Goal: Task Accomplishment & Management: Manage account settings

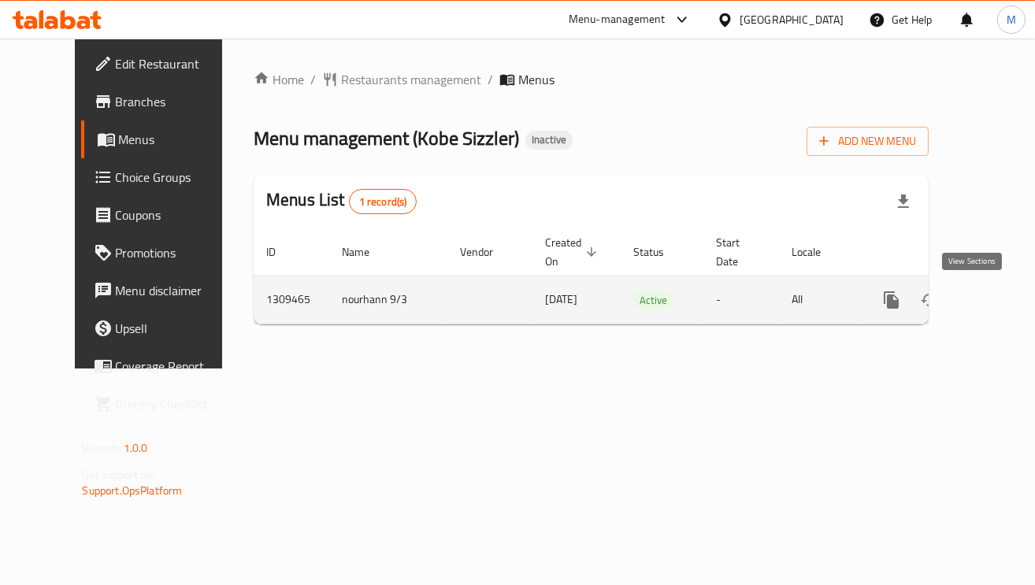
click at [986, 312] on link "enhanced table" at bounding box center [1005, 300] width 38 height 38
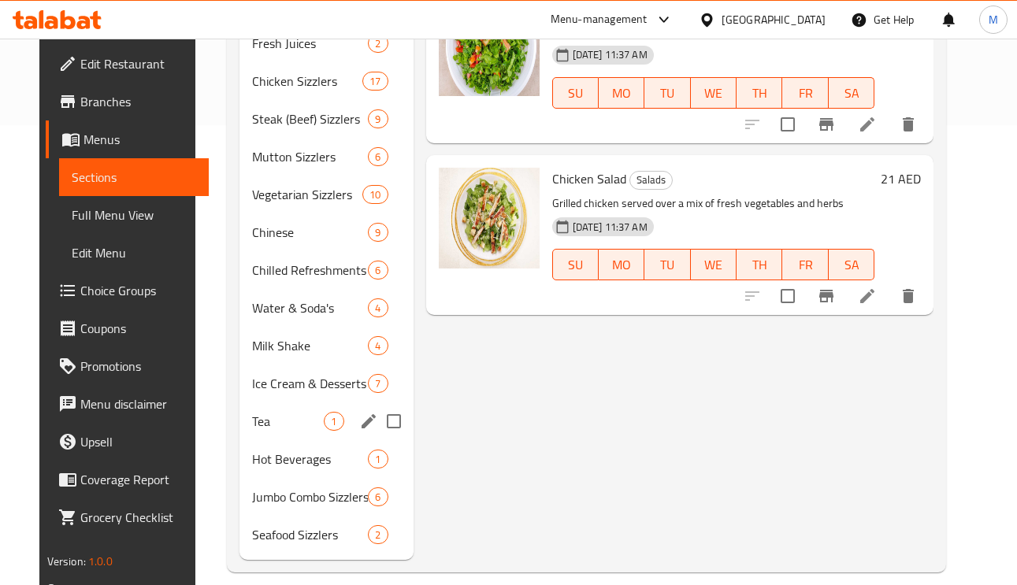
scroll to position [478, 0]
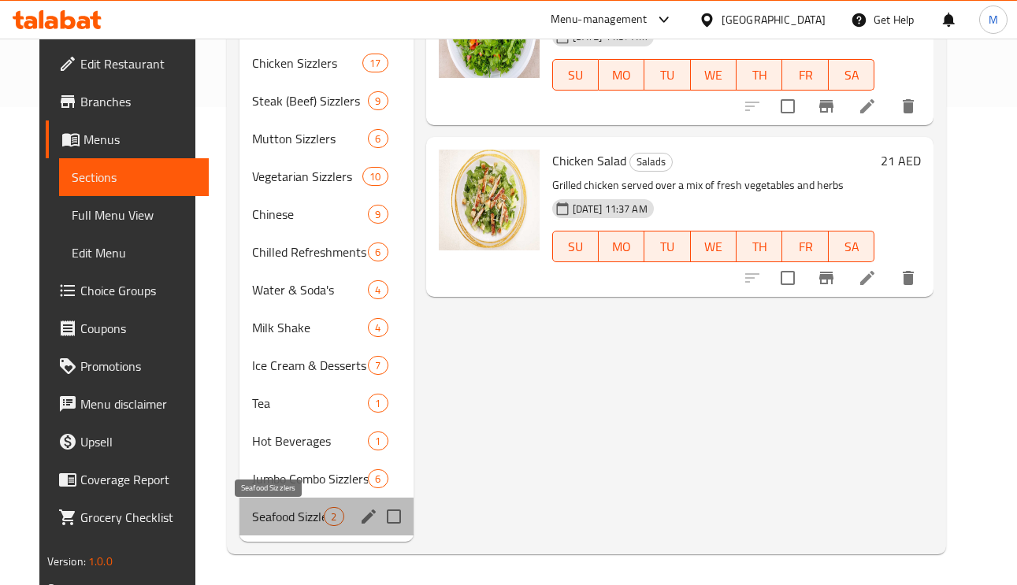
click at [308, 521] on span "Seafood Sizzlers" at bounding box center [288, 516] width 72 height 19
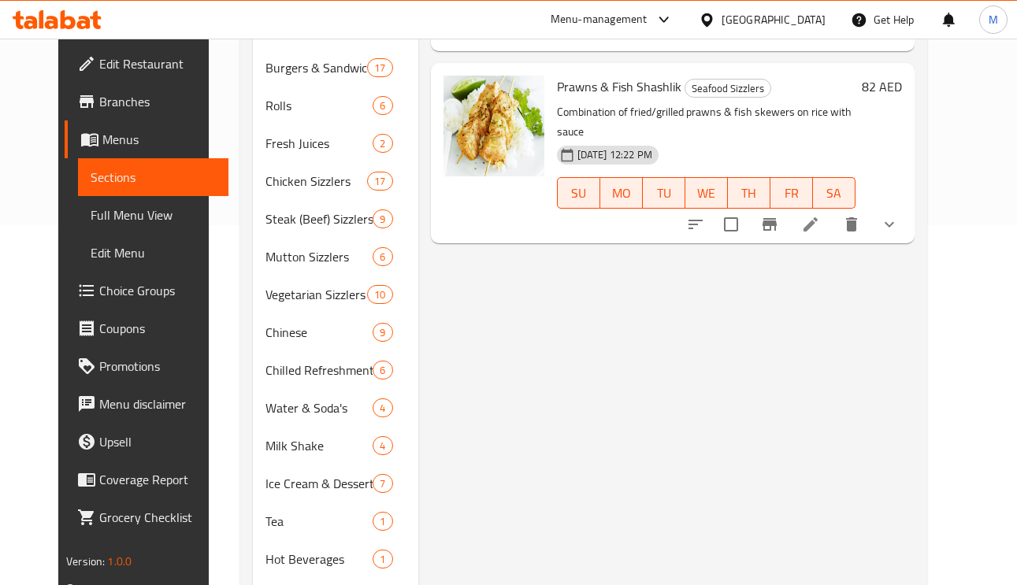
scroll to position [242, 0]
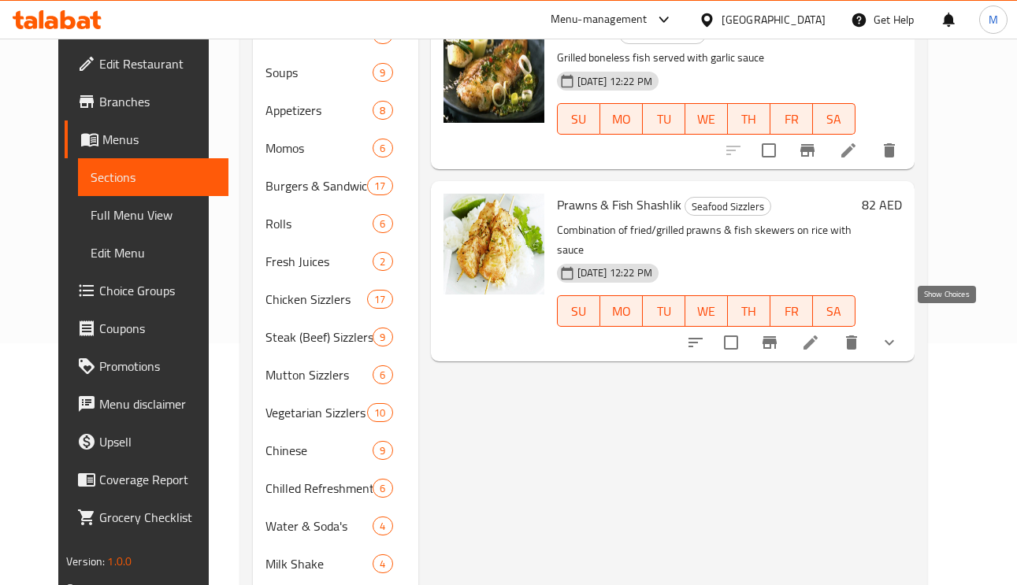
click at [899, 333] on icon "show more" at bounding box center [889, 342] width 19 height 19
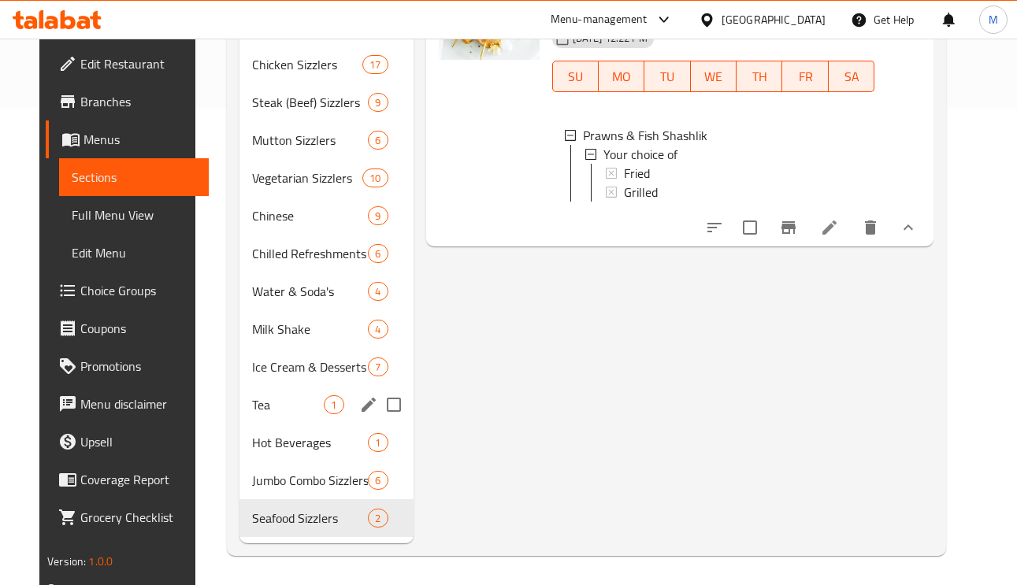
scroll to position [478, 0]
click at [270, 477] on span "Jumbo Combo Sizzlers" at bounding box center [288, 478] width 72 height 19
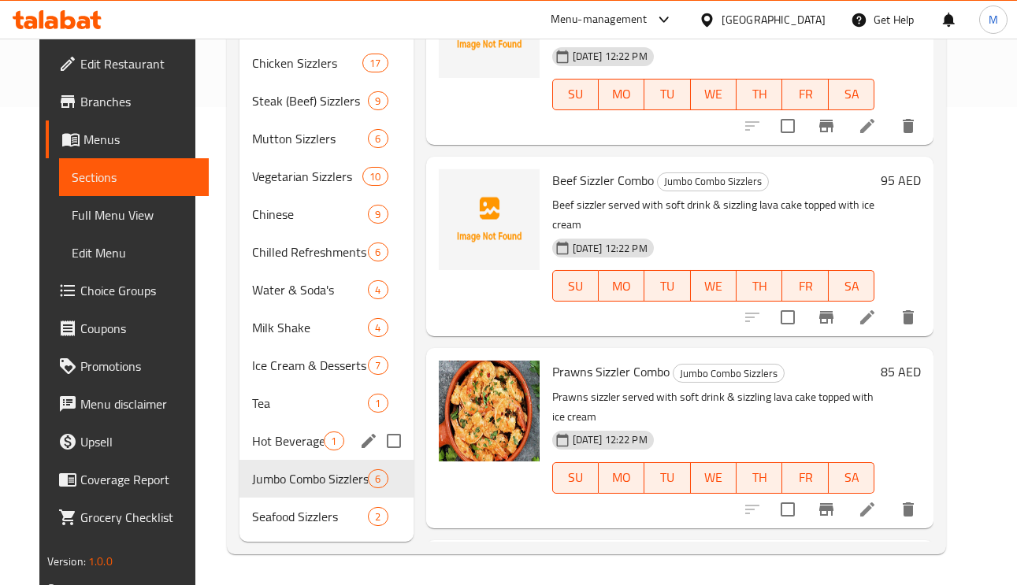
click at [267, 444] on span "Hot Beverages" at bounding box center [288, 441] width 72 height 19
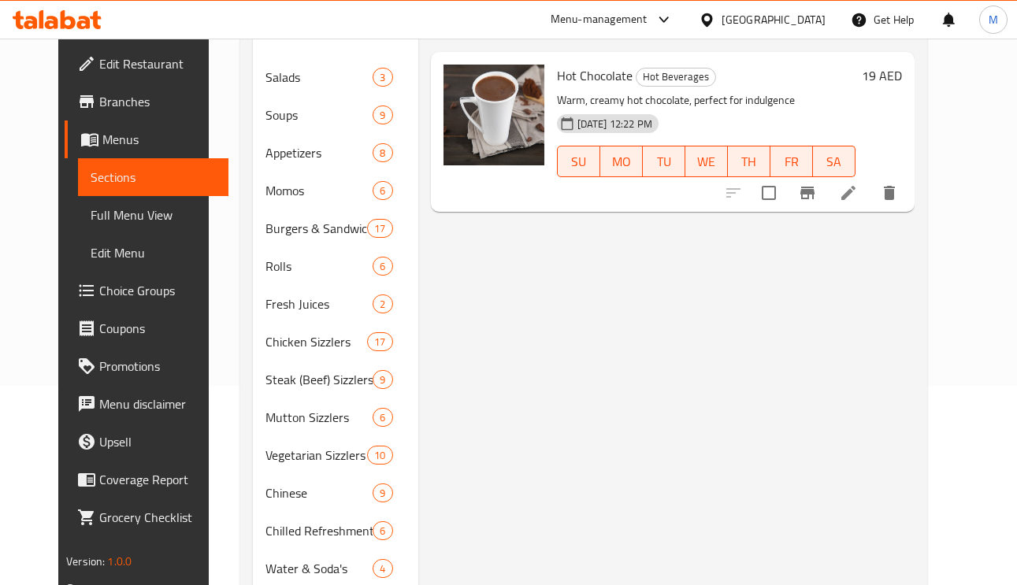
scroll to position [360, 0]
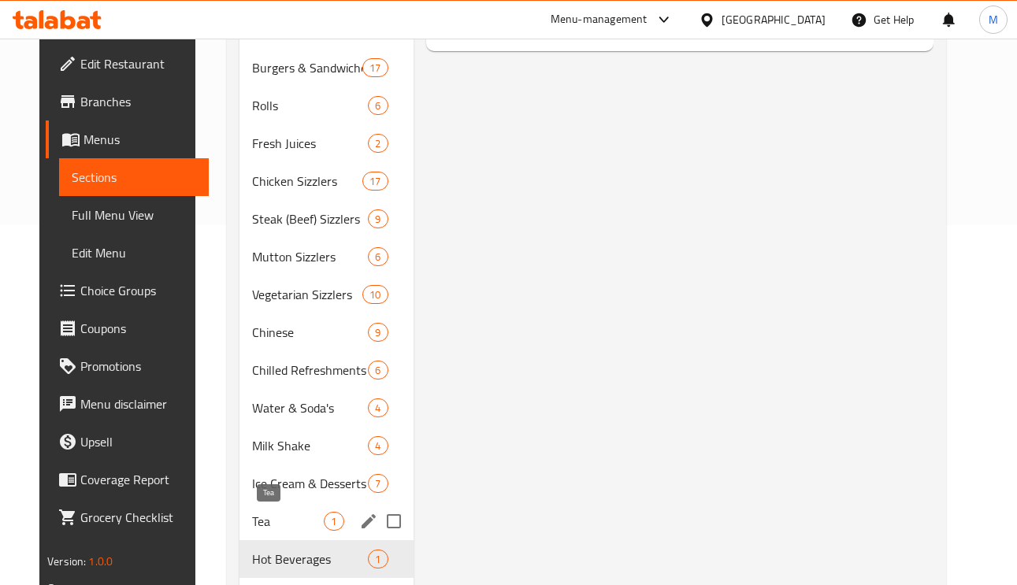
click at [269, 528] on span "Tea" at bounding box center [288, 521] width 72 height 19
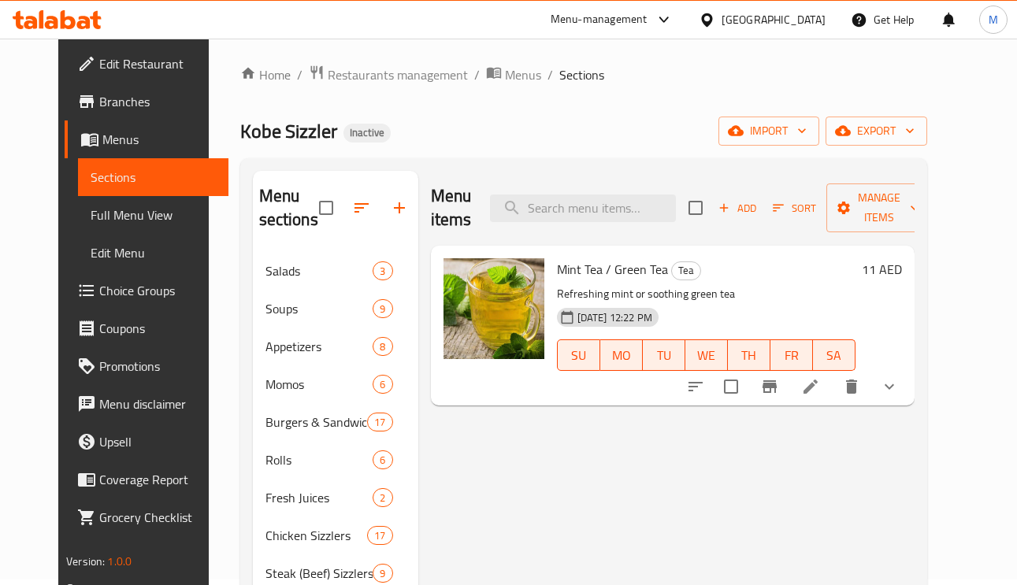
scroll to position [124, 0]
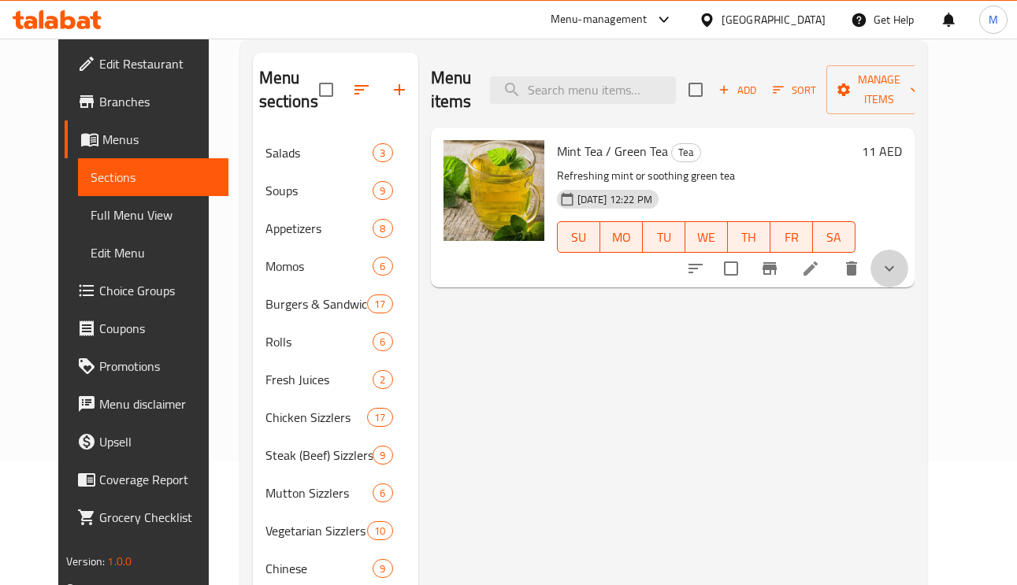
click at [908, 261] on button "show more" at bounding box center [889, 269] width 38 height 38
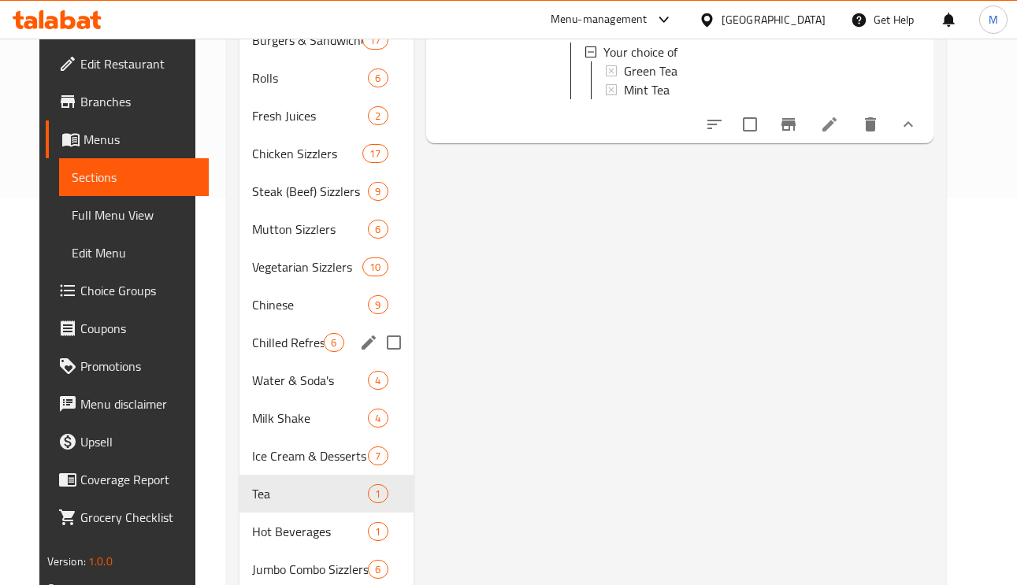
scroll to position [478, 0]
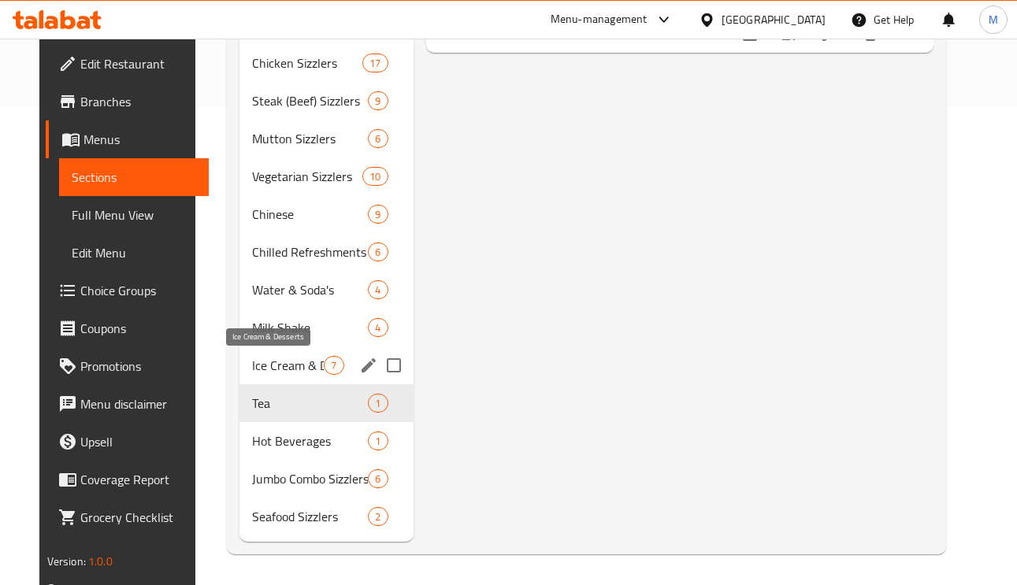
click at [270, 368] on span "Ice Cream & Desserts" at bounding box center [288, 365] width 72 height 19
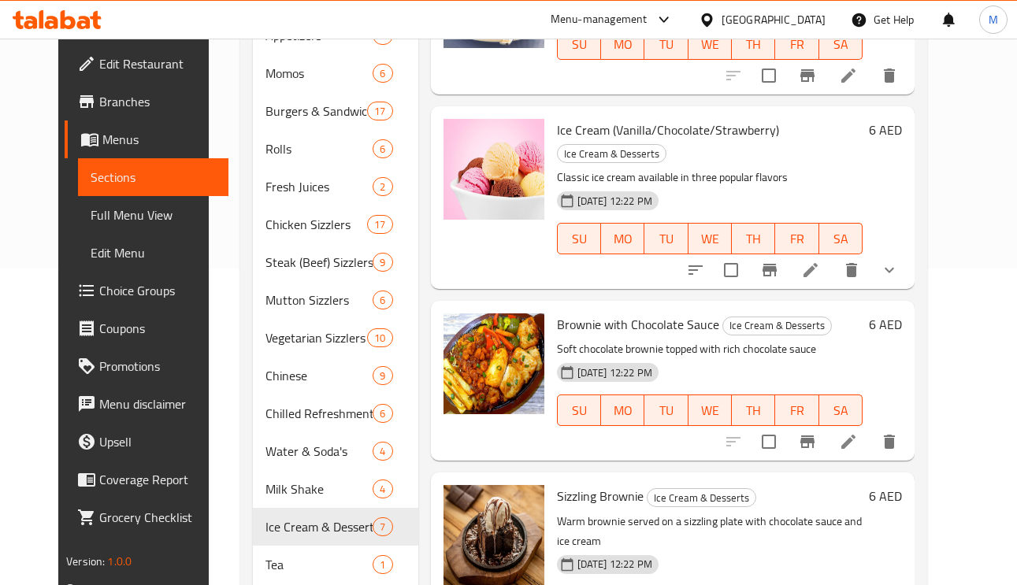
scroll to position [242, 0]
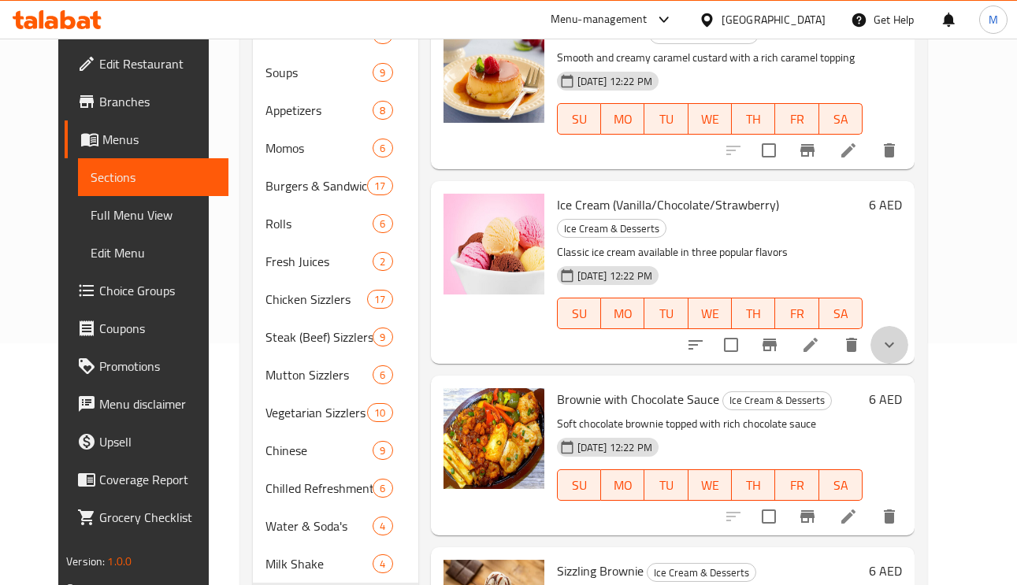
click at [908, 326] on button "show more" at bounding box center [889, 345] width 38 height 38
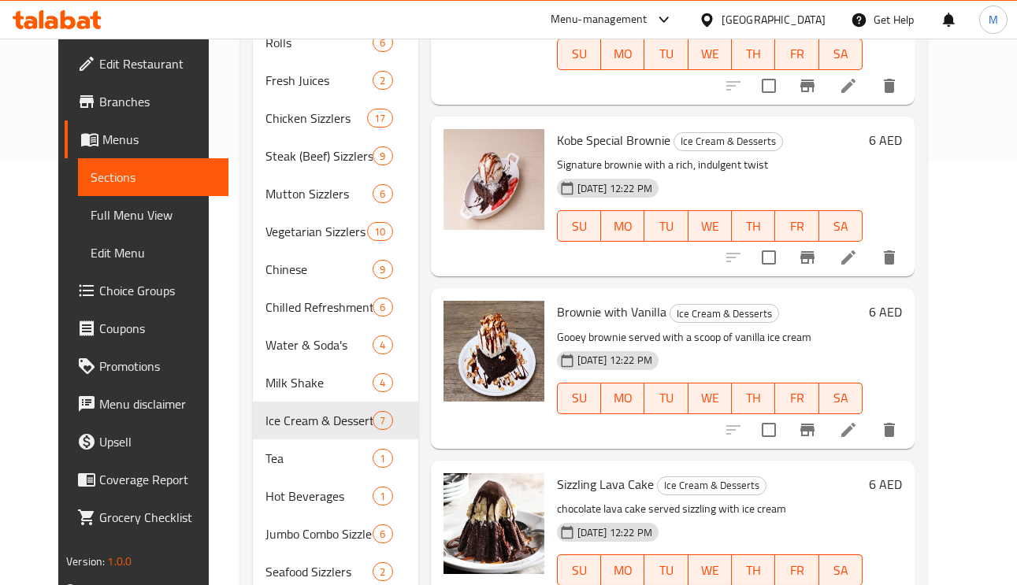
scroll to position [478, 0]
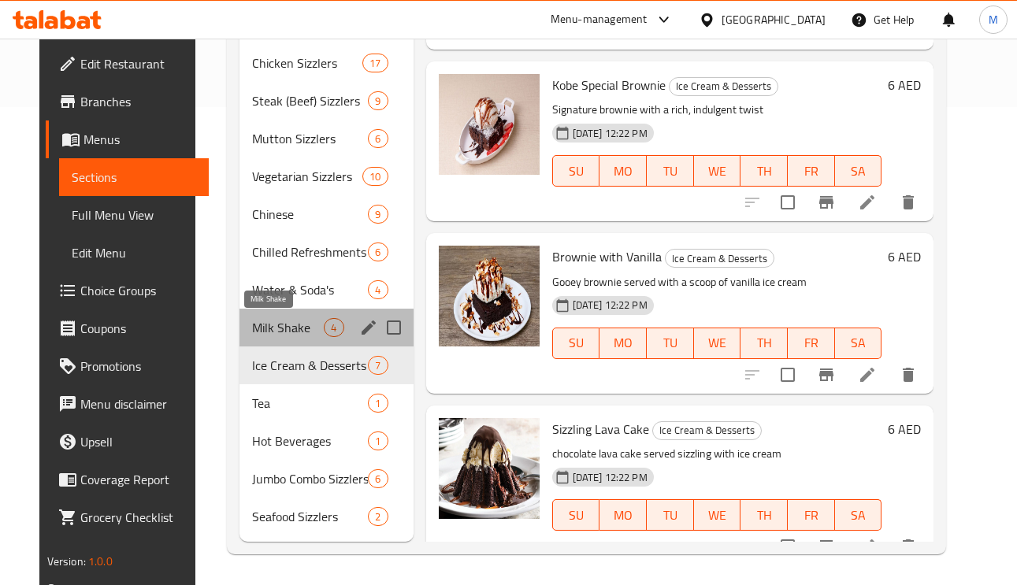
click at [269, 333] on span "Milk Shake" at bounding box center [288, 327] width 72 height 19
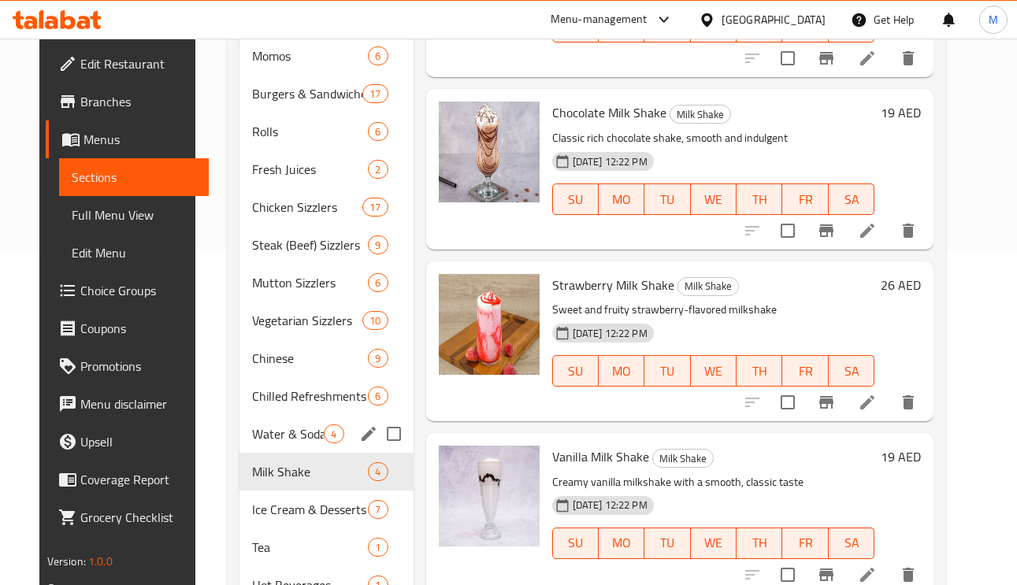
scroll to position [360, 0]
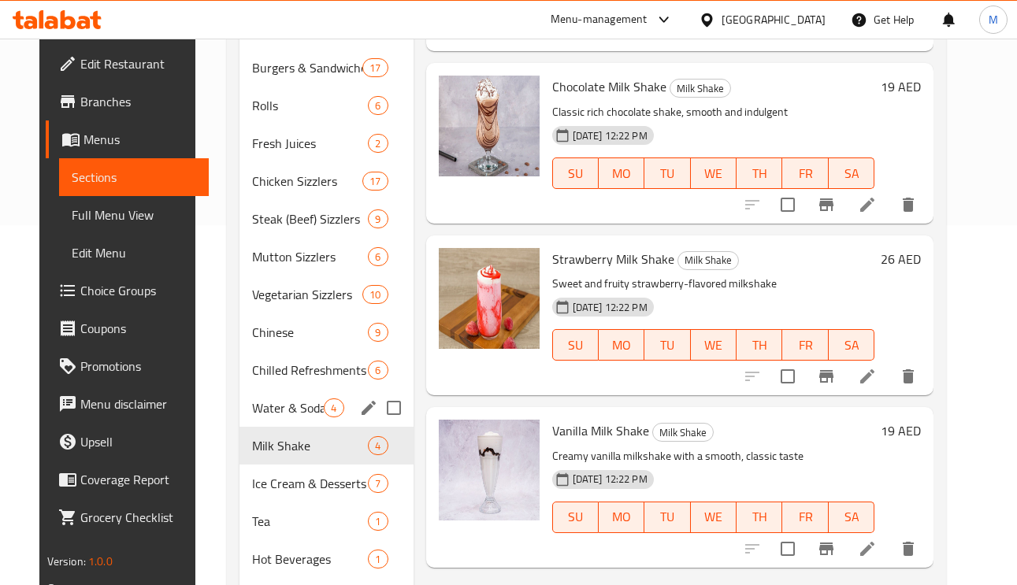
click at [247, 390] on div "Water & Soda's 4" at bounding box center [325, 408] width 173 height 38
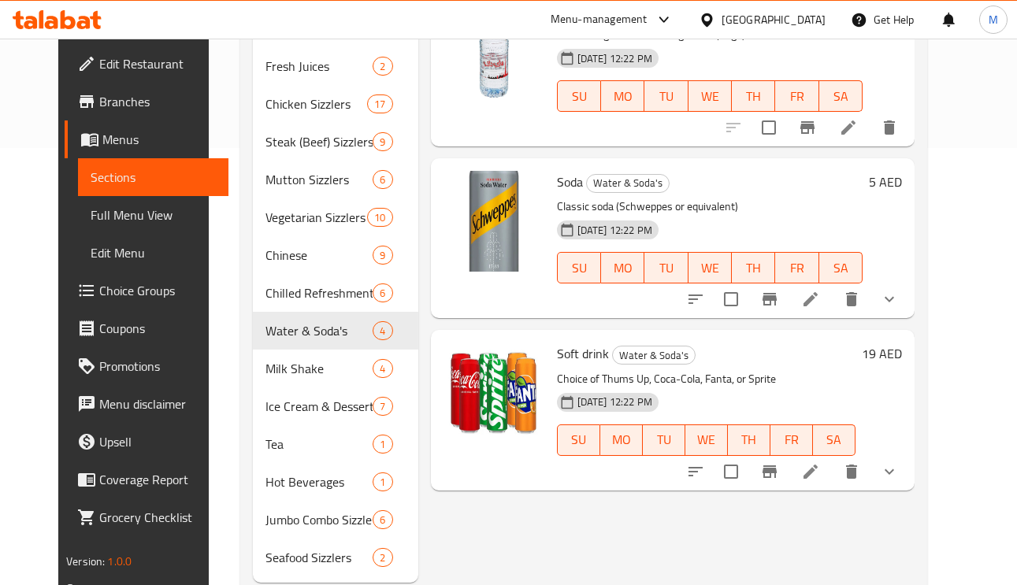
scroll to position [478, 0]
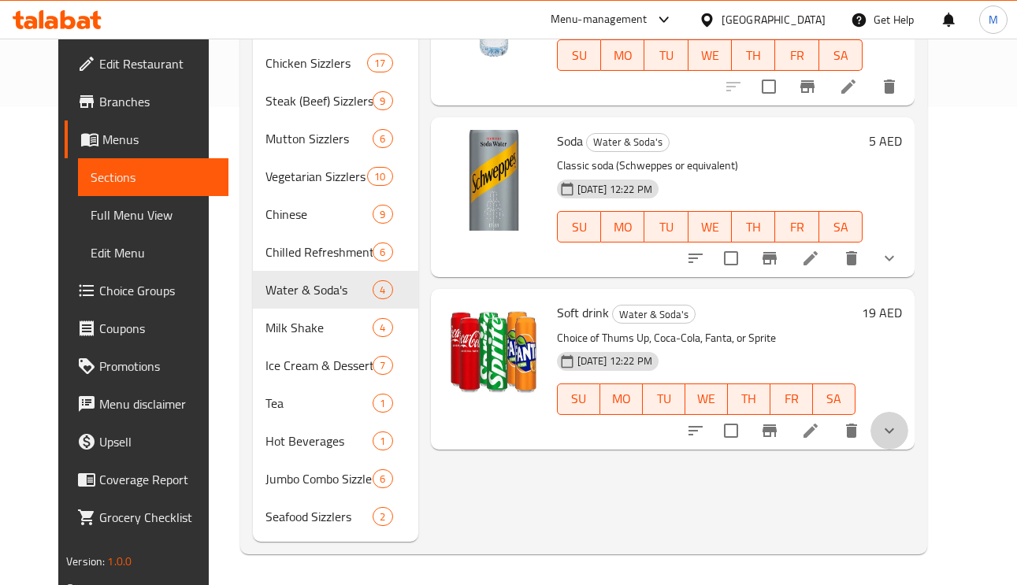
click at [908, 418] on button "show more" at bounding box center [889, 431] width 38 height 38
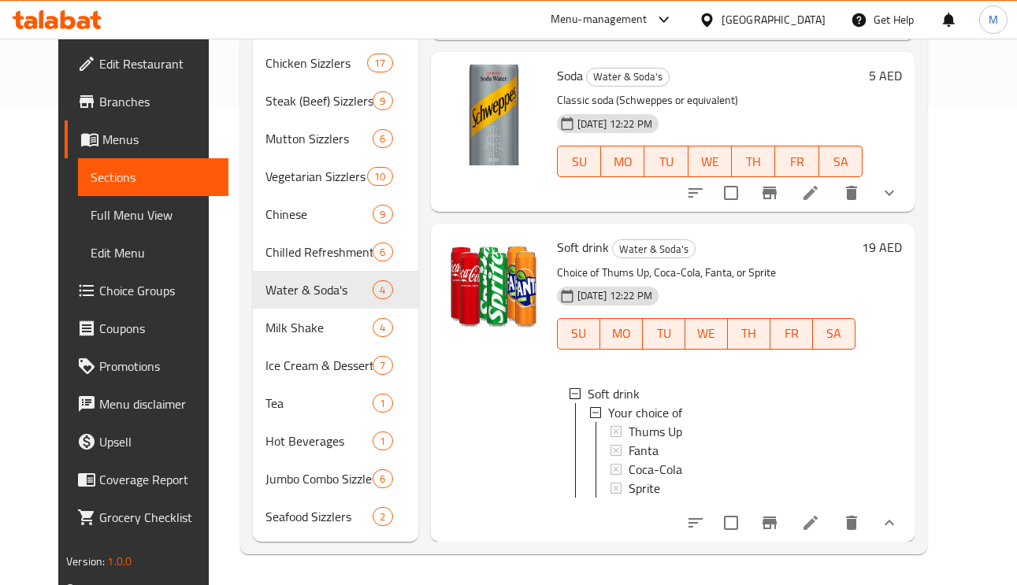
scroll to position [1, 0]
click at [899, 184] on icon "show more" at bounding box center [889, 193] width 19 height 19
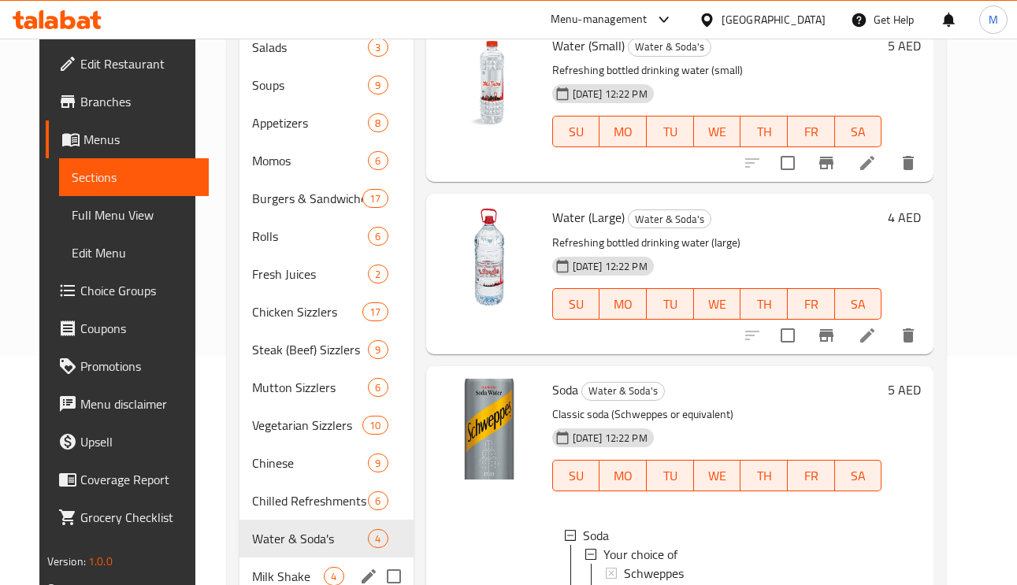
scroll to position [360, 0]
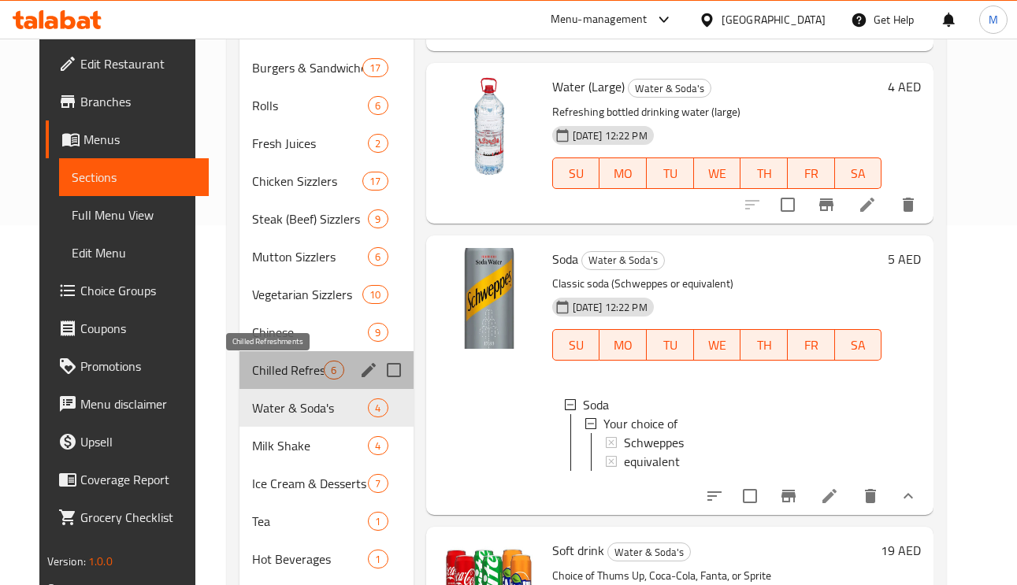
click at [291, 376] on span "Chilled Refreshments" at bounding box center [288, 370] width 72 height 19
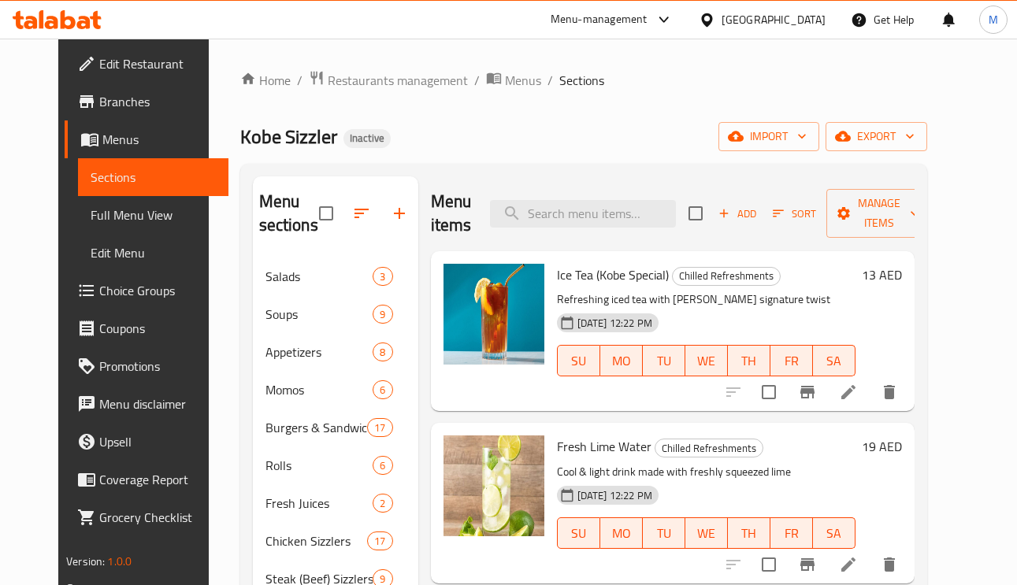
click at [91, 217] on span "Full Menu View" at bounding box center [153, 215] width 125 height 19
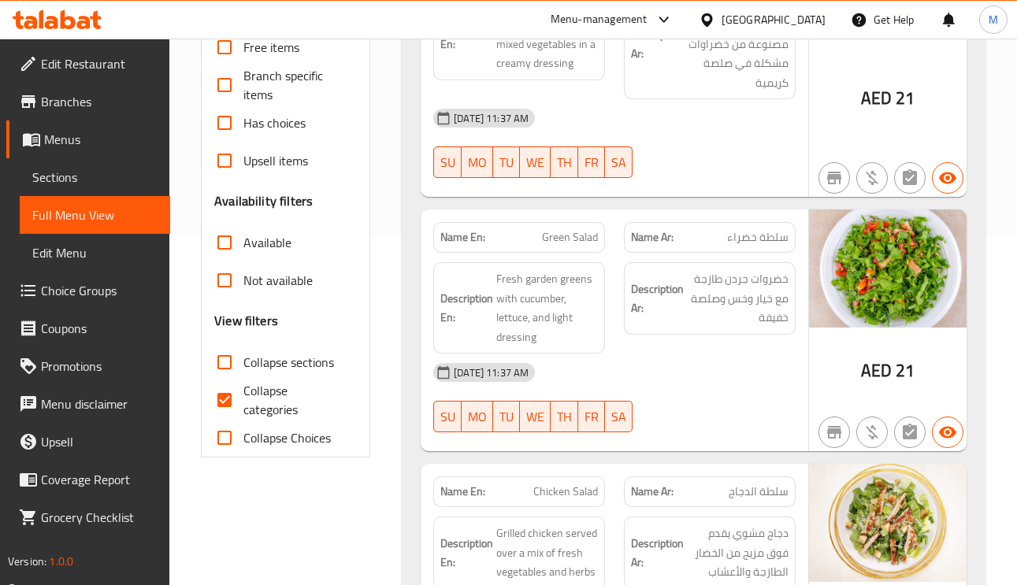
scroll to position [473, 0]
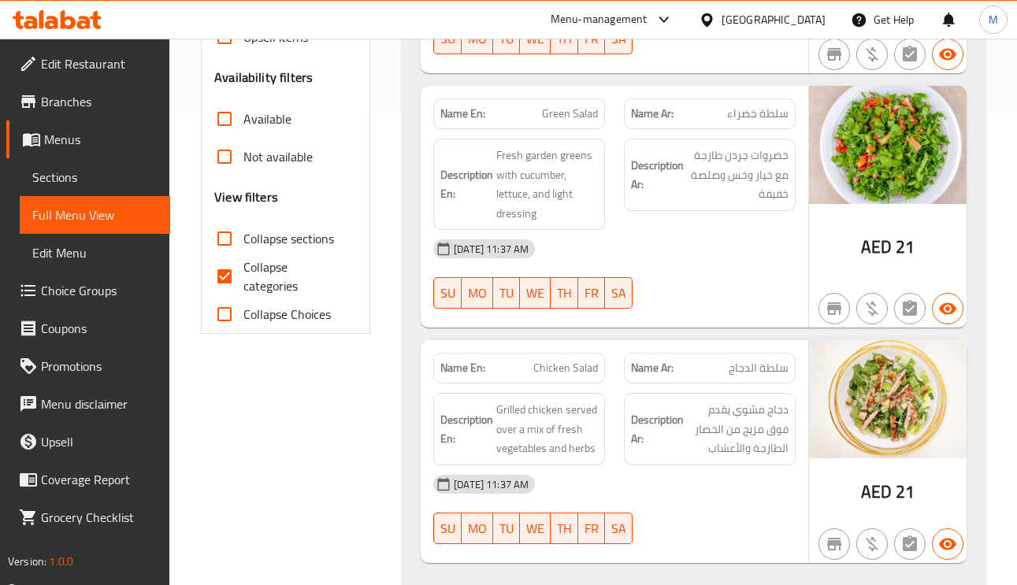
click at [235, 285] on input "Collapse categories" at bounding box center [225, 277] width 38 height 38
checkbox input "false"
click at [229, 247] on input "Collapse sections" at bounding box center [225, 239] width 38 height 38
checkbox input "true"
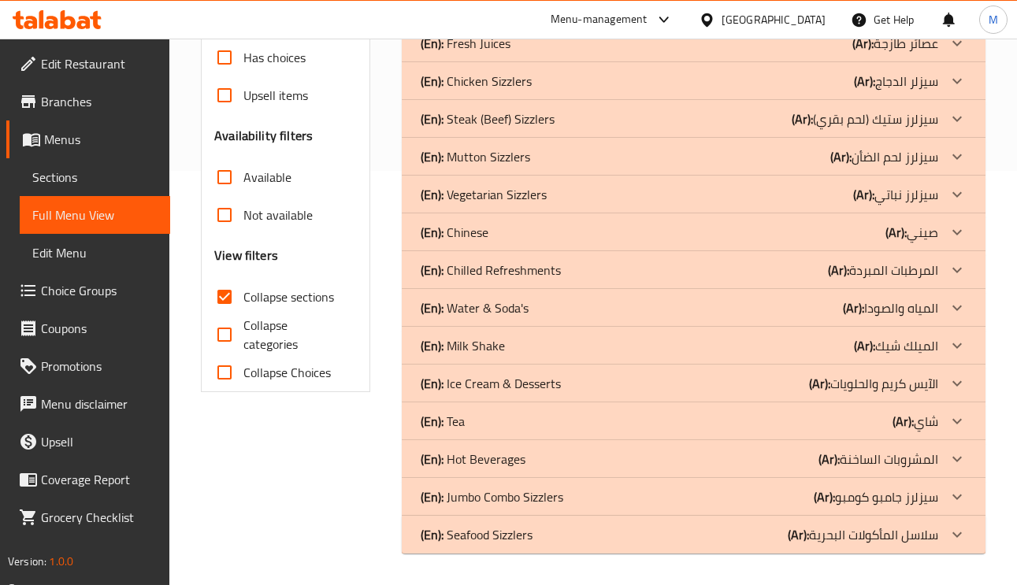
scroll to position [414, 0]
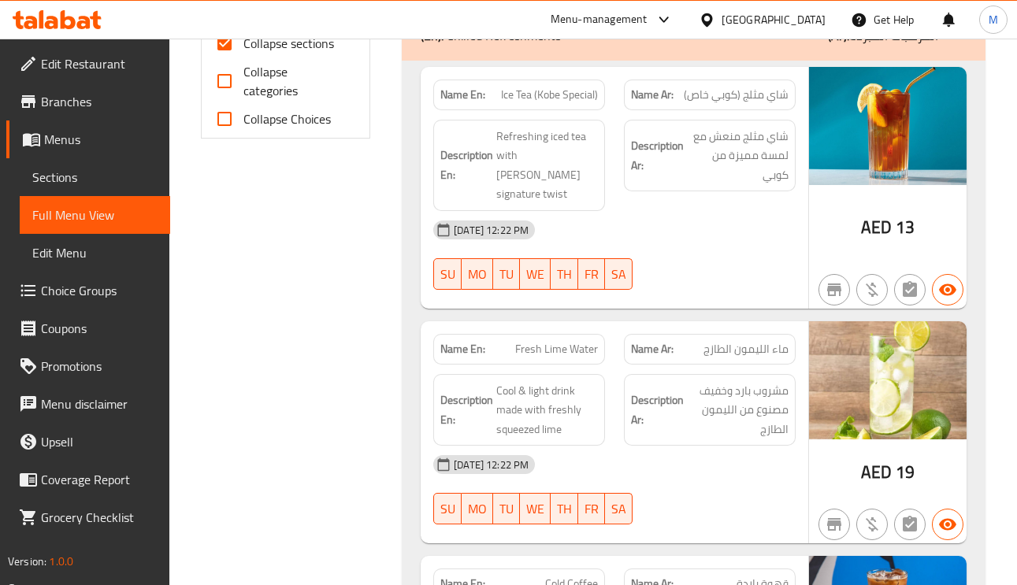
scroll to position [651, 0]
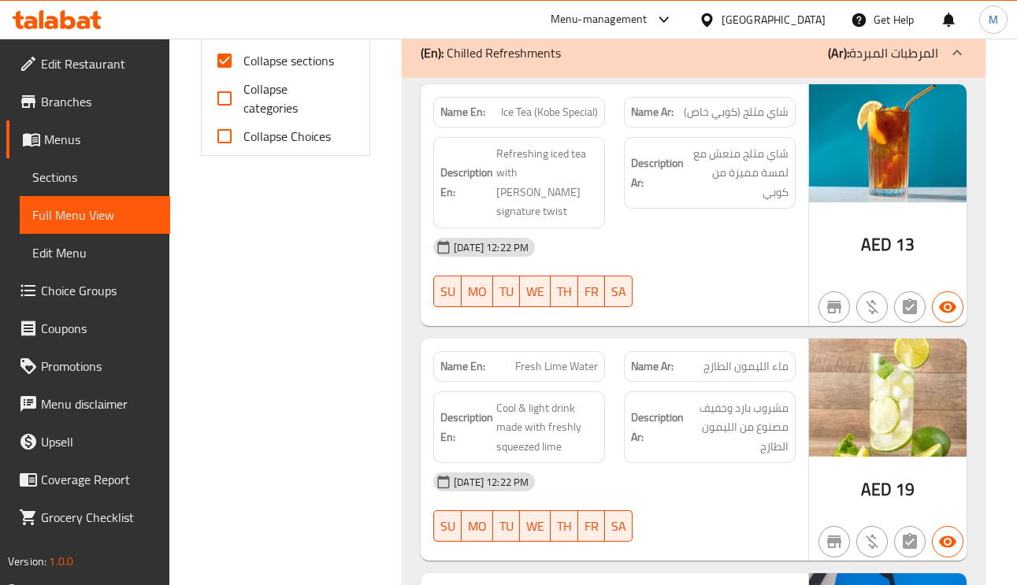
click at [532, 117] on span "Ice Tea (Kobe Special)" at bounding box center [549, 112] width 97 height 17
copy span "Ice Tea (Kobe Special)"
click at [540, 104] on span "Ice Tea (Kobe Special)" at bounding box center [549, 112] width 97 height 17
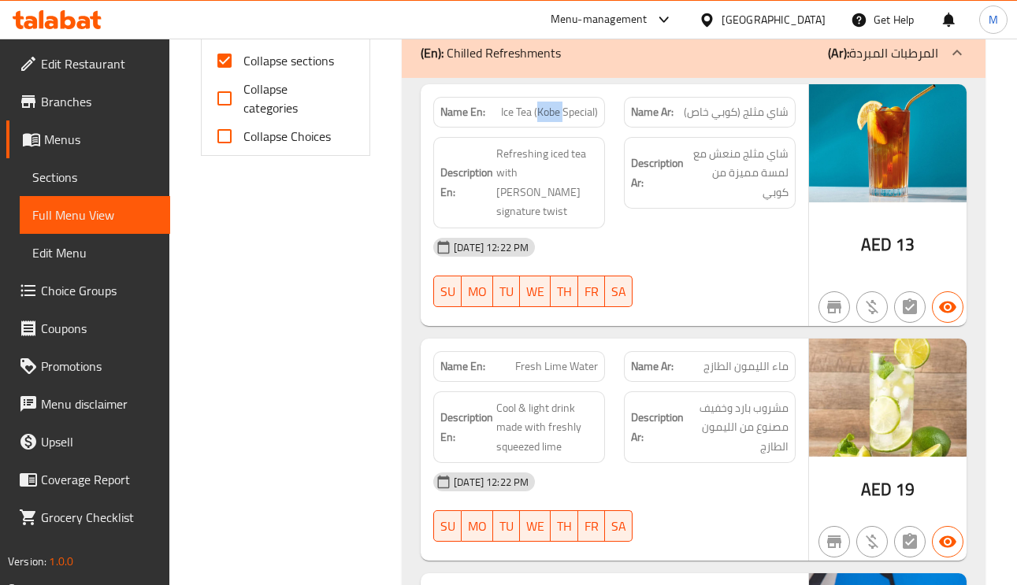
click at [540, 104] on span "Ice Tea (Kobe Special)" at bounding box center [549, 112] width 97 height 17
click at [573, 382] on div "Description En: Cool & light drink made with freshly squeezed lime" at bounding box center [519, 427] width 191 height 91
click at [562, 358] on span "Fresh Lime Water" at bounding box center [556, 366] width 83 height 17
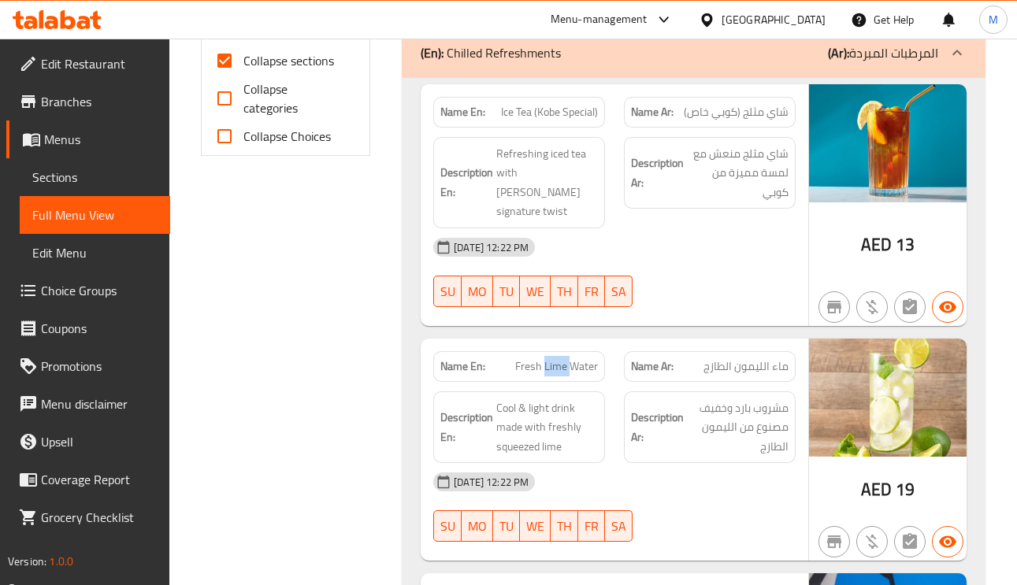
copy span "Lime"
click at [562, 358] on span "Fresh Lime Water" at bounding box center [556, 366] width 83 height 17
copy span "Fresh Lime Water"
click at [736, 95] on div "Name Ar: شاي مثلج (كوبي خاص)" at bounding box center [709, 112] width 191 height 50
click at [736, 97] on div "Name Ar: شاي مثلج (كوبي خاص)" at bounding box center [710, 112] width 172 height 31
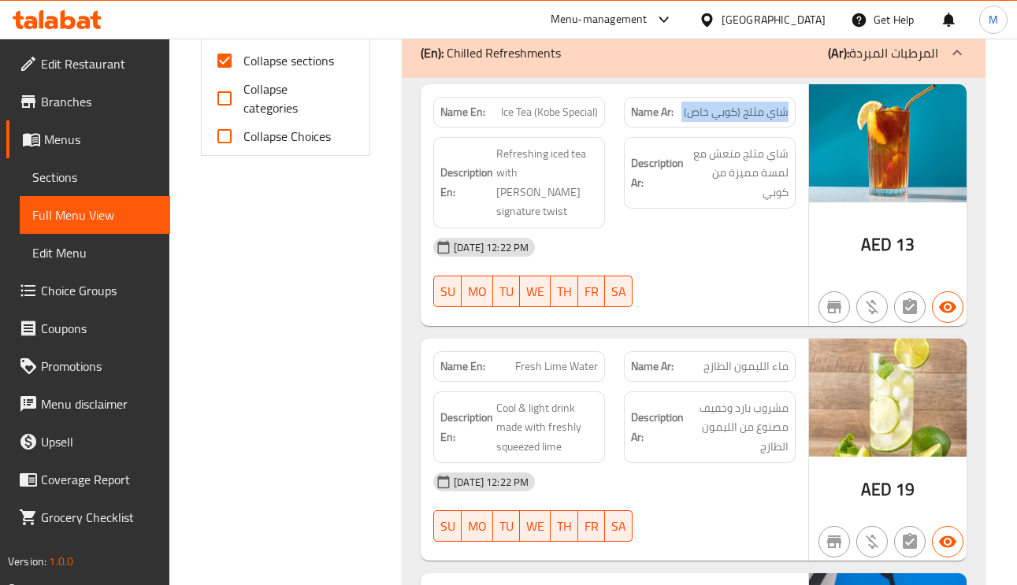
click at [736, 97] on div "Name Ar: شاي مثلج (كوبي خاص)" at bounding box center [710, 112] width 172 height 31
click at [743, 108] on span "شاي مثلج (كوبي خاص)" at bounding box center [736, 112] width 105 height 17
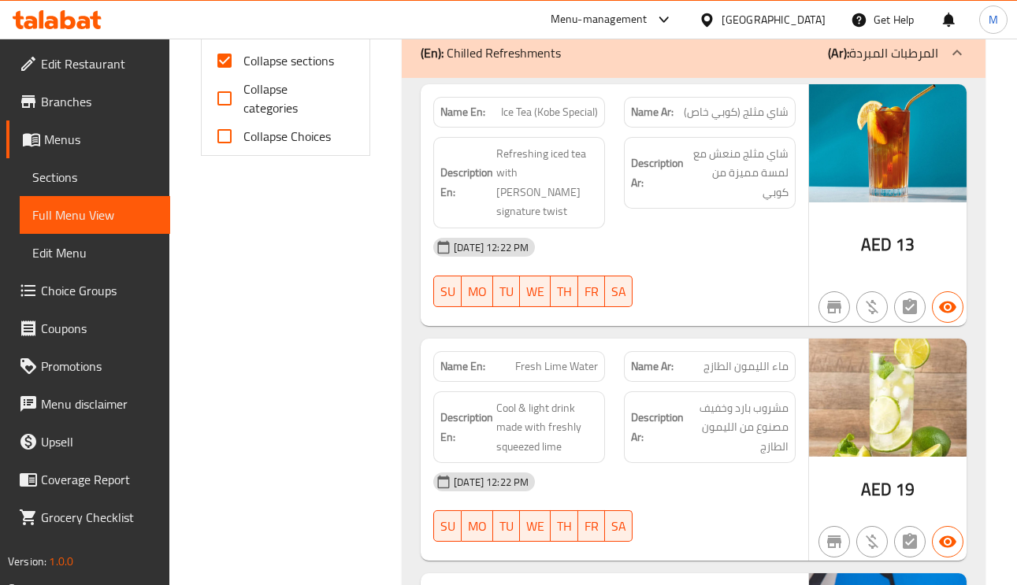
click at [580, 112] on span "Ice Tea (Kobe Special)" at bounding box center [549, 112] width 97 height 17
click at [759, 109] on span "شاي مثلج (كوبي خاص)" at bounding box center [736, 112] width 105 height 17
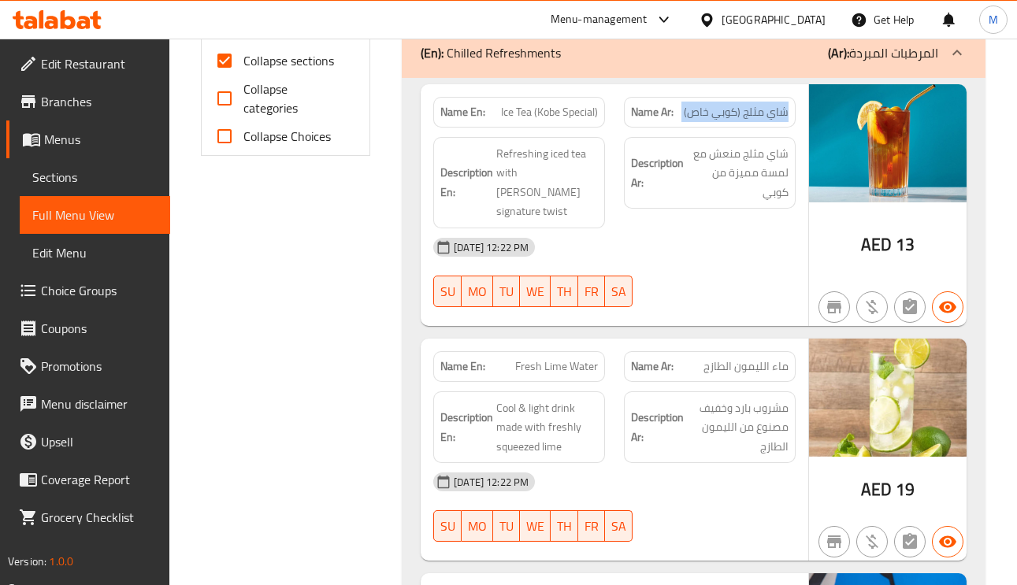
click at [759, 109] on span "شاي مثلج (كوبي خاص)" at bounding box center [736, 112] width 105 height 17
click at [547, 117] on span "Ice Tea (Kobe Special)" at bounding box center [549, 112] width 97 height 17
click at [754, 115] on span "شاي مثلج (كوبي خاص)" at bounding box center [736, 112] width 105 height 17
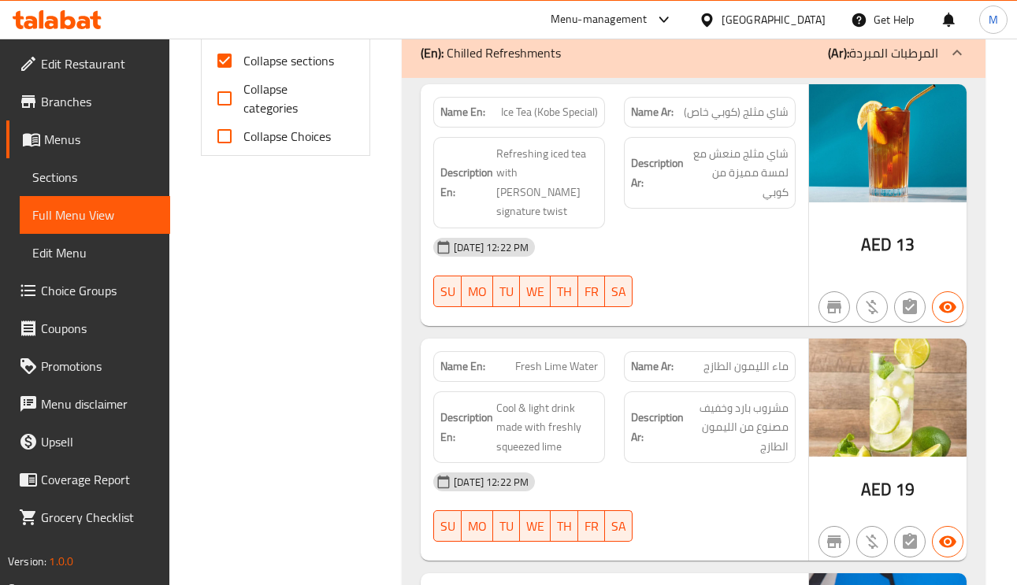
click at [754, 115] on span "شاي مثلج (كوبي خاص)" at bounding box center [736, 112] width 105 height 17
click at [566, 104] on span "Ice Tea (Kobe Special)" at bounding box center [549, 112] width 97 height 17
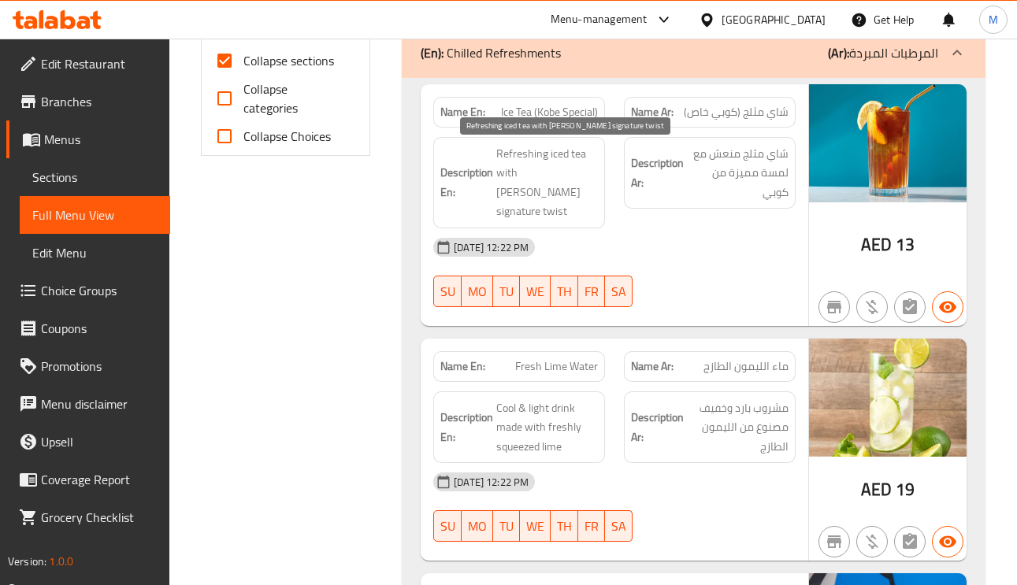
click at [507, 150] on span "Refreshing iced tea with Kobe's signature twist" at bounding box center [547, 182] width 102 height 77
click at [528, 179] on span "Refreshing iced tea with Kobe's signature twist" at bounding box center [547, 182] width 102 height 77
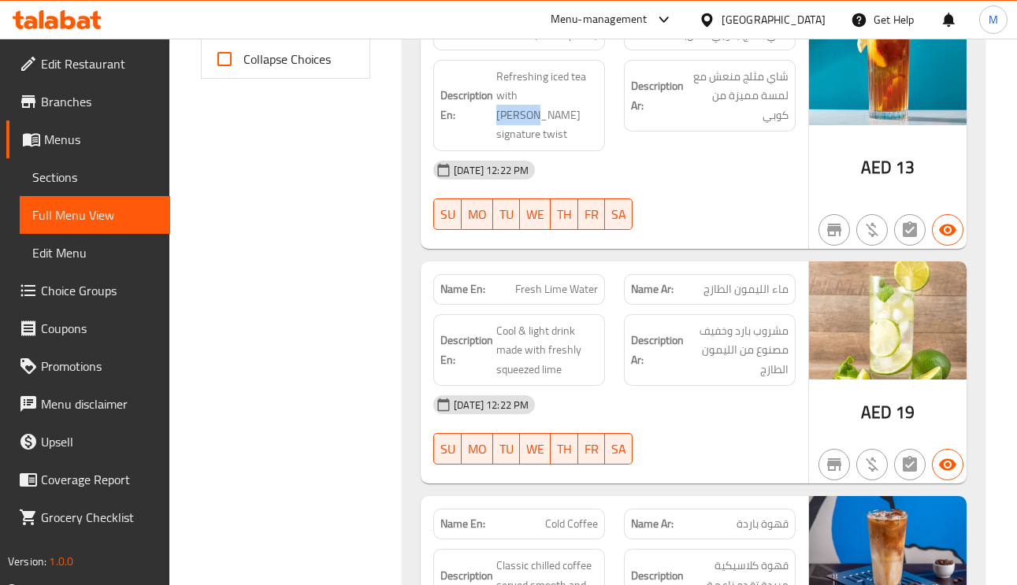
scroll to position [769, 0]
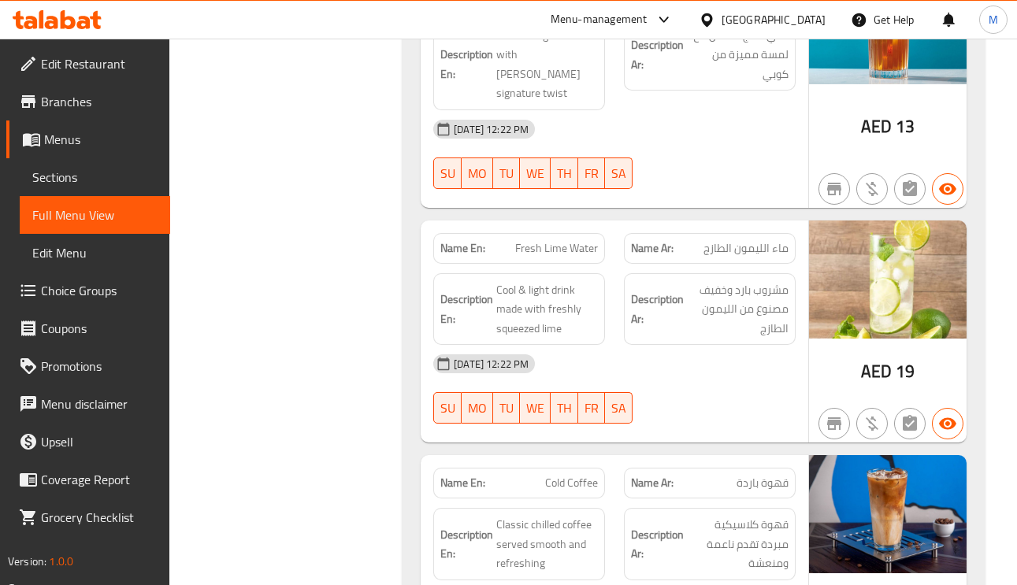
click at [746, 240] on span "ماء الليمون الطازج" at bounding box center [745, 248] width 85 height 17
click at [553, 240] on span "Fresh Lime Water" at bounding box center [556, 248] width 83 height 17
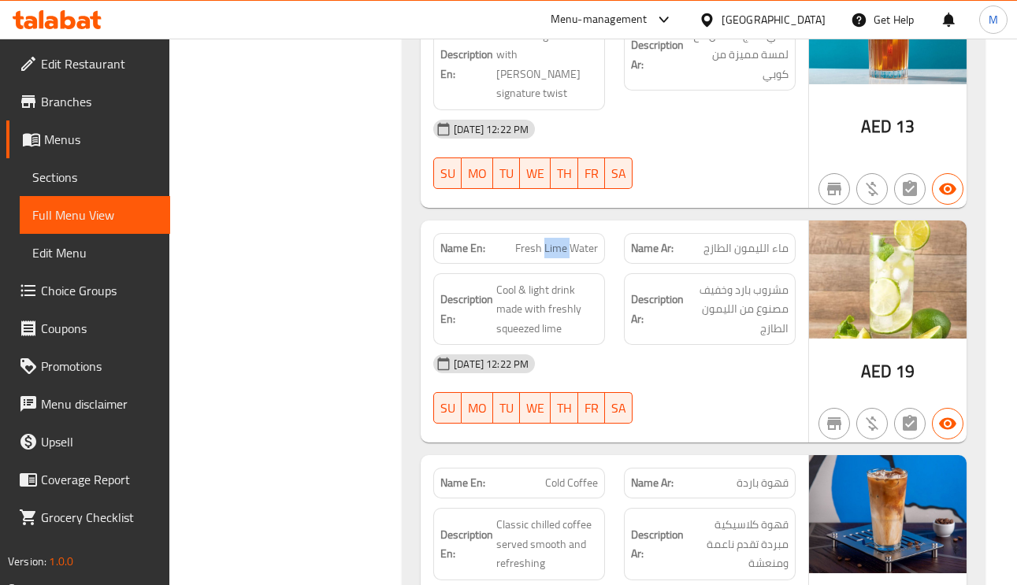
click at [557, 240] on span "Fresh Lime Water" at bounding box center [556, 248] width 83 height 17
drag, startPoint x: 557, startPoint y: 229, endPoint x: 574, endPoint y: 204, distance: 30.6
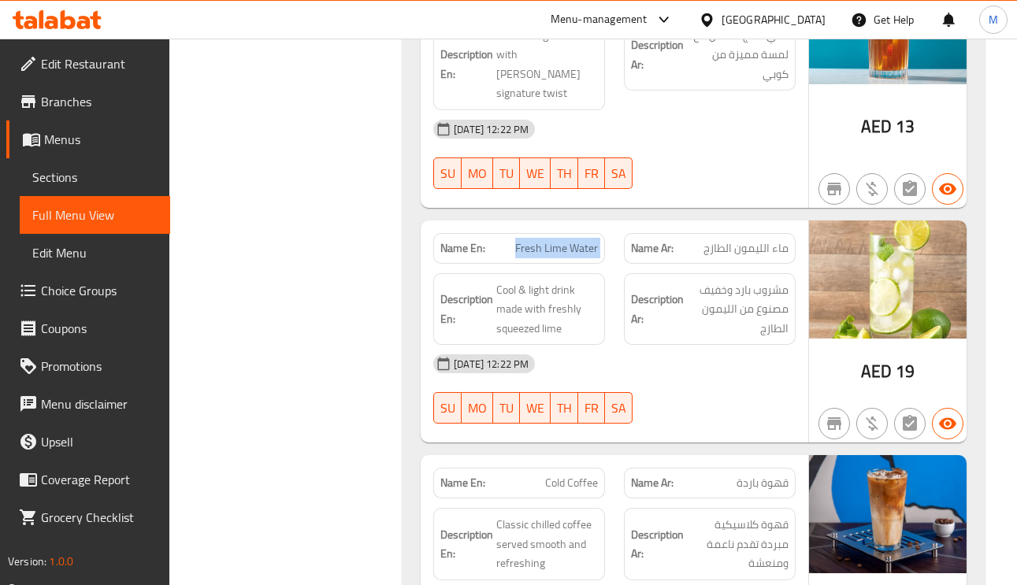
click at [558, 240] on span "Fresh Lime Water" at bounding box center [556, 248] width 83 height 17
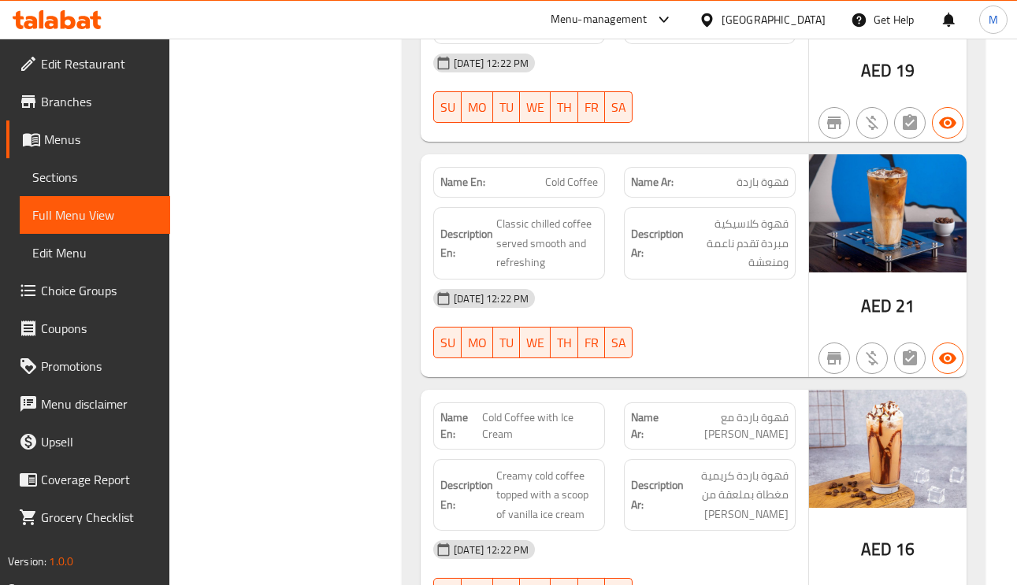
scroll to position [1123, 0]
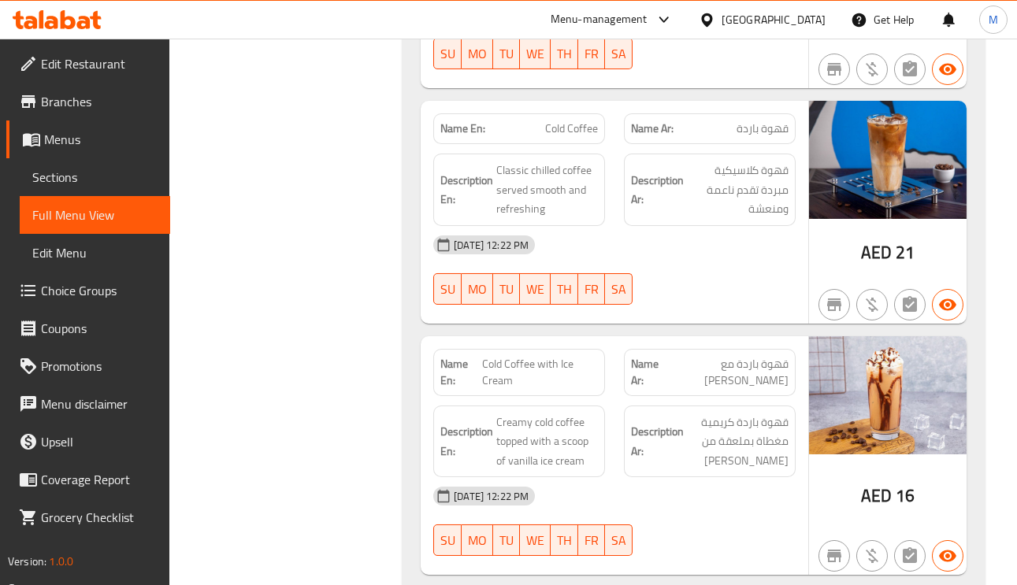
click at [549, 144] on div "Description En: Classic chilled coffee served smooth and refreshing" at bounding box center [519, 189] width 191 height 91
click at [549, 122] on div "Name En: Cold Coffee" at bounding box center [519, 128] width 172 height 31
copy span "Cold"
click at [549, 122] on div "Name En: Cold Coffee" at bounding box center [519, 128] width 172 height 31
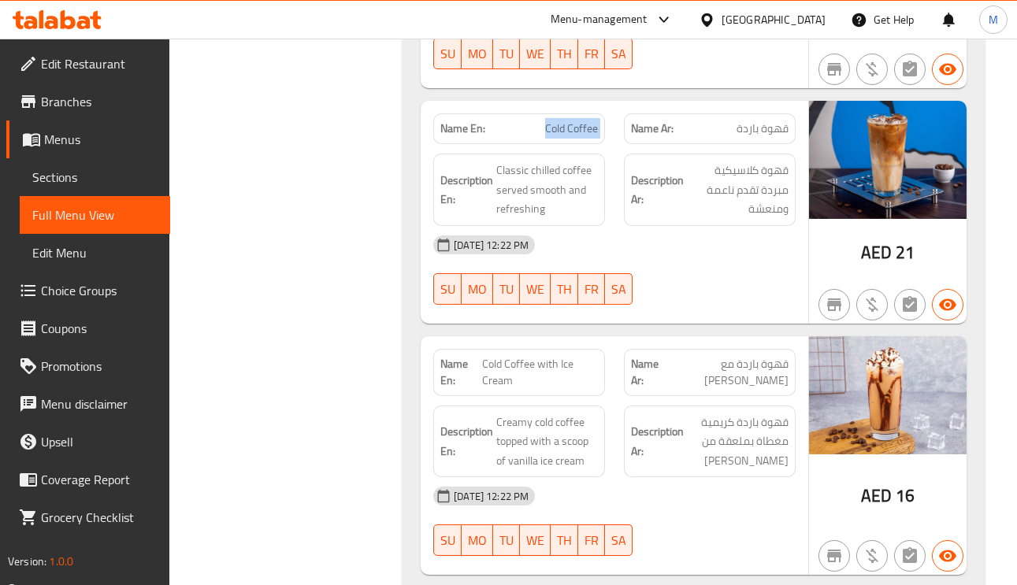
copy span "Cold Coffee"
click at [672, 183] on strong "Description Ar:" at bounding box center [657, 190] width 53 height 39
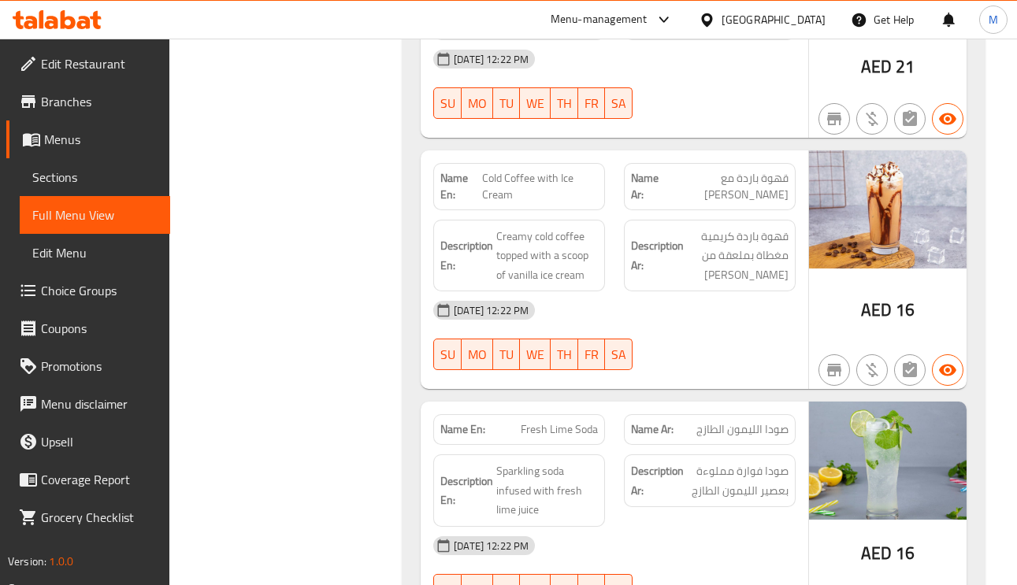
scroll to position [1359, 0]
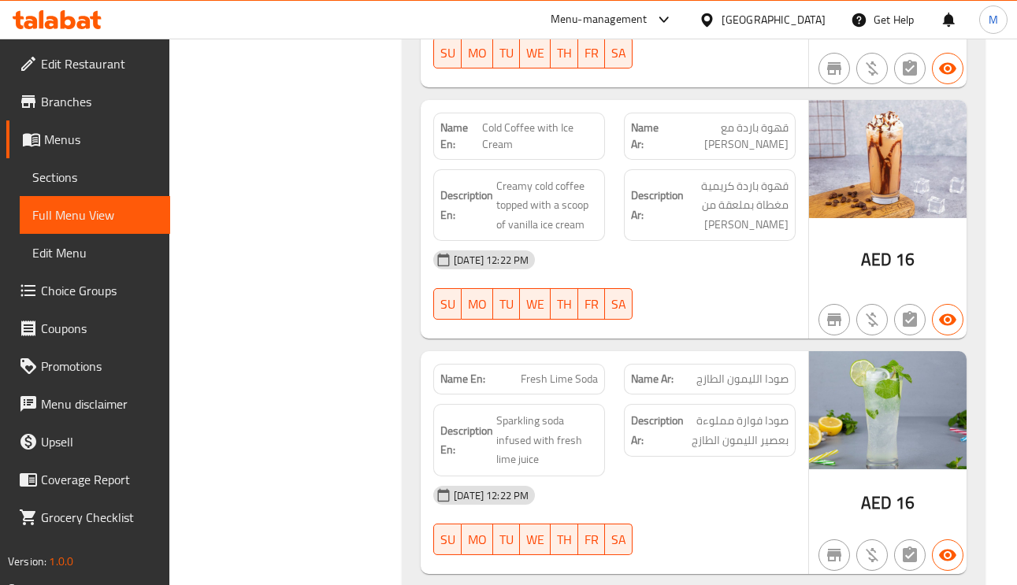
click at [513, 120] on span "Cold Coffee with Ice Cream" at bounding box center [540, 136] width 116 height 33
copy span "Cold Coffee with Ice Cream"
click at [752, 190] on span "قهوة باردة كريمية مغطاة بملعقة من آيس كريم الفانيليا" at bounding box center [738, 205] width 102 height 58
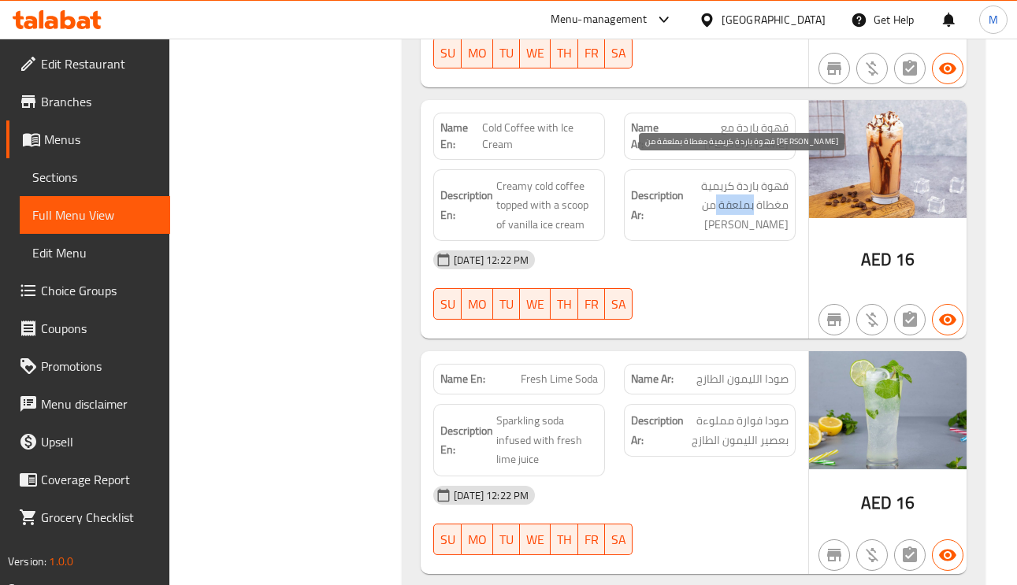
click at [752, 190] on span "قهوة باردة كريمية مغطاة بملعقة من آيس كريم الفانيليا" at bounding box center [738, 205] width 102 height 58
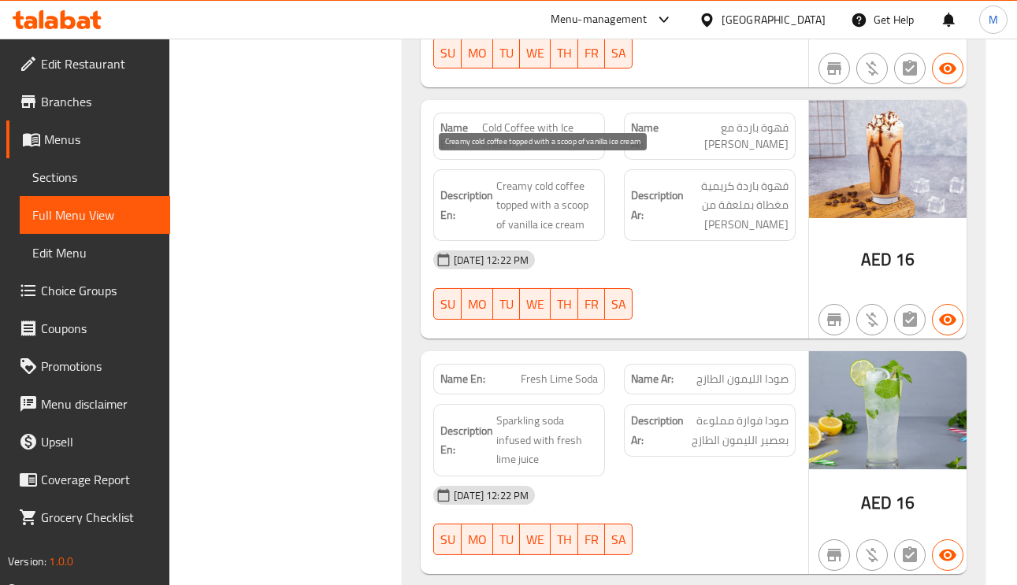
click at [568, 192] on span "Creamy cold coffee topped with a scoop of vanilla ice cream" at bounding box center [547, 205] width 102 height 58
copy span "scoop"
click at [520, 120] on span "Cold Coffee with Ice Cream" at bounding box center [540, 136] width 116 height 33
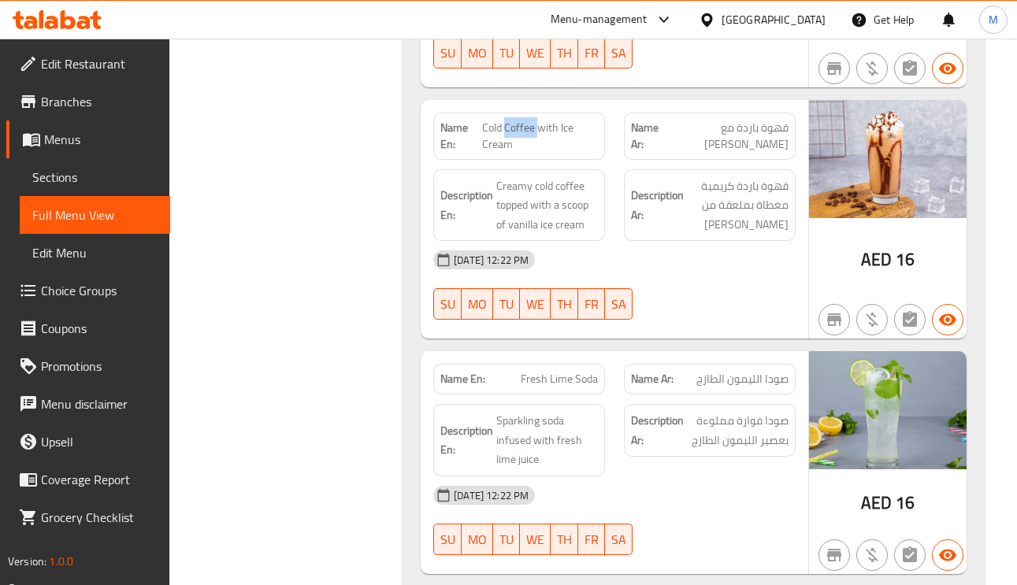
copy span "Coffee"
click at [520, 120] on span "Cold Coffee with Ice Cream" at bounding box center [540, 136] width 116 height 33
copy span "Cold Coffee with Ice Cream"
click at [766, 364] on div "Name Ar: صودا الليمون الطازج" at bounding box center [710, 379] width 172 height 31
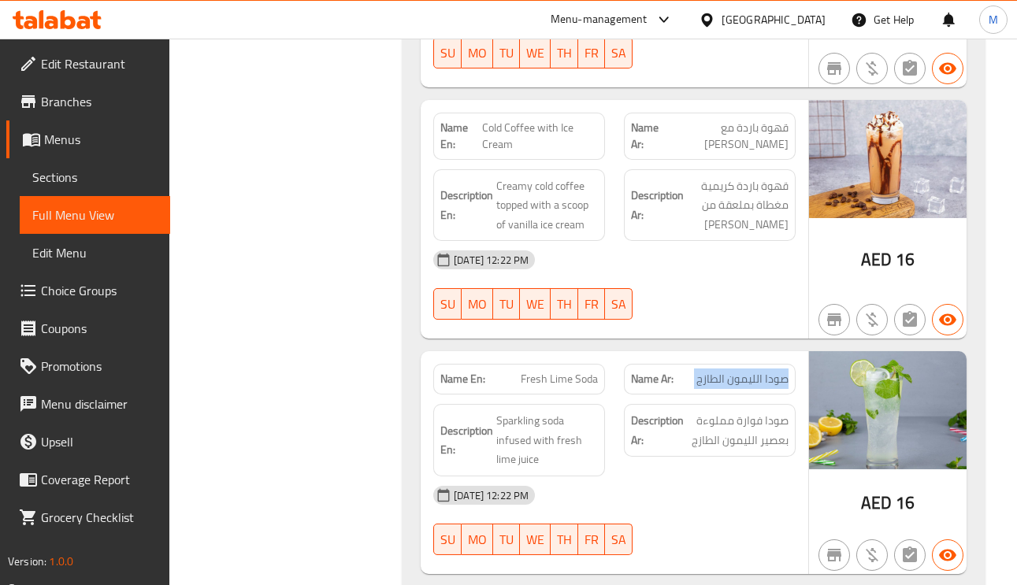
click at [766, 364] on div "Name Ar: صودا الليمون الطازج" at bounding box center [710, 379] width 172 height 31
click at [547, 371] on span "Fresh Lime Soda" at bounding box center [559, 379] width 77 height 17
click at [546, 371] on span "Fresh Lime Soda" at bounding box center [559, 379] width 77 height 17
copy span "Fresh Lime Soda"
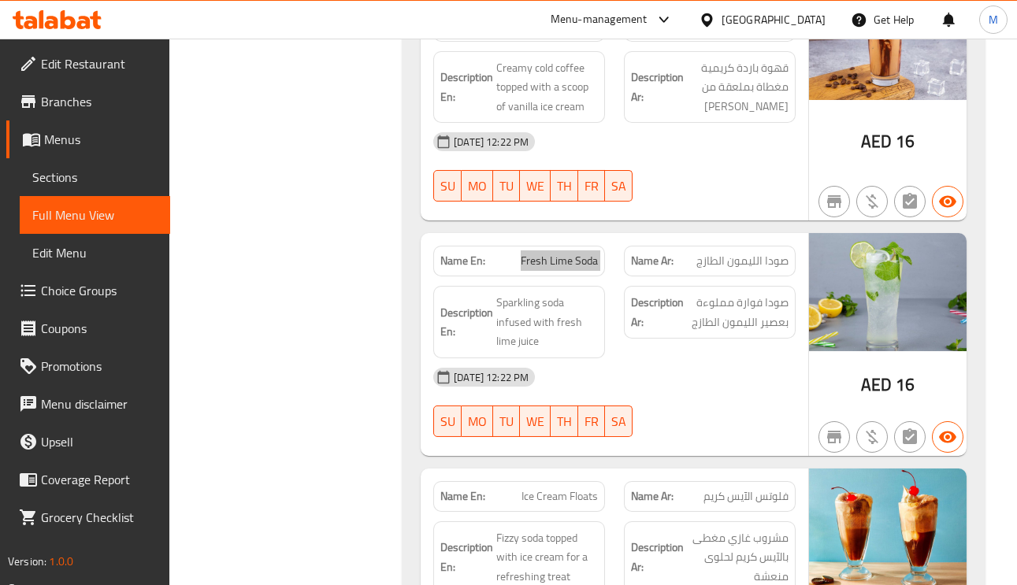
scroll to position [1714, 0]
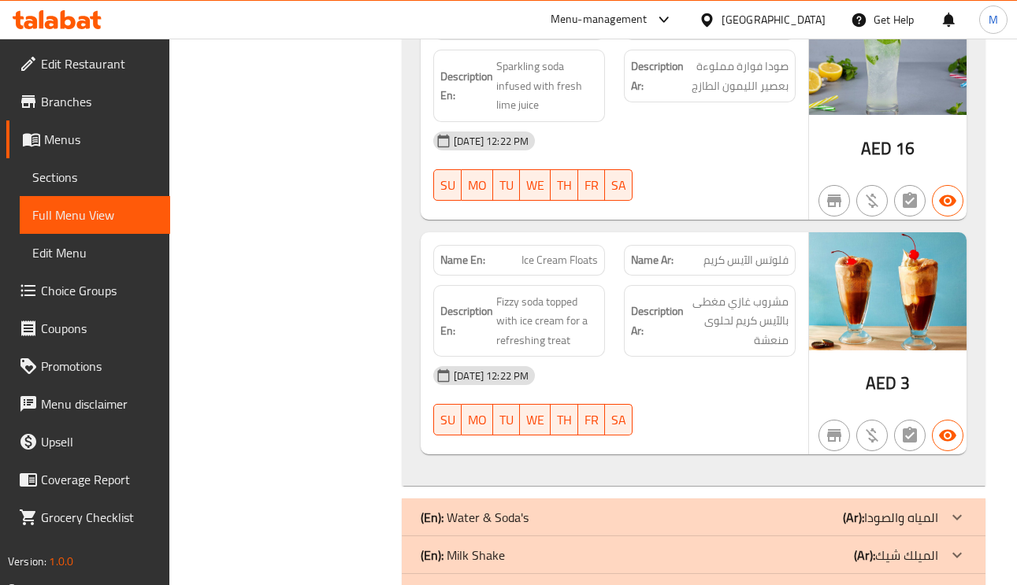
click at [545, 252] on span "Ice Cream Floats" at bounding box center [559, 260] width 76 height 17
click at [577, 253] on span "Ice Cream Floats" at bounding box center [559, 260] width 76 height 17
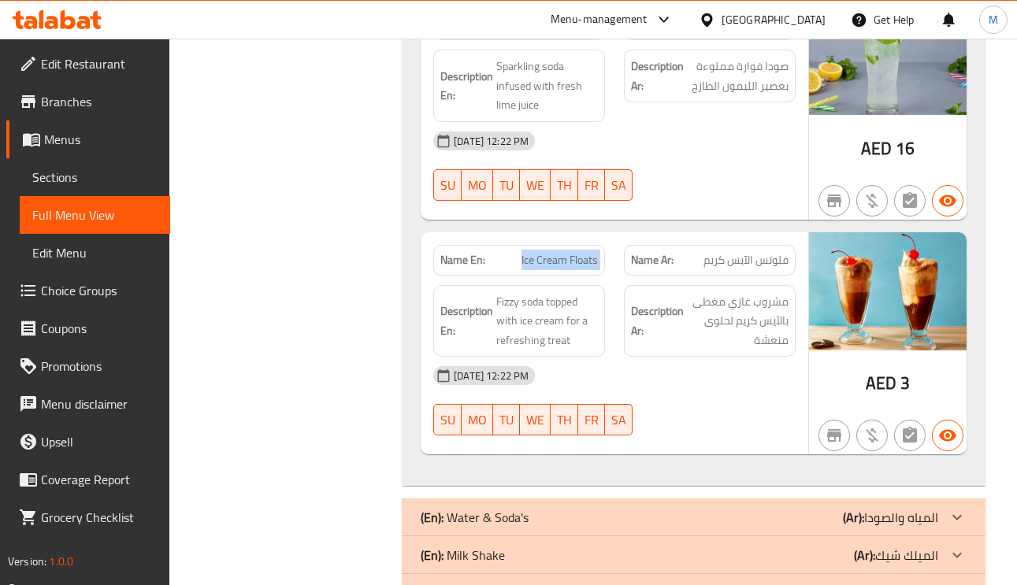
click at [577, 253] on span "Ice Cream Floats" at bounding box center [559, 260] width 76 height 17
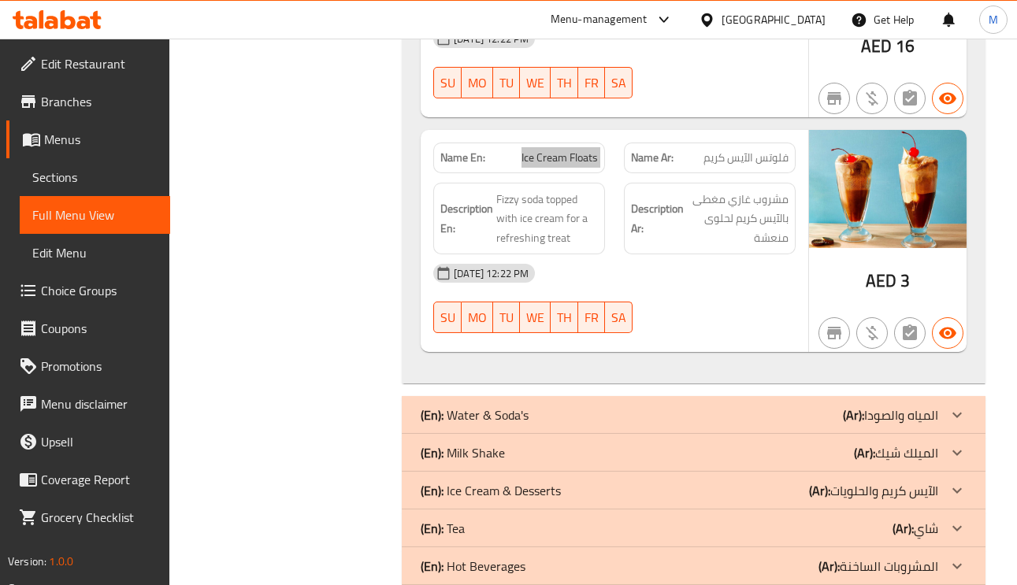
scroll to position [1910, 0]
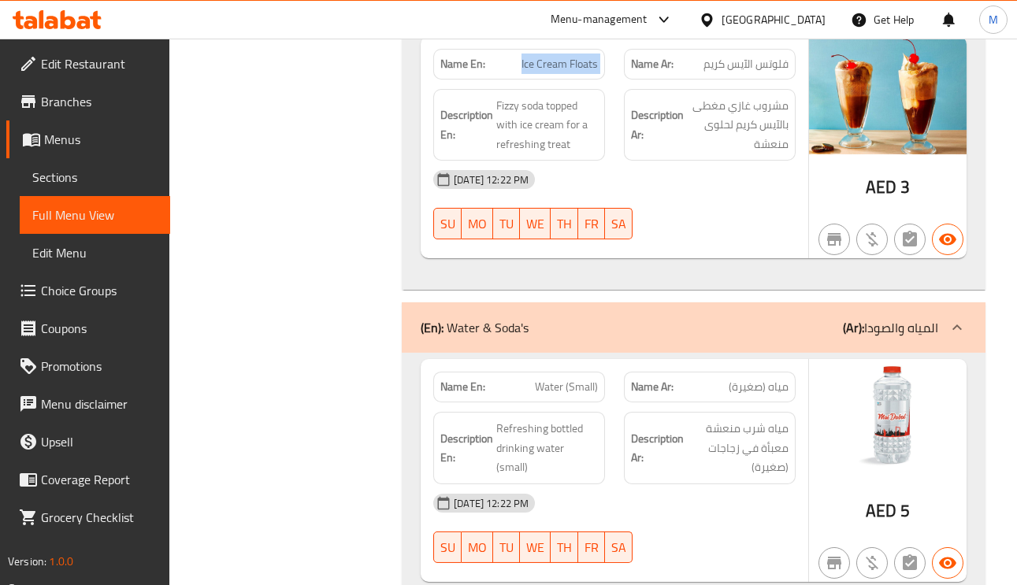
scroll to position [2146, 0]
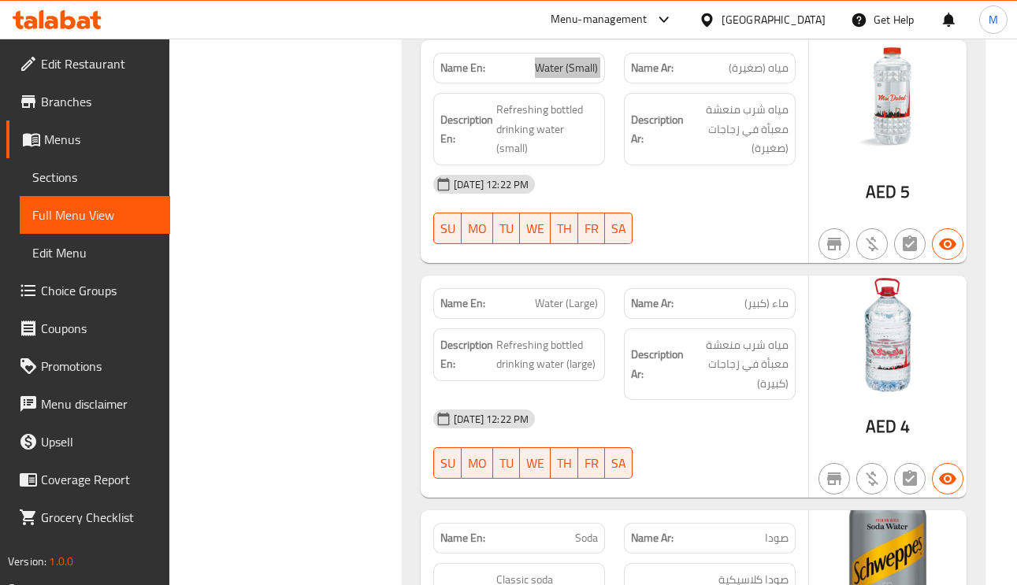
scroll to position [2264, 0]
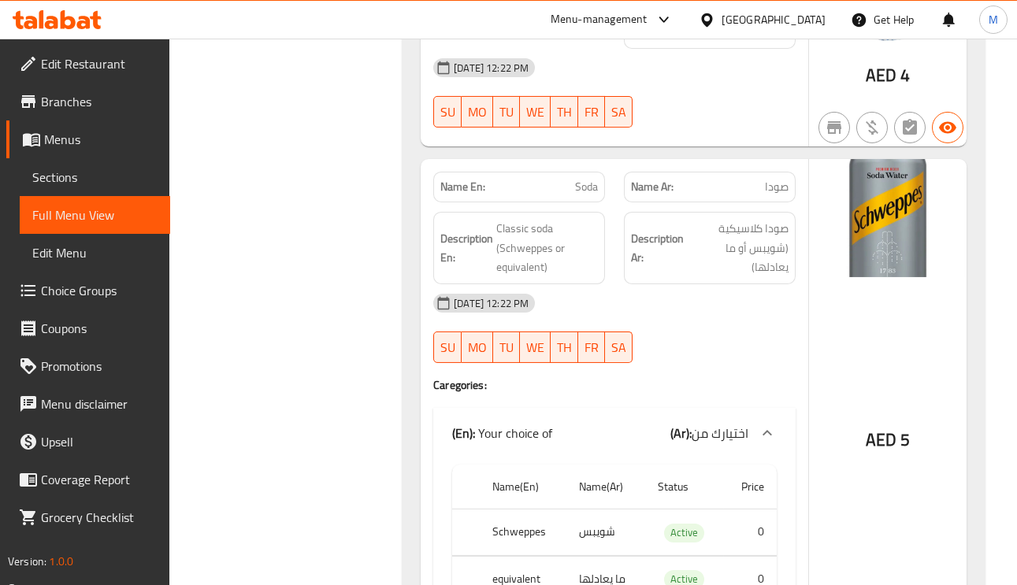
scroll to position [2619, 0]
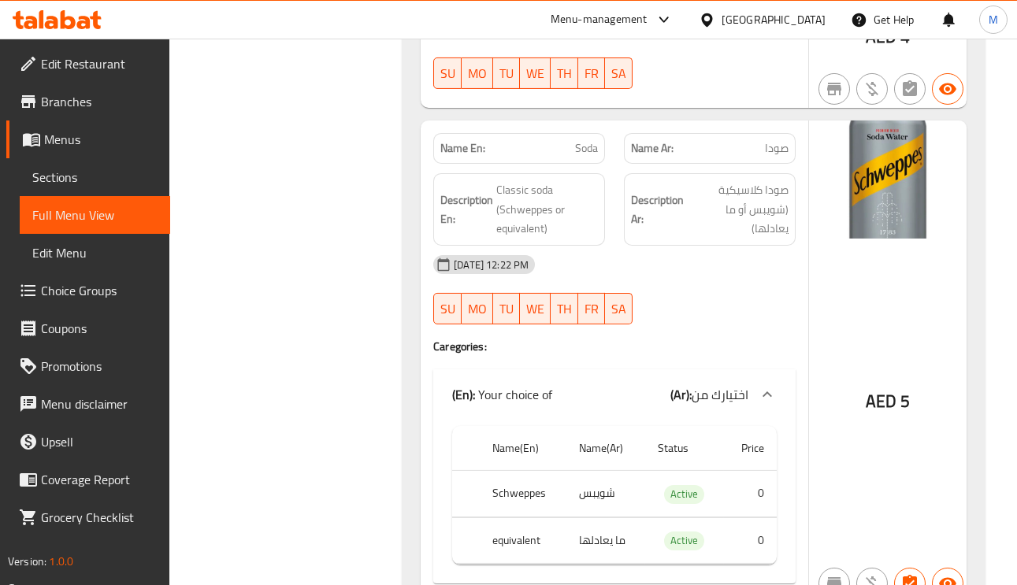
drag, startPoint x: 591, startPoint y: 119, endPoint x: 588, endPoint y: 133, distance: 14.5
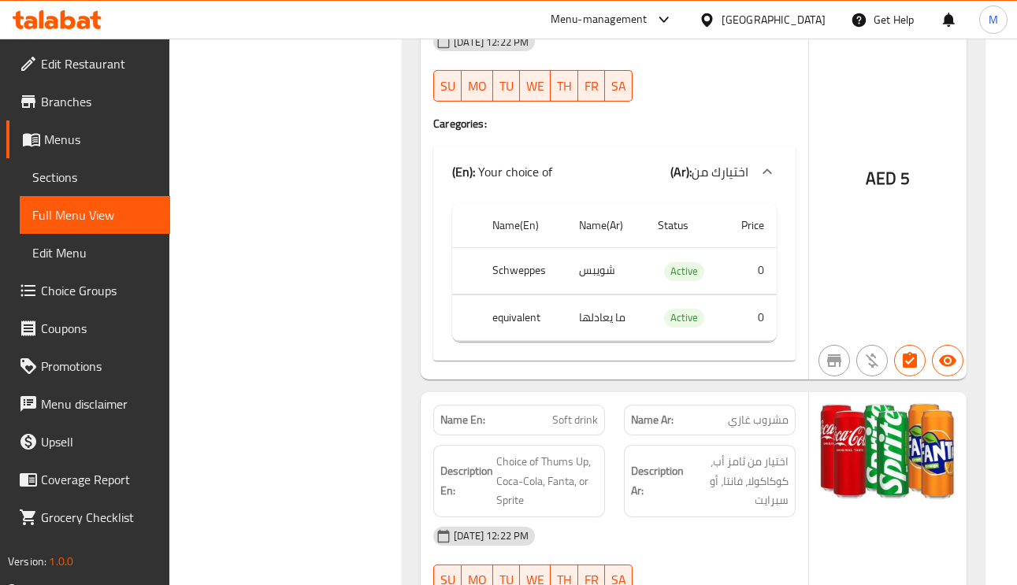
scroll to position [2855, 0]
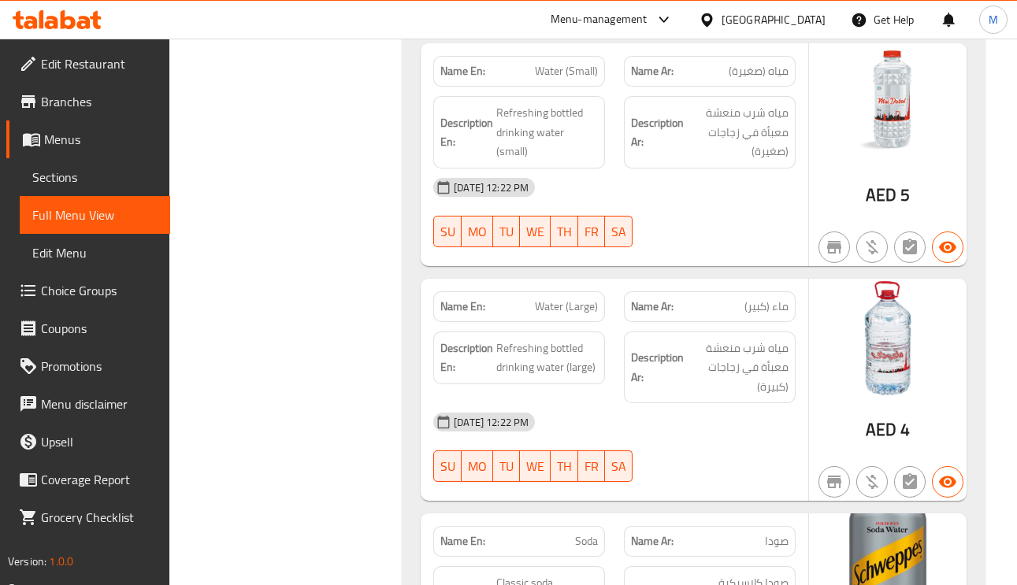
scroll to position [2264, 0]
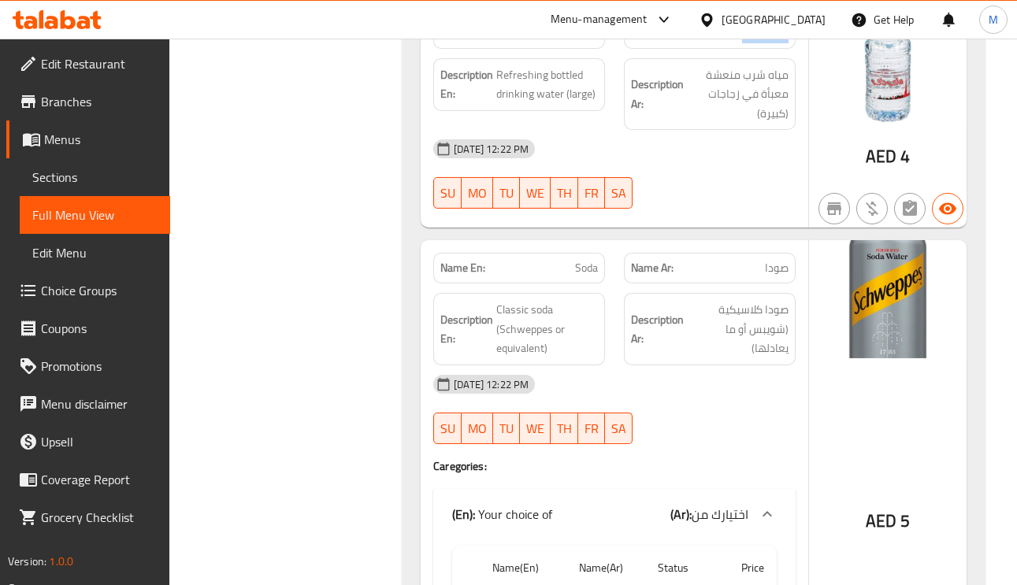
scroll to position [2501, 0]
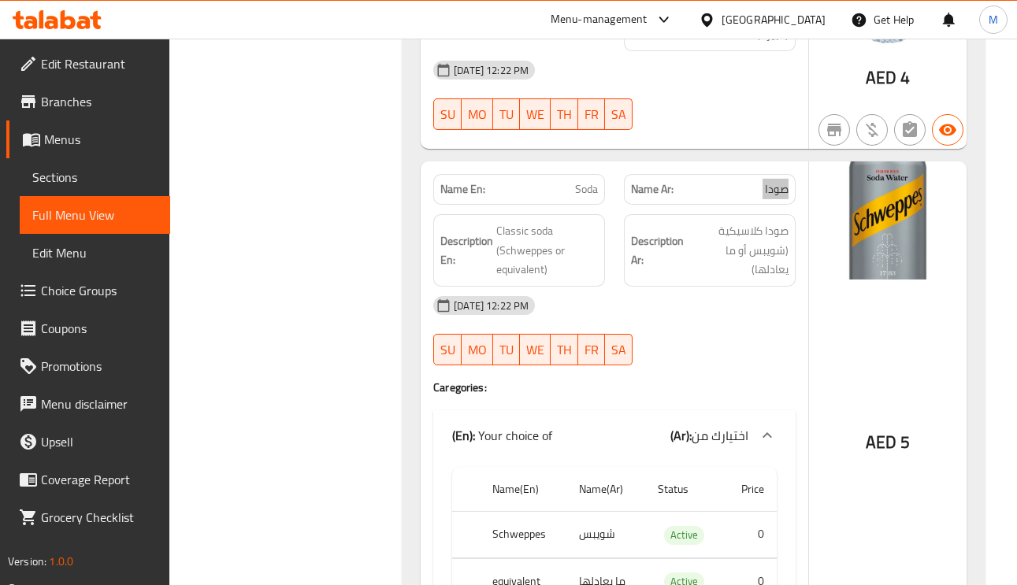
scroll to position [2619, 0]
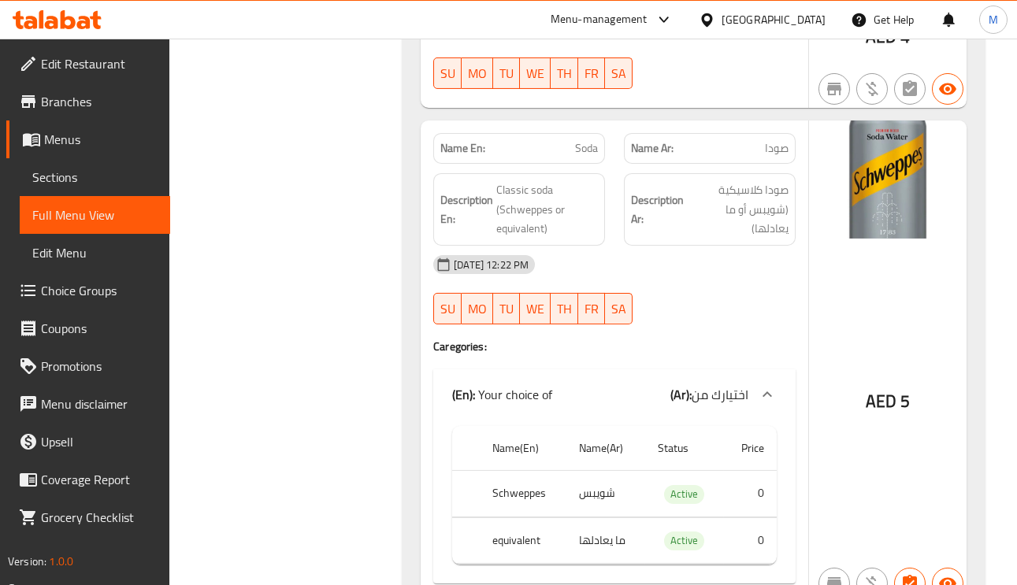
click at [510, 518] on th "equivalent" at bounding box center [523, 540] width 87 height 46
click at [564, 221] on span "Classic soda (Schweppes or equivalent)" at bounding box center [547, 209] width 102 height 58
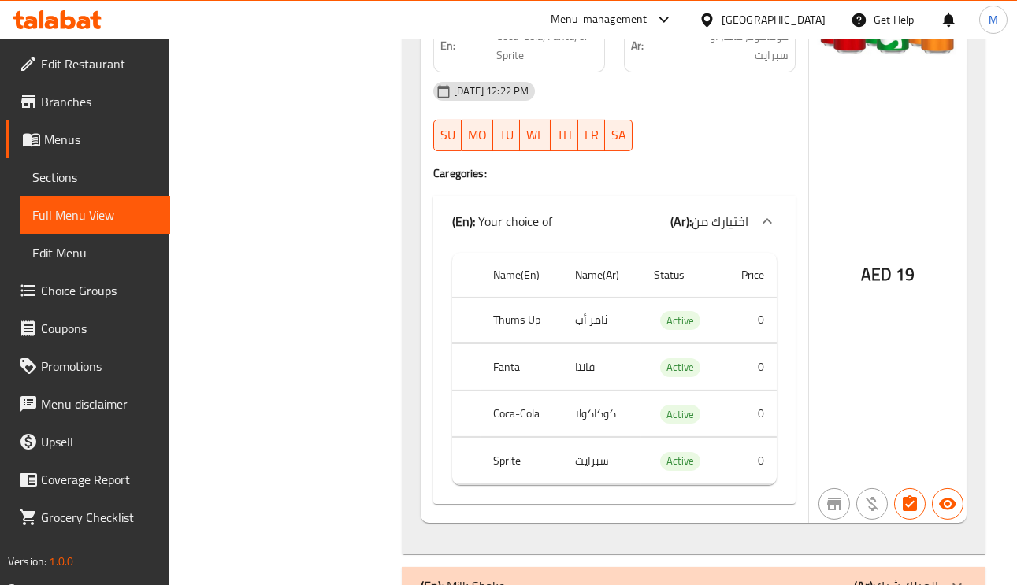
scroll to position [3328, 0]
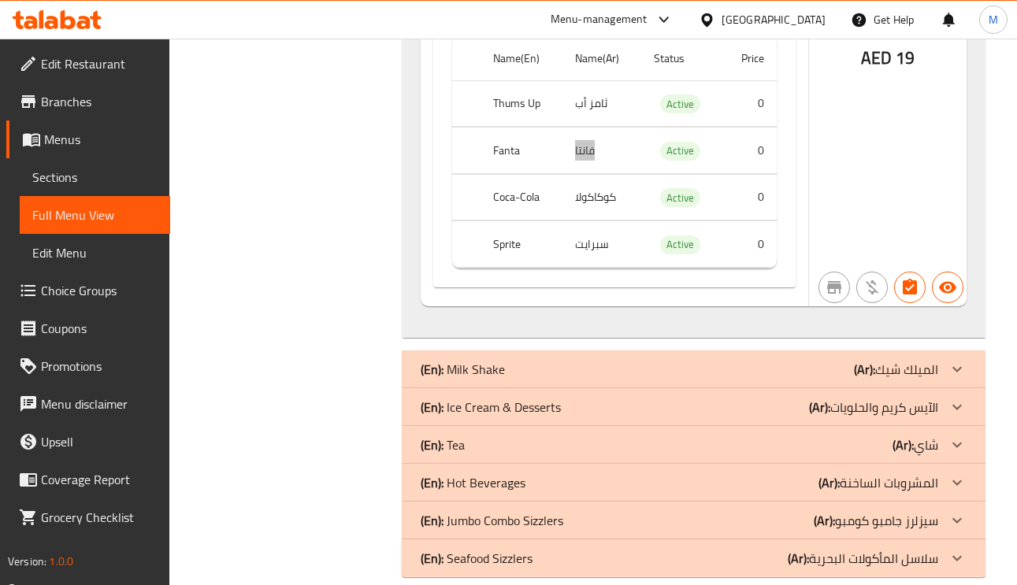
scroll to position [3517, 0]
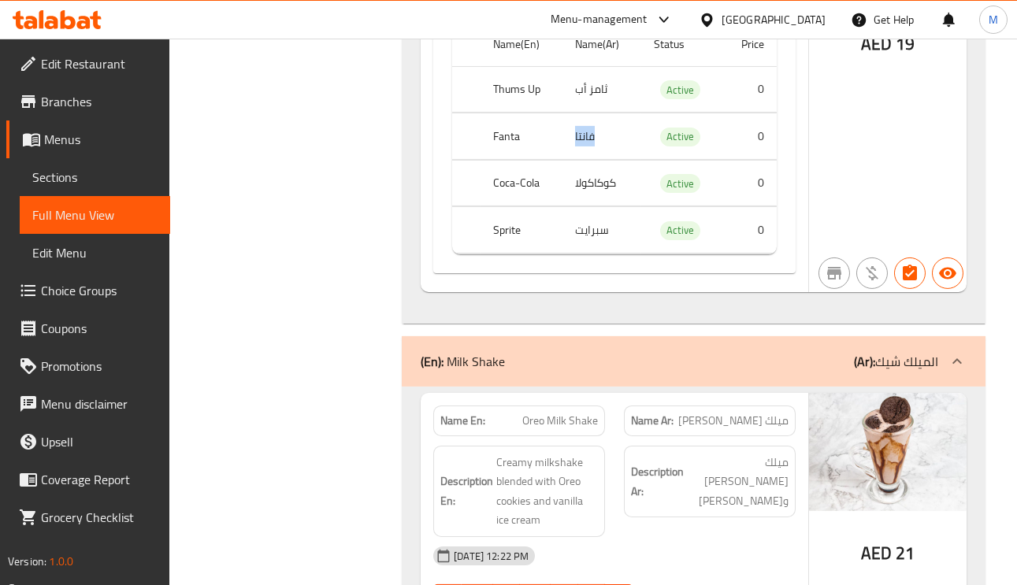
scroll to position [3754, 0]
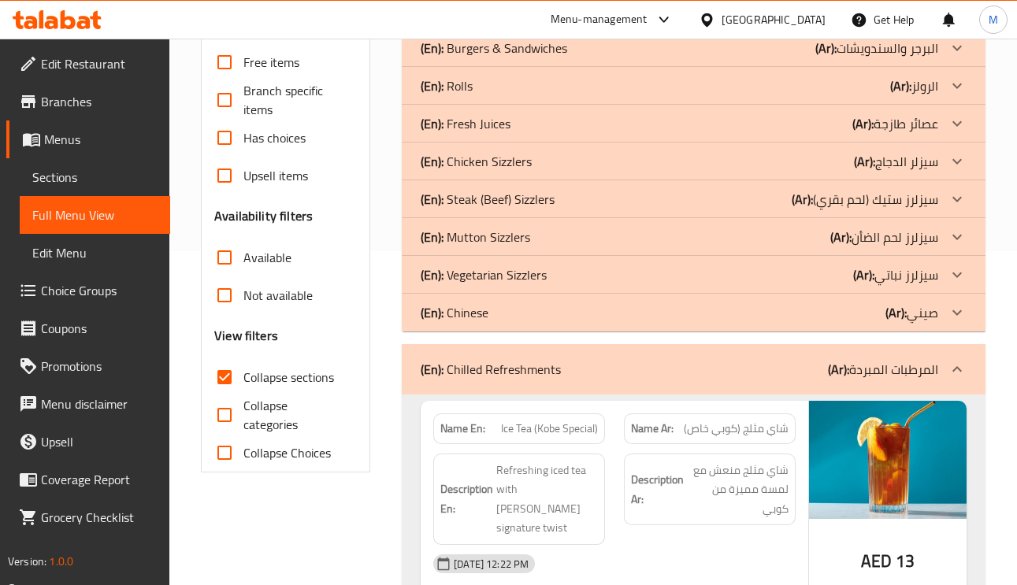
scroll to position [328, 0]
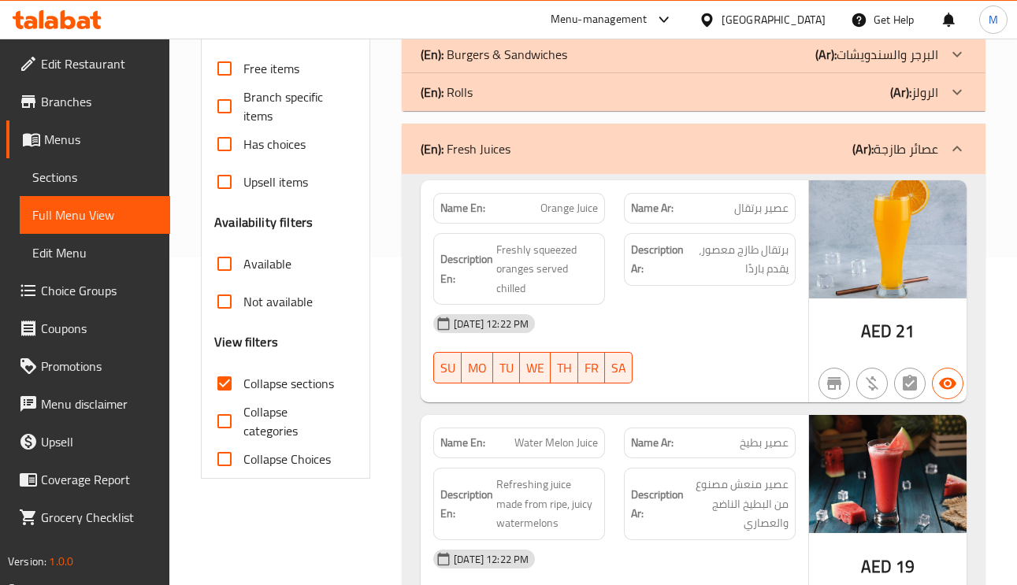
click at [565, 202] on span "Orange Juice" at bounding box center [568, 208] width 57 height 17
click at [542, 250] on span "Freshly squeezed oranges served chilled" at bounding box center [547, 269] width 102 height 58
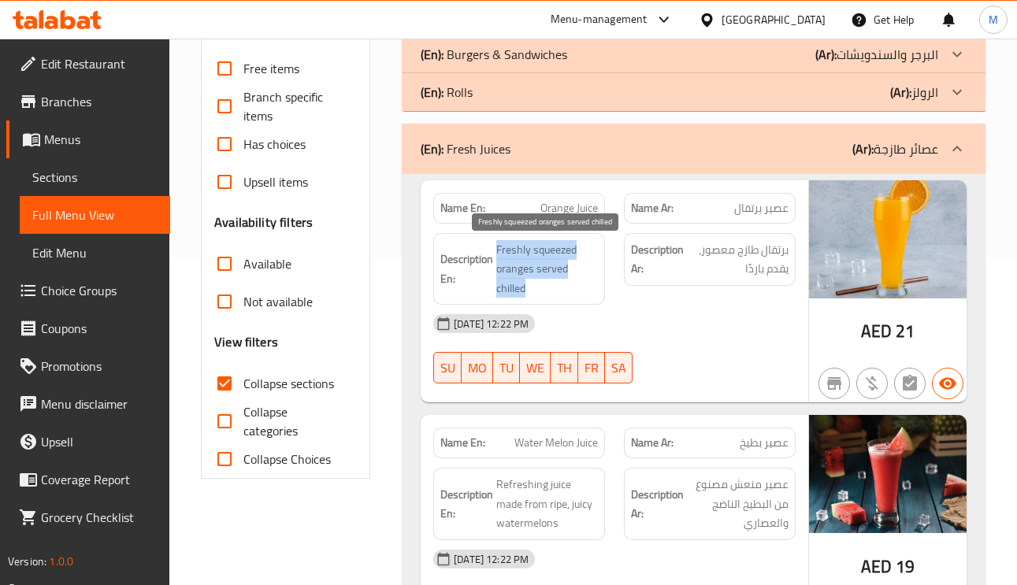
click at [542, 250] on span "Freshly squeezed oranges served chilled" at bounding box center [547, 269] width 102 height 58
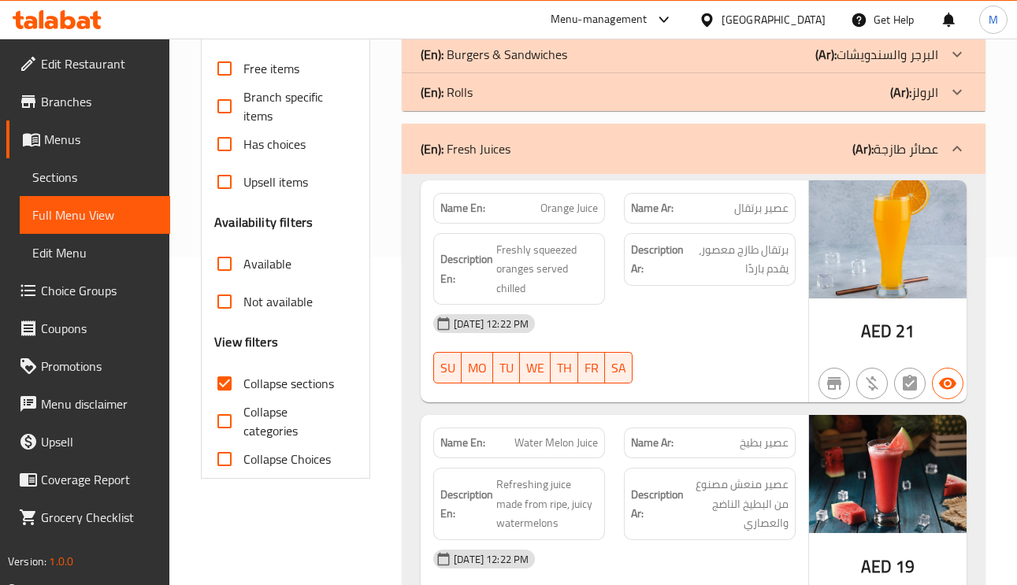
click at [579, 215] on span "Orange Juice" at bounding box center [568, 208] width 57 height 17
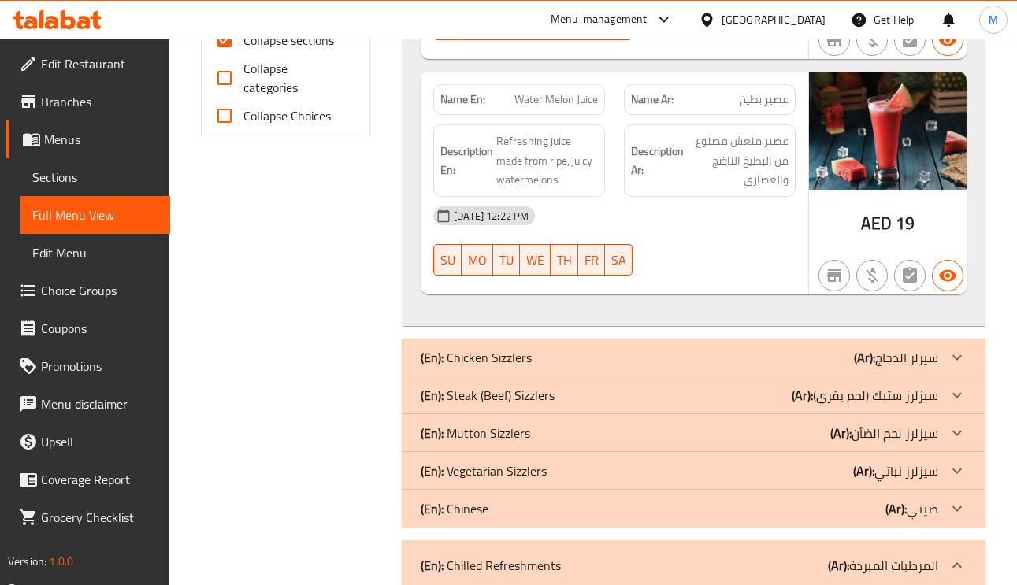
scroll to position [682, 0]
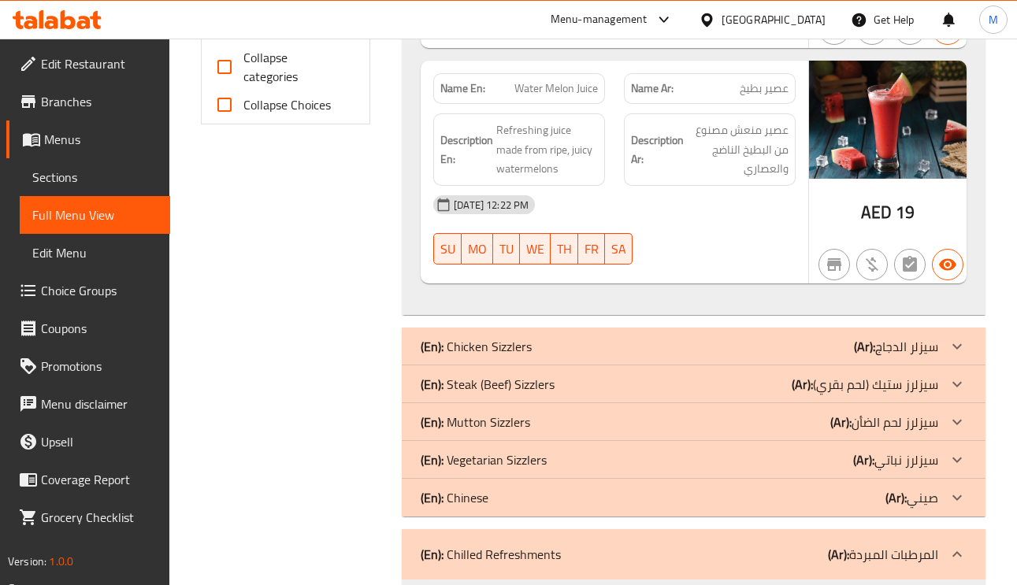
click at [736, 90] on p "Name Ar: عصير بطيخ" at bounding box center [710, 88] width 158 height 17
drag, startPoint x: 736, startPoint y: 90, endPoint x: 756, endPoint y: 92, distance: 20.6
click at [740, 90] on p "Name Ar: عصير بطيخ" at bounding box center [710, 88] width 158 height 17
click at [755, 93] on span "عصير بطيخ" at bounding box center [764, 88] width 49 height 17
drag, startPoint x: 754, startPoint y: 93, endPoint x: 776, endPoint y: 119, distance: 34.1
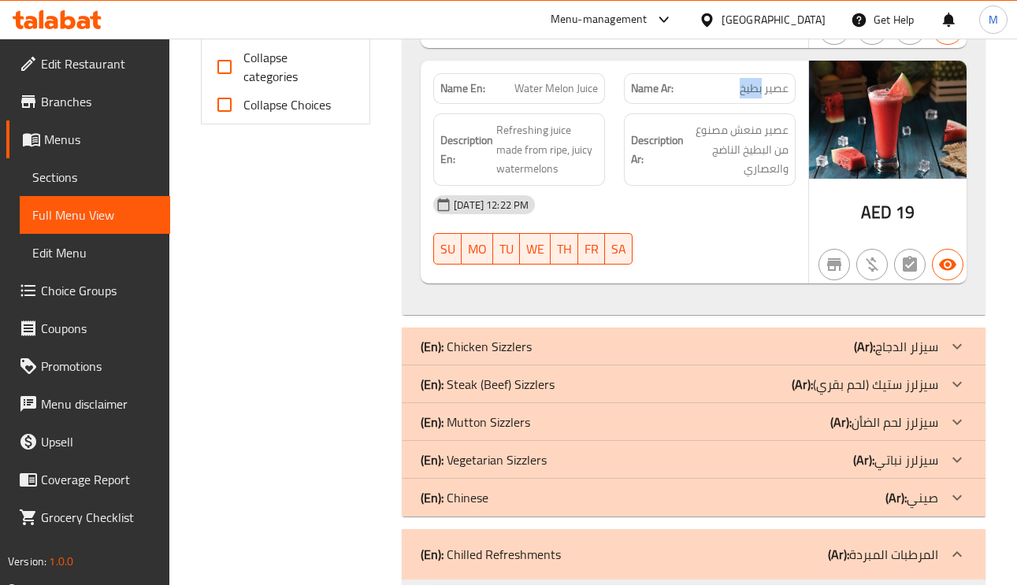
click at [754, 94] on span "عصير بطيخ" at bounding box center [764, 88] width 49 height 17
click at [525, 128] on span "Refreshing juice made from ripe, juicy watermelons" at bounding box center [547, 150] width 102 height 58
click at [542, 78] on div "Name En: Water Melon Juice" at bounding box center [519, 88] width 172 height 31
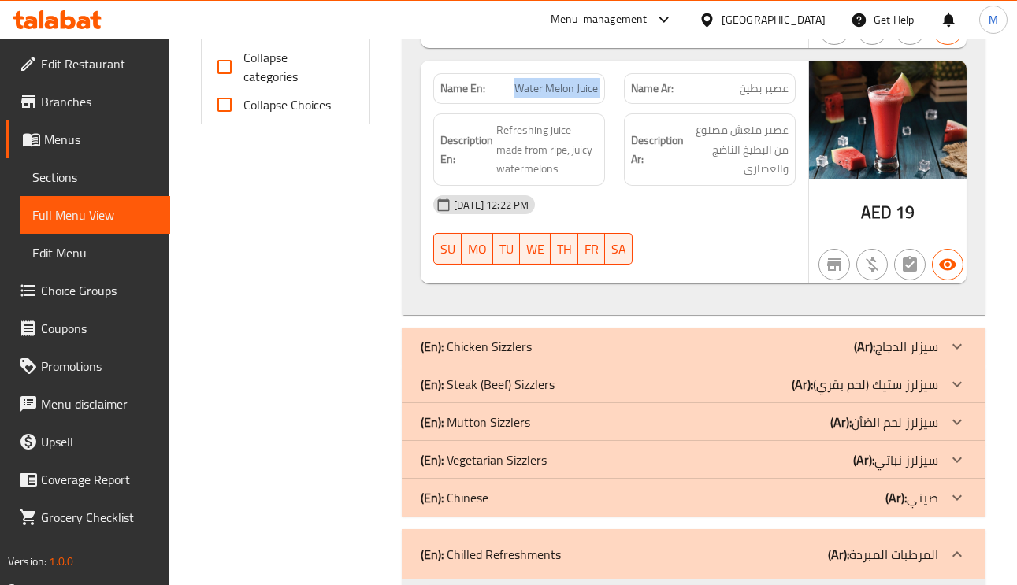
click at [542, 78] on div "Name En: Water Melon Juice" at bounding box center [519, 88] width 172 height 31
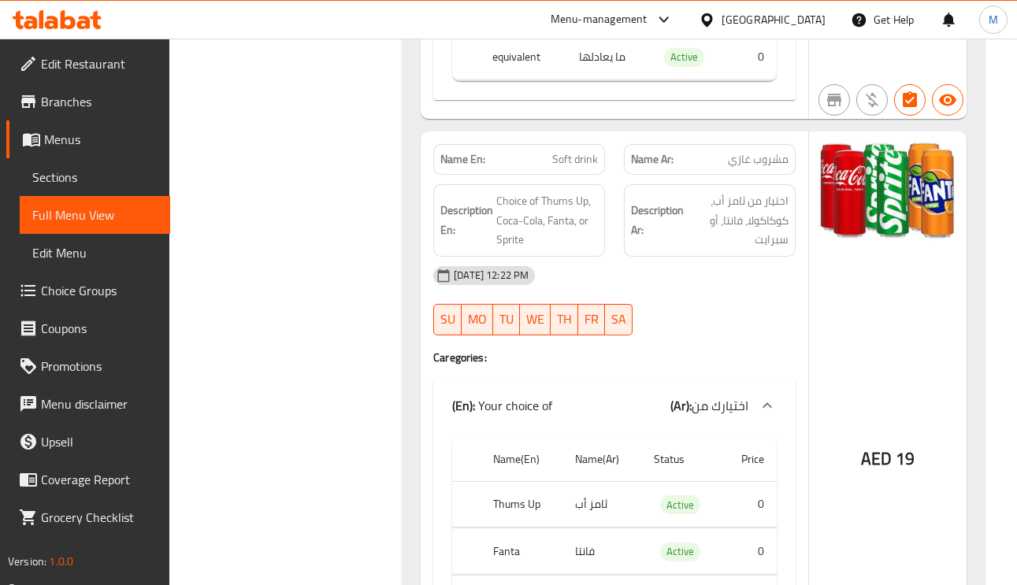
scroll to position [4051, 0]
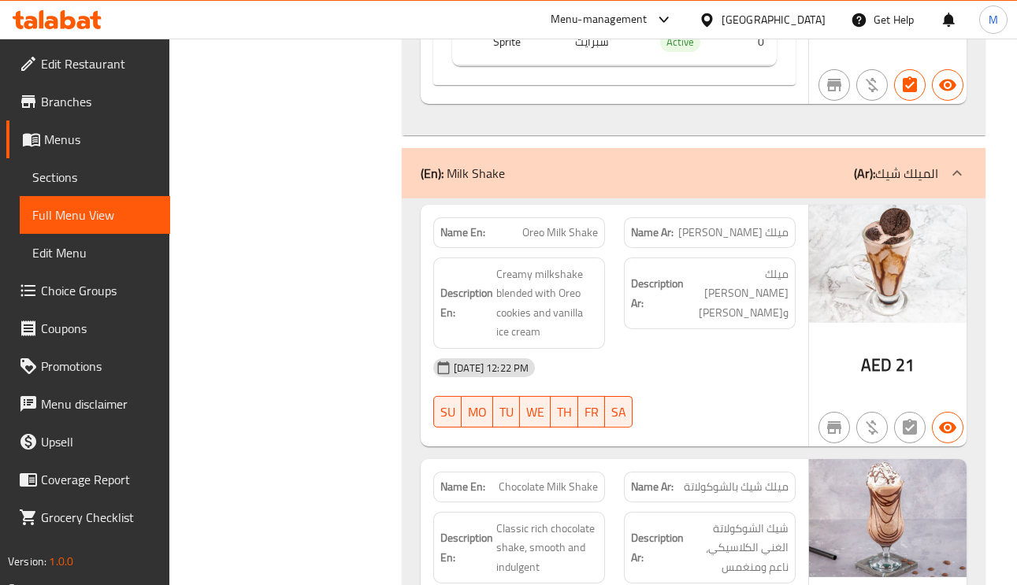
scroll to position [4357, 0]
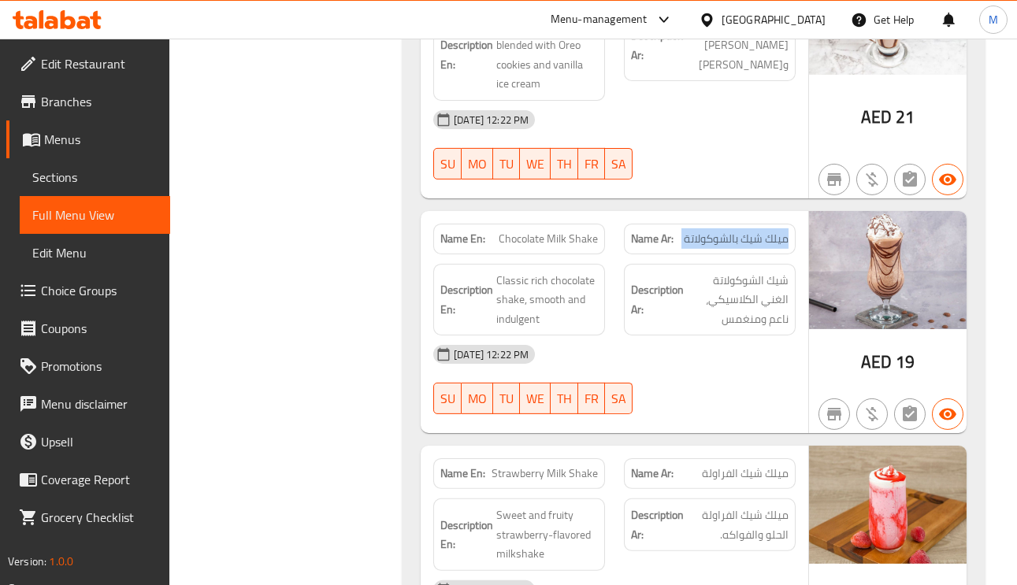
scroll to position [4593, 0]
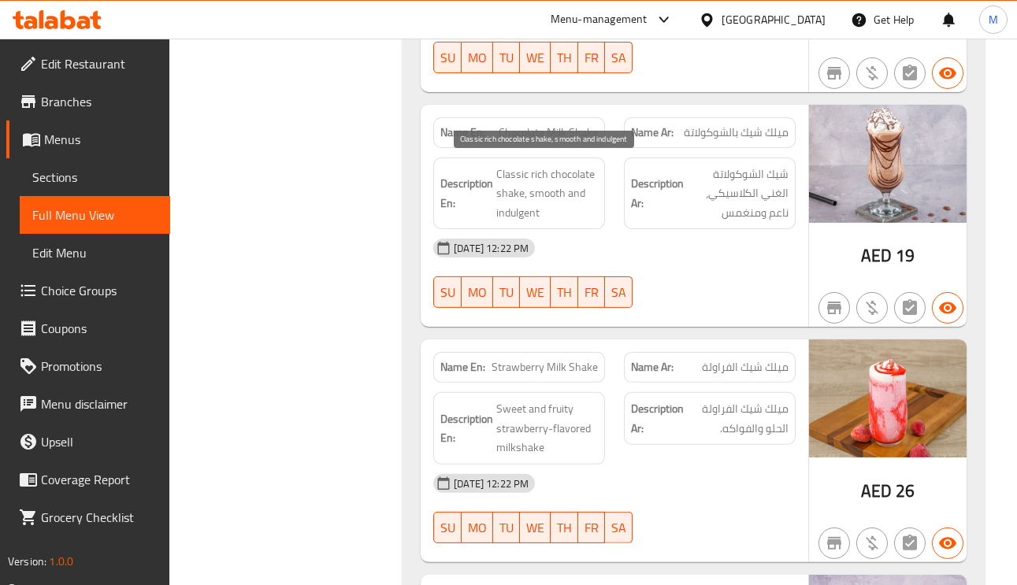
click at [507, 208] on span "Classic rich chocolate shake, smooth and indulgent" at bounding box center [547, 194] width 102 height 58
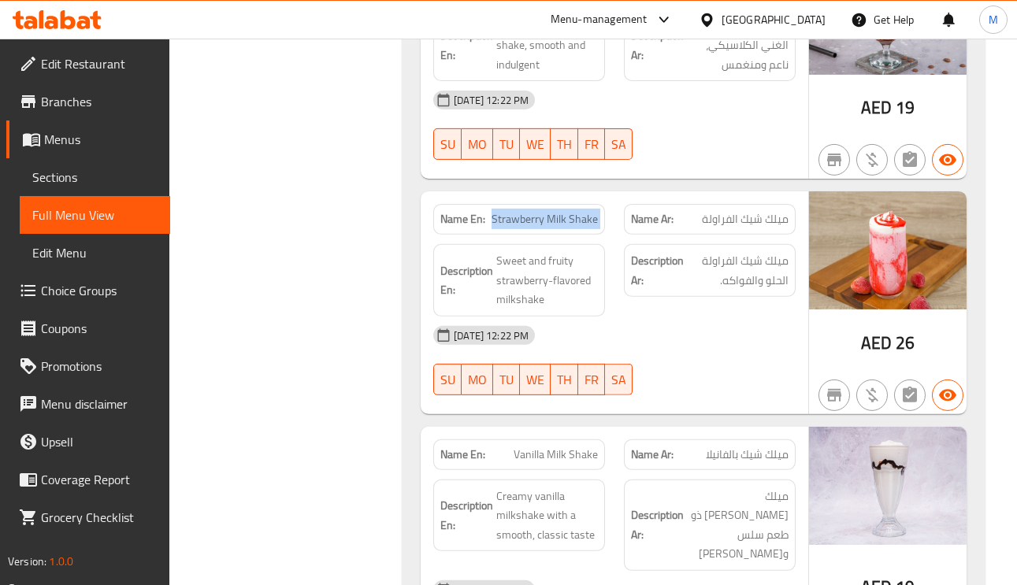
scroll to position [4830, 0]
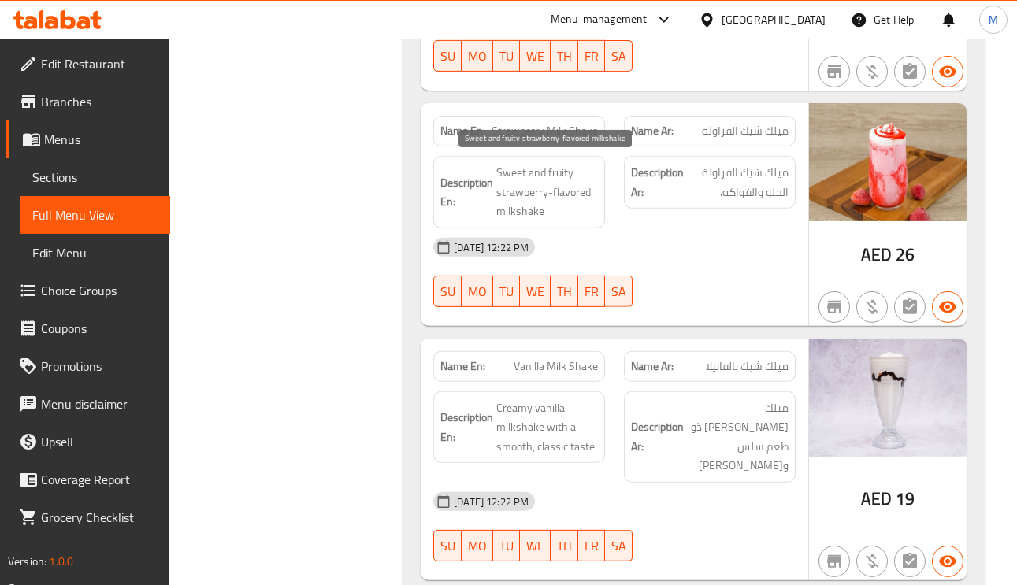
click at [520, 191] on span "Sweet and fruity strawberry-flavored milkshake" at bounding box center [547, 192] width 102 height 58
click at [582, 187] on span "Sweet and fruity strawberry-flavored milkshake" at bounding box center [547, 192] width 102 height 58
click at [536, 187] on span "Sweet and fruity strawberry-flavored milkshake" at bounding box center [547, 192] width 102 height 58
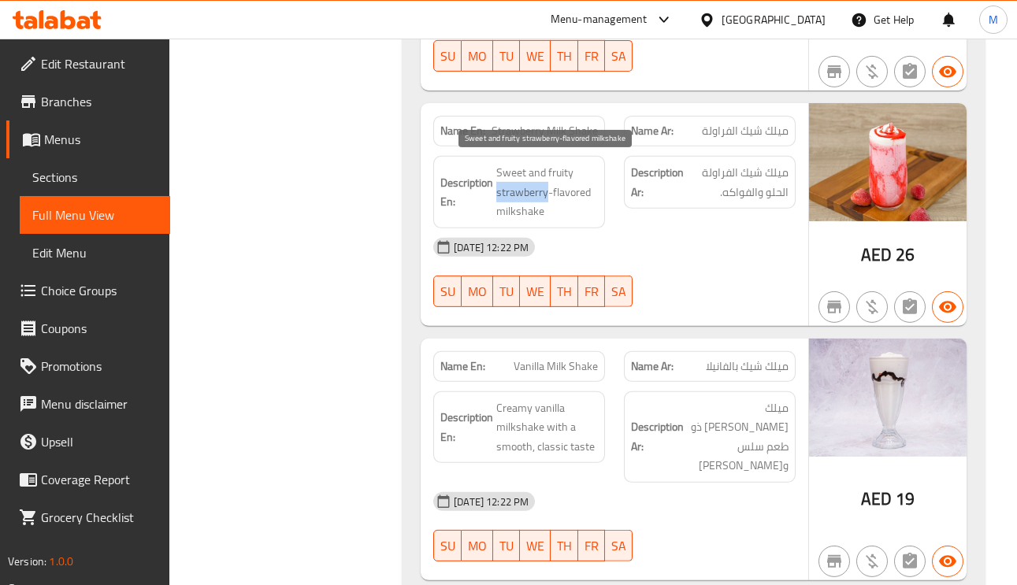
click at [536, 187] on span "Sweet and fruity strawberry-flavored milkshake" at bounding box center [547, 192] width 102 height 58
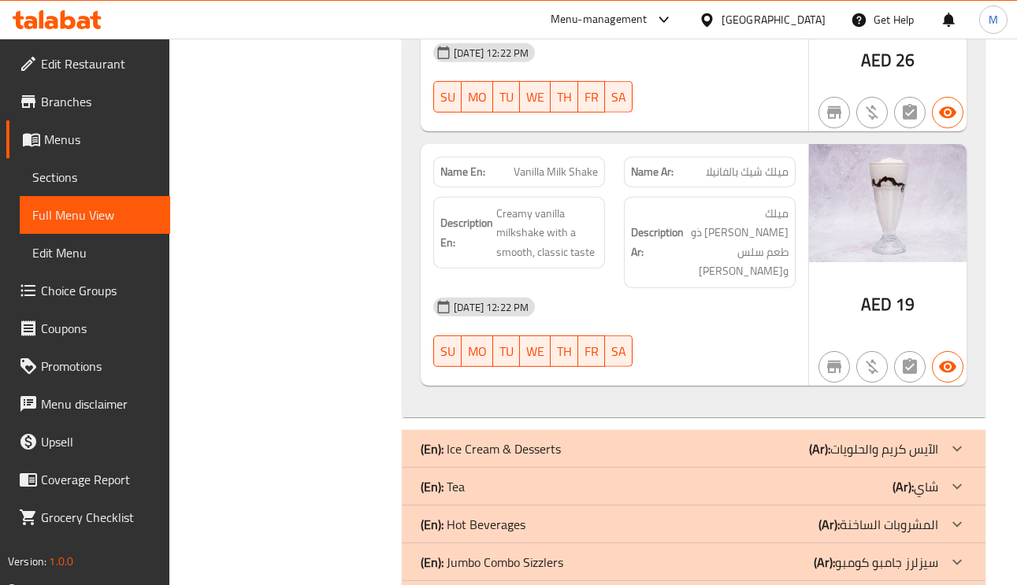
scroll to position [5066, 0]
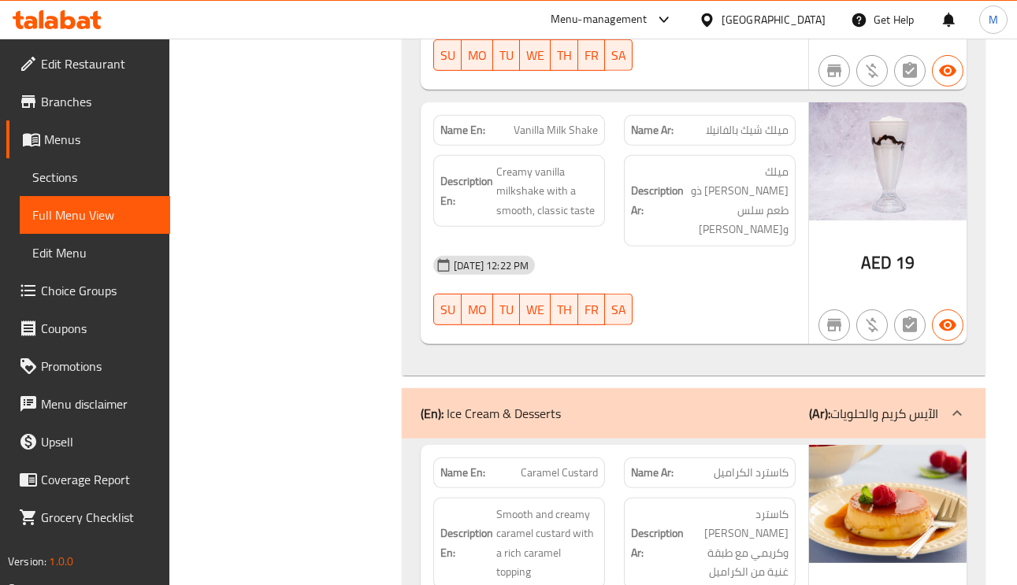
scroll to position [5302, 0]
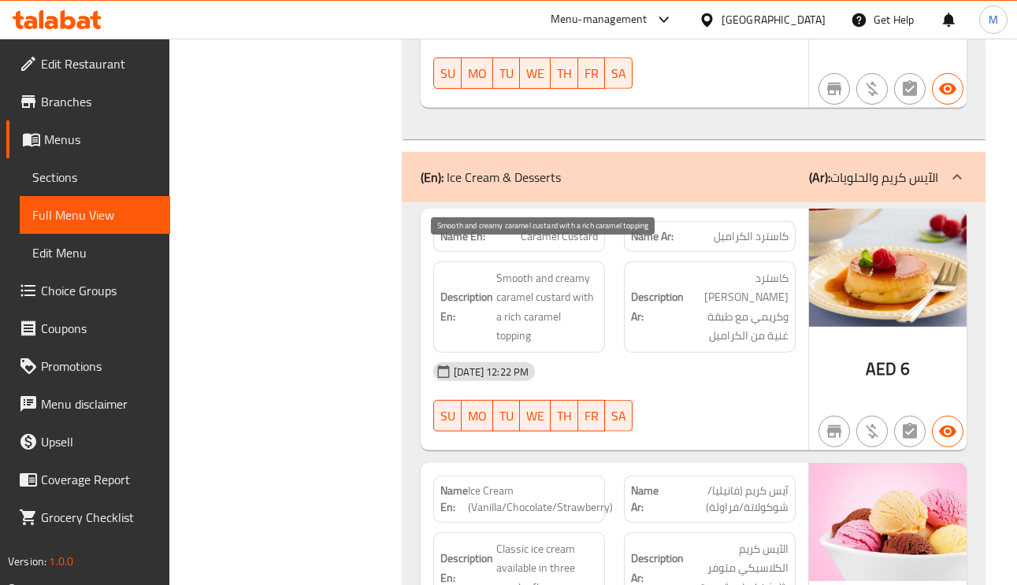
click at [553, 269] on span "Smooth and creamy caramel custard with a rich caramel topping" at bounding box center [547, 307] width 102 height 77
click at [523, 312] on span "Smooth and creamy caramel custard with a rich caramel topping" at bounding box center [547, 307] width 102 height 77
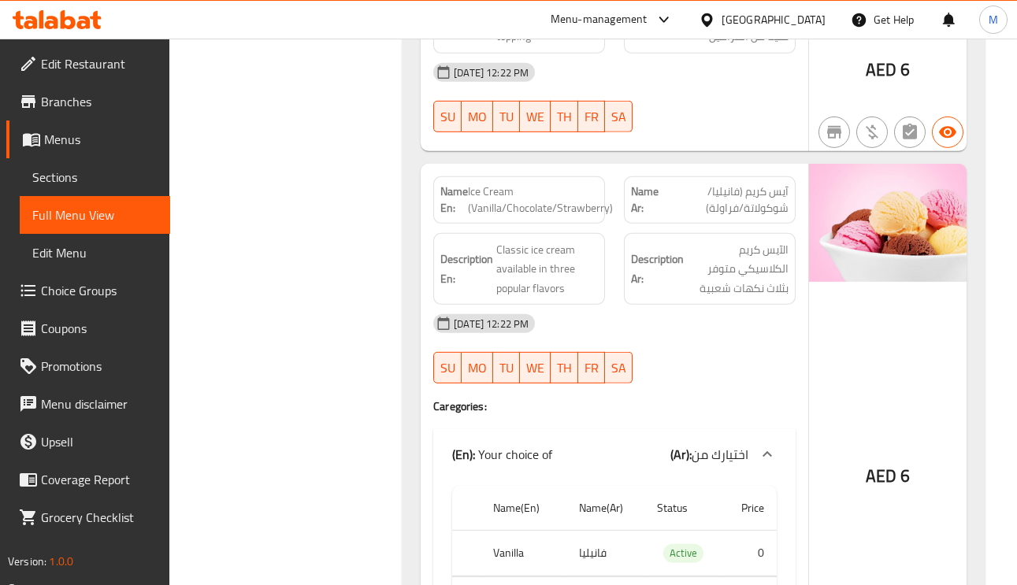
scroll to position [5657, 0]
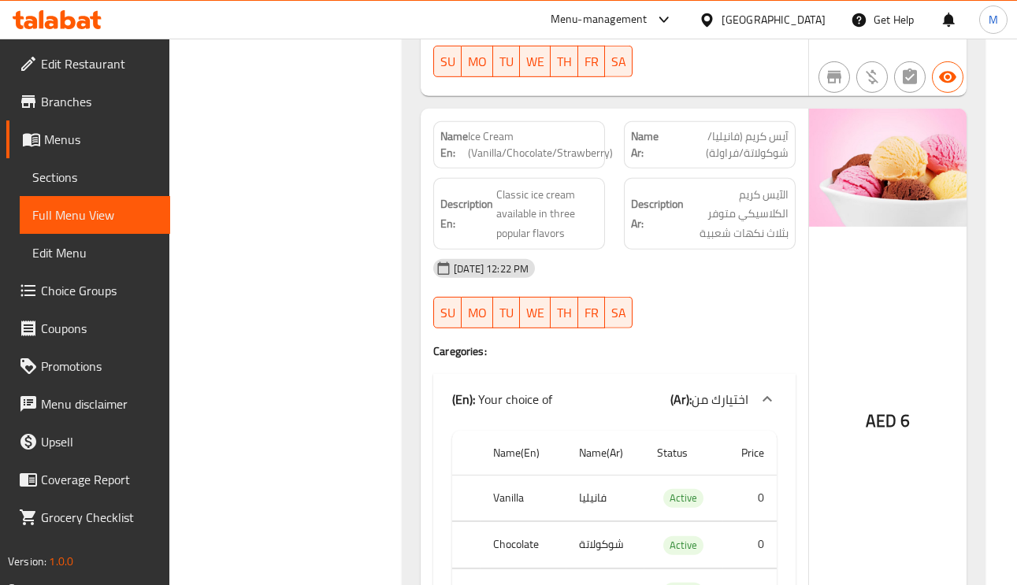
click at [502, 192] on span "Classic ice cream available in three popular flavors" at bounding box center [547, 214] width 102 height 58
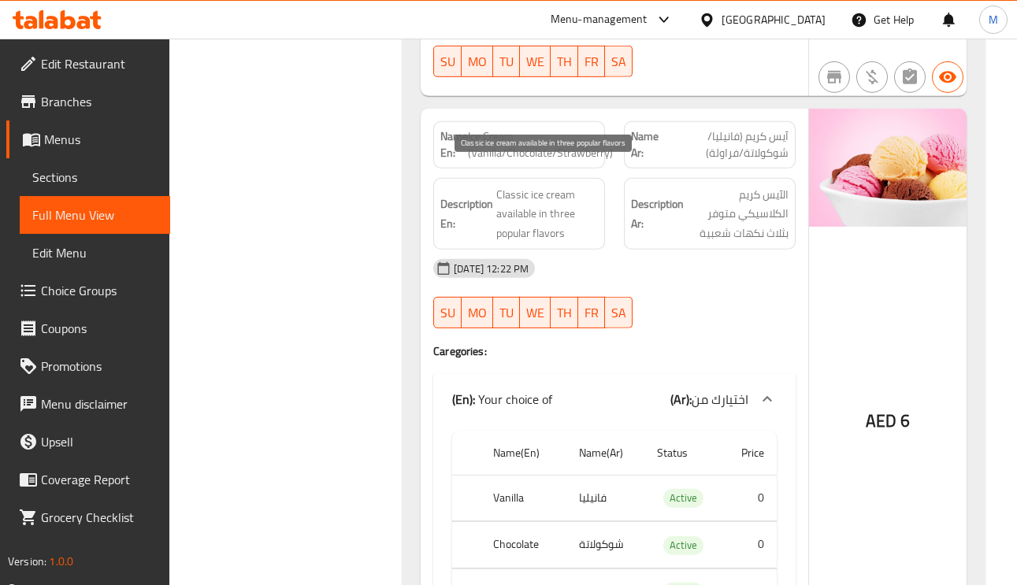
click at [553, 190] on span "Classic ice cream available in three popular flavors" at bounding box center [547, 214] width 102 height 58
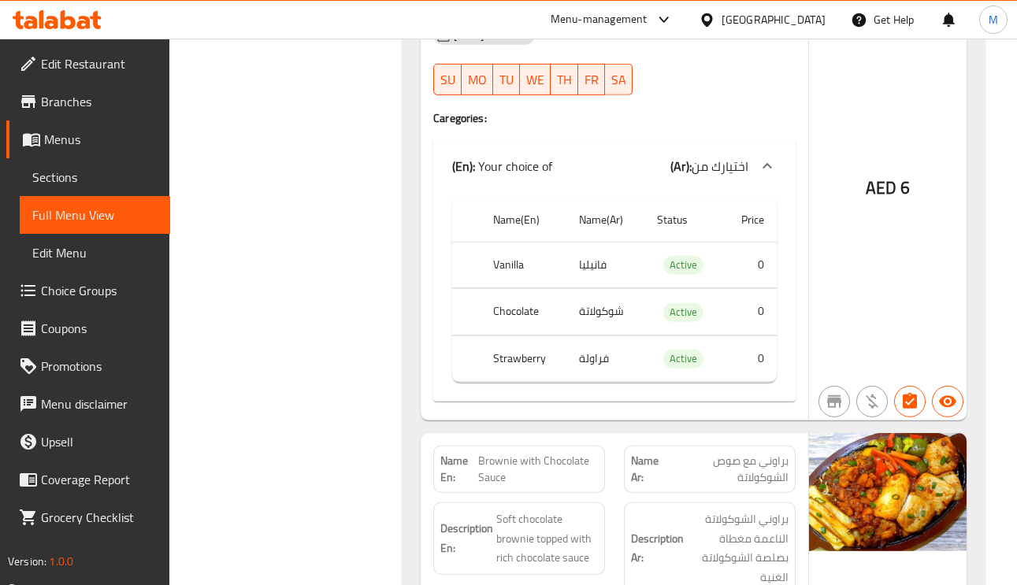
scroll to position [5893, 0]
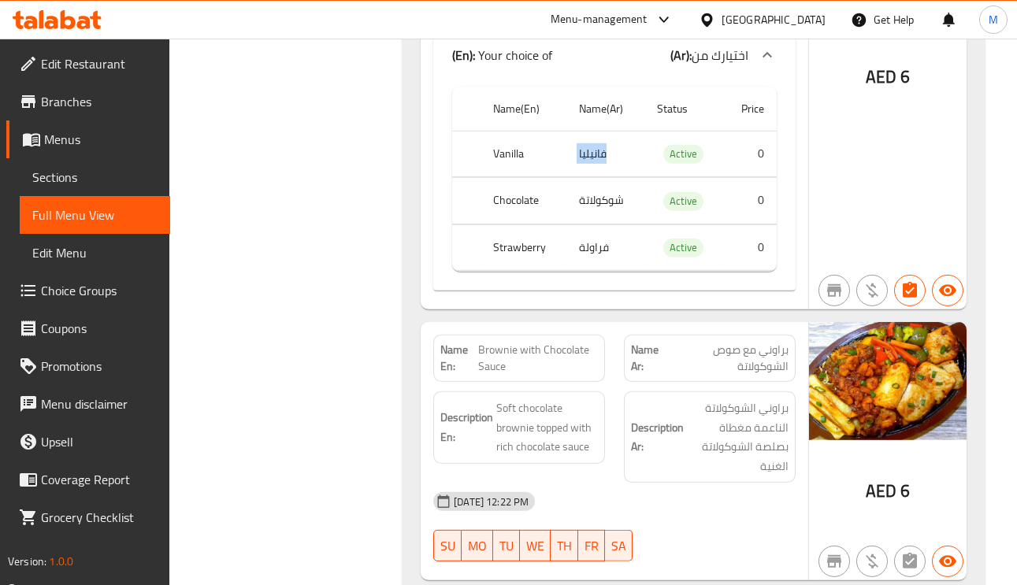
scroll to position [6129, 0]
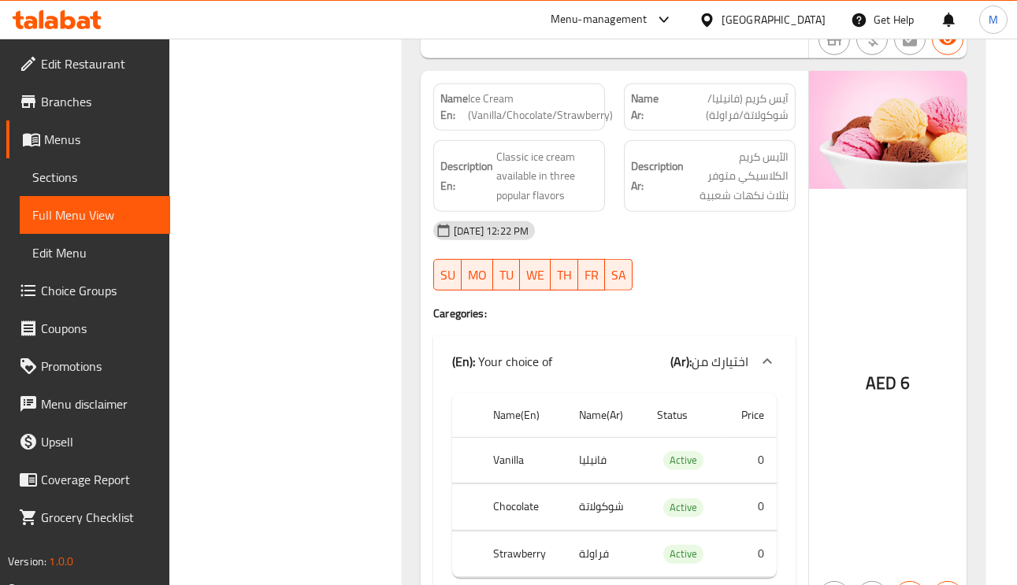
scroll to position [5657, 0]
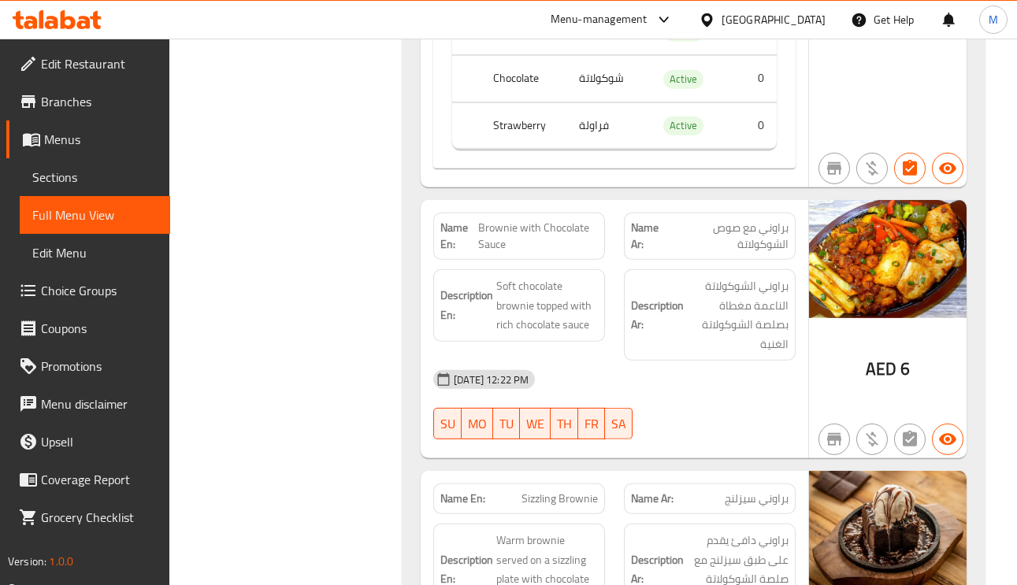
scroll to position [6129, 0]
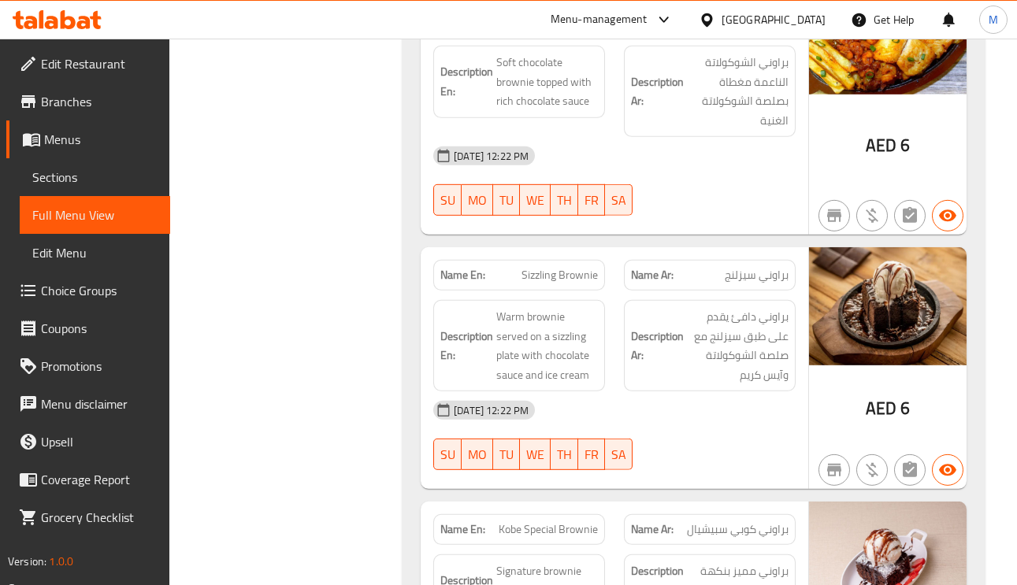
scroll to position [6365, 0]
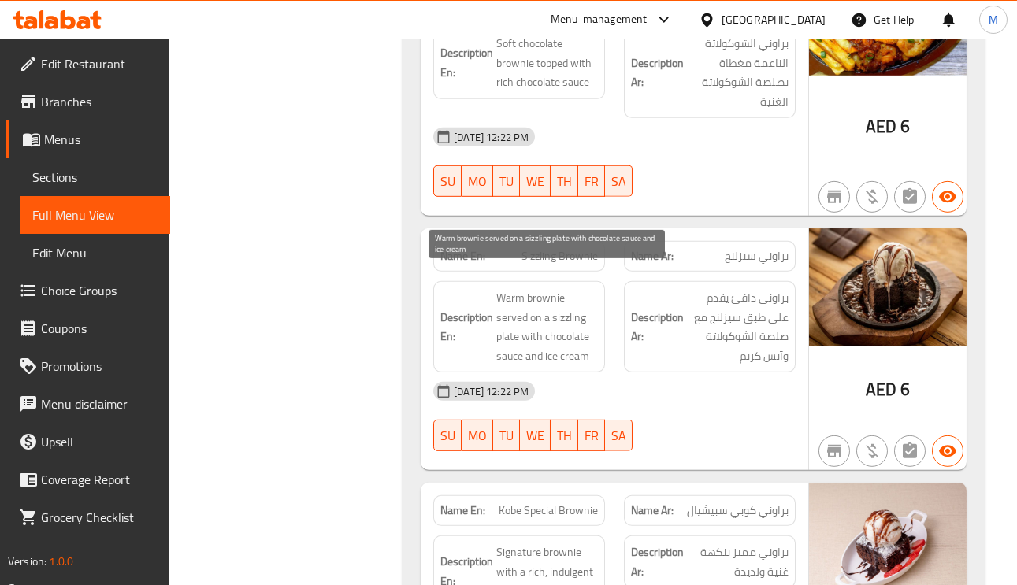
click at [571, 321] on span "Warm brownie served on a sizzling plate with chocolate sauce and ice cream" at bounding box center [547, 326] width 102 height 77
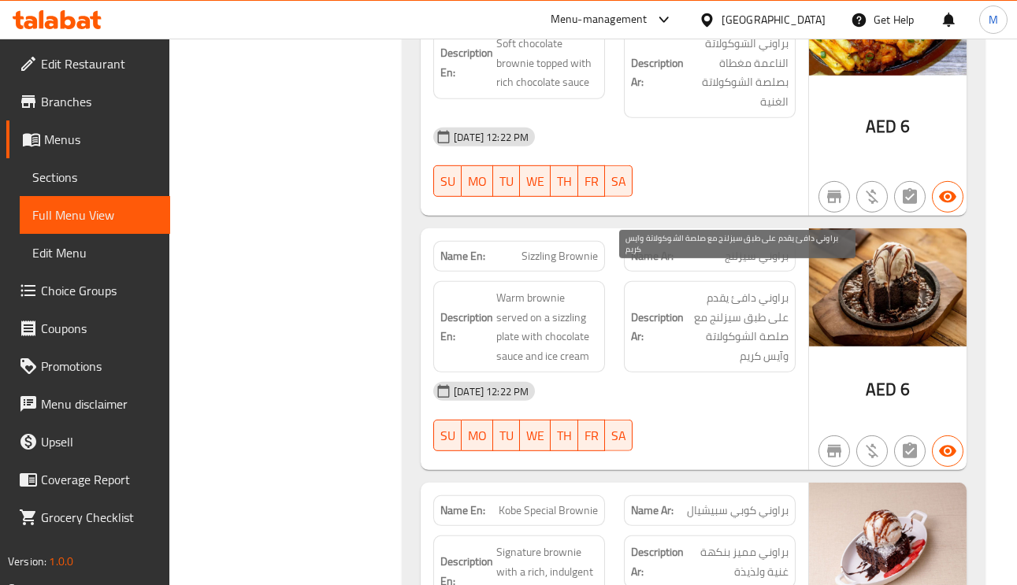
click at [773, 337] on span "براوني دافئ يقدم على طبق سيزلنج مع صلصة الشوكولاتة وآيس كريم" at bounding box center [738, 326] width 102 height 77
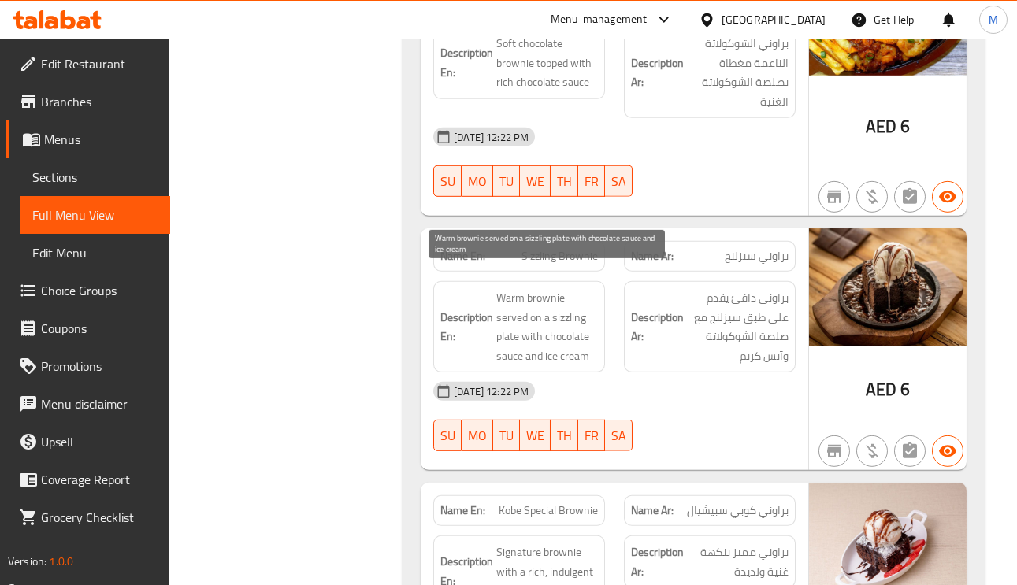
click at [557, 315] on span "Warm brownie served on a sizzling plate with chocolate sauce and ice cream" at bounding box center [547, 326] width 102 height 77
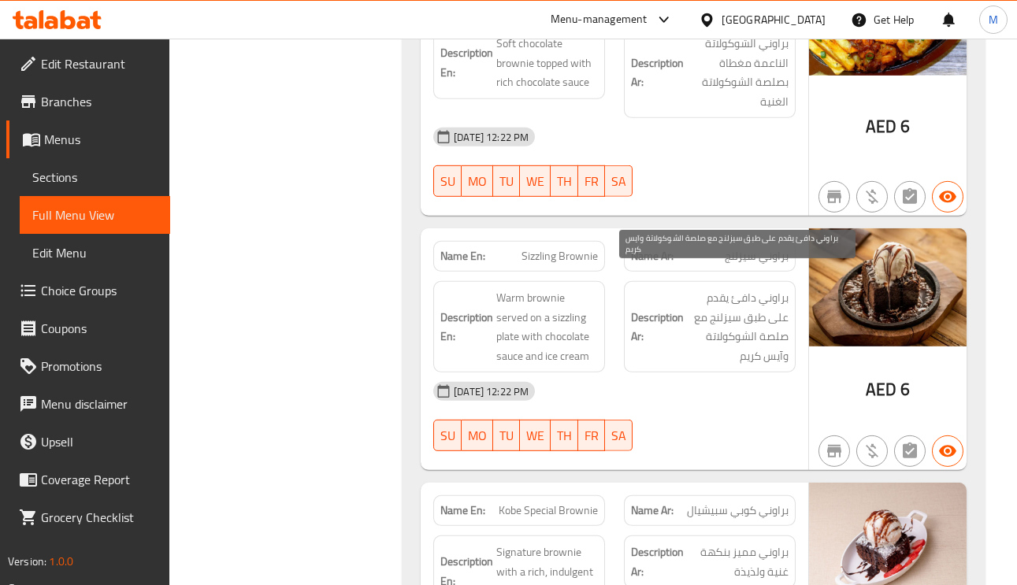
click at [755, 301] on span "براوني دافئ يقدم على طبق سيزلنج مع صلصة الشوكولاتة وآيس كريم" at bounding box center [738, 326] width 102 height 77
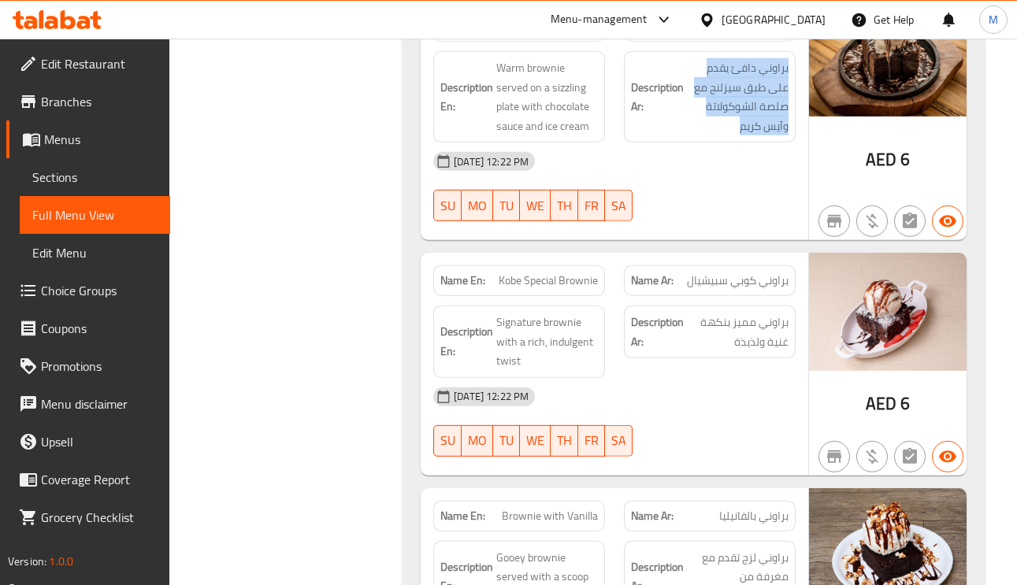
scroll to position [6602, 0]
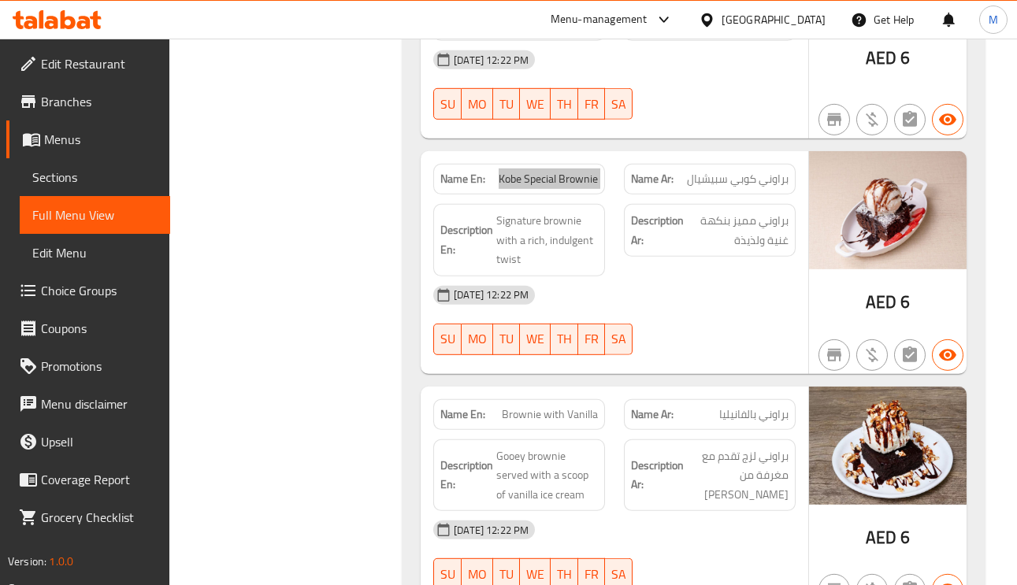
scroll to position [6720, 0]
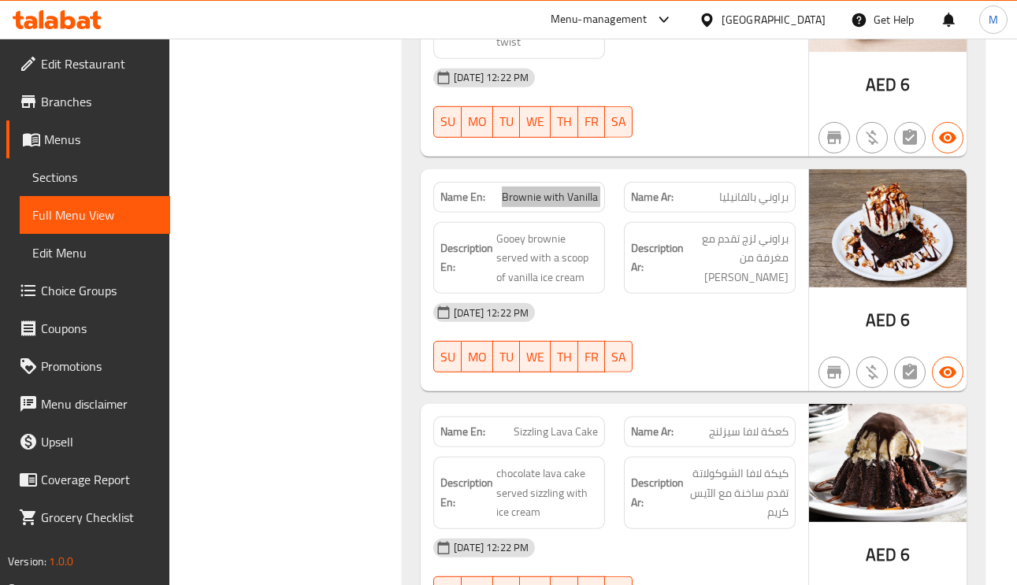
scroll to position [6956, 0]
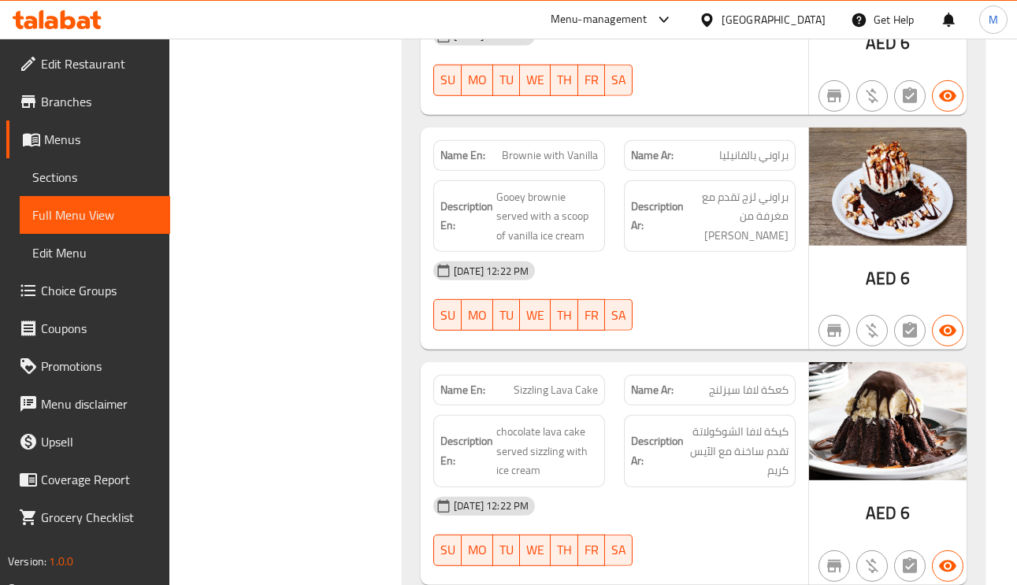
click at [584, 382] on span "Sizzling Lava Cake" at bounding box center [556, 390] width 84 height 17
click at [585, 382] on span "Sizzling Lava Cake" at bounding box center [556, 390] width 84 height 17
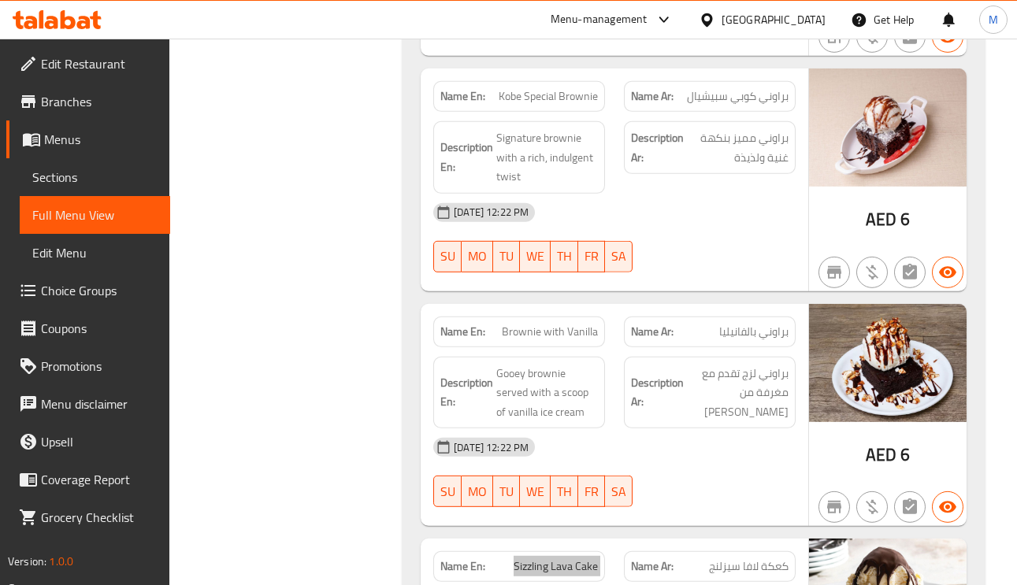
scroll to position [6838, 0]
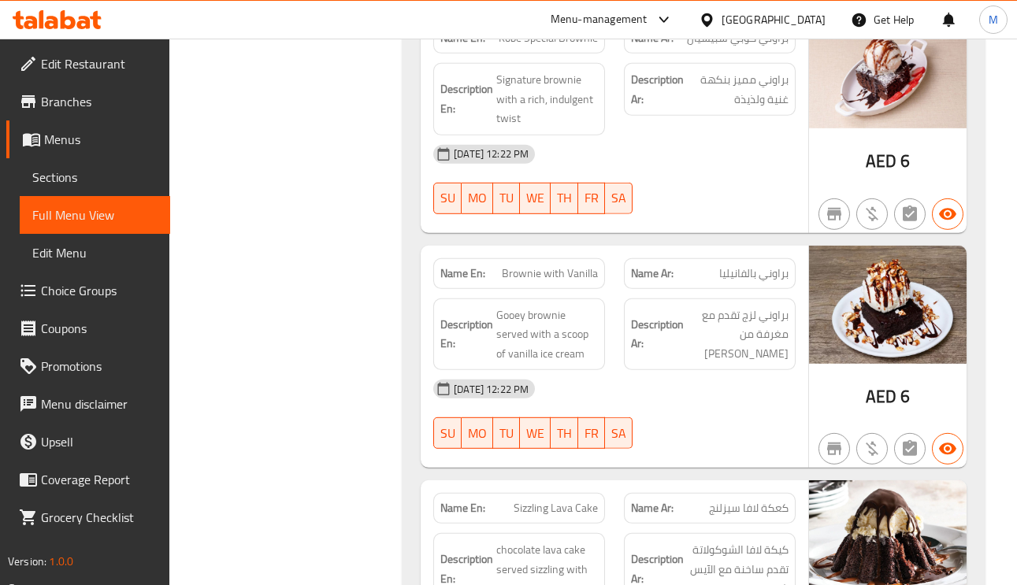
click at [548, 316] on span "Gooey brownie served with a scoop of vanilla ice cream" at bounding box center [547, 335] width 102 height 58
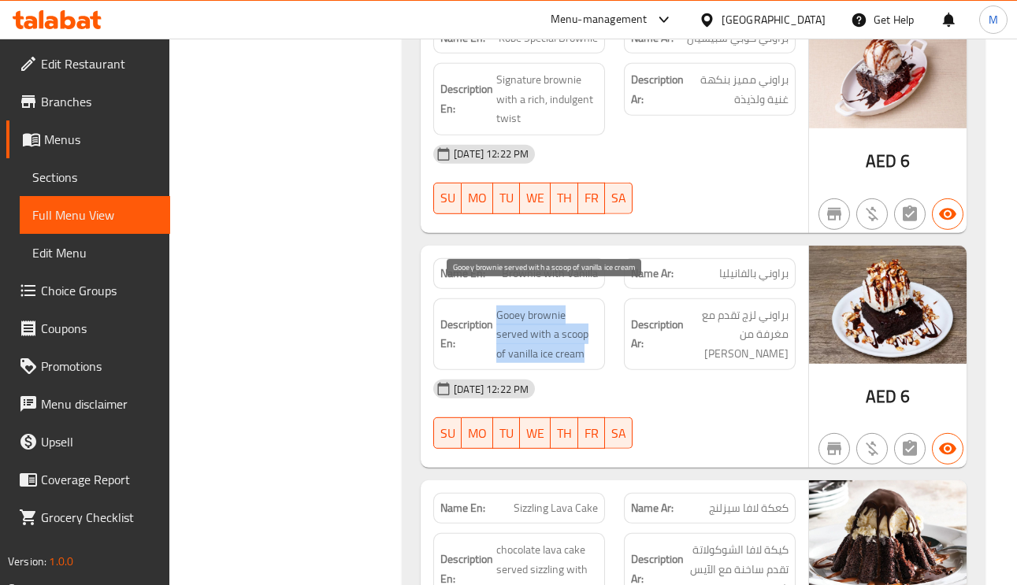
click at [548, 316] on span "Gooey brownie served with a scoop of vanilla ice cream" at bounding box center [547, 335] width 102 height 58
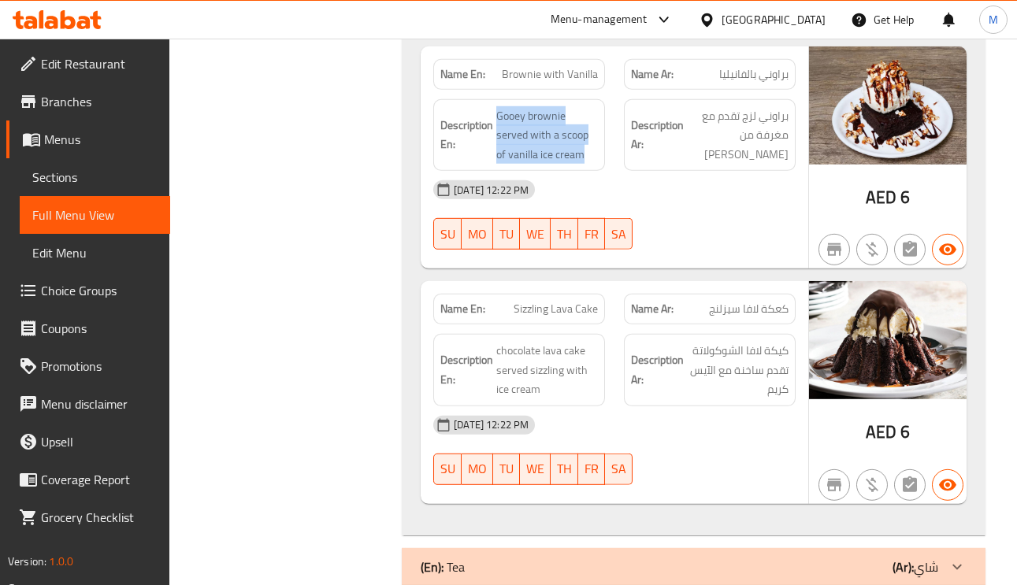
scroll to position [7074, 0]
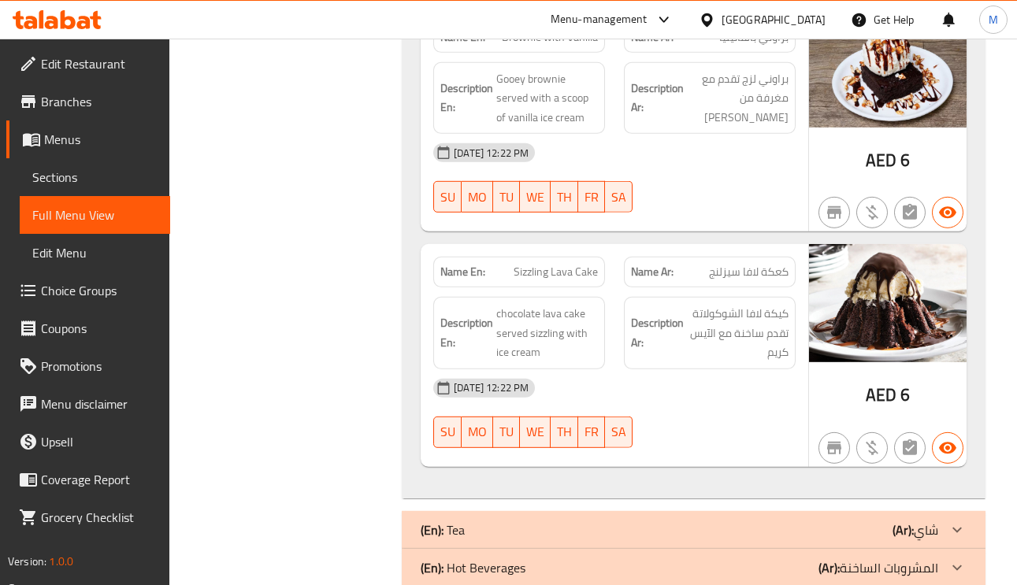
click at [550, 264] on span "Sizzling Lava Cake" at bounding box center [556, 272] width 84 height 17
click at [538, 264] on span "Sizzling Lava Cake" at bounding box center [556, 272] width 84 height 17
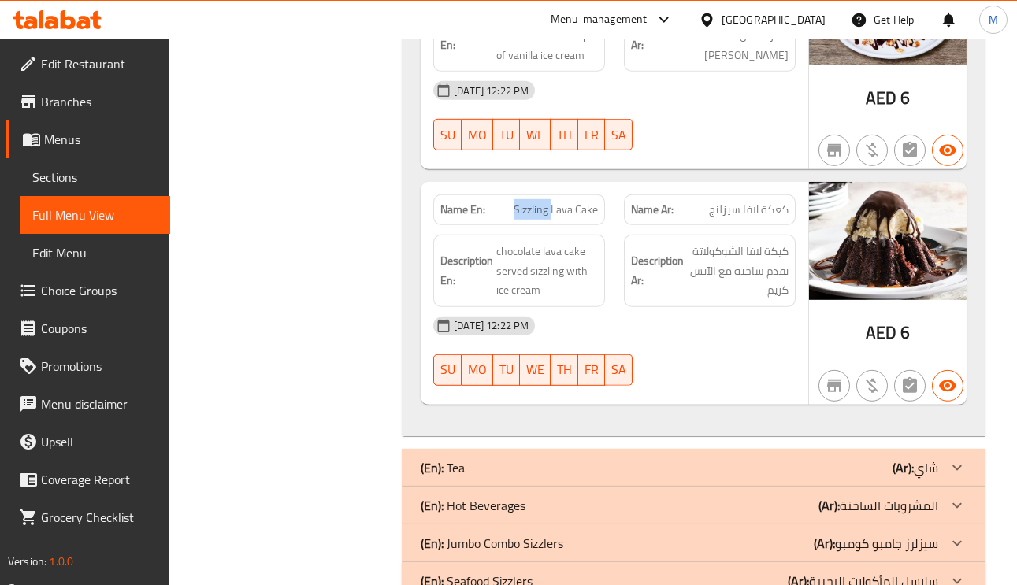
scroll to position [7165, 0]
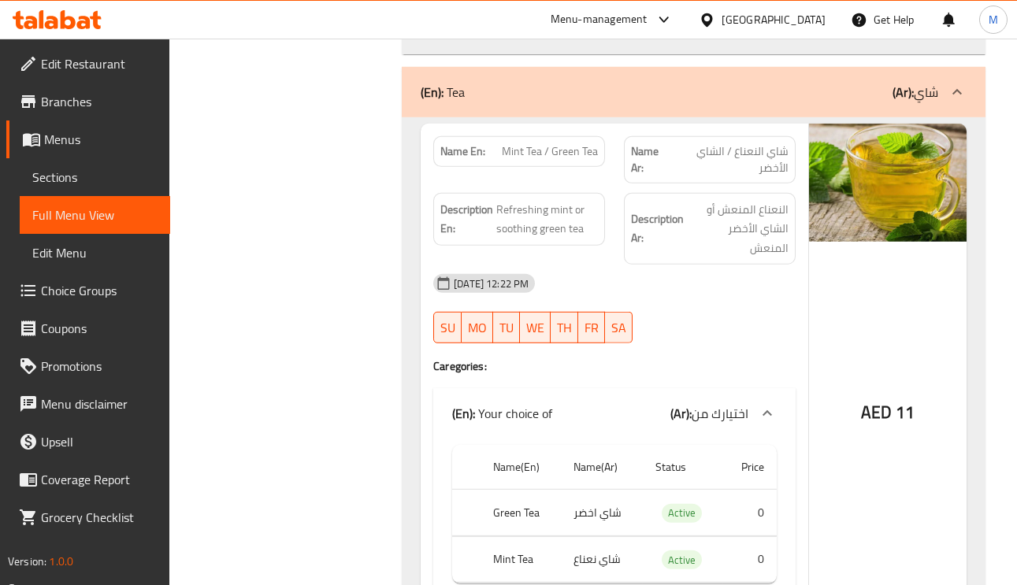
scroll to position [7519, 0]
click at [528, 210] on span "Refreshing mint or soothing green tea" at bounding box center [547, 218] width 102 height 39
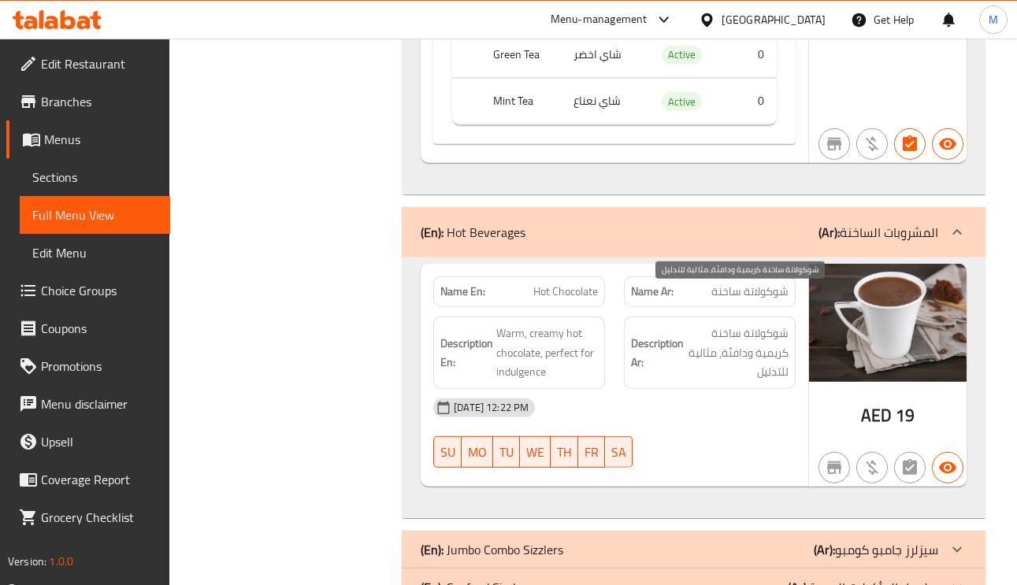
scroll to position [7995, 0]
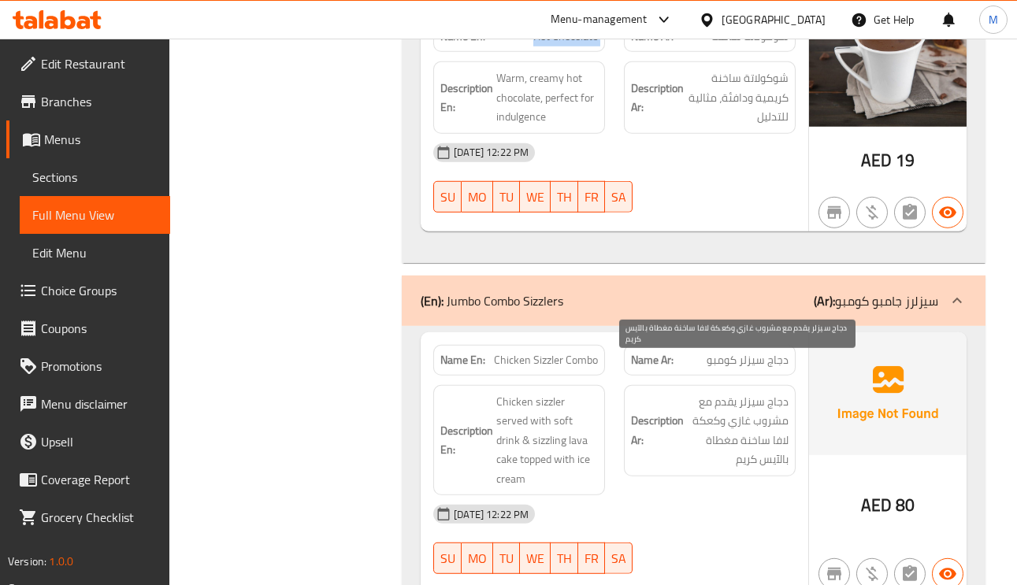
scroll to position [8231, 0]
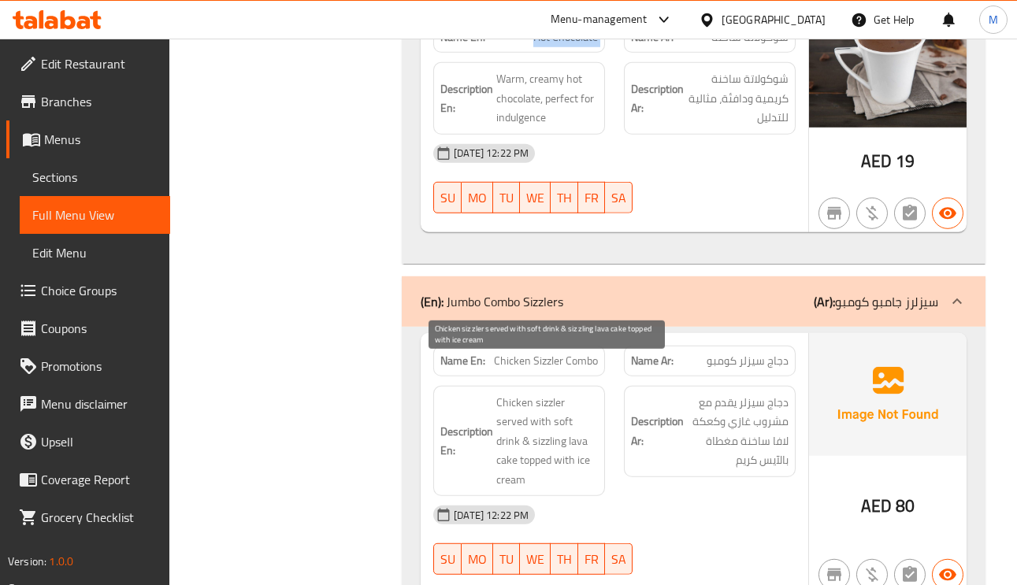
click at [545, 393] on span "Chicken sizzler served with soft drink & sizzling lava cake topped with ice cre…" at bounding box center [547, 441] width 102 height 97
click at [591, 393] on span "Chicken sizzler served with soft drink & sizzling lava cake topped with ice cre…" at bounding box center [547, 441] width 102 height 97
click at [539, 396] on span "Chicken sizzler served with soft drink & sizzling lava cake topped with ice cre…" at bounding box center [547, 441] width 102 height 97
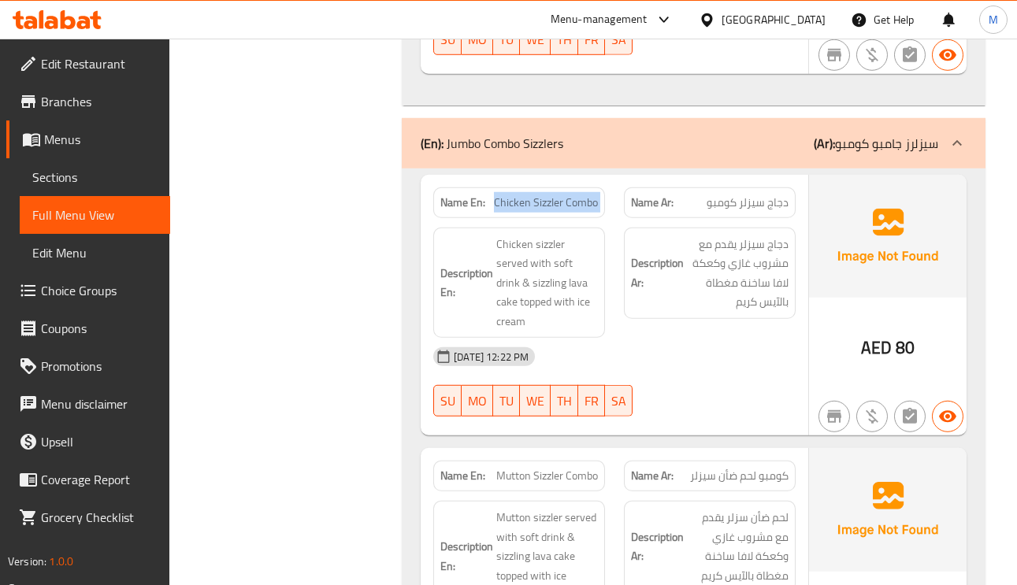
scroll to position [8468, 0]
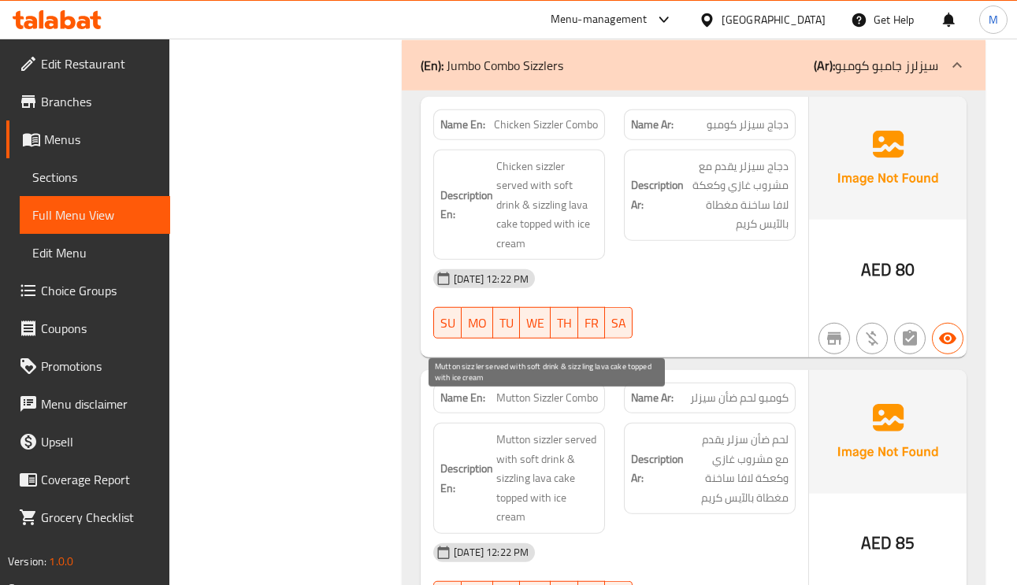
click at [546, 430] on span "Mutton sizzler served with soft drink & sizzling lava cake topped with ice cream" at bounding box center [547, 478] width 102 height 97
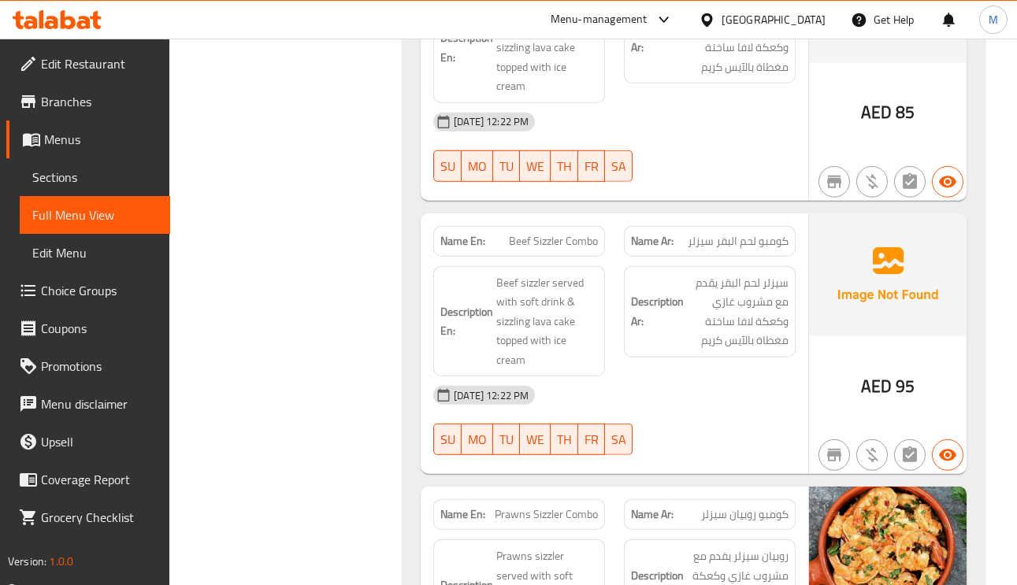
scroll to position [8940, 0]
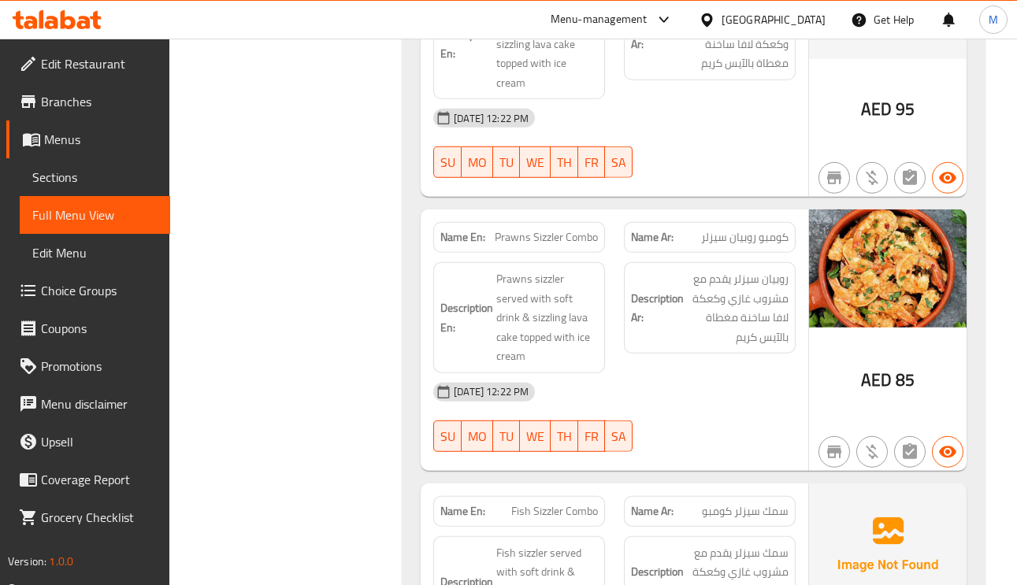
scroll to position [9176, 0]
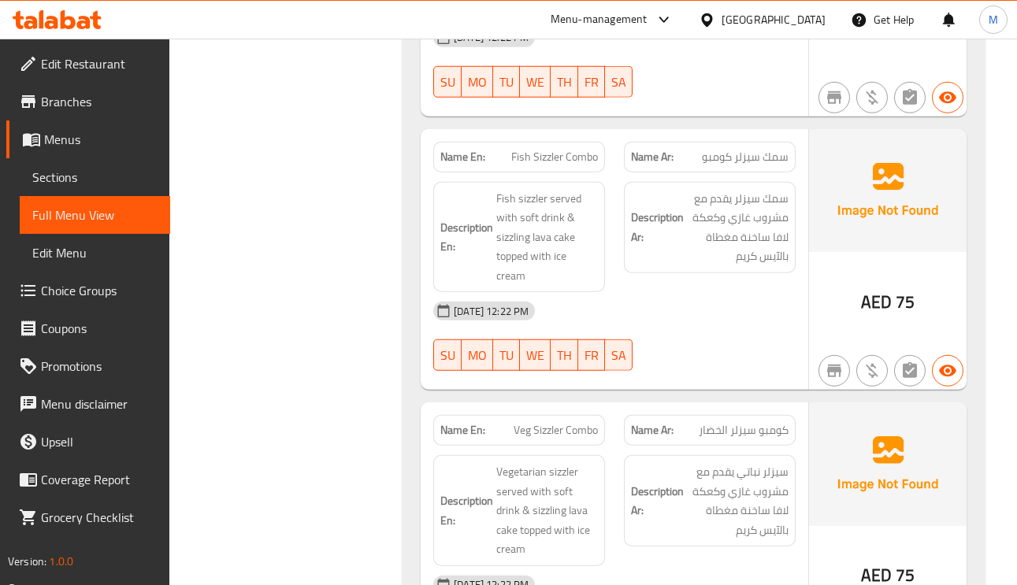
scroll to position [9531, 0]
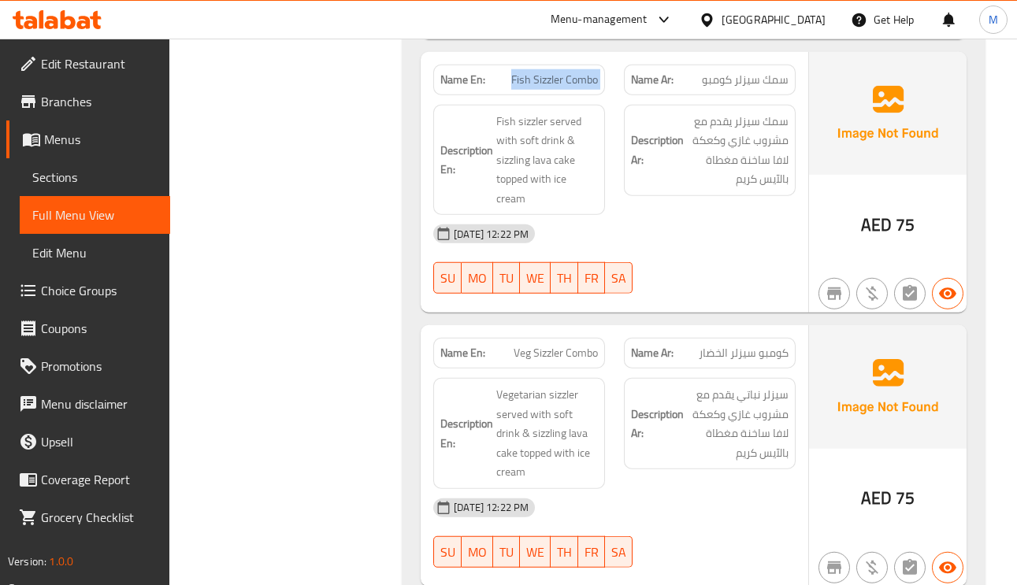
scroll to position [9692, 0]
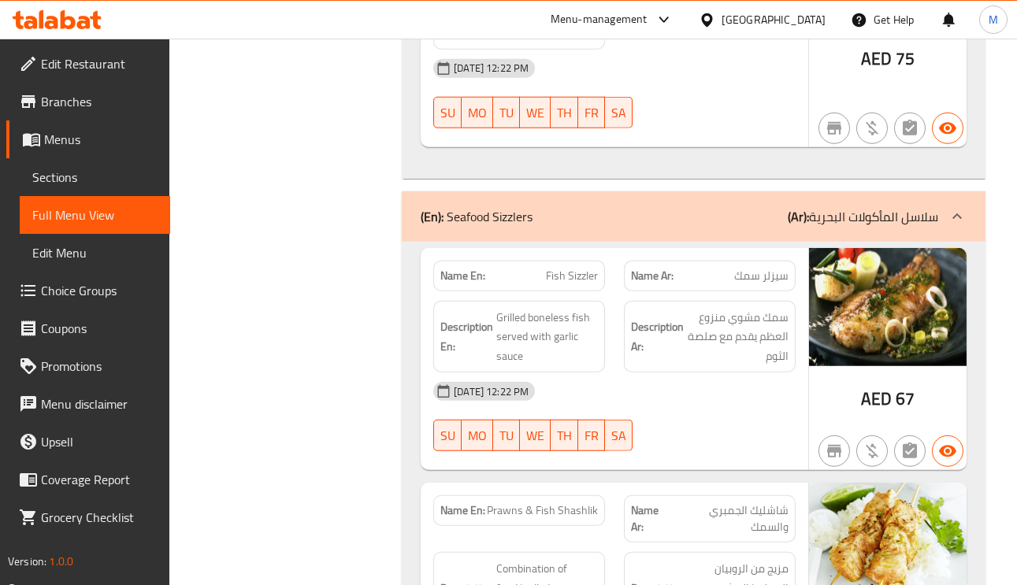
scroll to position [9810, 0]
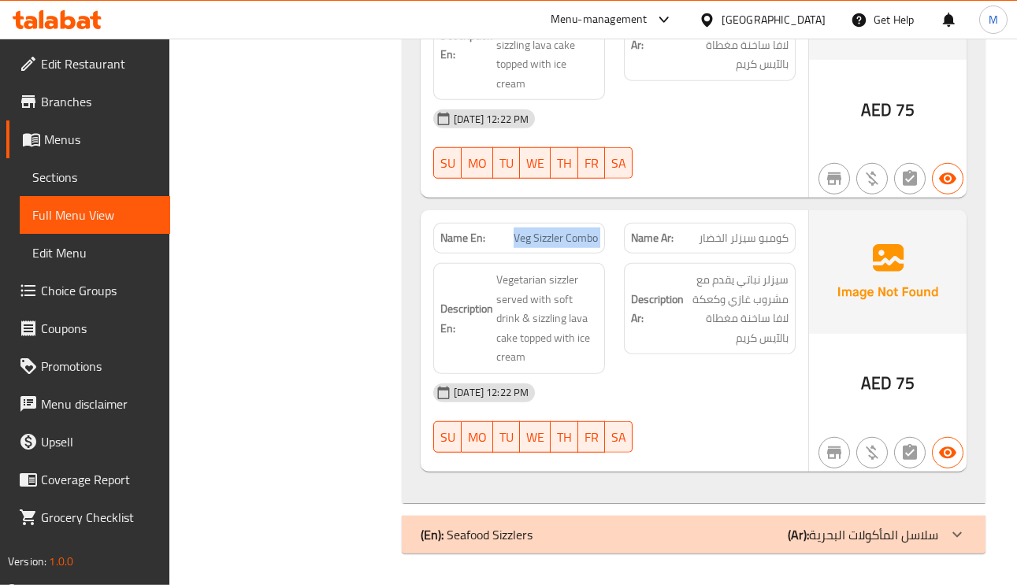
scroll to position [9692, 0]
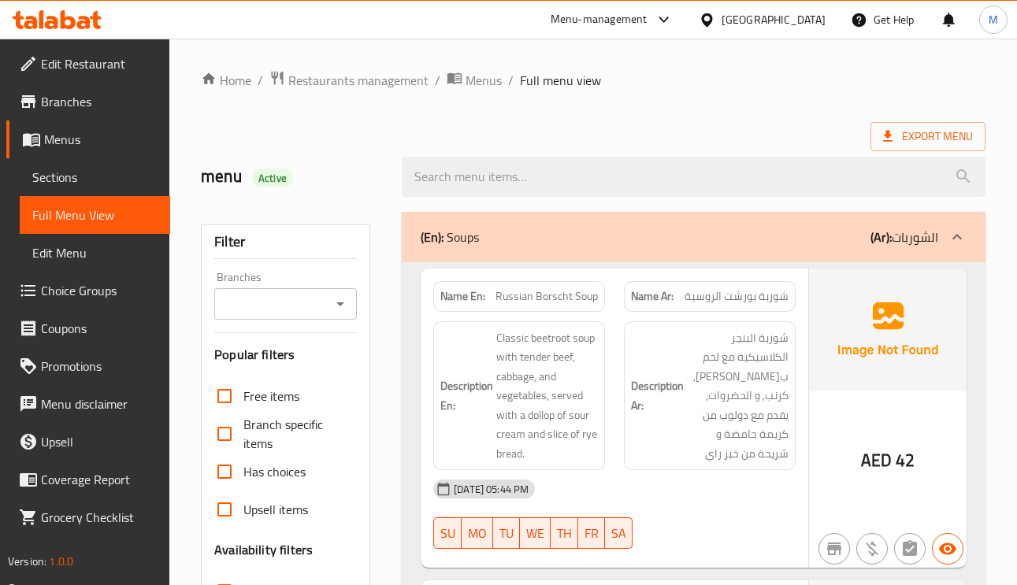
click at [725, 125] on div "Export Menu" at bounding box center [593, 136] width 784 height 29
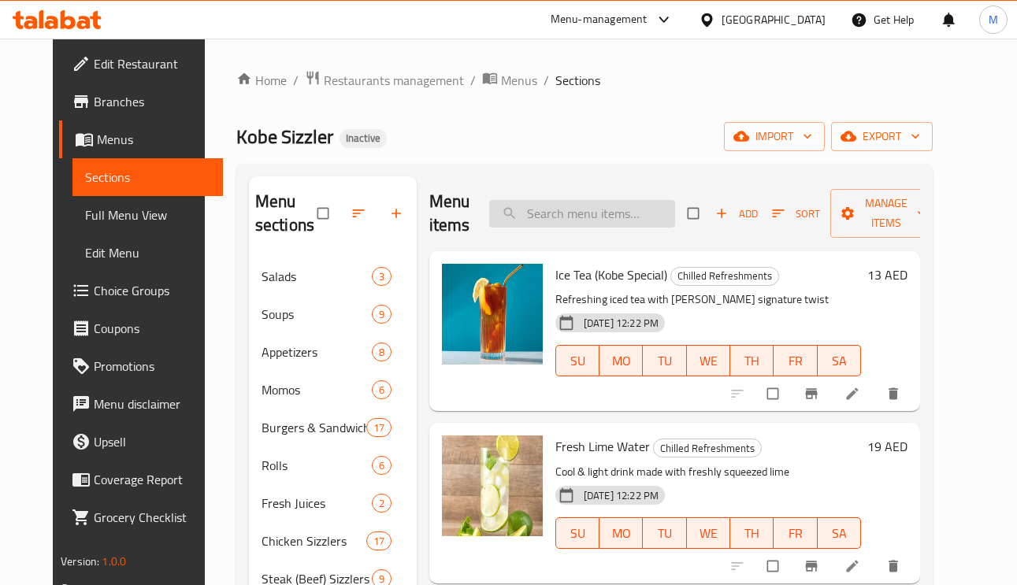
paste input "Fresh Lime Water"
click at [614, 212] on input "search" at bounding box center [582, 214] width 186 height 28
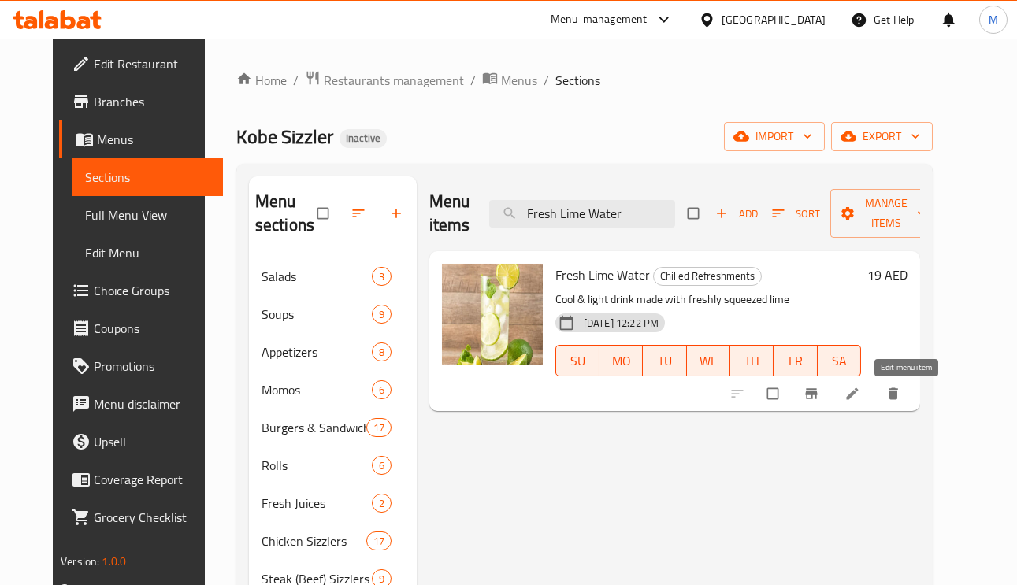
type input "Fresh Lime Water"
click at [860, 398] on icon at bounding box center [852, 394] width 16 height 16
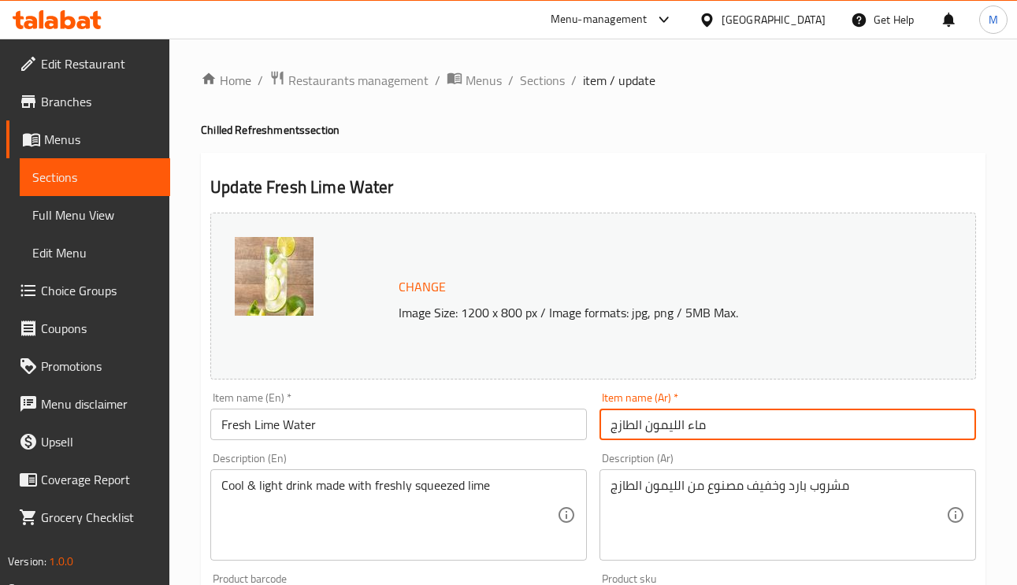
click at [669, 425] on input "ماء الليمون الطازج" at bounding box center [787, 425] width 376 height 32
click at [750, 436] on input "ماء حامض الطازج" at bounding box center [787, 425] width 376 height 32
drag, startPoint x: 636, startPoint y: 429, endPoint x: 653, endPoint y: 454, distance: 29.9
click at [636, 429] on input "ماء حامض الطازج" at bounding box center [787, 425] width 376 height 32
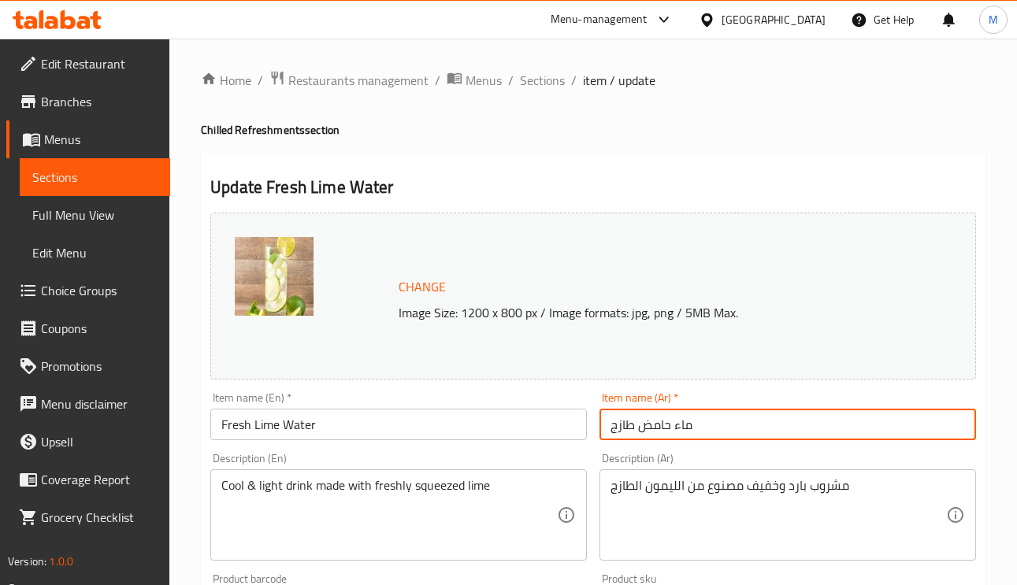
type input "ماء حامض طازج"
click at [265, 426] on input "Fresh Lime Water" at bounding box center [398, 425] width 376 height 32
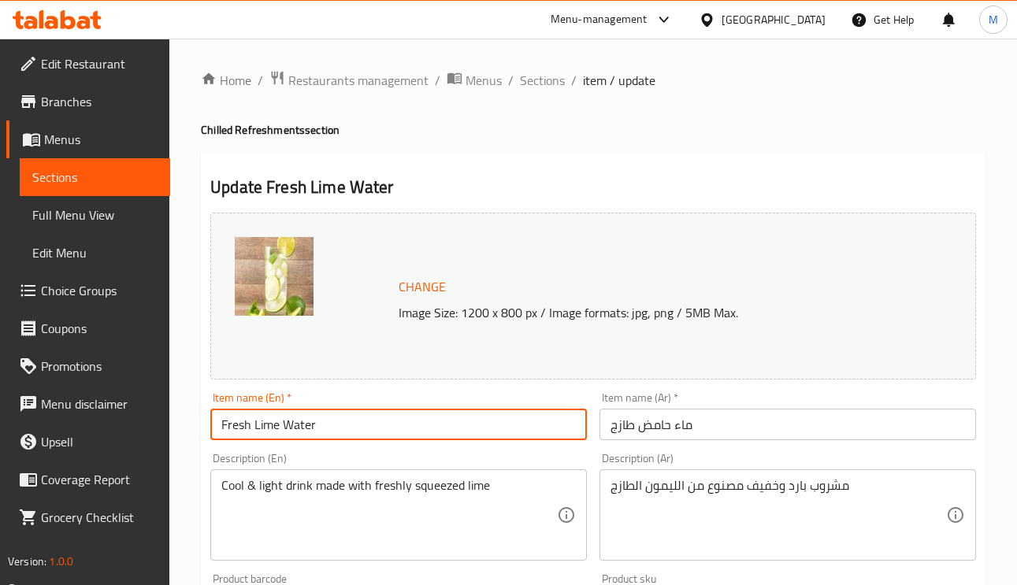
click at [265, 426] on input "Fresh Lime Water" at bounding box center [398, 425] width 376 height 32
click at [269, 425] on input "Fresh Lime Water" at bounding box center [398, 425] width 376 height 32
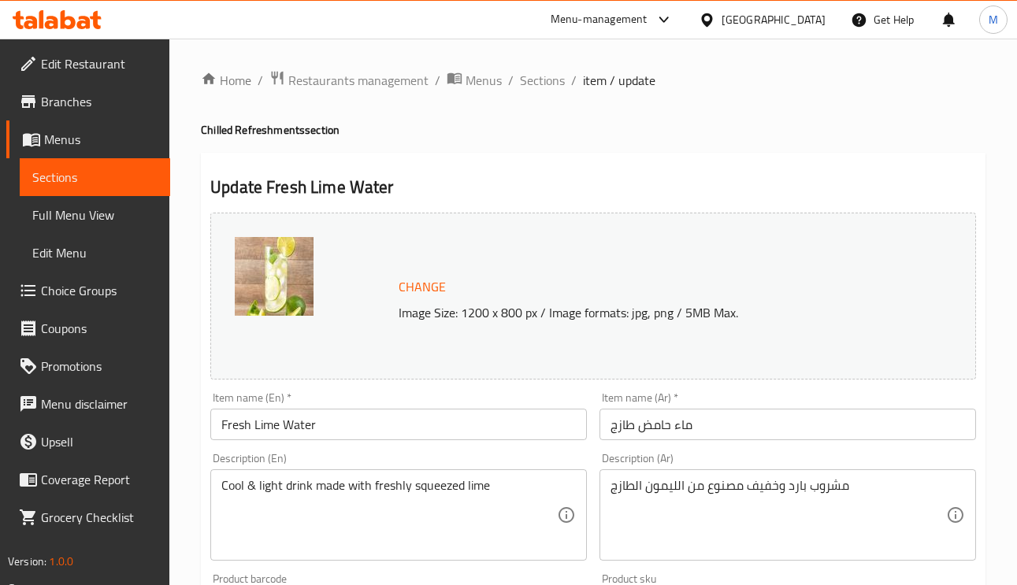
click at [655, 425] on input "ماء حامض طازج" at bounding box center [787, 425] width 376 height 32
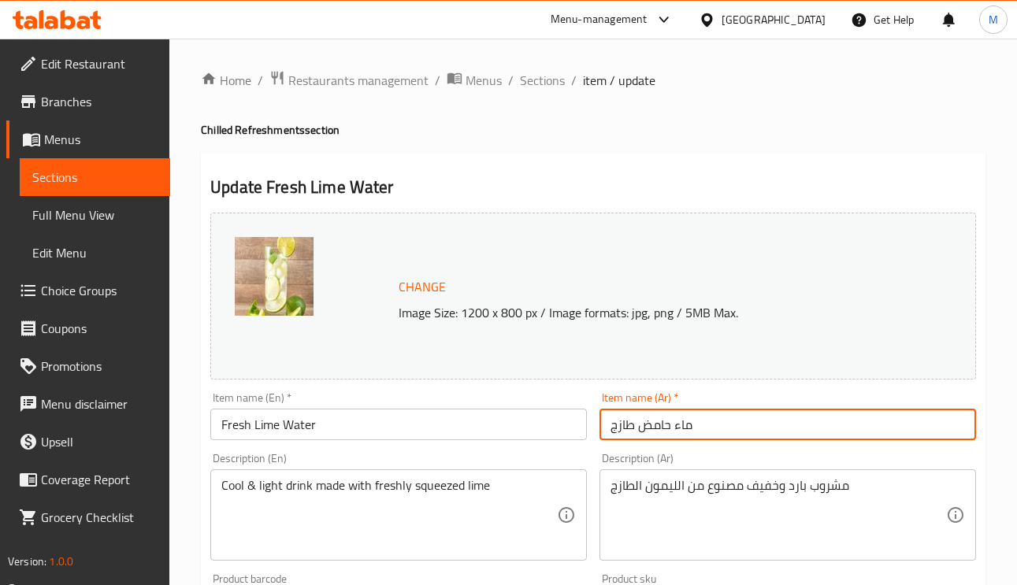
click at [655, 425] on input "ماء حامض طازج" at bounding box center [787, 425] width 376 height 32
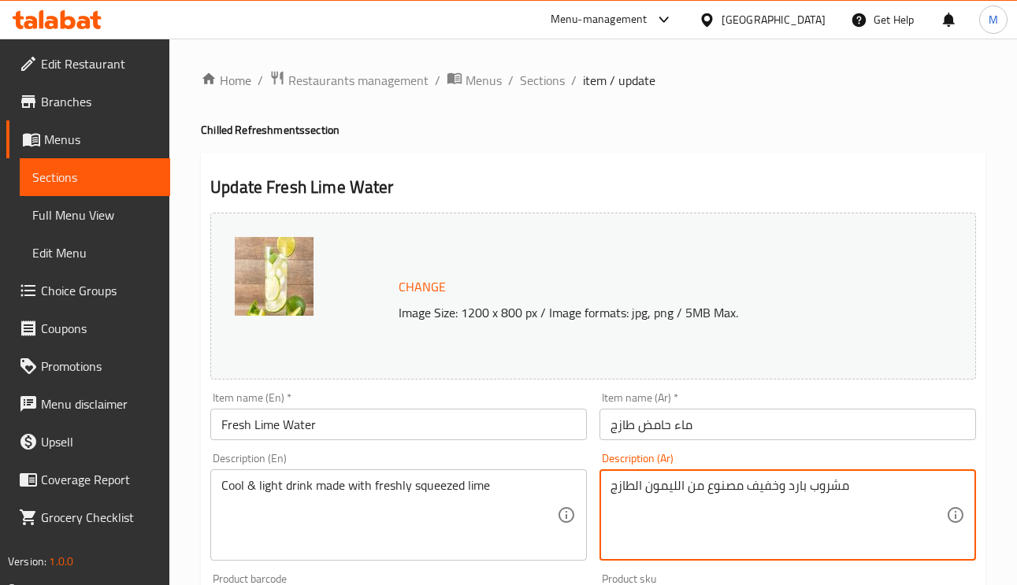
click at [669, 496] on textarea "مشروب بارد وخفيف مصنوع من الليمون الطازج" at bounding box center [778, 515] width 336 height 75
paste textarea "امض"
click at [632, 484] on textarea "مشروب بارد وخفيف مصنوع من حامض الطازج" at bounding box center [778, 515] width 336 height 75
click at [769, 429] on input "ماء حامض طازج" at bounding box center [787, 425] width 376 height 32
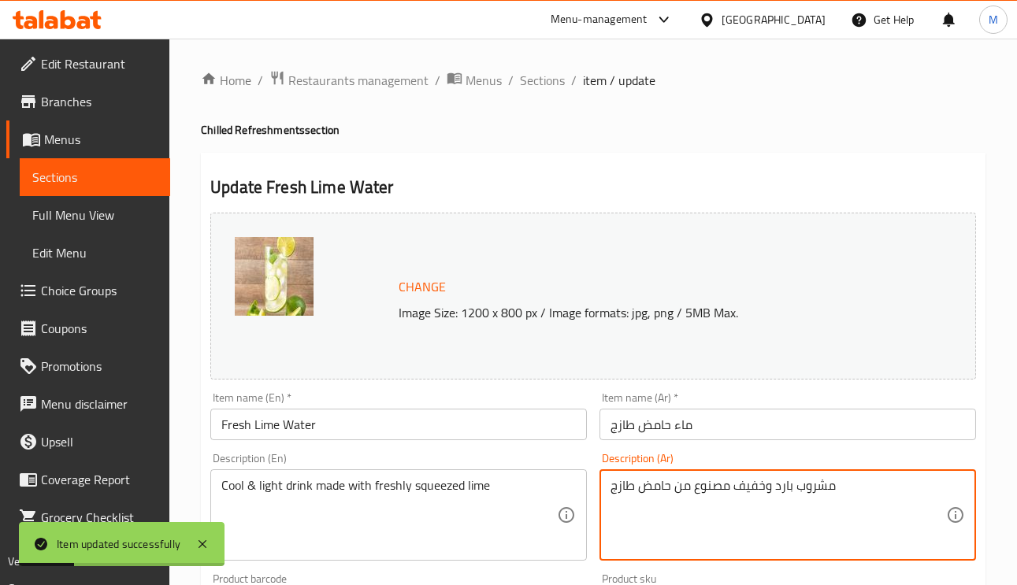
drag, startPoint x: 631, startPoint y: 497, endPoint x: 634, endPoint y: 517, distance: 19.9
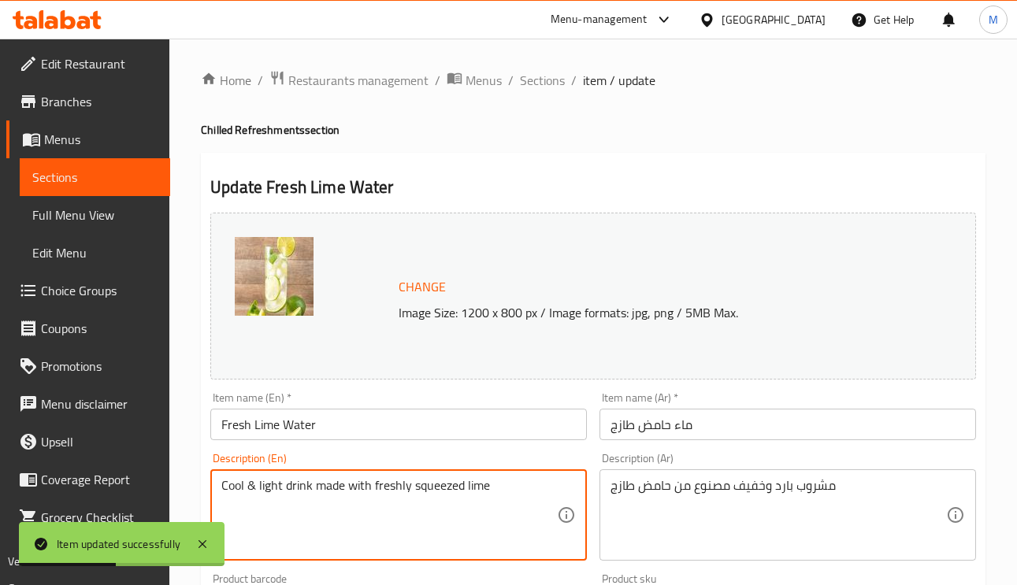
click at [449, 491] on textarea "Cool & light drink made with freshly squeezed lime" at bounding box center [389, 515] width 336 height 75
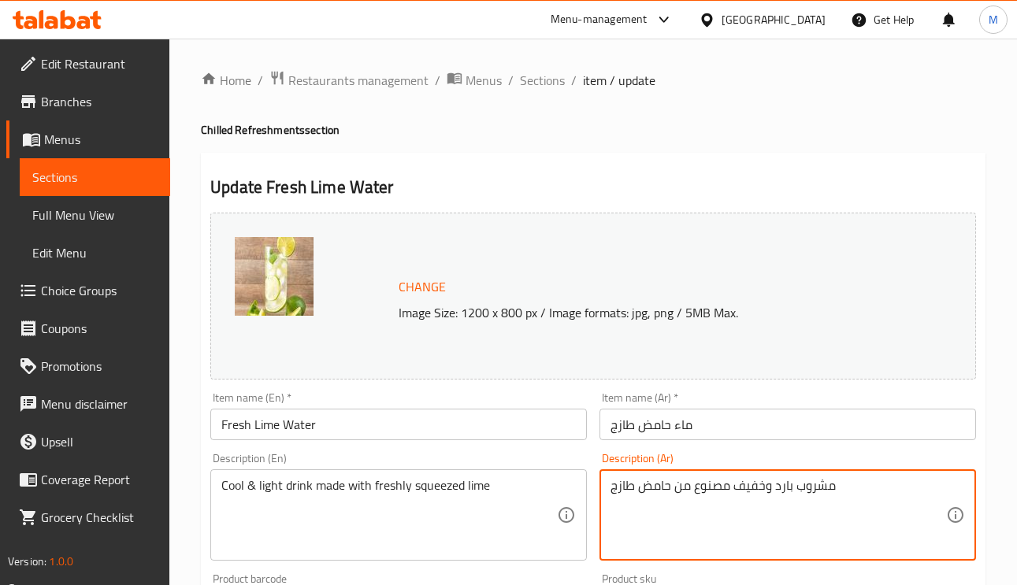
paste textarea ">>"
click at [629, 491] on textarea "مشروب بارد وخفيف مصنوع من حامض طازج" at bounding box center [778, 515] width 336 height 75
paste textarea "معصور"
type textarea "مشروب بارد وخفيف مصنوع من حامض معصور طازج"
click at [751, 440] on input "ماء حامض طازج" at bounding box center [787, 425] width 376 height 32
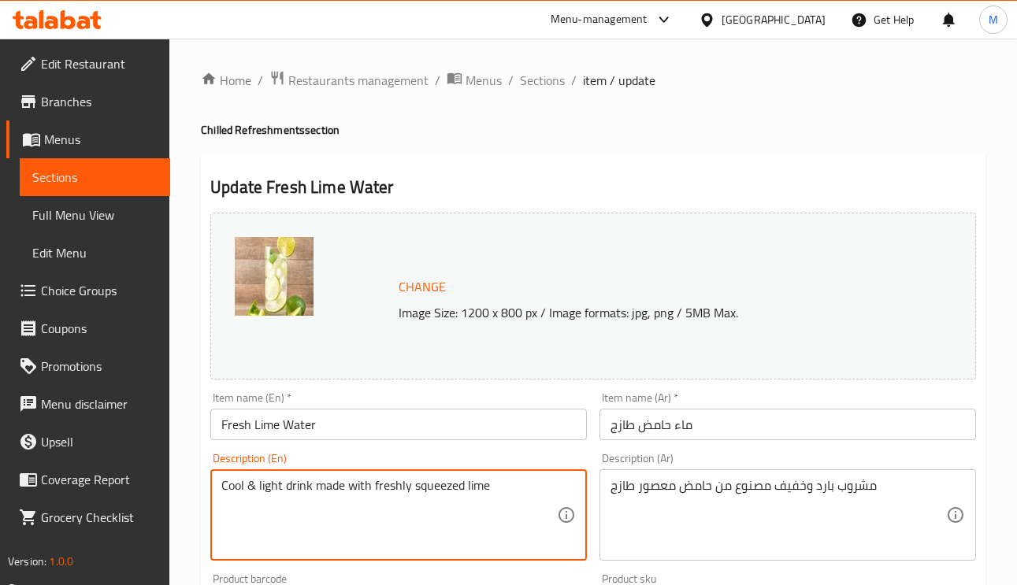
drag, startPoint x: 410, startPoint y: 489, endPoint x: 373, endPoint y: 494, distance: 37.3
click at [373, 494] on textarea "Cool & light drink made with freshly squeezed lime" at bounding box center [389, 515] width 336 height 75
click at [779, 398] on div "Item name (Ar)   * ماء حامض طازج Item name (Ar) *" at bounding box center [787, 416] width 376 height 48
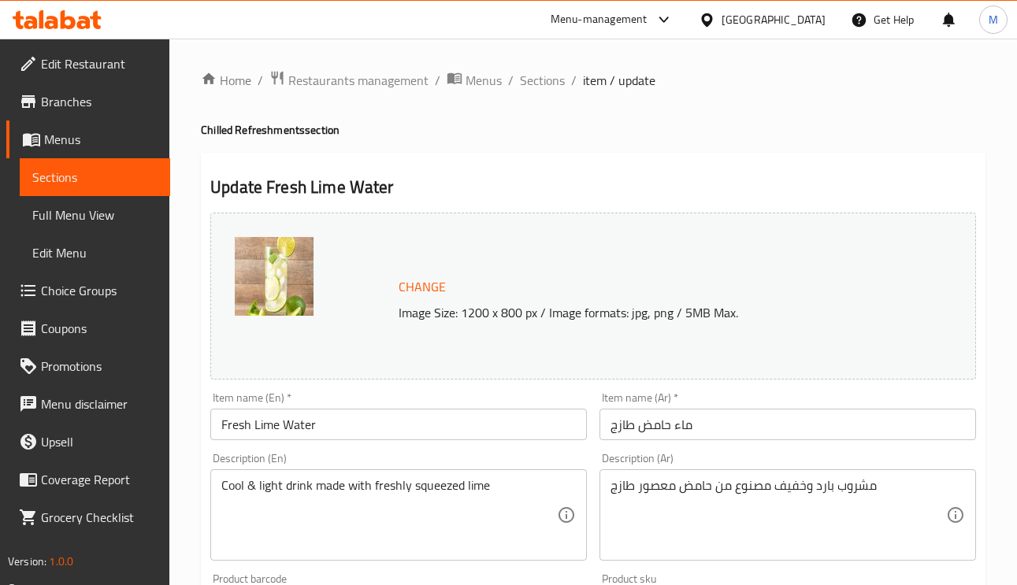
click at [782, 421] on input "ماء حامض طازج" at bounding box center [787, 425] width 376 height 32
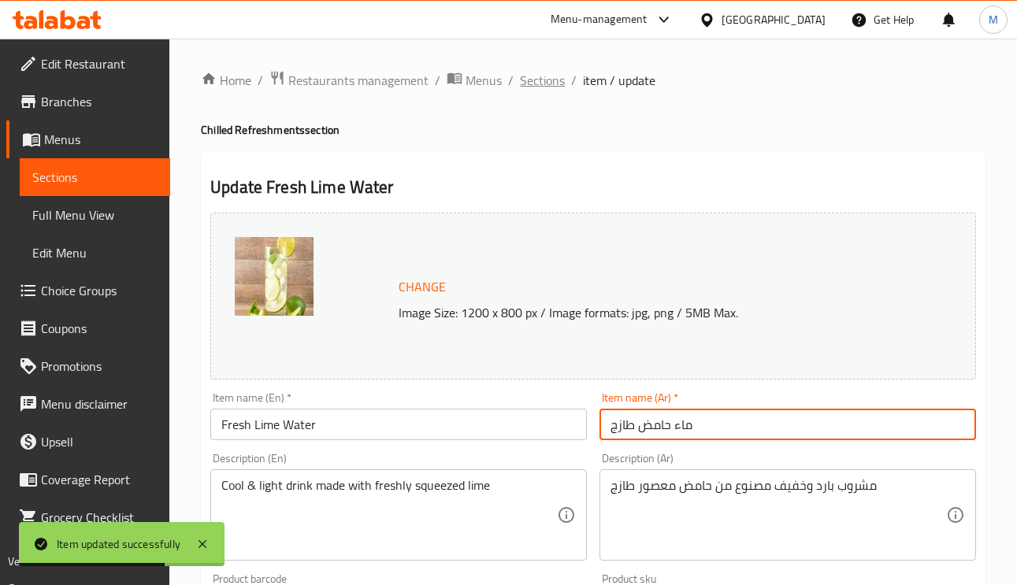
click at [548, 78] on span "Sections" at bounding box center [542, 80] width 45 height 19
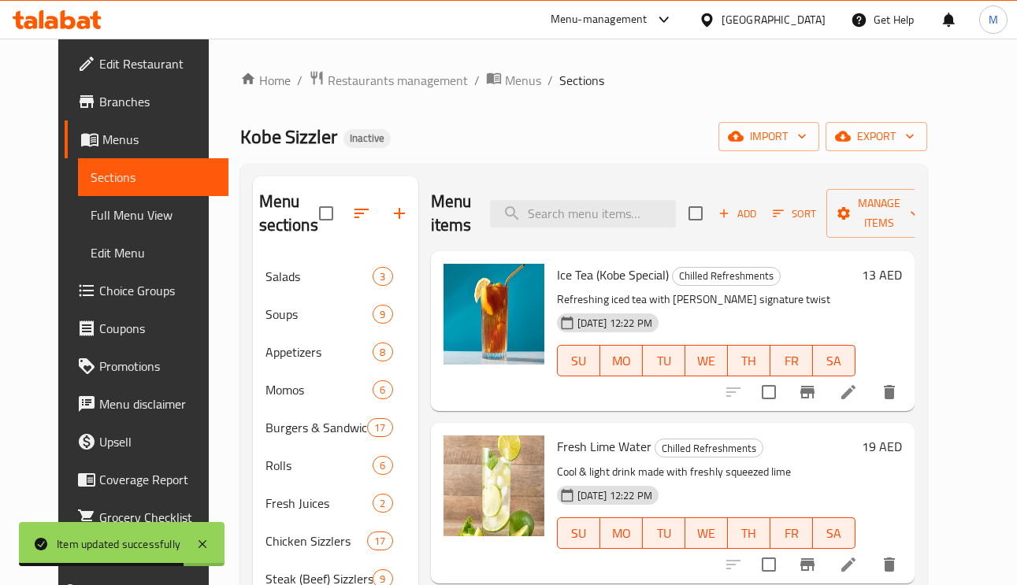
click at [902, 275] on h6 "13 AED" at bounding box center [882, 275] width 40 height 22
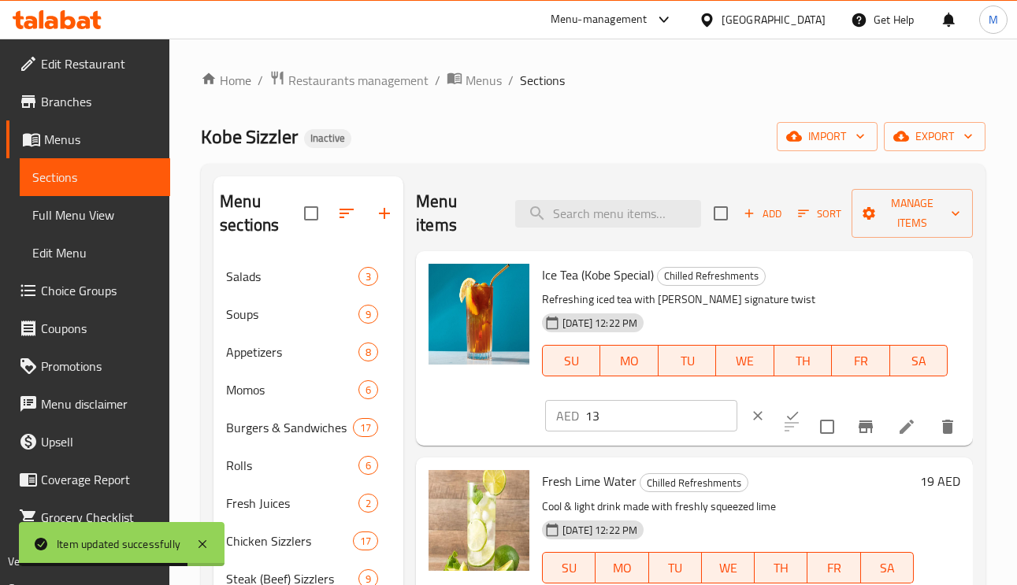
click at [914, 275] on h6 "Ice Tea (Kobe Special) Chilled Refreshments" at bounding box center [745, 275] width 406 height 22
drag, startPoint x: 550, startPoint y: 433, endPoint x: 840, endPoint y: 502, distance: 298.6
click at [517, 443] on div "Ice Tea (Kobe Special) Chilled Refreshments Refreshing iced tea with Kobe's sig…" at bounding box center [694, 348] width 557 height 195
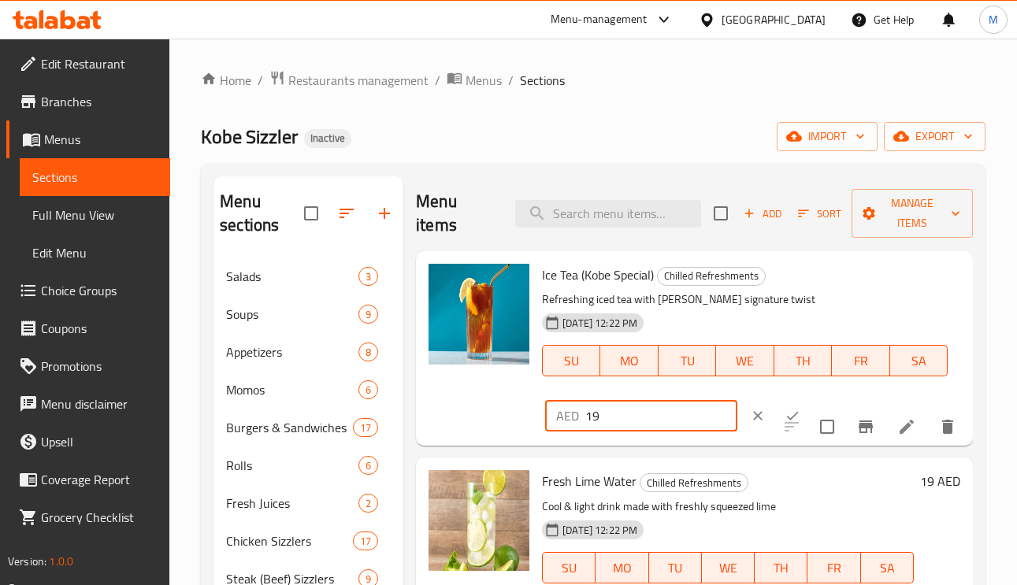
type input "19"
click at [775, 407] on button "ok" at bounding box center [792, 416] width 35 height 35
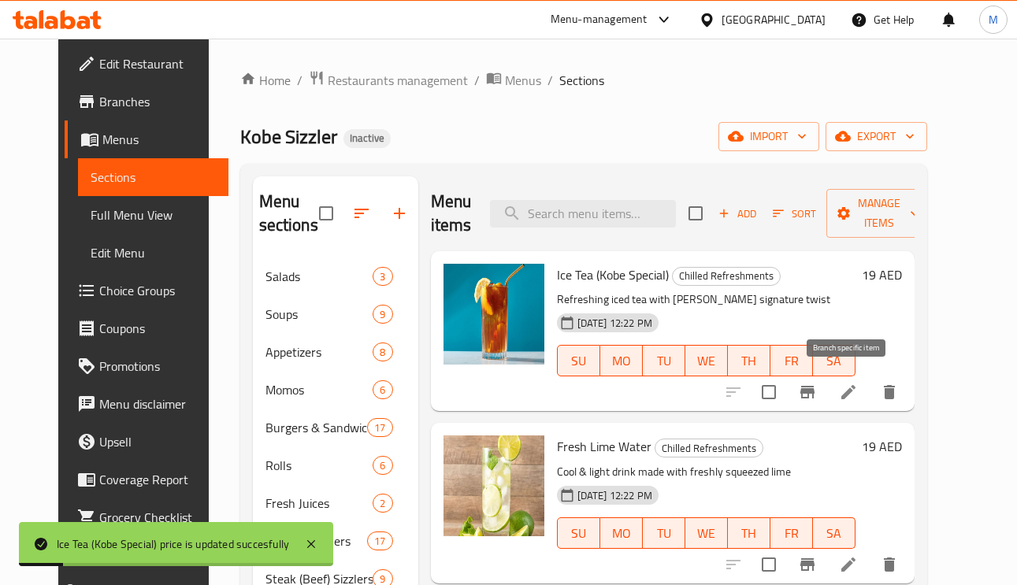
scroll to position [118, 0]
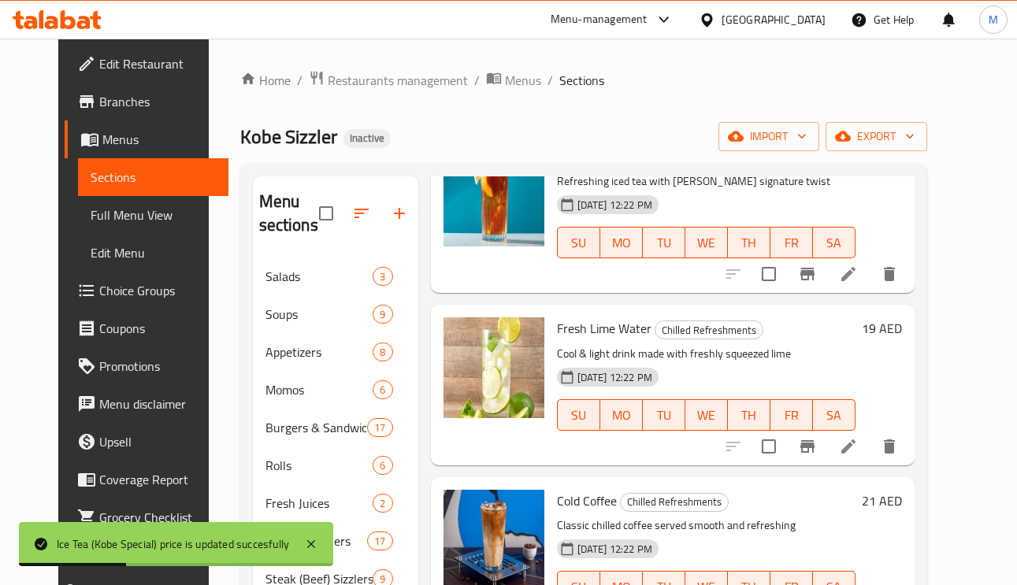
click at [902, 334] on h6 "19 AED" at bounding box center [882, 328] width 40 height 22
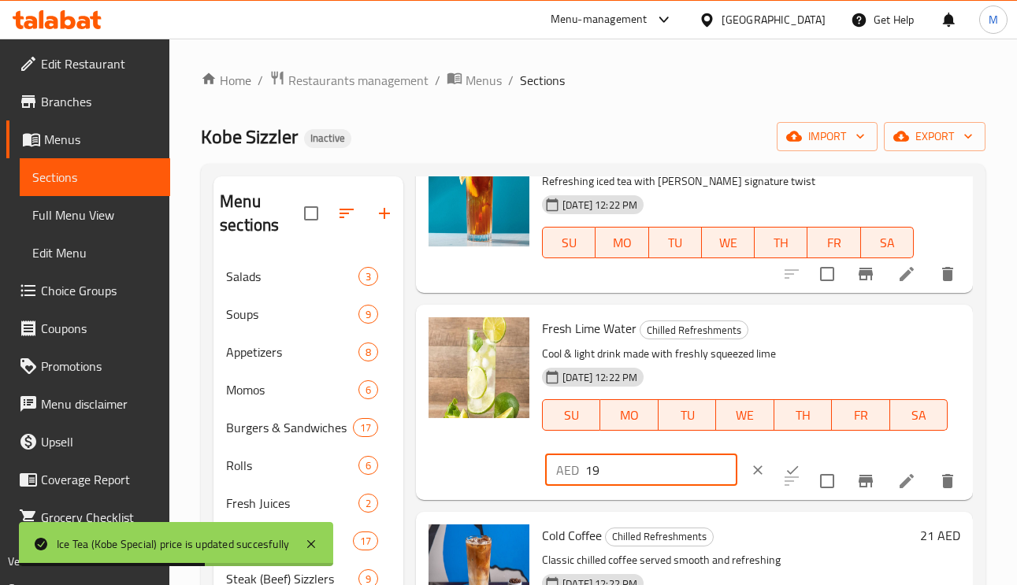
drag, startPoint x: 575, startPoint y: 488, endPoint x: 606, endPoint y: 469, distance: 36.3
click at [606, 469] on div "AED 19 ​" at bounding box center [689, 470] width 288 height 35
drag, startPoint x: 607, startPoint y: 470, endPoint x: 577, endPoint y: 470, distance: 29.9
click at [577, 470] on div "AED 19 ​" at bounding box center [641, 470] width 192 height 32
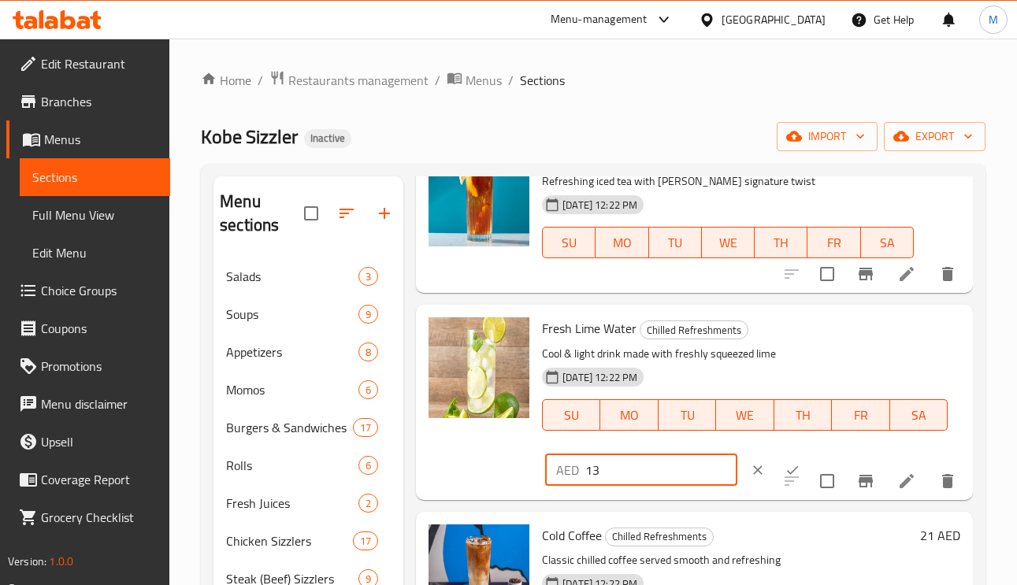
type input "13"
click at [787, 468] on icon "ok" at bounding box center [793, 469] width 12 height 9
drag, startPoint x: 779, startPoint y: 468, endPoint x: 789, endPoint y: 475, distance: 12.5
click at [779, 466] on div at bounding box center [870, 481] width 194 height 38
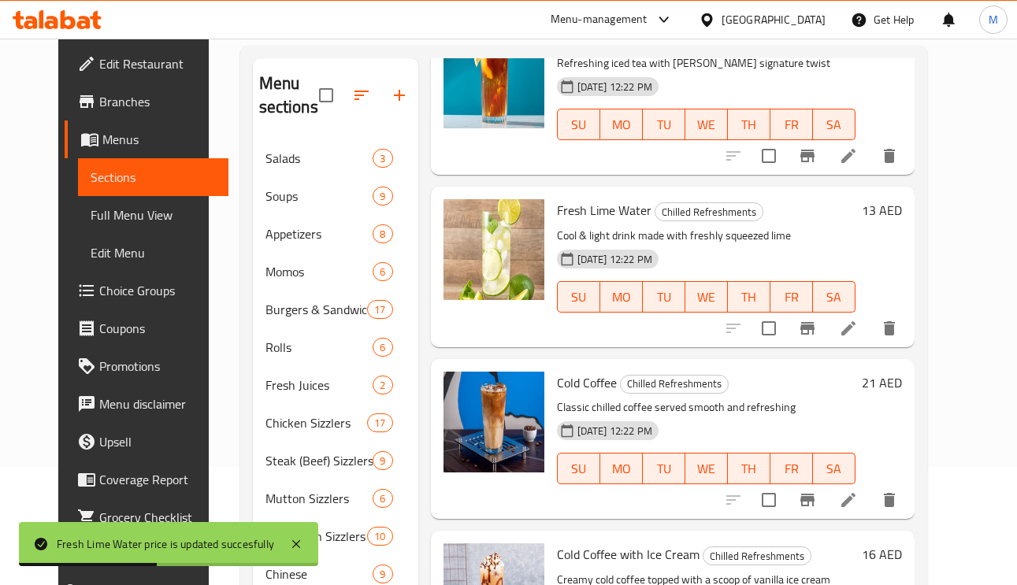
click at [902, 384] on h6 "21 AED" at bounding box center [882, 383] width 40 height 22
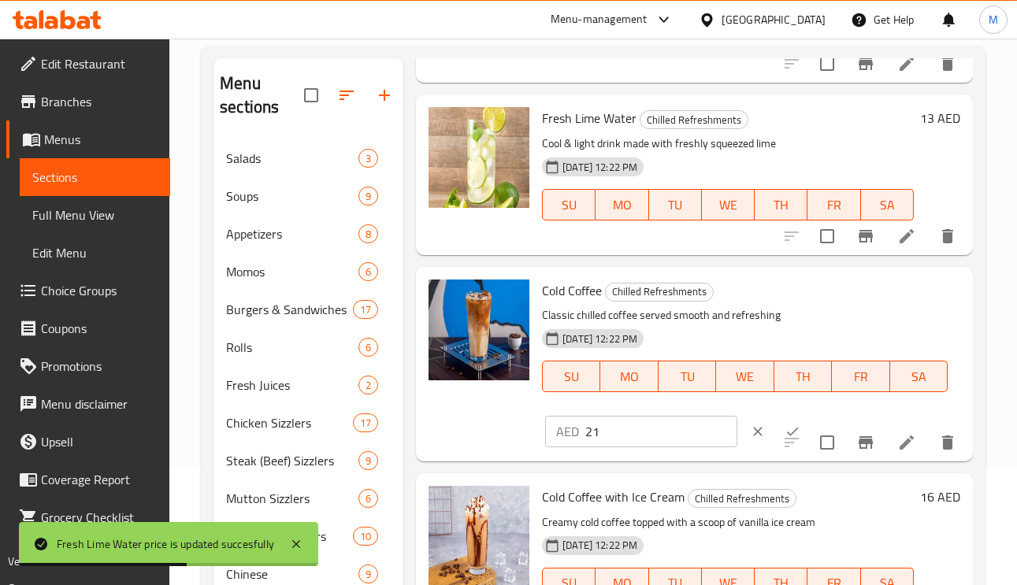
scroll to position [287, 0]
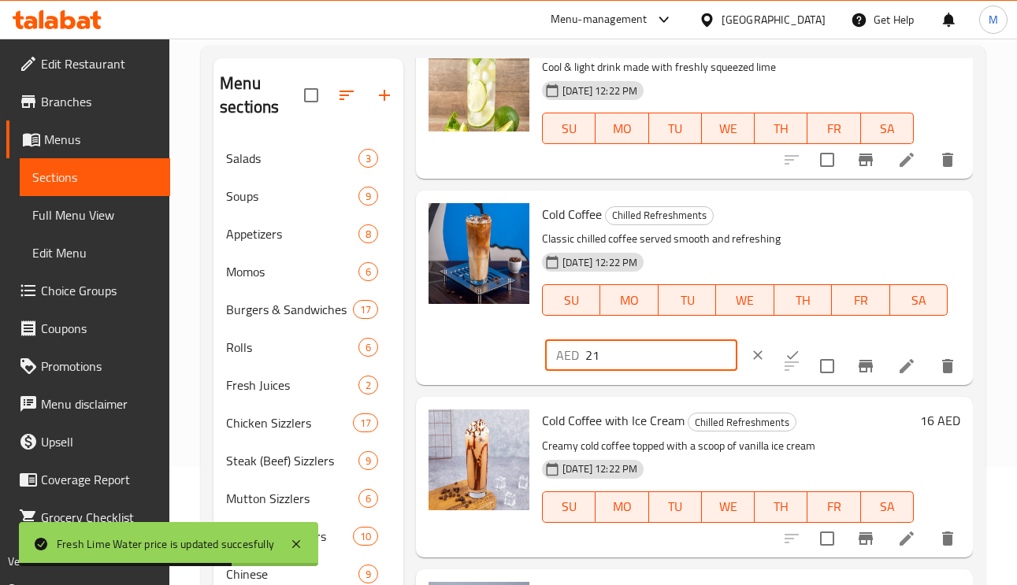
drag, startPoint x: 464, startPoint y: 366, endPoint x: 518, endPoint y: 391, distance: 59.6
click at [477, 366] on div "Cold Coffee Chilled Refreshments Classic chilled coffee served smooth and refre…" at bounding box center [694, 288] width 544 height 182
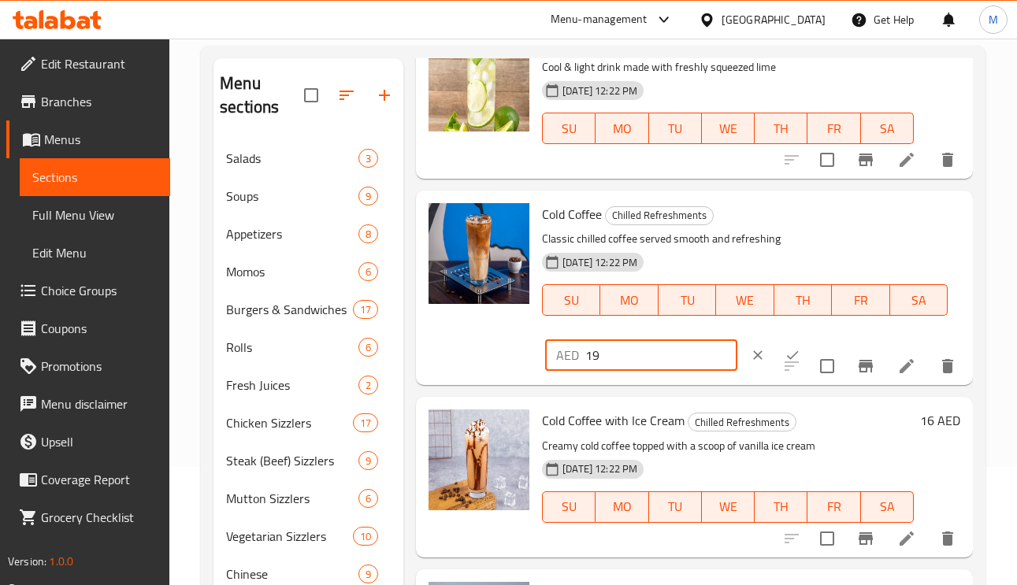
type input "19"
click at [787, 354] on icon "ok" at bounding box center [793, 355] width 12 height 9
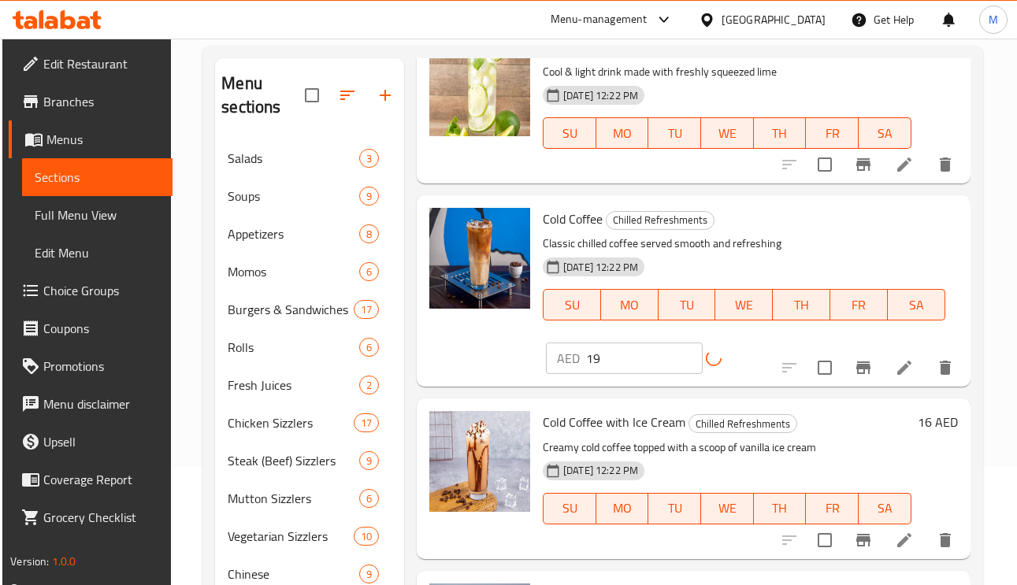
scroll to position [251, 0]
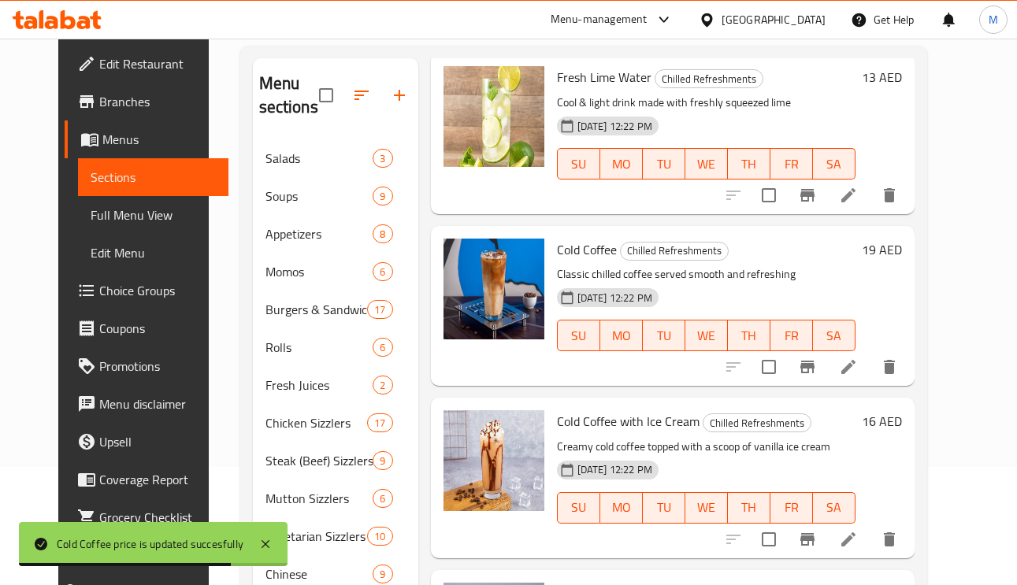
click at [902, 425] on h6 "16 AED" at bounding box center [882, 421] width 40 height 22
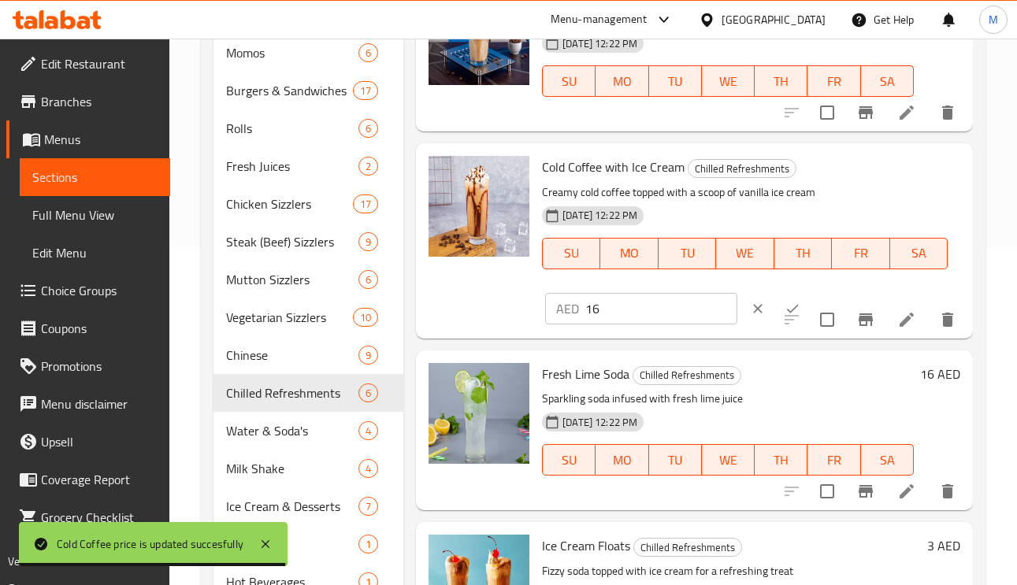
scroll to position [354, 0]
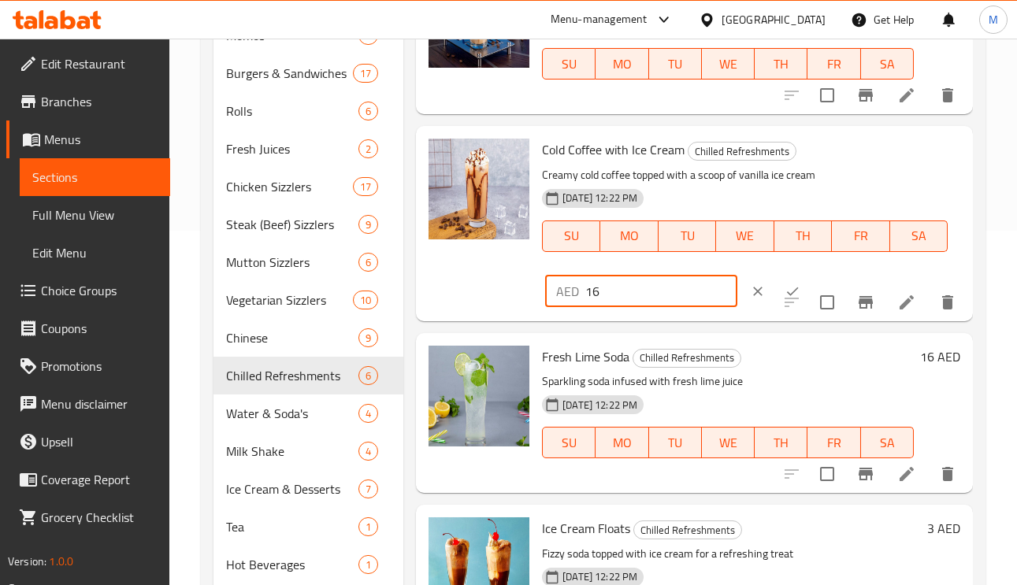
drag, startPoint x: 592, startPoint y: 300, endPoint x: 564, endPoint y: 303, distance: 28.5
click at [564, 303] on div "AED 16 ​" at bounding box center [641, 292] width 192 height 32
type input "21"
click at [784, 285] on icon "ok" at bounding box center [792, 292] width 16 height 16
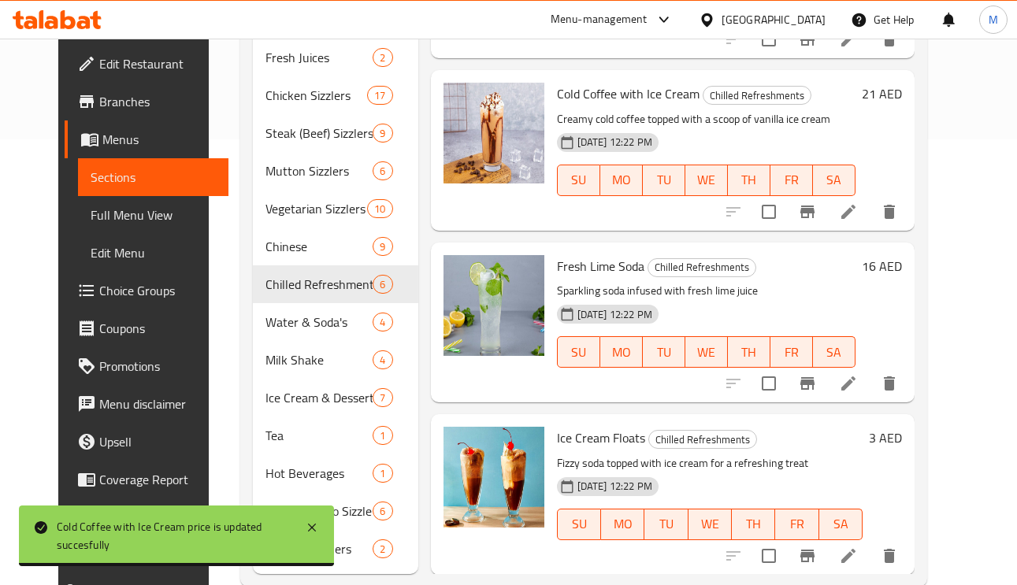
scroll to position [478, 0]
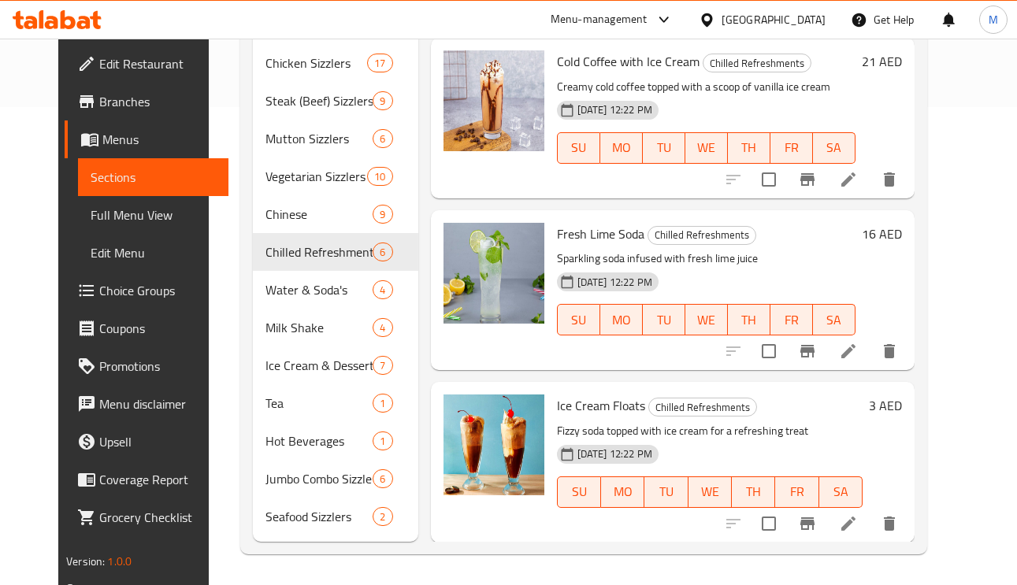
click at [902, 418] on div "3 AED" at bounding box center [881, 462] width 39 height 135
click at [902, 396] on h6 "3 AED" at bounding box center [885, 406] width 33 height 22
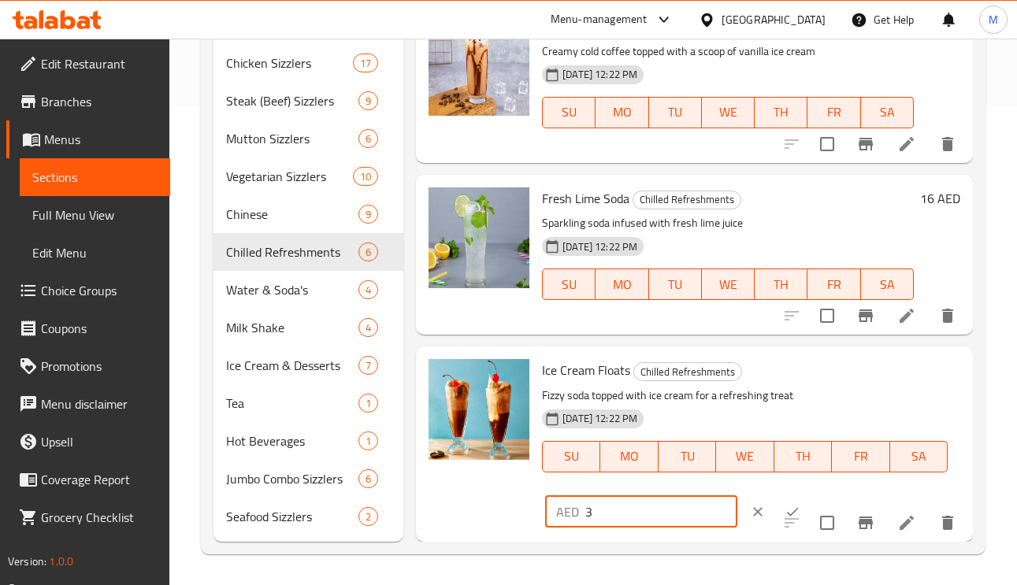
drag, startPoint x: 579, startPoint y: 518, endPoint x: 553, endPoint y: 516, distance: 26.1
click at [553, 516] on div "AED 3 ​" at bounding box center [641, 512] width 192 height 32
type input "16"
click at [775, 501] on button "ok" at bounding box center [792, 512] width 35 height 35
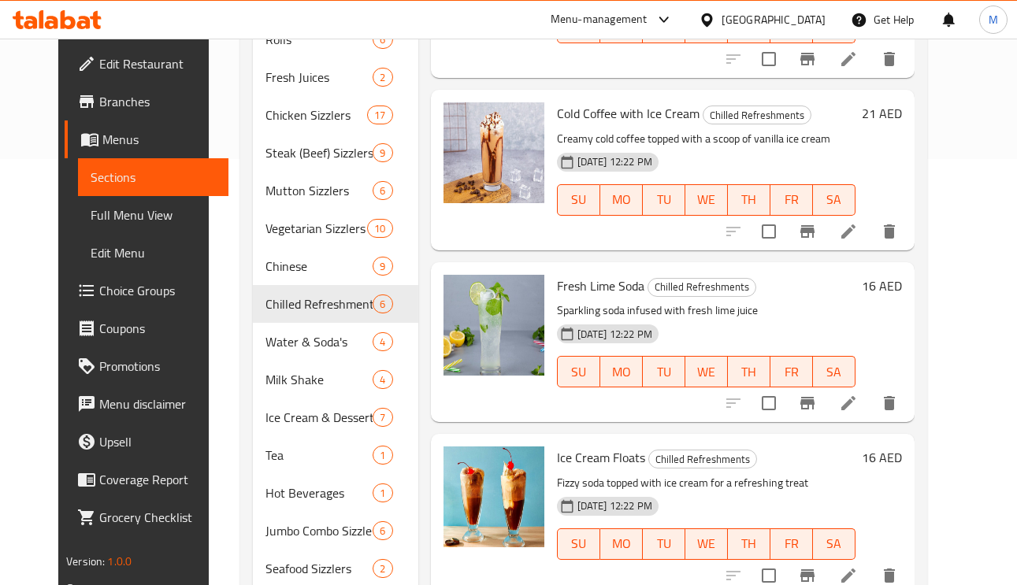
scroll to position [478, 0]
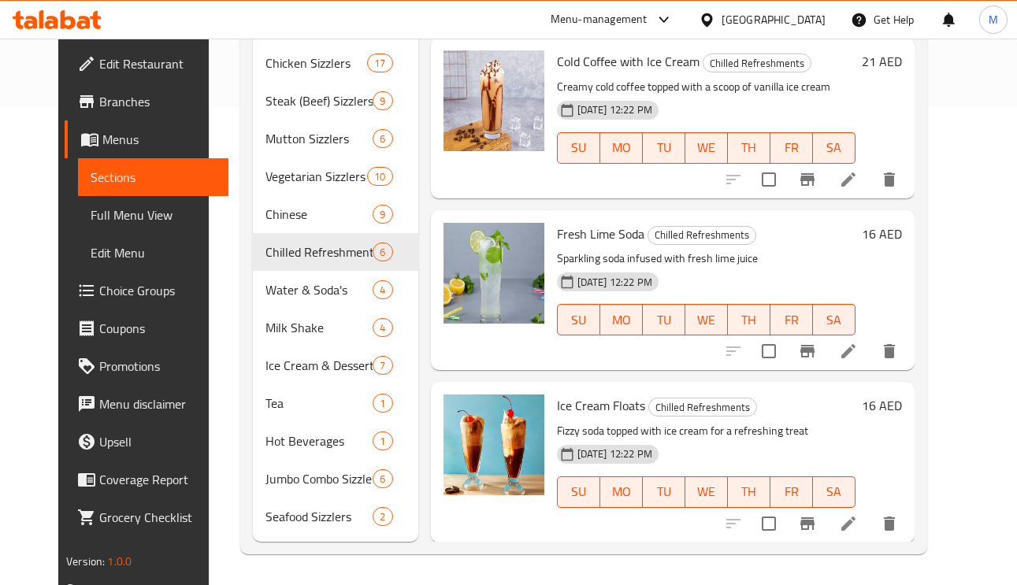
click at [870, 189] on li at bounding box center [848, 179] width 44 height 28
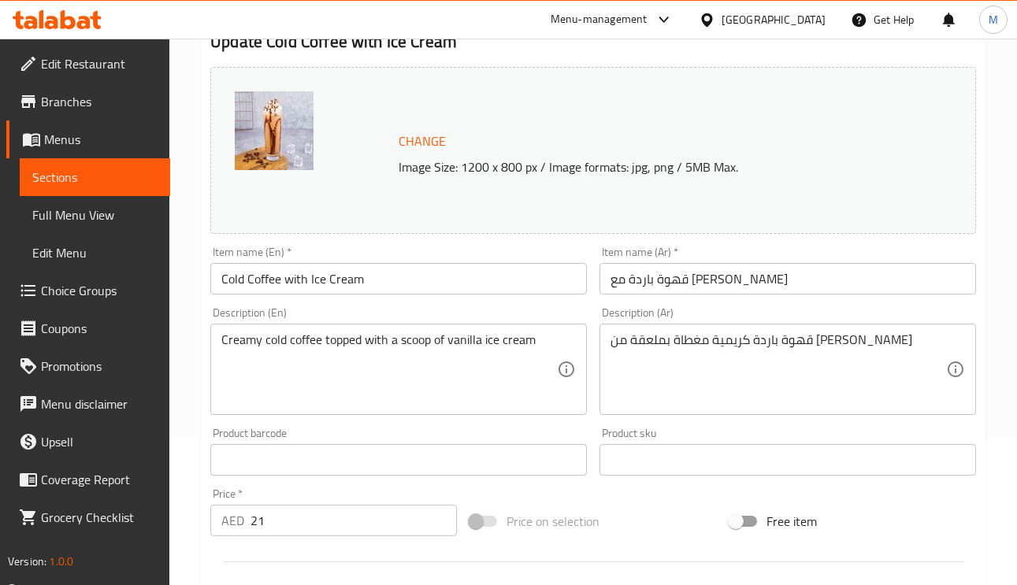
scroll to position [236, 0]
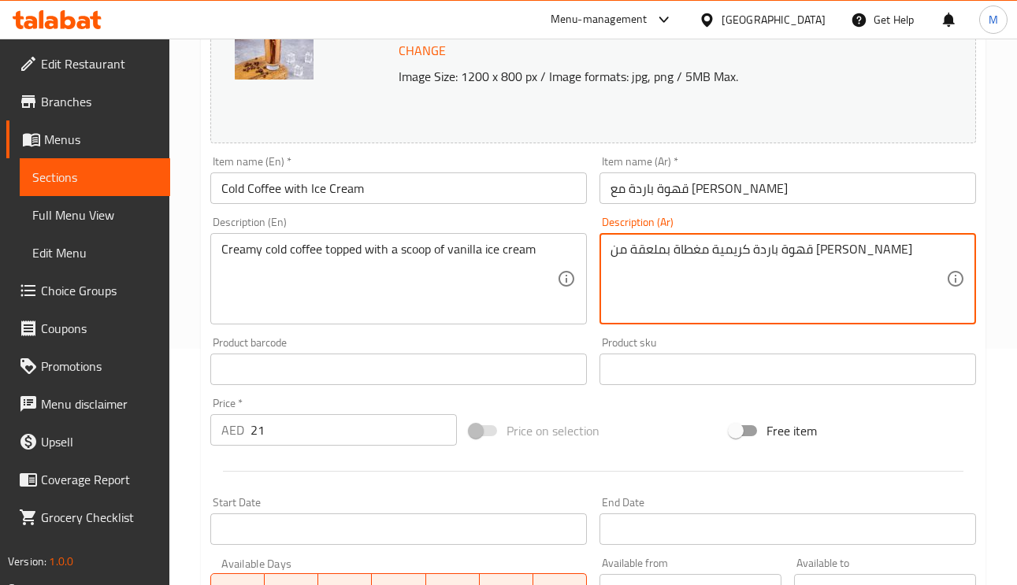
drag, startPoint x: 758, startPoint y: 244, endPoint x: 724, endPoint y: 243, distance: 33.9
click at [724, 243] on textarea "قهوة باردة كريمية مغطاة بملعقة من آيس كريم الفانيليا" at bounding box center [778, 279] width 336 height 75
paste textarea "بول"
type textarea "قهوة باردة كريمية مغطاة ببولة من آيس كريم الفانيليا"
click at [781, 186] on input "قهوة باردة مع آيس كريم" at bounding box center [787, 188] width 376 height 32
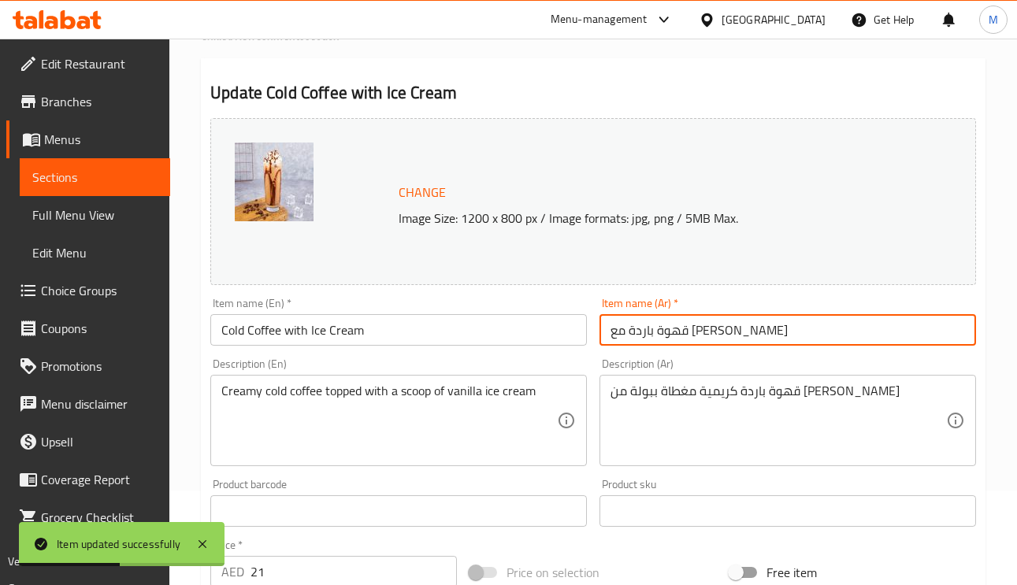
scroll to position [0, 0]
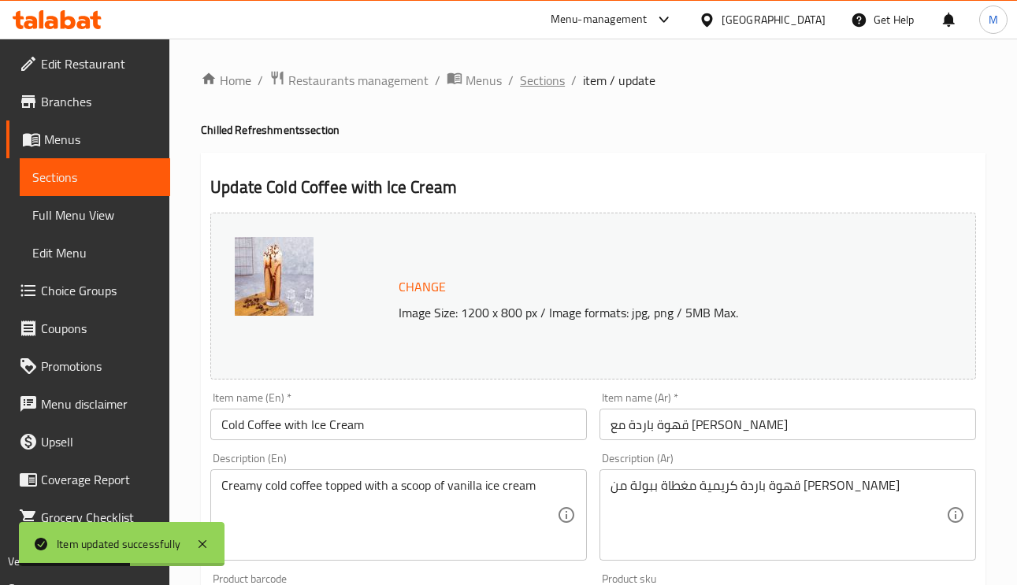
click at [536, 71] on span "Sections" at bounding box center [542, 80] width 45 height 19
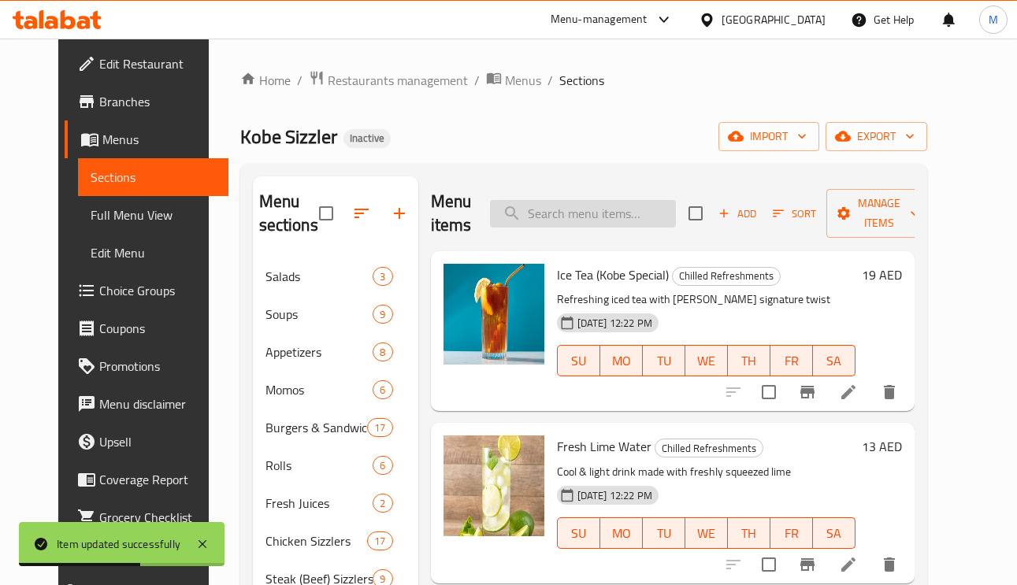
paste input "Fresh Lime Soda"
click at [627, 218] on input "Fresh Lime Soda" at bounding box center [583, 214] width 186 height 28
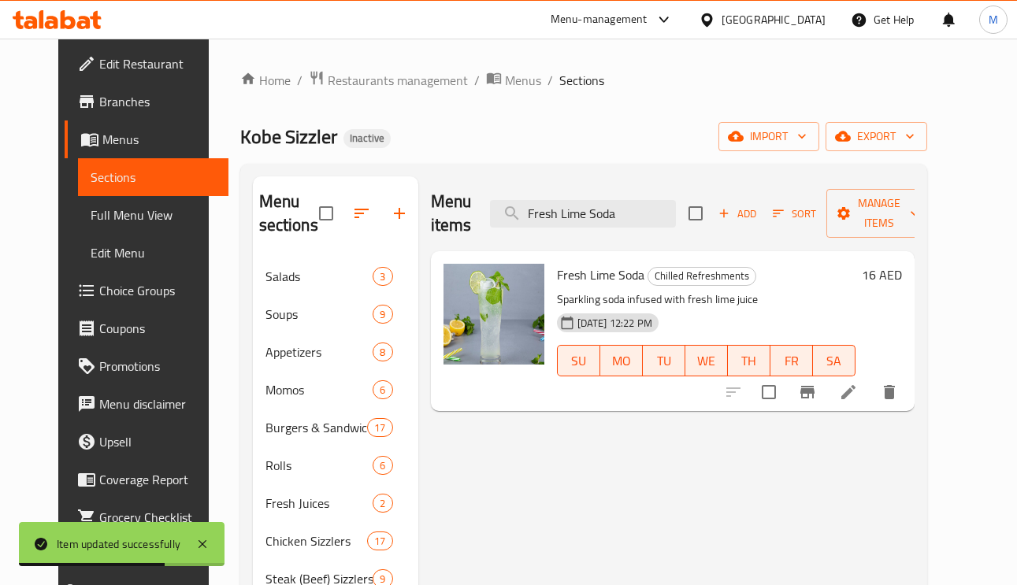
type input "Fresh Lime Soda"
click at [870, 400] on li at bounding box center [848, 392] width 44 height 28
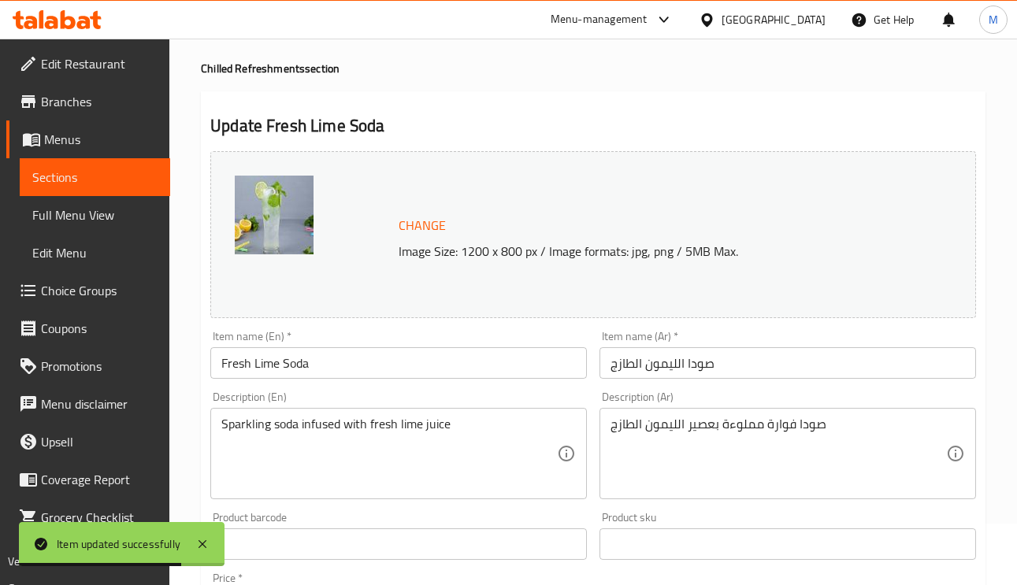
scroll to position [236, 0]
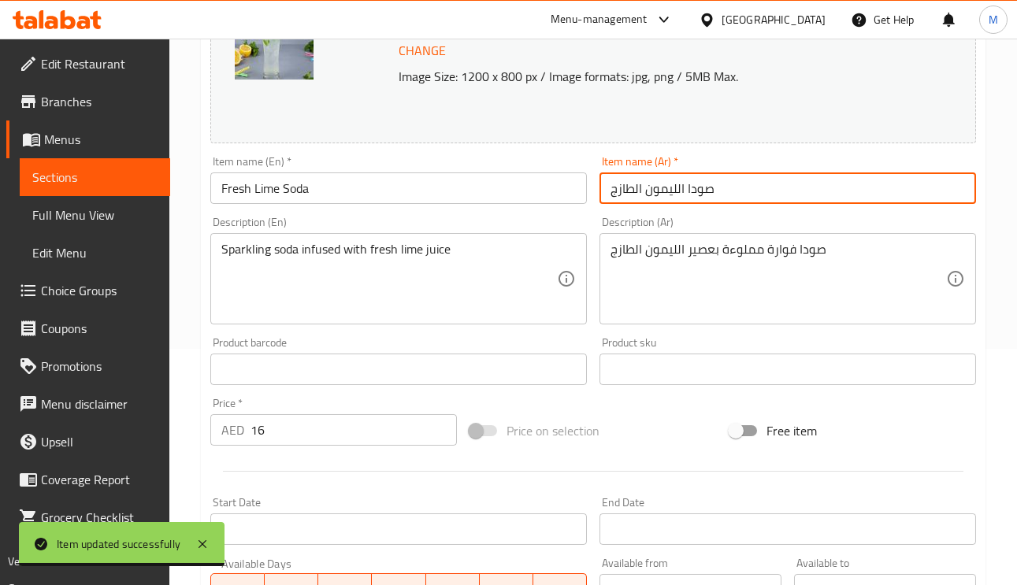
drag, startPoint x: 675, startPoint y: 187, endPoint x: 649, endPoint y: 191, distance: 26.3
click at [649, 191] on input "صودا الليمون الطازج" at bounding box center [787, 188] width 376 height 32
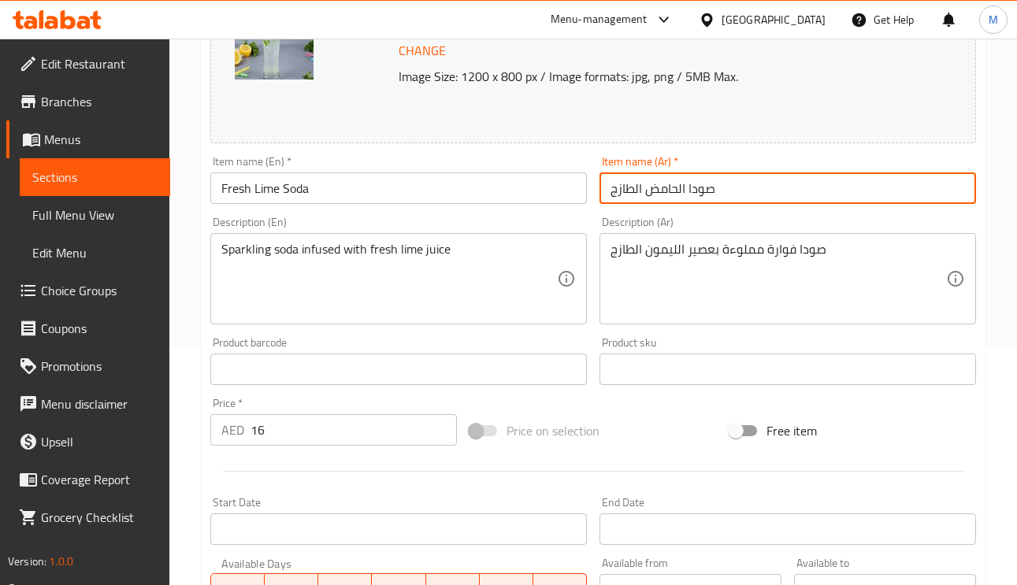
drag, startPoint x: 675, startPoint y: 196, endPoint x: 665, endPoint y: 192, distance: 11.0
click at [655, 192] on input "صودا الحامض الطازج" at bounding box center [787, 188] width 376 height 32
click at [673, 189] on input "صودا الحامض الطازج" at bounding box center [787, 188] width 376 height 32
click at [676, 195] on input "صودا الحامض الطازج" at bounding box center [787, 188] width 376 height 32
drag, startPoint x: 675, startPoint y: 189, endPoint x: 655, endPoint y: 190, distance: 19.7
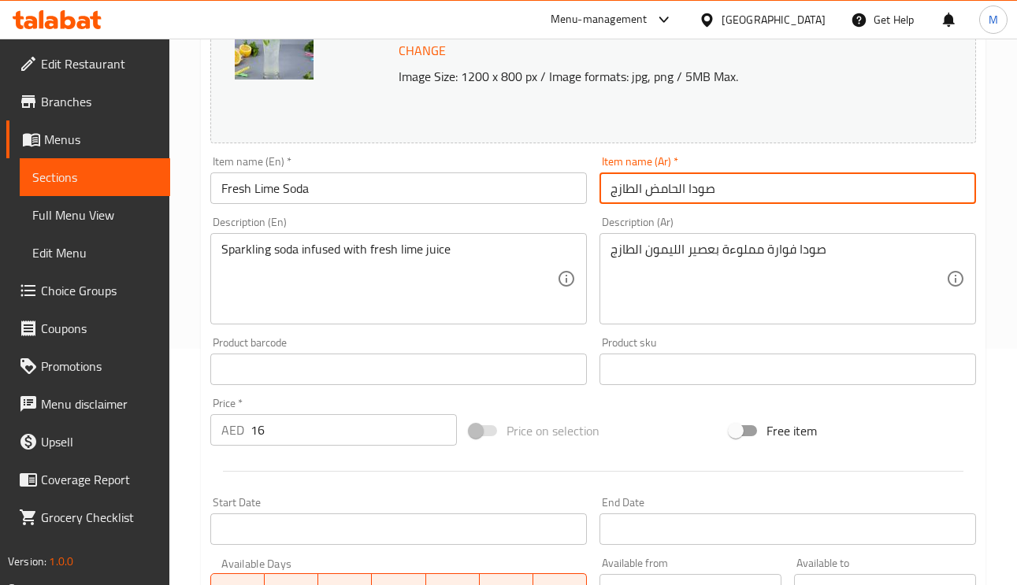
click at [655, 190] on input "صودا الحامض الطازج" at bounding box center [787, 188] width 376 height 32
click at [674, 194] on input "صودا الحامض الطازج" at bounding box center [787, 188] width 376 height 32
drag, startPoint x: 678, startPoint y: 191, endPoint x: 650, endPoint y: 191, distance: 28.4
click at [650, 191] on input "صودا الحامض الطازج" at bounding box center [787, 188] width 376 height 32
type input "صودا الحامض الطازج"
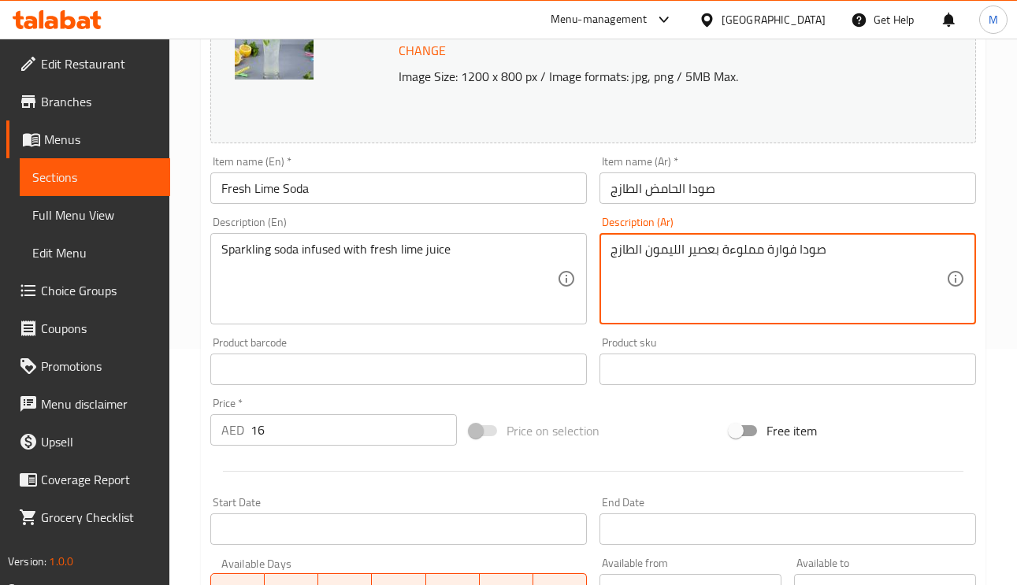
drag, startPoint x: 675, startPoint y: 258, endPoint x: 654, endPoint y: 258, distance: 21.3
click at [669, 182] on input "صودا الحامض الطازج" at bounding box center [787, 188] width 376 height 32
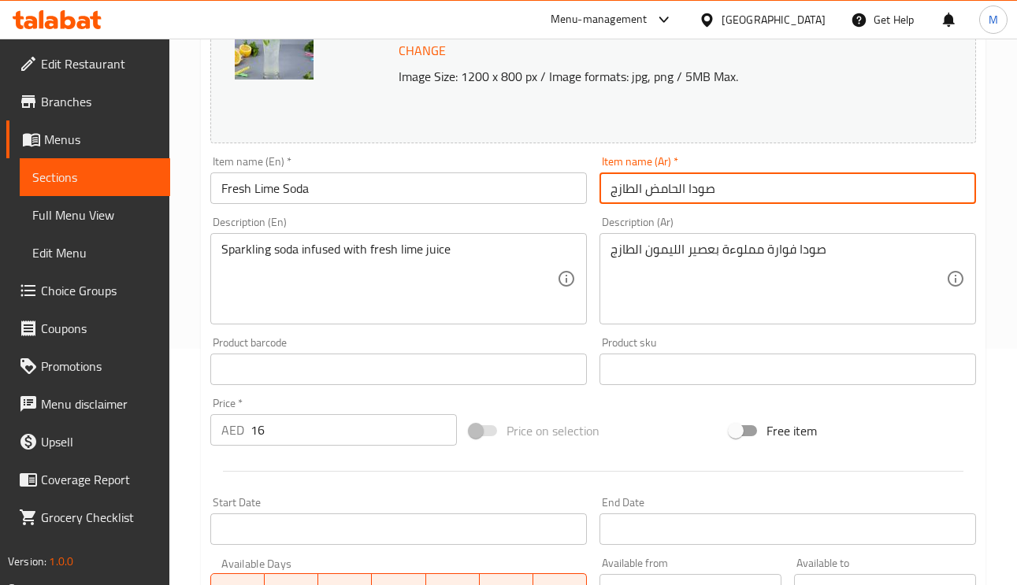
click at [669, 182] on input "صودا الحامض الطازج" at bounding box center [787, 188] width 376 height 32
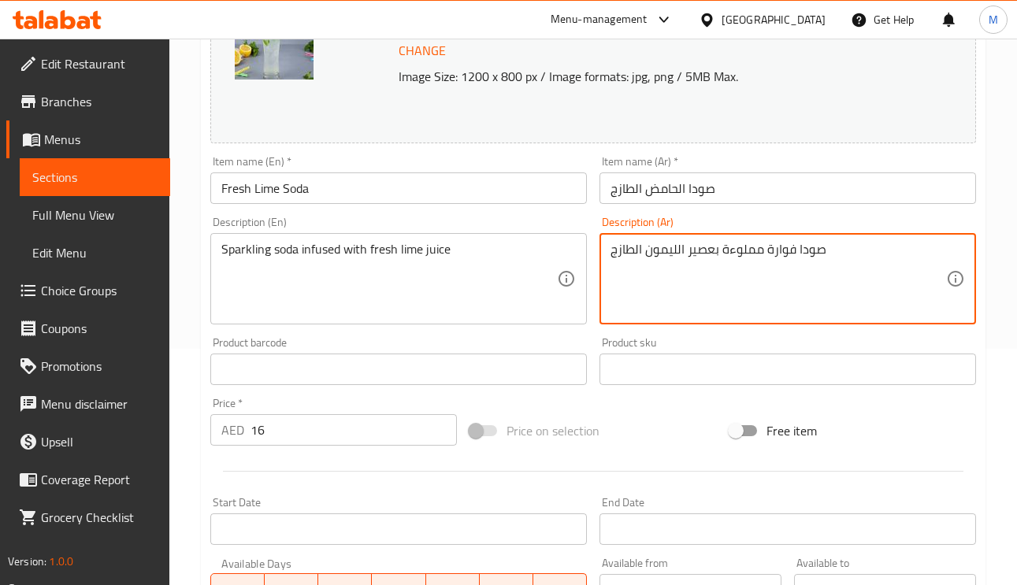
click at [664, 251] on textarea "صودا فوارة مملوءة بعصير الليمون الطازج" at bounding box center [778, 279] width 336 height 75
paste textarea "حامض"
type textarea "صودا فوارة مملوءة بعصير الحامض الطازج"
click at [760, 202] on input "صودا الحامض الطازج" at bounding box center [787, 188] width 376 height 32
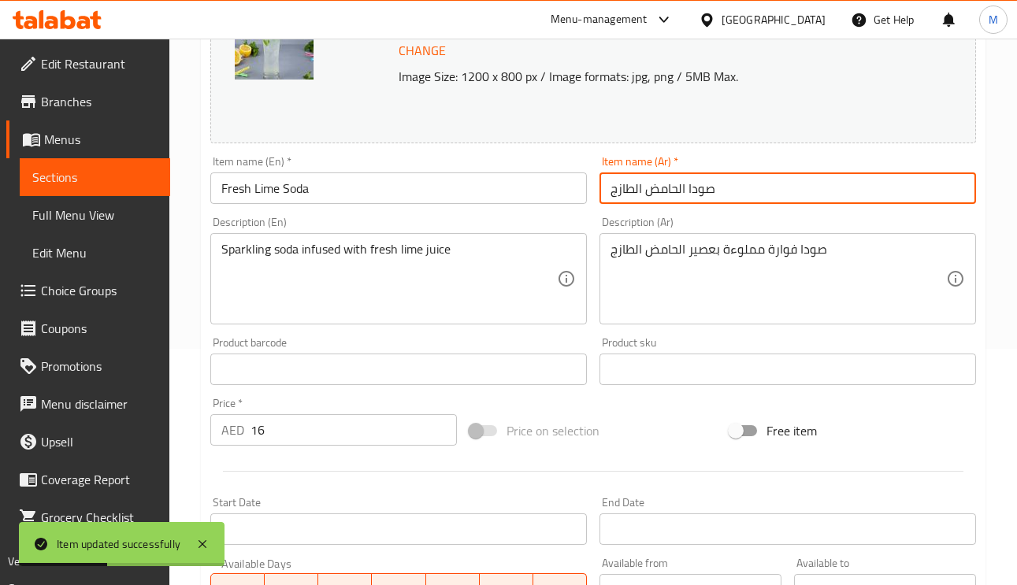
scroll to position [0, 0]
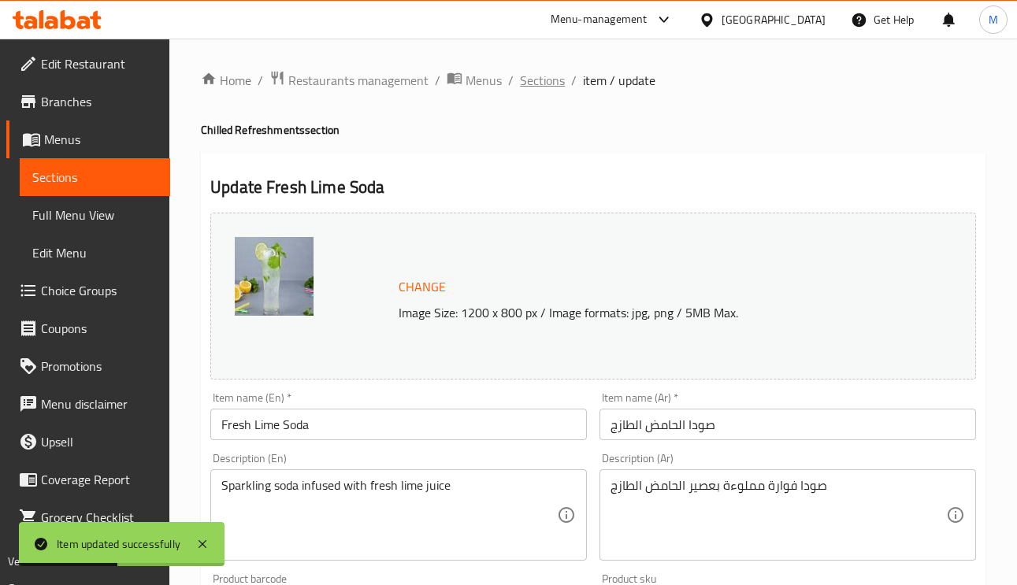
click at [538, 81] on span "Sections" at bounding box center [542, 80] width 45 height 19
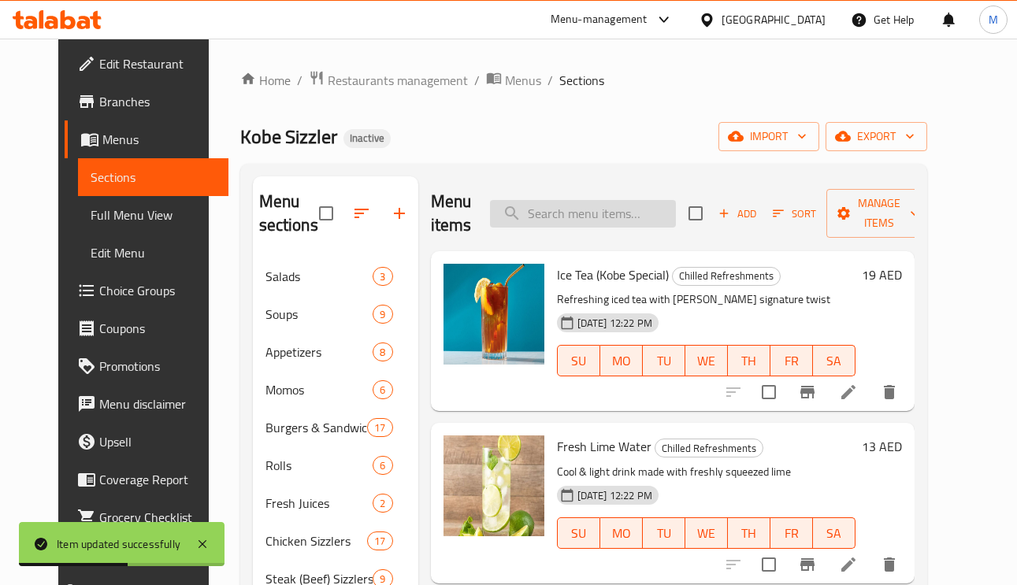
paste input "Ice Cream Floats"
click at [620, 213] on input "Ice Cream Floats" at bounding box center [583, 214] width 186 height 28
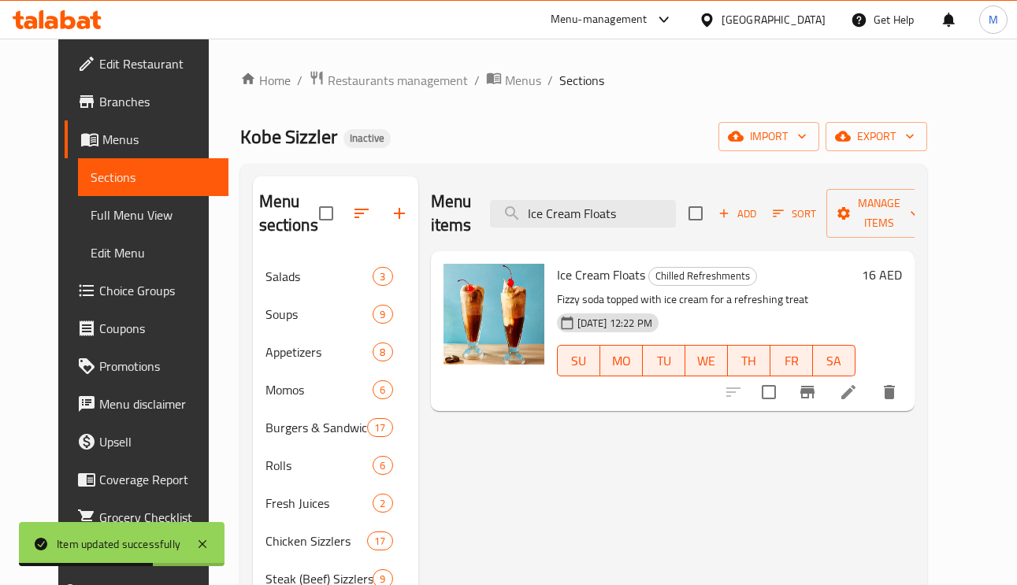
type input "Ice Cream Floats"
click at [855, 397] on icon at bounding box center [848, 392] width 14 height 14
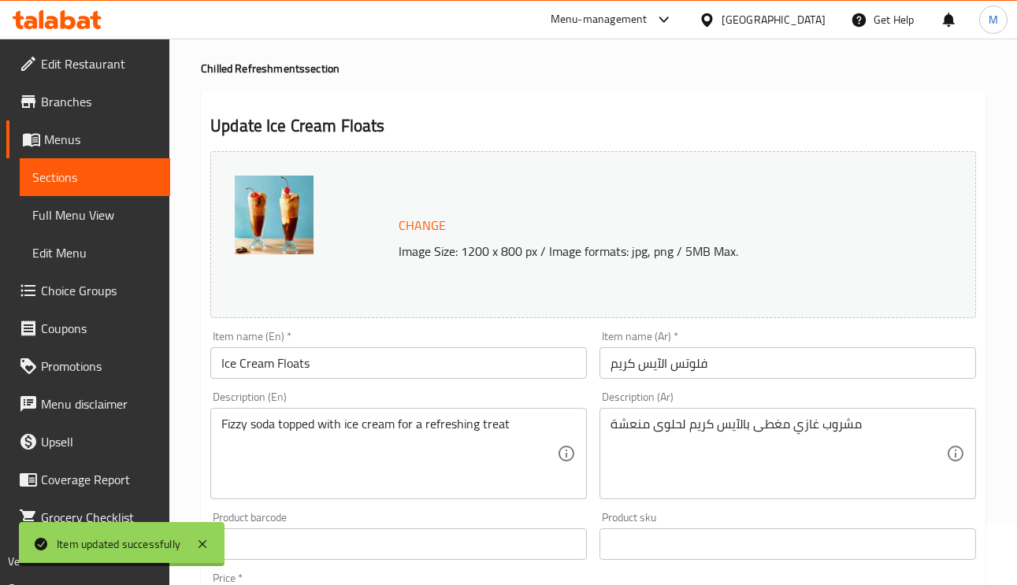
scroll to position [236, 0]
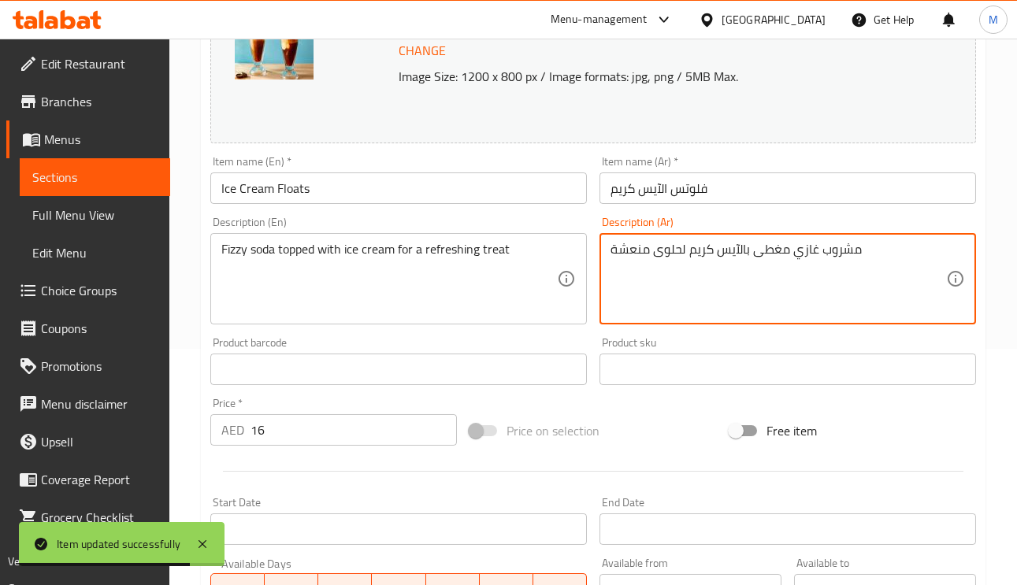
click at [847, 247] on textarea "مشروب غازي مغطى بالآيس كريم لحلوى منعشة" at bounding box center [778, 279] width 336 height 75
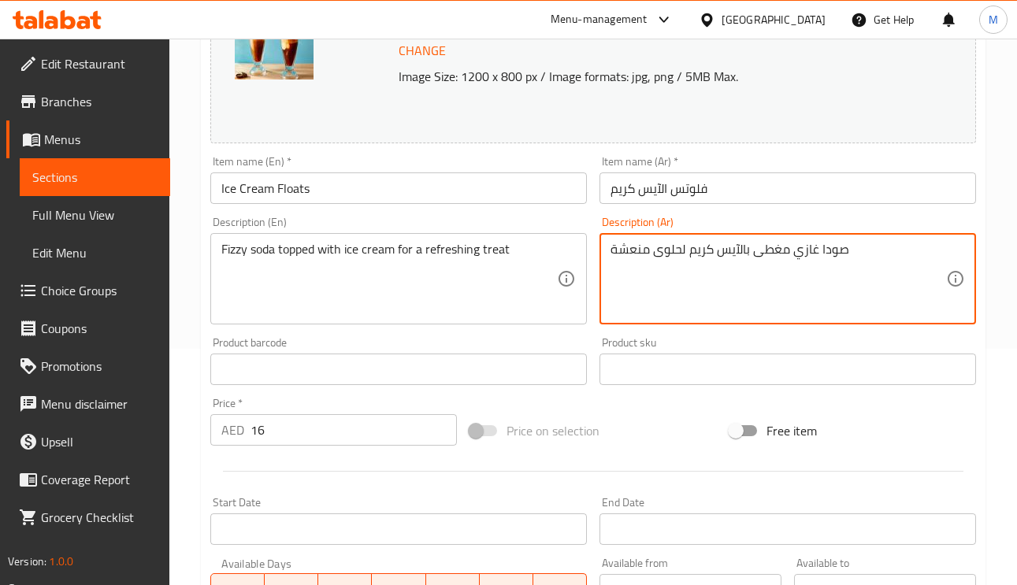
click at [790, 247] on textarea "صودا غازي مغطى بالآيس كريم لحلوى منعشة" at bounding box center [778, 279] width 336 height 75
click at [754, 250] on textarea "صودا غازية مغطى بالآيس كريم لحلوى منعشة" at bounding box center [778, 279] width 336 height 75
click at [758, 261] on textarea "صودا غازية مغطاة بالآيس كريم لحلوى منعشة" at bounding box center [778, 279] width 336 height 75
click at [757, 261] on textarea "صودا غازية مغطاة بالآيس كريم لحلوى منعشة" at bounding box center [778, 279] width 336 height 75
click at [828, 250] on textarea "صودا غازية مغطاة بالآيس كريم لحلوى منعشة" at bounding box center [778, 279] width 336 height 75
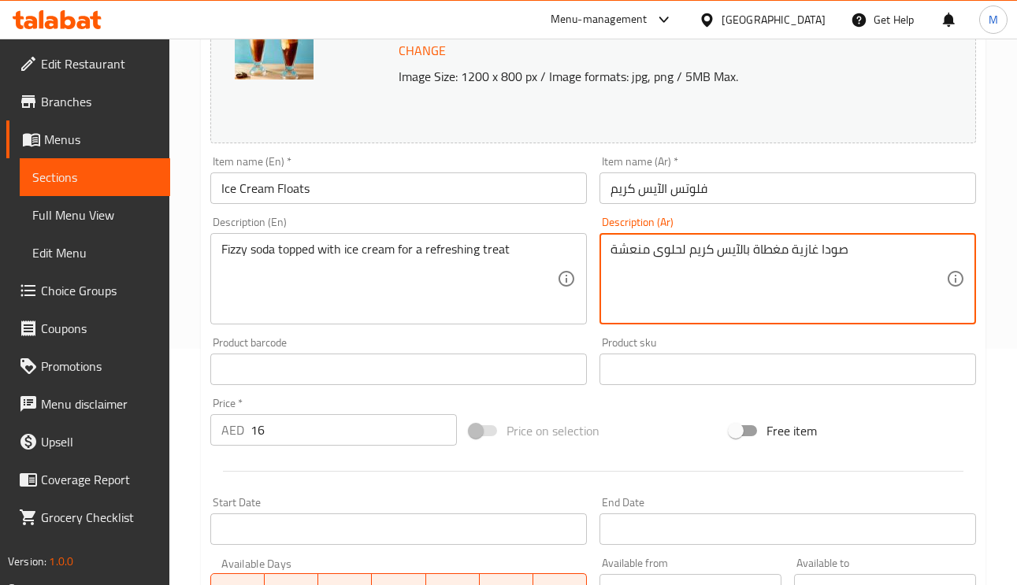
click at [828, 250] on textarea "صودا غازية مغطاة بالآيس كريم لحلوى منعشة" at bounding box center [778, 279] width 336 height 75
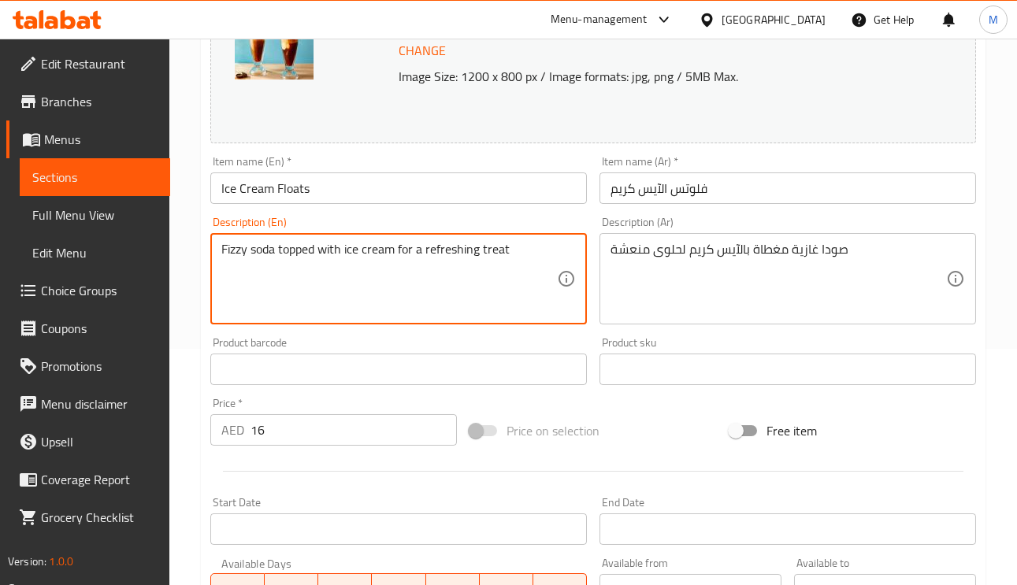
click at [239, 254] on textarea "Fizzy soda topped with ice cream for a refreshing treat" at bounding box center [389, 279] width 336 height 75
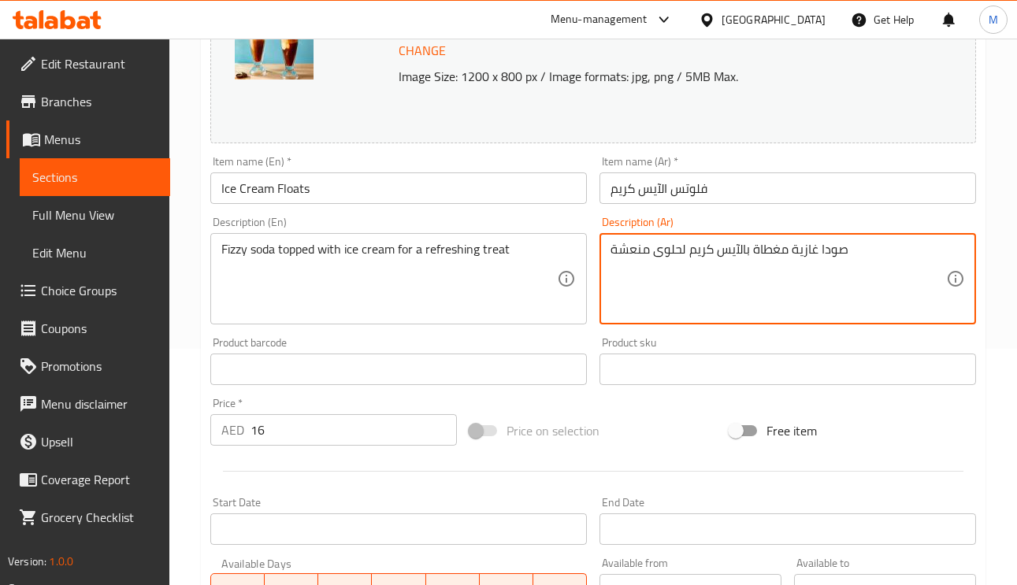
click at [807, 247] on textarea "صودا غازية مغطاة بالآيس كريم لحلوى منعشة" at bounding box center [778, 279] width 336 height 75
paste textarea "فيزي"
type textarea "صودا فيزي مغطاة بالآيس كريم لحلوى منعشة"
click at [781, 191] on input "فلوتس الآيس كريم" at bounding box center [787, 188] width 376 height 32
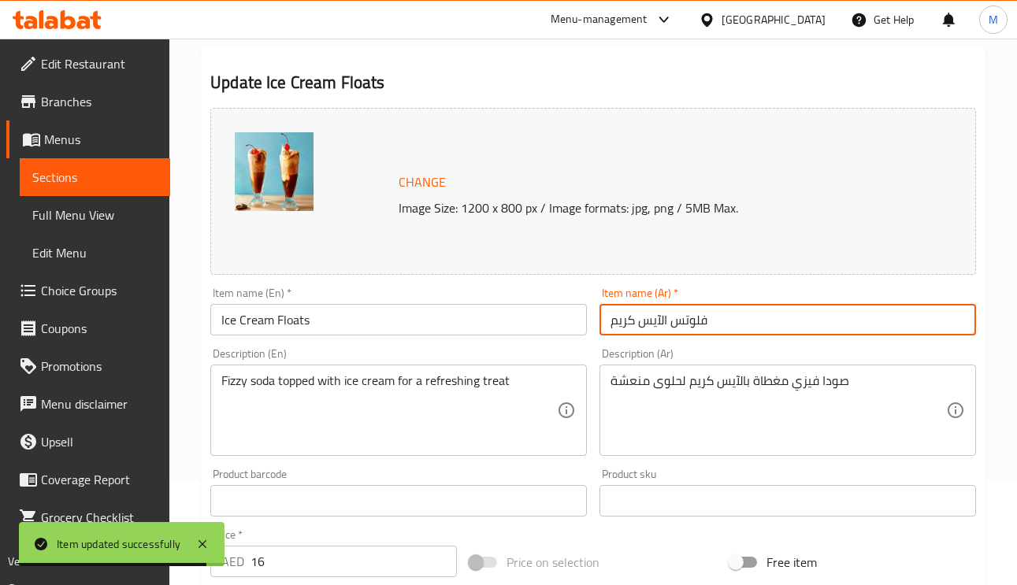
scroll to position [0, 0]
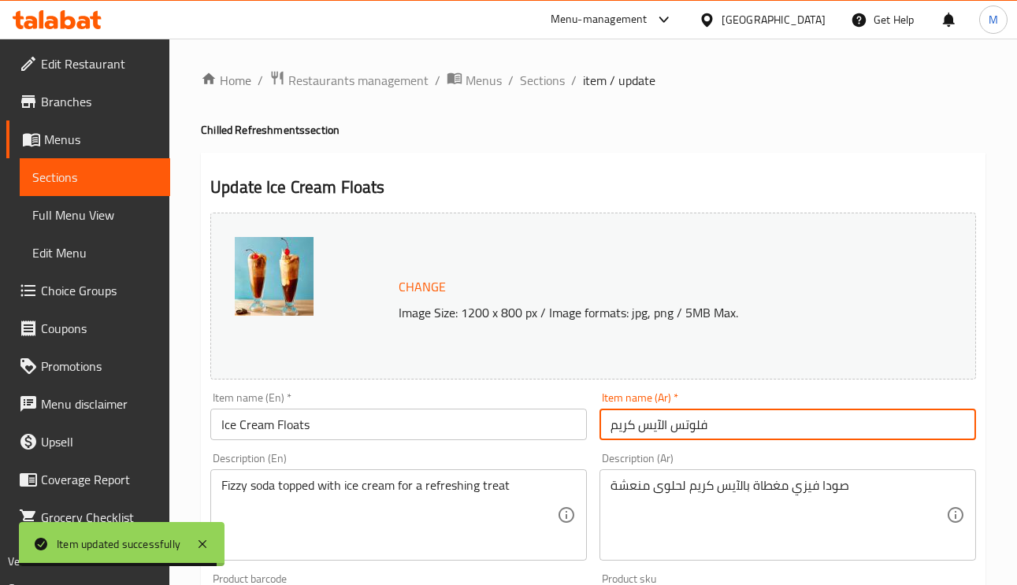
click at [563, 76] on ol "Home / Restaurants management / Menus / Sections / item / update" at bounding box center [593, 80] width 784 height 20
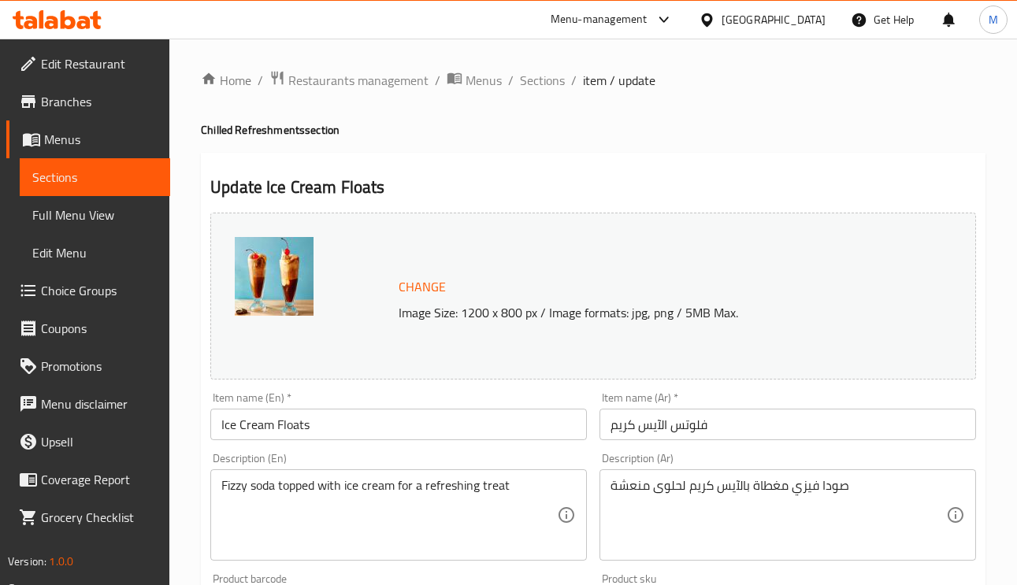
drag, startPoint x: 550, startPoint y: 83, endPoint x: 541, endPoint y: 154, distance: 71.4
click at [550, 82] on span "Sections" at bounding box center [542, 80] width 45 height 19
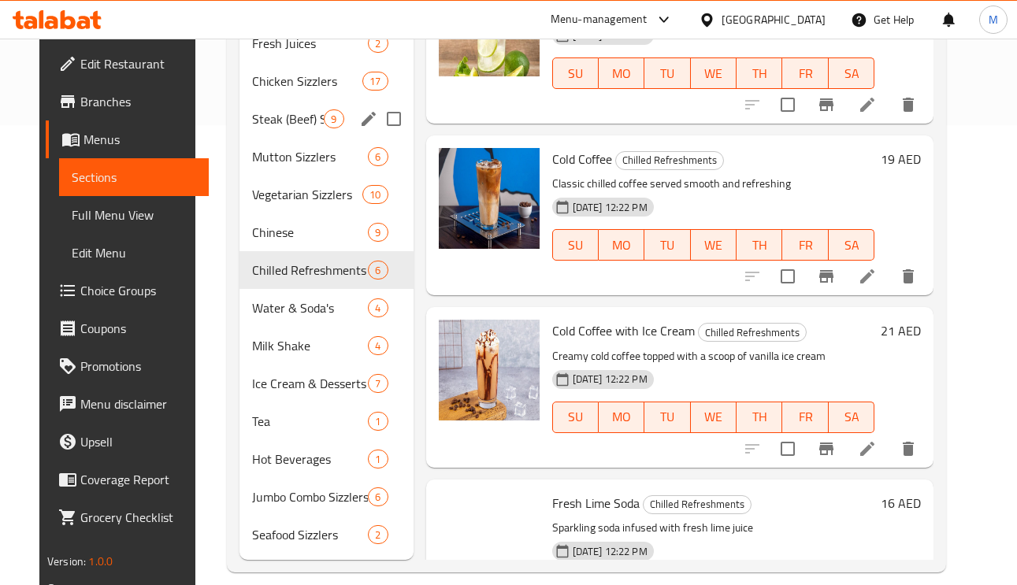
scroll to position [473, 0]
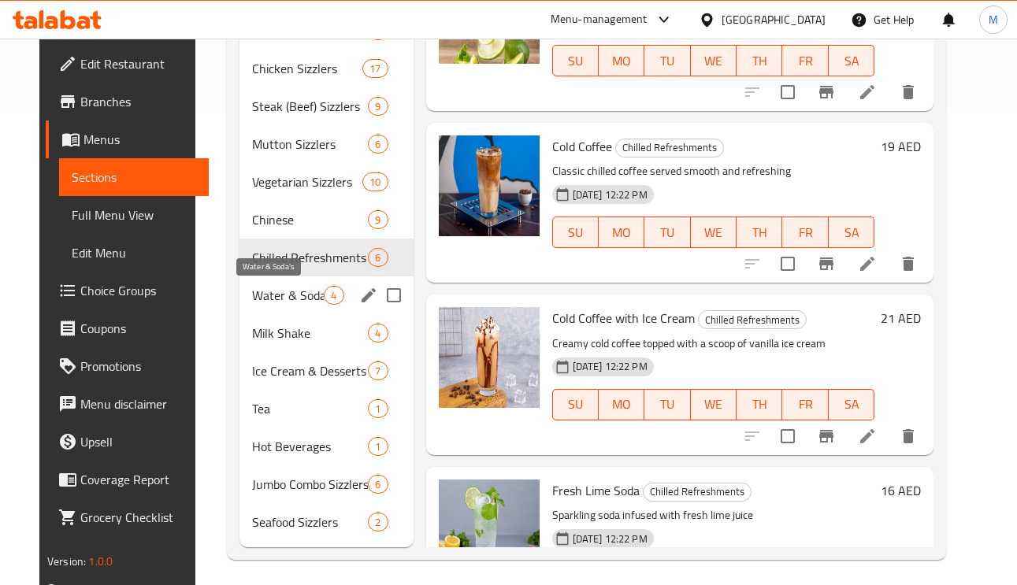
click at [265, 290] on span "Water & Soda's" at bounding box center [288, 295] width 72 height 19
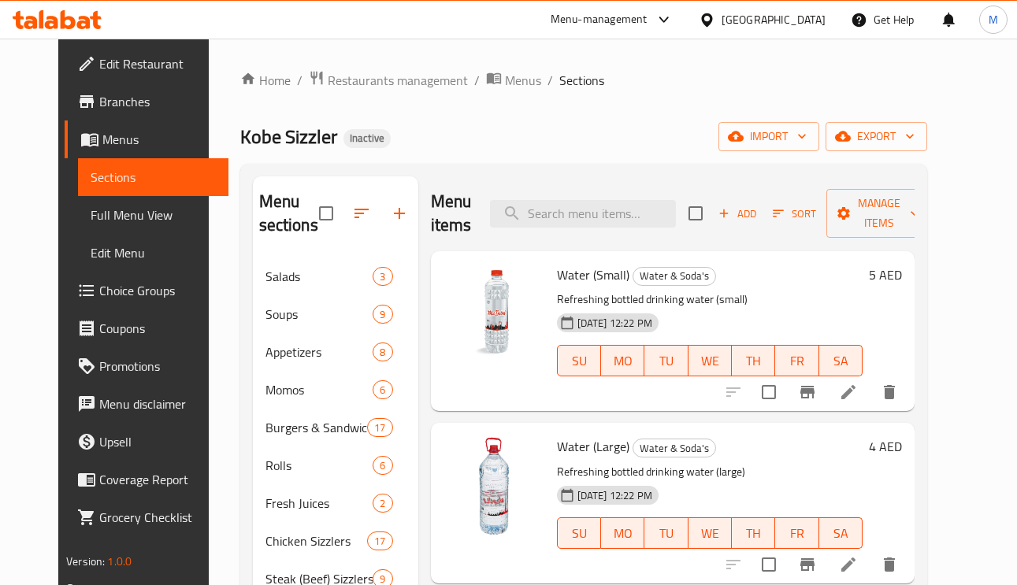
click at [902, 278] on h6 "5 AED" at bounding box center [885, 275] width 33 height 22
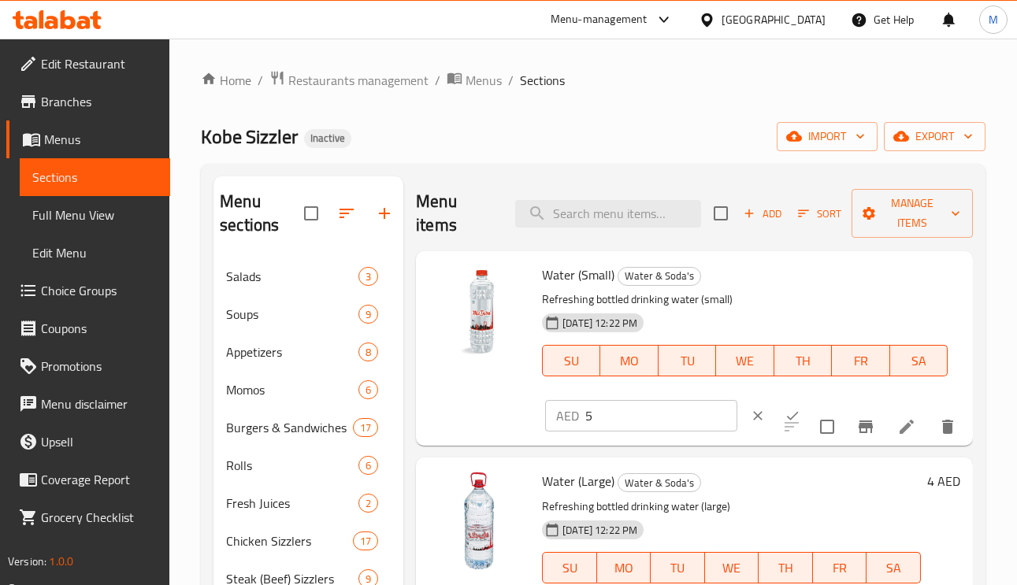
drag, startPoint x: 578, startPoint y: 421, endPoint x: 542, endPoint y: 425, distance: 36.4
click at [554, 425] on div "AED 5 ​" at bounding box center [641, 416] width 192 height 32
type input "3"
click at [784, 418] on icon "ok" at bounding box center [792, 416] width 16 height 16
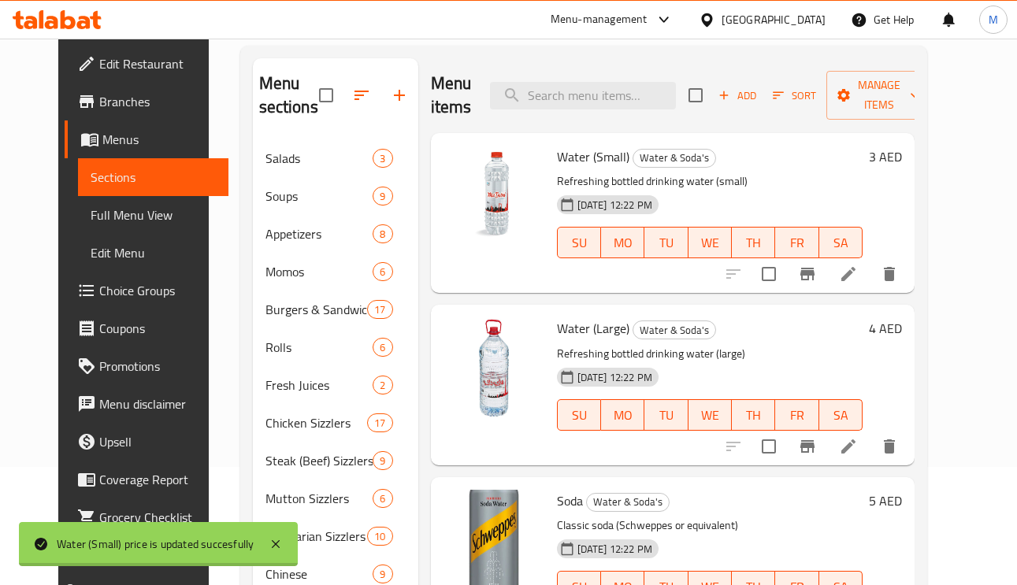
scroll to position [236, 0]
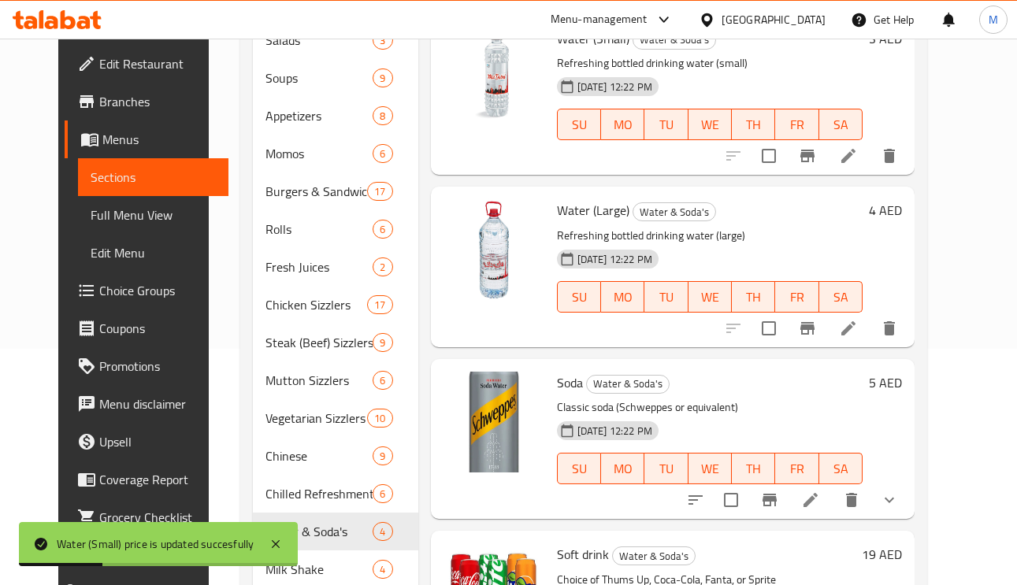
click at [902, 221] on h6 "4 AED" at bounding box center [885, 210] width 33 height 22
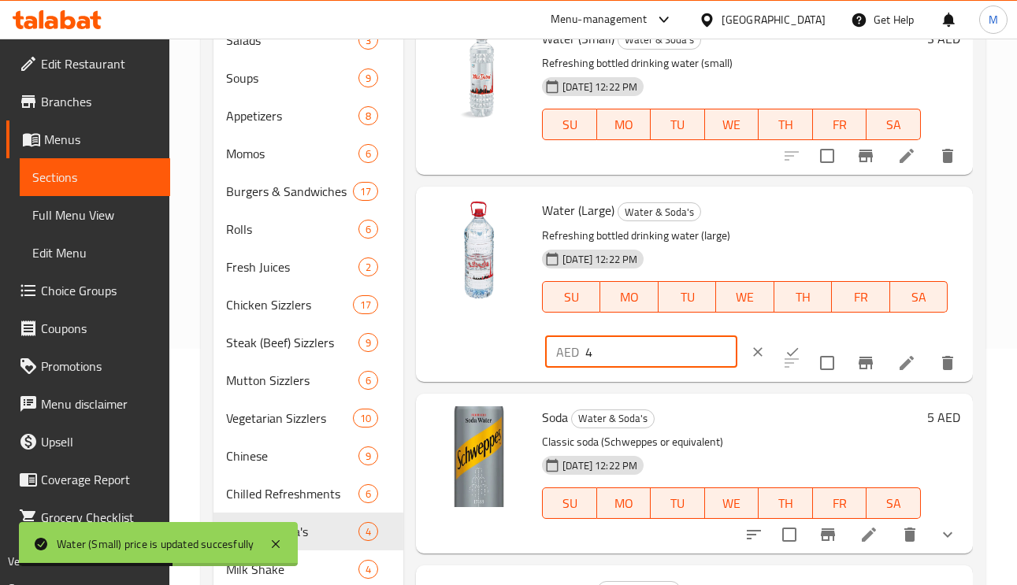
drag, startPoint x: 595, startPoint y: 351, endPoint x: 556, endPoint y: 352, distance: 39.4
click at [556, 352] on div "AED 4 ​" at bounding box center [641, 352] width 192 height 32
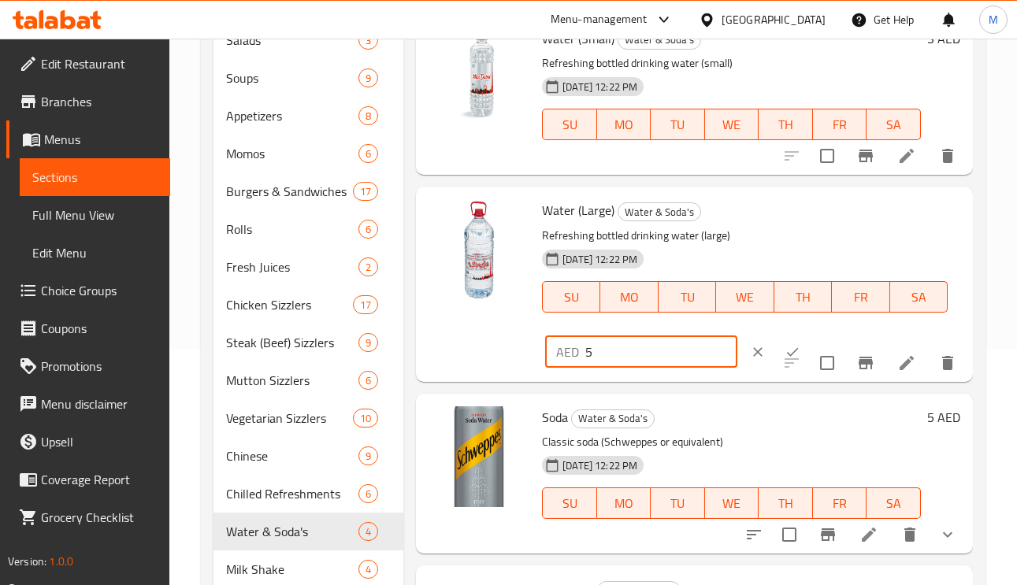
type input "5"
click at [784, 347] on icon "ok" at bounding box center [792, 352] width 16 height 16
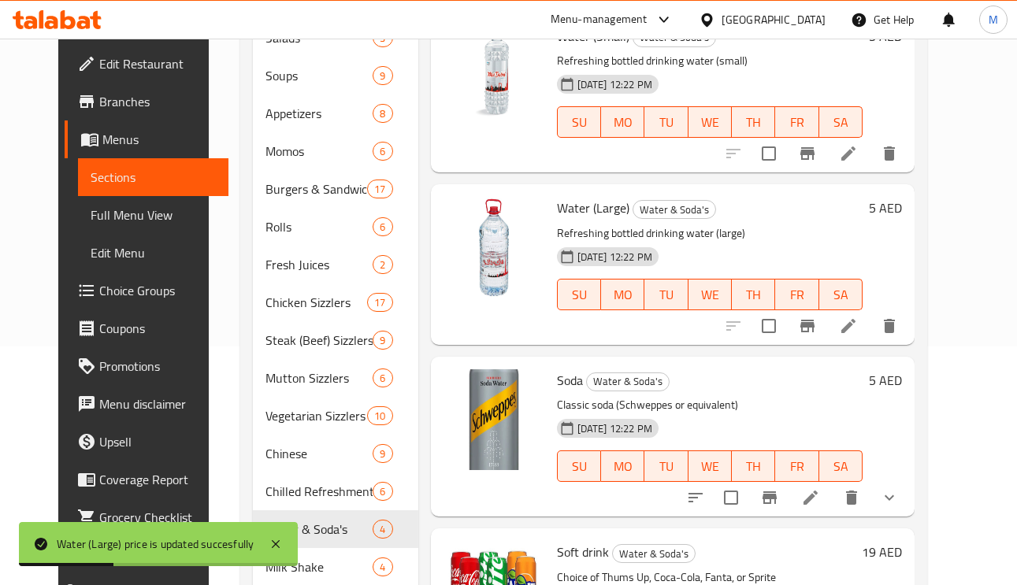
scroll to position [354, 0]
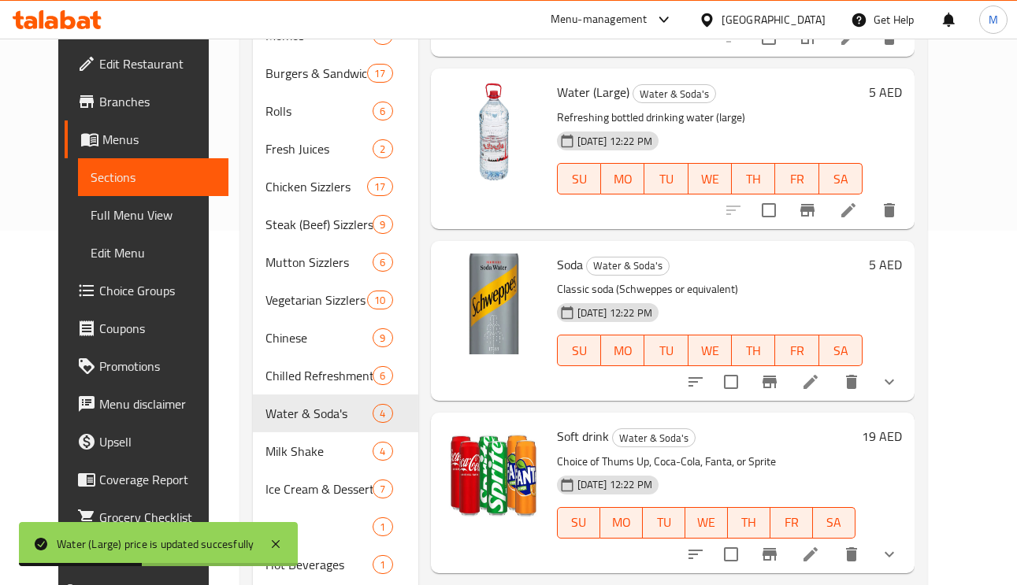
click at [902, 272] on h6 "5 AED" at bounding box center [885, 265] width 33 height 22
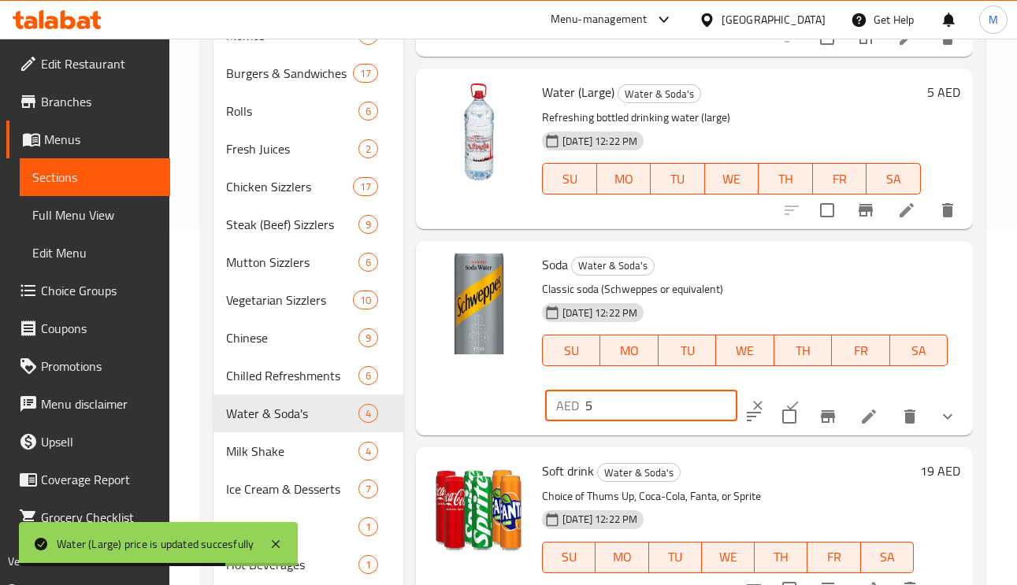
click at [561, 402] on div "AED 5 ​" at bounding box center [641, 406] width 192 height 32
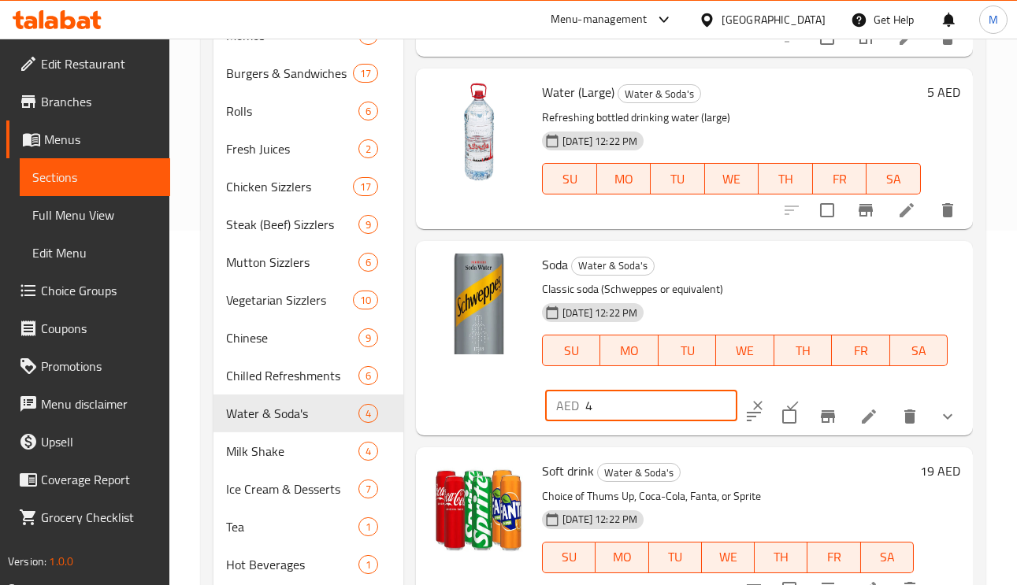
type input "4"
drag, startPoint x: 768, startPoint y: 399, endPoint x: 785, endPoint y: 425, distance: 31.9
click at [775, 397] on button "ok" at bounding box center [792, 405] width 35 height 35
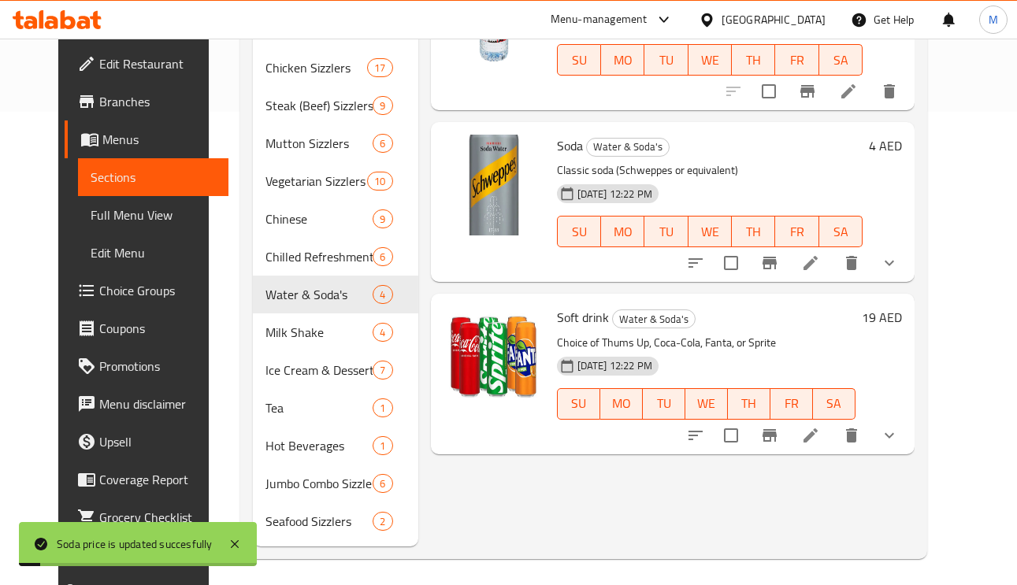
scroll to position [478, 0]
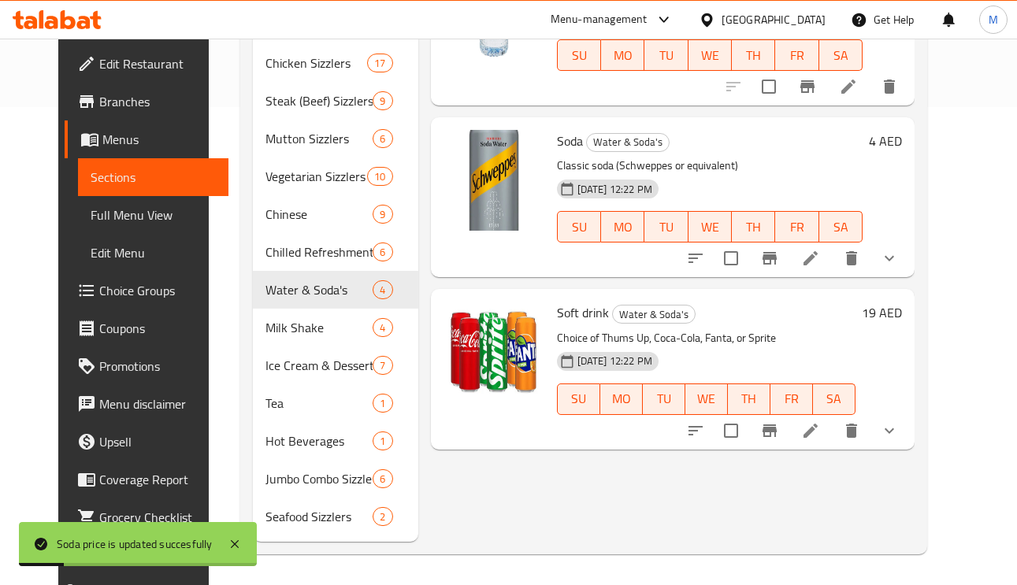
click at [902, 307] on h6 "19 AED" at bounding box center [882, 313] width 40 height 22
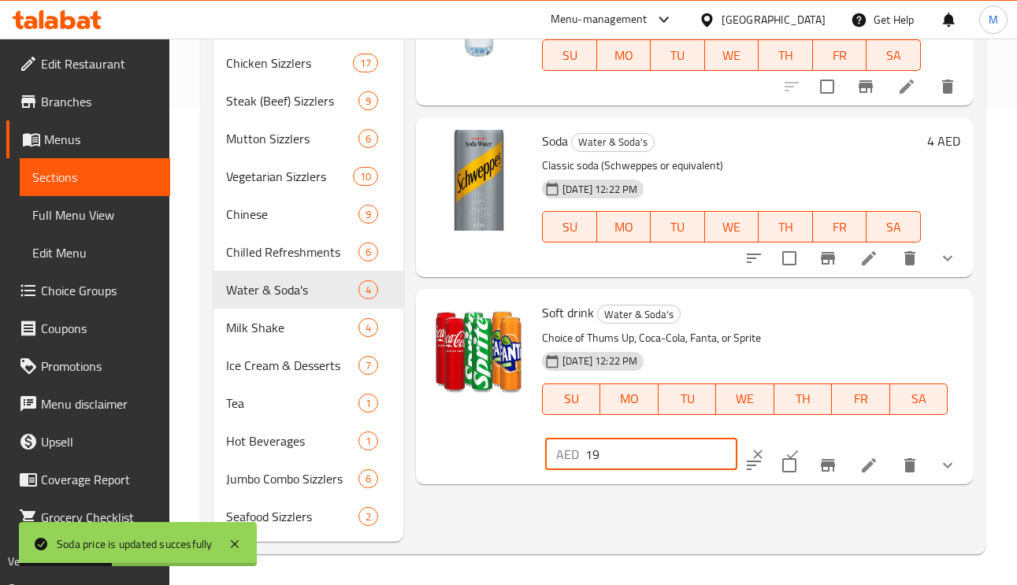
drag, startPoint x: 542, startPoint y: 447, endPoint x: 528, endPoint y: 443, distance: 14.7
click at [506, 444] on div "Soft drink Water & Soda's Choice of Thums Up, Coca-Cola, Fanta, or Sprite 03-09…" at bounding box center [694, 386] width 544 height 182
type input "5"
click at [775, 452] on button "ok" at bounding box center [792, 454] width 35 height 35
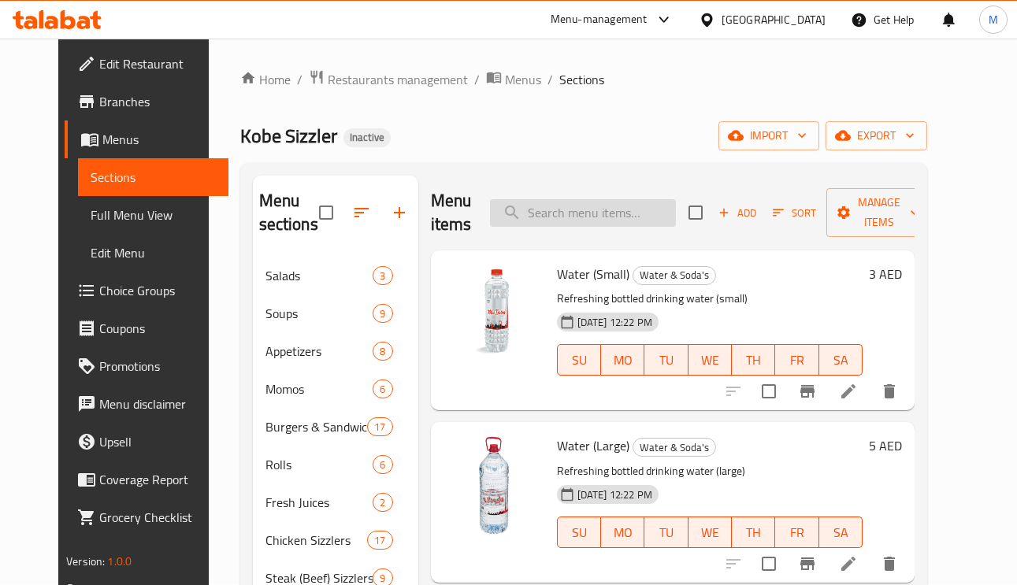
scroll to position [0, 0]
click at [595, 222] on input "search" at bounding box center [583, 214] width 186 height 28
paste input "Orange Juice"
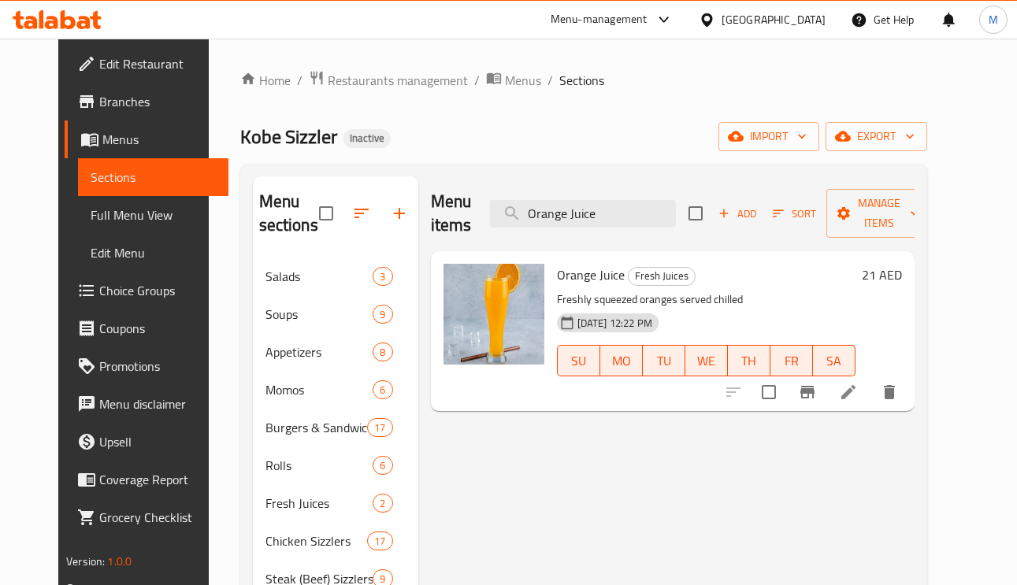
type input "Orange Juice"
click at [902, 280] on h6 "21 AED" at bounding box center [882, 275] width 40 height 22
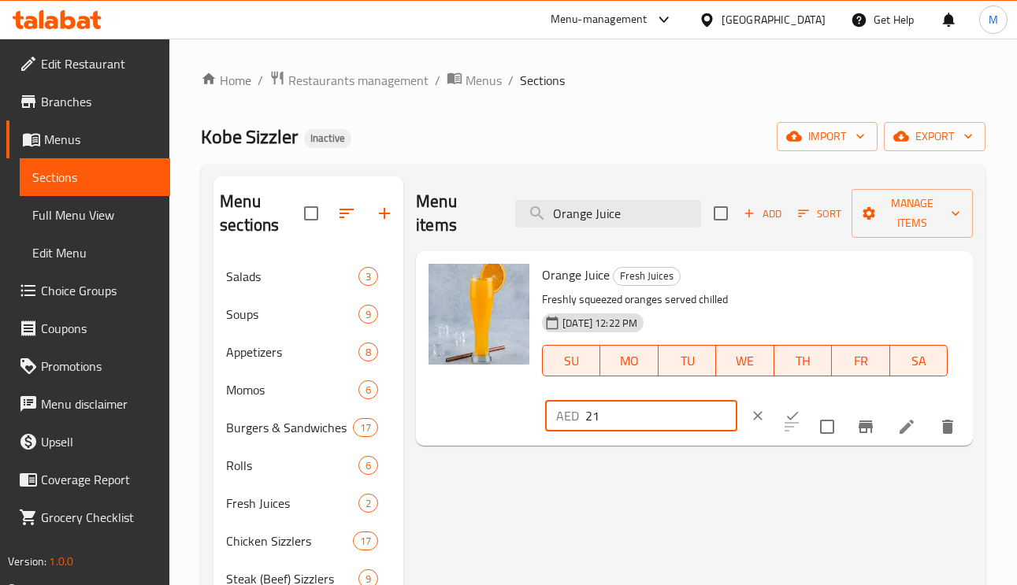
drag, startPoint x: 614, startPoint y: 414, endPoint x: 566, endPoint y: 414, distance: 48.0
click at [566, 414] on div "AED 21 ​" at bounding box center [641, 416] width 192 height 32
type input "19"
click at [784, 411] on icon "ok" at bounding box center [792, 416] width 16 height 16
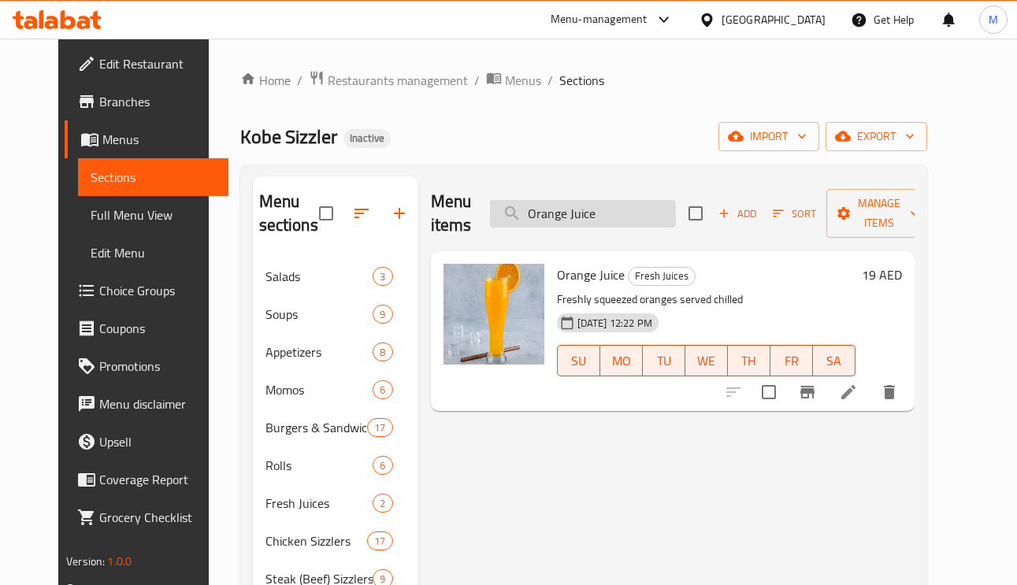
click at [617, 203] on input "Orange Juice" at bounding box center [583, 214] width 186 height 28
paste input "Water Melon"
type input "Water Melon Juice"
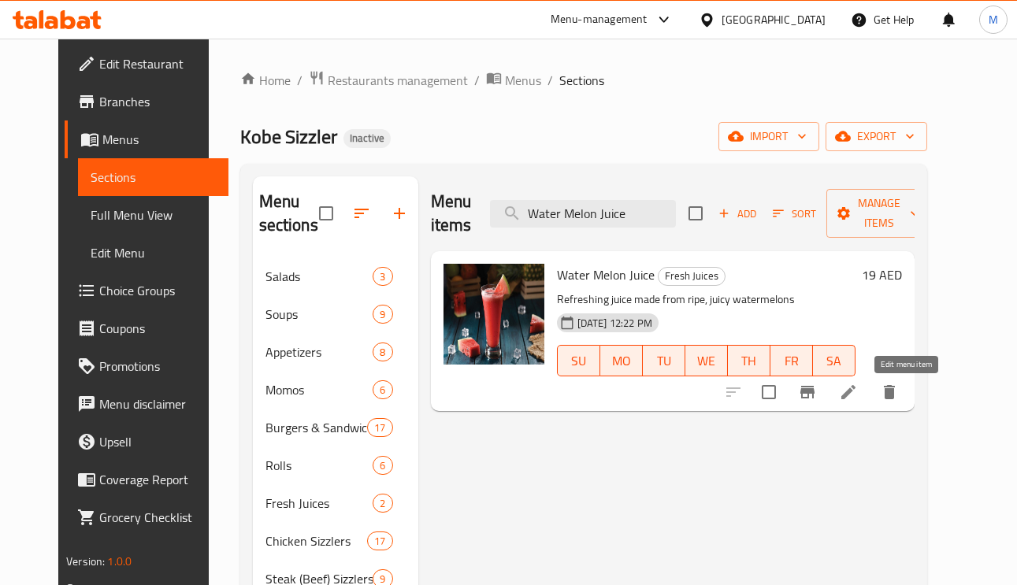
click at [858, 391] on icon at bounding box center [848, 392] width 19 height 19
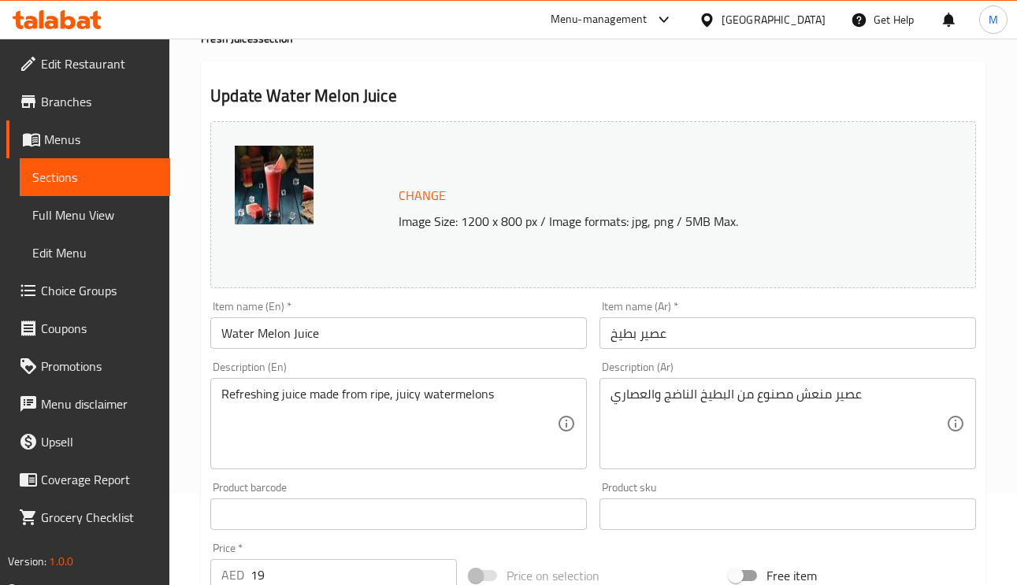
scroll to position [118, 0]
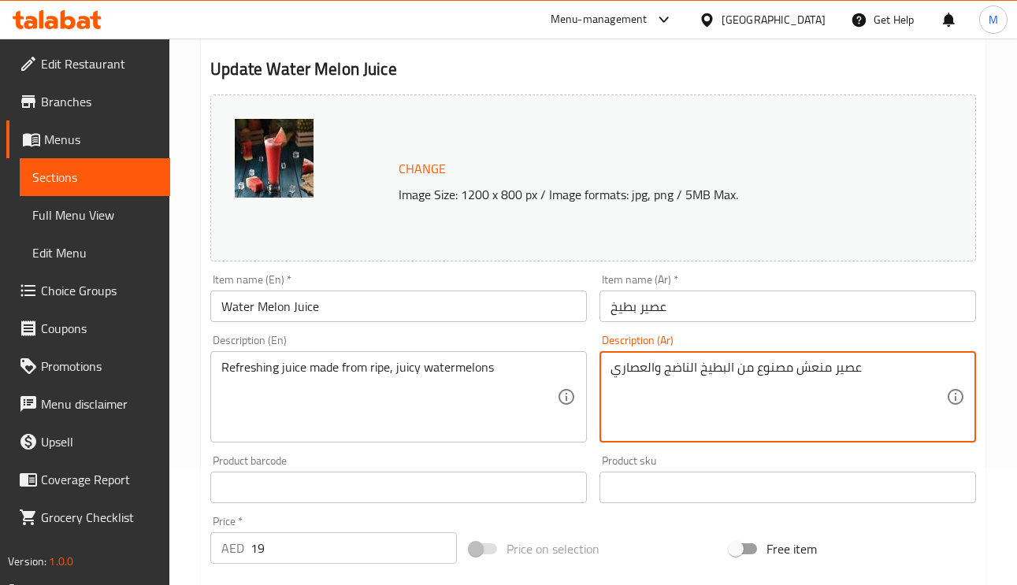
drag, startPoint x: 643, startPoint y: 369, endPoint x: 577, endPoint y: 369, distance: 67.0
type textarea "عصير منعش مصنوع من البطيخ الناضج والجوسي"
click at [764, 318] on input "عصير بطيخ" at bounding box center [787, 307] width 376 height 32
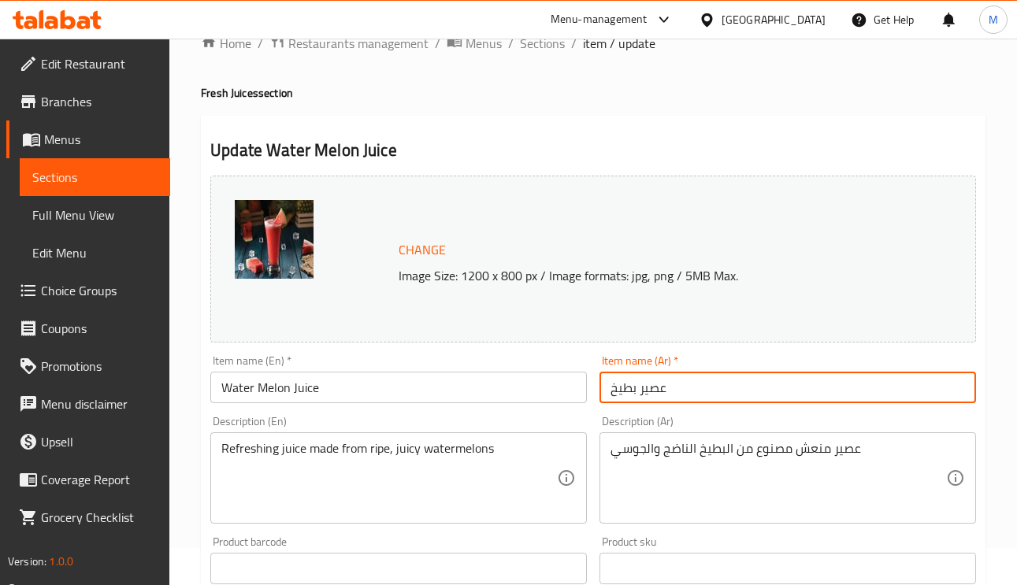
scroll to position [0, 0]
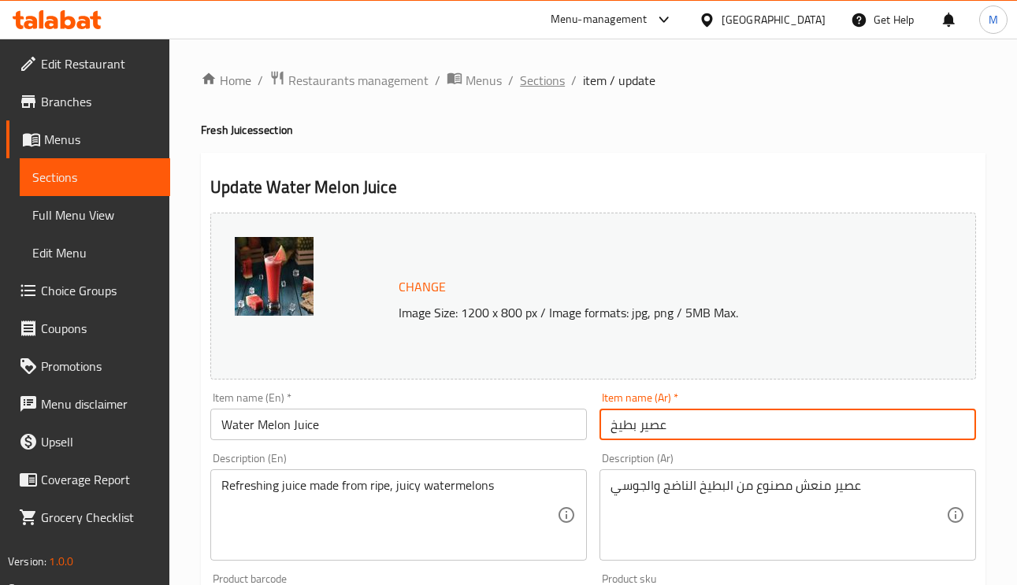
click at [543, 87] on span "Sections" at bounding box center [542, 80] width 45 height 19
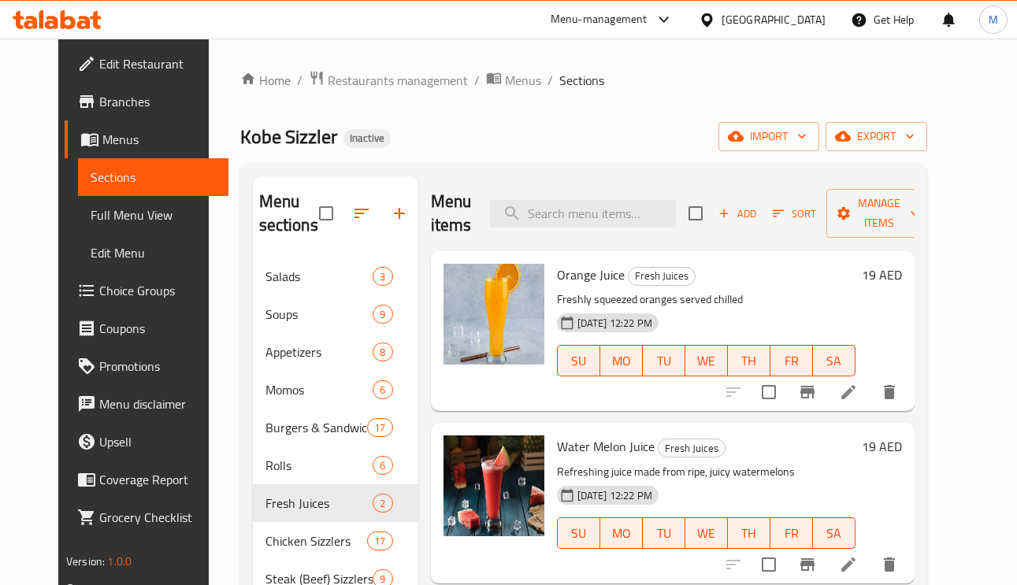
click at [599, 194] on div "Menu items Add Sort Manage items" at bounding box center [673, 213] width 484 height 75
click at [599, 230] on div "Menu items Add Sort Manage items" at bounding box center [673, 213] width 484 height 75
paste input "Strawberry Milk Shake"
click at [599, 217] on input "Strawberry Milk Shake" at bounding box center [583, 214] width 186 height 28
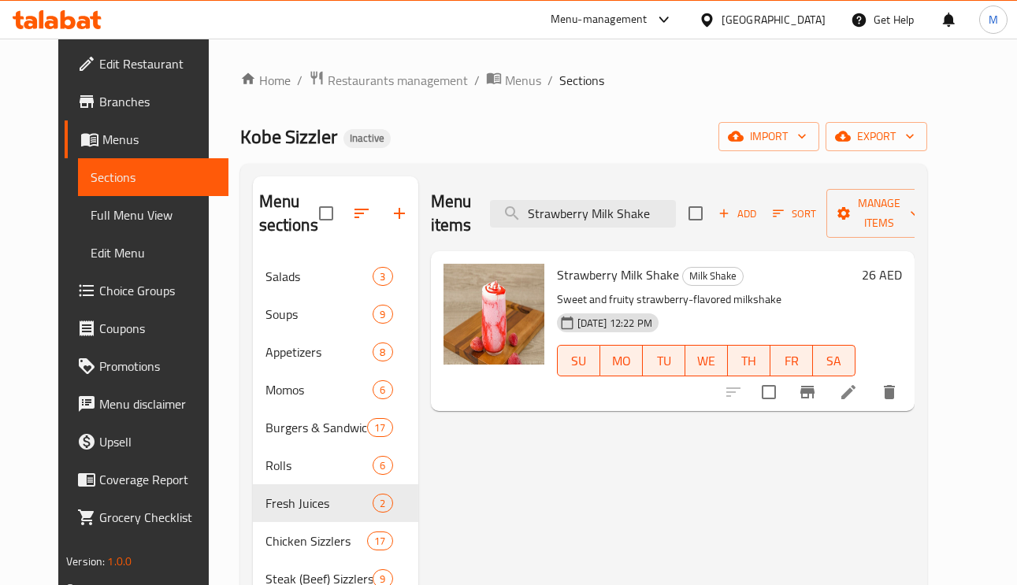
type input "Strawberry Milk Shake"
drag, startPoint x: 926, startPoint y: 275, endPoint x: 922, endPoint y: 284, distance: 9.5
click at [902, 273] on h6 "26 AED" at bounding box center [882, 275] width 40 height 22
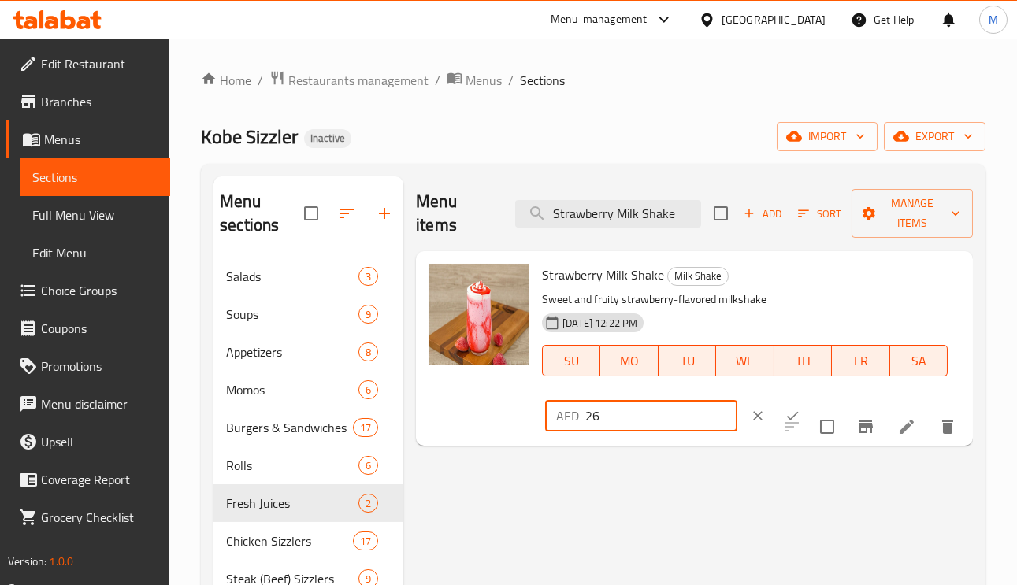
drag, startPoint x: 604, startPoint y: 405, endPoint x: 568, endPoint y: 410, distance: 36.6
click at [568, 410] on div "AED 26 ​" at bounding box center [641, 416] width 192 height 32
type input "19"
click at [784, 417] on icon "ok" at bounding box center [792, 416] width 16 height 16
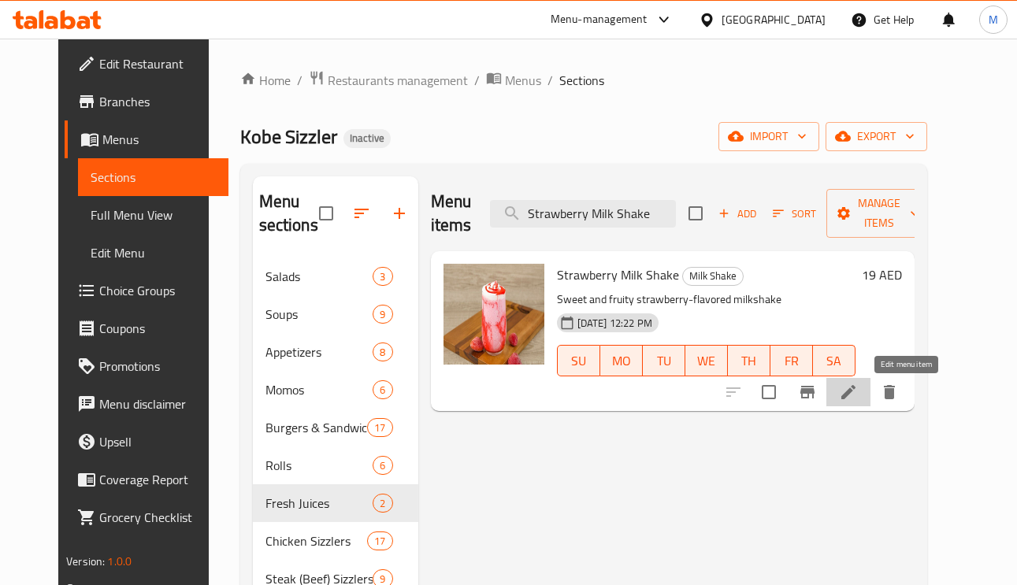
click at [855, 397] on icon at bounding box center [848, 392] width 14 height 14
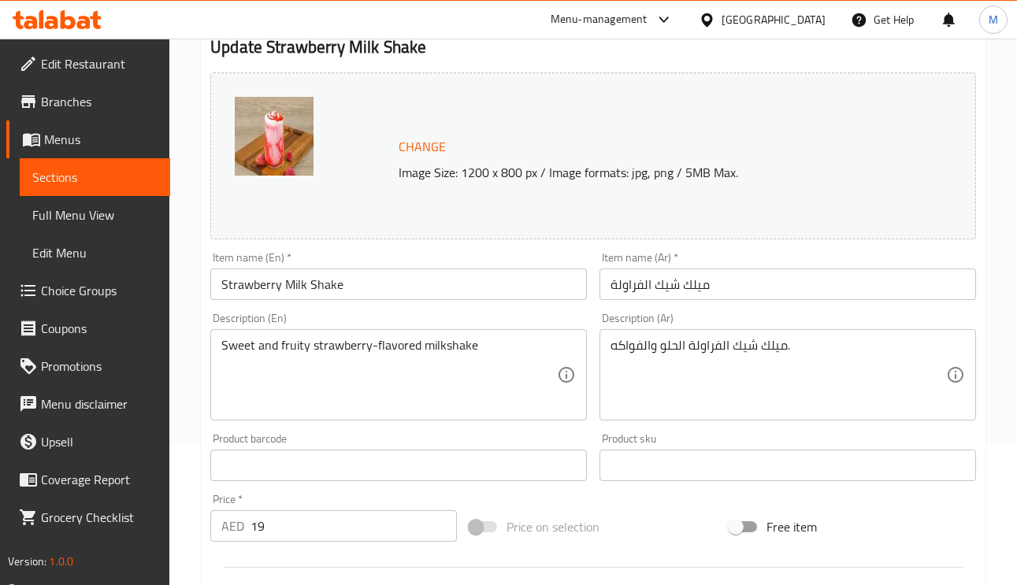
scroll to position [236, 0]
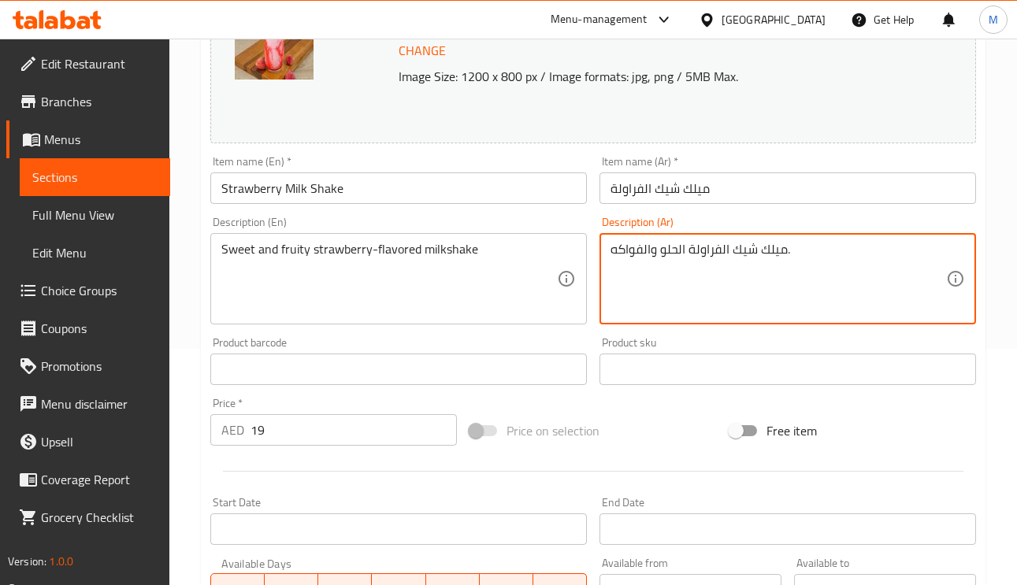
click at [729, 254] on textarea "ميلك شيك الفراولة الحلو والفواكه." at bounding box center [778, 279] width 336 height 75
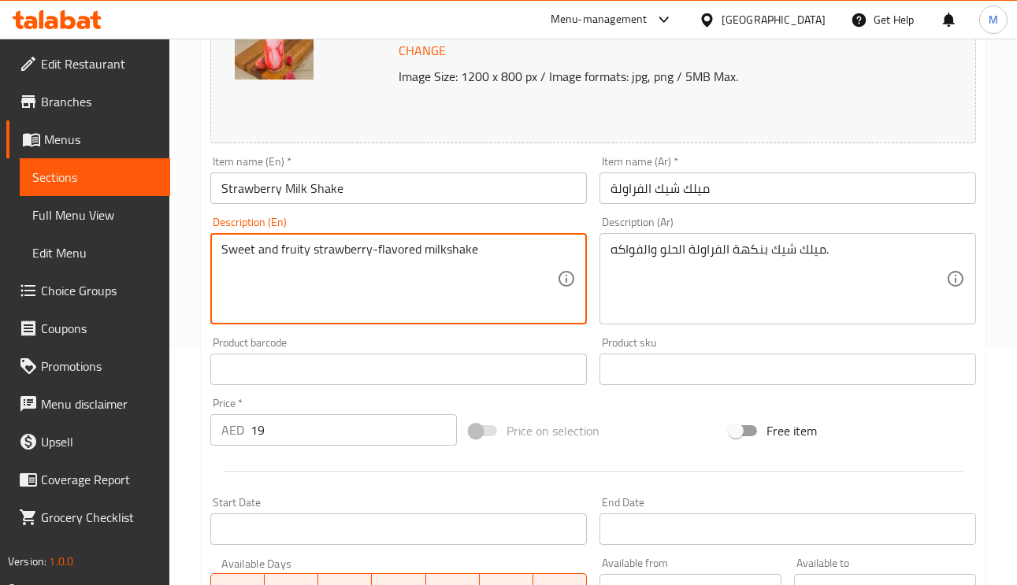
click at [402, 253] on textarea "Sweet and fruity strawberry-flavored milkshake" at bounding box center [389, 279] width 336 height 75
click at [336, 257] on textarea "Sweet and fruity strawberry-flavored milkshake" at bounding box center [389, 279] width 336 height 75
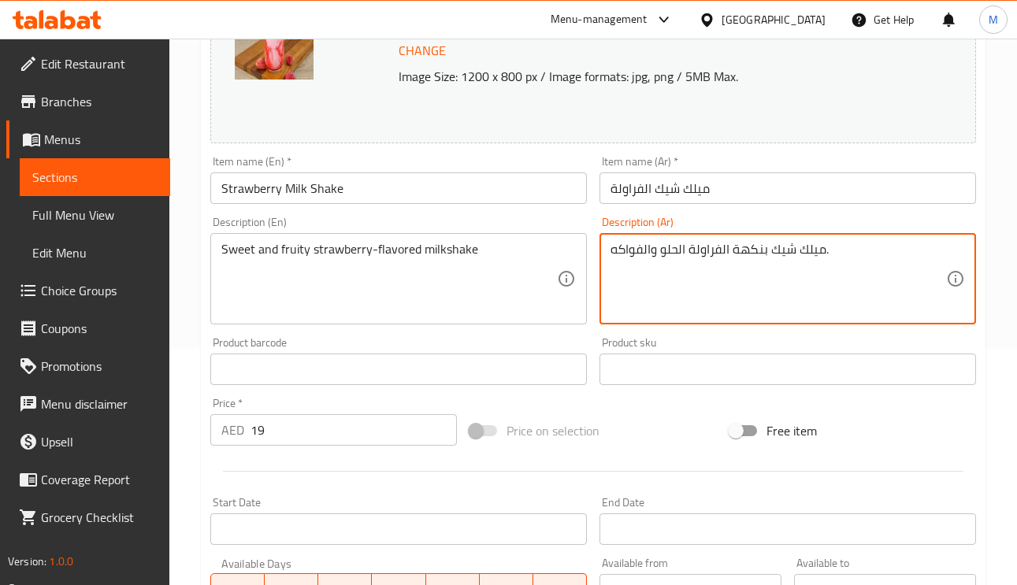
click at [659, 247] on textarea "ميلك شيك بنكهة الفراولة الحلو والفواكه." at bounding box center [778, 279] width 336 height 75
drag, startPoint x: 635, startPoint y: 251, endPoint x: 610, endPoint y: 253, distance: 24.5
click at [610, 253] on textarea "ميلك شيك بنكهة الفراولة الحلوة والفواكه." at bounding box center [778, 279] width 336 height 75
type textarea "ميلك شيك بنكهة الفراولة الحلوة والفروتي."
click at [725, 194] on input "ميلك شيك الفراولة" at bounding box center [787, 188] width 376 height 32
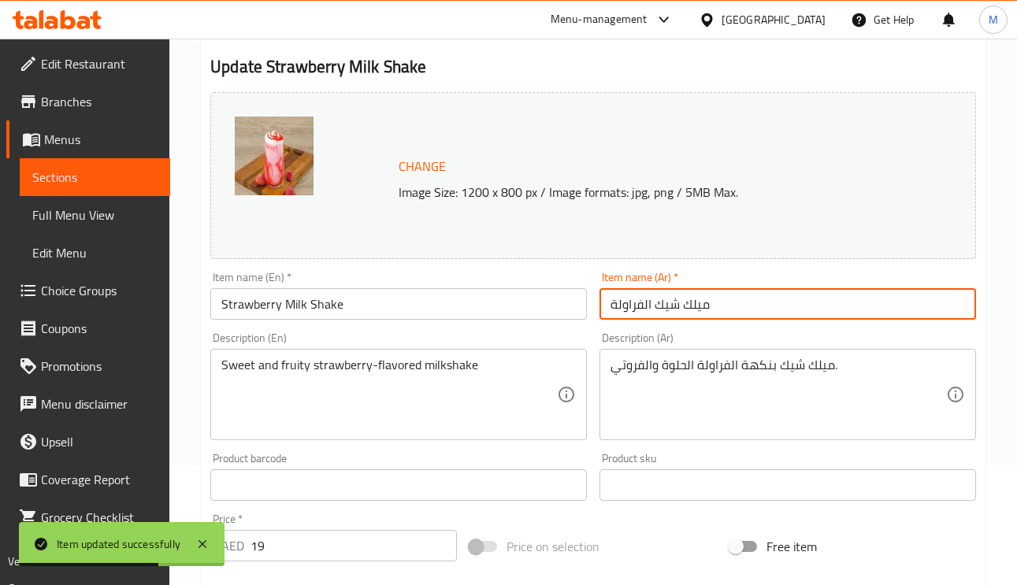
scroll to position [0, 0]
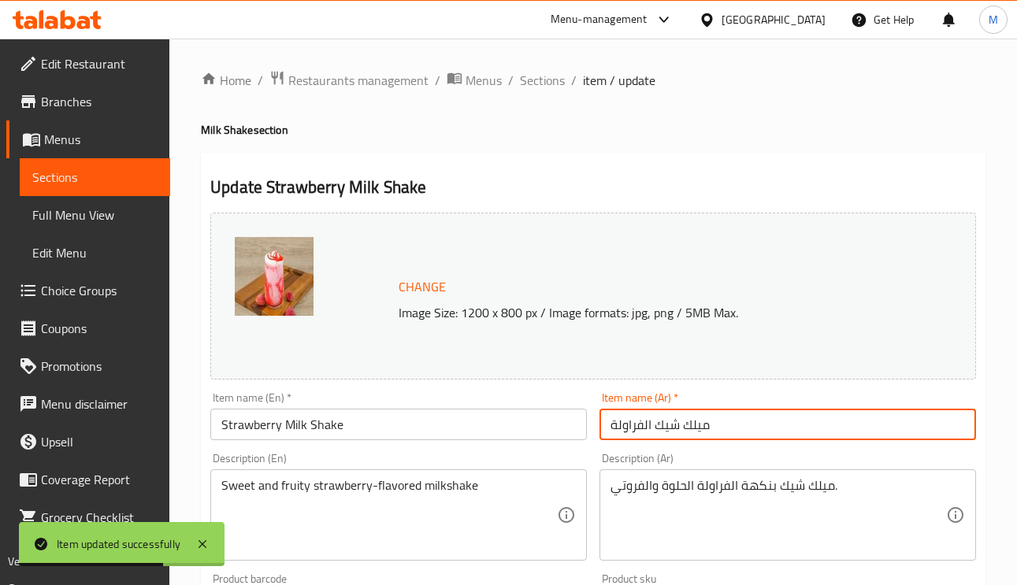
click at [550, 86] on span "Sections" at bounding box center [542, 80] width 45 height 19
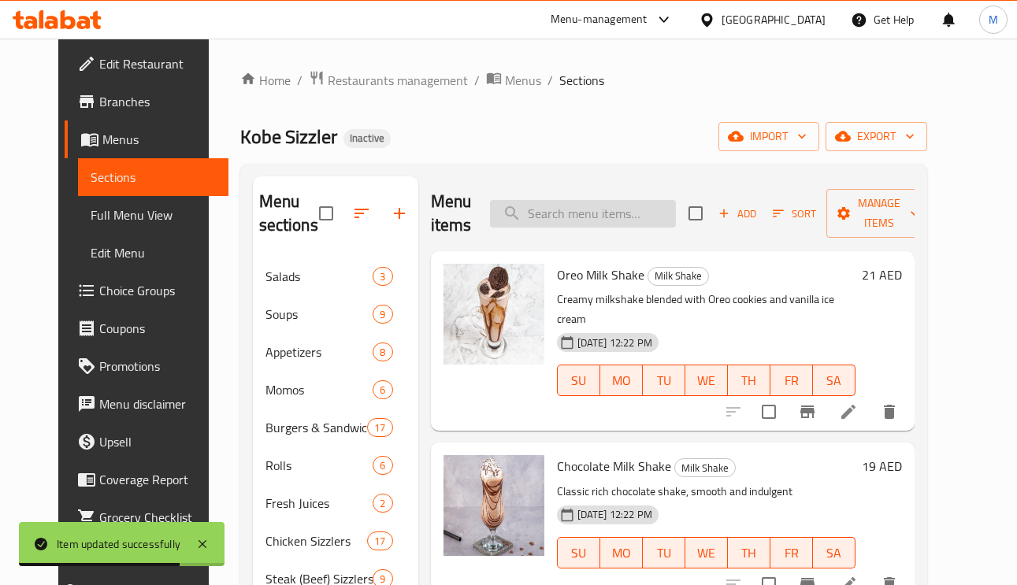
click at [617, 203] on input "search" at bounding box center [583, 214] width 186 height 28
paste input "Caramel Custard"
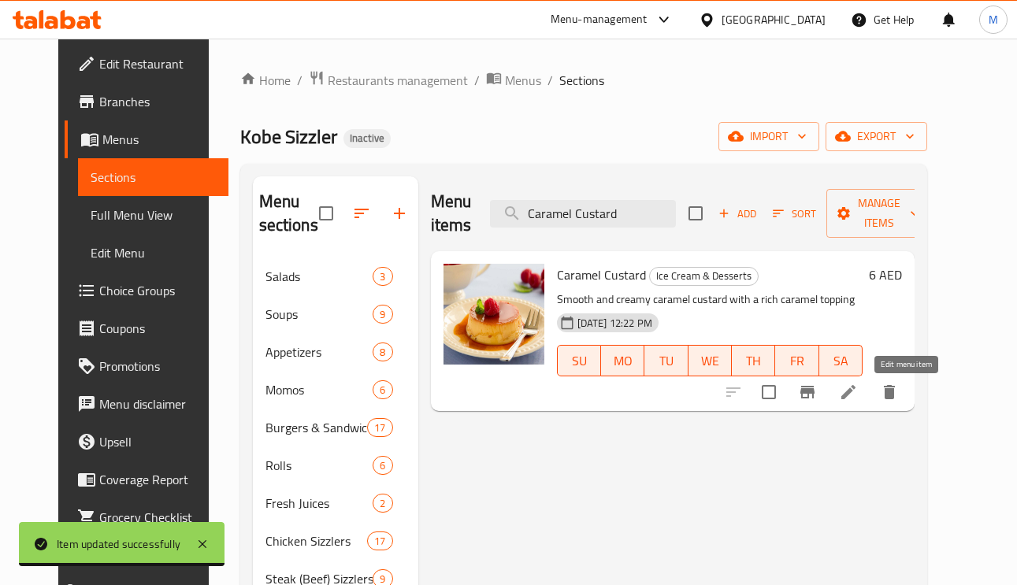
type input "Caramel Custard"
click at [858, 396] on icon at bounding box center [848, 392] width 19 height 19
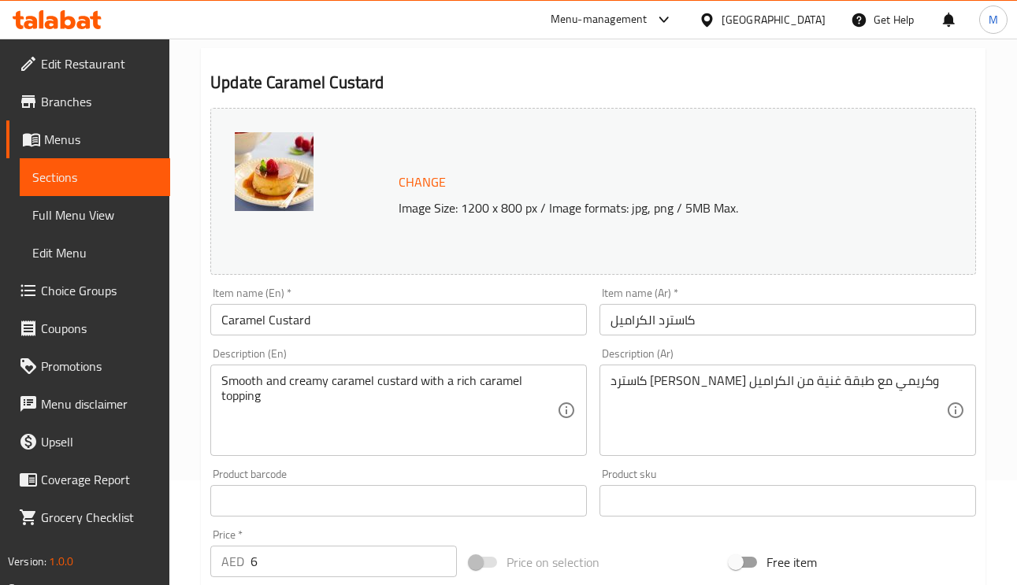
scroll to position [118, 0]
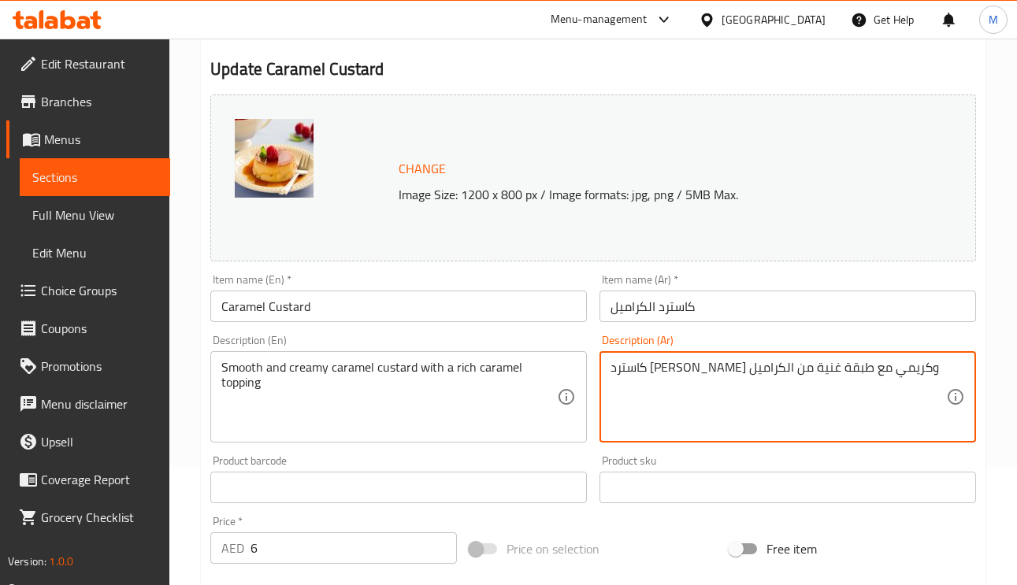
click at [715, 372] on textarea "كاسترد كراميل ناعم وكريمي مع طبقة غنية من الكراميل" at bounding box center [778, 397] width 336 height 75
type textarea "كاسترد كراميل ناعم وكريمي مع اضافة غنية من الكراميل"
click at [729, 308] on input "كاسترد الكراميل" at bounding box center [787, 307] width 376 height 32
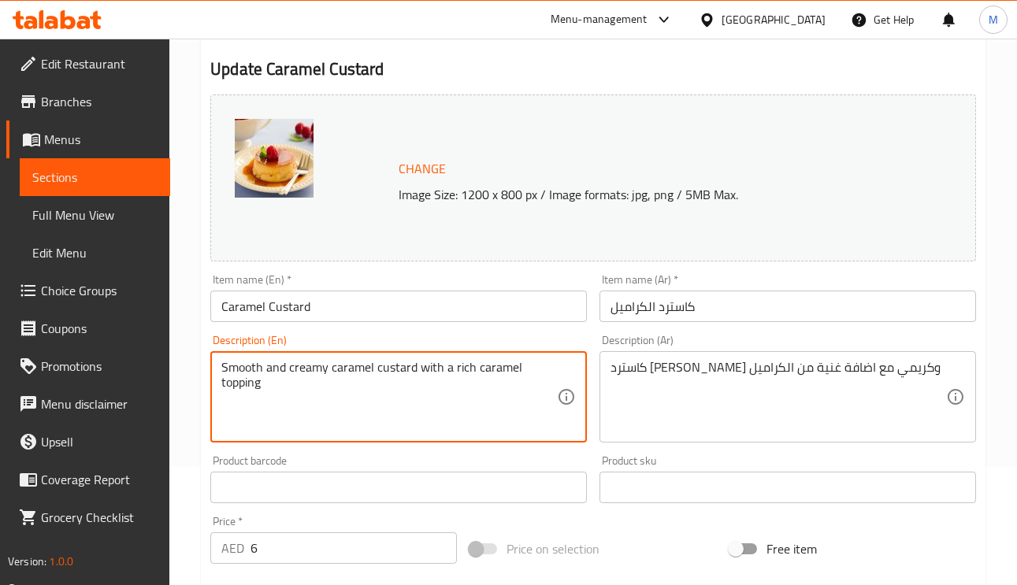
click at [729, 319] on input "كاسترد الكراميل" at bounding box center [787, 307] width 376 height 32
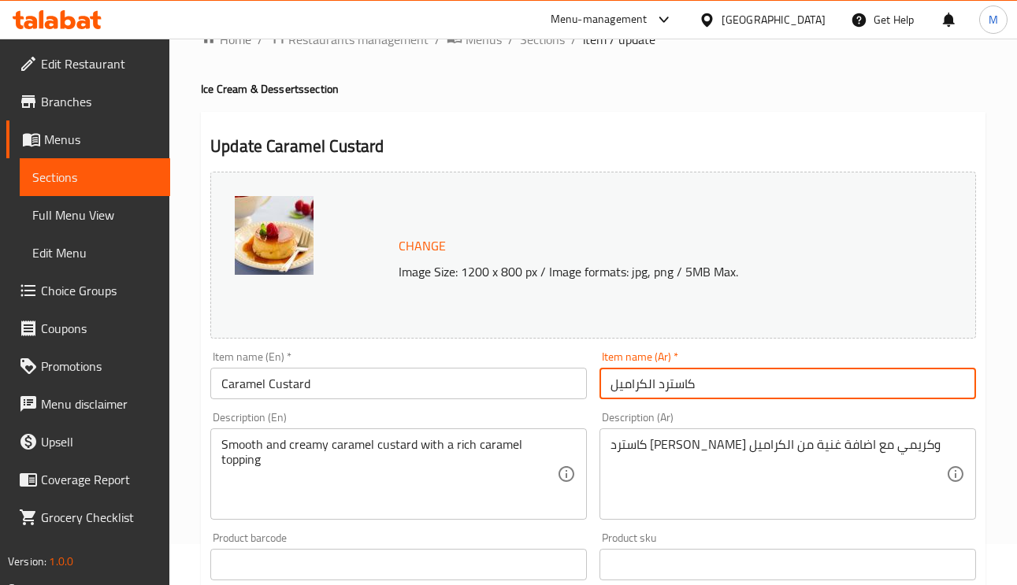
scroll to position [0, 0]
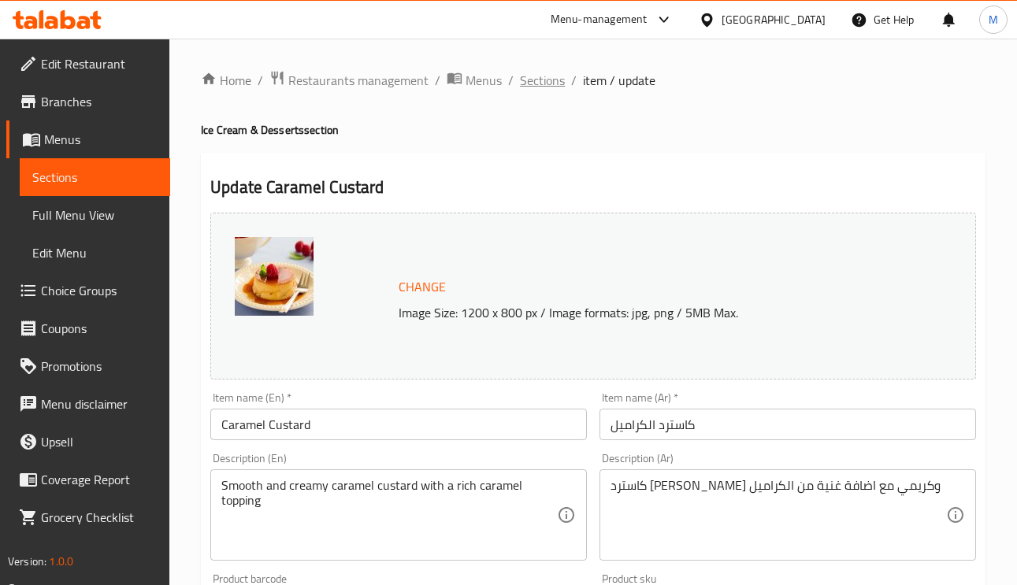
click at [550, 87] on span "Sections" at bounding box center [542, 80] width 45 height 19
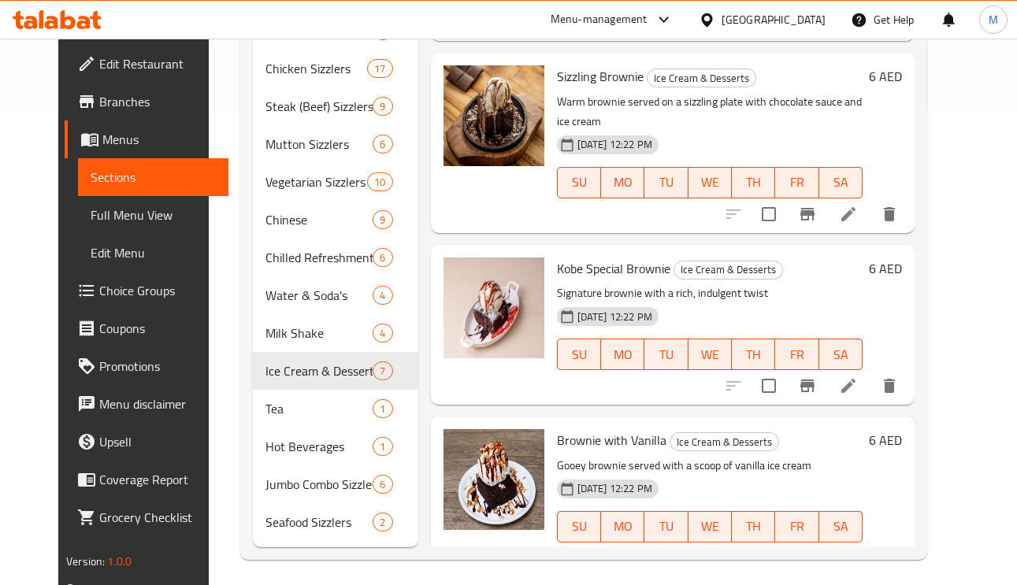
scroll to position [306, 0]
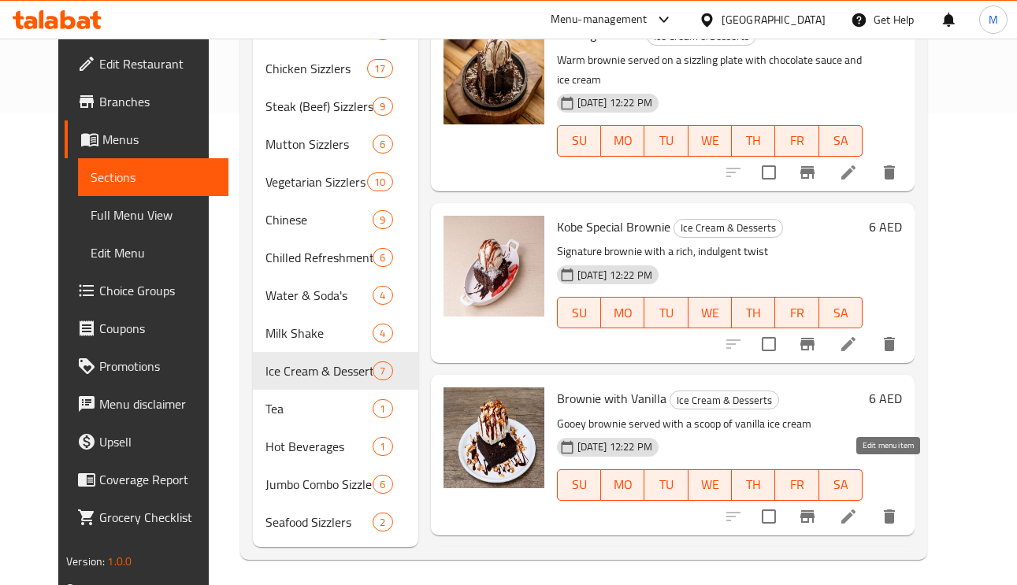
click at [855, 510] on icon at bounding box center [848, 517] width 14 height 14
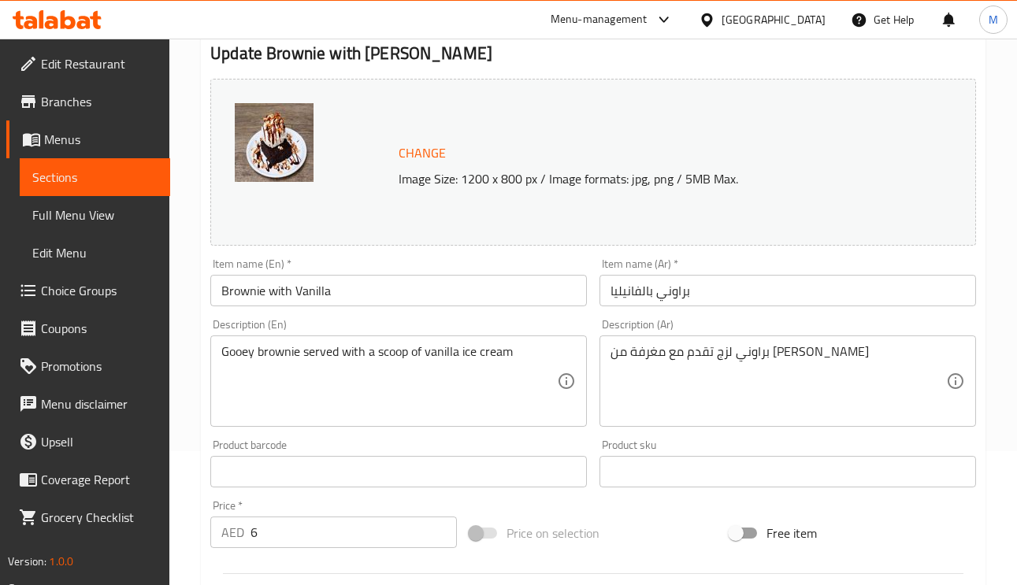
scroll to position [354, 0]
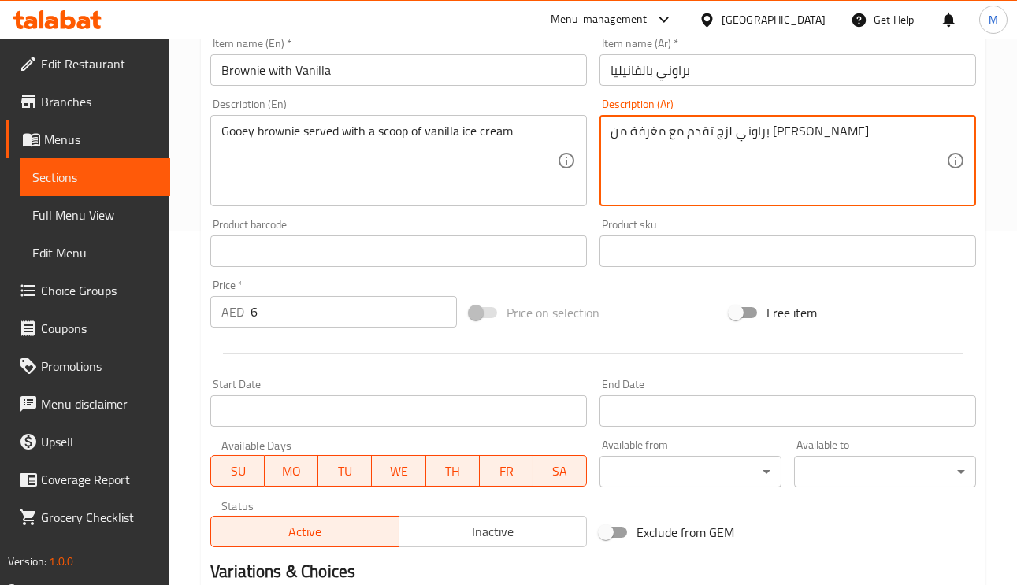
click at [749, 143] on textarea "براوني لزج تقدم مع مغرفة من آيس كريم الفانيليا" at bounding box center [778, 161] width 336 height 75
type textarea "براوني لزج تقدم مع بولة من آيس كريم الفانيليا"
click at [736, 80] on input "براوني بالفانيليا" at bounding box center [787, 70] width 376 height 32
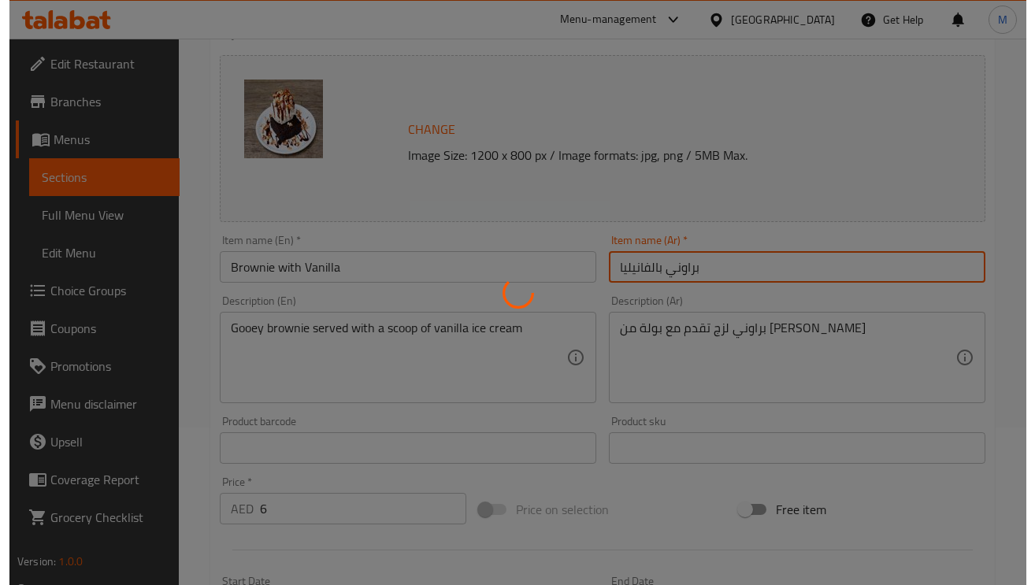
scroll to position [0, 0]
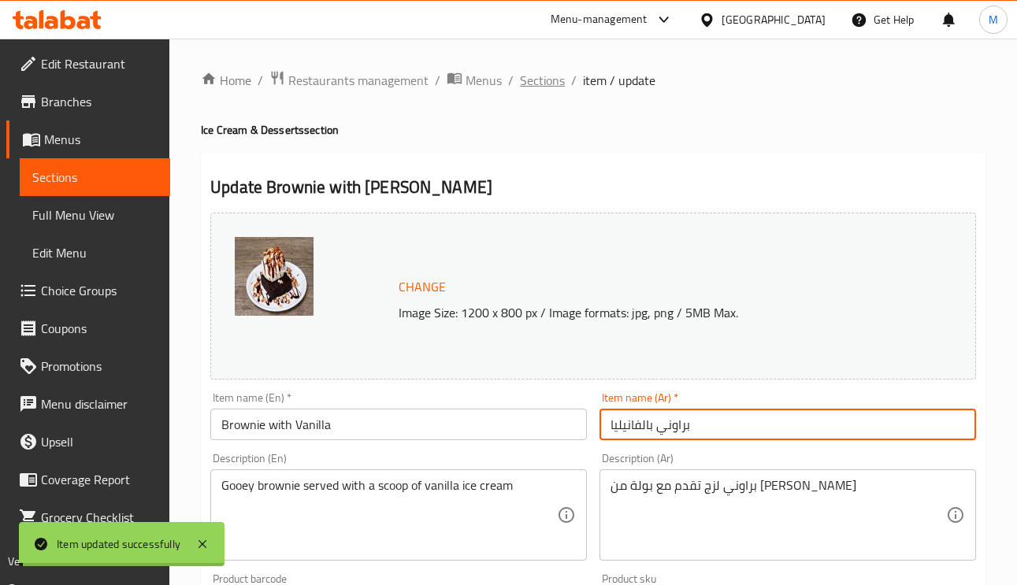
click at [535, 90] on span "Sections" at bounding box center [542, 80] width 45 height 19
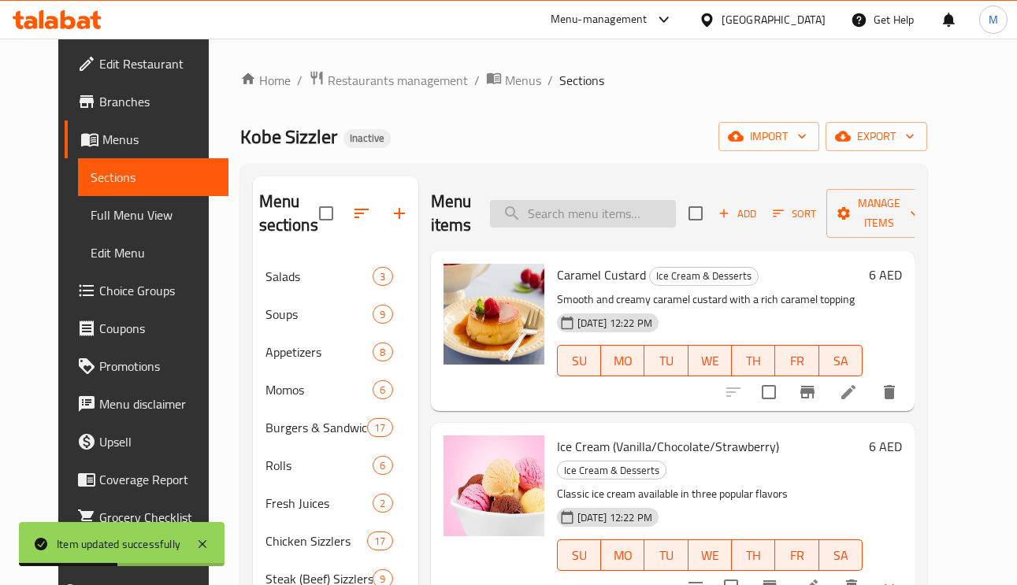
click at [595, 223] on input "search" at bounding box center [583, 214] width 186 height 28
paste input "Sizzling Lava Cake"
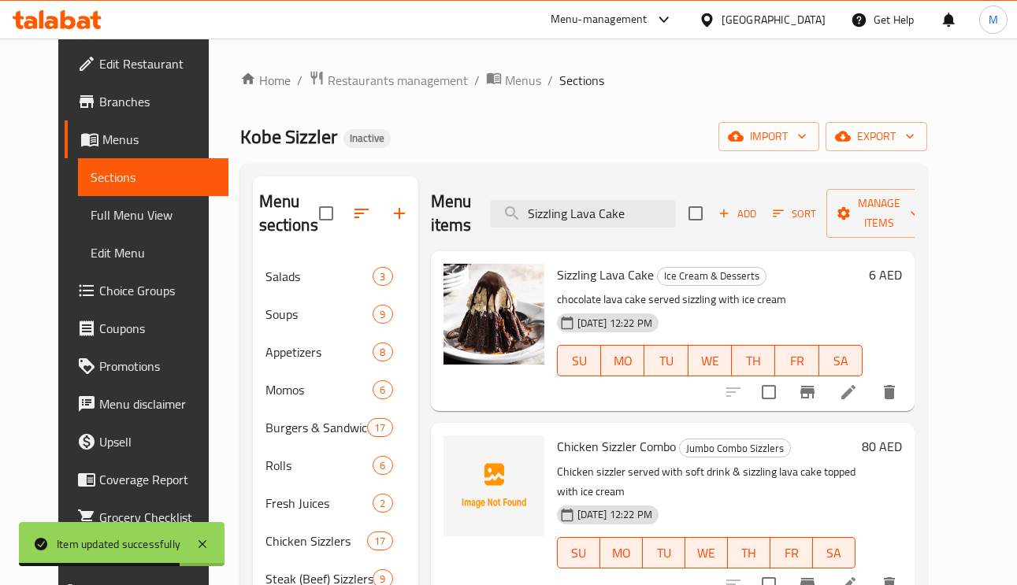
type input "Sizzling Lava Cake"
click at [858, 399] on icon at bounding box center [848, 392] width 19 height 19
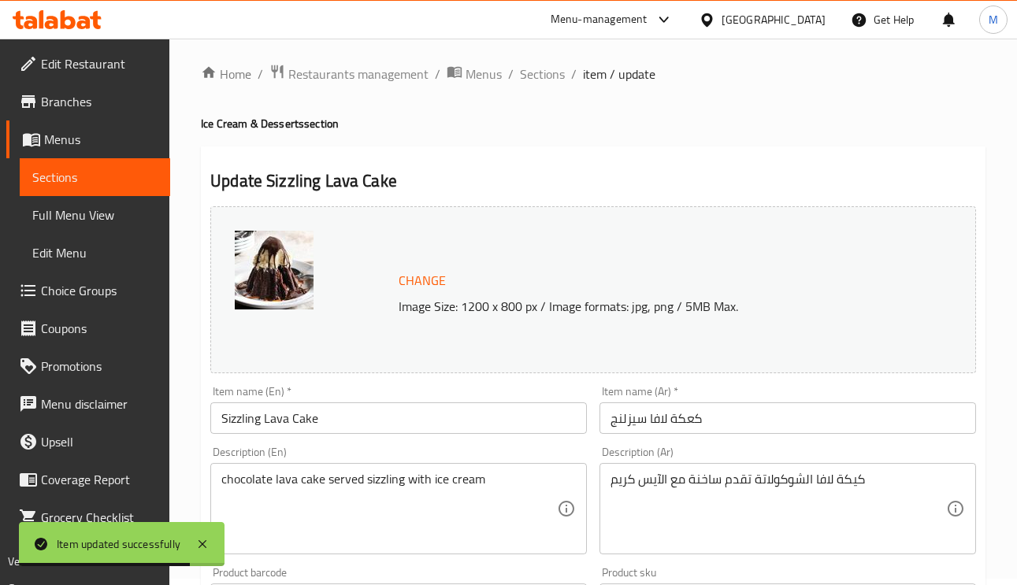
scroll to position [236, 0]
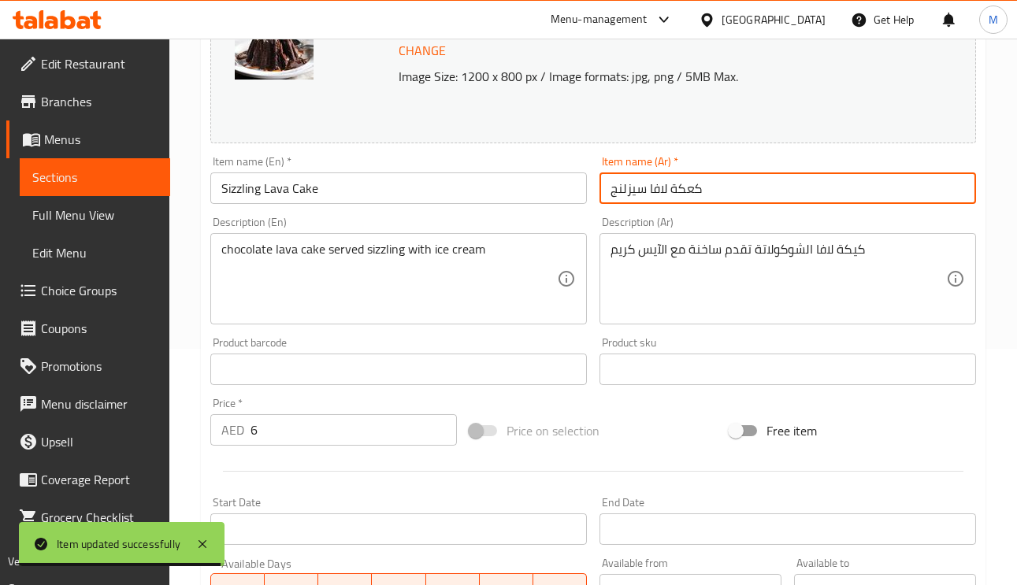
click at [635, 193] on input "كعكة لافا سيزلنج" at bounding box center [787, 188] width 376 height 32
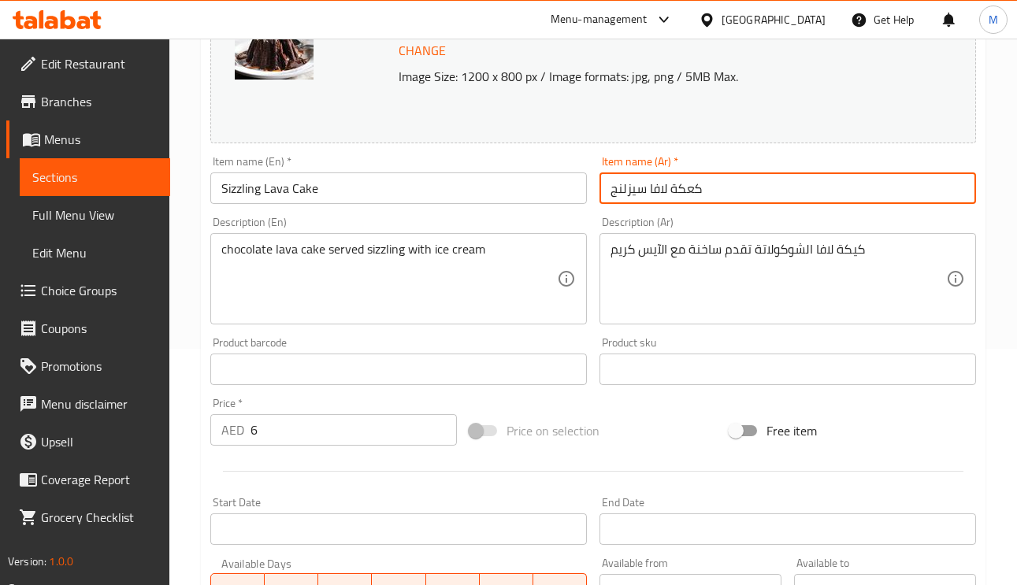
click at [697, 239] on div "كيكة لافا الشوكولاتة تقدم ساخنة مع الآيس كريم Description (Ar)" at bounding box center [787, 278] width 376 height 91
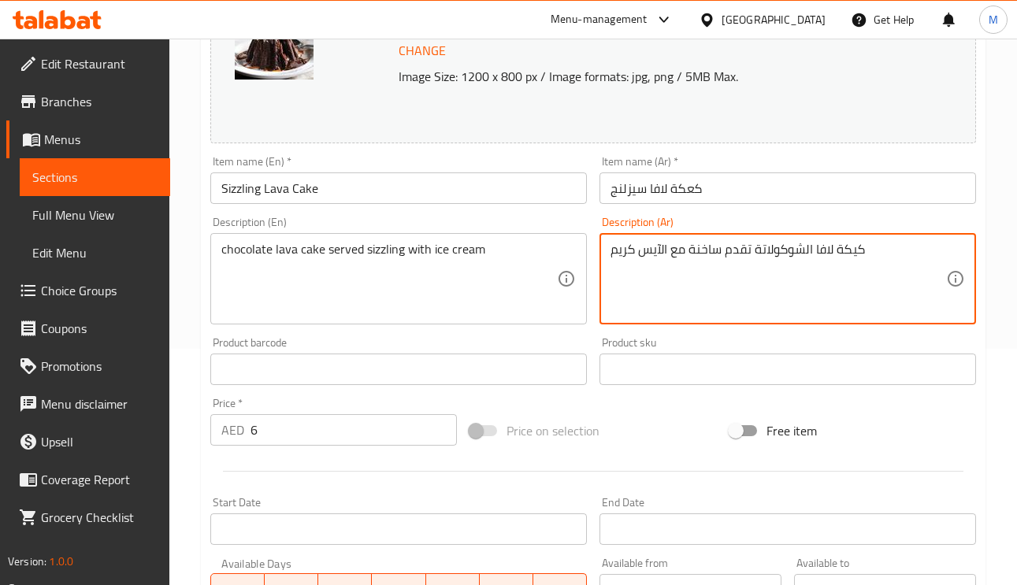
click at [706, 247] on textarea "كيكة لافا الشوكولاتة تقدم ساخنة مع الآيس كريم" at bounding box center [778, 279] width 336 height 75
paste textarea "يزلنج"
click at [700, 251] on textarea "كيكة لافا الشوكولاتة تقدم سيزلنج مع الآيس كريم" at bounding box center [778, 279] width 336 height 75
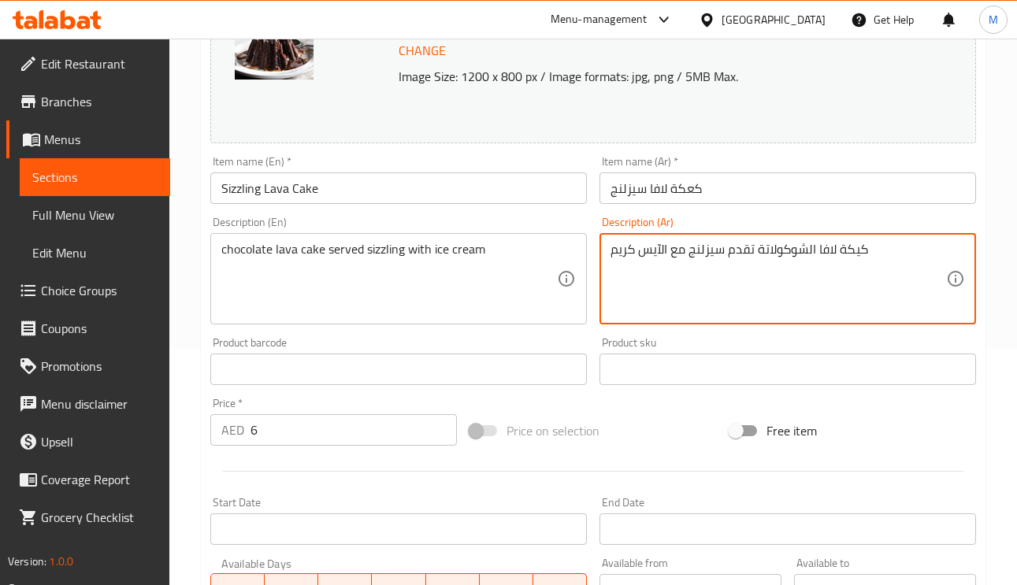
click at [700, 251] on textarea "كيكة لافا الشوكولاتة تقدم سيزلنج مع الآيس كريم" at bounding box center [778, 279] width 336 height 75
click at [700, 254] on textarea "كيكة لافا الشوكولاتة تقدم سيزلنج مع الآيس كريم" at bounding box center [778, 279] width 336 height 75
type textarea "كيكة لافا الشوكولاتة تقدم سيزلينج مع الآيس كريم"
click at [747, 201] on input "كعكة لافا سيزلنج" at bounding box center [787, 188] width 376 height 32
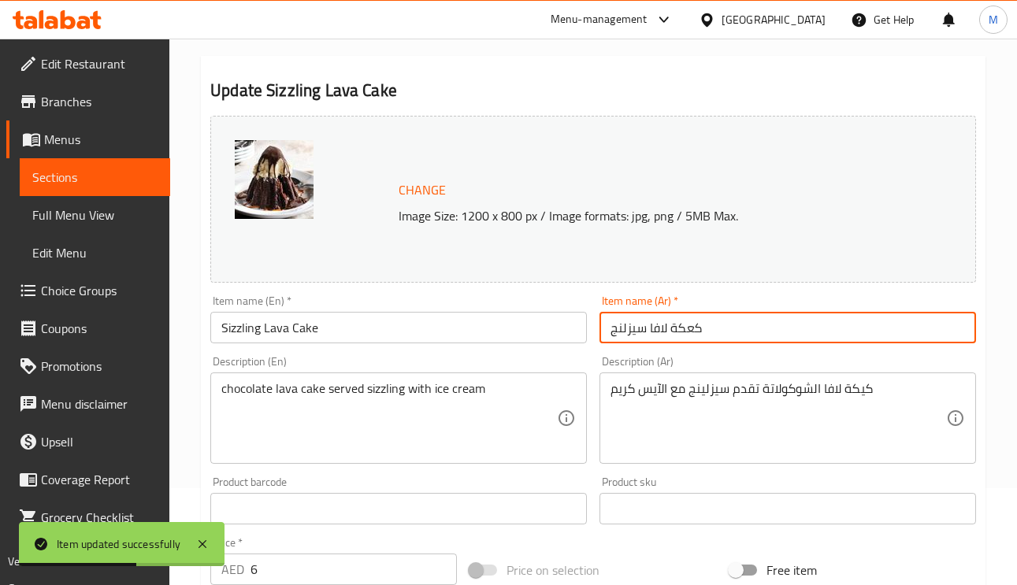
scroll to position [0, 0]
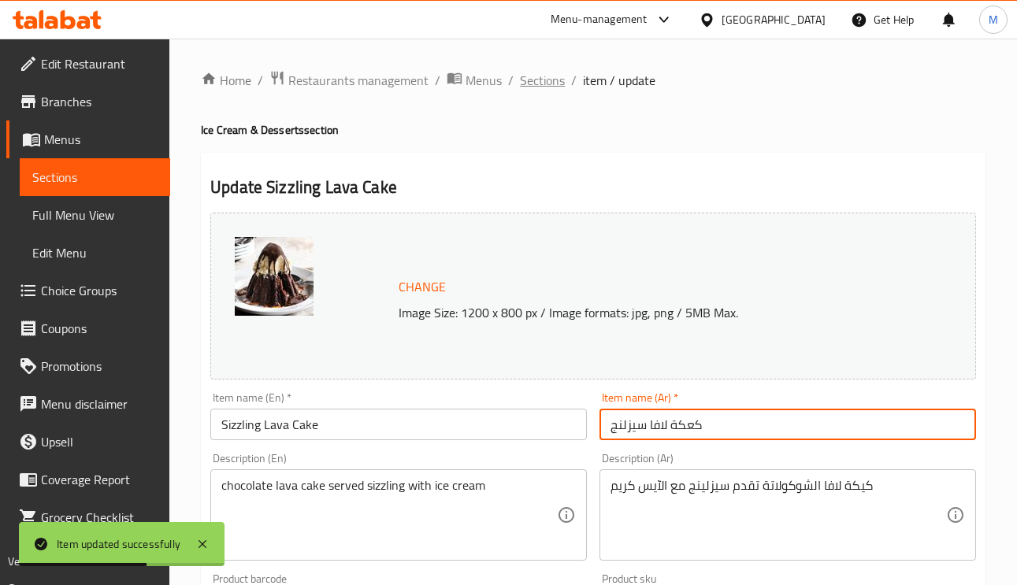
click at [535, 72] on span "Sections" at bounding box center [542, 80] width 45 height 19
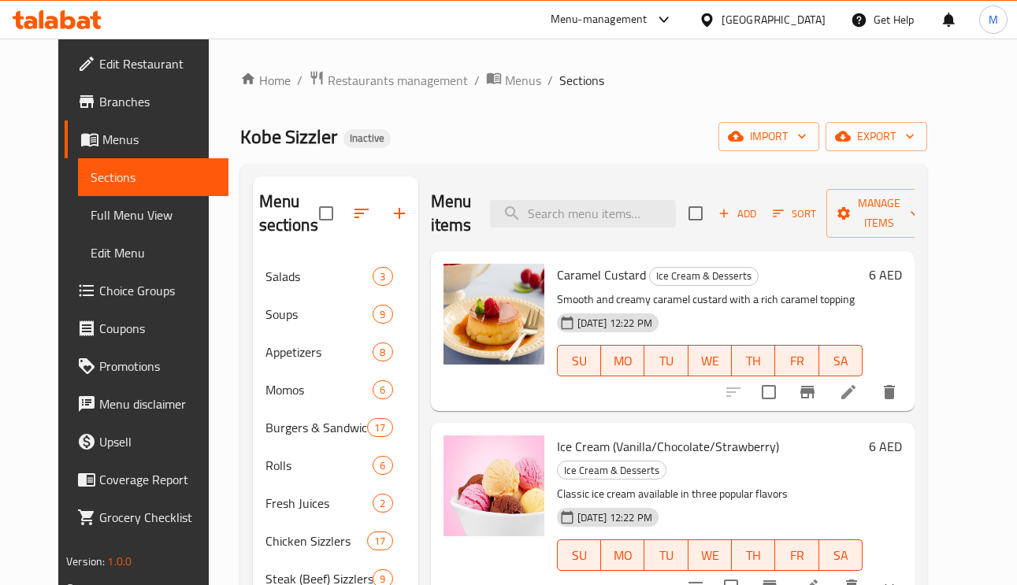
drag, startPoint x: 925, startPoint y: 273, endPoint x: 917, endPoint y: 278, distance: 9.2
click at [902, 273] on h6 "6 AED" at bounding box center [885, 275] width 33 height 22
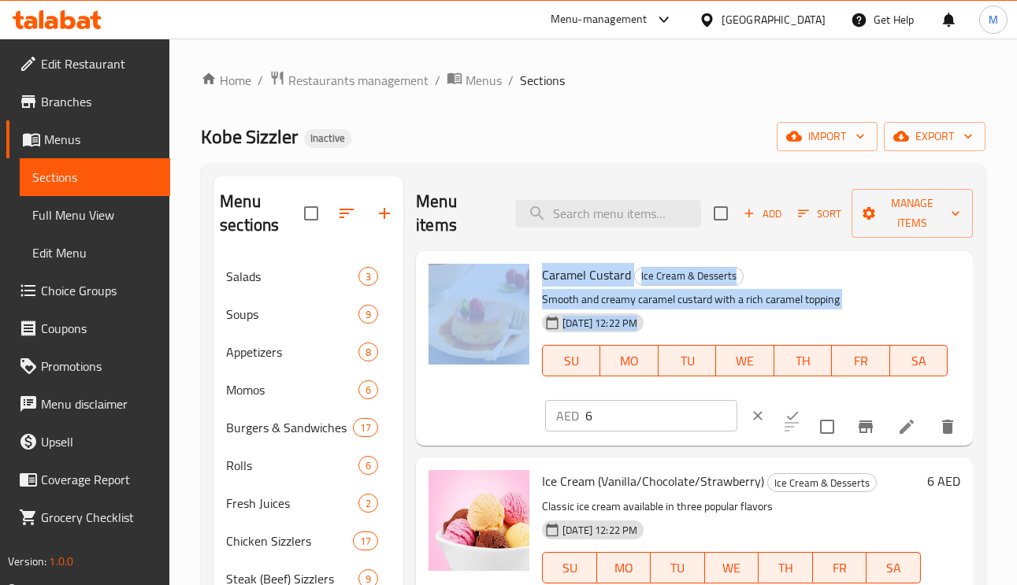
drag, startPoint x: 582, startPoint y: 425, endPoint x: 523, endPoint y: 416, distance: 59.8
click at [523, 415] on div "Caramel Custard Ice Cream & Desserts Smooth and creamy caramel custard with a r…" at bounding box center [694, 349] width 544 height 182
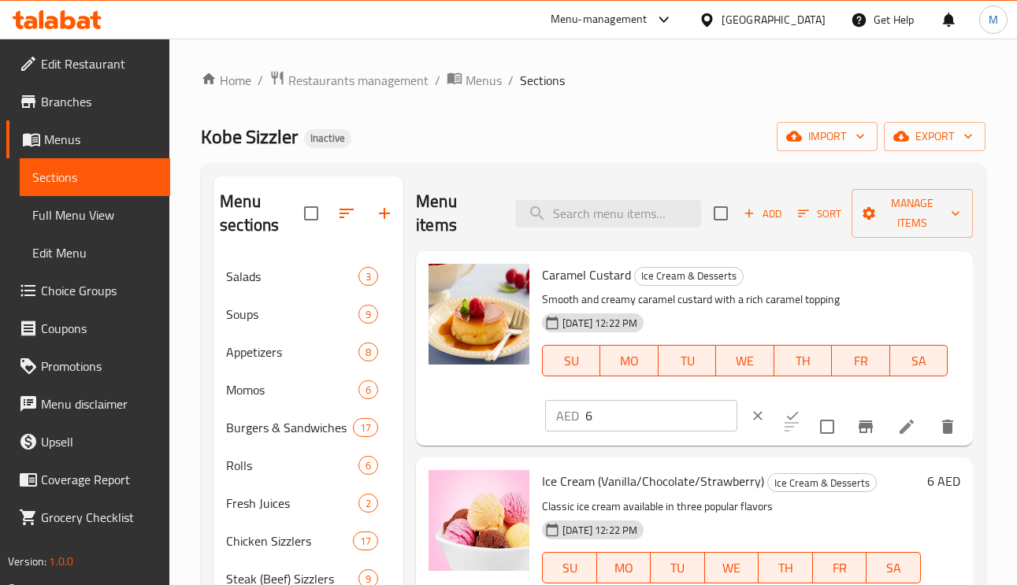
click at [584, 411] on div "AED 6 ​" at bounding box center [641, 416] width 192 height 32
drag, startPoint x: 579, startPoint y: 414, endPoint x: 565, endPoint y: 414, distance: 14.2
click at [565, 414] on div "AED 6 ​" at bounding box center [641, 416] width 192 height 32
type input "13"
click at [784, 417] on icon "ok" at bounding box center [792, 416] width 16 height 16
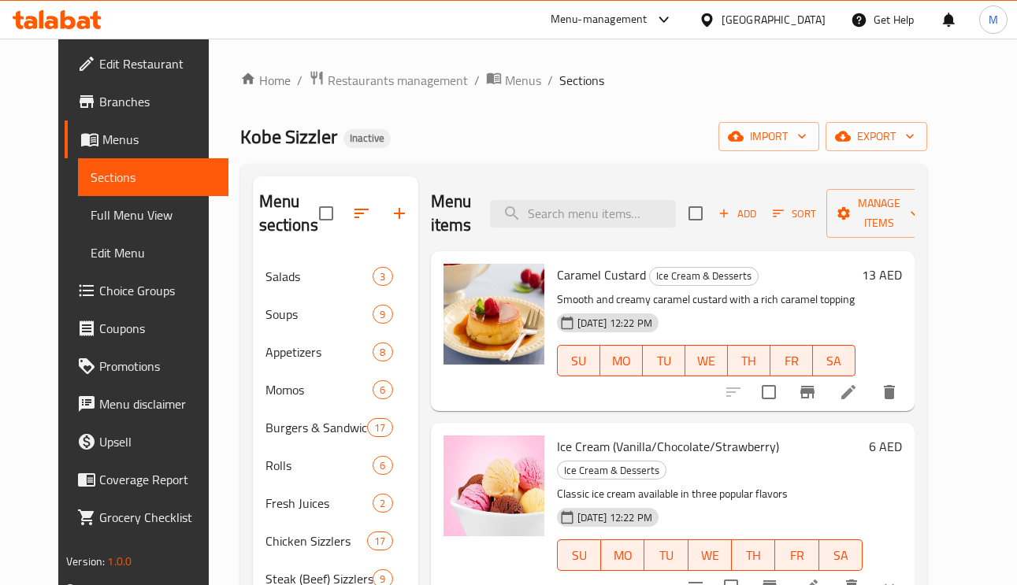
click at [902, 443] on h6 "6 AED" at bounding box center [885, 447] width 33 height 22
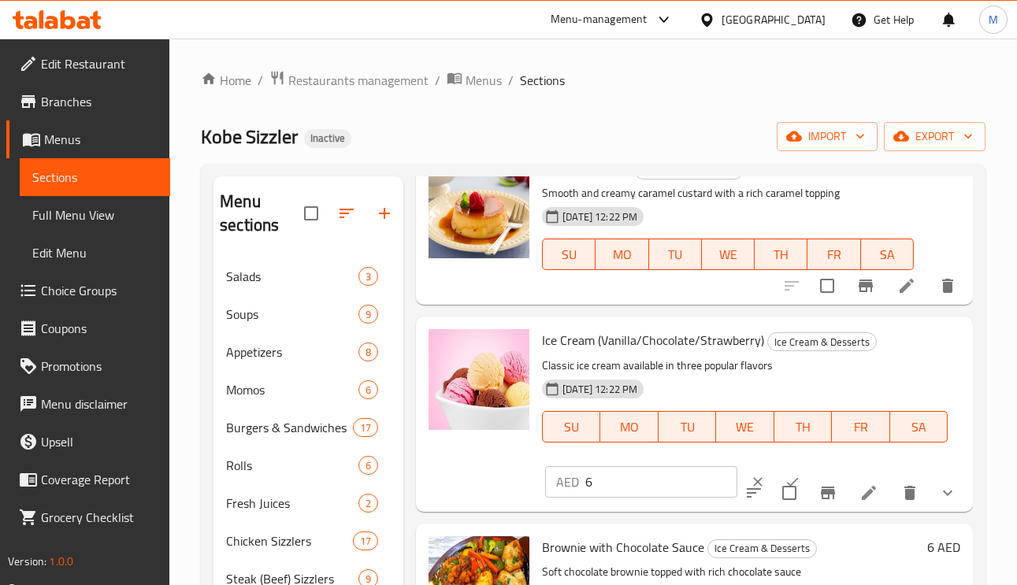
scroll to position [236, 0]
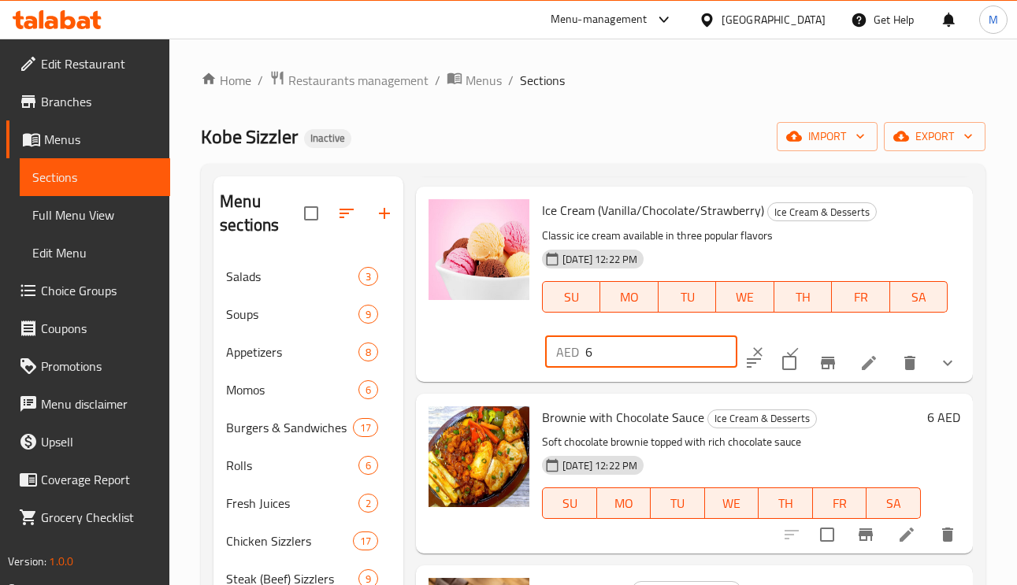
drag, startPoint x: 611, startPoint y: 348, endPoint x: 544, endPoint y: 351, distance: 67.0
click at [545, 351] on div "AED 6 ​" at bounding box center [641, 352] width 192 height 32
type input "11"
click at [775, 343] on button "ok" at bounding box center [792, 352] width 35 height 35
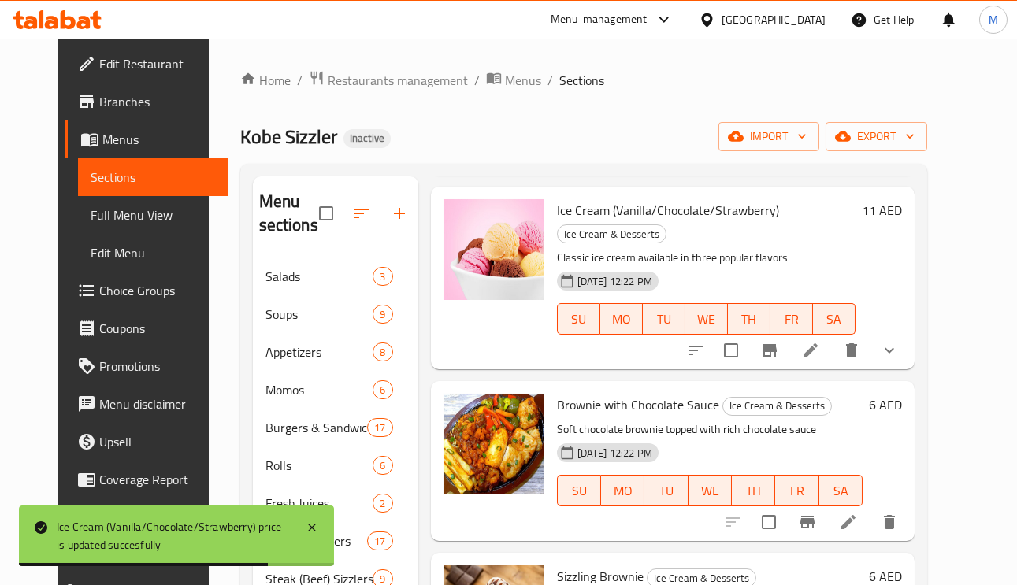
click at [902, 394] on h6 "6 AED" at bounding box center [885, 405] width 33 height 22
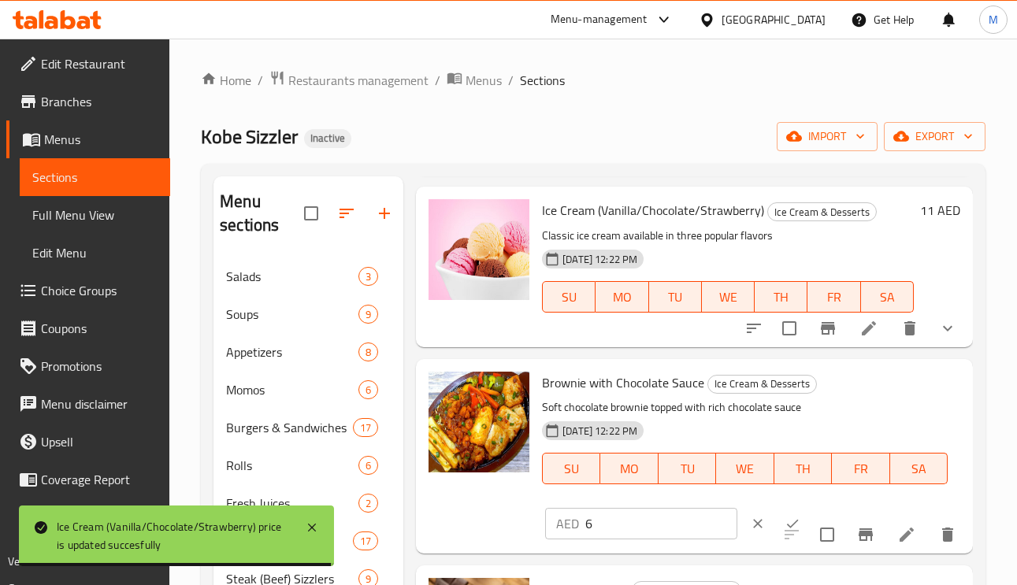
drag, startPoint x: 600, startPoint y: 518, endPoint x: 574, endPoint y: 517, distance: 26.0
click at [571, 516] on div "AED 6 ​" at bounding box center [641, 524] width 192 height 32
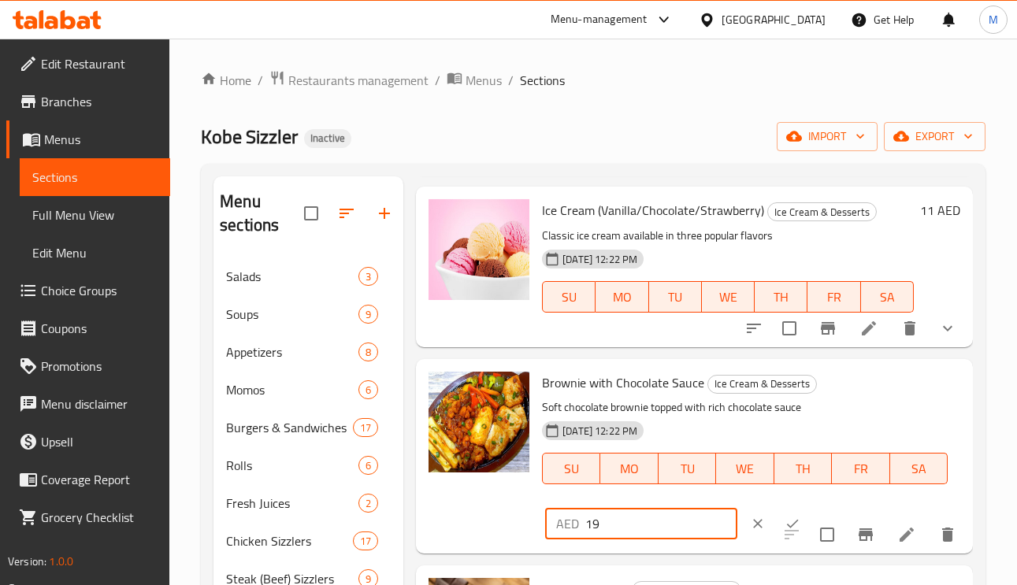
type input "19"
click at [784, 519] on icon "ok" at bounding box center [792, 524] width 16 height 16
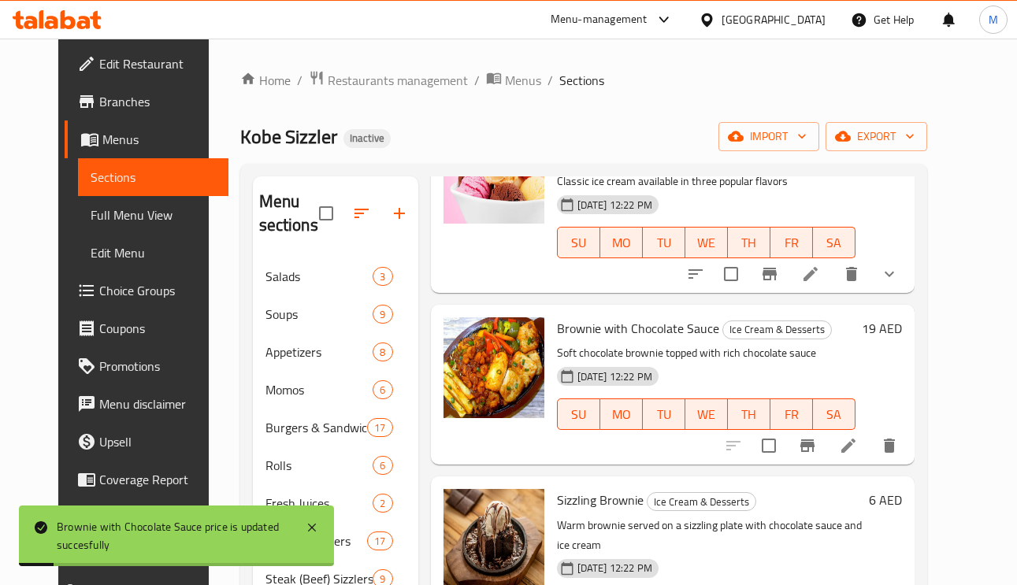
scroll to position [354, 0]
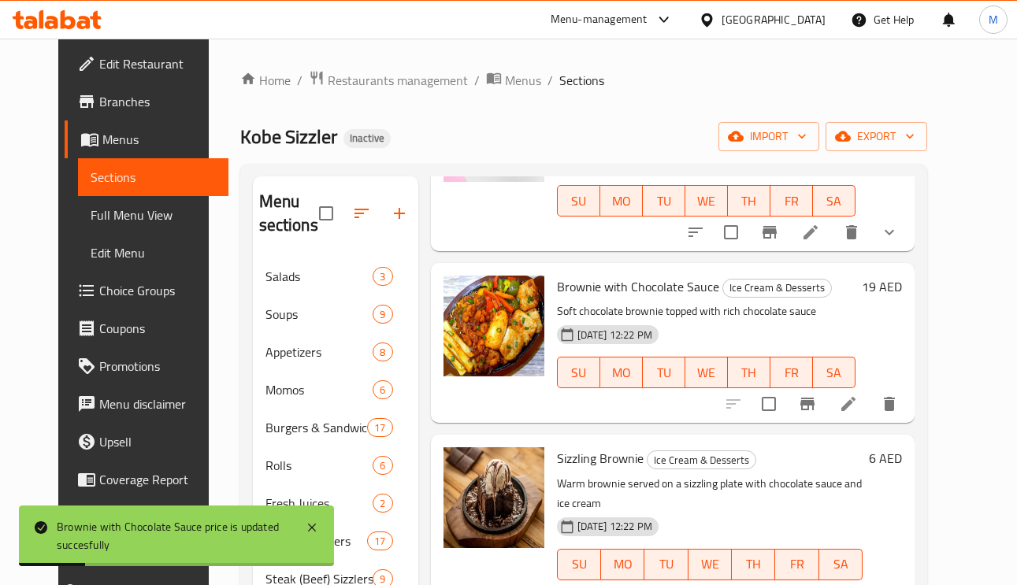
click at [902, 447] on h6 "6 AED" at bounding box center [885, 458] width 33 height 22
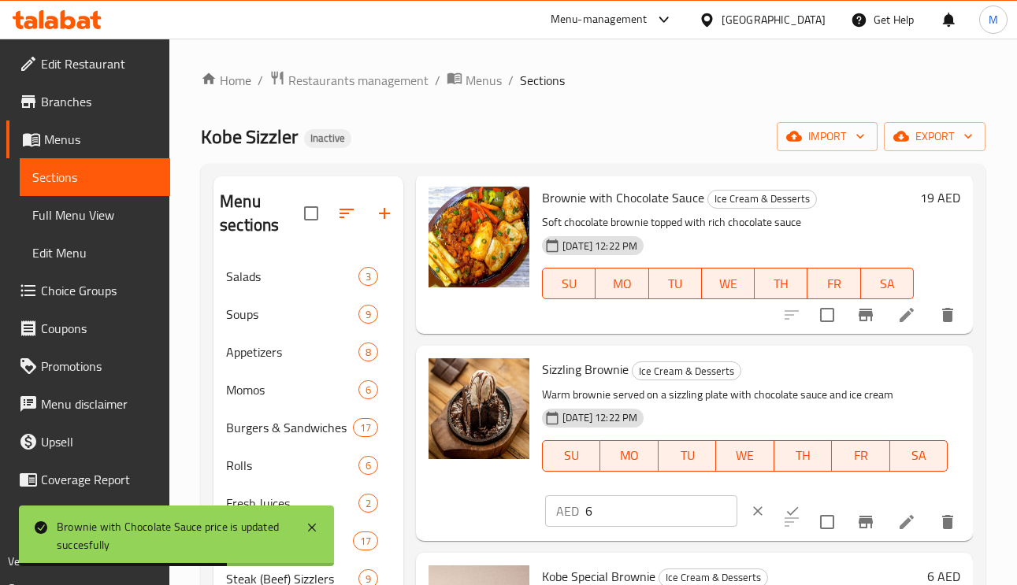
scroll to position [458, 0]
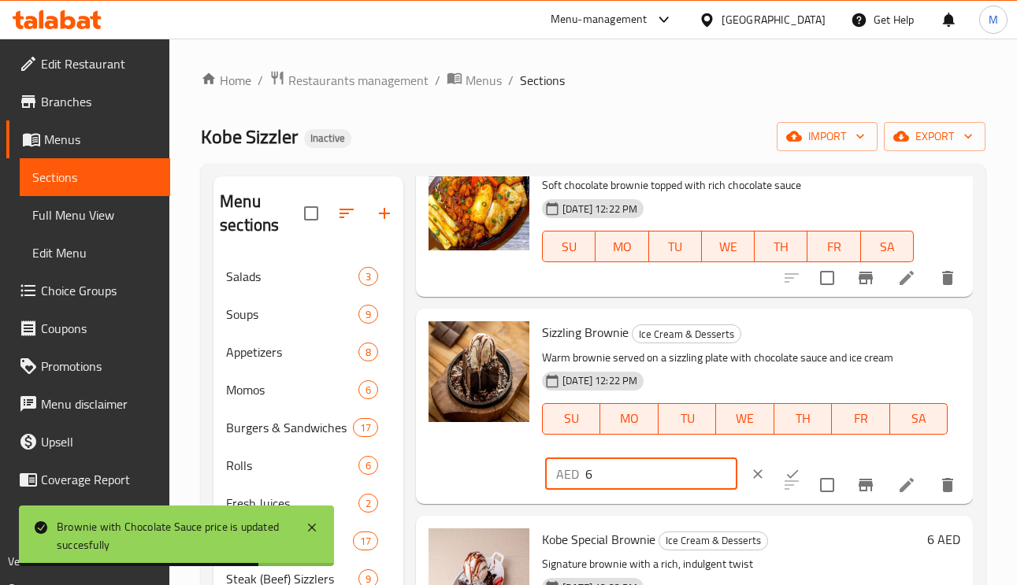
drag, startPoint x: 606, startPoint y: 476, endPoint x: 569, endPoint y: 480, distance: 36.4
click at [570, 477] on div "AED 6 ​" at bounding box center [641, 474] width 192 height 32
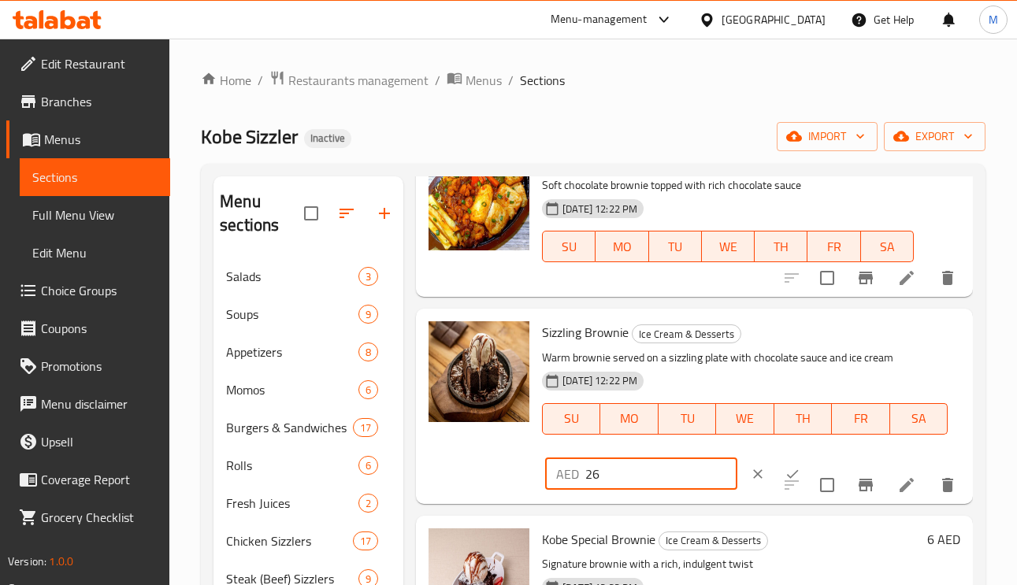
type input "26"
click at [779, 465] on button "ok" at bounding box center [792, 474] width 35 height 35
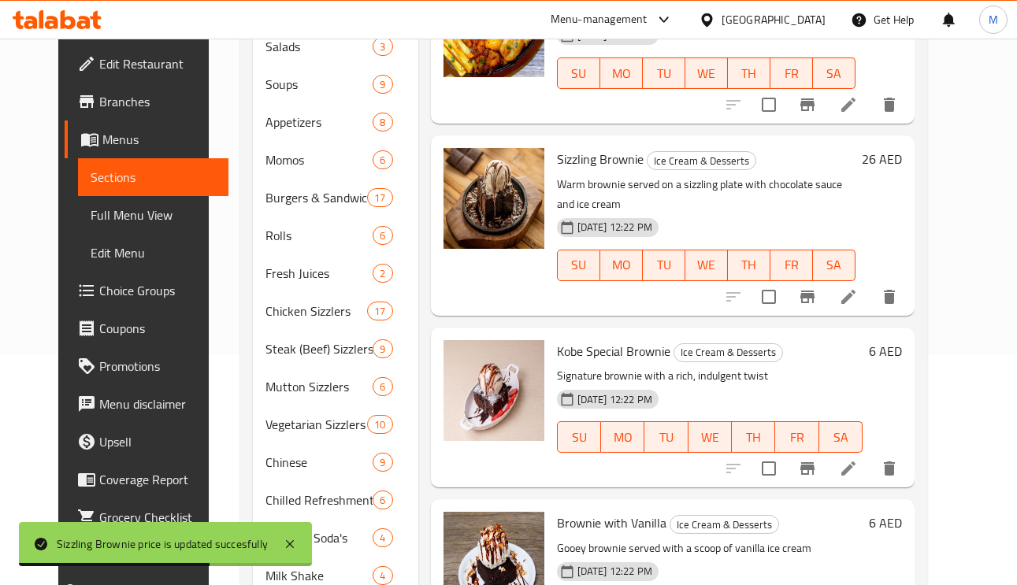
scroll to position [236, 0]
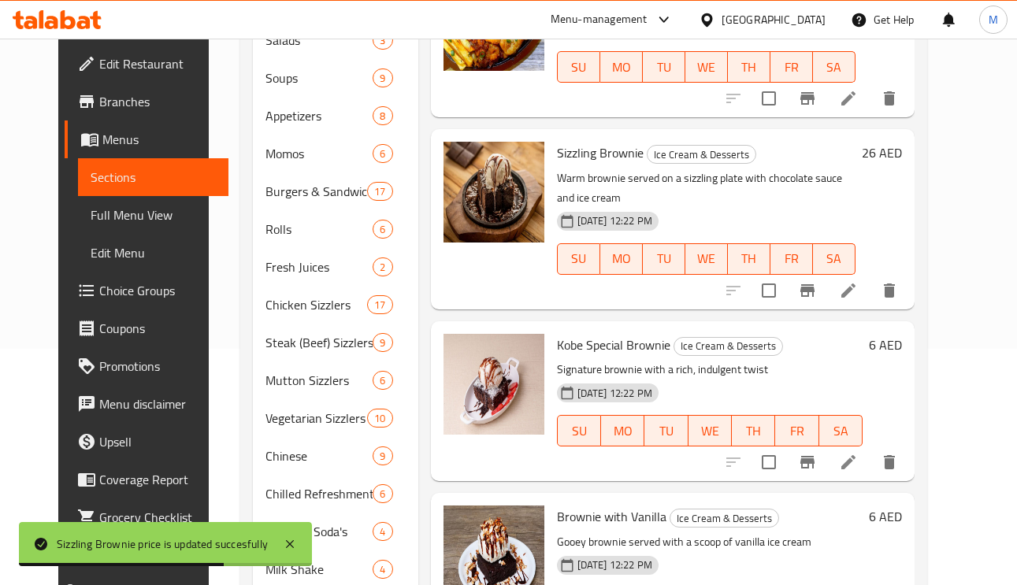
click at [902, 334] on h6 "6 AED" at bounding box center [885, 345] width 33 height 22
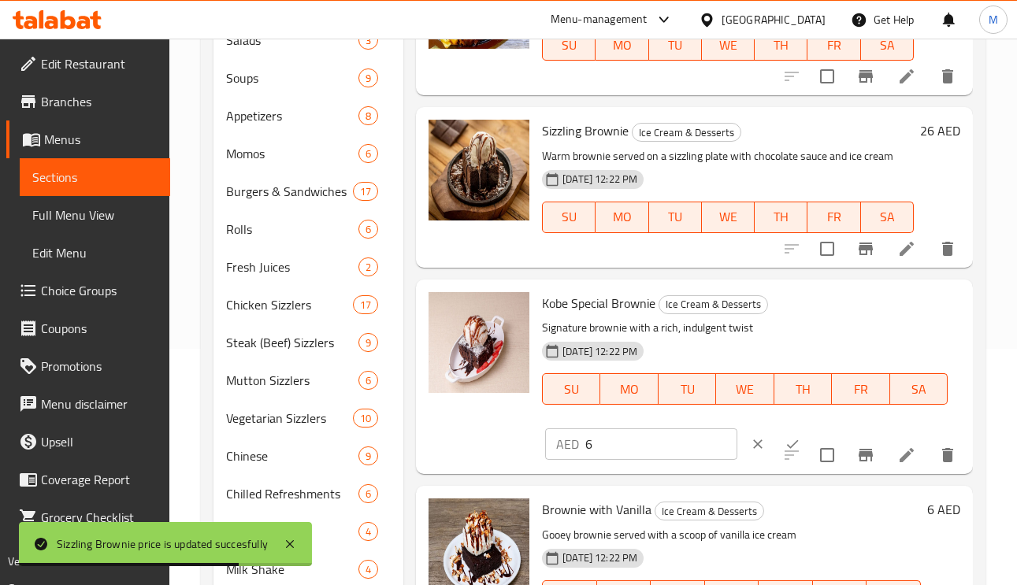
scroll to position [458, 0]
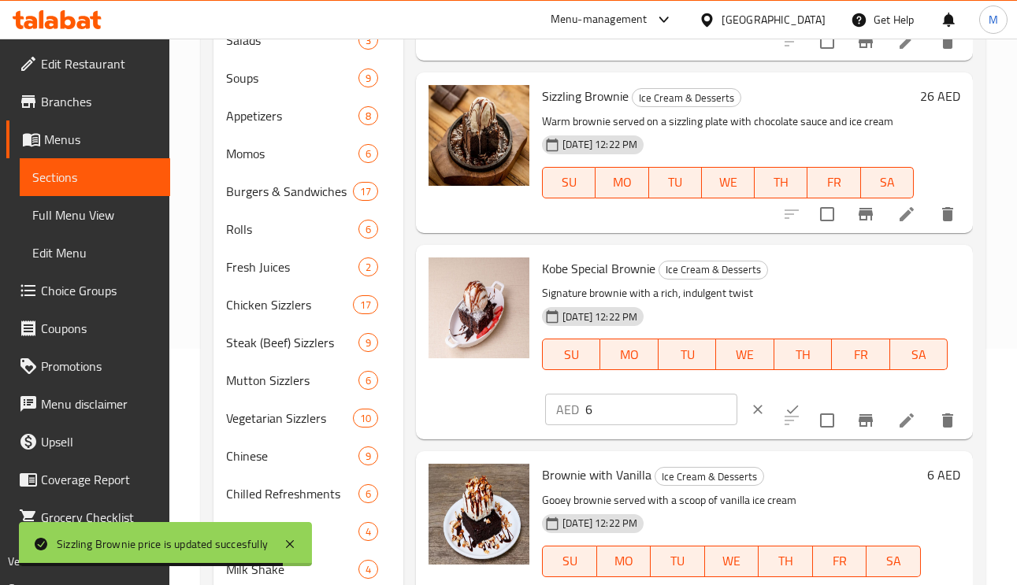
drag, startPoint x: 602, startPoint y: 416, endPoint x: 580, endPoint y: 416, distance: 21.3
click at [579, 416] on div "AED 6 ​" at bounding box center [641, 410] width 192 height 32
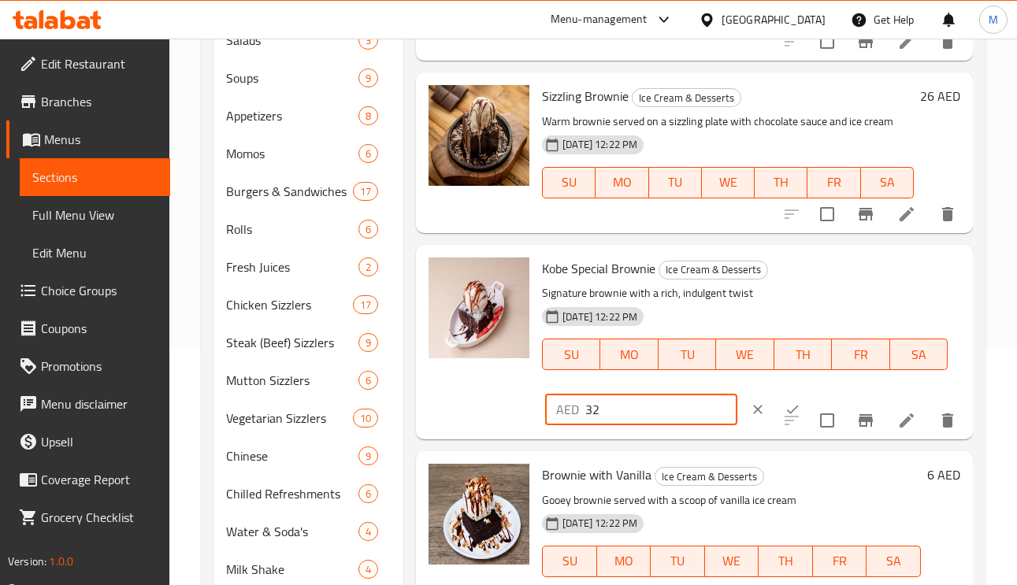
type input "32"
click at [781, 401] on button "ok" at bounding box center [792, 409] width 35 height 35
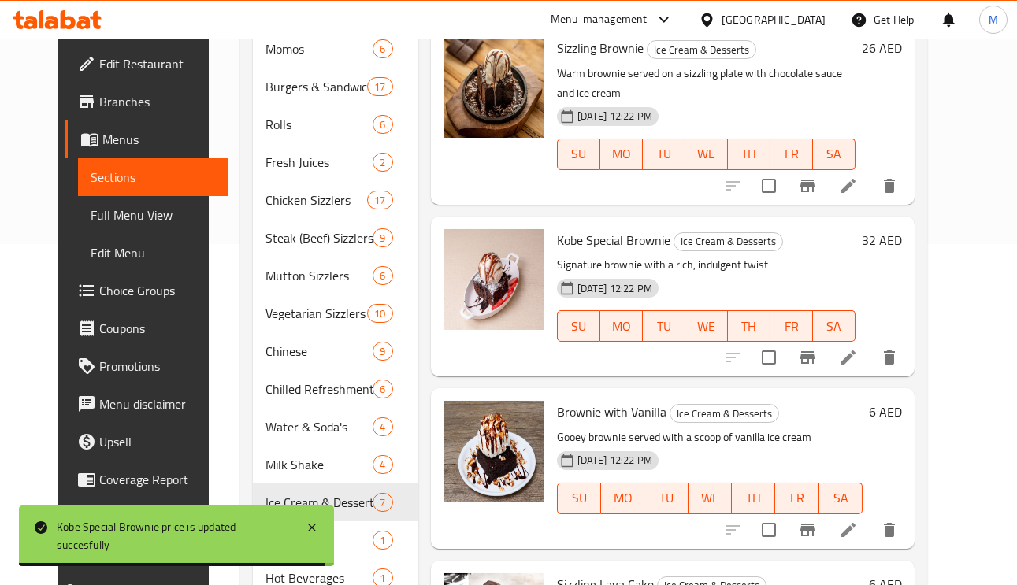
scroll to position [473, 0]
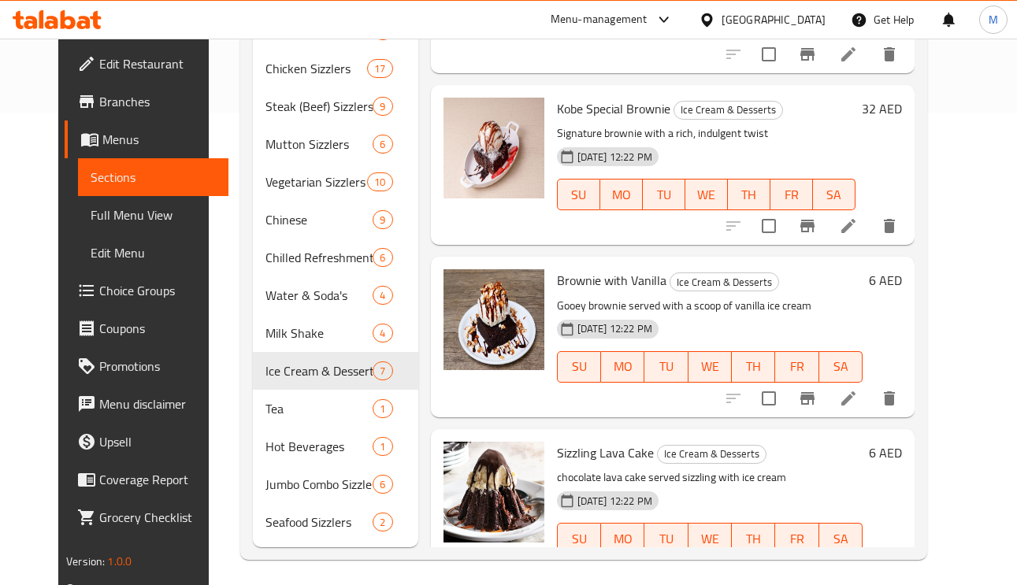
click at [902, 269] on h6 "6 AED" at bounding box center [885, 280] width 33 height 22
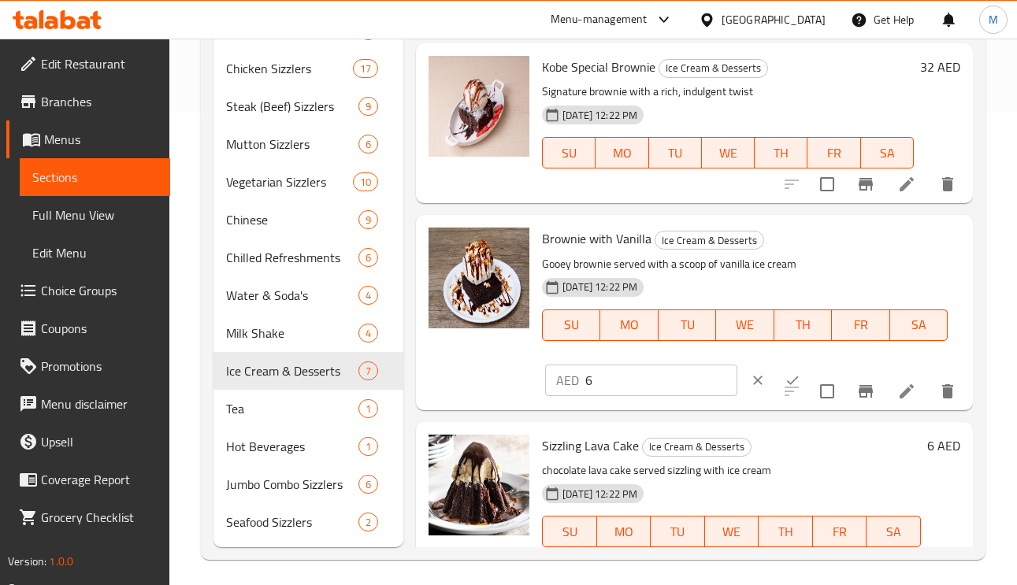
scroll to position [458, 0]
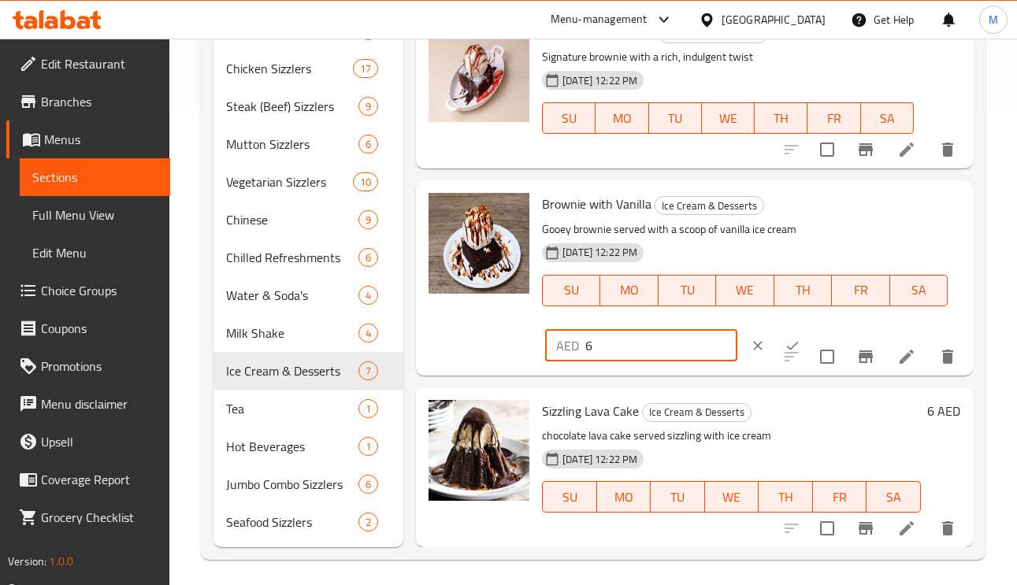
drag, startPoint x: 599, startPoint y: 346, endPoint x: 577, endPoint y: 346, distance: 22.1
click at [582, 347] on div "AED 6 ​" at bounding box center [641, 346] width 192 height 32
type input "19"
click at [784, 339] on icon "ok" at bounding box center [792, 346] width 16 height 16
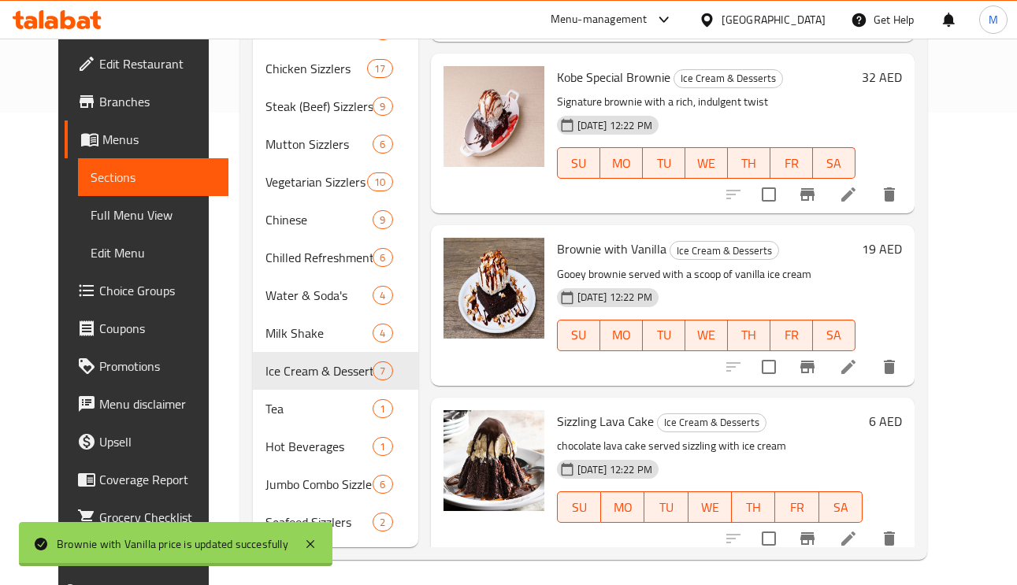
scroll to position [424, 0]
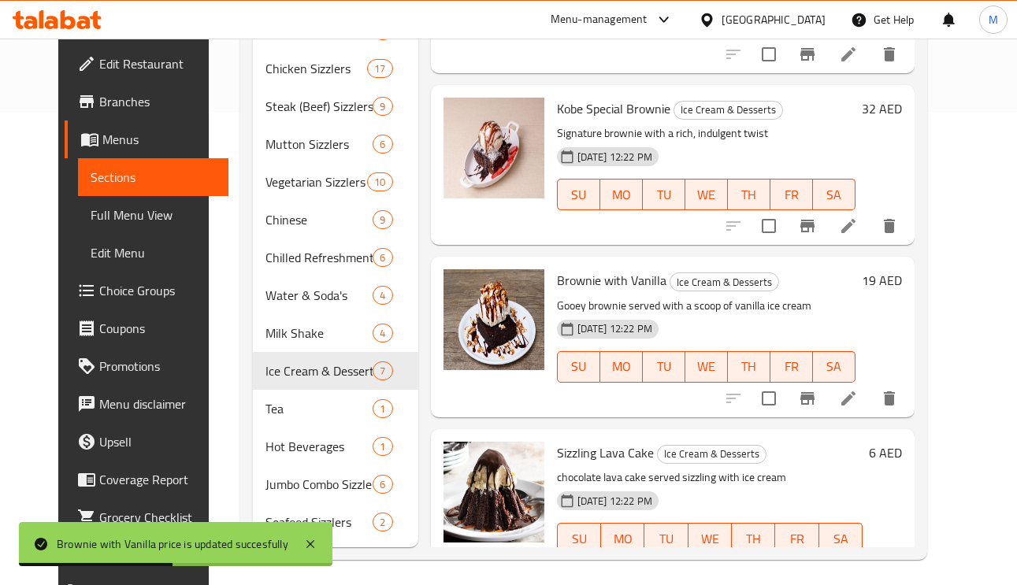
click at [902, 442] on h6 "6 AED" at bounding box center [885, 453] width 33 height 22
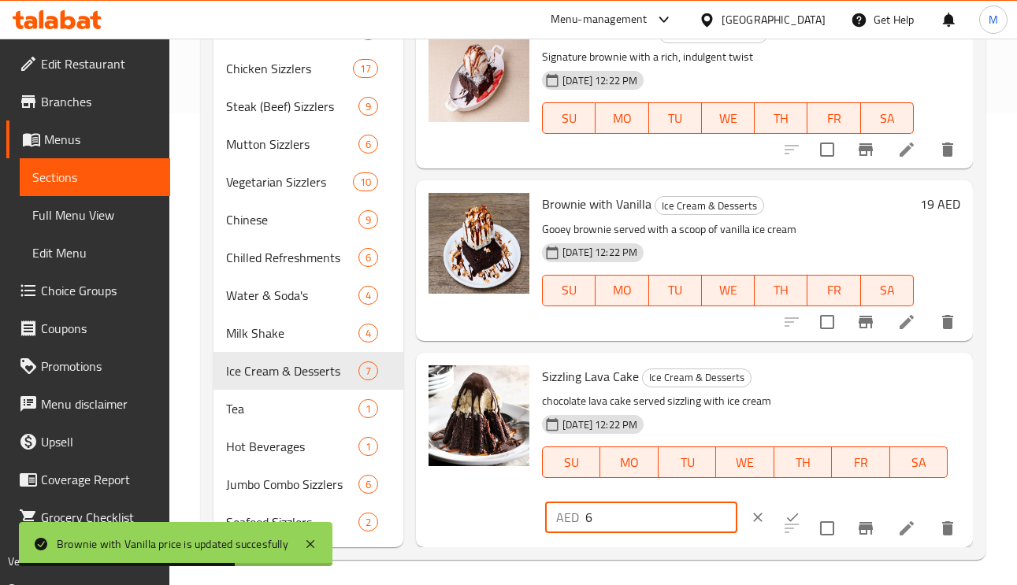
drag, startPoint x: 592, startPoint y: 531, endPoint x: 566, endPoint y: 532, distance: 26.0
click at [566, 532] on div "AED 6 ​" at bounding box center [641, 518] width 192 height 32
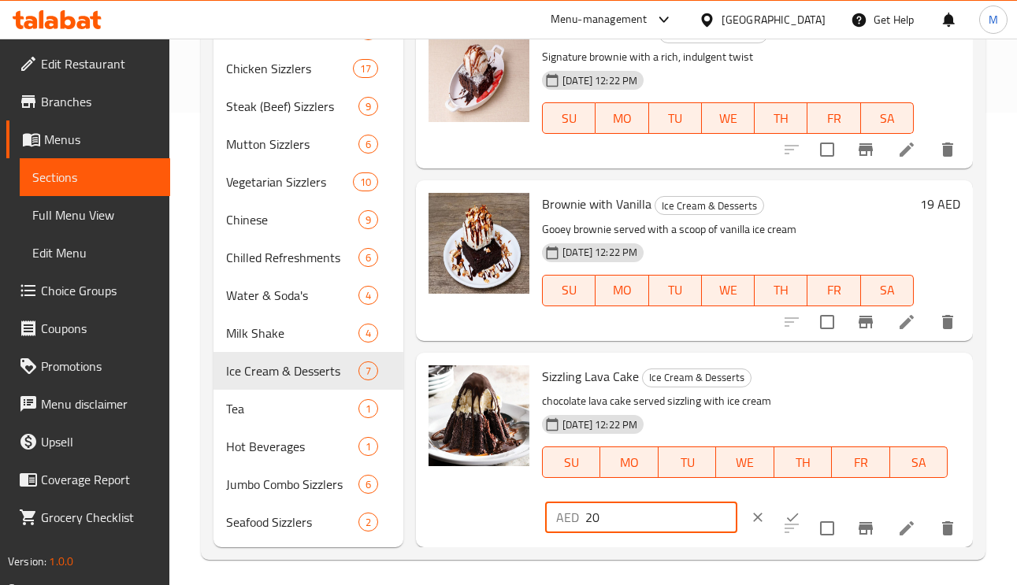
type input "20"
click at [784, 511] on icon "ok" at bounding box center [792, 518] width 16 height 16
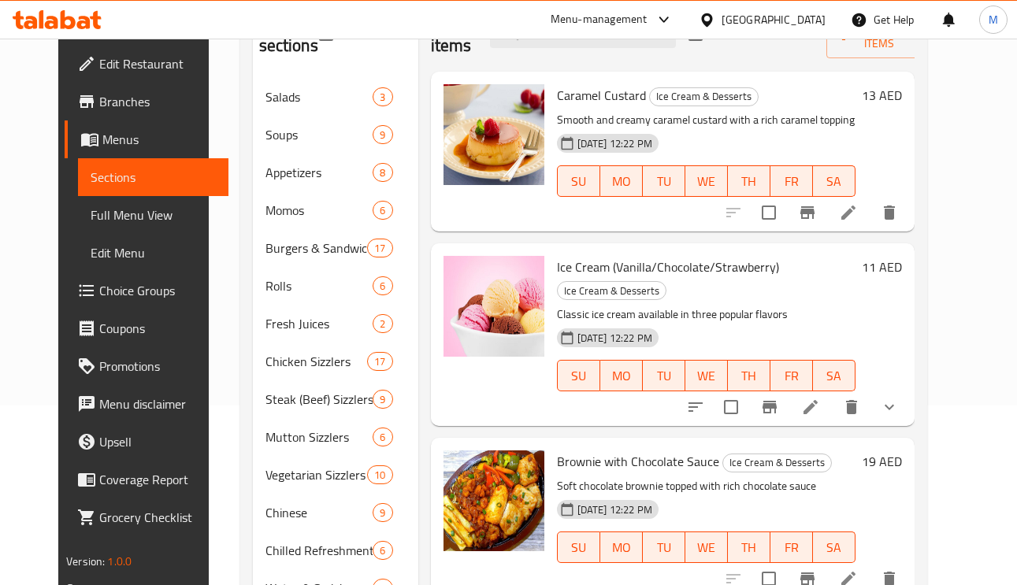
scroll to position [0, 0]
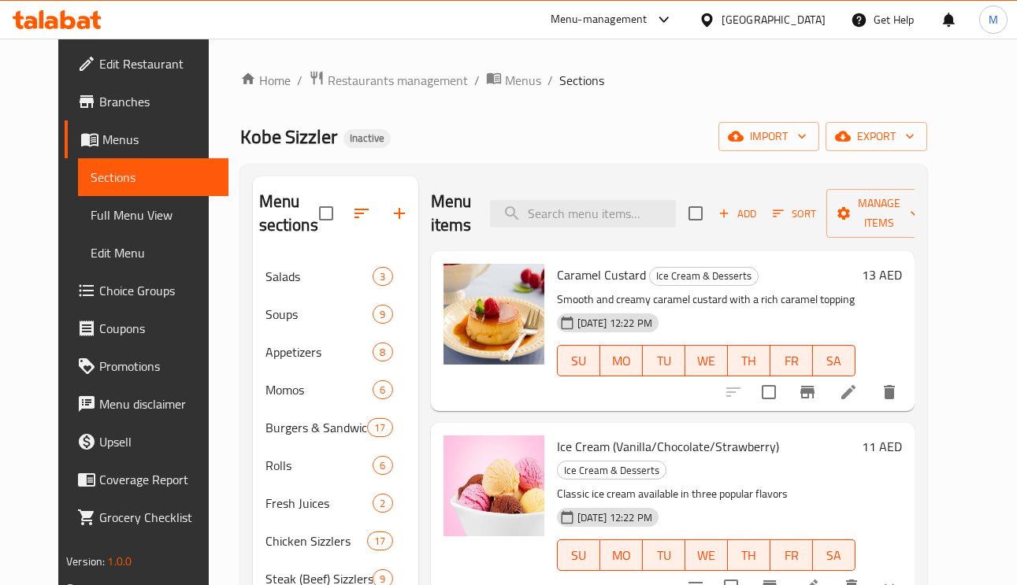
drag, startPoint x: 599, startPoint y: 239, endPoint x: 603, endPoint y: 230, distance: 10.0
click at [599, 239] on div "Menu items Add Sort Manage items" at bounding box center [673, 213] width 484 height 75
paste input "Mint Tea / Green Tea"
click at [603, 225] on input "Mint Tea / Green Tea" at bounding box center [583, 214] width 186 height 28
click at [606, 210] on input "Mint Tea / Green Tea" at bounding box center [583, 214] width 186 height 28
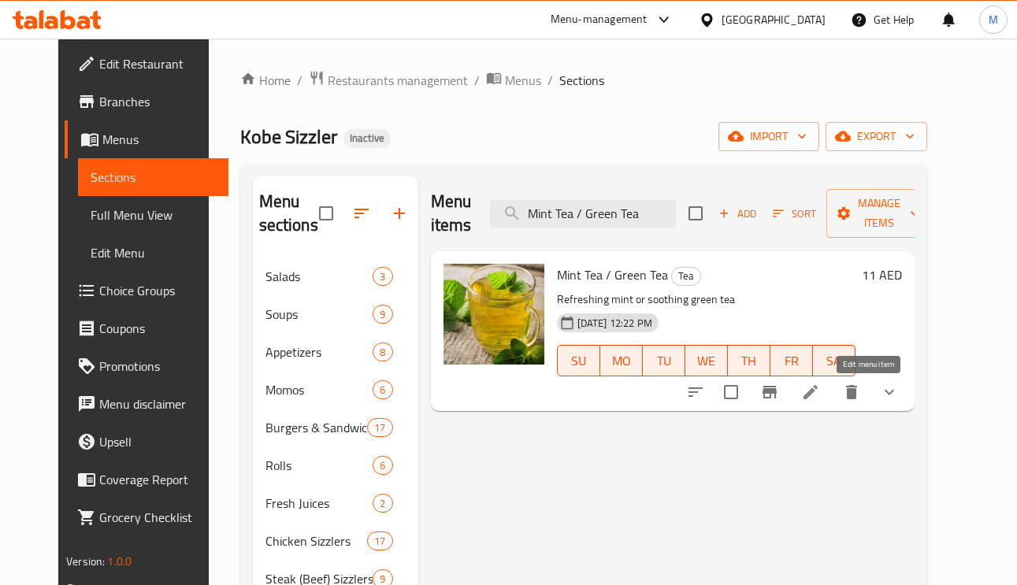
type input "Mint Tea / Green Tea"
click at [820, 401] on icon at bounding box center [810, 392] width 19 height 19
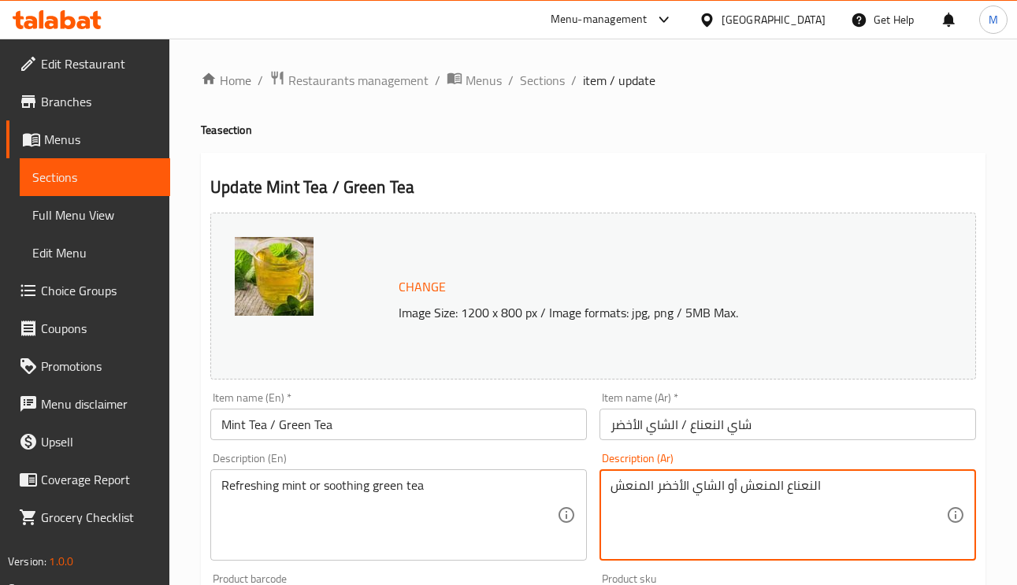
drag, startPoint x: 636, startPoint y: 491, endPoint x: 606, endPoint y: 491, distance: 30.7
type textarea "النعناع المنعش أو الشاي الأخضر المهدئ"
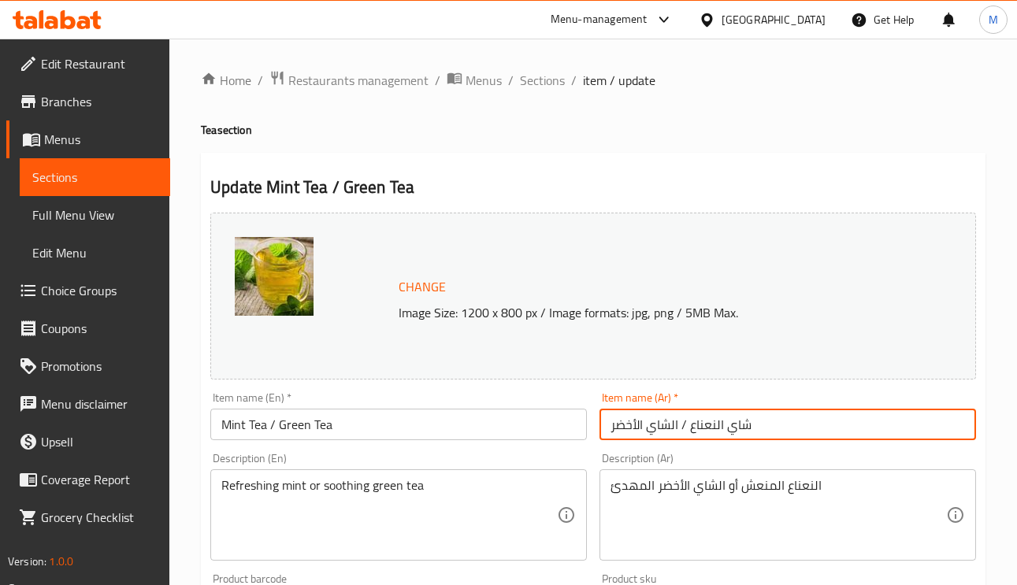
click at [827, 425] on input "شاي النعناع / الشاي الأخضر" at bounding box center [787, 425] width 376 height 32
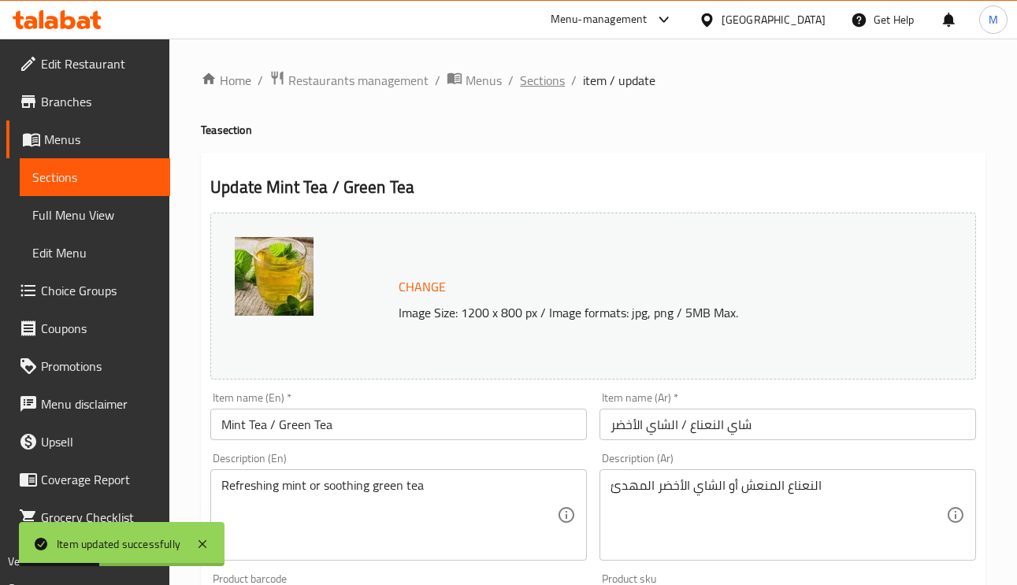
click at [545, 86] on span "Sections" at bounding box center [542, 80] width 45 height 19
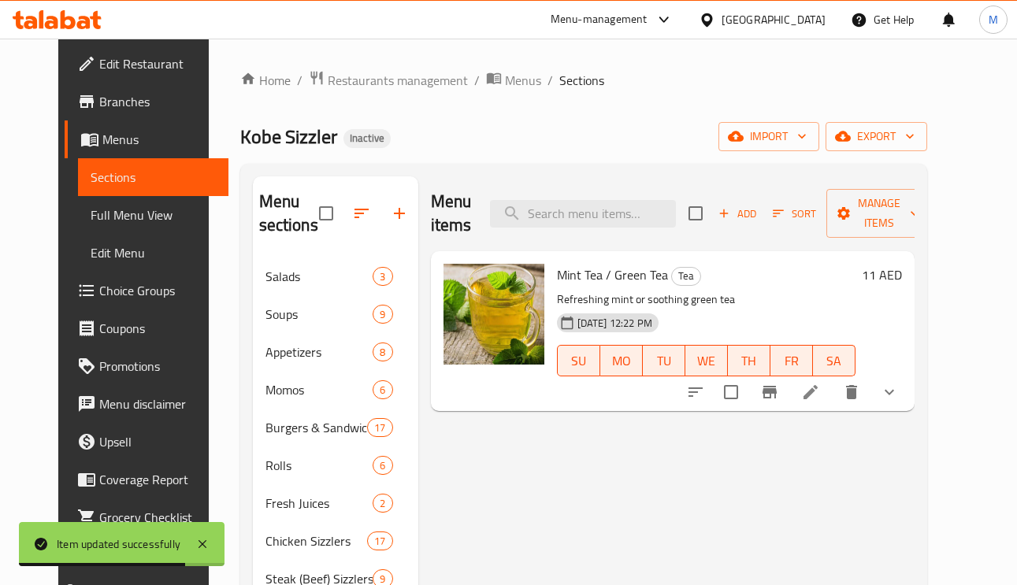
click at [902, 276] on div "11 AED" at bounding box center [878, 275] width 46 height 22
click at [902, 279] on h6 "11 AED" at bounding box center [882, 275] width 40 height 22
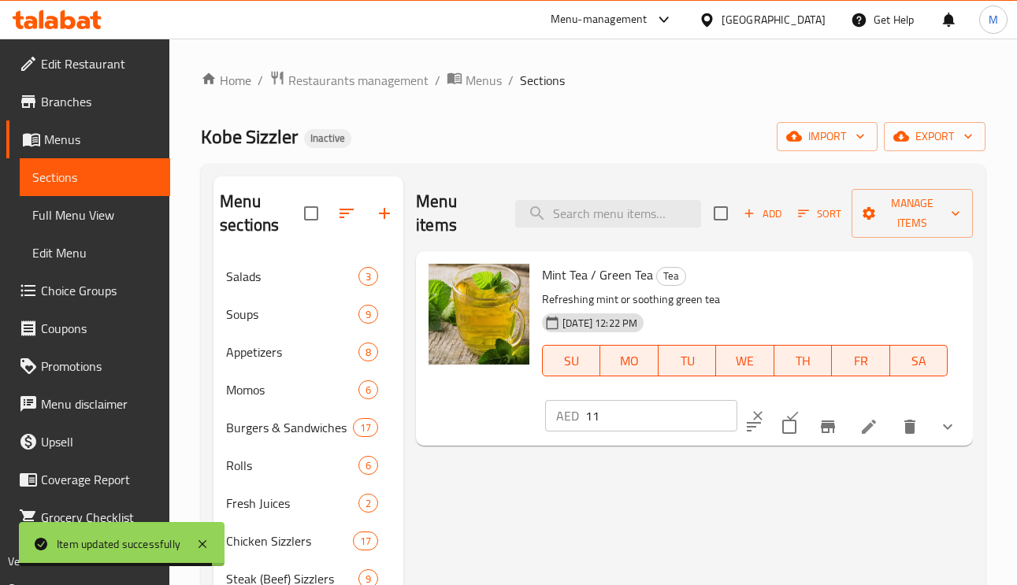
drag, startPoint x: 569, startPoint y: 421, endPoint x: 560, endPoint y: 423, distance: 9.6
click at [560, 423] on div "AED 11 ​" at bounding box center [641, 416] width 192 height 32
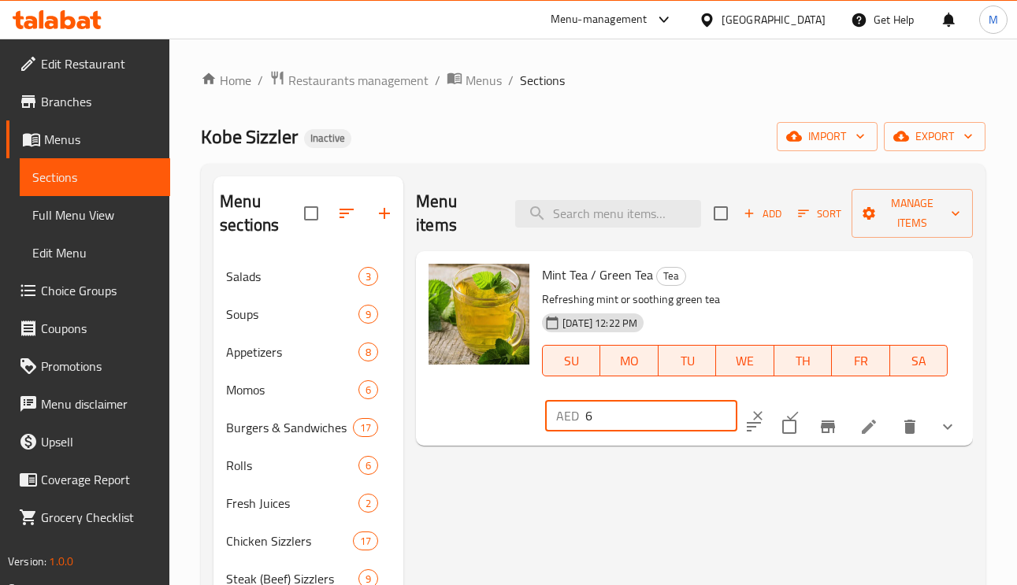
type input "6"
click at [778, 406] on button "ok" at bounding box center [792, 416] width 35 height 35
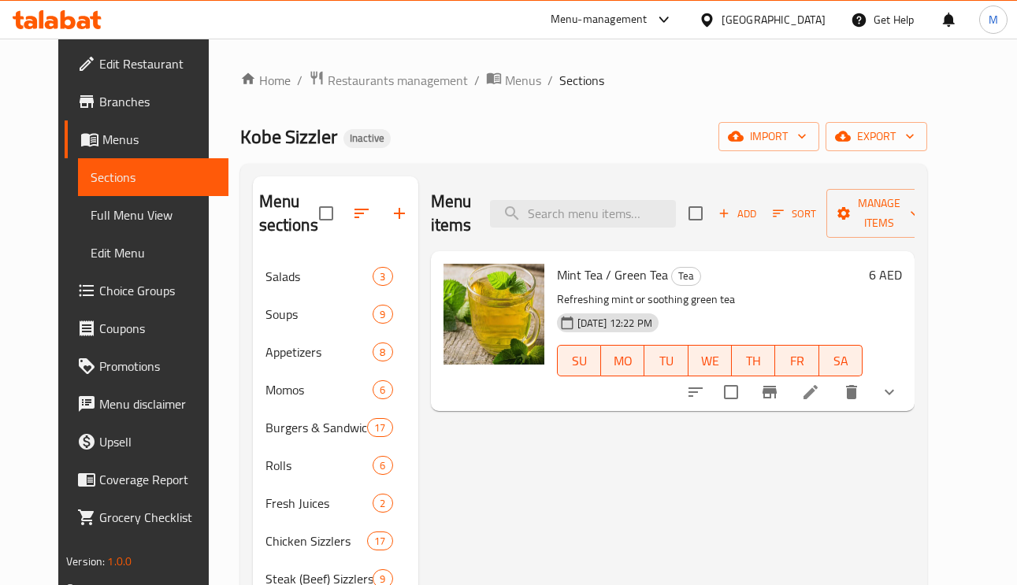
click at [638, 198] on div "Menu items Add Sort Manage items" at bounding box center [673, 213] width 484 height 75
click at [638, 210] on input "search" at bounding box center [583, 214] width 186 height 28
paste input "Hot Chocolate"
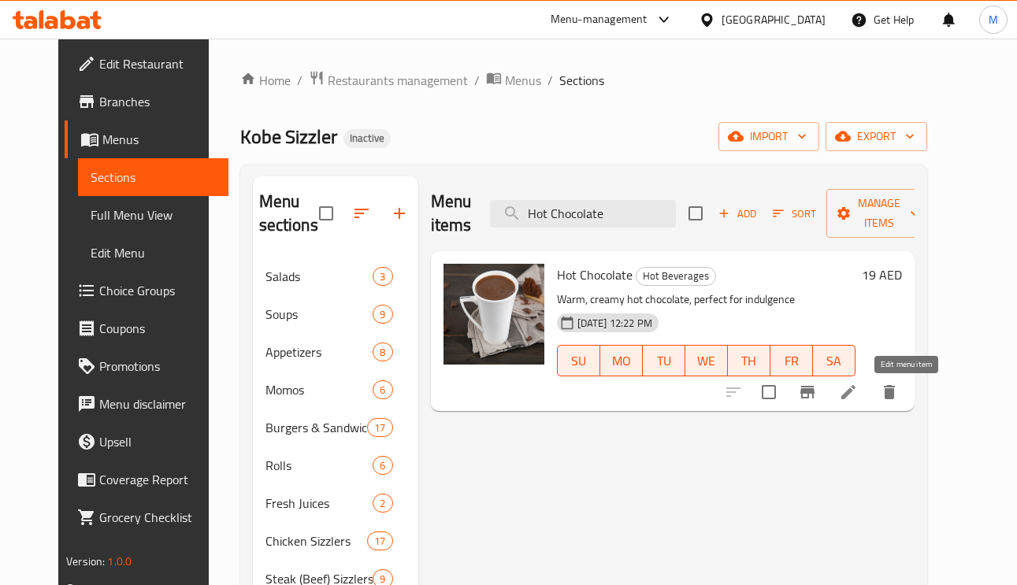
type input "Hot Chocolate"
click at [858, 397] on icon at bounding box center [848, 392] width 19 height 19
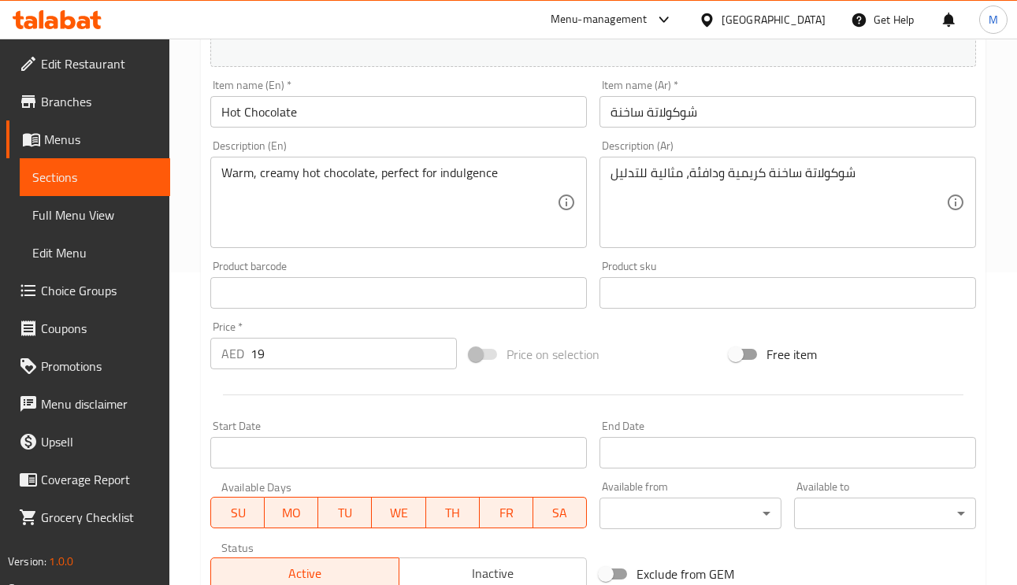
scroll to position [354, 0]
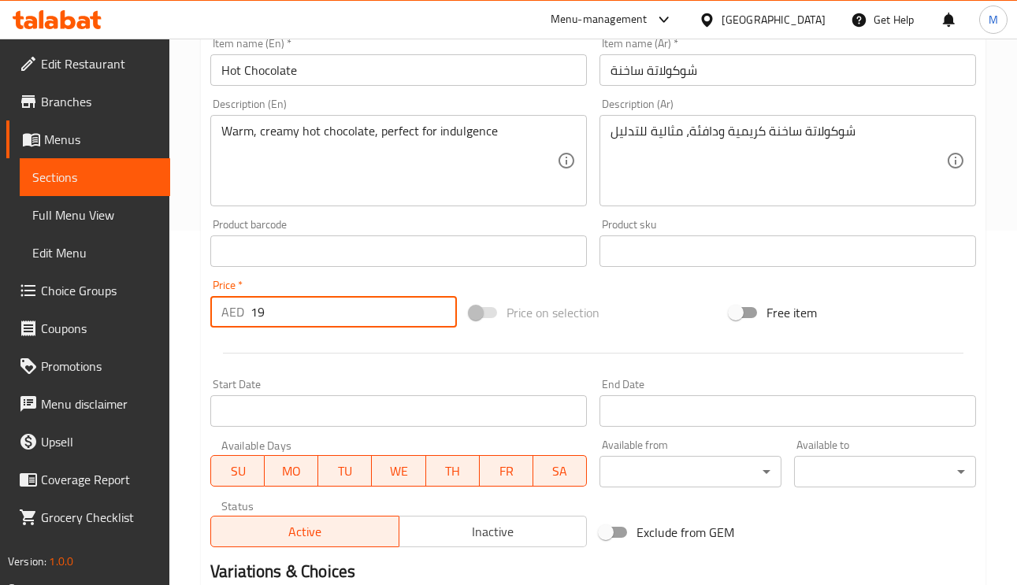
drag, startPoint x: 151, startPoint y: 328, endPoint x: 135, endPoint y: 341, distance: 20.8
click at [138, 332] on div "Edit Restaurant Branches Menus Sections Full Menu View Edit Menu Choice Groups …" at bounding box center [508, 232] width 1017 height 1097
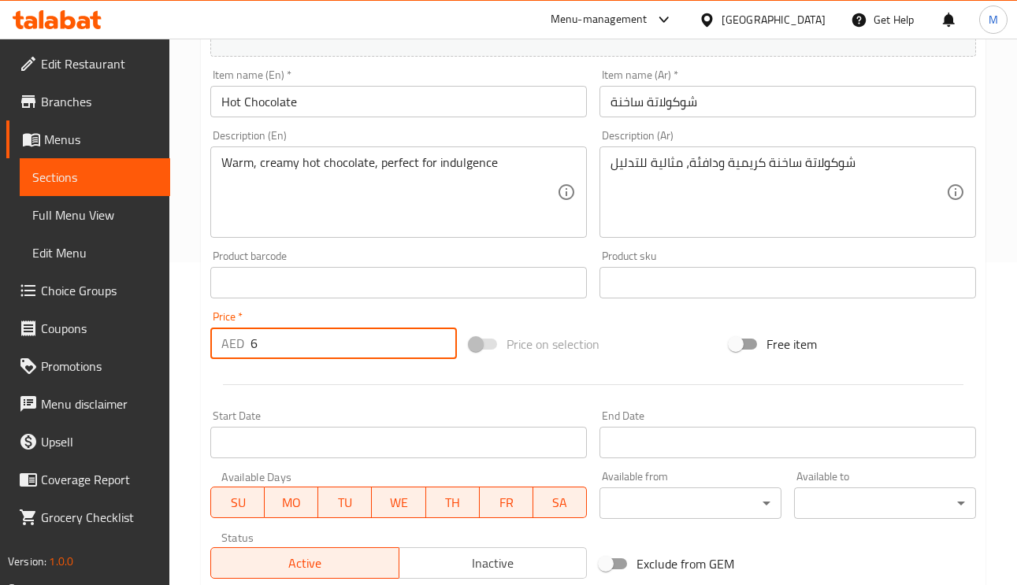
scroll to position [236, 0]
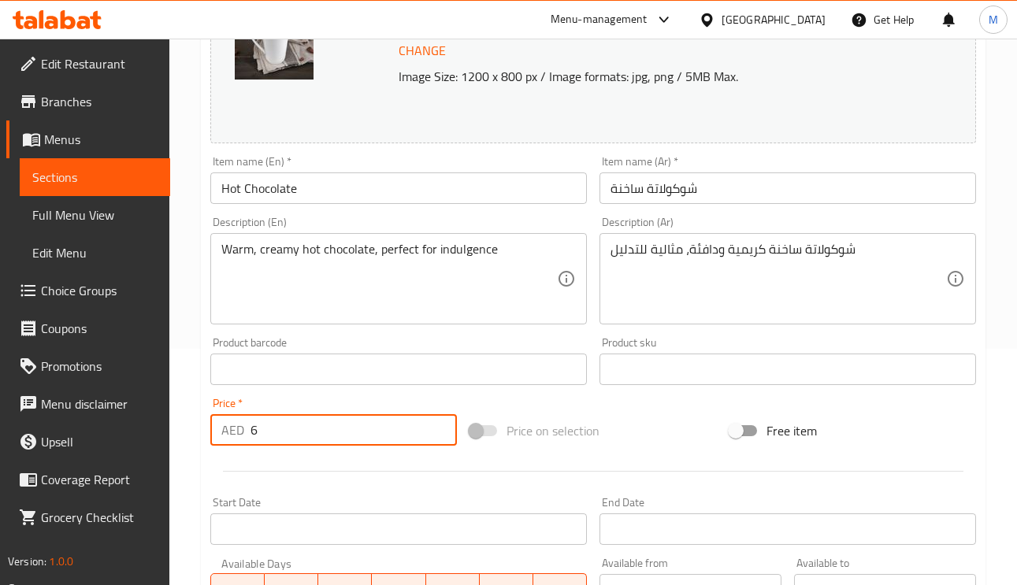
type input "6"
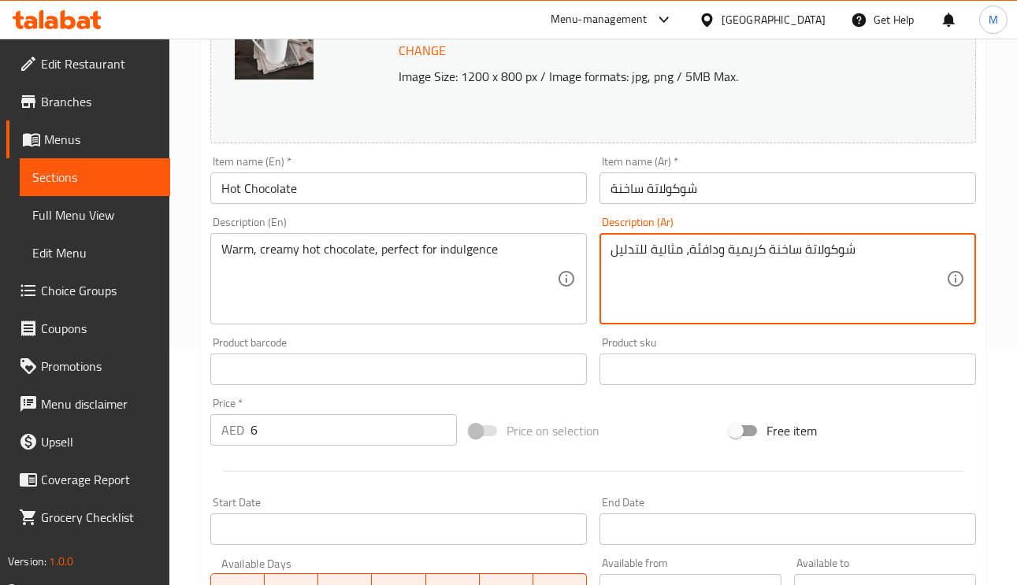
drag, startPoint x: 686, startPoint y: 253, endPoint x: 588, endPoint y: 268, distance: 99.6
type textarea "شوكولاتة ساخنة كريمية ودافئة"
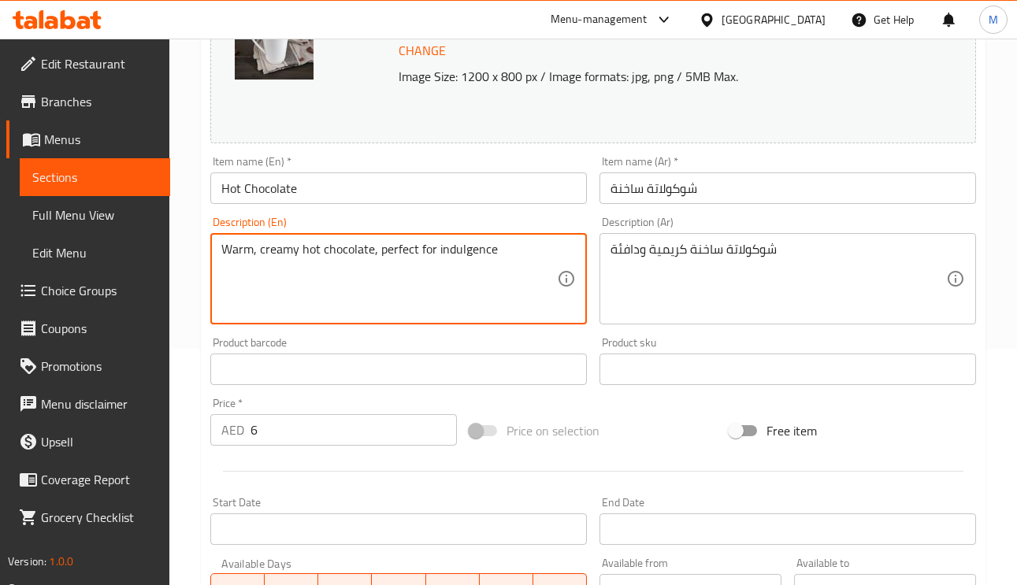
drag, startPoint x: 521, startPoint y: 250, endPoint x: 377, endPoint y: 258, distance: 143.5
type textarea "Warm, creamy hot chocolate"
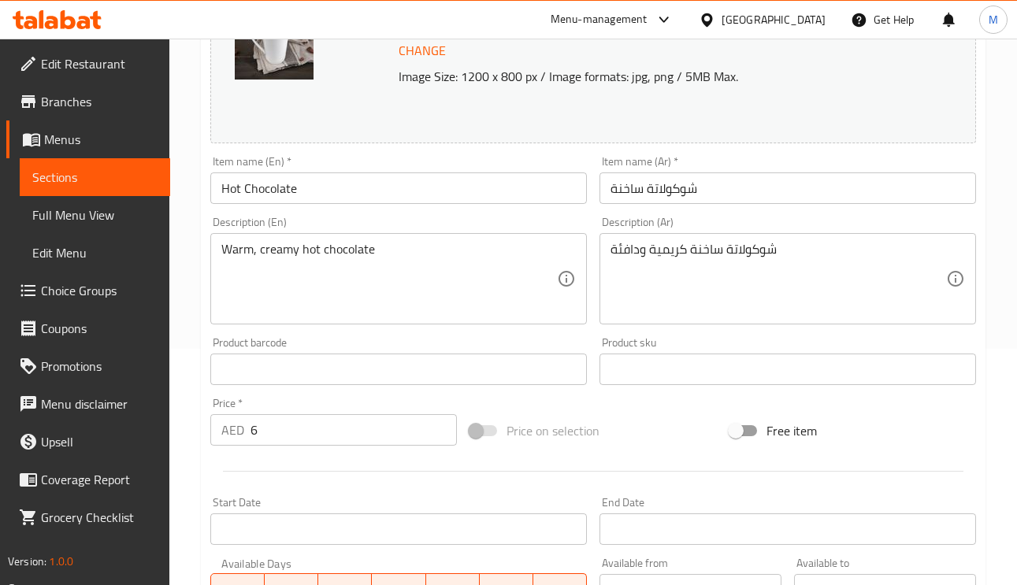
click at [437, 167] on div "Item name (En)   * Hot Chocolate Item name (En) *" at bounding box center [398, 180] width 376 height 48
click at [446, 184] on input "Hot Chocolate" at bounding box center [398, 188] width 376 height 32
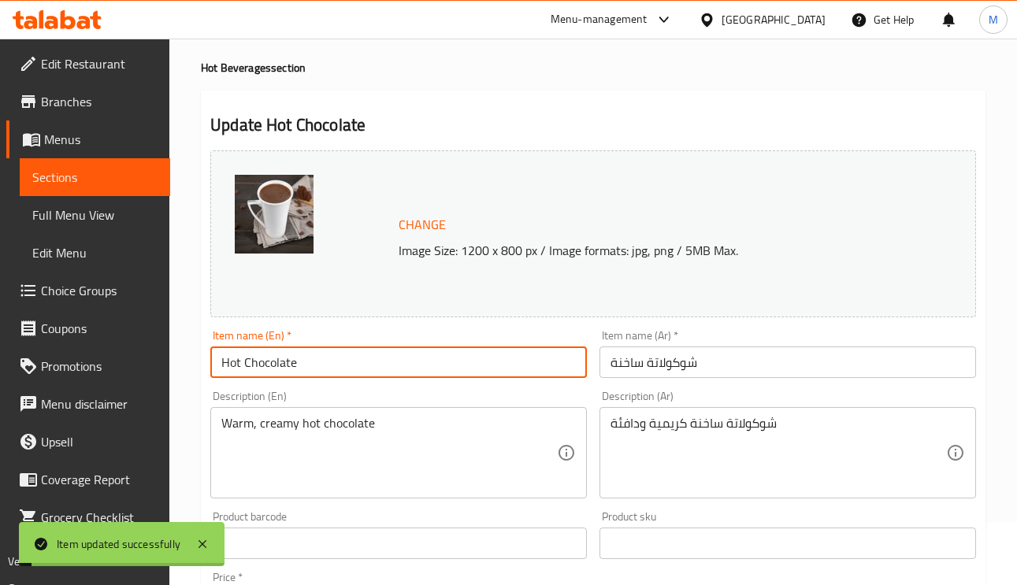
scroll to position [0, 0]
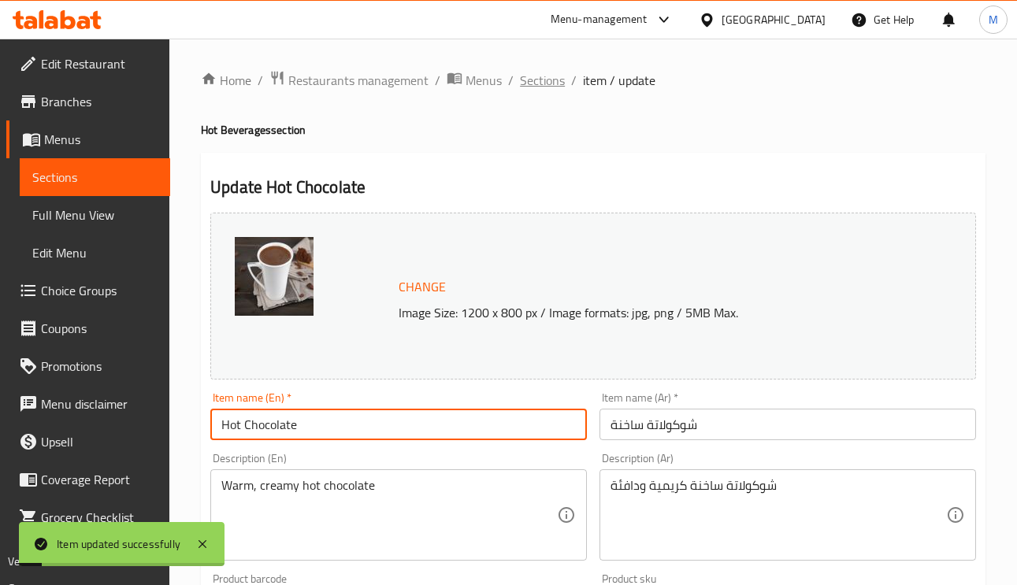
click at [524, 83] on span "Sections" at bounding box center [542, 80] width 45 height 19
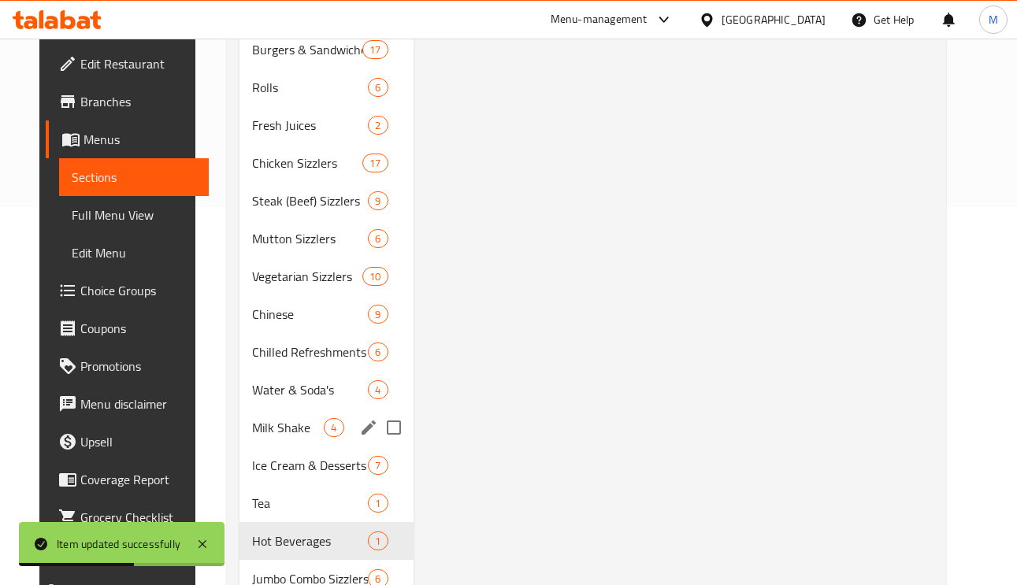
scroll to position [478, 0]
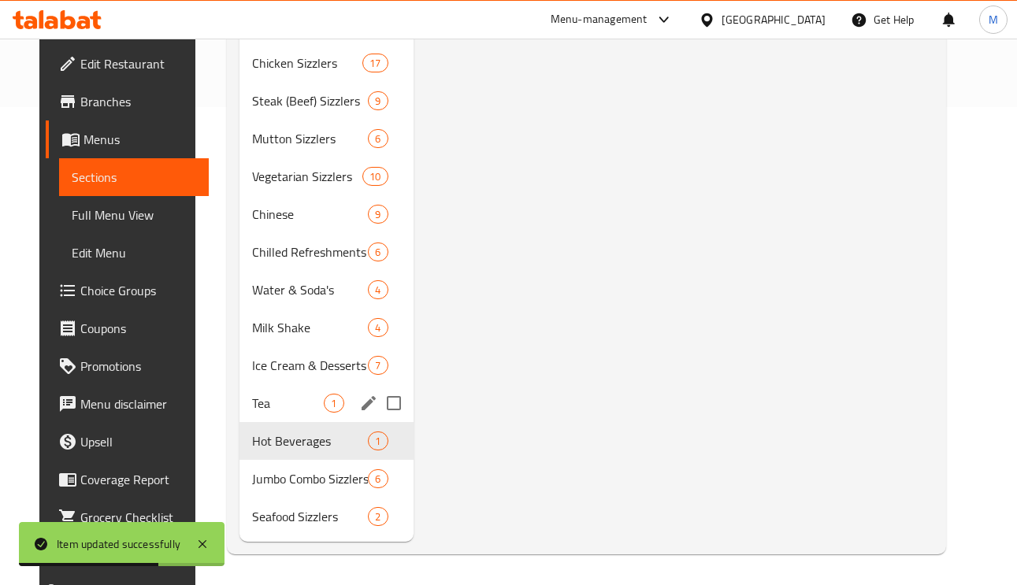
click at [261, 415] on div "Tea 1" at bounding box center [325, 403] width 173 height 38
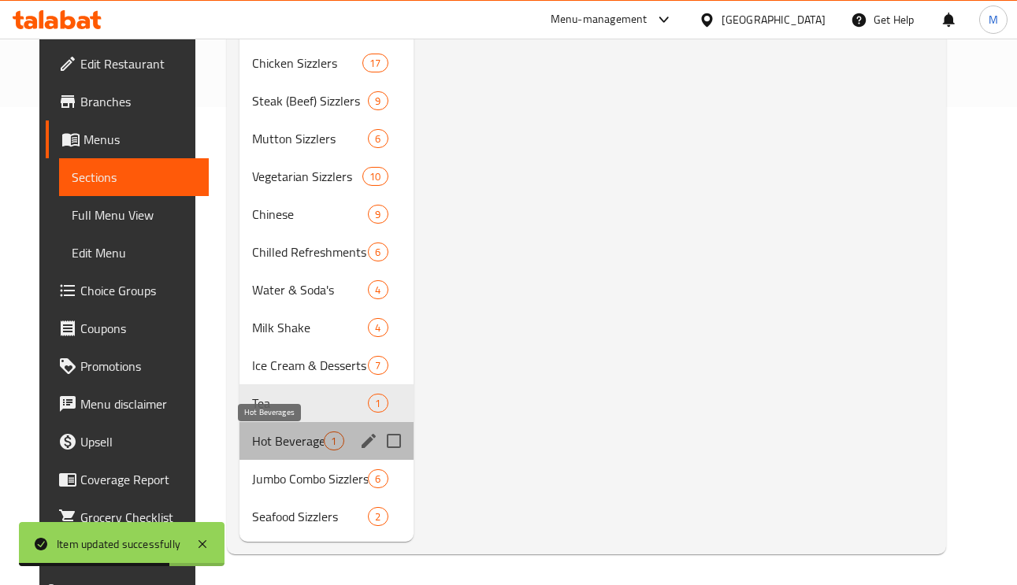
click at [269, 436] on span "Hot Beverages" at bounding box center [288, 441] width 72 height 19
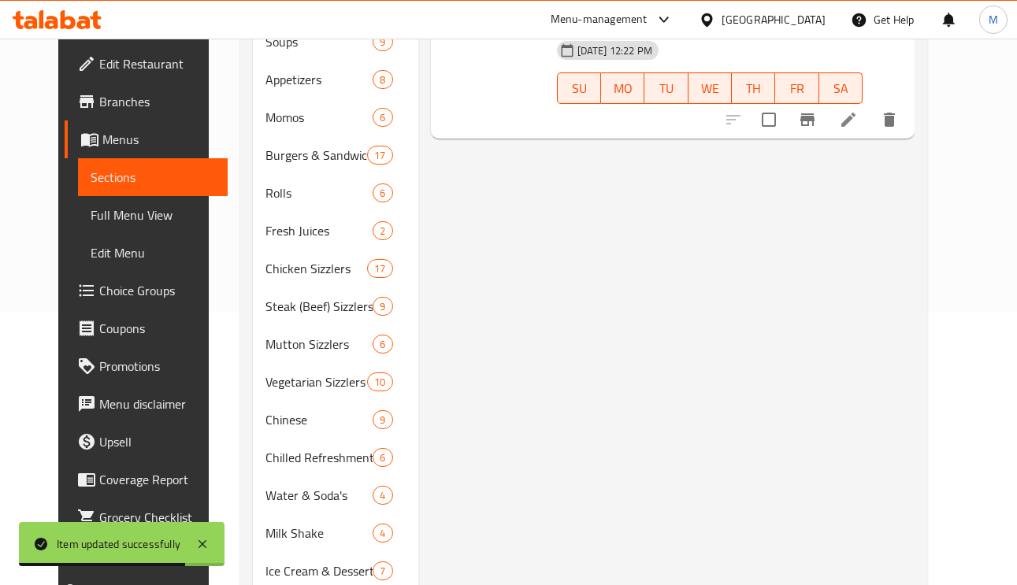
scroll to position [6, 0]
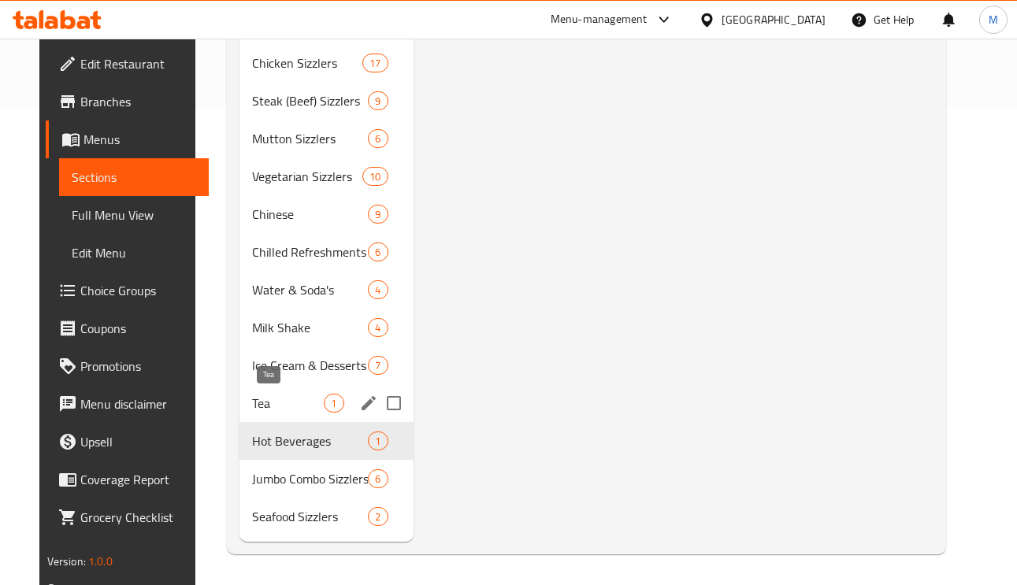
click at [274, 399] on span "Tea" at bounding box center [288, 403] width 72 height 19
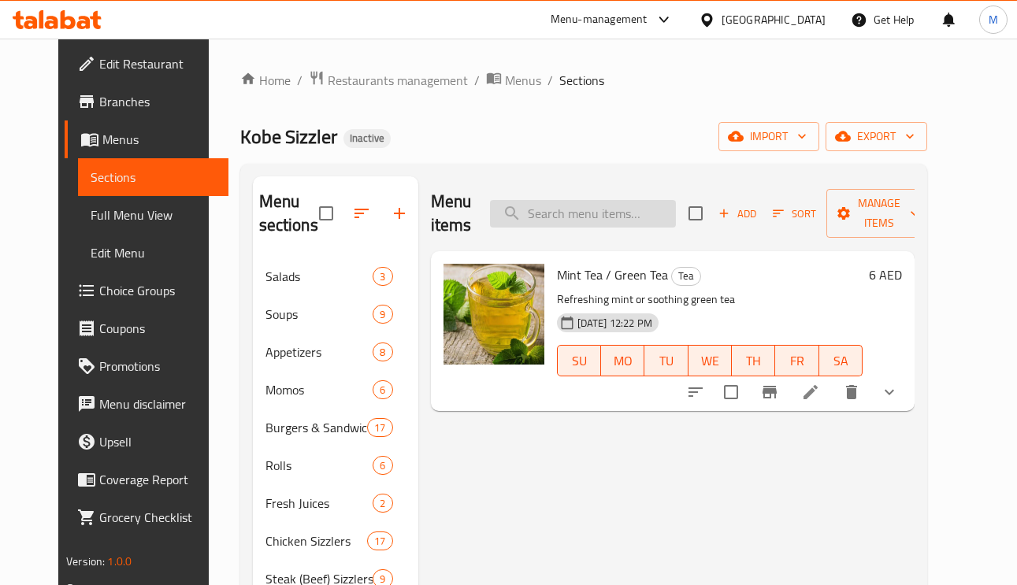
click at [643, 204] on input "search" at bounding box center [583, 214] width 186 height 28
paste input "Tea"
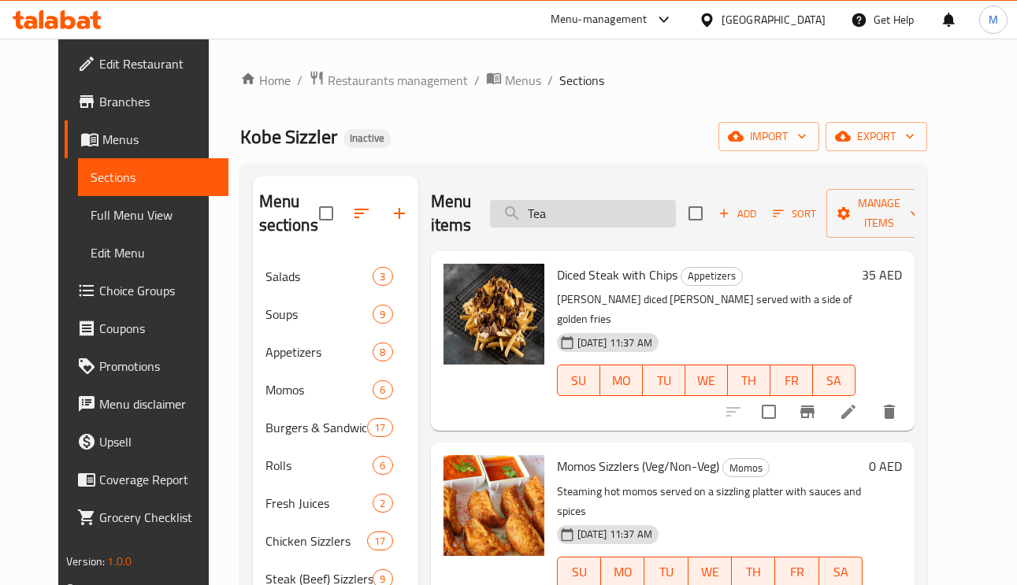
click at [614, 213] on input "Tea" at bounding box center [583, 214] width 186 height 28
paste input "Nescafe"
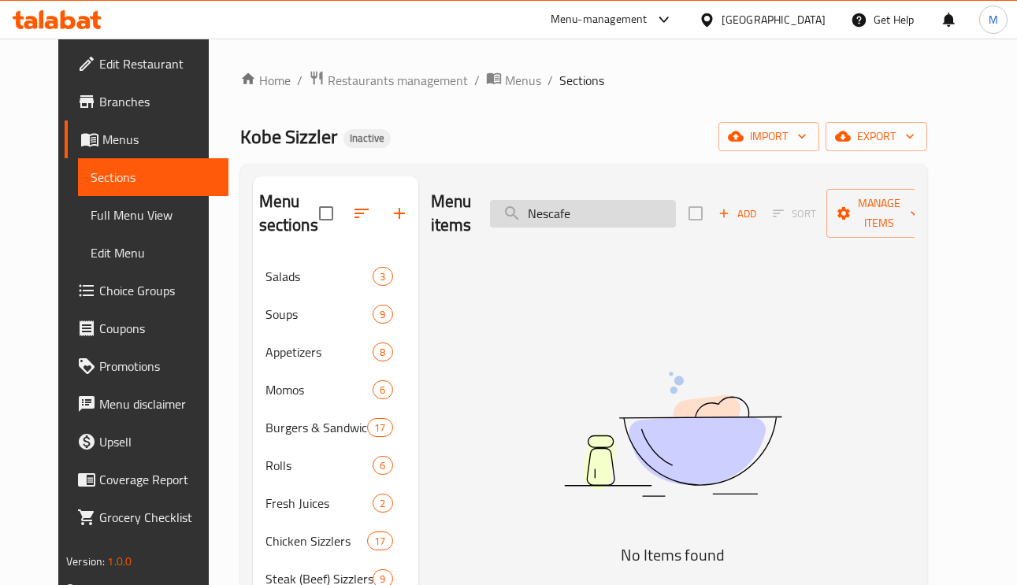
click at [672, 210] on input "Nescafe" at bounding box center [583, 214] width 186 height 28
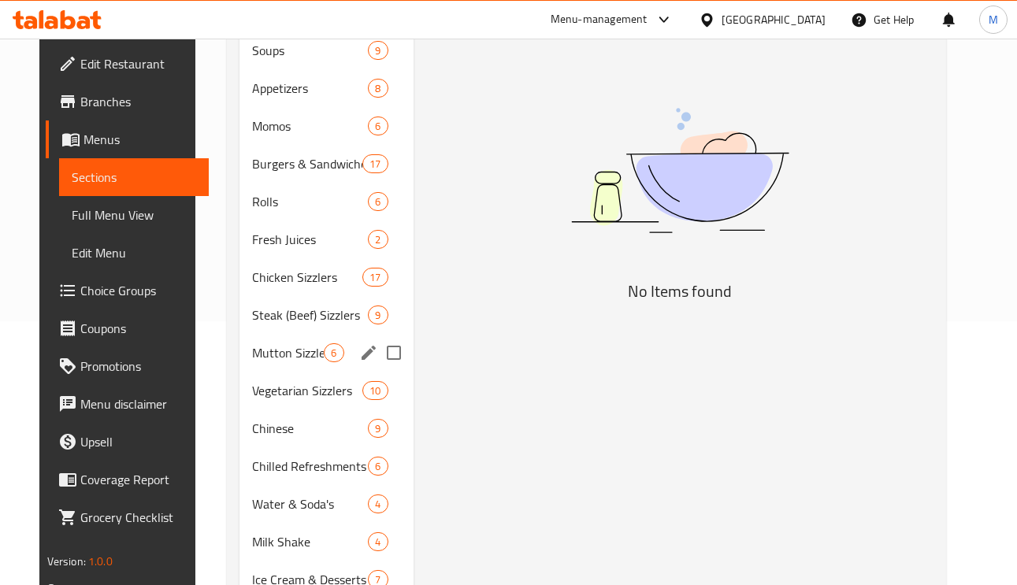
scroll to position [478, 0]
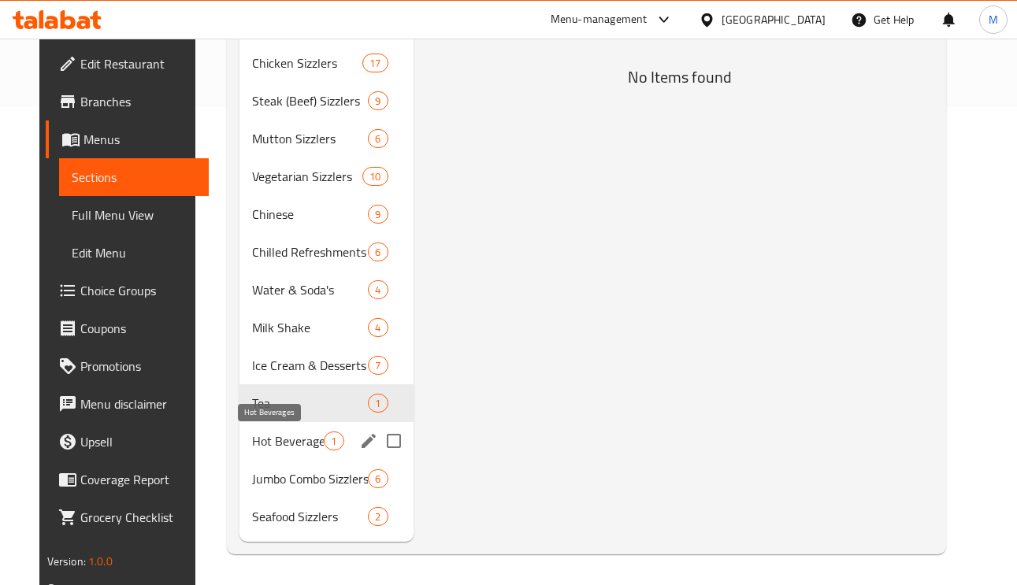
click at [253, 436] on span "Hot Beverages" at bounding box center [288, 441] width 72 height 19
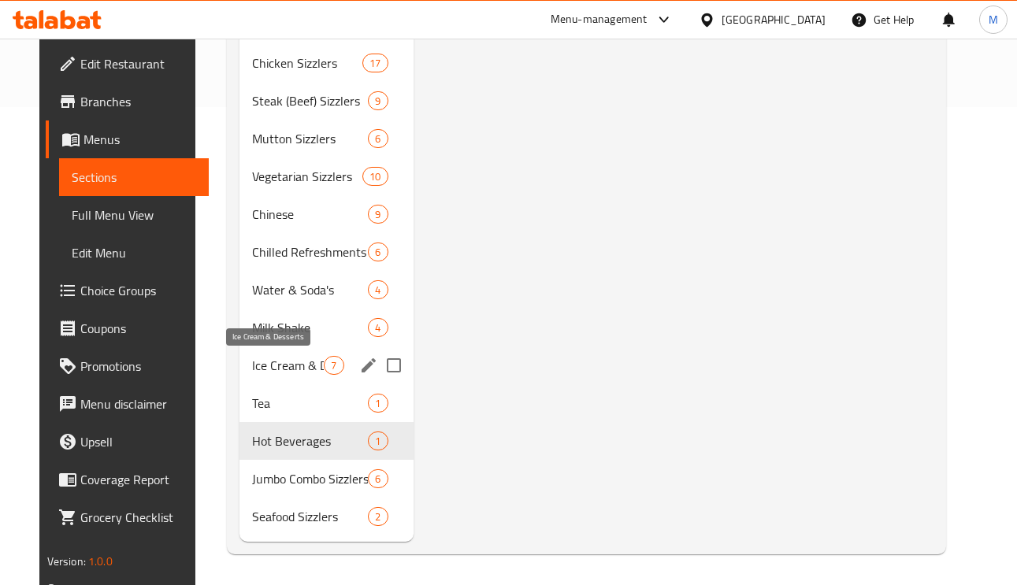
click at [258, 359] on span "Ice Cream & Desserts" at bounding box center [288, 365] width 72 height 19
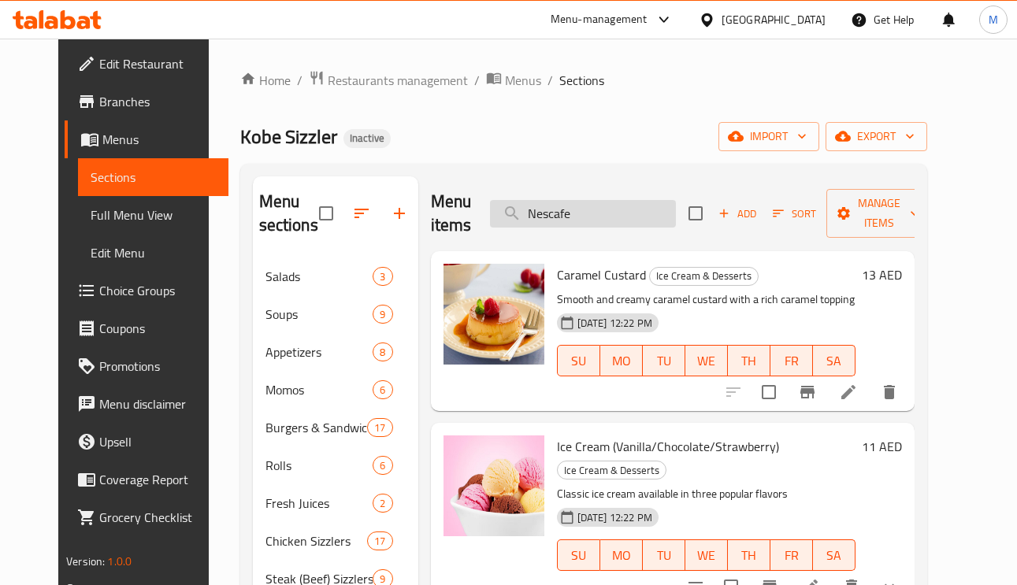
click at [617, 213] on input "Nescafe" at bounding box center [583, 214] width 186 height 28
paste input "Chicken Sizzler Combo"
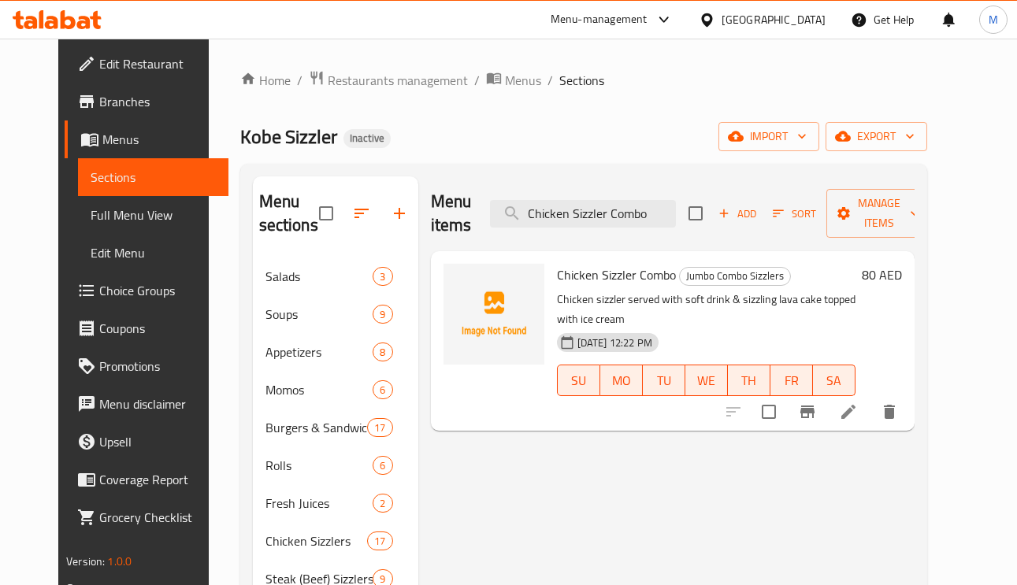
type input "Chicken Sizzler Combo"
click at [870, 403] on li at bounding box center [848, 412] width 44 height 28
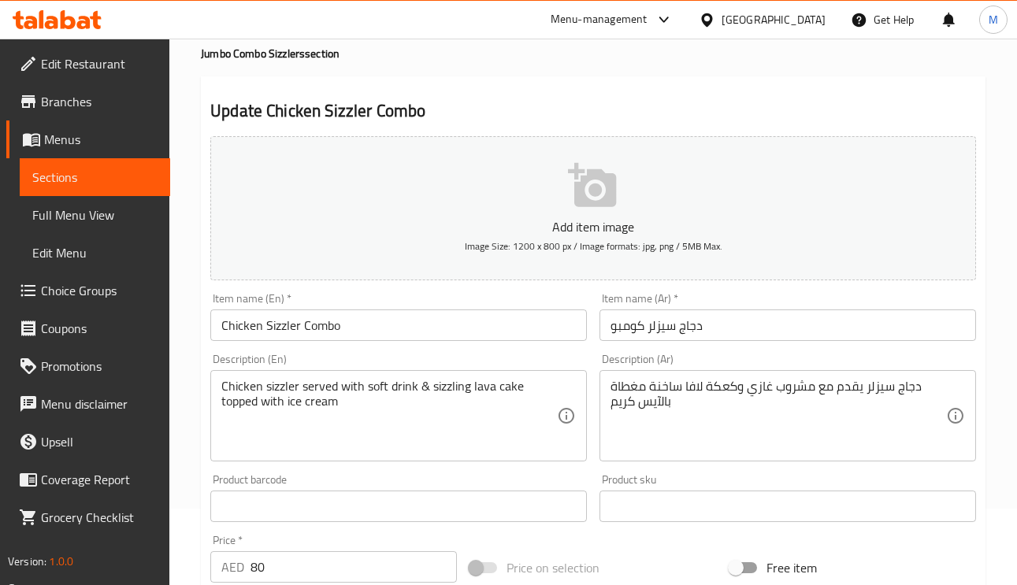
scroll to position [118, 0]
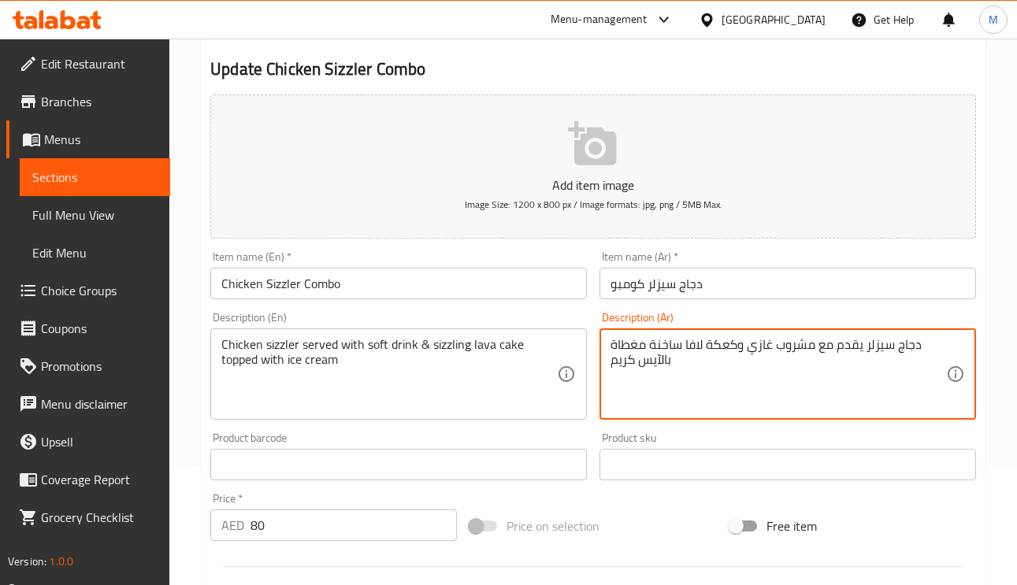
click at [666, 347] on textarea "دجاج سيزلر يقدم مع مشروب غازي وكعكة لافا ساخنة مغطاة بالآيس كريم" at bounding box center [778, 374] width 336 height 75
type textarea "دجاج سيزلر يقدم مع مشروب غازي وكعكة لافا سيزلينج مغطاة بالآيس كريم"
click at [720, 286] on input "دجاج سيزلر كومبو" at bounding box center [787, 284] width 376 height 32
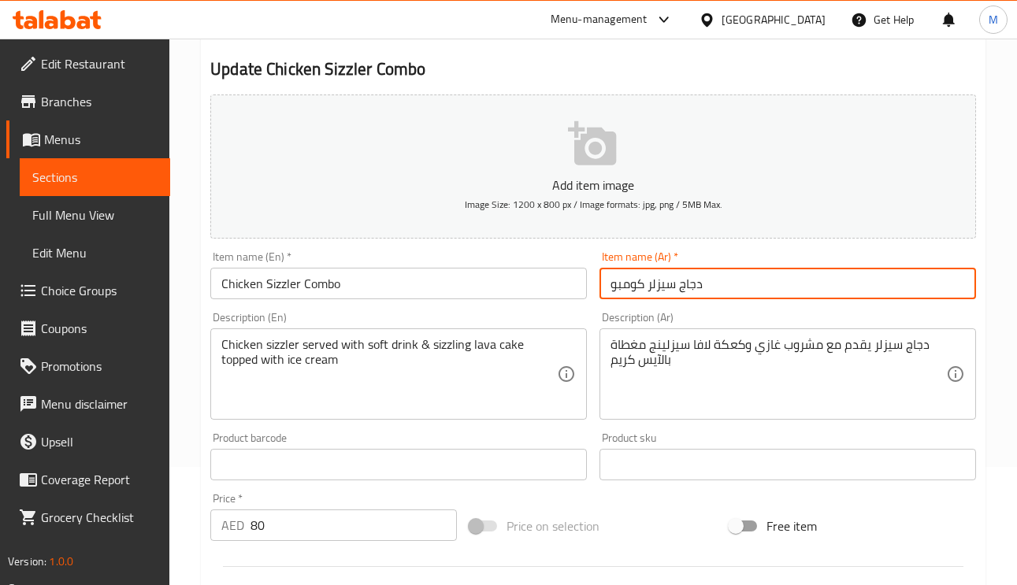
click at [767, 290] on input "دجاج سيزلر كومبو" at bounding box center [787, 284] width 376 height 32
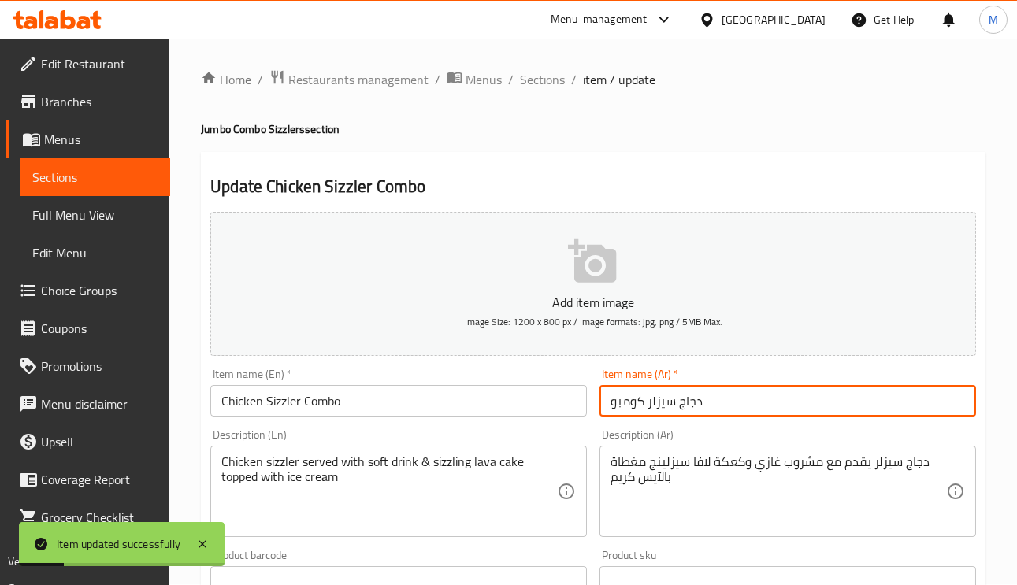
scroll to position [0, 0]
click at [542, 71] on span "Sections" at bounding box center [542, 80] width 45 height 19
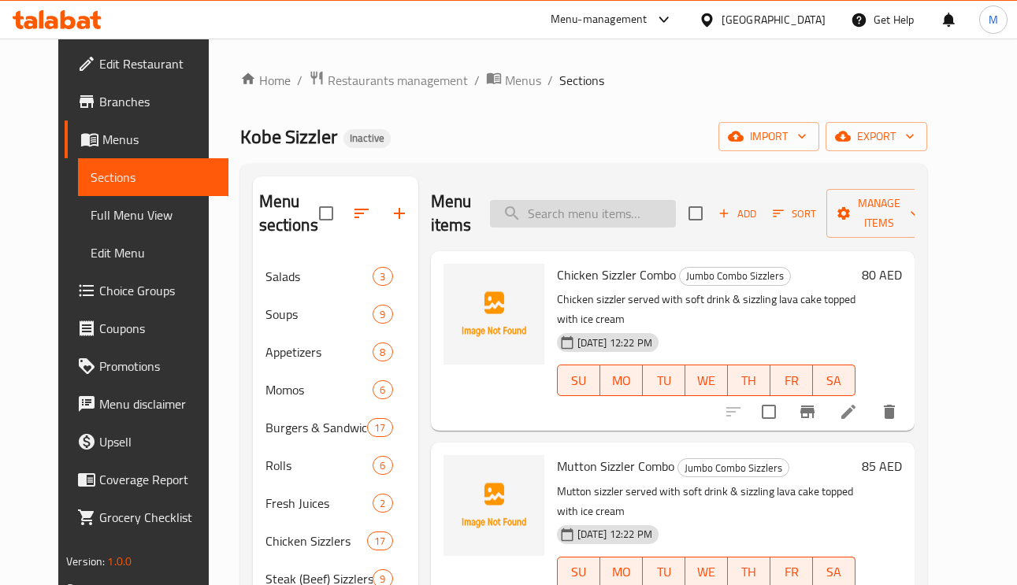
click at [642, 226] on input "search" at bounding box center [583, 214] width 186 height 28
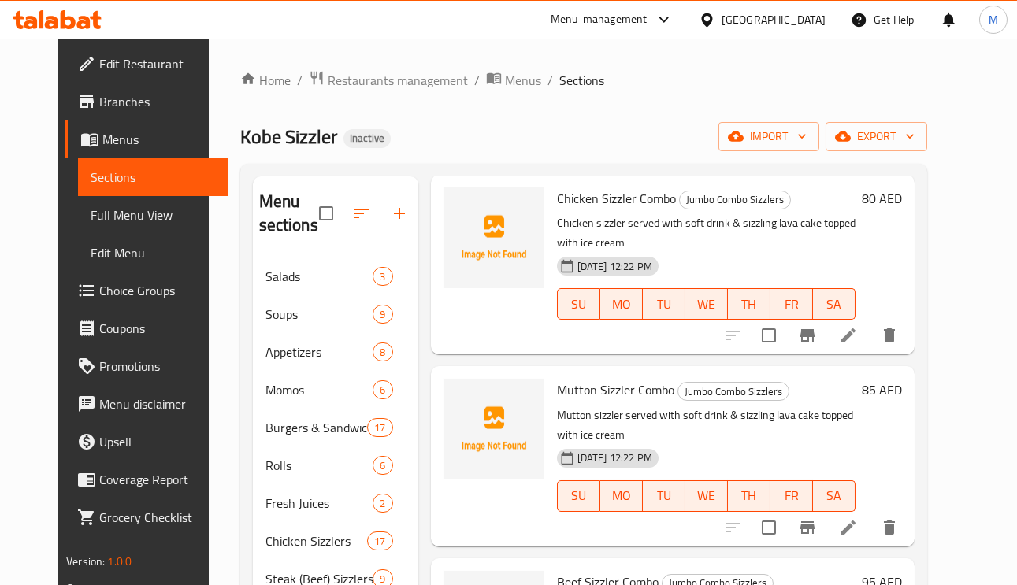
scroll to position [118, 0]
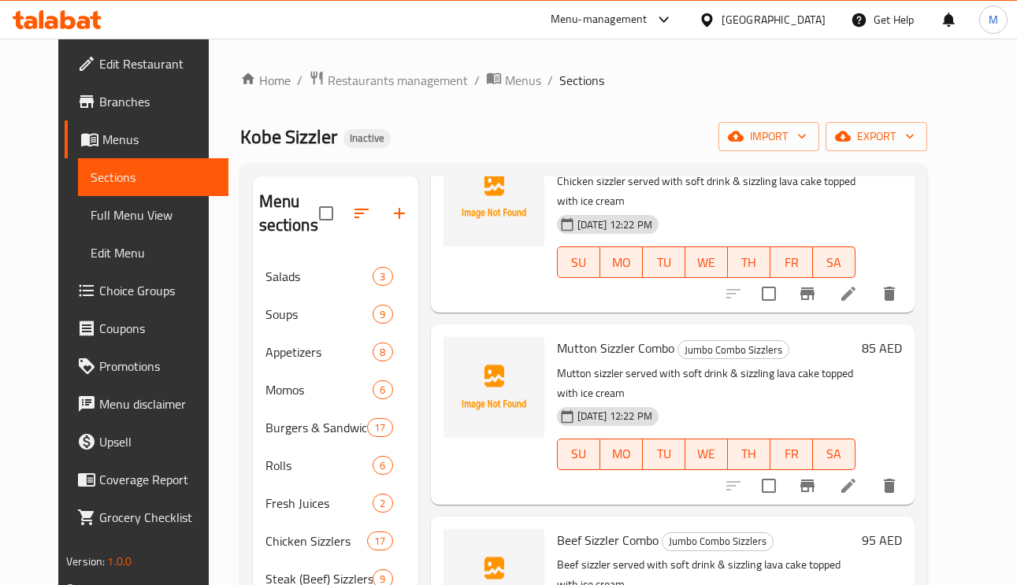
click at [880, 501] on div at bounding box center [811, 486] width 194 height 38
click at [870, 498] on li at bounding box center [848, 486] width 44 height 28
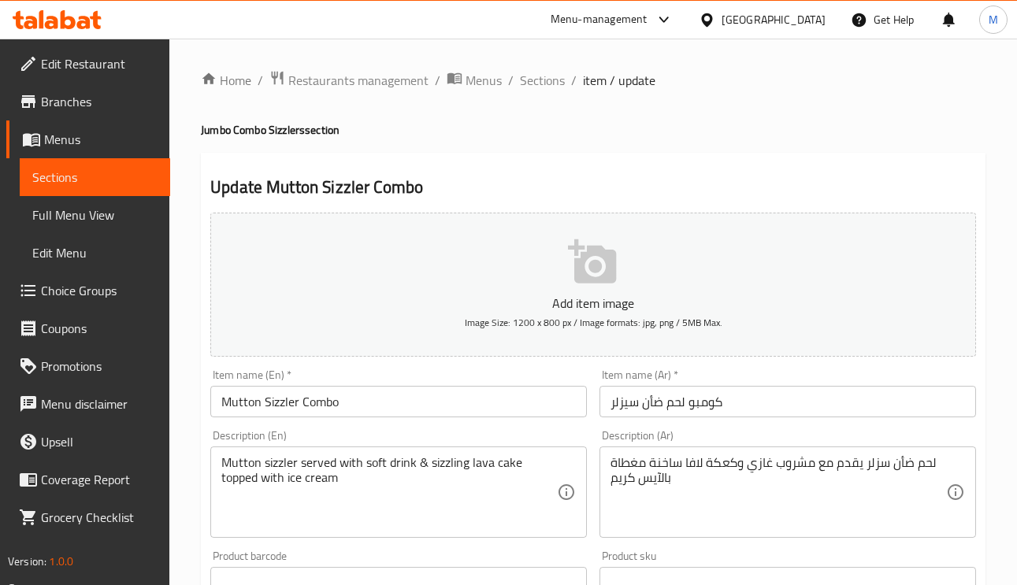
click at [632, 409] on input "كومبو لحم ضأن سيزلر" at bounding box center [787, 402] width 376 height 32
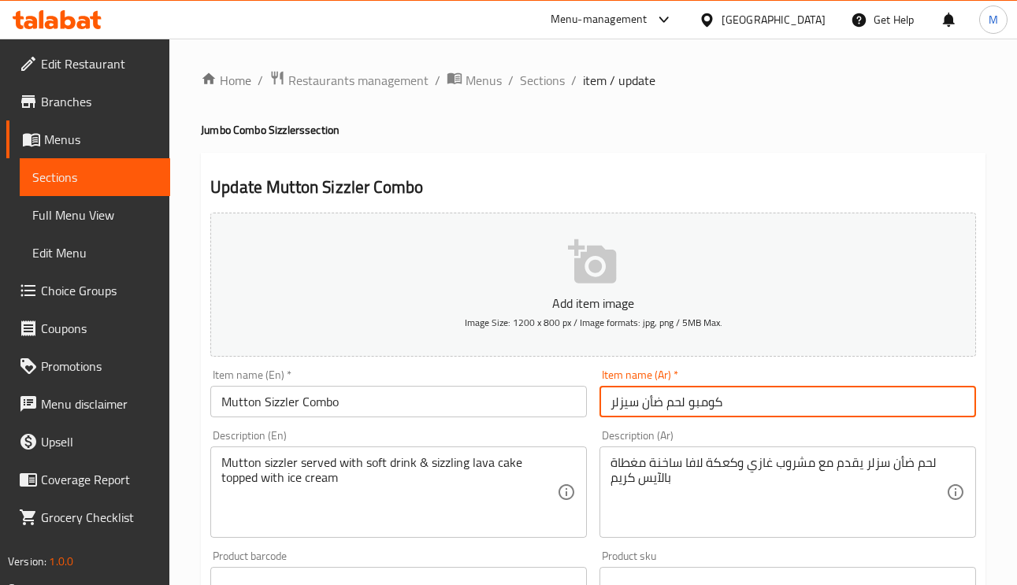
click at [632, 409] on input "كومبو لحم ضأن سيزلر" at bounding box center [787, 402] width 376 height 32
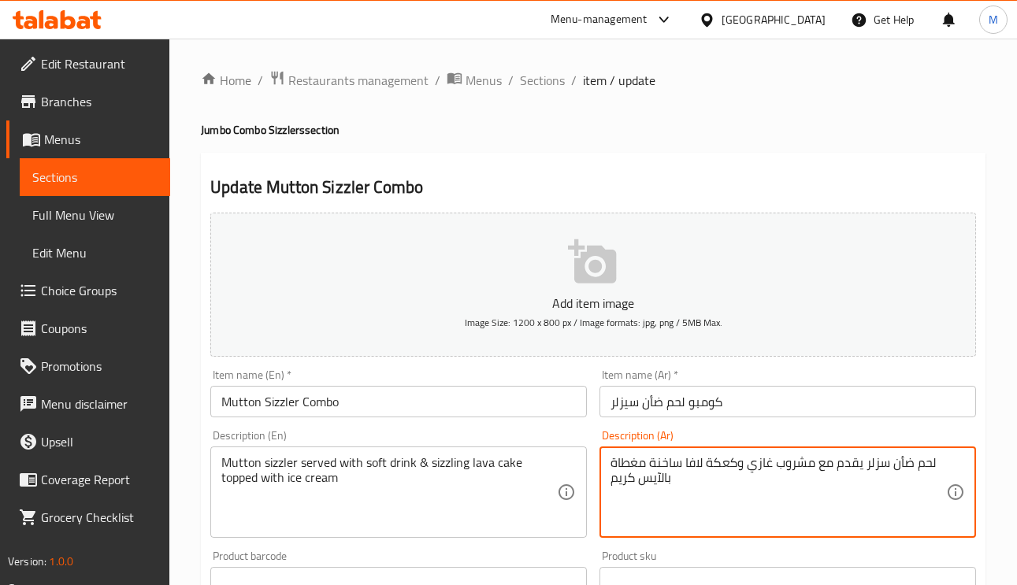
click at [880, 465] on textarea "لحم ضأن سزلر يقدم مع مشروب غازي وكعكة لافا ساخنة مغطاة بالآيس كريم" at bounding box center [778, 492] width 336 height 75
paste textarea "يزلر"
click at [674, 461] on textarea "لحم ضأن سيزلر يقدم مع مشروب غازي وكعكة لافا ساخنة مغطاة بالآيس كريم" at bounding box center [778, 492] width 336 height 75
paste textarea "يزلر"
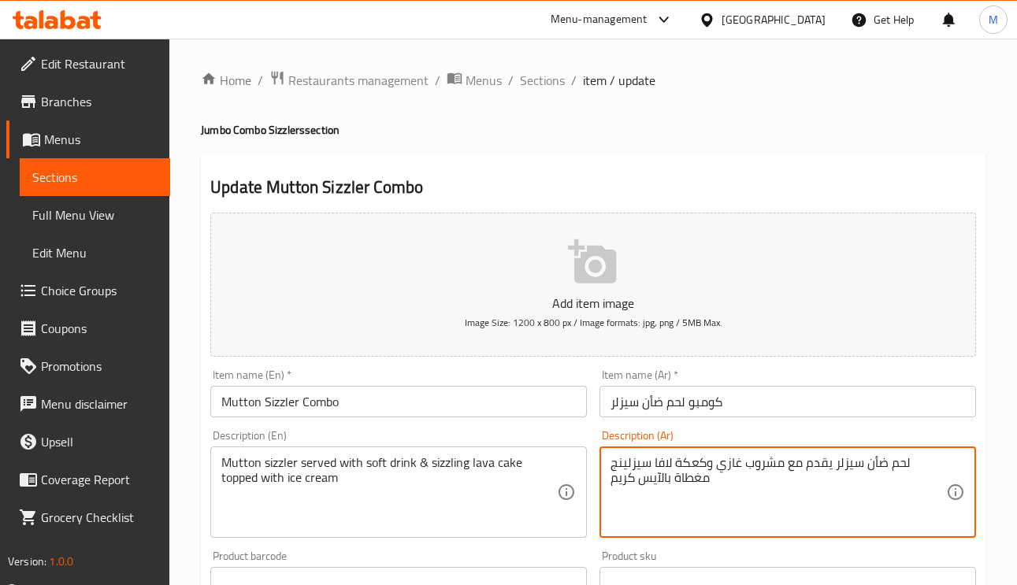
type textarea "لحم ضأن سيزلر يقدم مع مشروب غازي وكعكة لافا سيزلينج مغطاة بالآيس كريم"
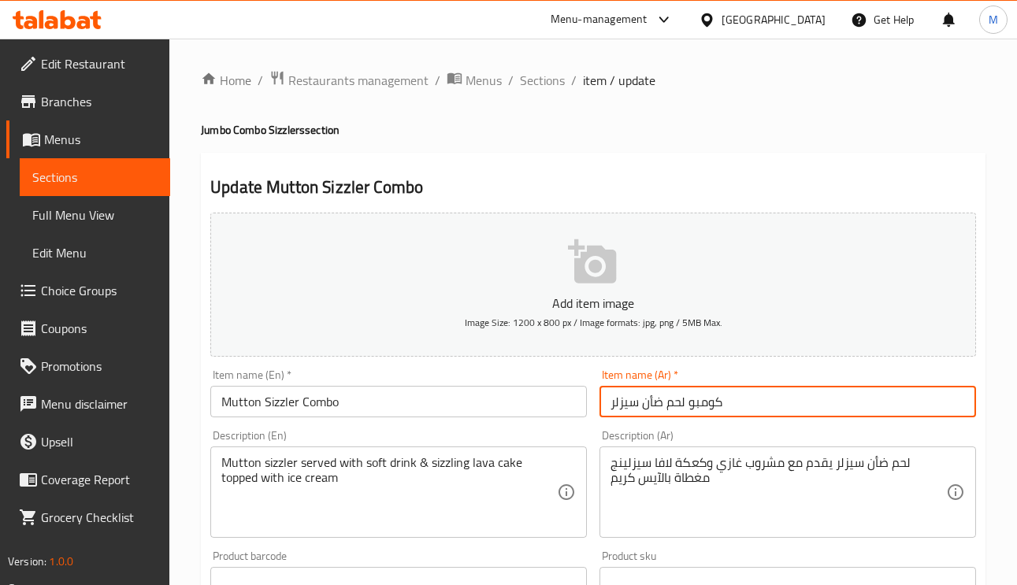
click at [795, 411] on input "كومبو لحم ضأن سيزلر" at bounding box center [787, 402] width 376 height 32
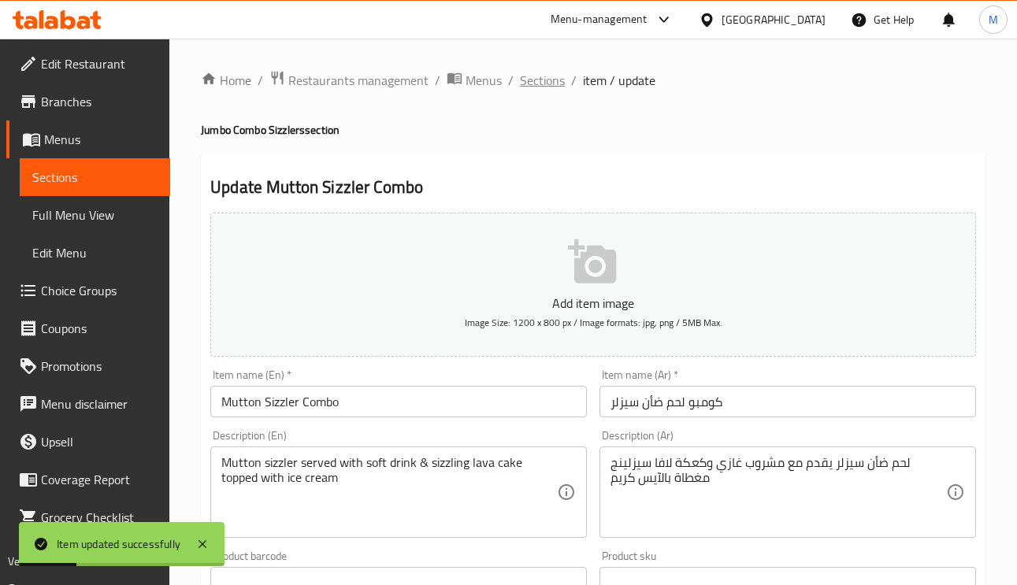
click at [532, 82] on span "Sections" at bounding box center [542, 80] width 45 height 19
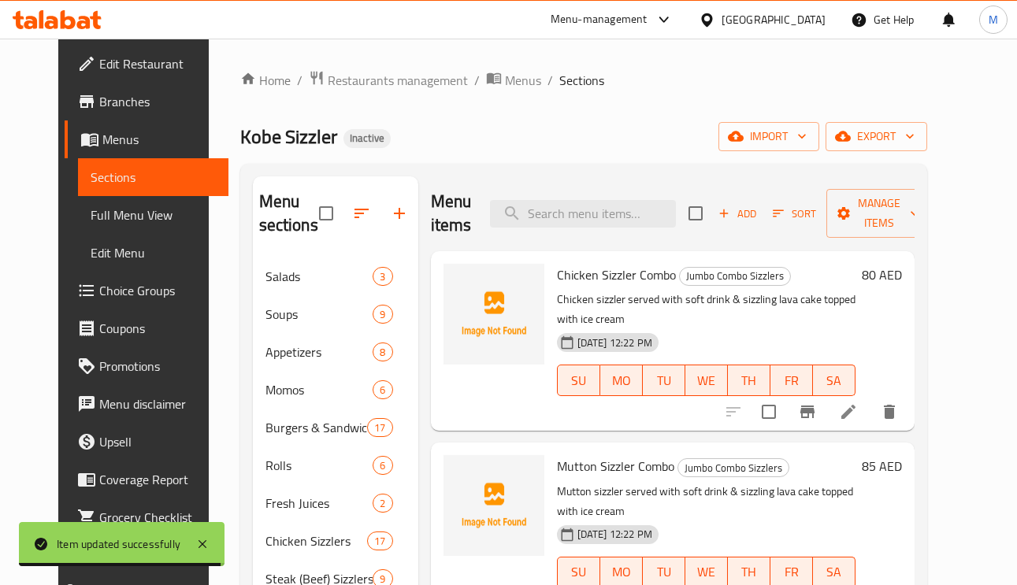
click at [634, 230] on div "Menu items Add Sort Manage items" at bounding box center [673, 213] width 484 height 75
paste input "Beef Sizzler Combo"
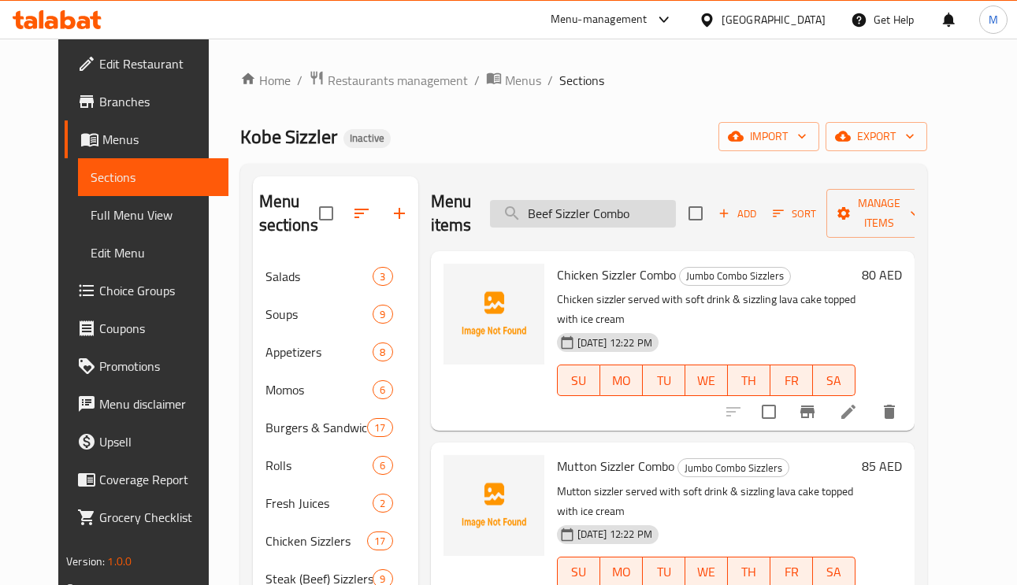
click at [629, 223] on input "Beef Sizzler Combo" at bounding box center [583, 214] width 186 height 28
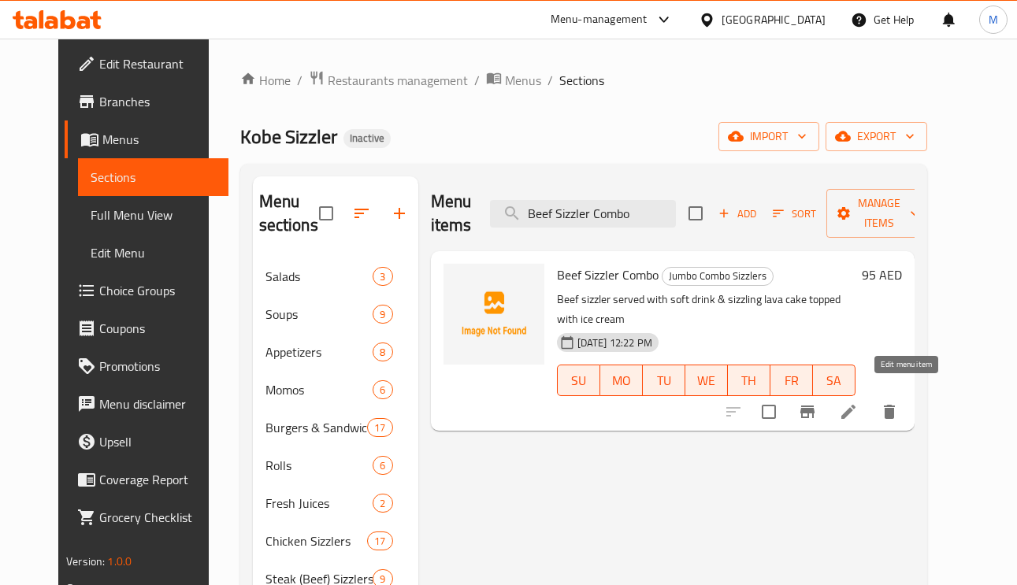
type input "Beef Sizzler Combo"
click at [858, 402] on icon at bounding box center [848, 411] width 19 height 19
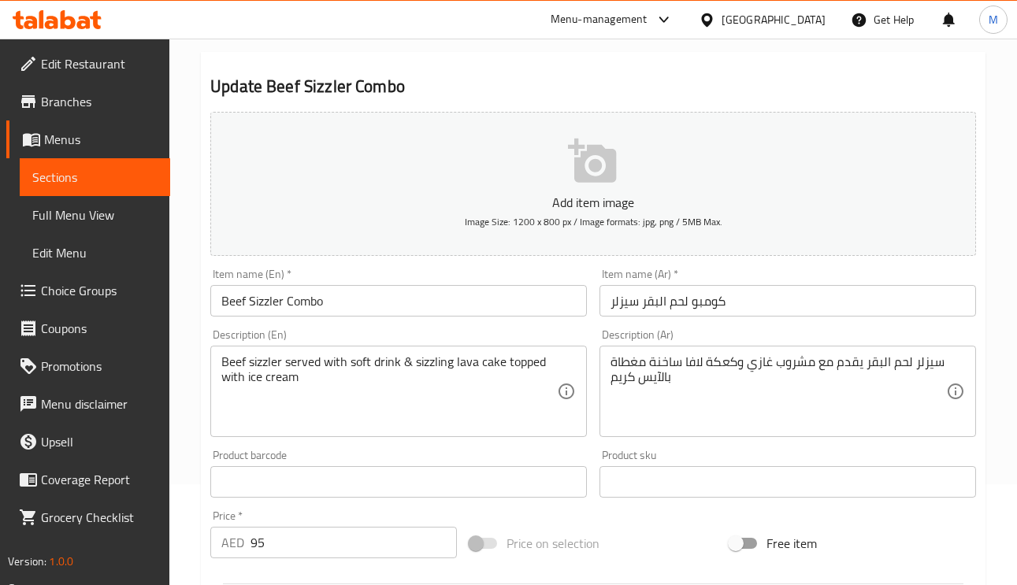
scroll to position [236, 0]
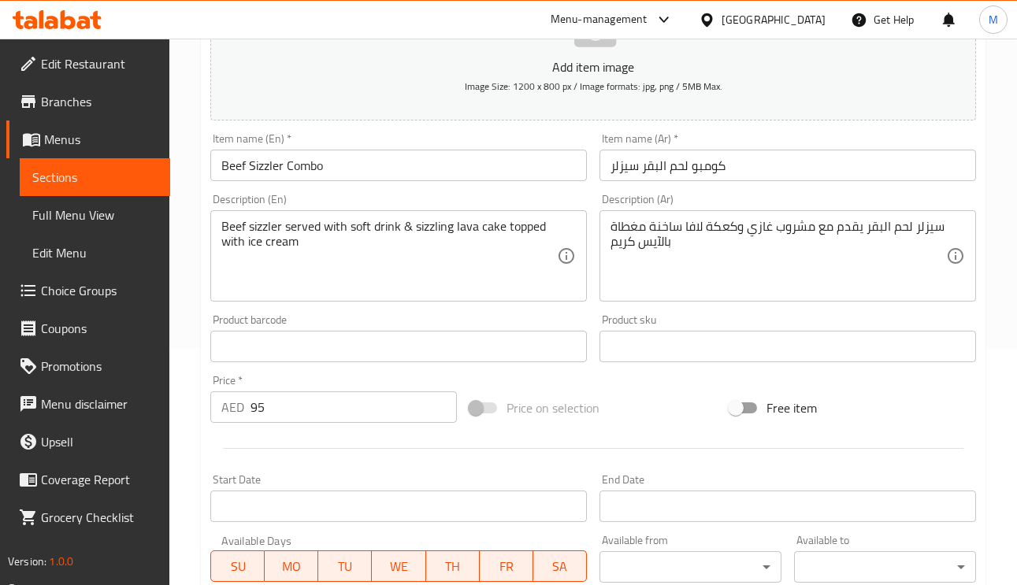
click at [624, 169] on input "كومبو لحم البقر سيزلر" at bounding box center [787, 166] width 376 height 32
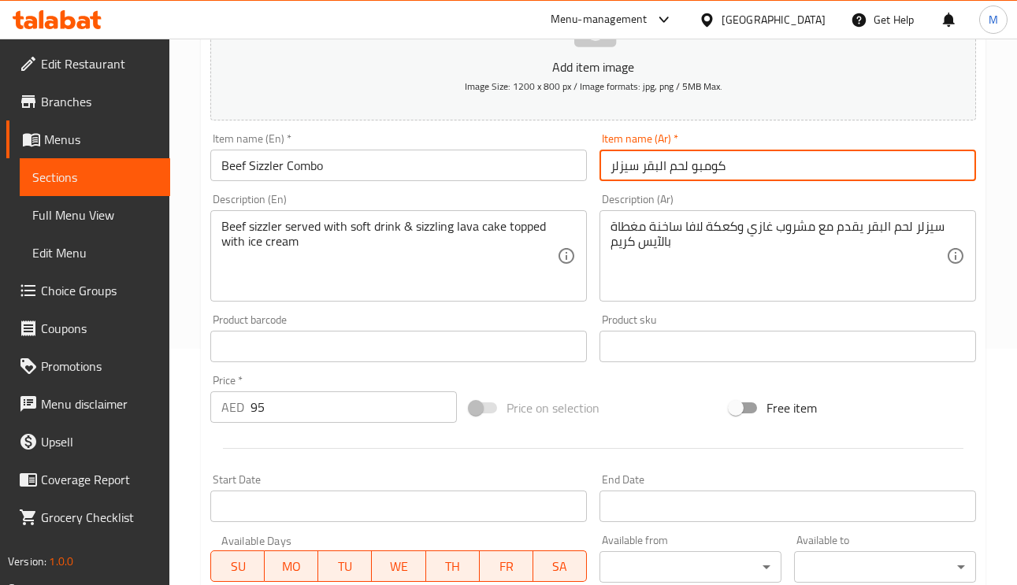
click at [624, 169] on input "كومبو لحم البقر سيزلر" at bounding box center [787, 166] width 376 height 32
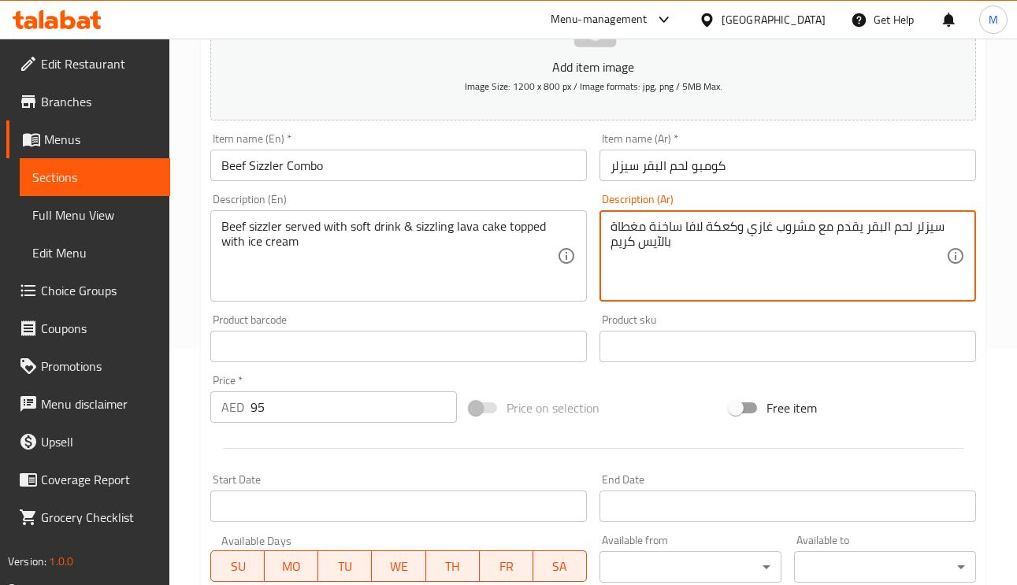
click at [663, 230] on textarea "سيزلر لحم البقر يقدم مع مشروب غازي وكعكة لافا ساخنة مغطاة بالآيس كريم" at bounding box center [778, 256] width 336 height 75
paste textarea "يزلر"
type textarea "سيزلر لحم البقر يقدم مع مشروب غازي وكعكة لافا سيزلينج مغطاة بالآيس كريم"
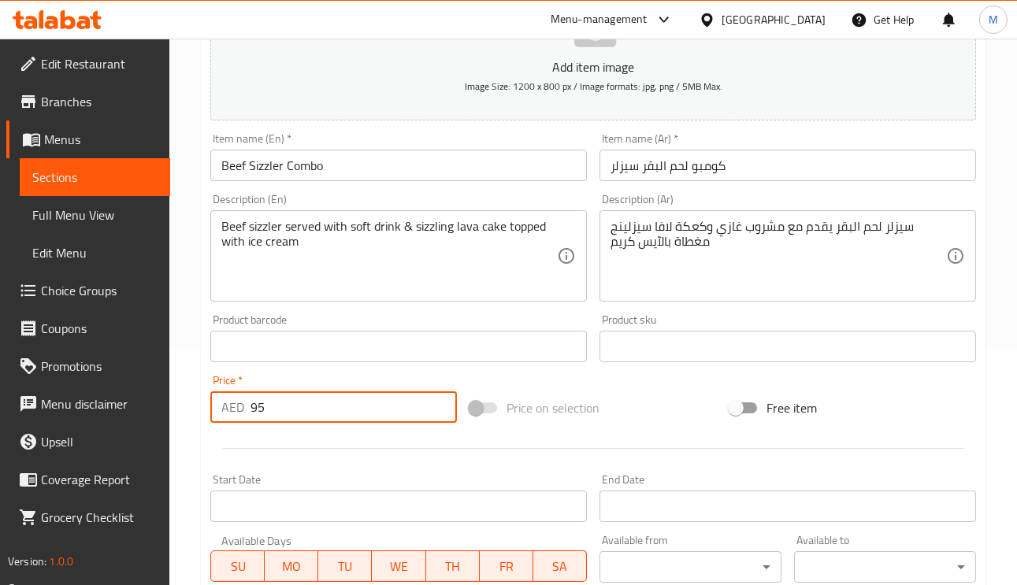
click at [230, 415] on div "AED 95 Price *" at bounding box center [333, 407] width 247 height 32
paste input "0"
type input "90"
click at [354, 160] on input "Beef Sizzler Combo" at bounding box center [398, 166] width 376 height 32
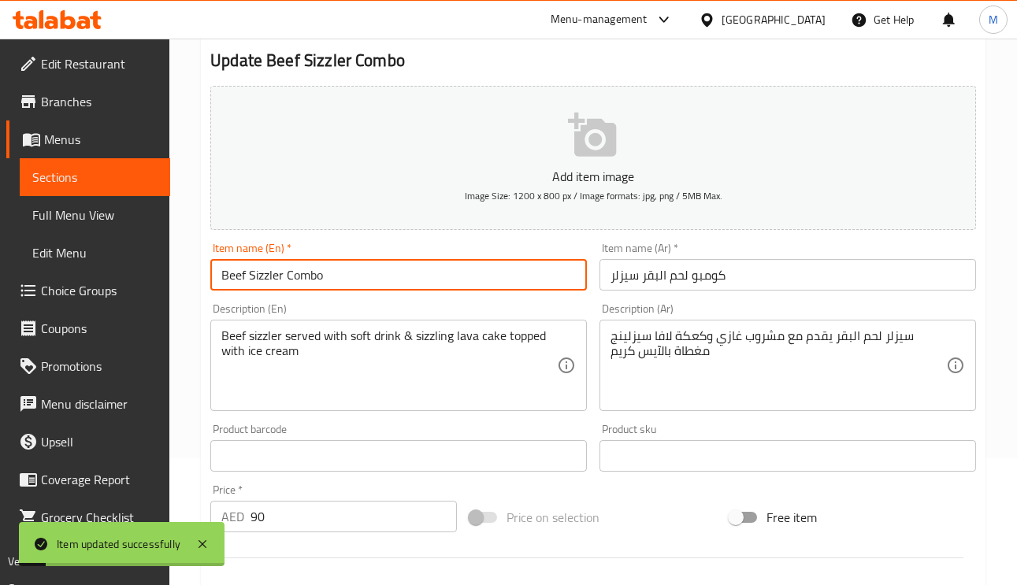
scroll to position [0, 0]
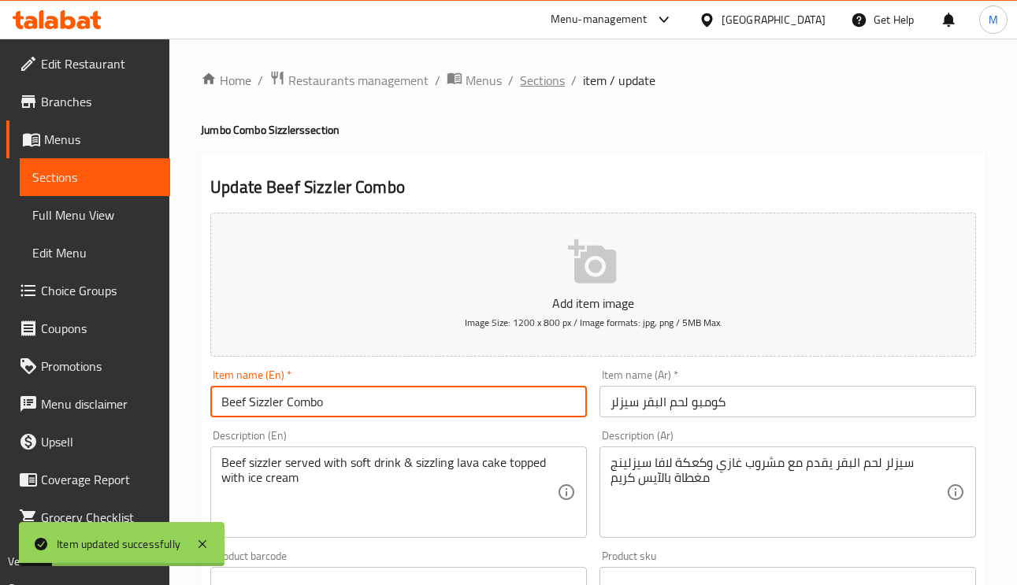
click at [532, 81] on span "Sections" at bounding box center [542, 80] width 45 height 19
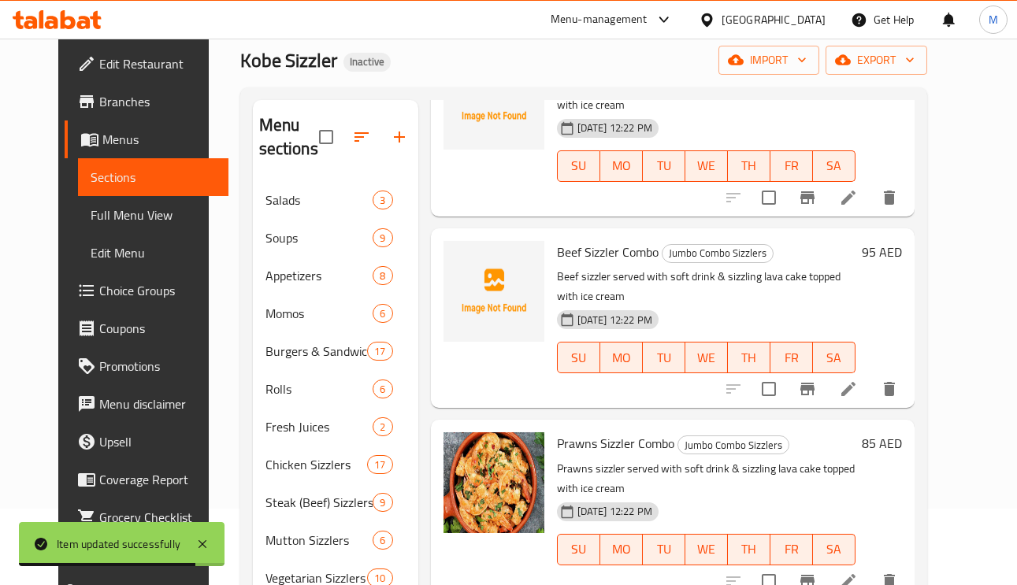
scroll to position [118, 0]
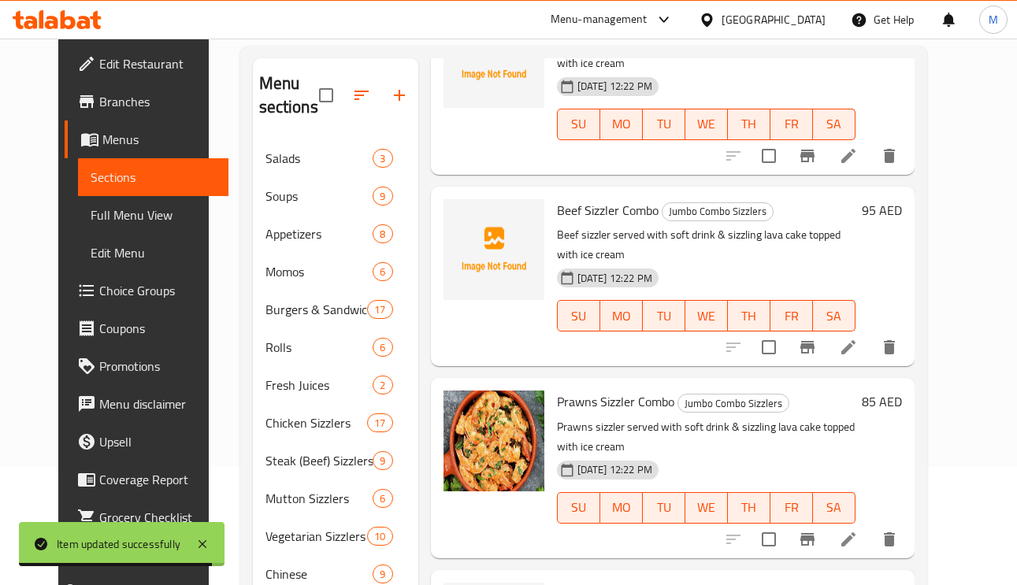
click at [870, 525] on li at bounding box center [848, 539] width 44 height 28
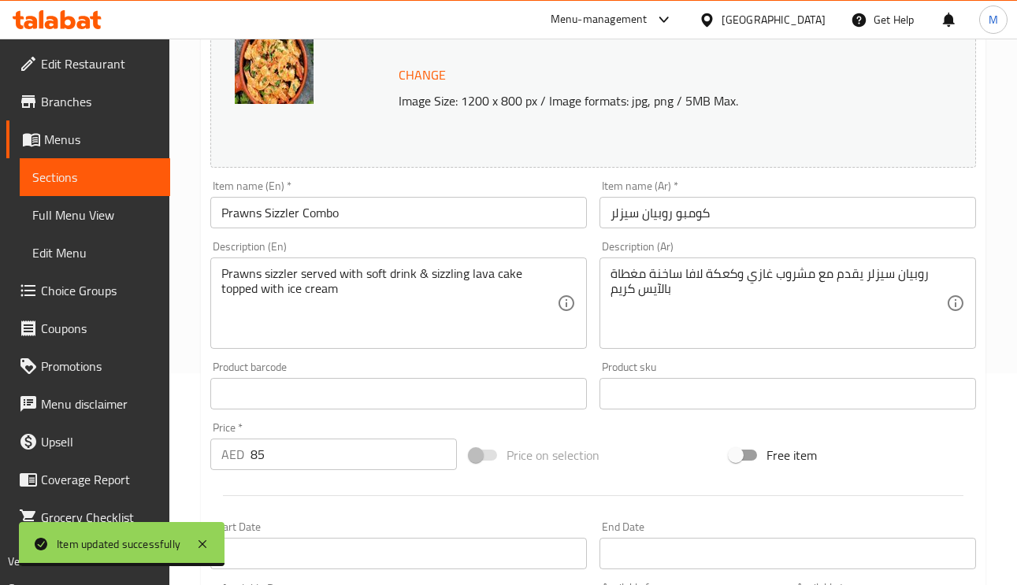
scroll to position [236, 0]
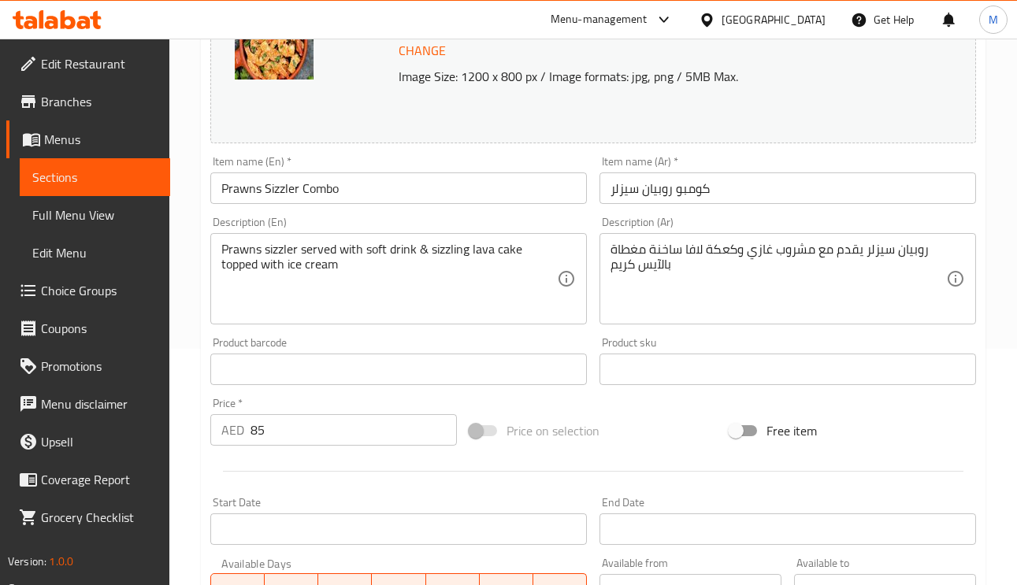
click at [625, 188] on input "كومبو روبيان سيزلر" at bounding box center [787, 188] width 376 height 32
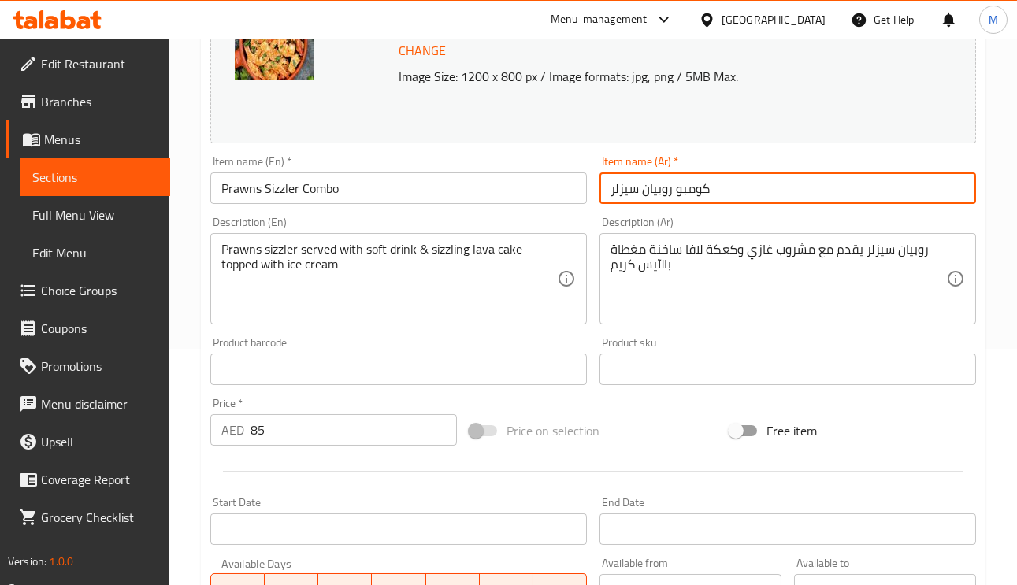
click at [625, 188] on input "كومبو روبيان سيزلر" at bounding box center [787, 188] width 376 height 32
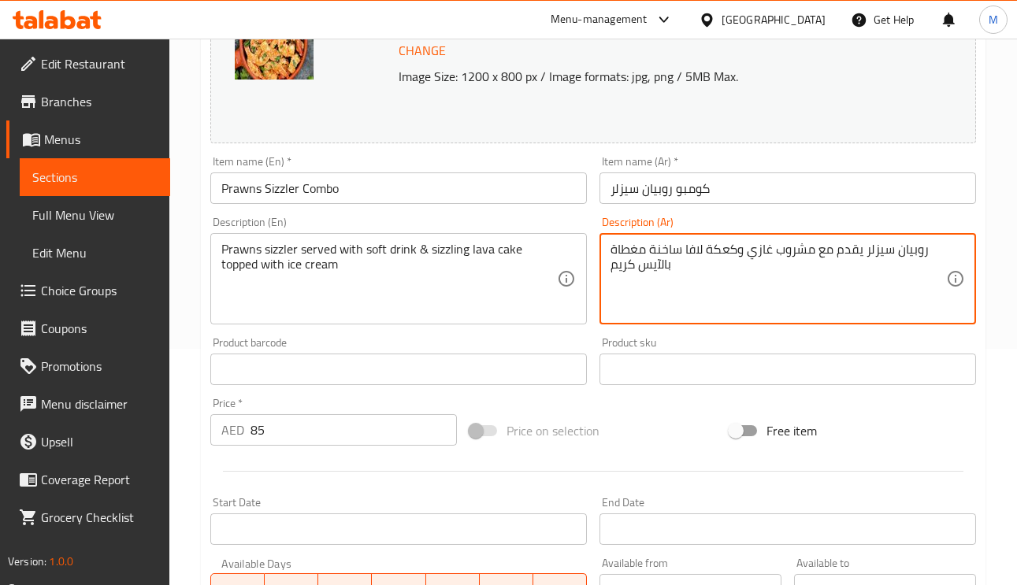
click at [670, 251] on textarea "روبيان سيزلر يقدم مع مشروب غازي وكعكة لافا ساخنة مغطاة بالآيس كريم" at bounding box center [778, 279] width 336 height 75
paste textarea "يزلر"
type textarea "روبيان سيزلر يقدم مع مشروب غازي وكعكة لافا سيزلينج مغطاة بالآيس كريم"
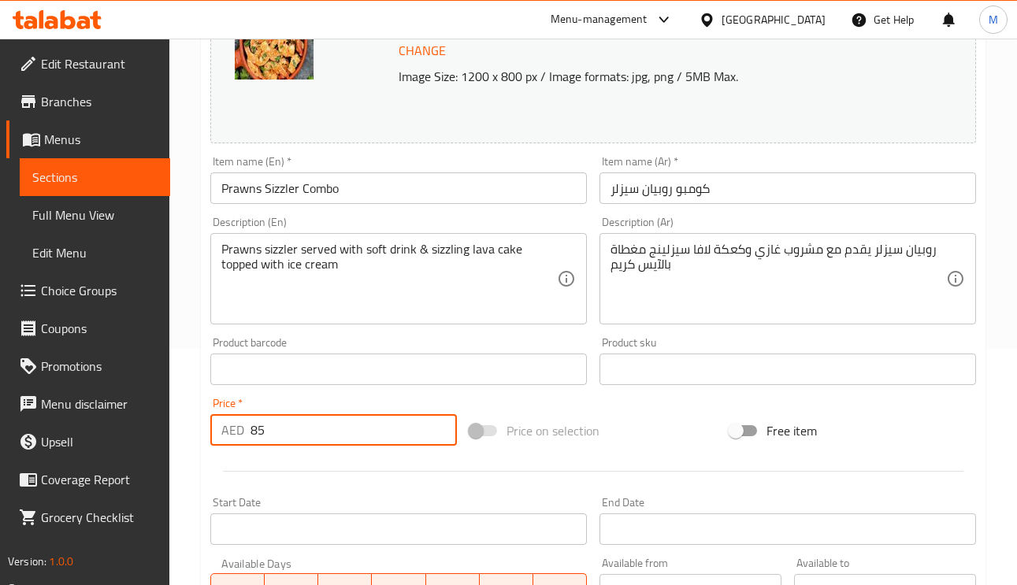
drag, startPoint x: 270, startPoint y: 436, endPoint x: 240, endPoint y: 441, distance: 30.4
click at [240, 441] on div "AED 85 Price *" at bounding box center [333, 430] width 247 height 32
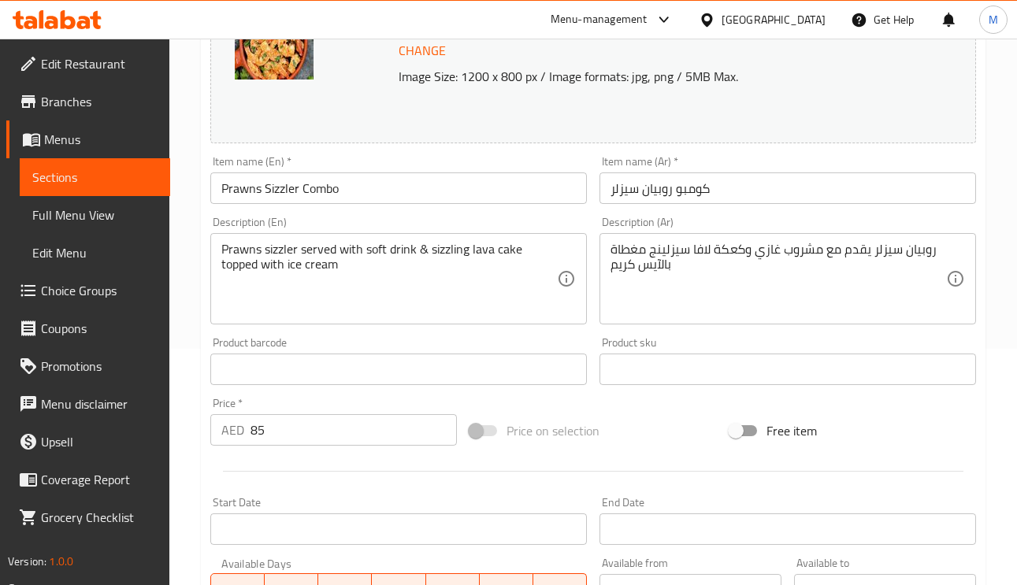
click at [270, 426] on input "85" at bounding box center [353, 430] width 206 height 32
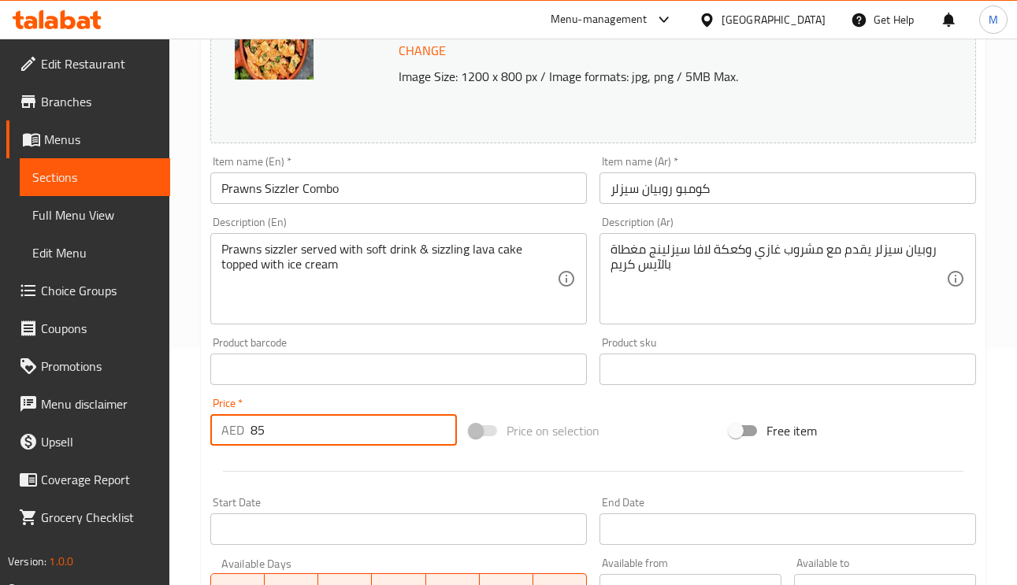
click at [261, 426] on input "85" at bounding box center [353, 430] width 206 height 32
click at [258, 427] on input "85" at bounding box center [353, 430] width 206 height 32
paste input "9"
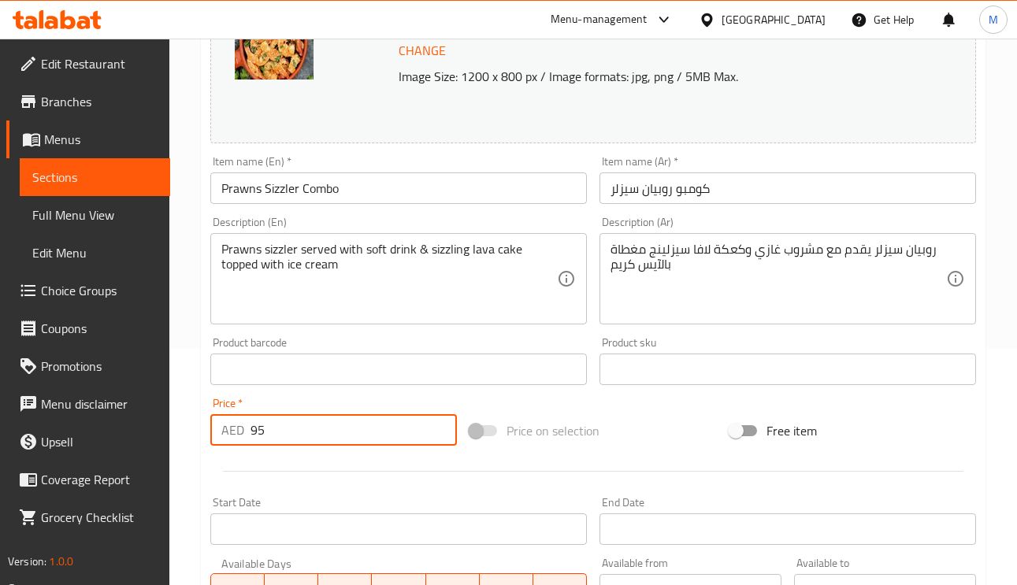
type input "95"
click at [373, 201] on input "Prawns Sizzler Combo" at bounding box center [398, 188] width 376 height 32
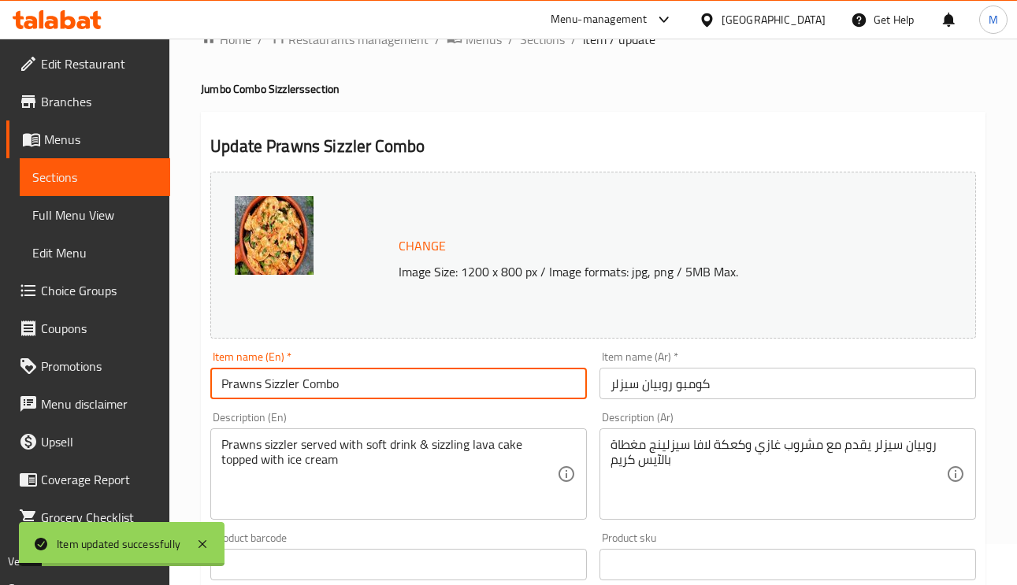
scroll to position [0, 0]
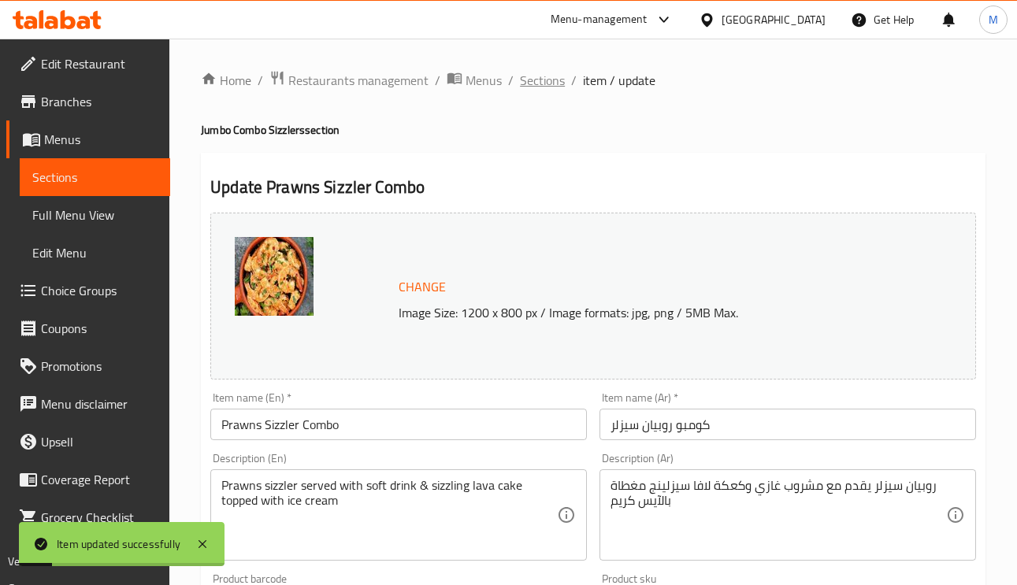
click at [538, 83] on span "Sections" at bounding box center [542, 80] width 45 height 19
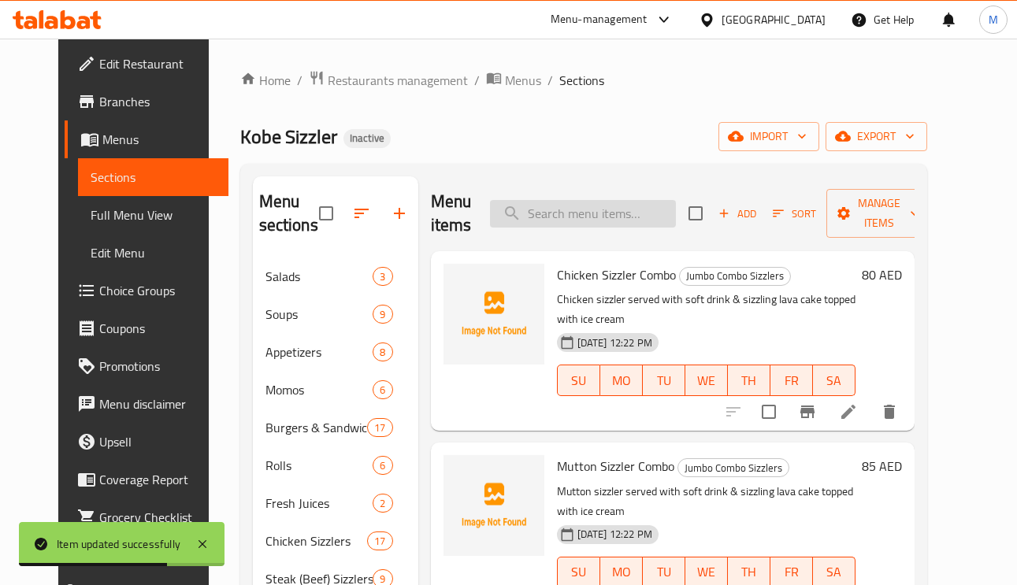
click at [597, 223] on input "search" at bounding box center [583, 214] width 186 height 28
paste input "Fish Sizzler Combo"
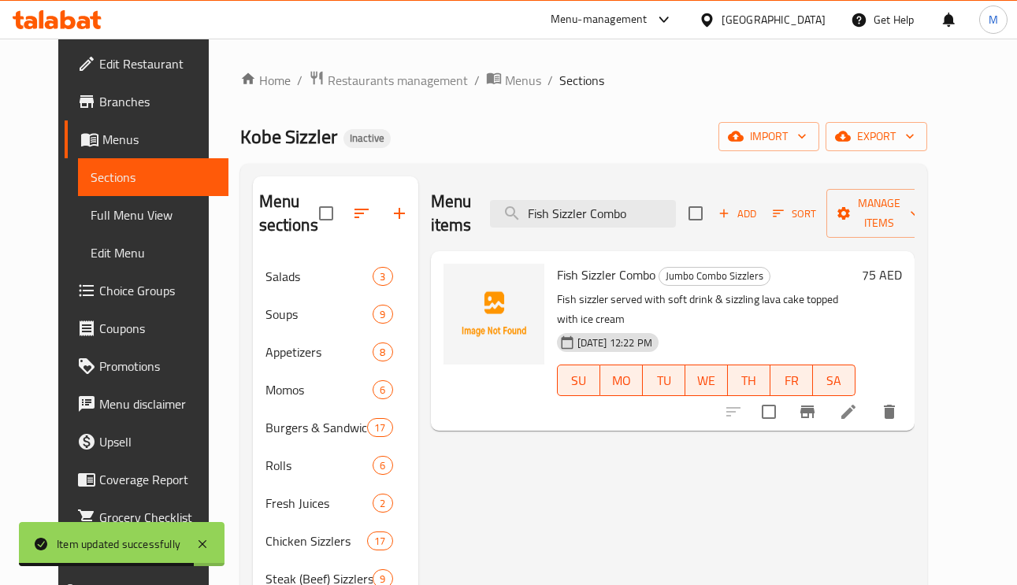
type input "Fish Sizzler Combo"
click at [858, 402] on icon at bounding box center [848, 411] width 19 height 19
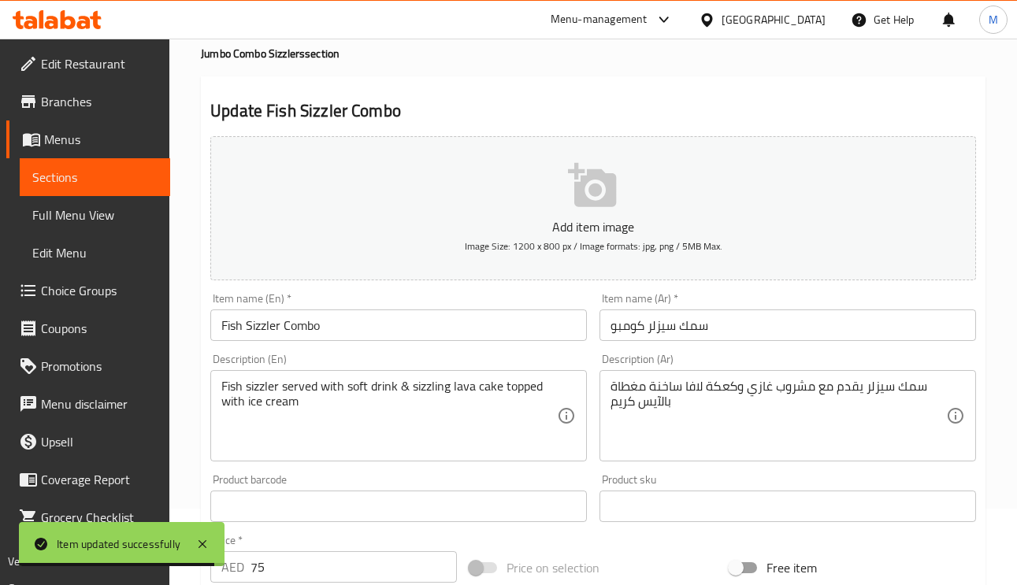
scroll to position [118, 0]
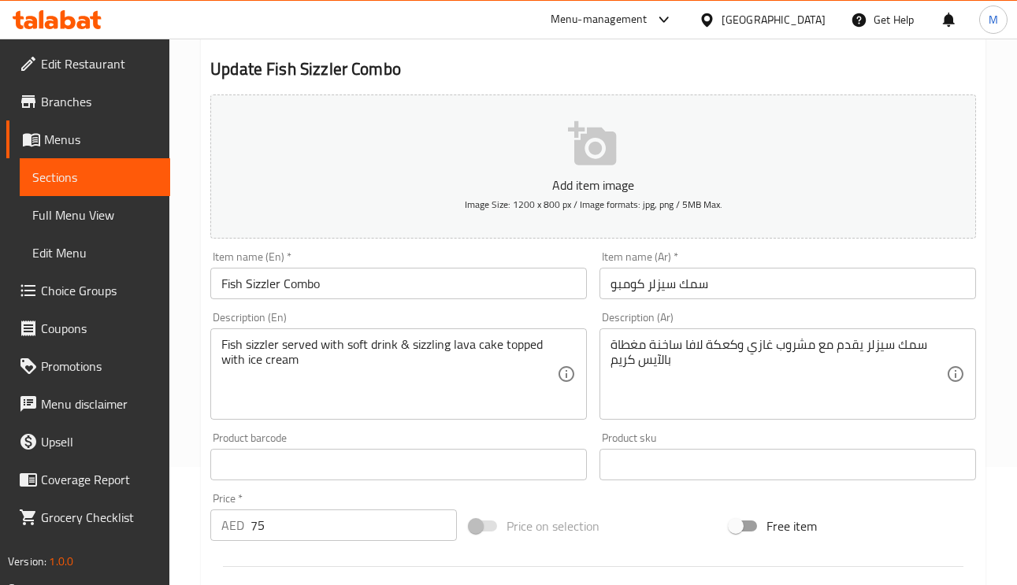
click at [662, 280] on input "سمك سيزلر كومبو" at bounding box center [787, 284] width 376 height 32
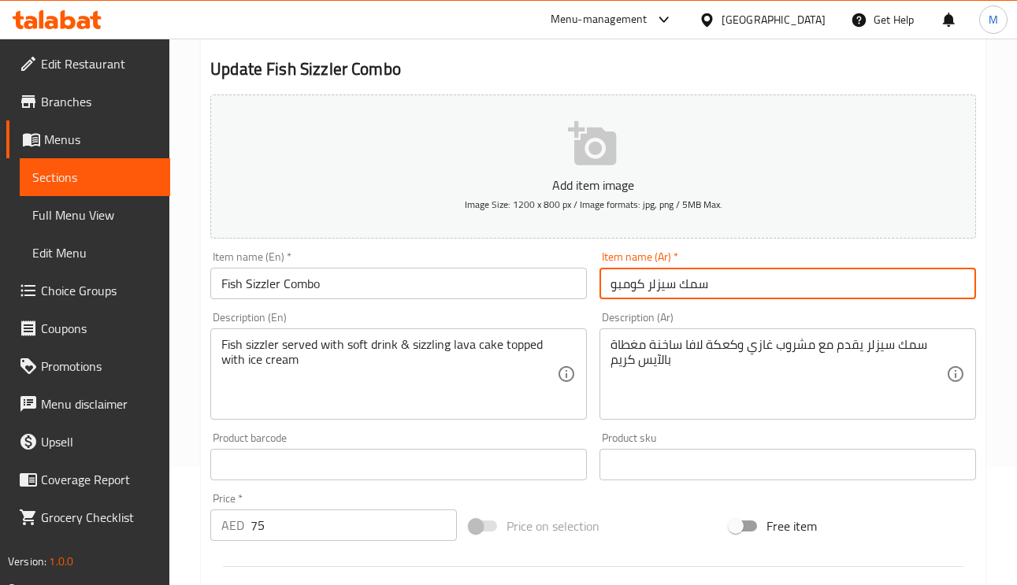
click at [662, 280] on input "سمك سيزلر كومبو" at bounding box center [787, 284] width 376 height 32
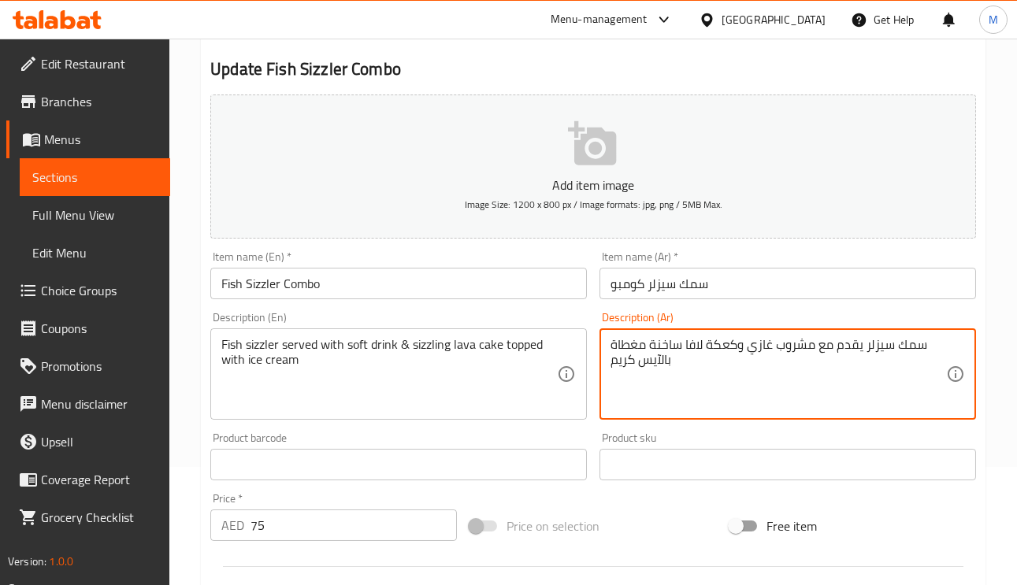
click at [660, 339] on textarea "سمك سيزلر يقدم مع مشروب غازي وكعكة لافا ساخنة مغطاة بالآيس كريم" at bounding box center [778, 374] width 336 height 75
paste textarea "يزلر"
type textarea "سمك سيزلر يقدم مع مشروب غازي وكعكة لافا سيزلينج مغطاة بالآيس كريم"
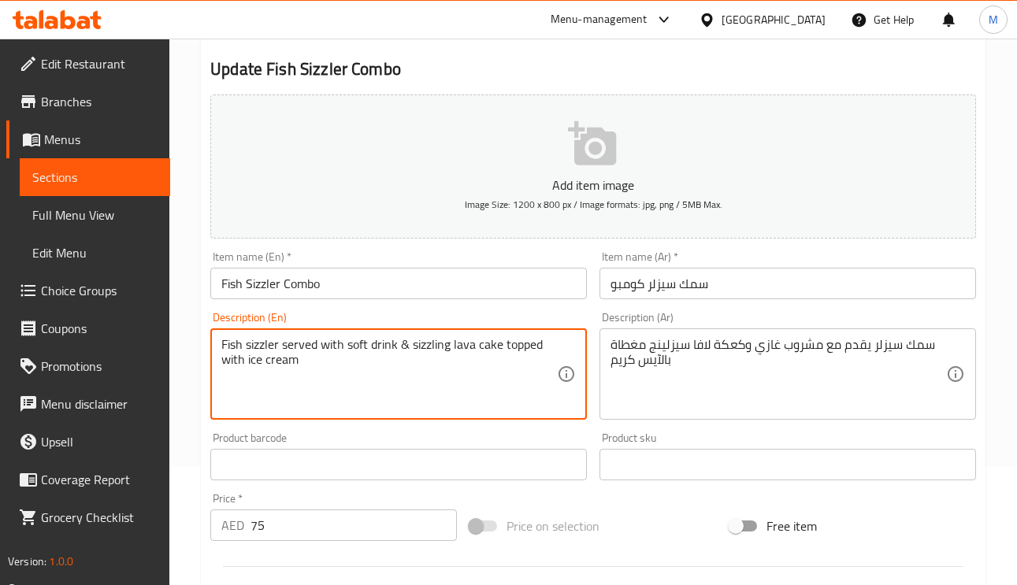
click at [235, 339] on textarea "Fish sizzler served with soft drink & sizzling lava cake topped with ice cream" at bounding box center [389, 374] width 336 height 75
click at [262, 347] on textarea "Fish sizzler served with soft drink & sizzling lava cake topped with ice cream" at bounding box center [389, 374] width 336 height 75
click at [234, 343] on textarea "Fish sizzler served with soft drink & sizzling lava cake topped with ice cream" at bounding box center [389, 374] width 336 height 75
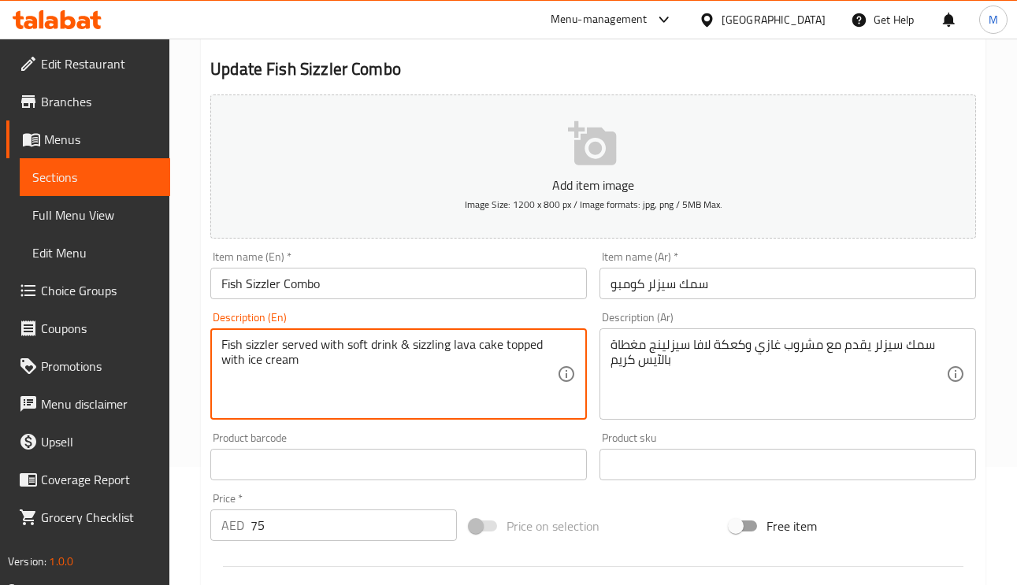
click at [257, 340] on textarea "Fish sizzler served with soft drink & sizzling lava cake topped with ice cream" at bounding box center [389, 374] width 336 height 75
click at [269, 350] on textarea "Fish sizzler served with soft drink & sizzling lava cake topped with ice cream" at bounding box center [389, 374] width 336 height 75
click at [257, 346] on textarea "Fish sizzler served with soft drink & sizzling lava cake topped with ice cream" at bounding box center [389, 374] width 336 height 75
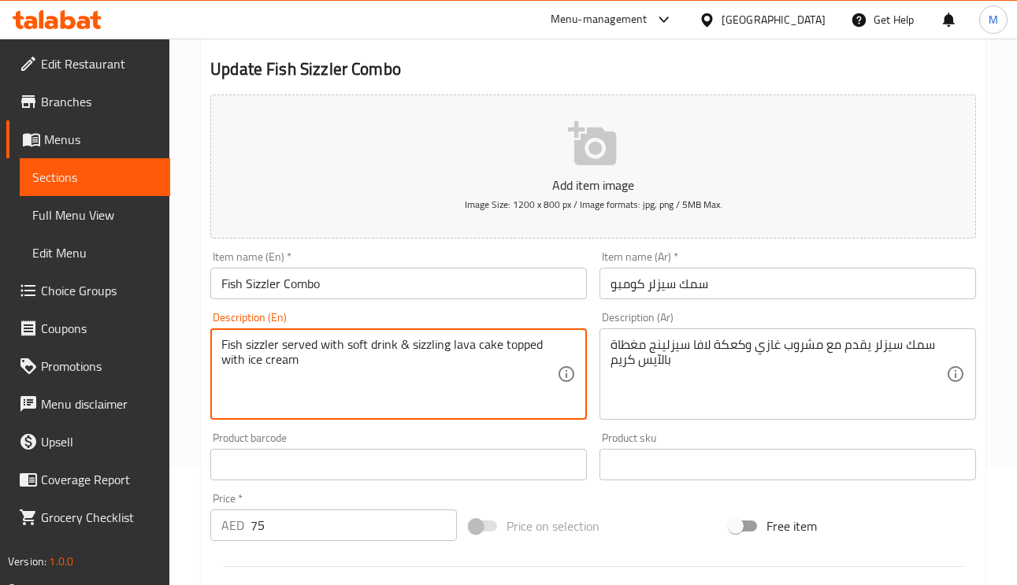
click at [231, 346] on textarea "Fish sizzler served with soft drink & sizzling lava cake topped with ice cream" at bounding box center [389, 374] width 336 height 75
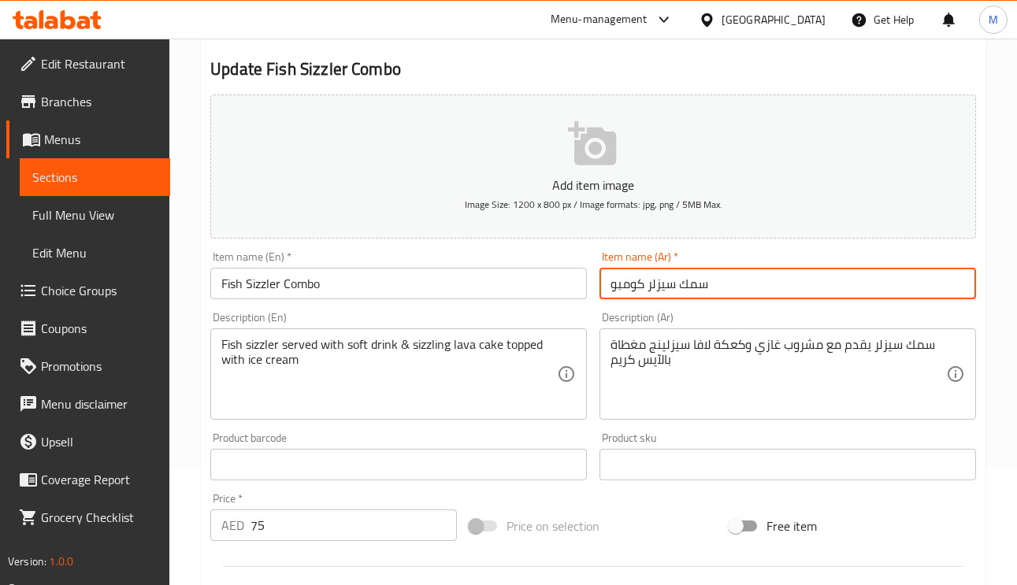
click at [746, 278] on input "سمك سيزلر كومبو" at bounding box center [787, 284] width 376 height 32
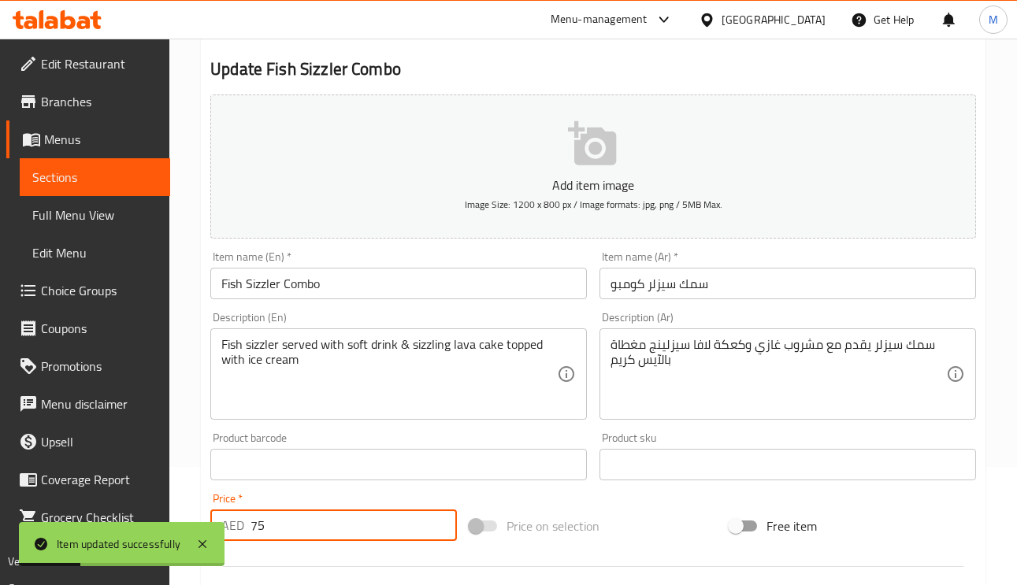
drag, startPoint x: 273, startPoint y: 531, endPoint x: 216, endPoint y: 518, distance: 58.9
click at [217, 519] on div "AED 75 Price *" at bounding box center [333, 526] width 247 height 32
paste input "8"
type input "85"
click at [364, 292] on input "Fish Sizzler Combo" at bounding box center [398, 284] width 376 height 32
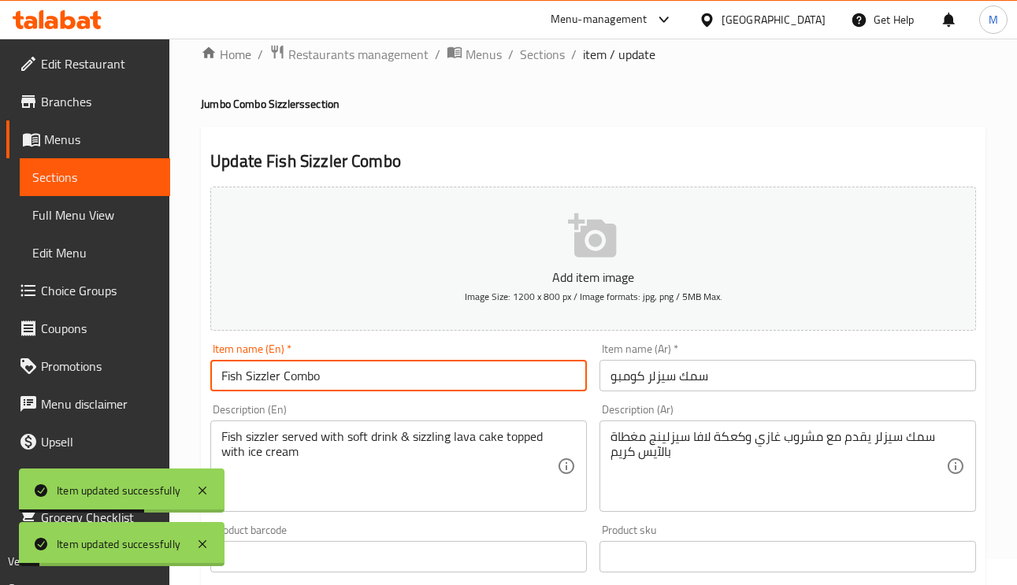
scroll to position [0, 0]
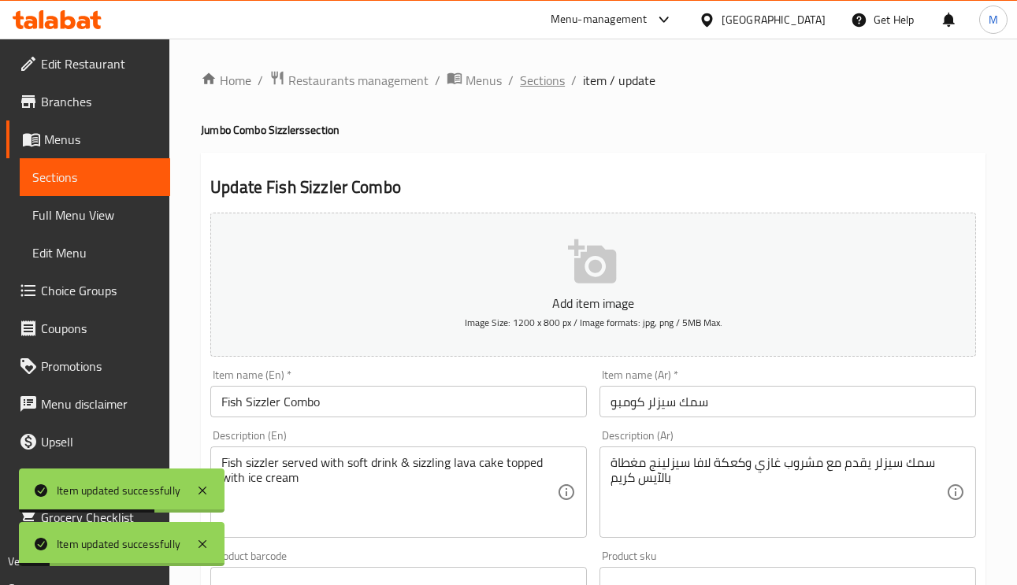
click at [543, 86] on span "Sections" at bounding box center [542, 80] width 45 height 19
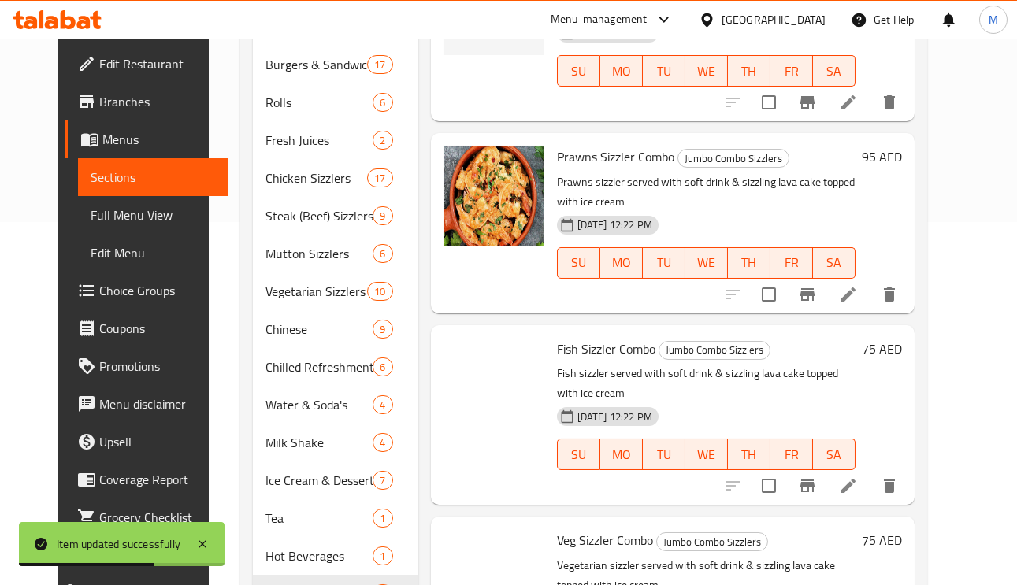
scroll to position [478, 0]
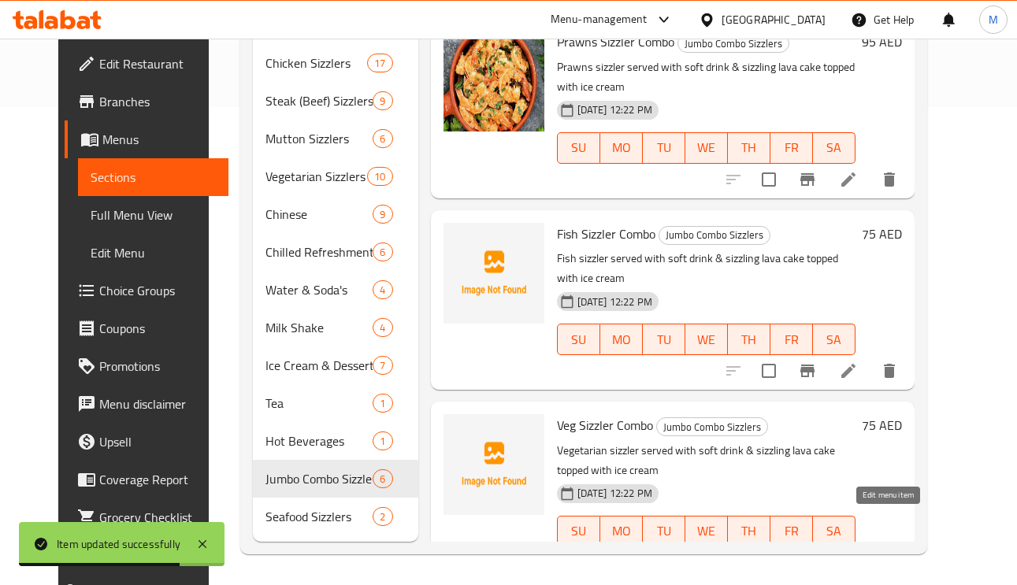
click at [858, 554] on icon at bounding box center [848, 563] width 19 height 19
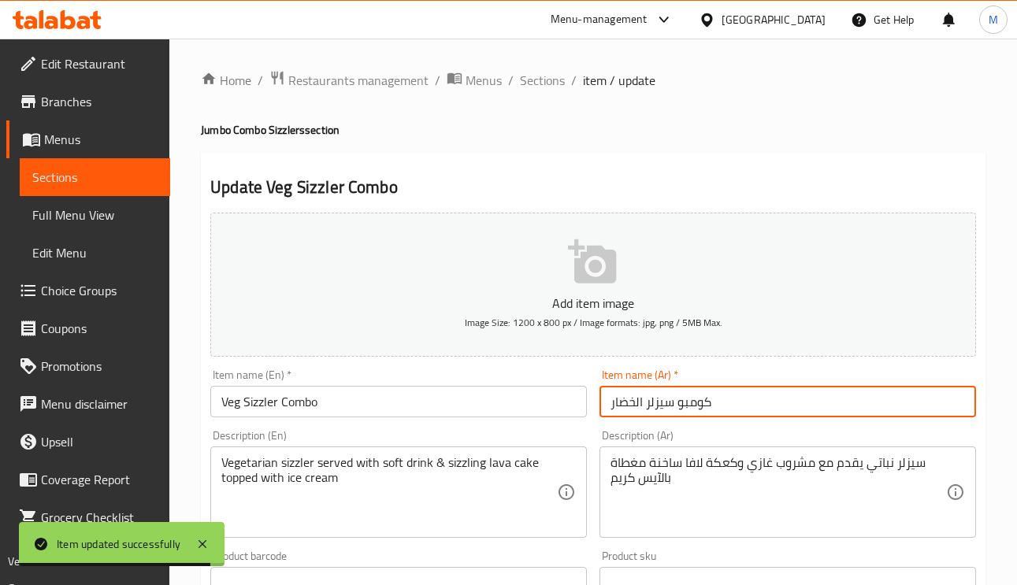
click at [664, 407] on input "كومبو سيزلر الخضار" at bounding box center [787, 402] width 376 height 32
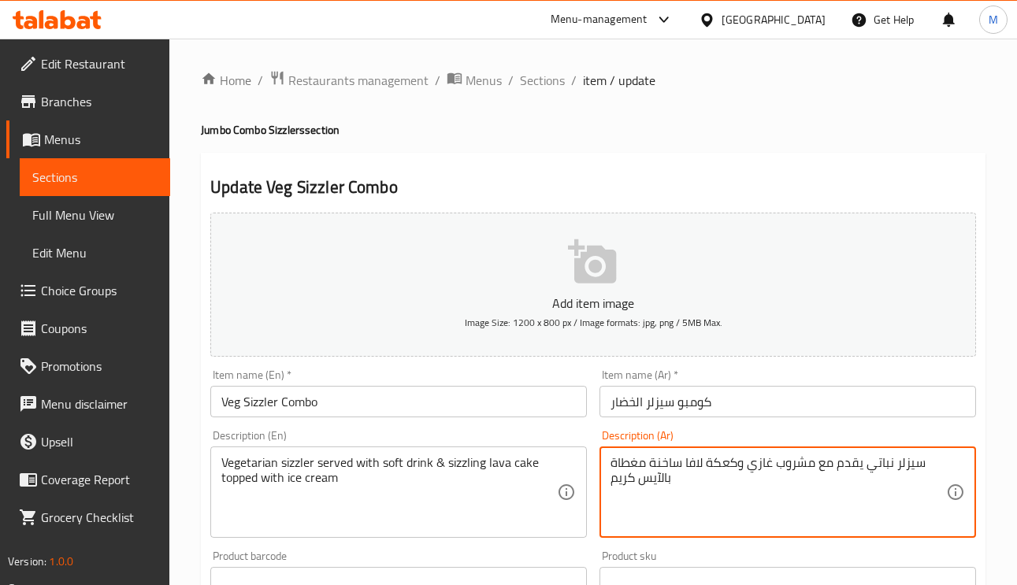
click at [669, 468] on textarea "سيزلر نباتي يقدم مع مشروب غازي وكعكة لافا ساخنة مغطاة بالآيس كريم" at bounding box center [778, 492] width 336 height 75
paste textarea "يزلر"
type textarea "سيزلر نباتي يقدم مع مشروب غازي وكعكة لافا سيزلينج مغطاة بالآيس كريم"
click at [757, 400] on input "كومبو سيزلر الخضار" at bounding box center [787, 402] width 376 height 32
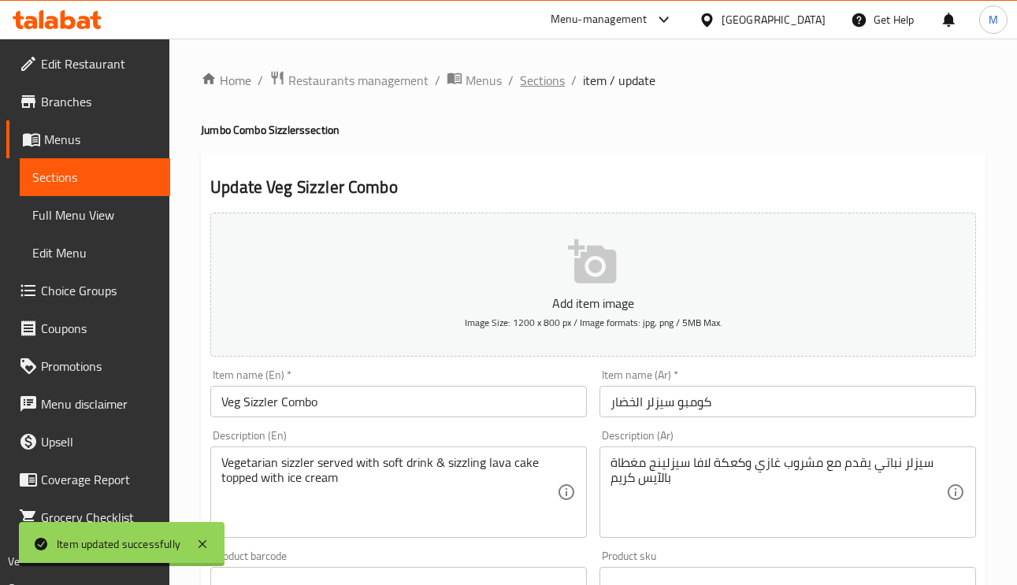
click at [534, 87] on span "Sections" at bounding box center [542, 80] width 45 height 19
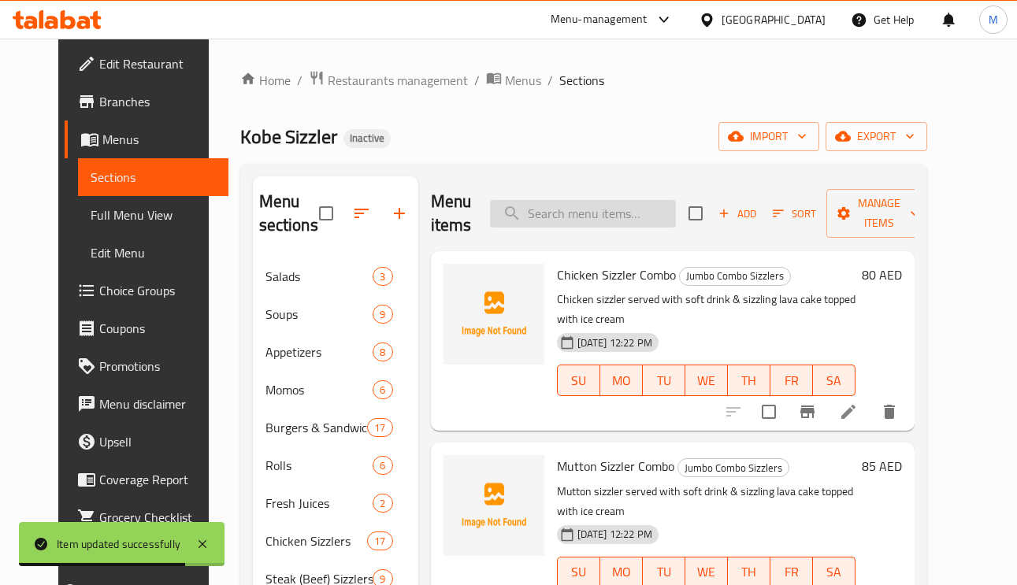
paste input "Fish Sizzler Combo"
click at [597, 216] on input "Fish Sizzler Combo" at bounding box center [583, 214] width 186 height 28
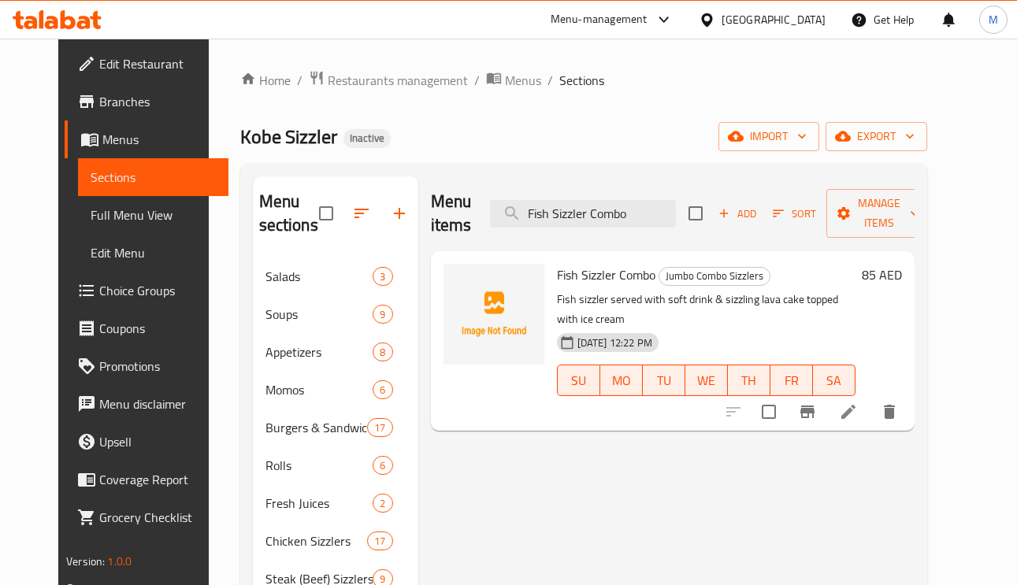
type input "Fish Sizzler Combo"
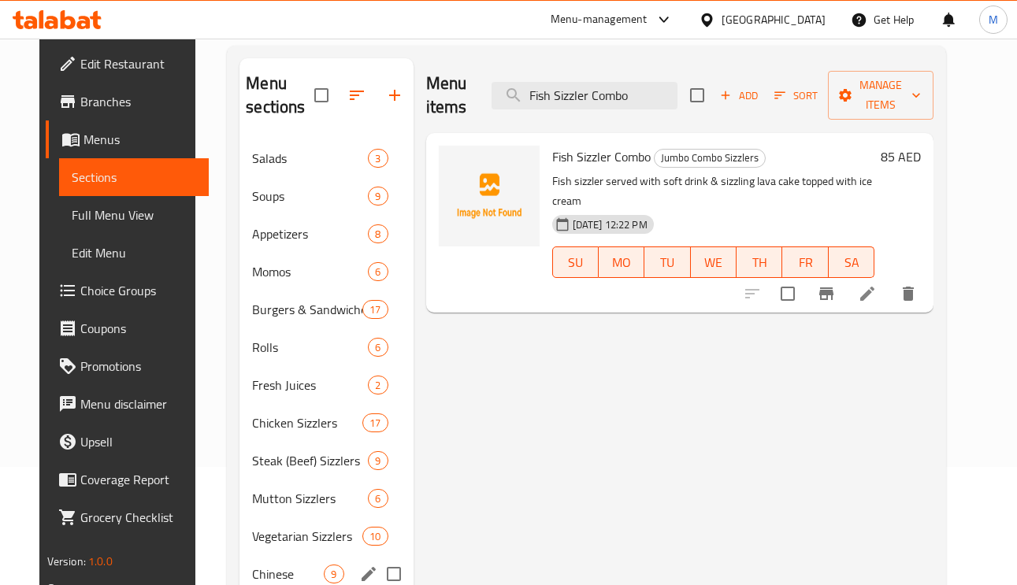
scroll to position [473, 0]
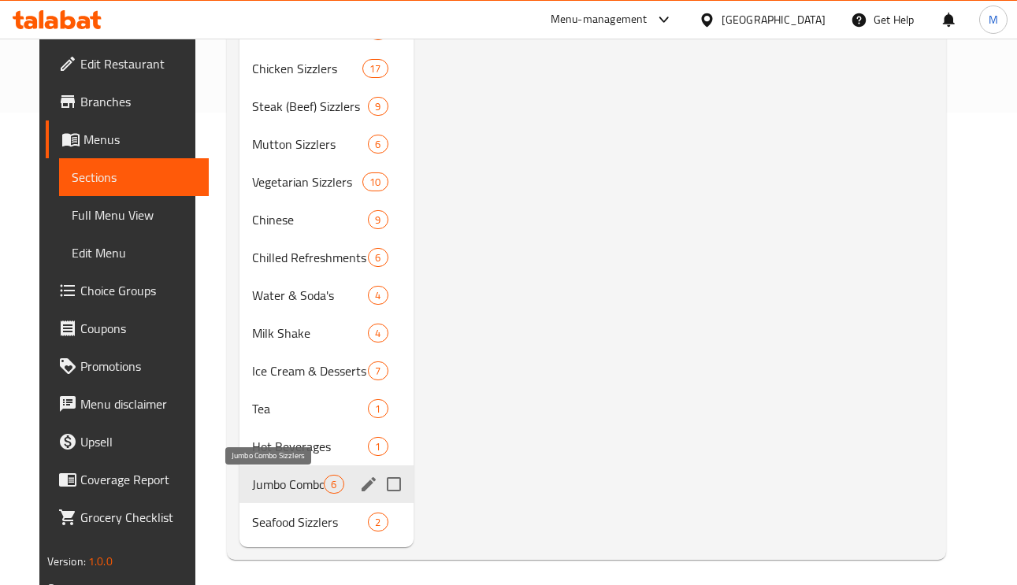
click at [280, 484] on span "Jumbo Combo Sizzlers" at bounding box center [288, 484] width 72 height 19
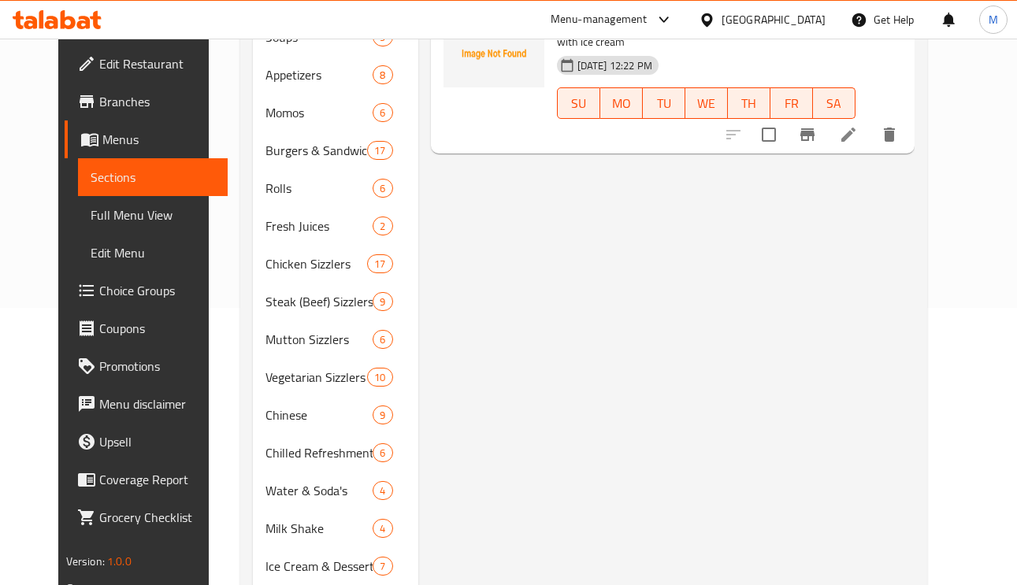
scroll to position [118, 0]
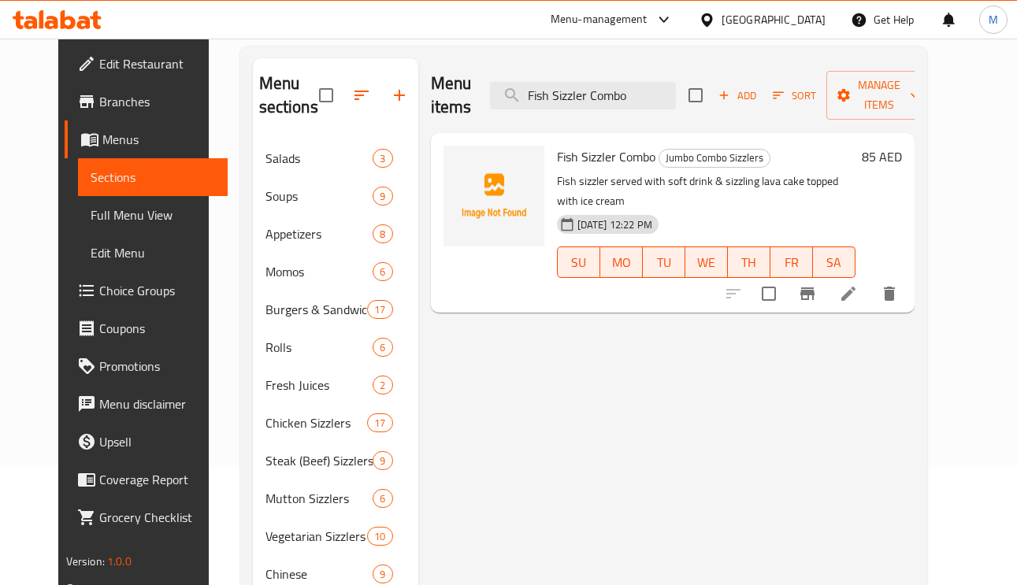
click at [636, 132] on div "Menu items Fish Sizzler Combo Add Sort Manage items" at bounding box center [673, 95] width 484 height 75
click at [627, 95] on input "Fish Sizzler Combo" at bounding box center [583, 96] width 186 height 28
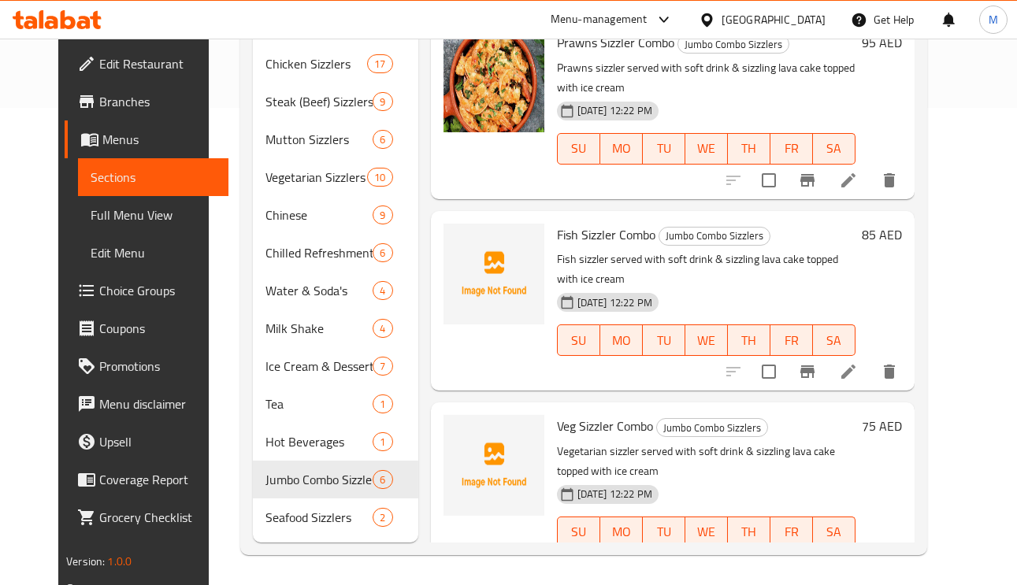
scroll to position [478, 0]
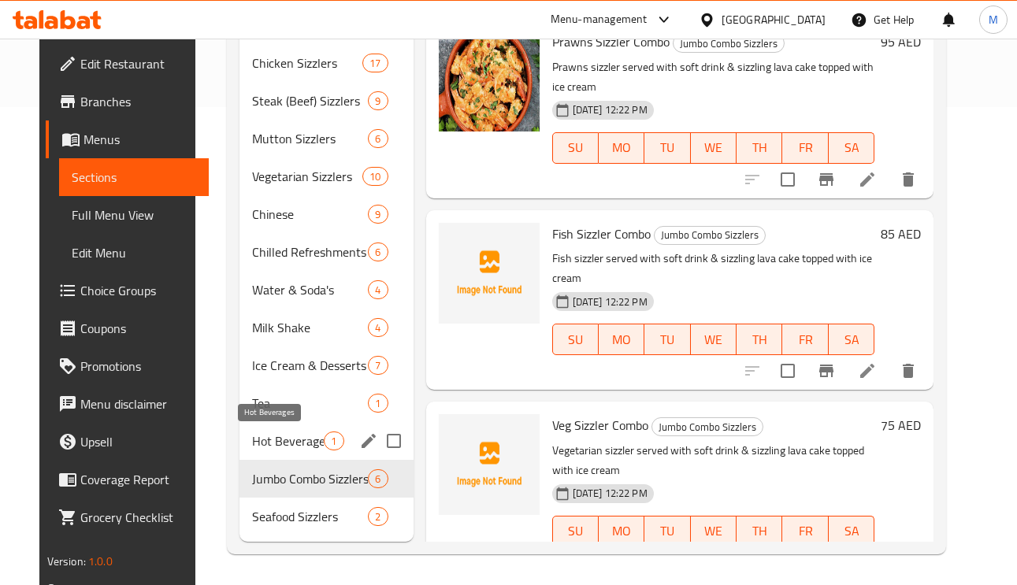
click at [252, 440] on span "Hot Beverages" at bounding box center [288, 441] width 72 height 19
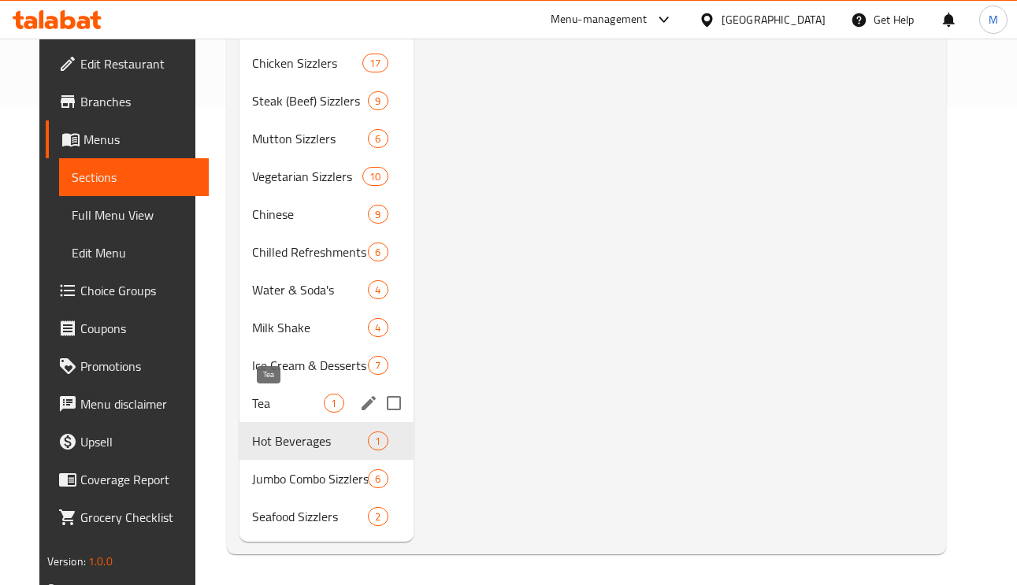
click at [266, 395] on span "Tea" at bounding box center [288, 403] width 72 height 19
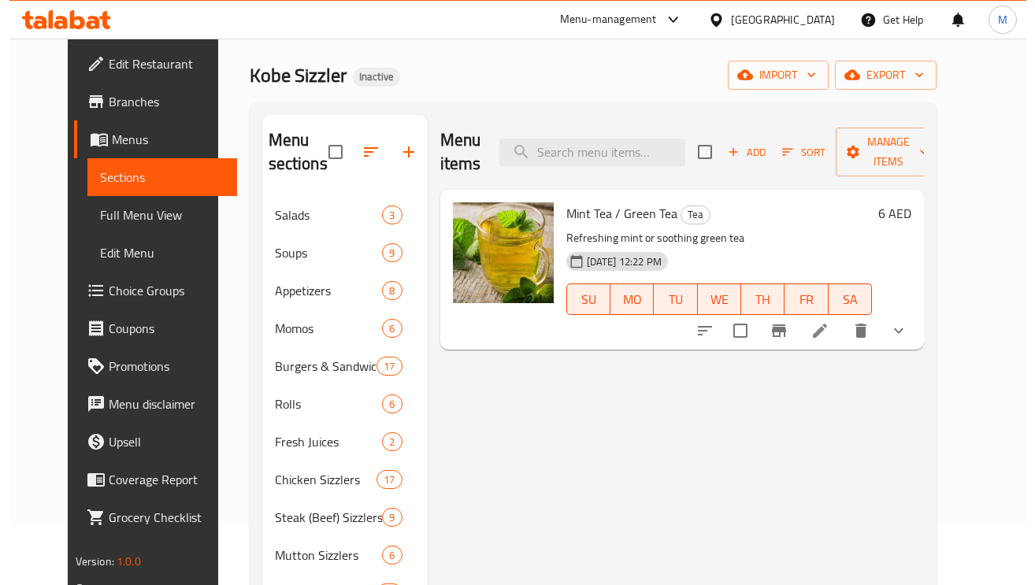
scroll to position [6, 0]
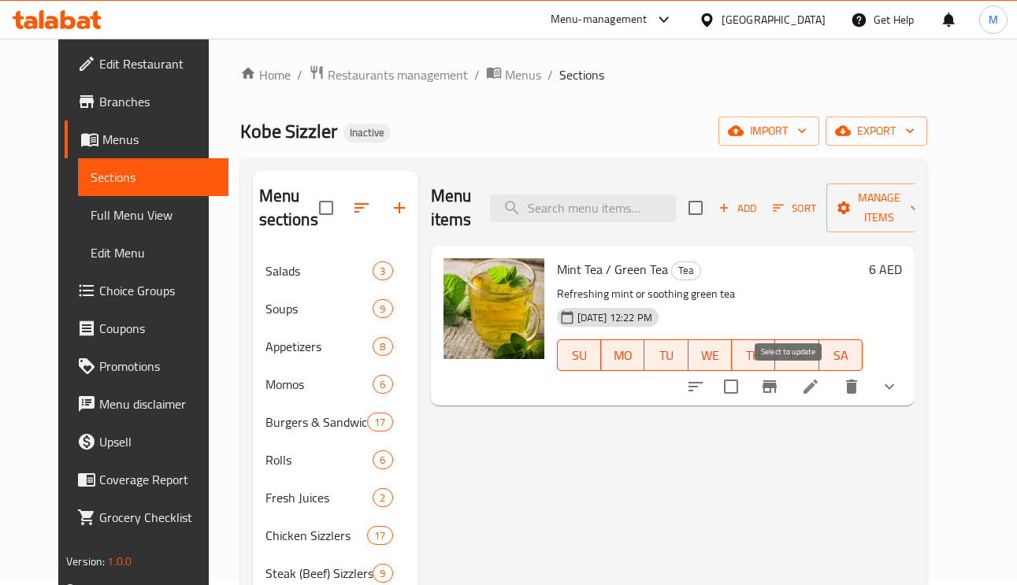
click at [747, 379] on input "checkbox" at bounding box center [730, 386] width 33 height 33
checkbox input "true"
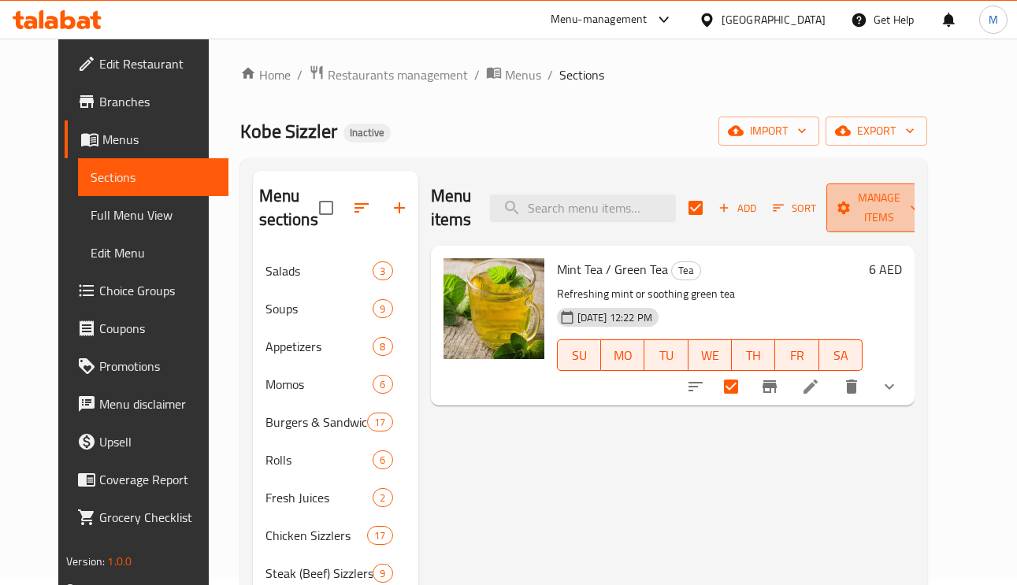
click at [899, 189] on span "Manage items" at bounding box center [879, 207] width 80 height 39
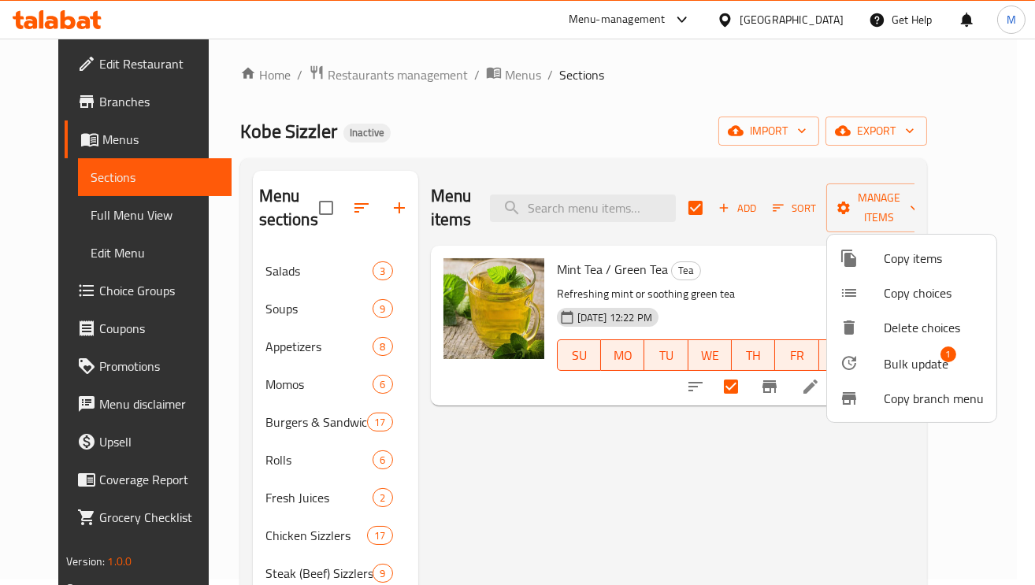
click at [897, 364] on span "Bulk update" at bounding box center [916, 363] width 65 height 19
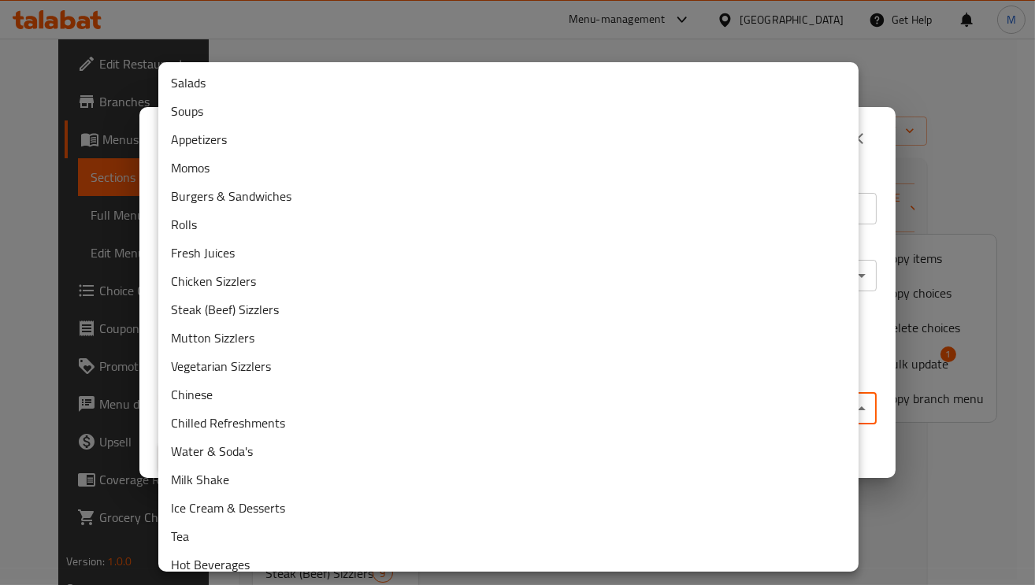
click at [340, 411] on body "​ Menu-management United Arab Emirates Get Help M Edit Restaurant Branches Menu…" at bounding box center [517, 306] width 1035 height 547
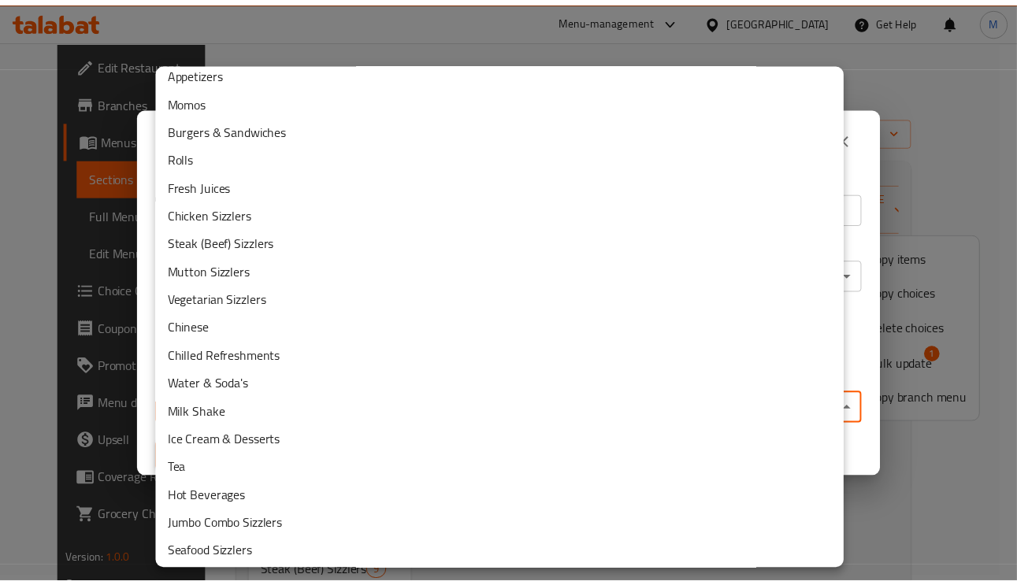
scroll to position [69, 0]
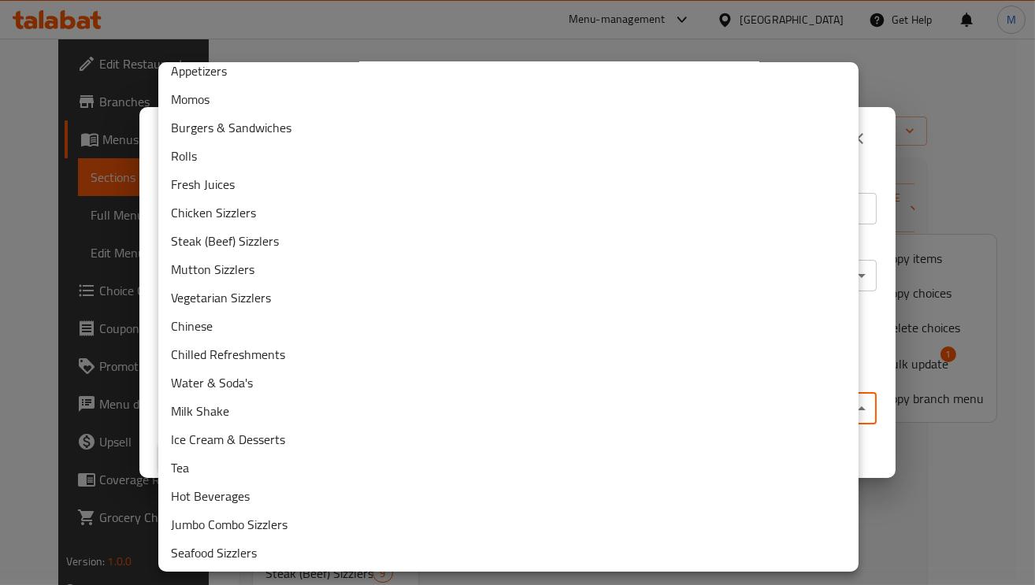
click at [252, 494] on li "Hot Beverages" at bounding box center [508, 496] width 700 height 28
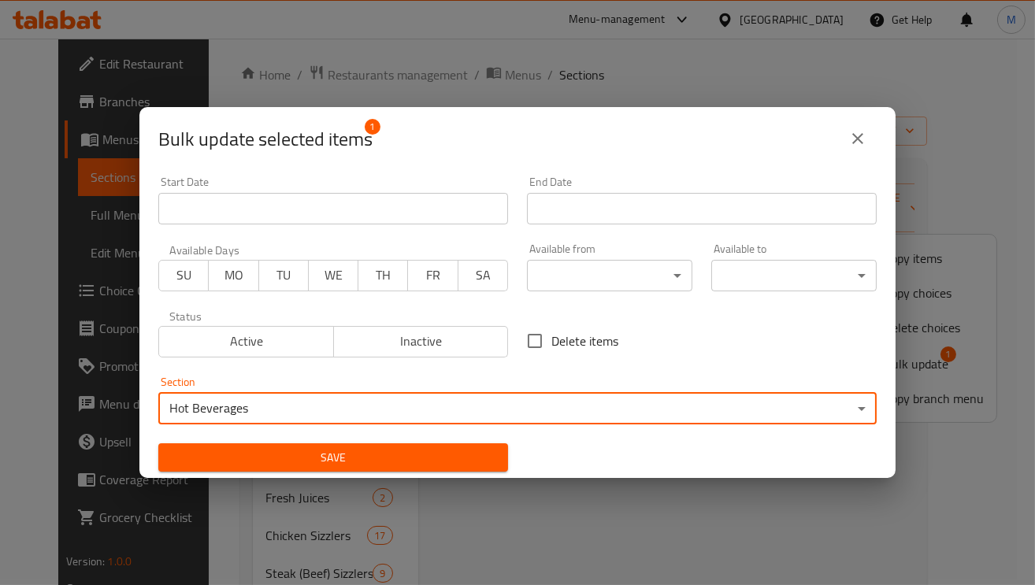
click at [361, 455] on span "Save" at bounding box center [333, 458] width 324 height 20
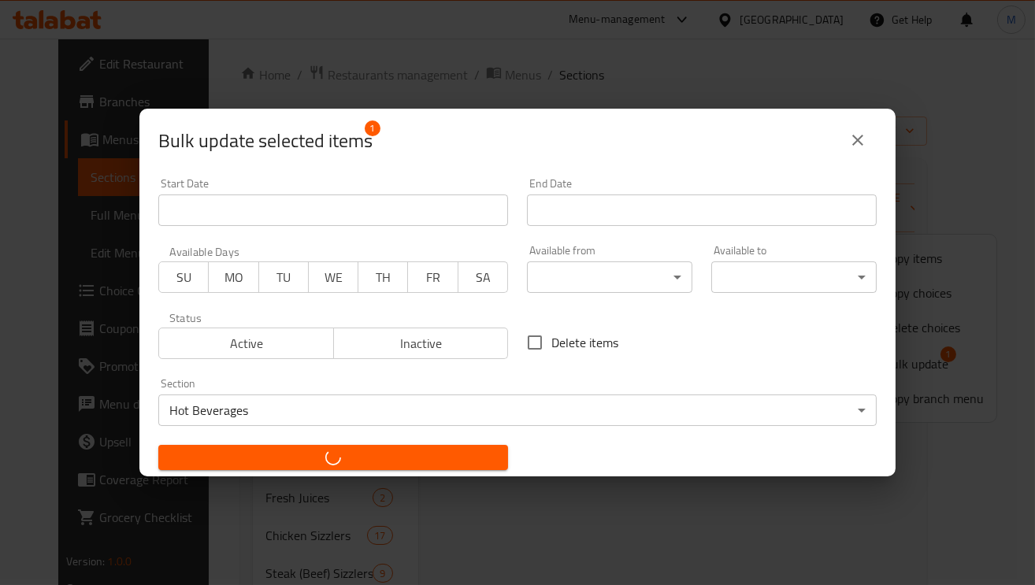
checkbox input "false"
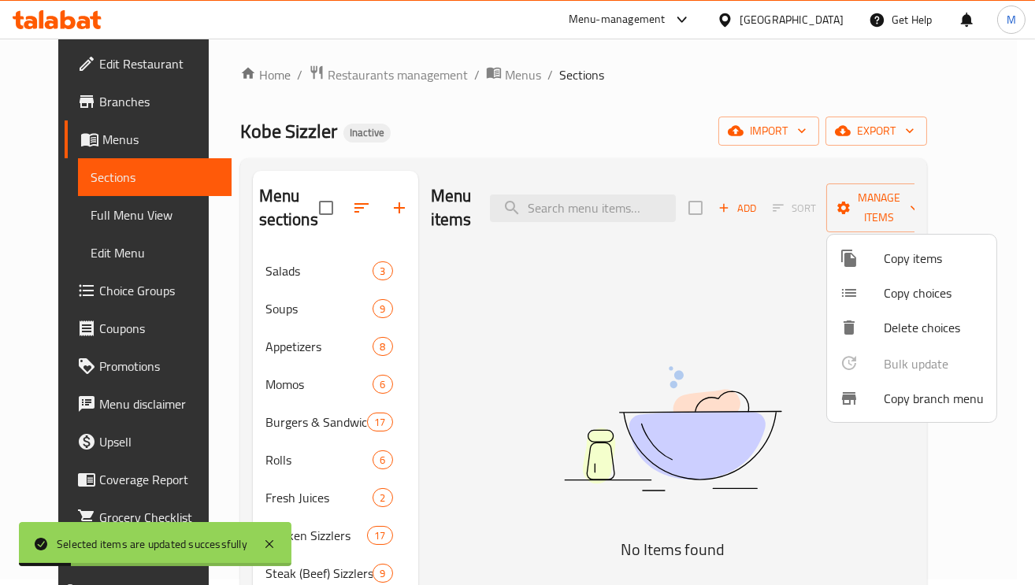
click at [570, 366] on div at bounding box center [517, 292] width 1035 height 585
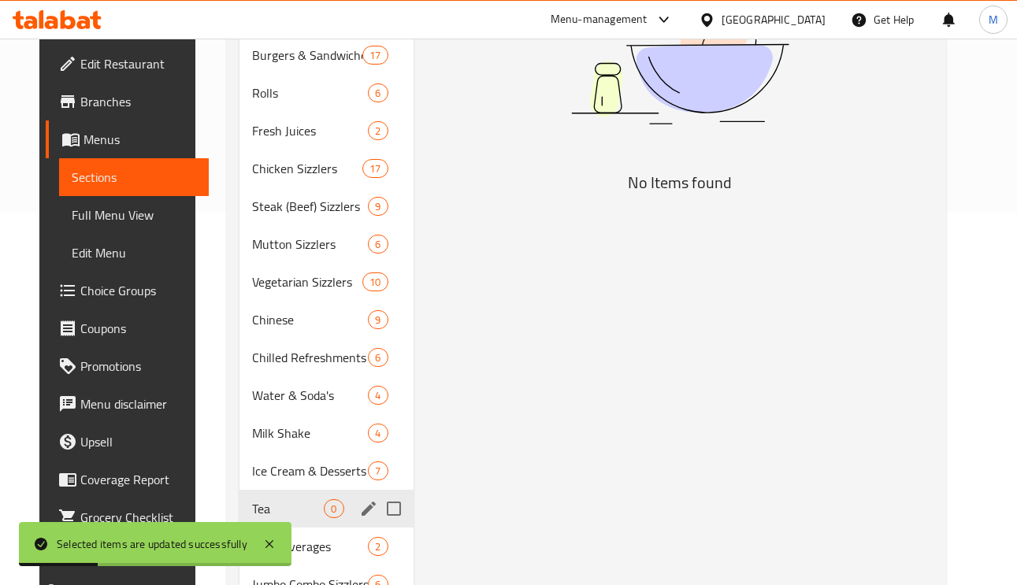
scroll to position [478, 0]
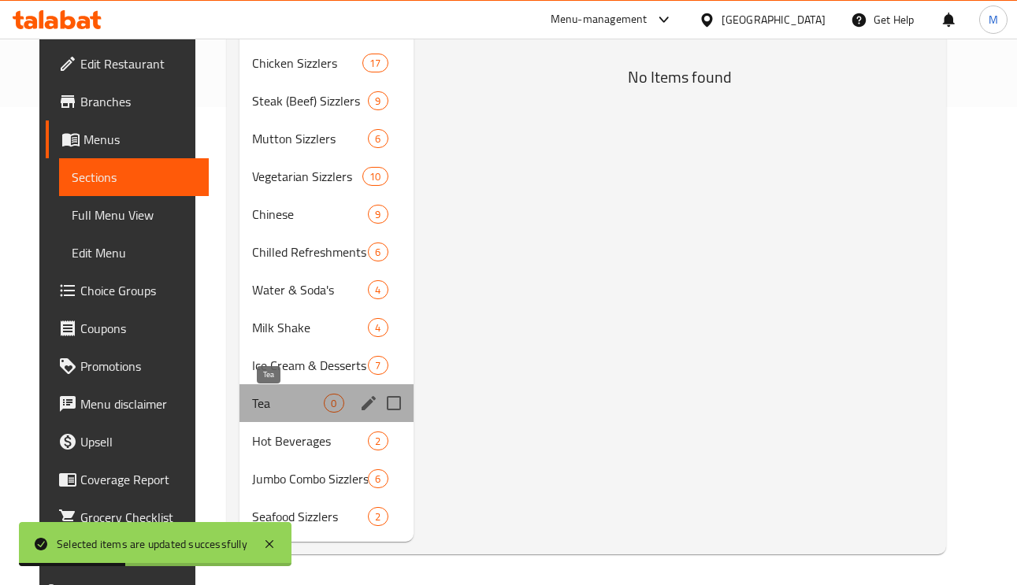
click at [282, 402] on span "Tea" at bounding box center [288, 403] width 72 height 19
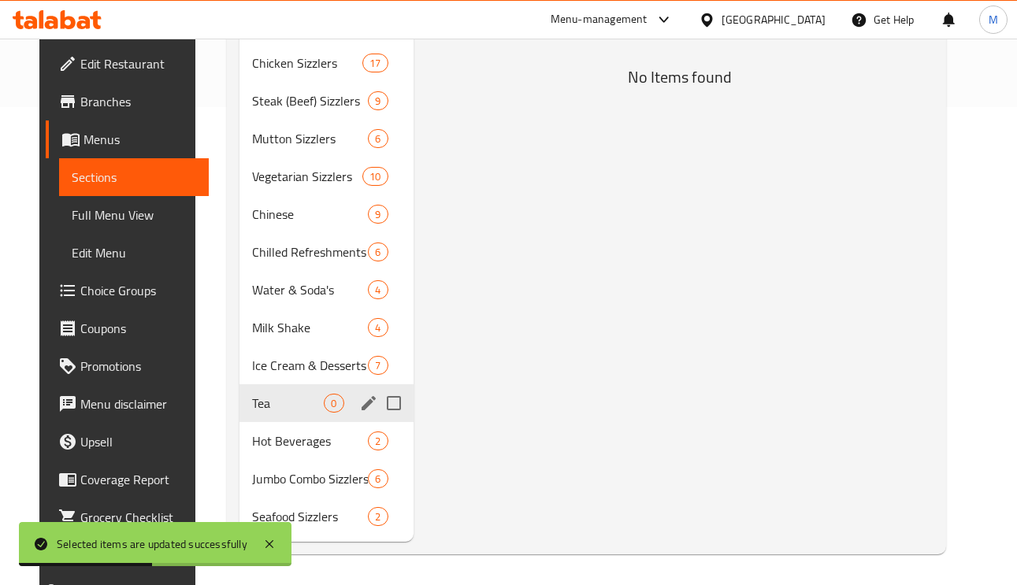
click at [378, 400] on input "Menu sections" at bounding box center [393, 403] width 33 height 33
checkbox input "true"
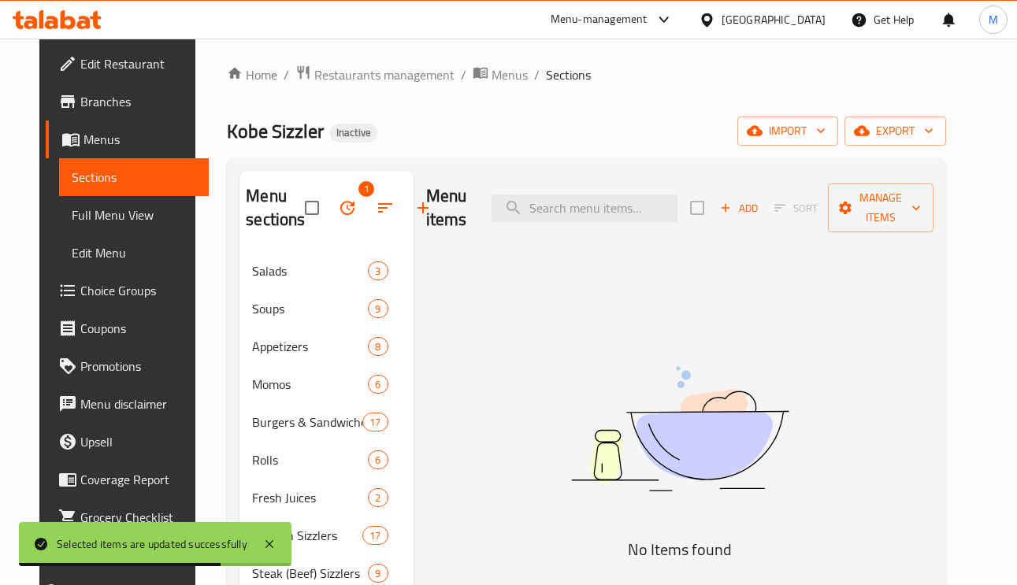
scroll to position [0, 0]
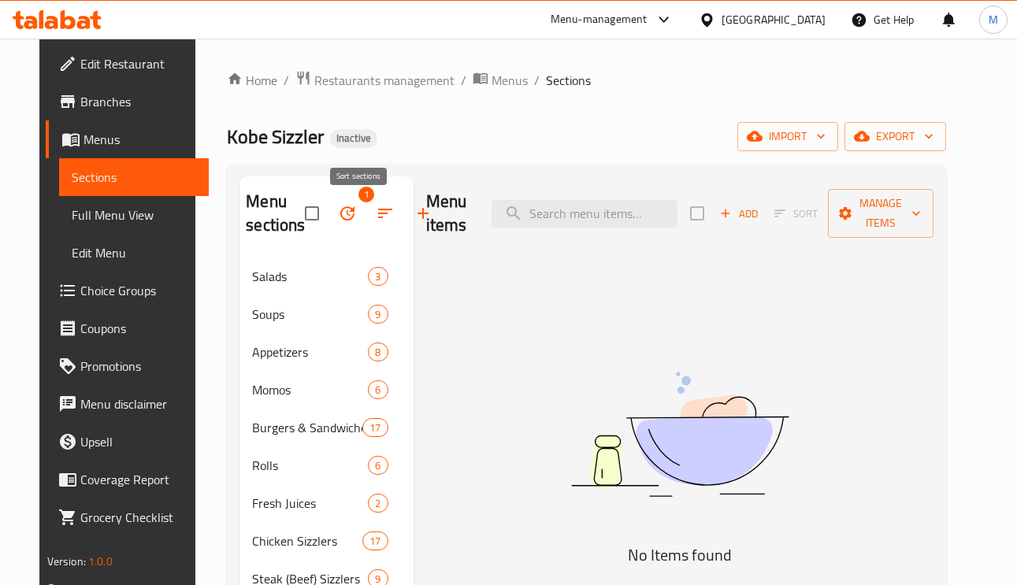
click at [376, 212] on icon "button" at bounding box center [385, 213] width 19 height 19
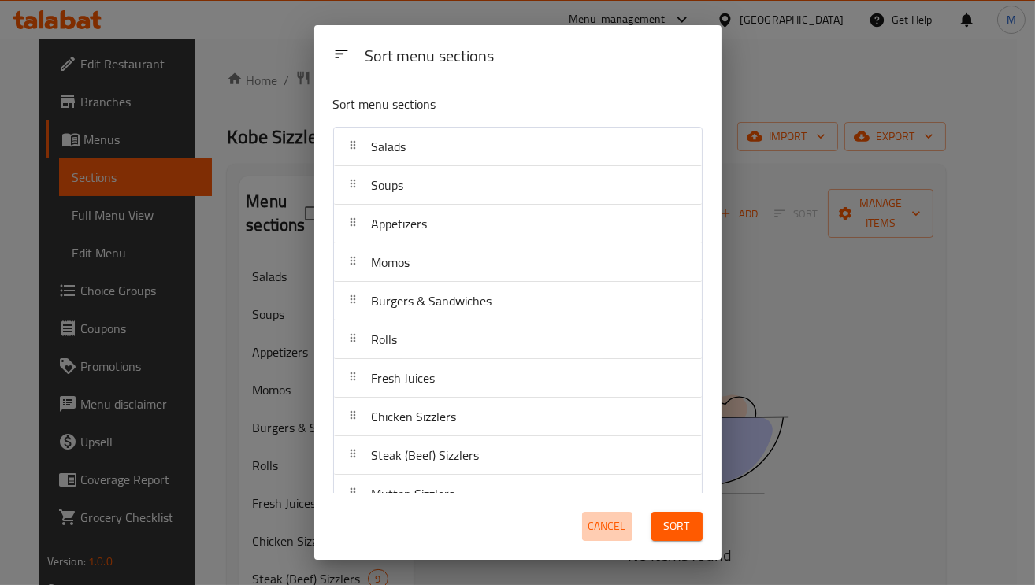
click at [606, 525] on span "Cancel" at bounding box center [607, 527] width 38 height 20
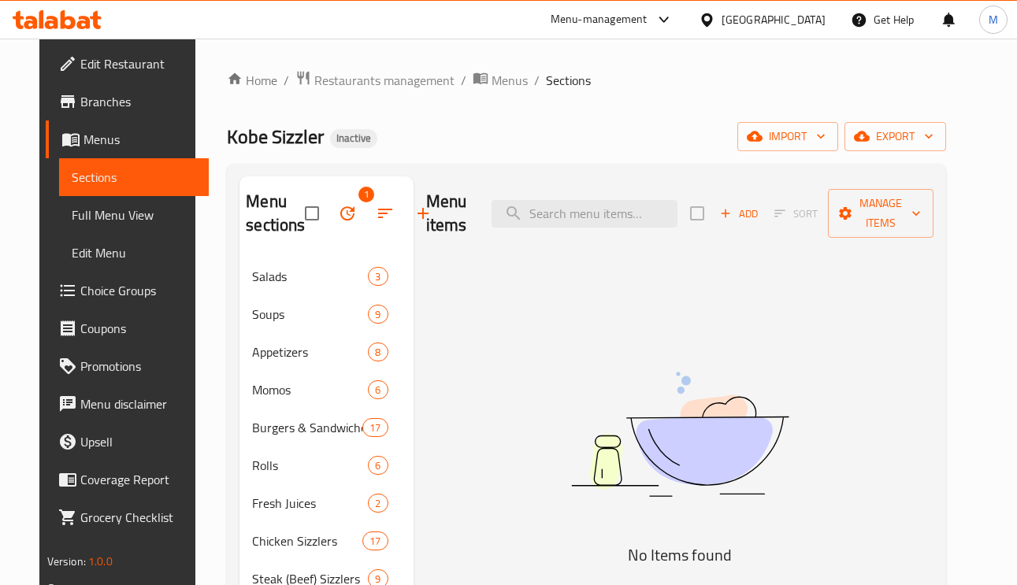
click at [338, 214] on icon "button" at bounding box center [347, 213] width 19 height 19
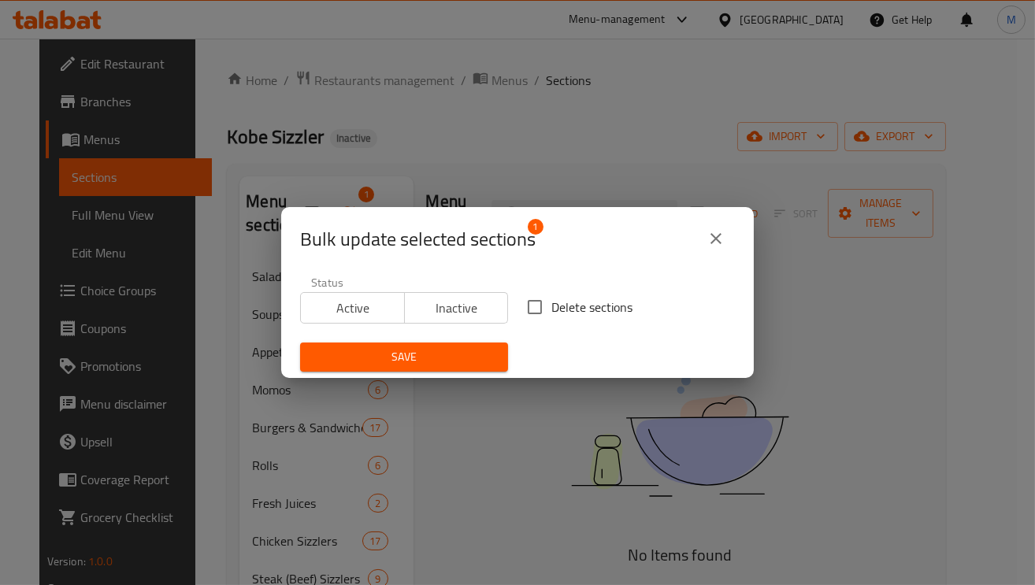
click at [523, 299] on input "Delete sections" at bounding box center [534, 307] width 33 height 33
checkbox input "true"
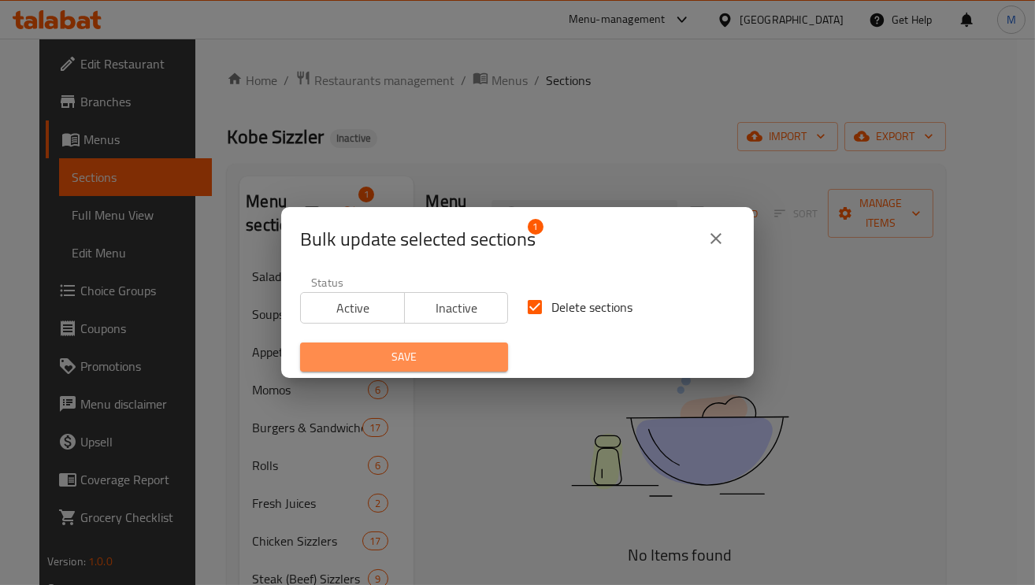
click at [480, 361] on span "Save" at bounding box center [404, 357] width 183 height 20
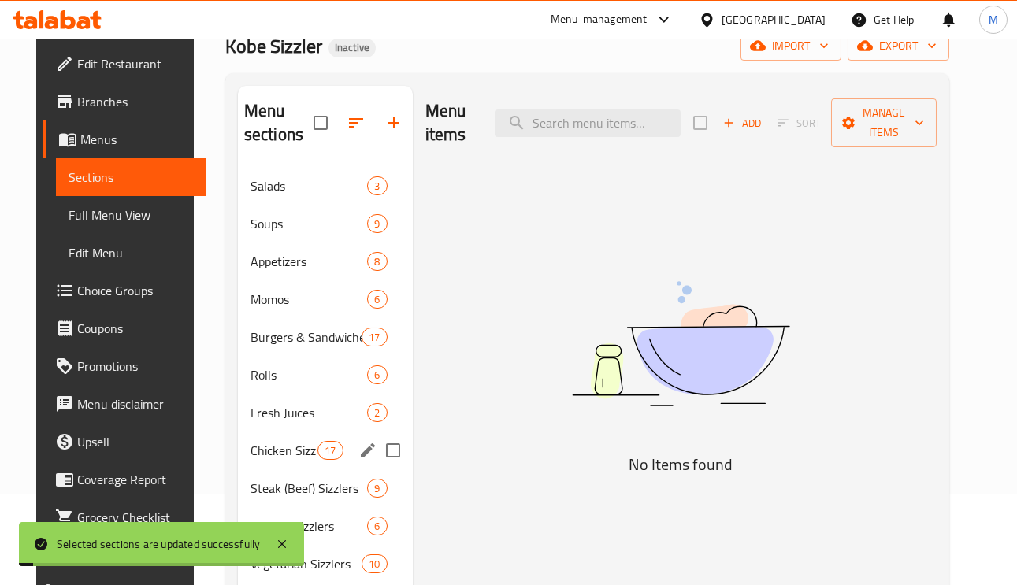
scroll to position [441, 0]
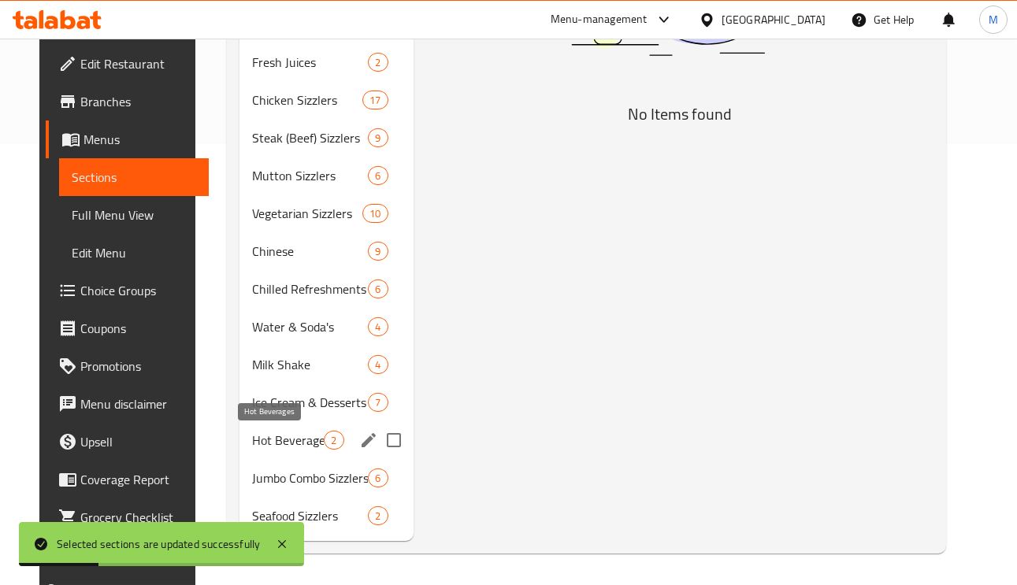
click at [252, 443] on span "Hot Beverages" at bounding box center [288, 440] width 72 height 19
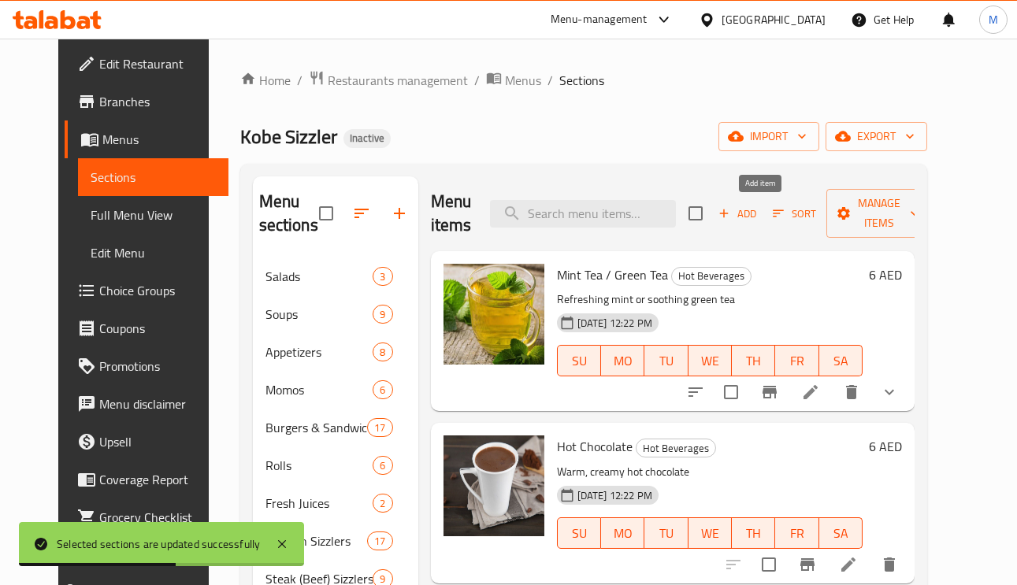
click at [731, 217] on icon "button" at bounding box center [724, 213] width 14 height 14
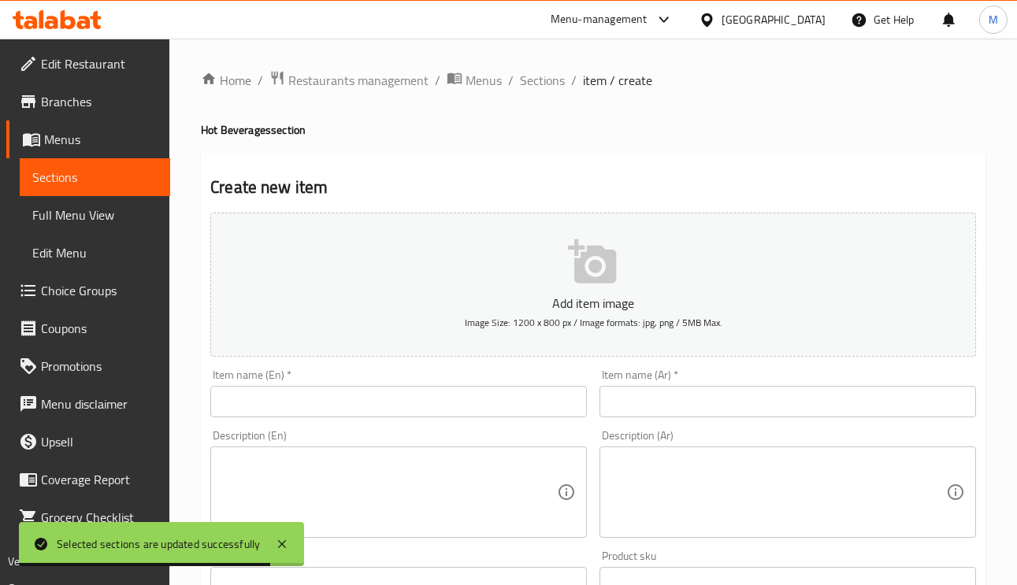
click at [442, 397] on input "text" at bounding box center [398, 402] width 376 height 32
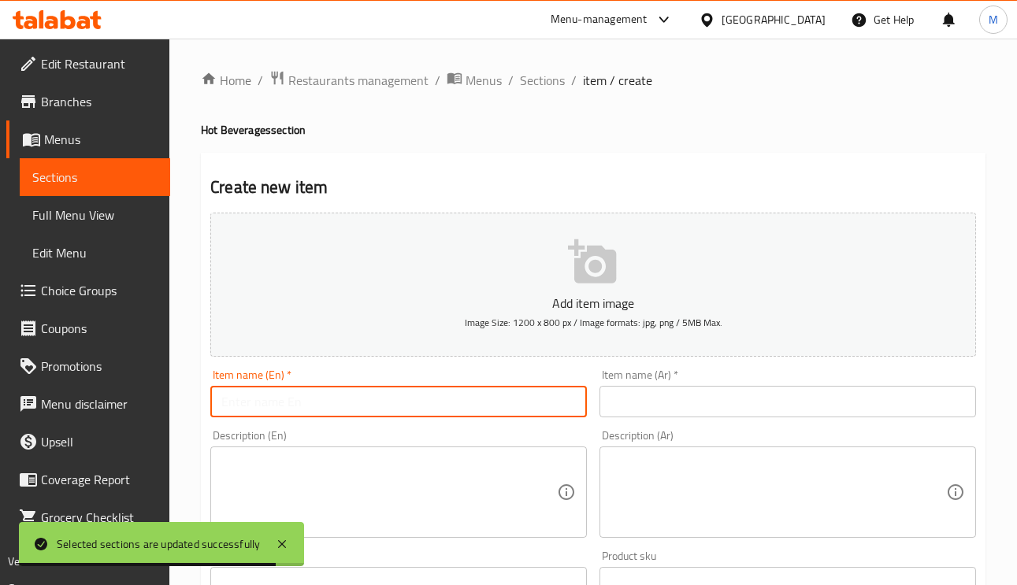
paste input "Tea"
type input "Tea"
click at [688, 403] on input "text" at bounding box center [787, 402] width 376 height 32
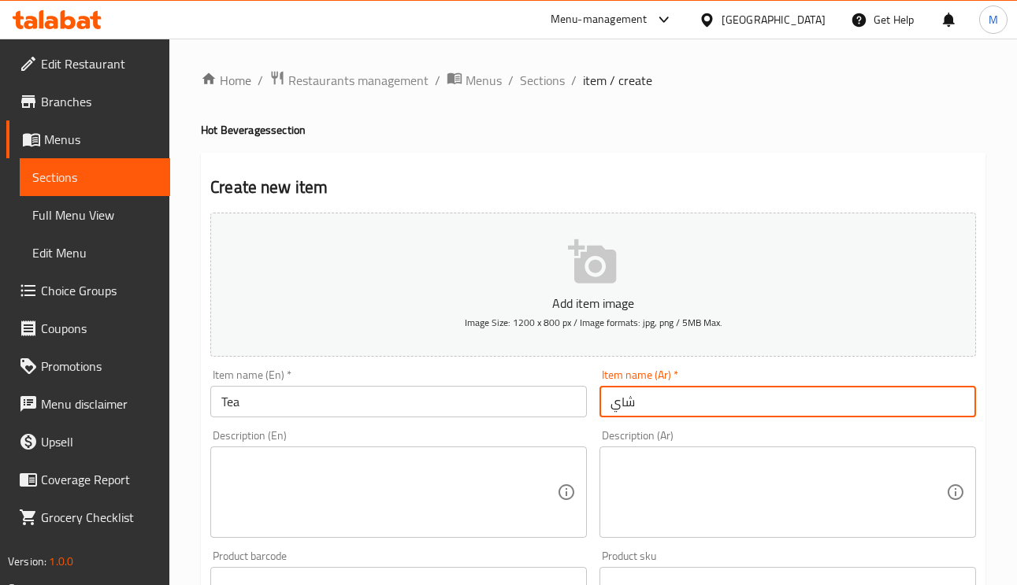
type input "شاي"
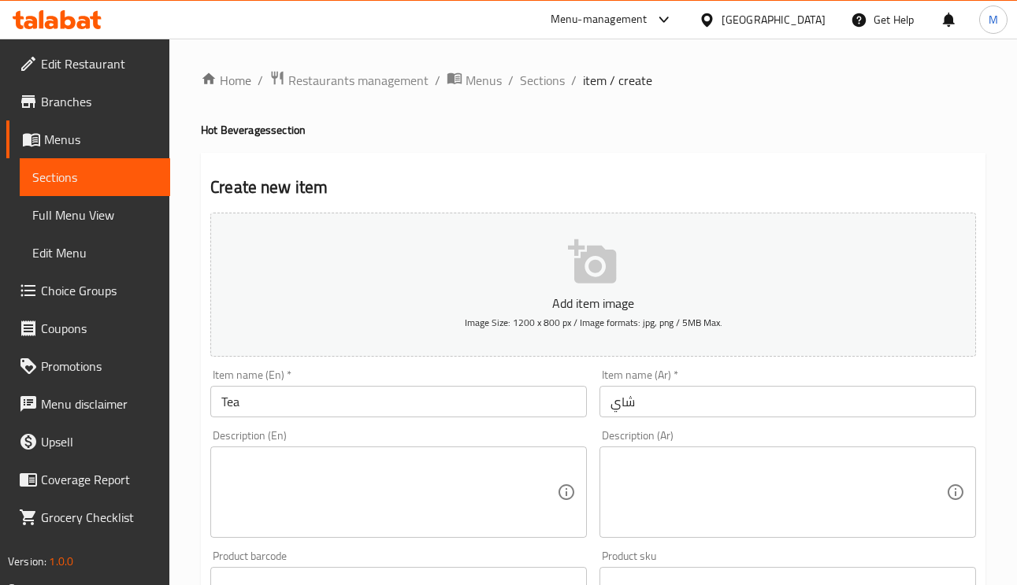
paste textarea "Classic hot tea served fresh"
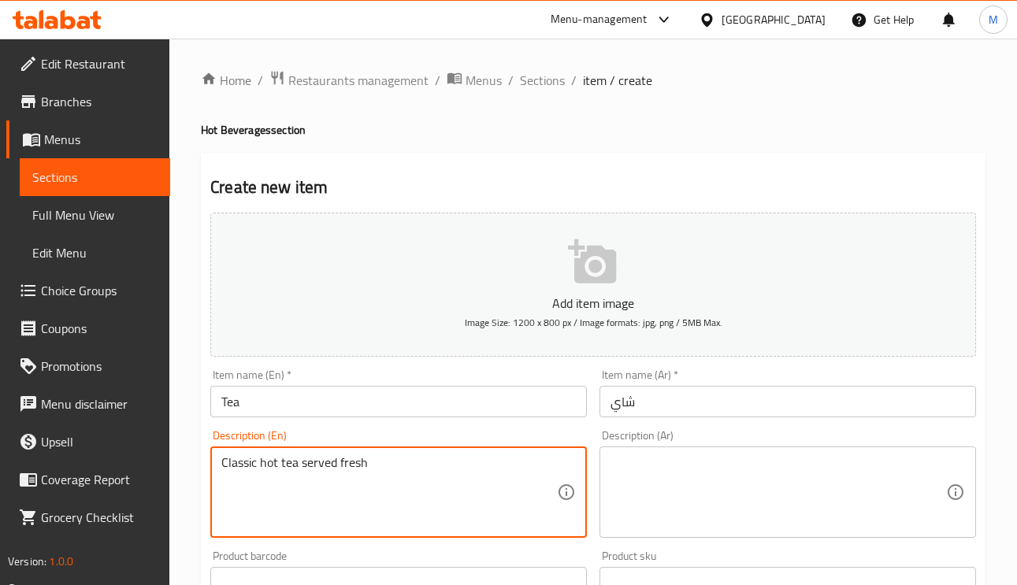
type textarea "Classic hot tea served fresh"
paste textarea "شاي ساخن كلاسيكي يقدم طازجًا"
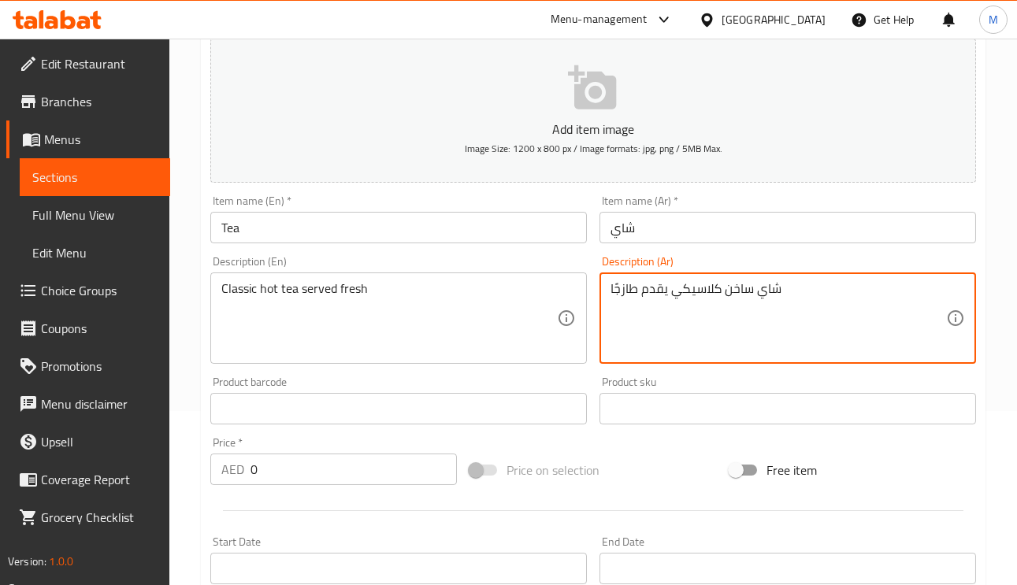
scroll to position [236, 0]
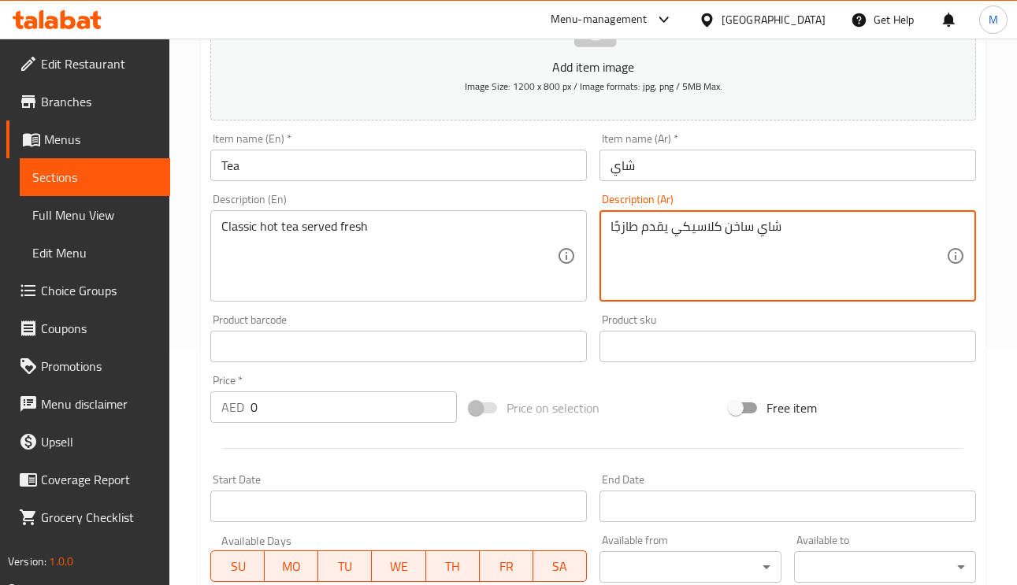
type textarea "شاي ساخن كلاسيكي يقدم طازجًا"
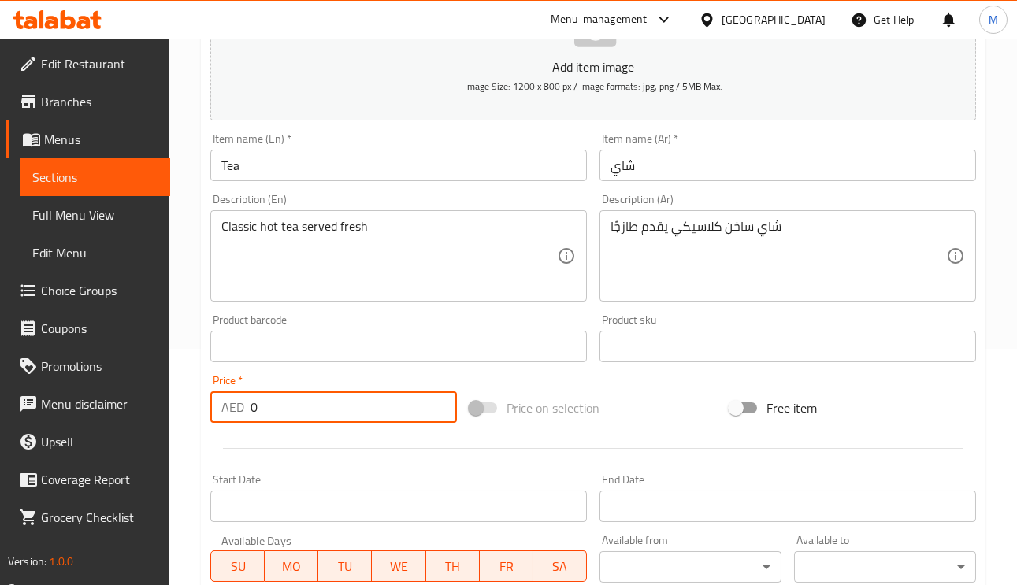
paste input "6"
click at [228, 407] on div "AED 0 Price *" at bounding box center [333, 407] width 247 height 32
type input "6"
click at [358, 172] on input "Tea" at bounding box center [398, 166] width 376 height 32
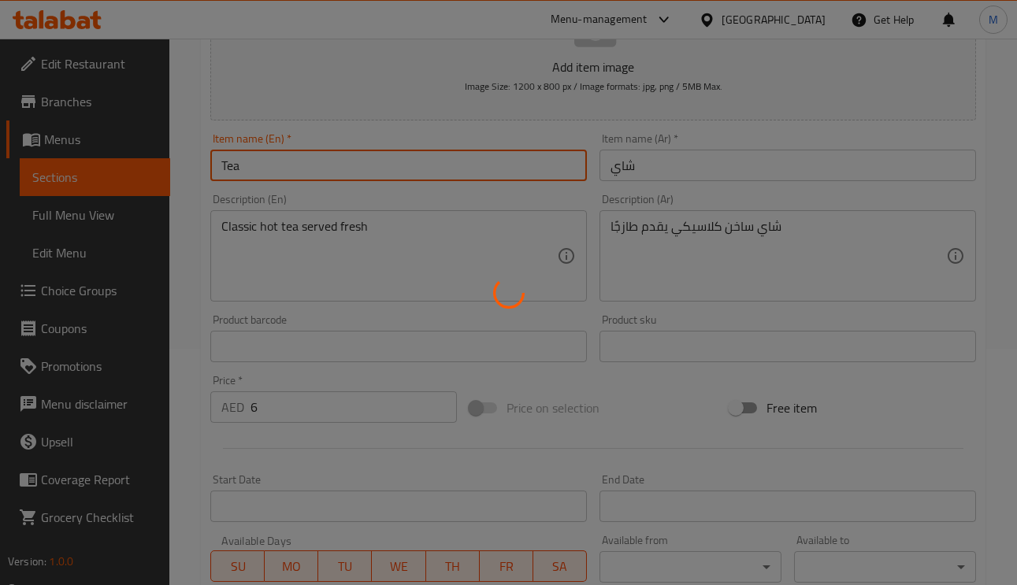
type input "0"
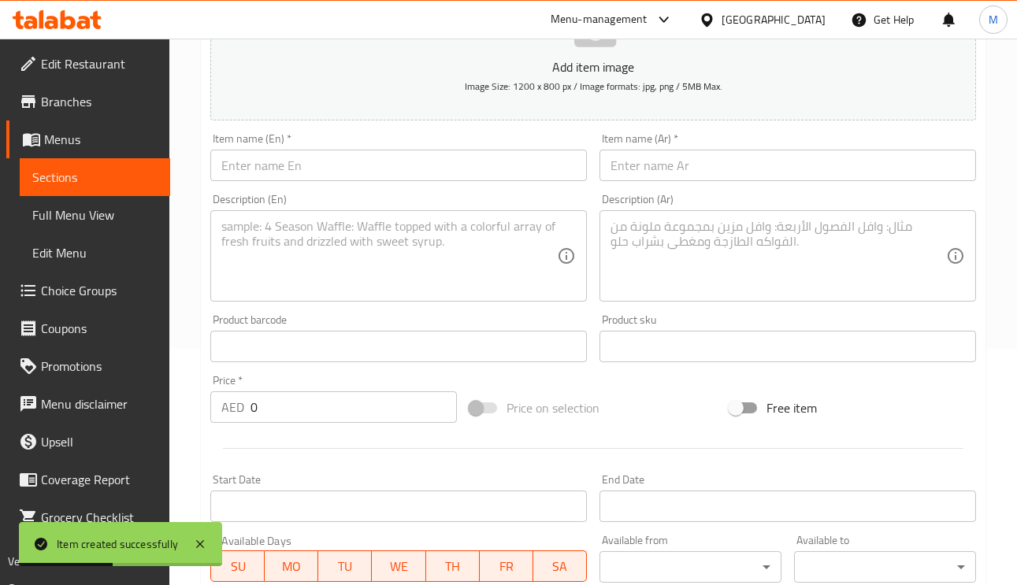
paste input "Nescafe"
click at [247, 165] on input "text" at bounding box center [398, 166] width 376 height 32
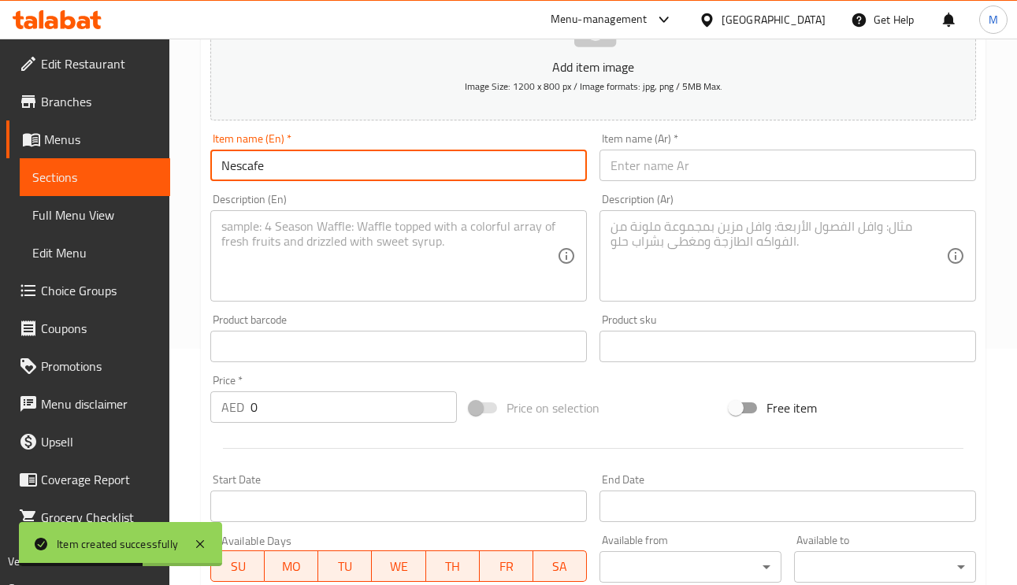
type input "Nescafe"
paste input "نسكافيه"
click at [664, 161] on input "نسكافيه" at bounding box center [787, 166] width 376 height 32
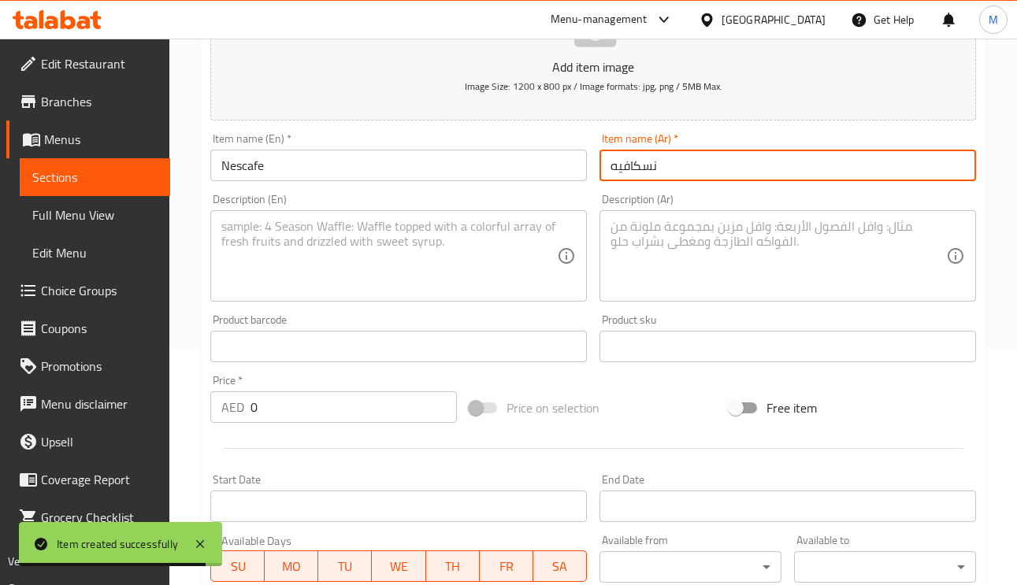
type input "نسكافيه"
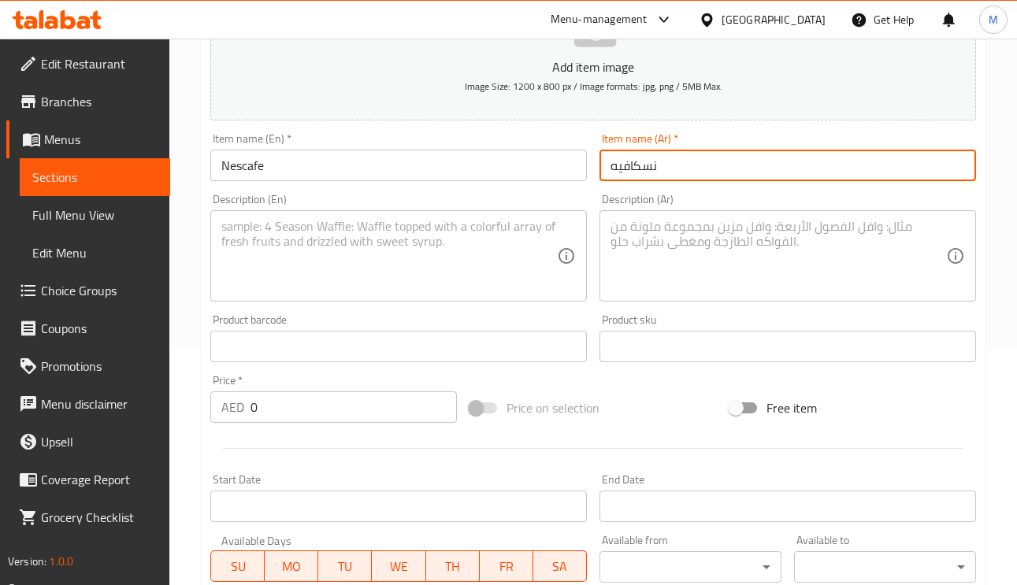
paste textarea "Instant hot coffee, rich and aromatic"
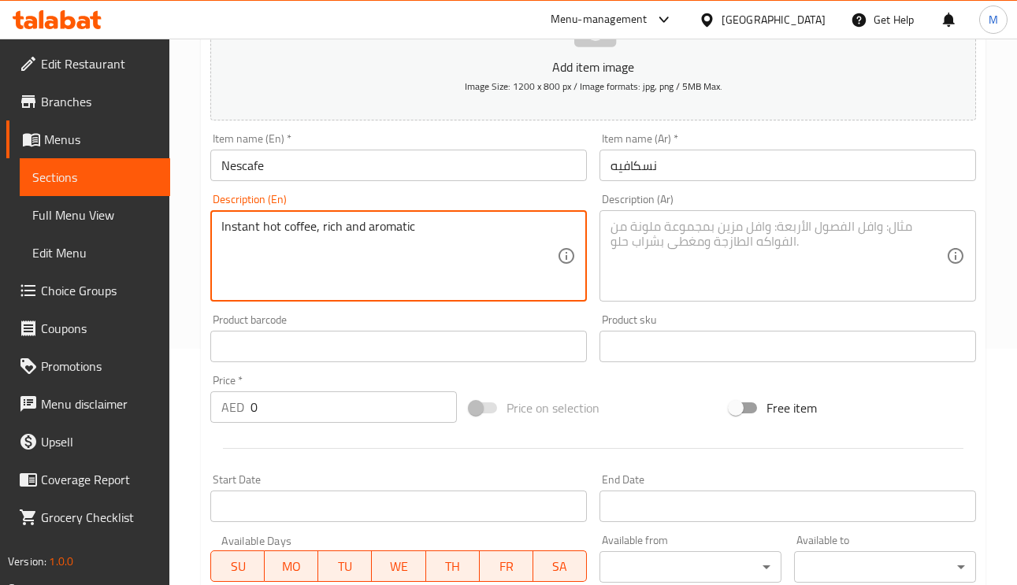
type textarea "Instant hot coffee, rich and aromatic"
paste textarea "قهوة ساخنة سريعة التحضير، غنية وعطرية"
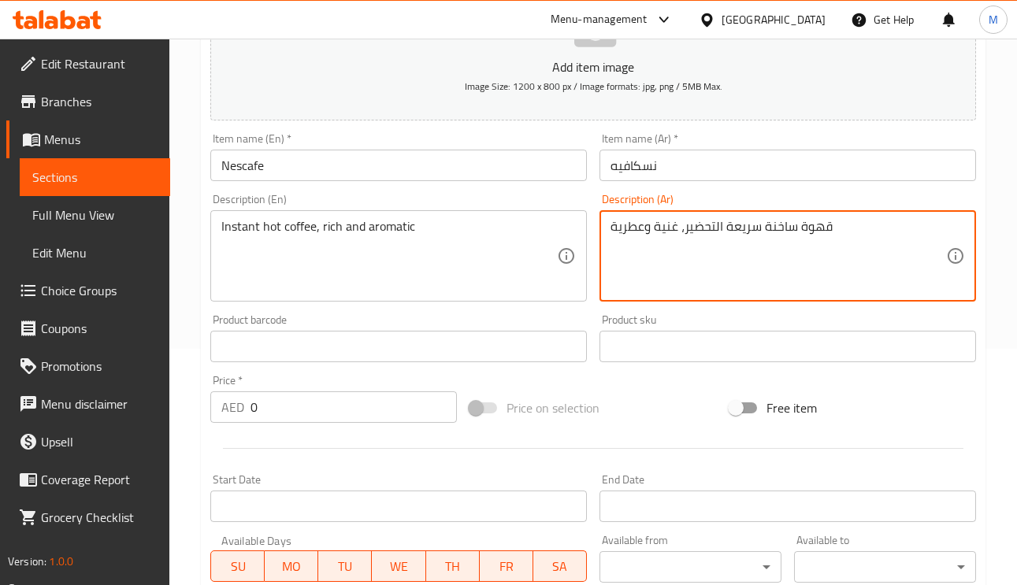
type textarea "قهوة ساخنة سريعة التحضير، غنية وعطرية"
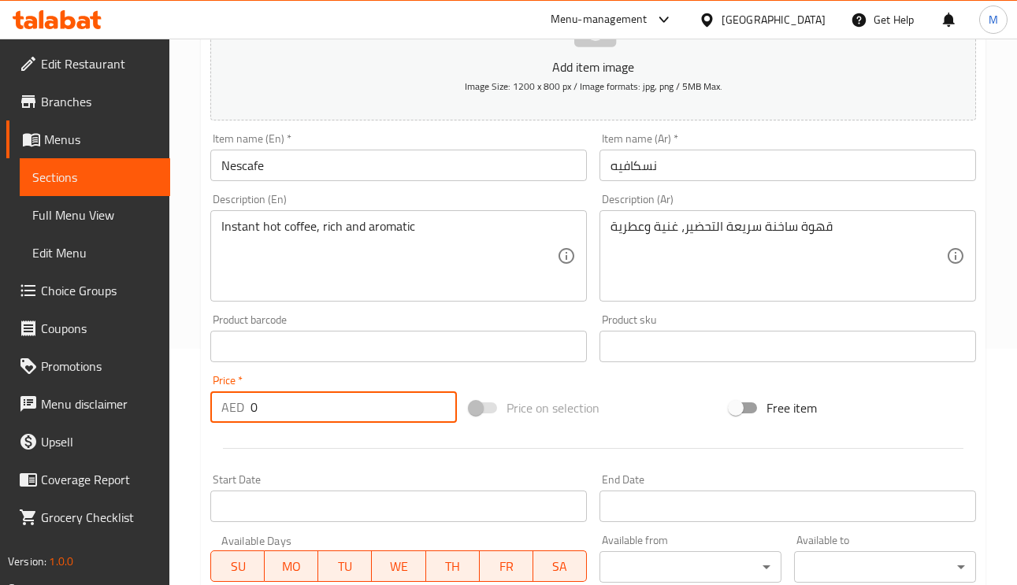
drag, startPoint x: 251, startPoint y: 407, endPoint x: 270, endPoint y: 431, distance: 30.3
click at [240, 403] on div "AED 0 Price *" at bounding box center [333, 407] width 247 height 32
type input "6"
click at [460, 172] on input "Nescafe" at bounding box center [398, 166] width 376 height 32
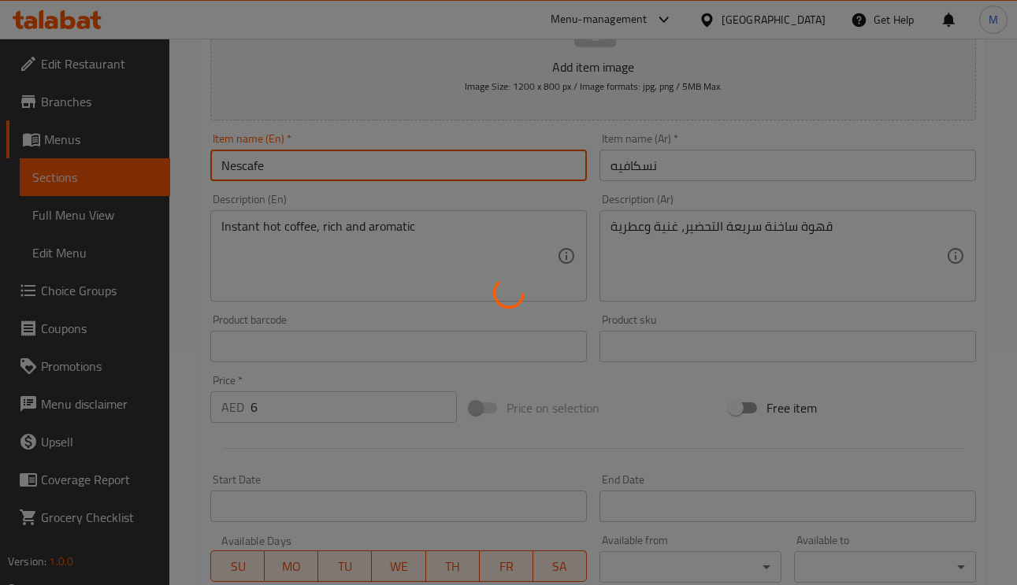
type input "0"
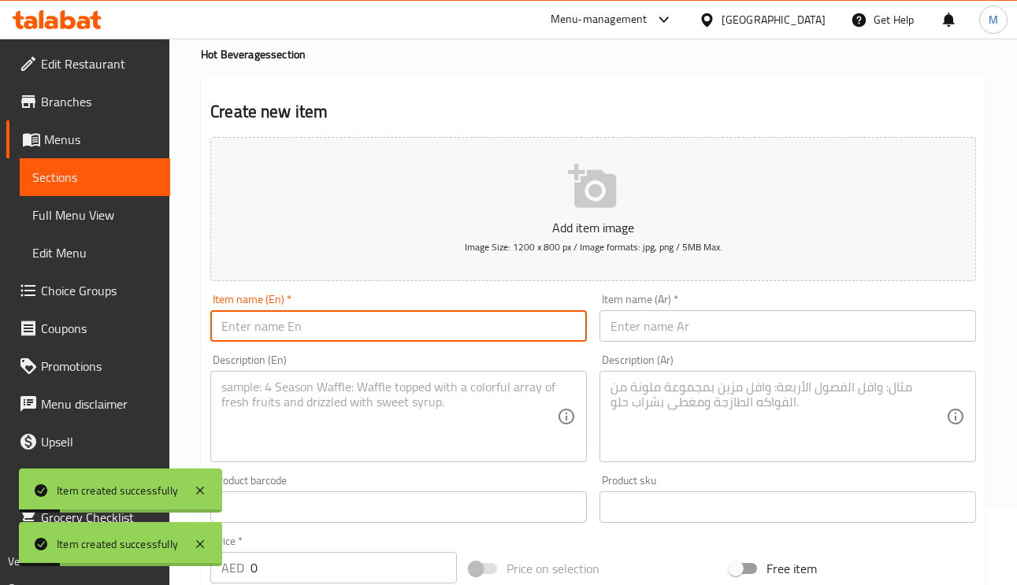
scroll to position [0, 0]
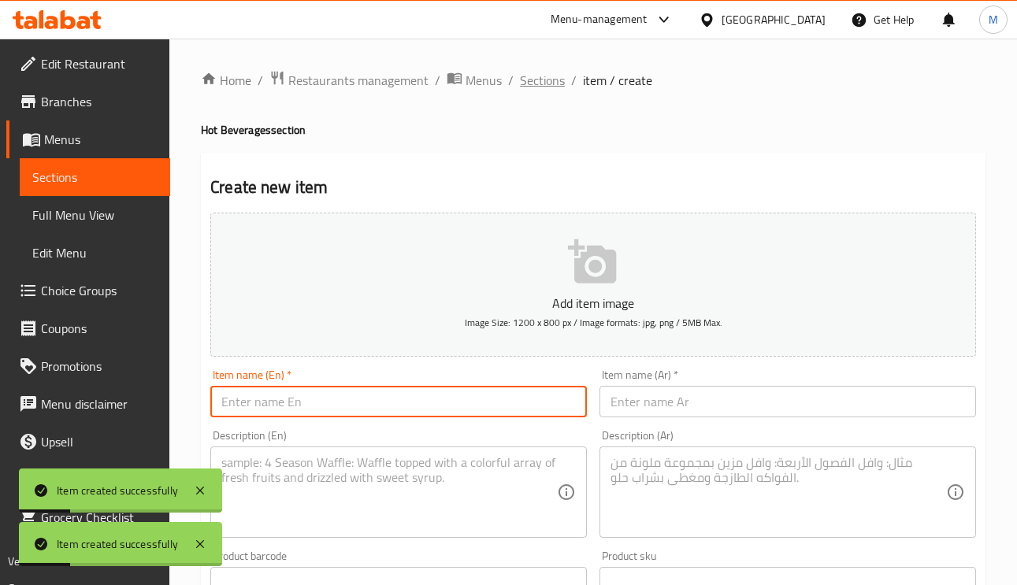
click at [545, 87] on span "Sections" at bounding box center [542, 80] width 45 height 19
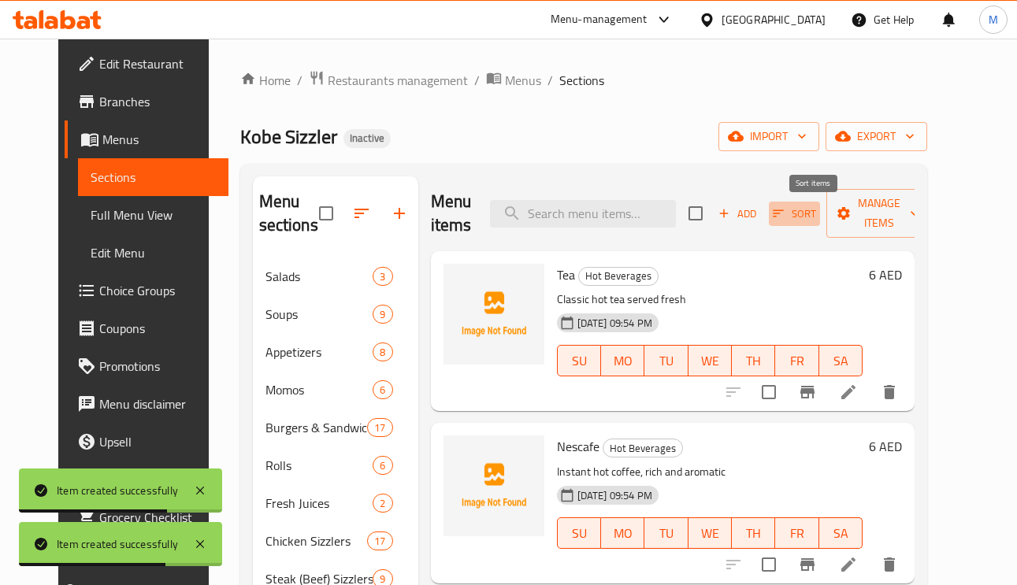
click at [804, 219] on span "Sort" at bounding box center [794, 214] width 43 height 18
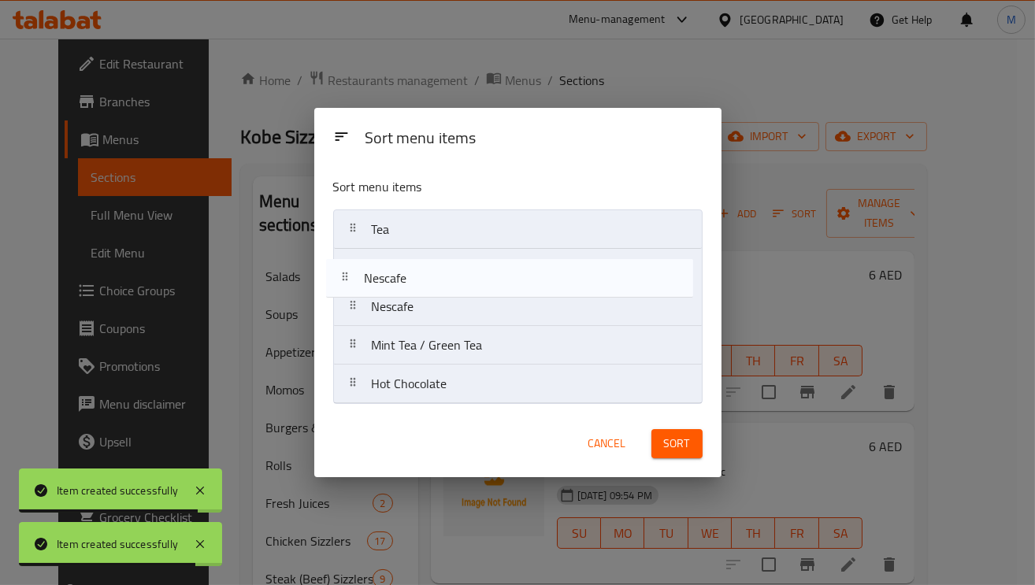
drag, startPoint x: 430, startPoint y: 308, endPoint x: 419, endPoint y: 275, distance: 34.9
click at [419, 275] on nav "Tea Nescafe Nescafe Mint Tea / Green Tea Hot Chocolate" at bounding box center [517, 307] width 369 height 195
drag, startPoint x: 419, startPoint y: 275, endPoint x: 420, endPoint y: 290, distance: 15.0
click at [420, 290] on nav "Tea Nescafe Nescafe Mint Tea / Green Tea Hot Chocolate" at bounding box center [517, 307] width 369 height 195
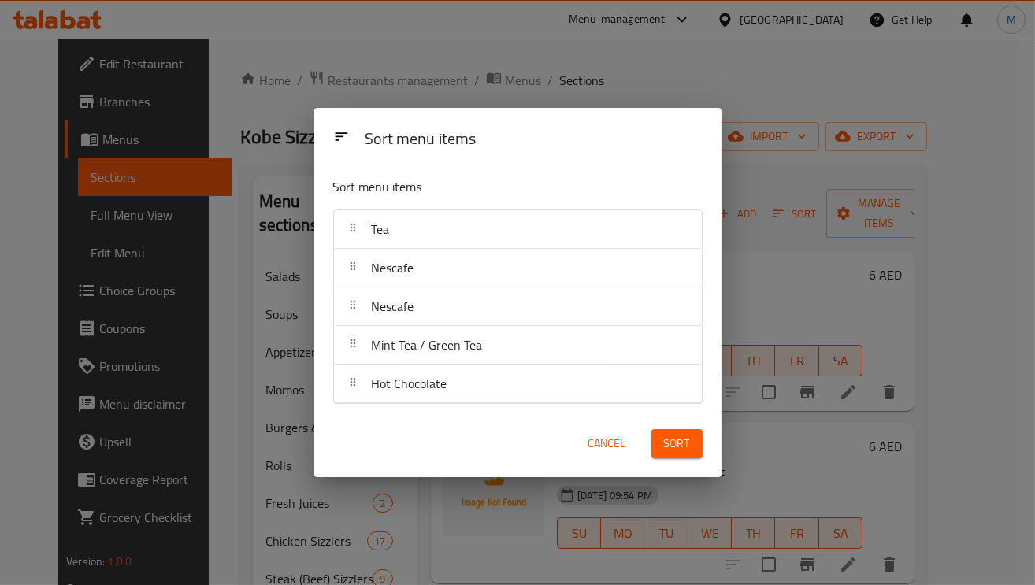
click at [599, 447] on span "Cancel" at bounding box center [607, 444] width 38 height 20
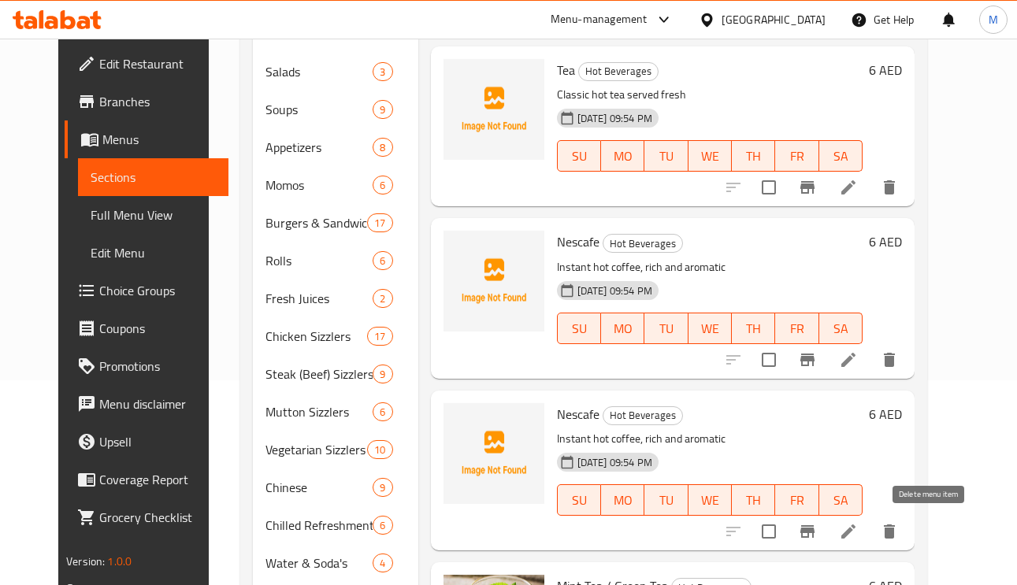
click at [899, 532] on icon "delete" at bounding box center [889, 531] width 19 height 19
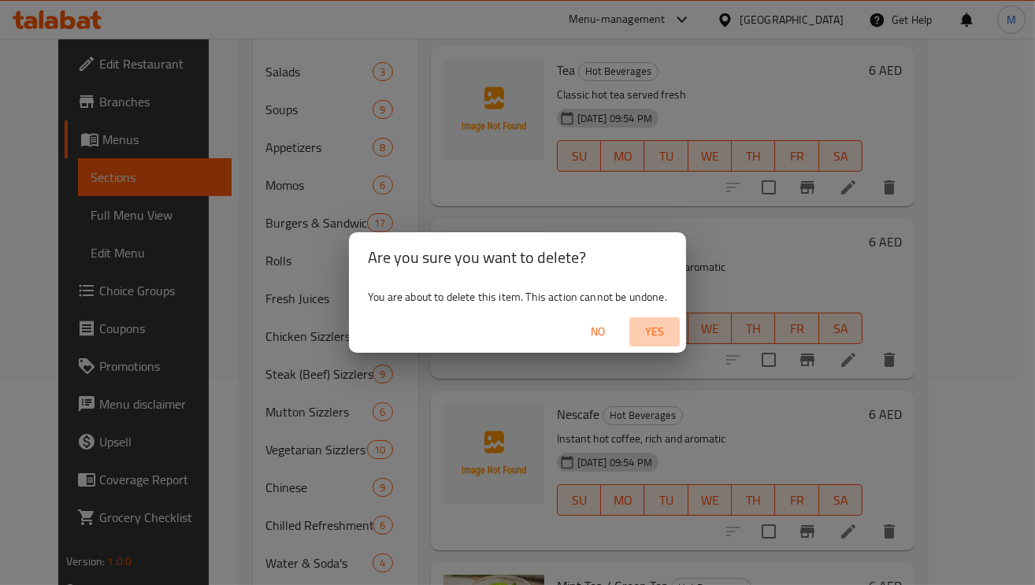
drag, startPoint x: 654, startPoint y: 334, endPoint x: 749, endPoint y: 404, distance: 118.3
click at [653, 334] on span "Yes" at bounding box center [655, 332] width 38 height 20
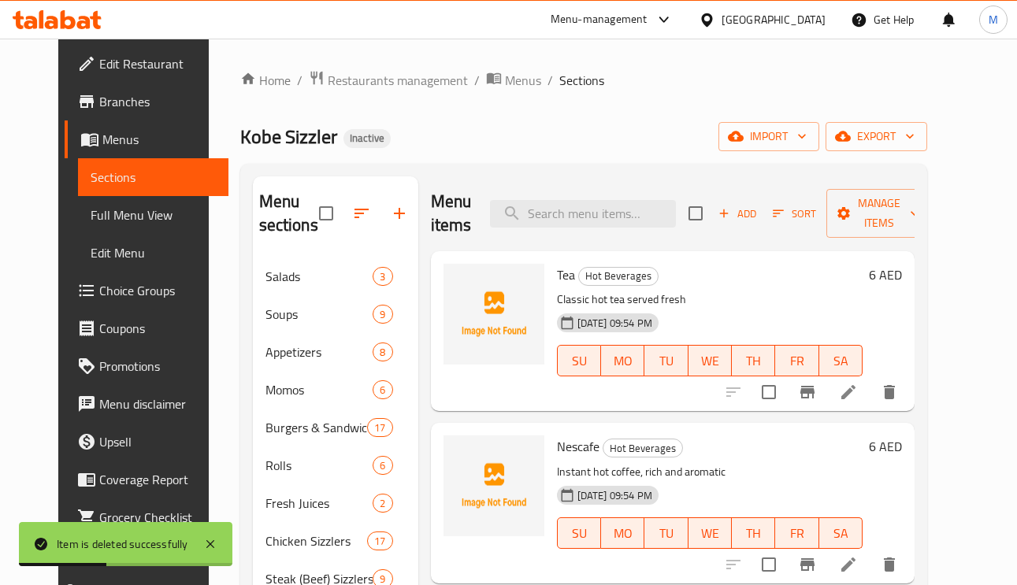
click at [789, 204] on span "Sort" at bounding box center [794, 214] width 64 height 24
click at [814, 206] on span "Sort" at bounding box center [794, 214] width 43 height 18
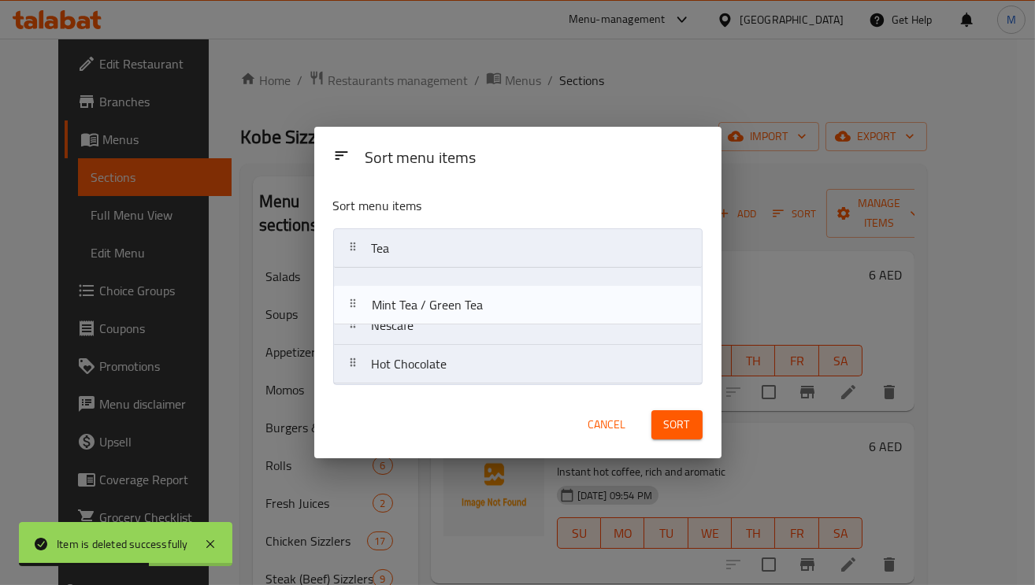
drag, startPoint x: 491, startPoint y: 333, endPoint x: 491, endPoint y: 303, distance: 29.9
click at [491, 303] on nav "Tea Nescafe Mint Tea / Green Tea Hot Chocolate" at bounding box center [517, 306] width 369 height 156
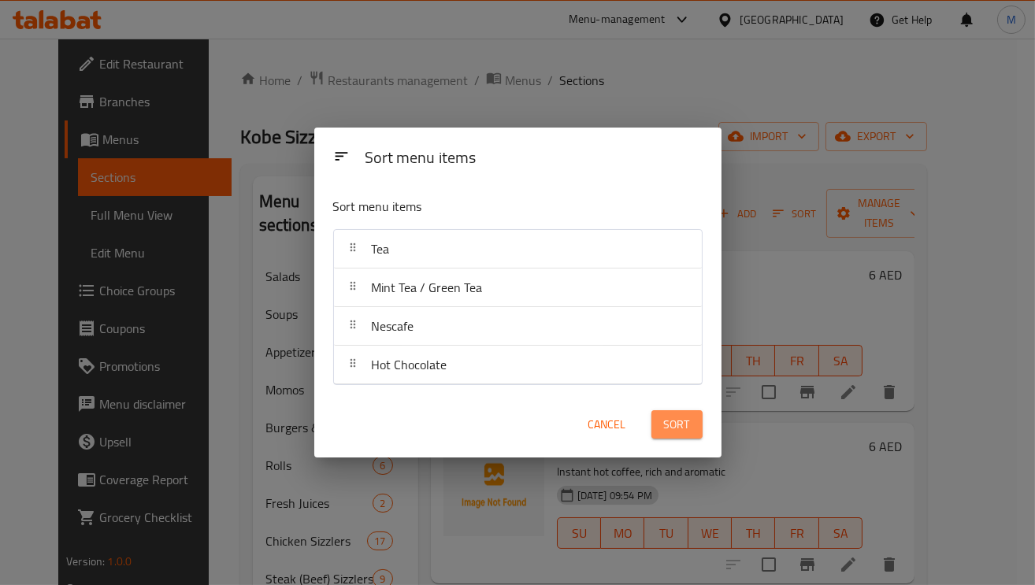
click at [686, 433] on span "Sort" at bounding box center [677, 425] width 26 height 20
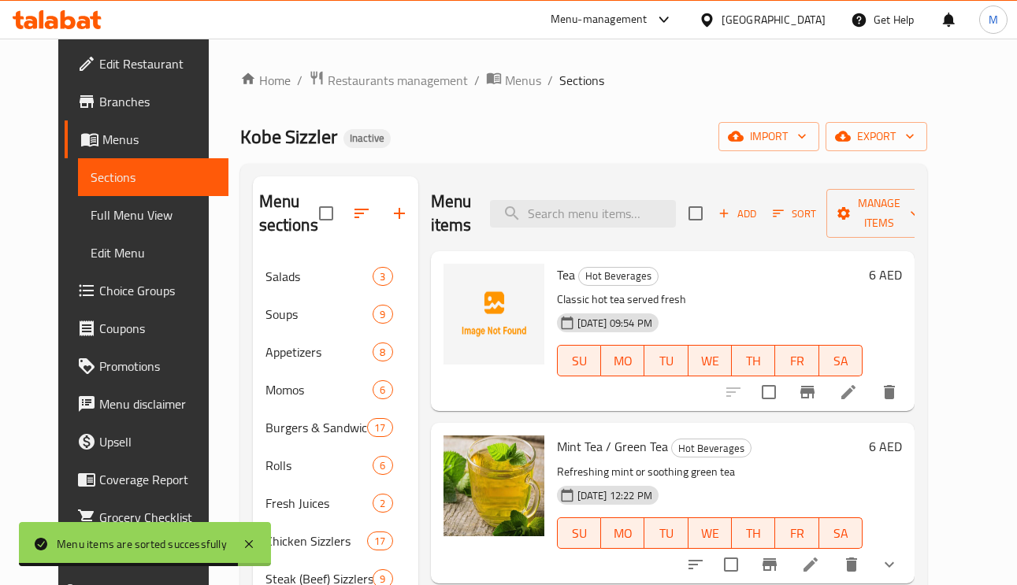
click at [666, 97] on div "Home / Restaurants management / Menus / Sections Kobe Sizzler Inactive import e…" at bounding box center [583, 532] width 687 height 925
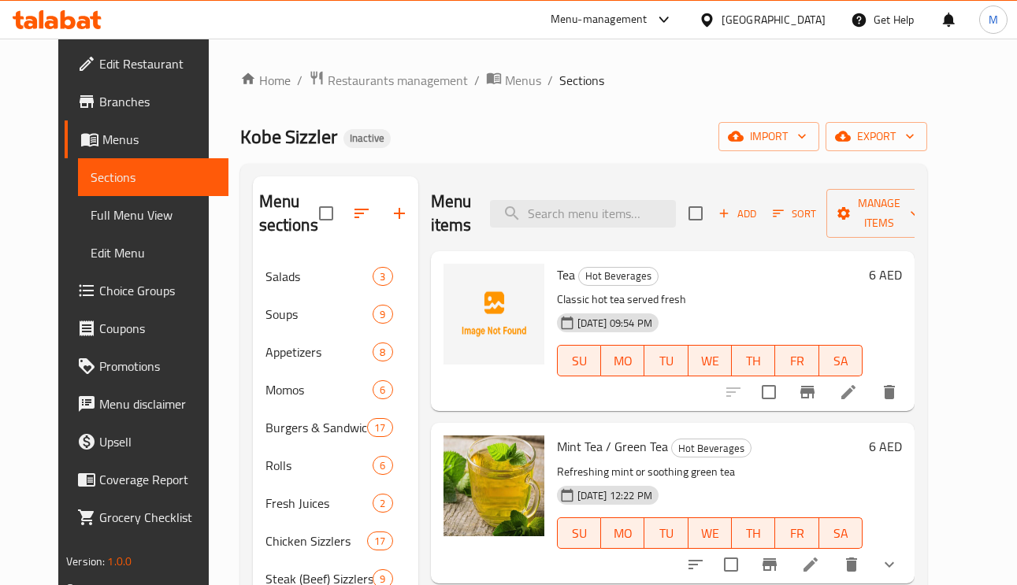
click at [617, 112] on div "Home / Restaurants management / Menus / Sections Kobe Sizzler Inactive import e…" at bounding box center [583, 532] width 687 height 925
click at [607, 164] on div "Home / Restaurants management / Menus / Sections Kobe Sizzler Inactive import e…" at bounding box center [583, 532] width 687 height 925
paste input "Soda"
click at [627, 216] on input "Soda" at bounding box center [583, 214] width 186 height 28
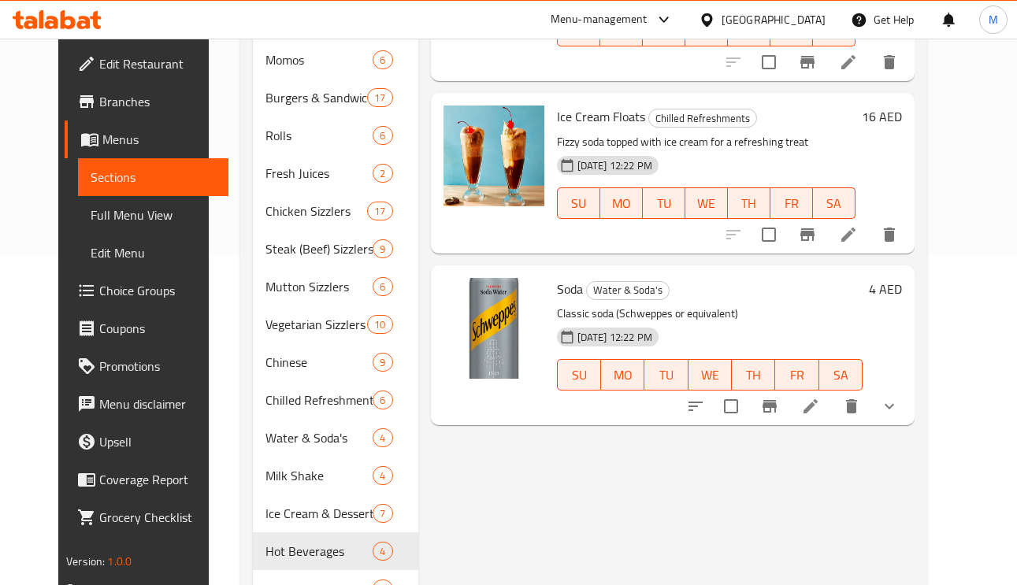
scroll to position [441, 0]
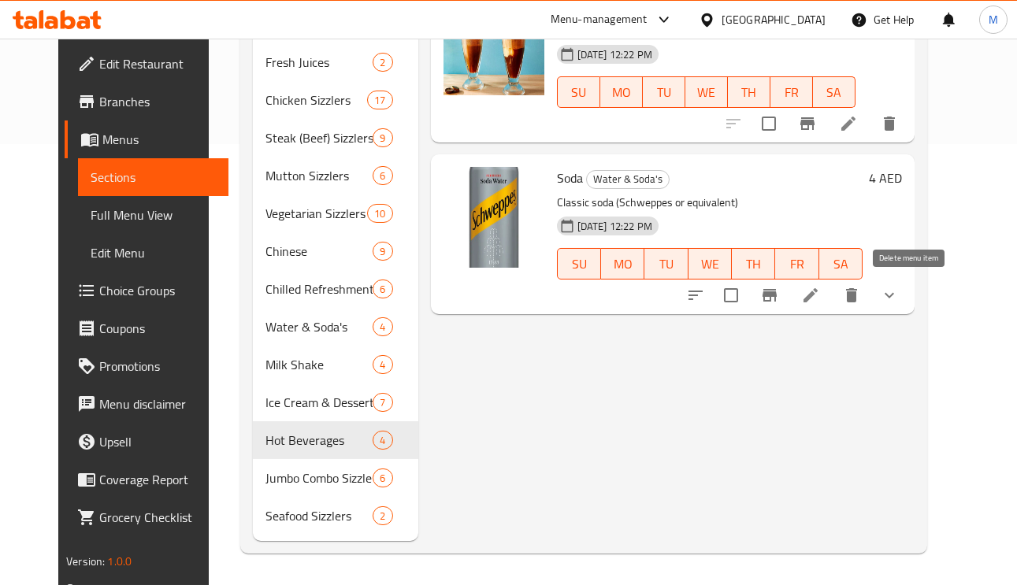
type input "Soda"
click at [857, 297] on icon "delete" at bounding box center [851, 295] width 11 height 14
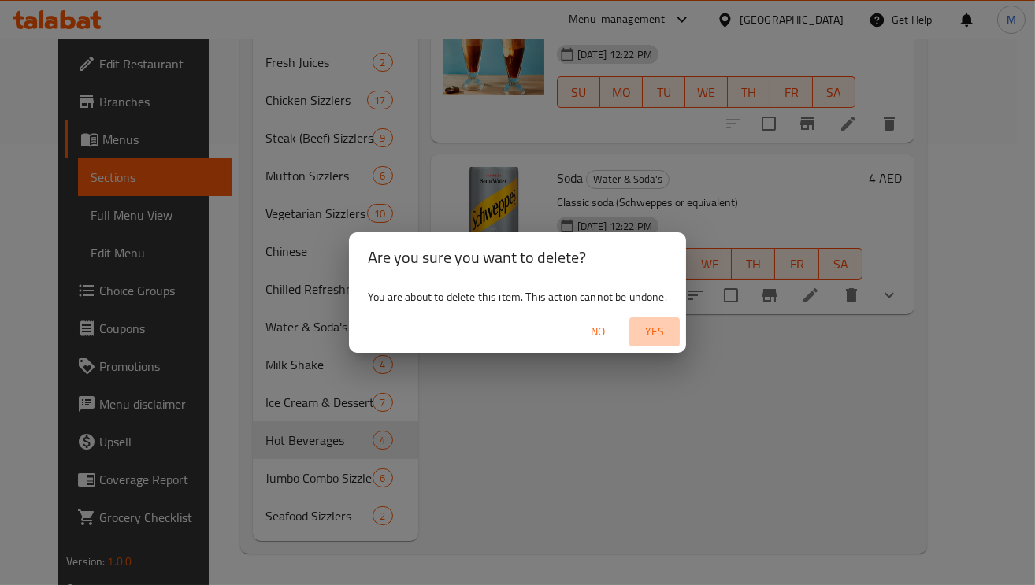
click at [659, 322] on span "Yes" at bounding box center [655, 332] width 38 height 20
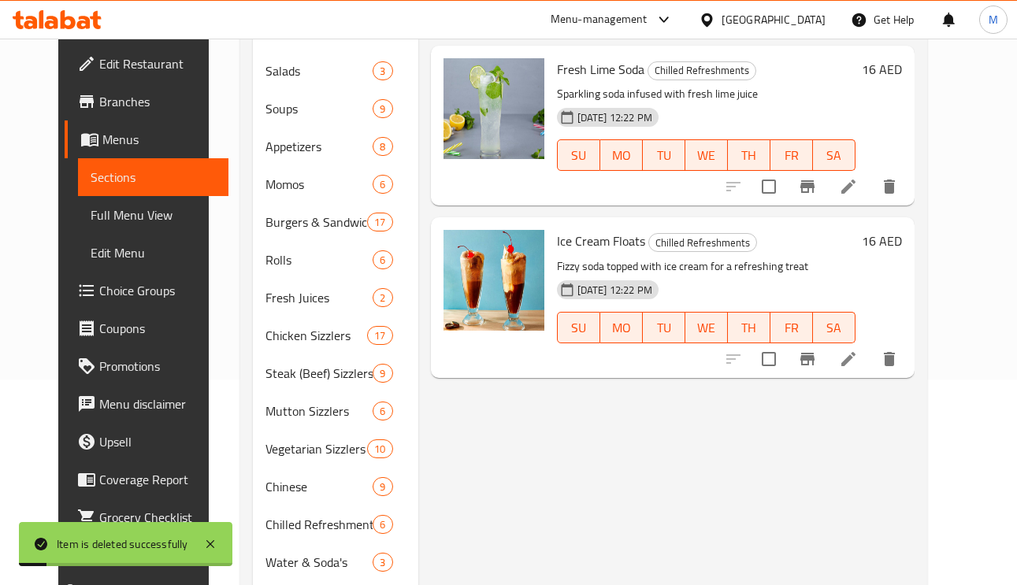
scroll to position [205, 0]
click at [91, 211] on span "Full Menu View" at bounding box center [153, 215] width 125 height 19
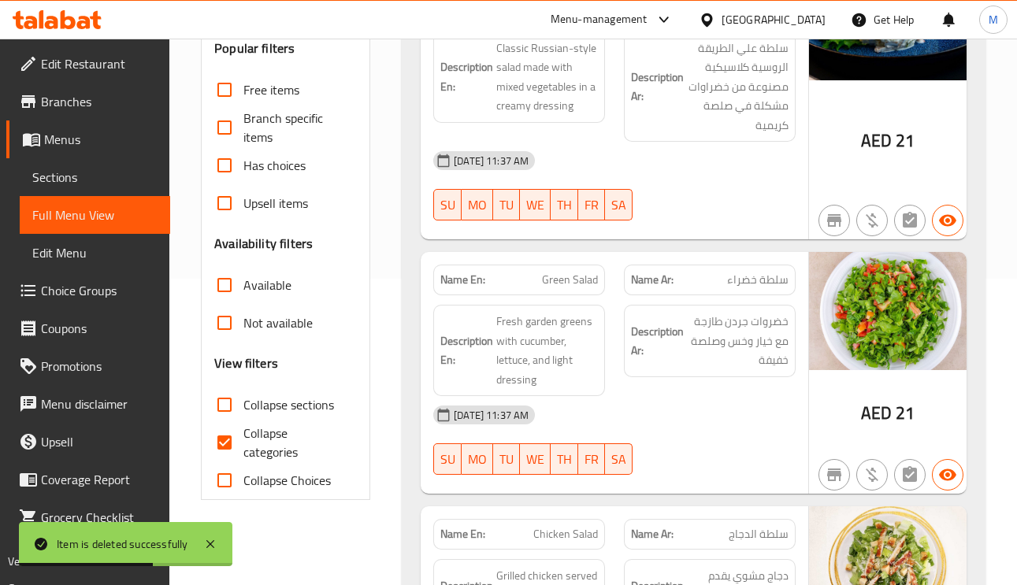
scroll to position [559, 0]
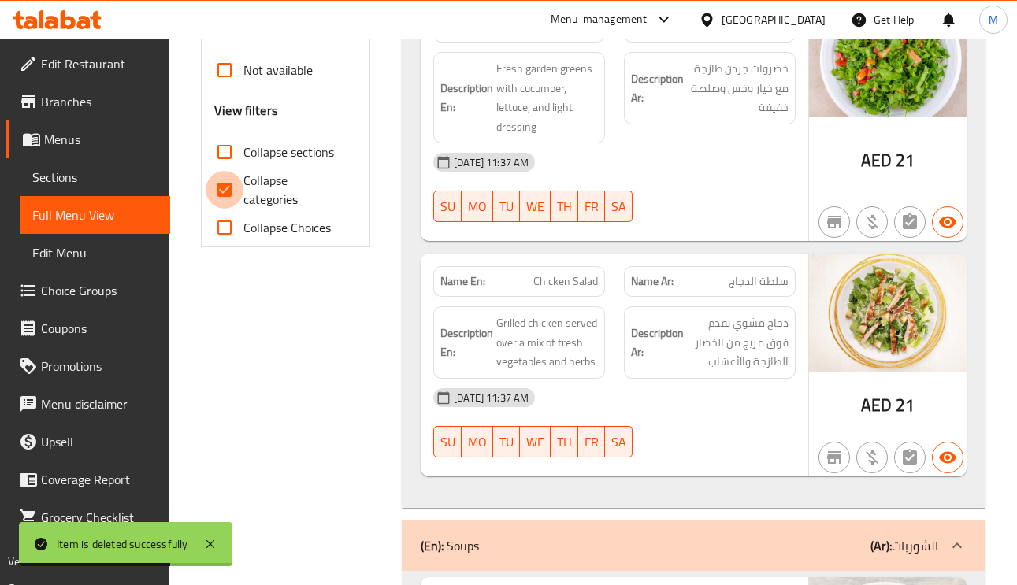
click at [235, 190] on input "Collapse categories" at bounding box center [225, 190] width 38 height 38
checkbox input "false"
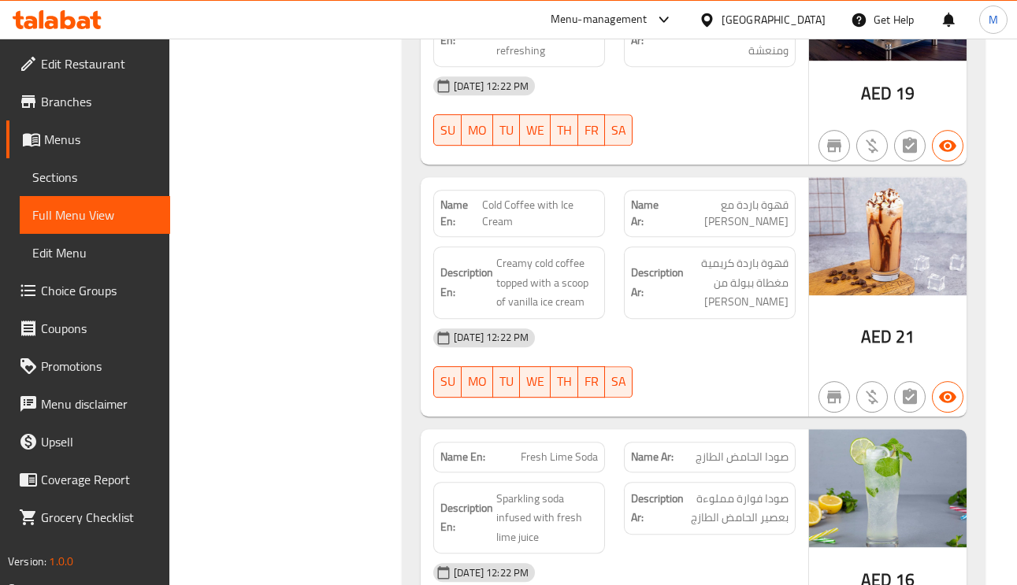
scroll to position [0, 0]
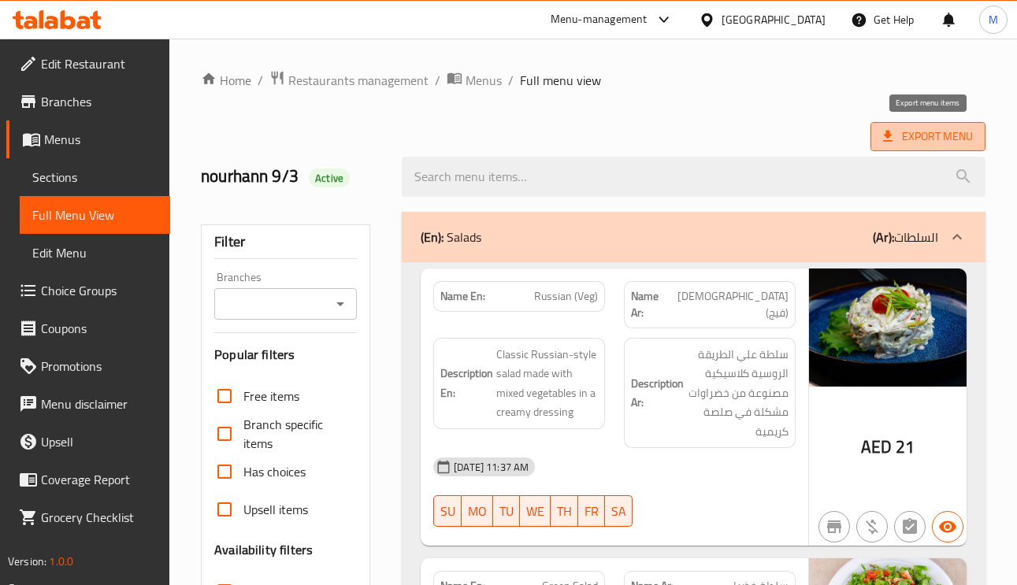
click at [957, 140] on span "Export Menu" at bounding box center [928, 137] width 90 height 20
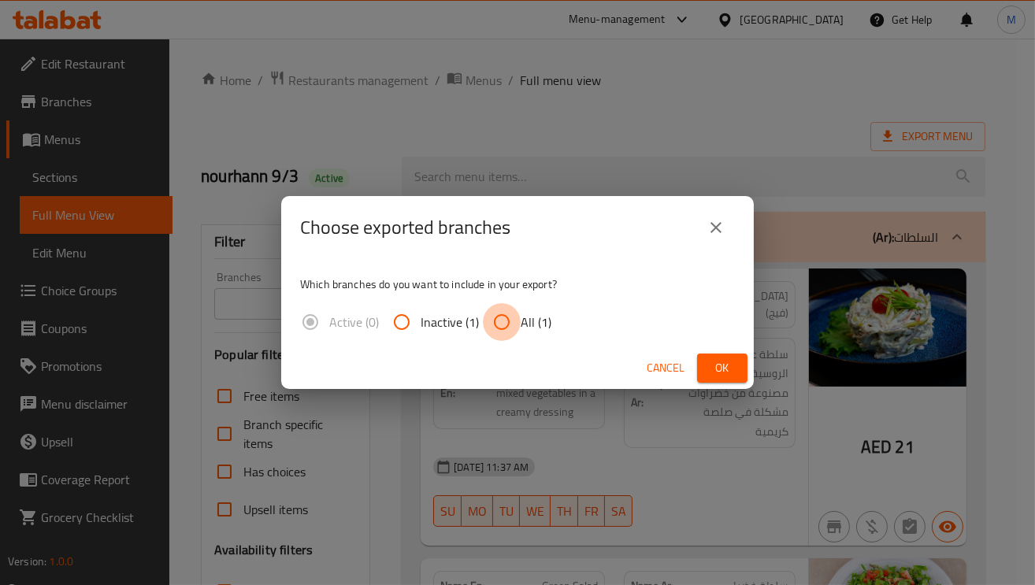
click at [498, 323] on input "All (1)" at bounding box center [502, 322] width 38 height 38
radio input "true"
click at [718, 371] on span "Ok" at bounding box center [722, 368] width 25 height 20
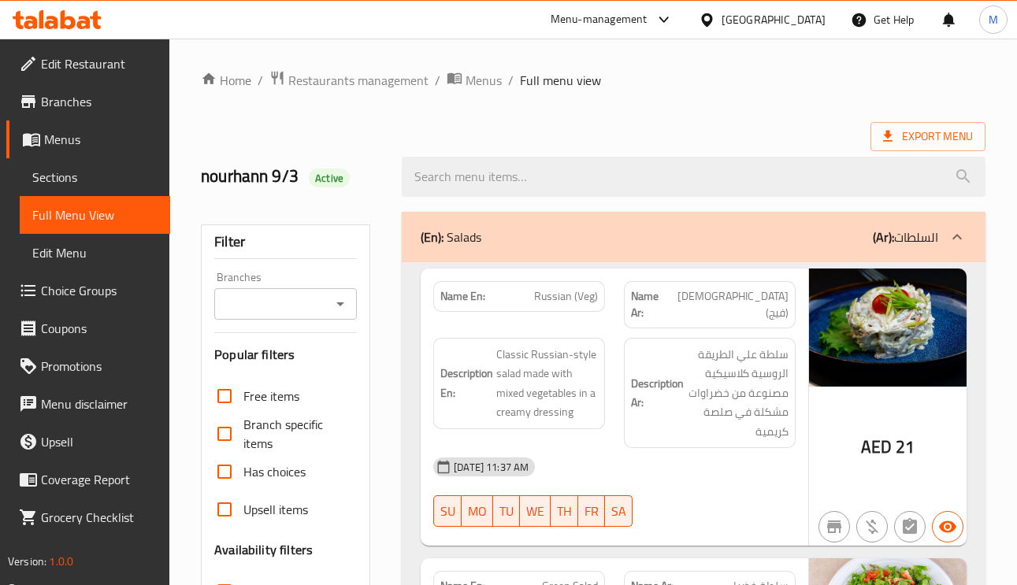
click at [120, 168] on span "Sections" at bounding box center [94, 177] width 125 height 19
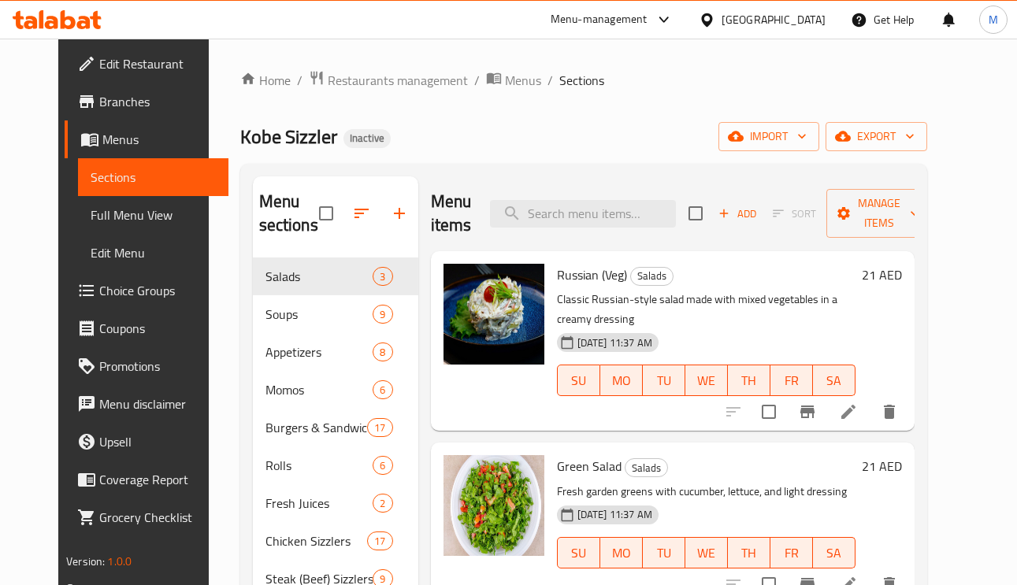
click at [752, 19] on div "United Arab Emirates" at bounding box center [773, 19] width 104 height 17
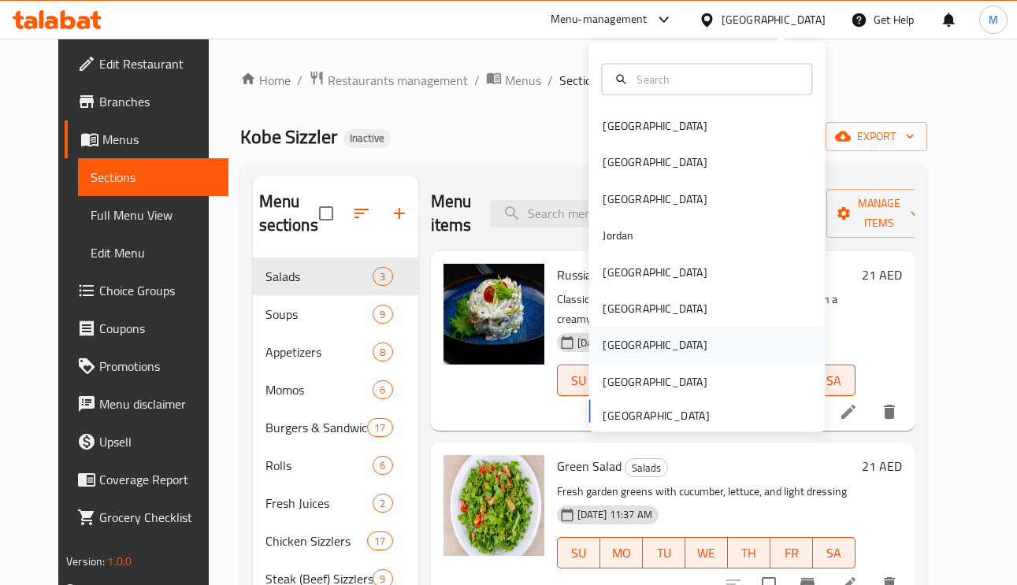
click at [610, 350] on div "[GEOGRAPHIC_DATA]" at bounding box center [655, 344] width 104 height 17
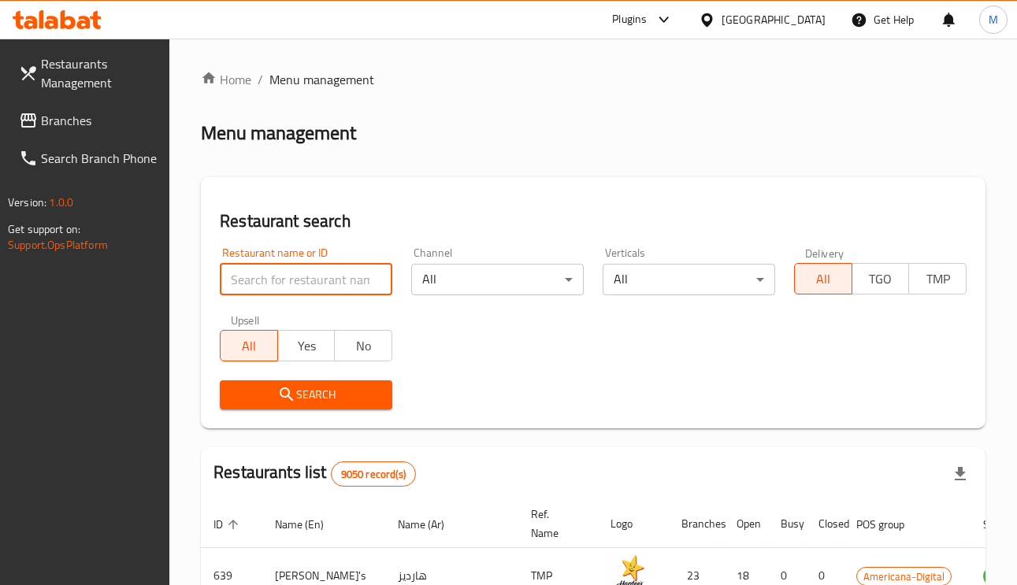
click at [341, 276] on input "search" at bounding box center [306, 280] width 172 height 32
paste input "Bab AlSalam Cafeteria"
type input "Bab AlSalam Cafeteria"
click button "Search" at bounding box center [306, 394] width 172 height 29
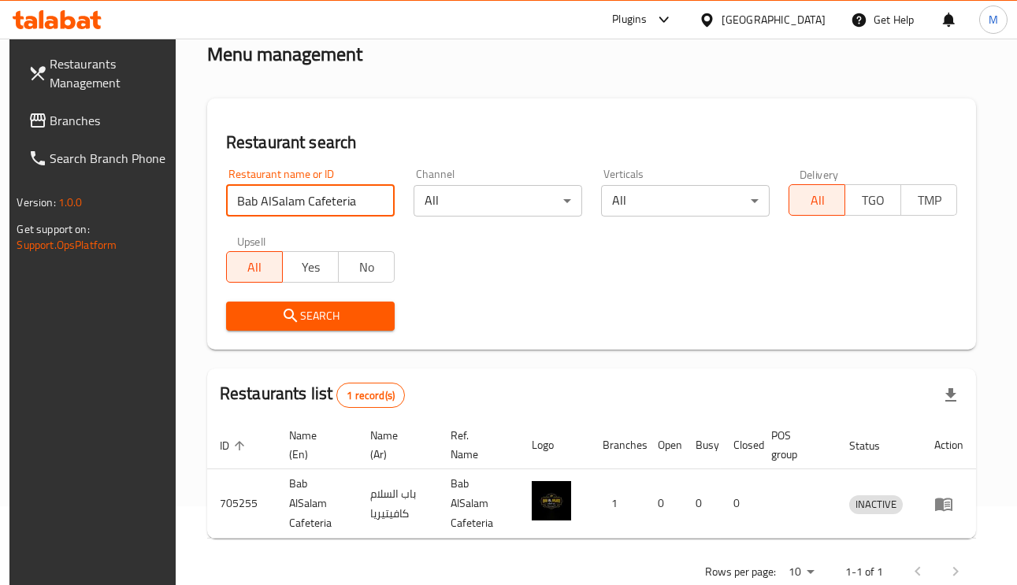
scroll to position [117, 0]
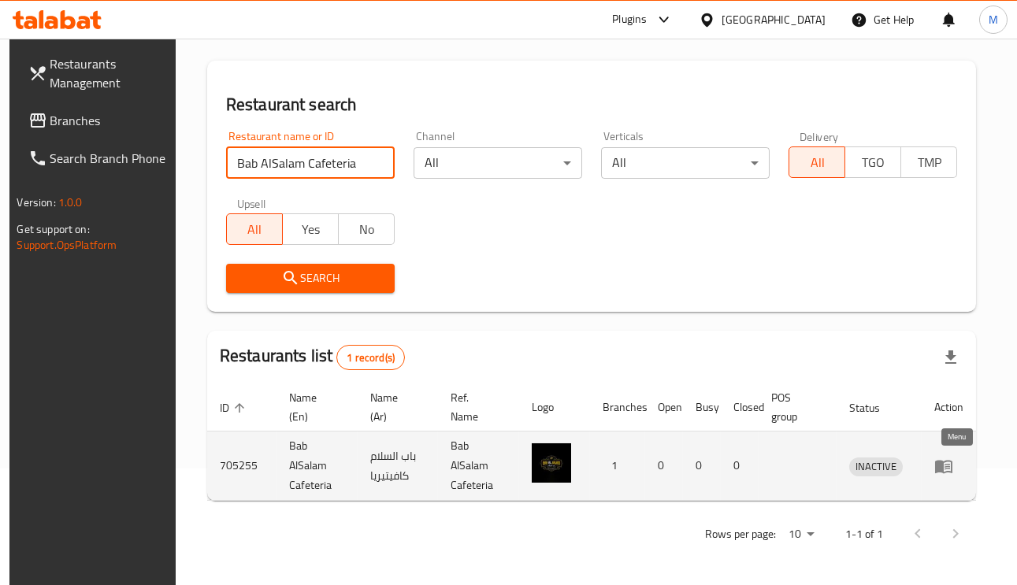
click at [947, 462] on icon "enhanced table" at bounding box center [943, 466] width 17 height 13
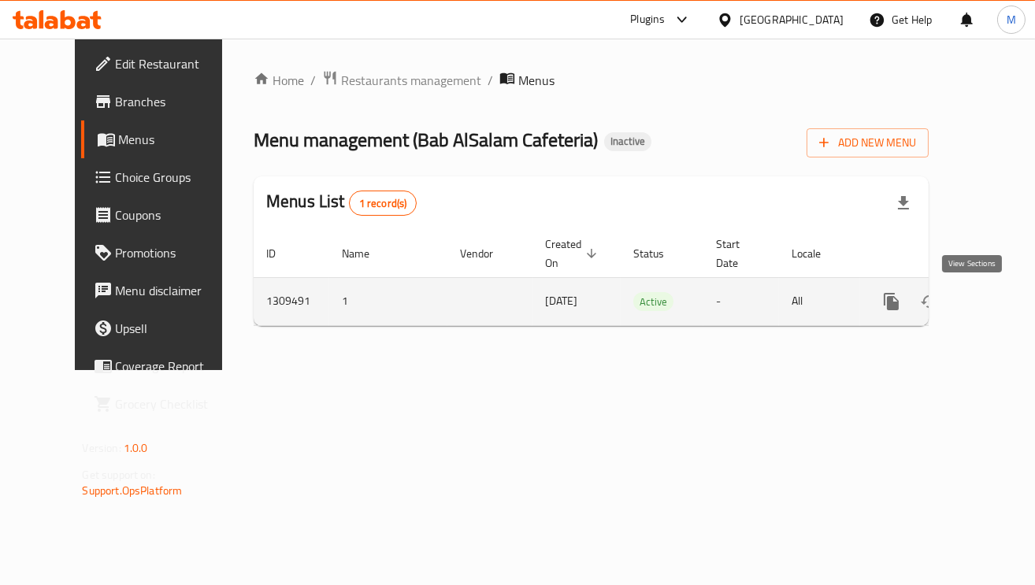
click at [996, 300] on icon "enhanced table" at bounding box center [1005, 301] width 19 height 19
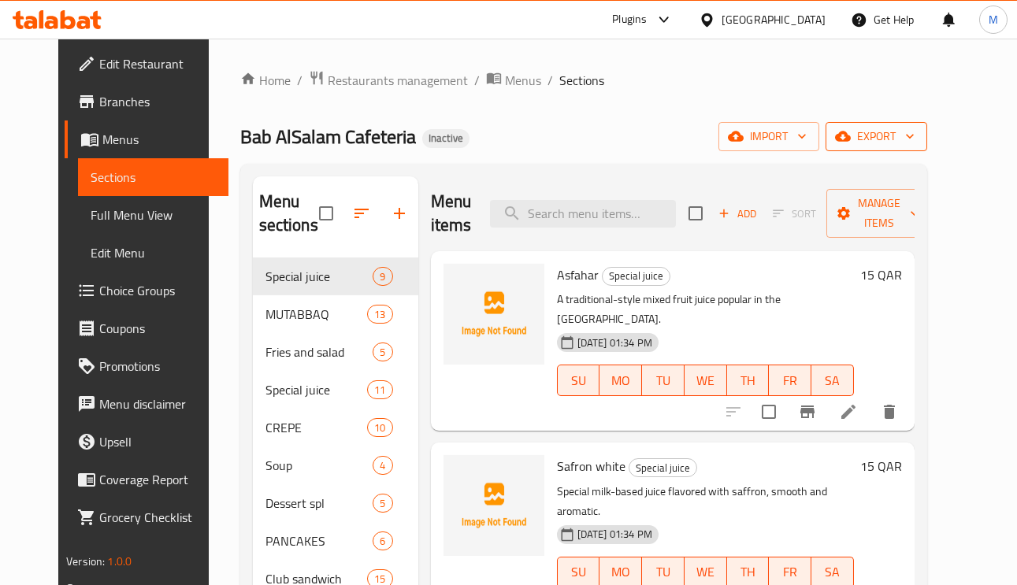
click at [914, 136] on span "export" at bounding box center [876, 137] width 76 height 20
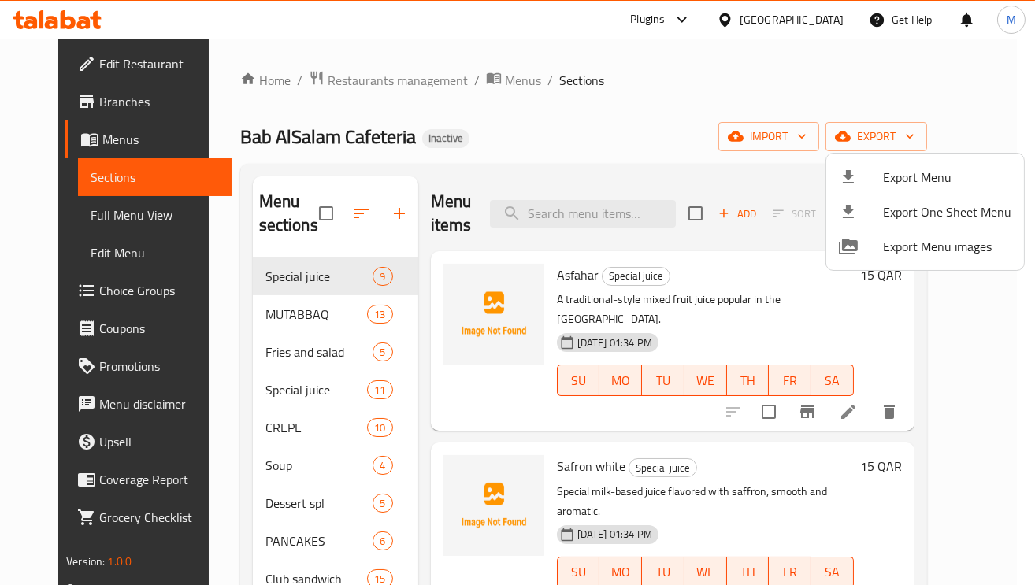
click at [890, 182] on span "Export Menu" at bounding box center [947, 177] width 128 height 19
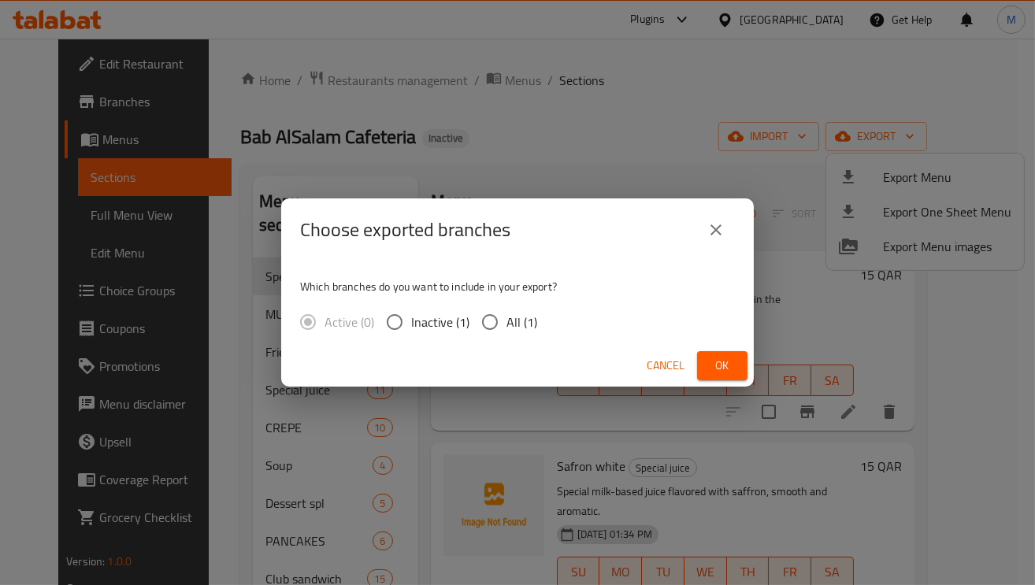
click at [484, 333] on input "All (1)" at bounding box center [489, 322] width 33 height 33
radio input "true"
click at [718, 350] on div "Cancel Ok" at bounding box center [517, 366] width 473 height 42
click at [725, 362] on span "Ok" at bounding box center [722, 366] width 25 height 20
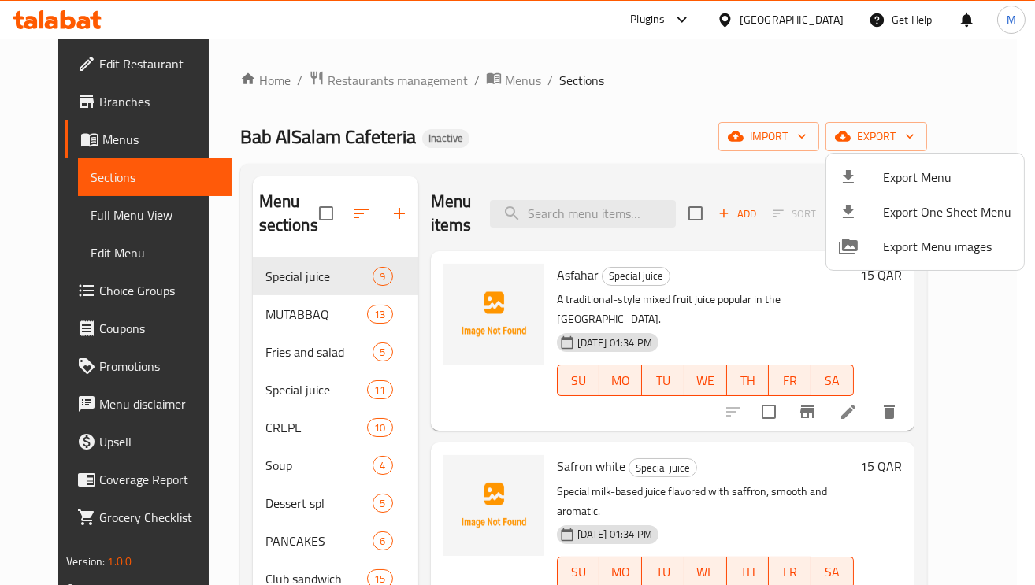
click at [951, 67] on div at bounding box center [517, 292] width 1035 height 585
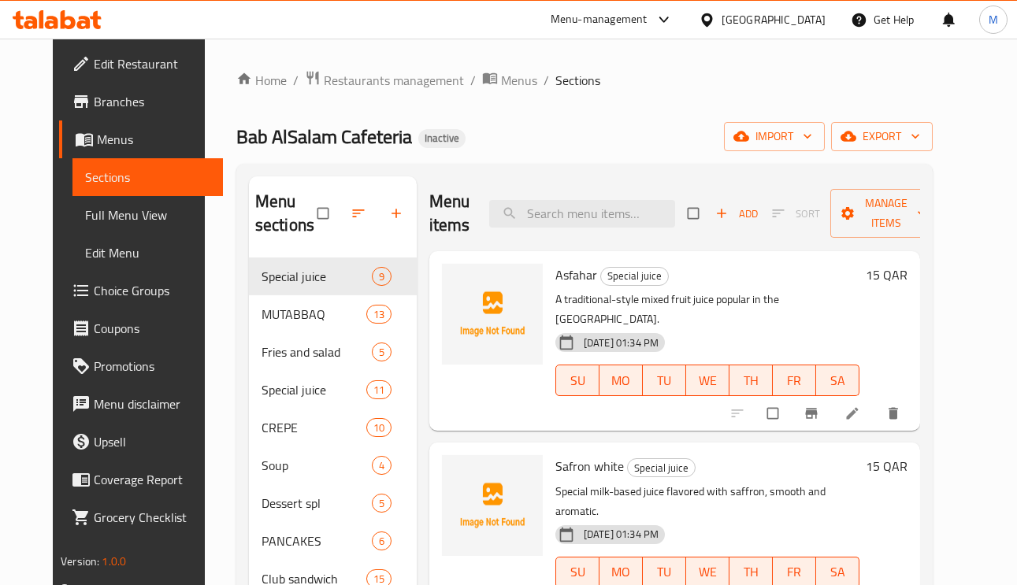
click at [85, 224] on span "Full Menu View" at bounding box center [147, 215] width 125 height 19
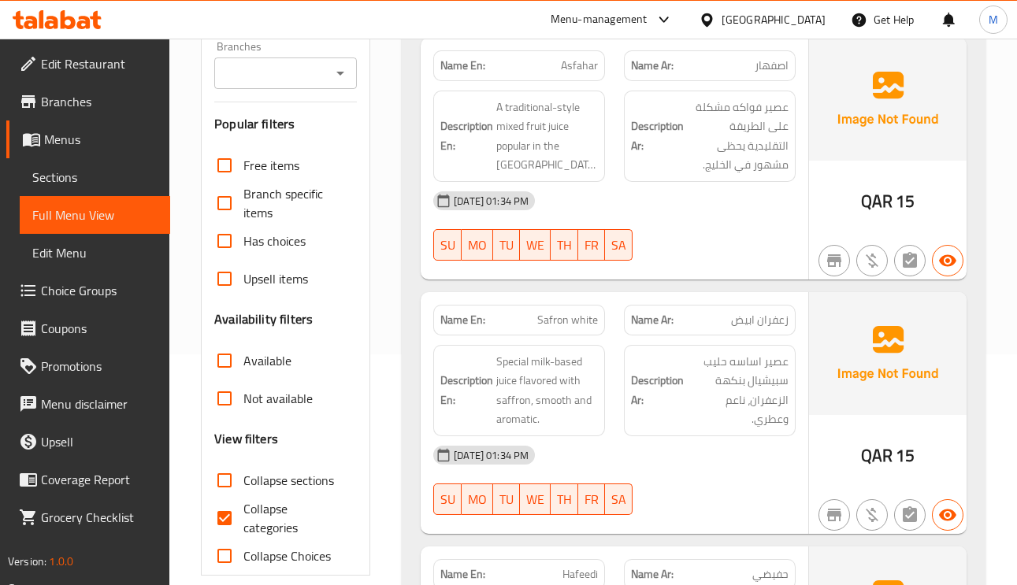
scroll to position [236, 0]
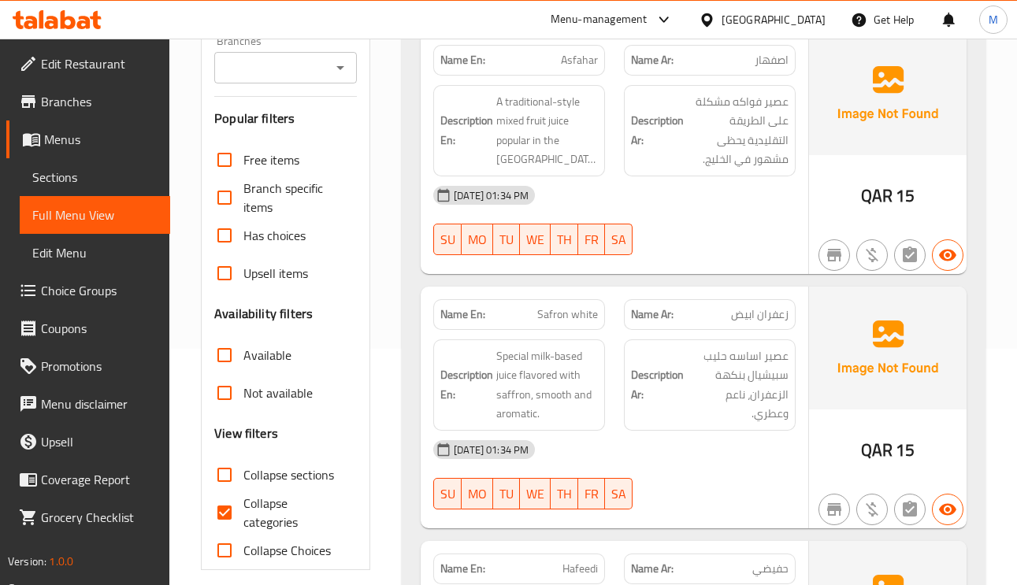
click at [253, 244] on span "Has choices" at bounding box center [274, 235] width 62 height 19
click at [243, 244] on input "Has choices" at bounding box center [225, 236] width 38 height 38
checkbox input "true"
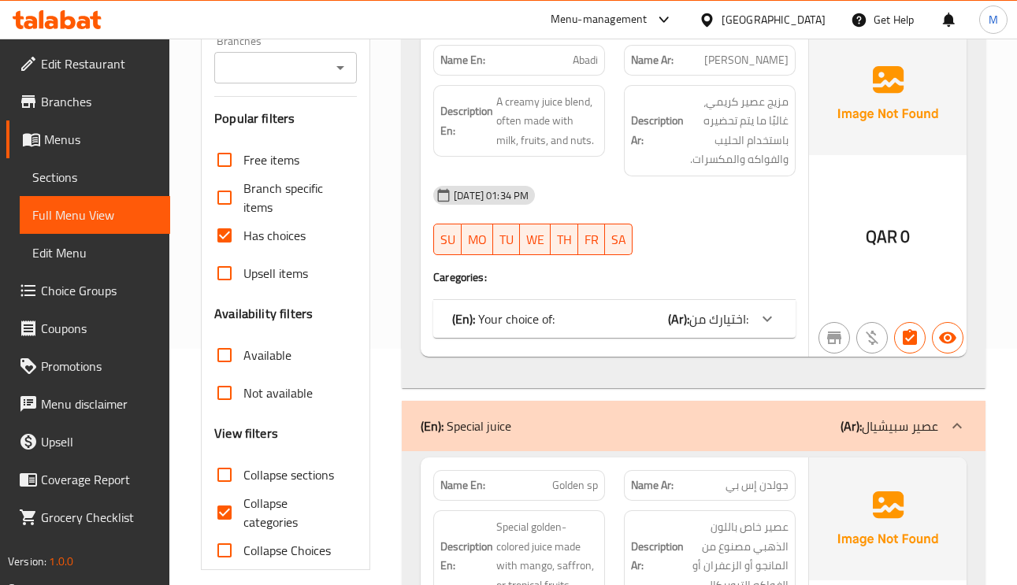
click at [231, 518] on input "Collapse categories" at bounding box center [225, 513] width 38 height 38
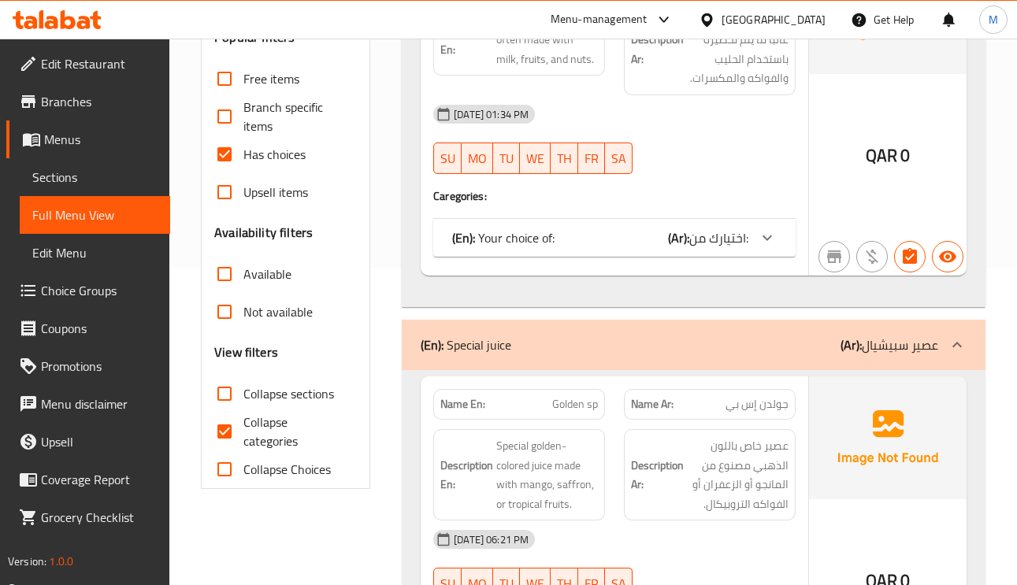
scroll to position [354, 0]
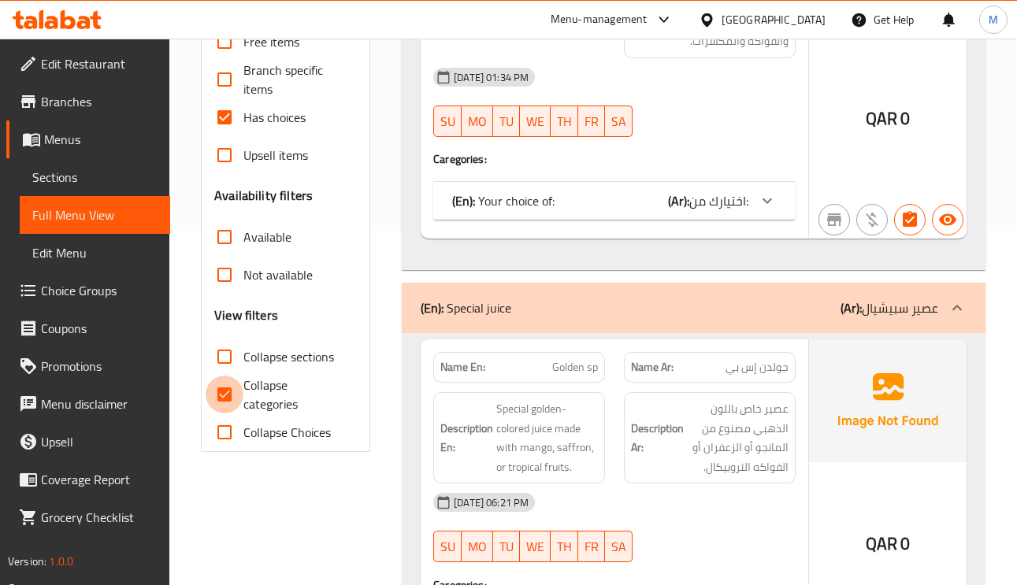
click at [224, 387] on input "Collapse categories" at bounding box center [225, 395] width 38 height 38
checkbox input "false"
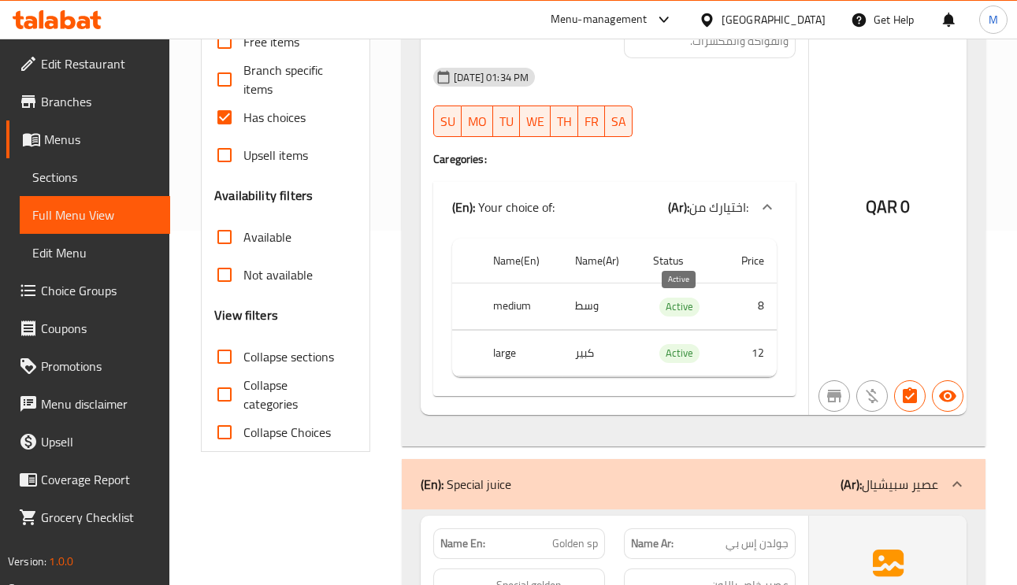
click at [670, 311] on span "Active" at bounding box center [679, 307] width 40 height 18
copy span "Active"
click at [677, 110] on div "03-09-2025 01:34 PM SU MO TU WE TH FR SA" at bounding box center [614, 102] width 381 height 88
click at [224, 118] on input "Has choices" at bounding box center [225, 117] width 38 height 38
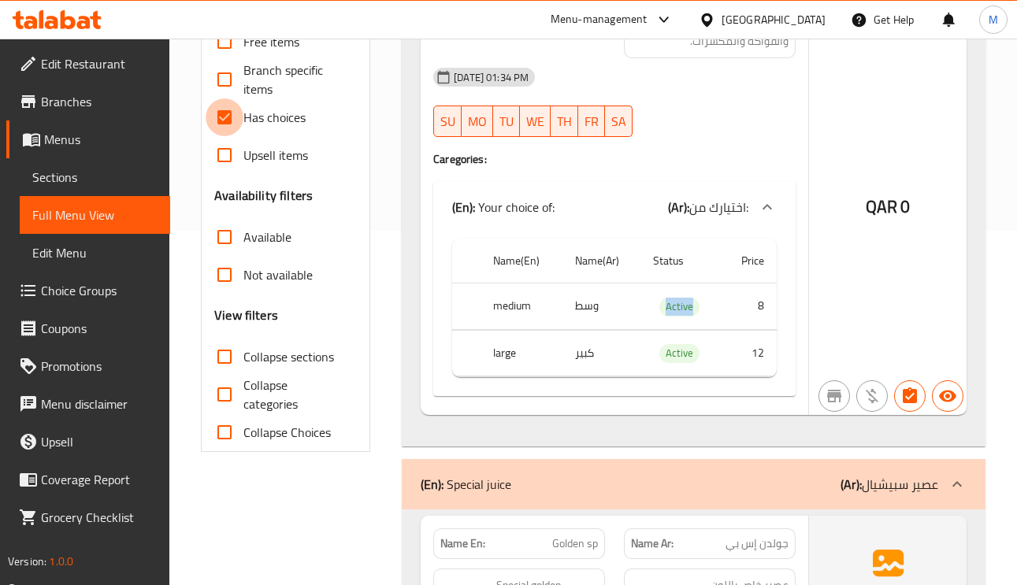
checkbox input "false"
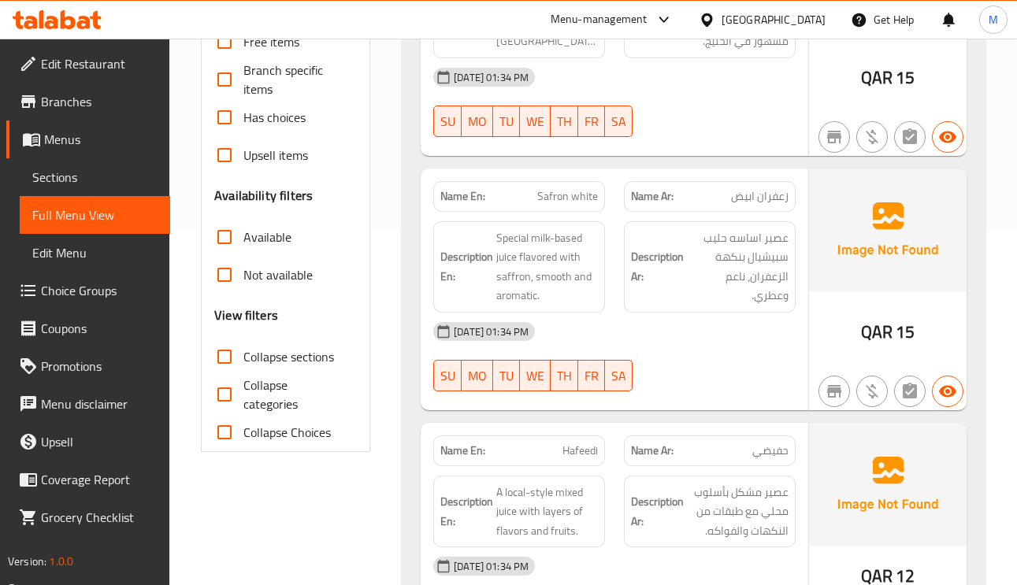
click at [241, 354] on input "Collapse sections" at bounding box center [225, 357] width 38 height 38
checkbox input "true"
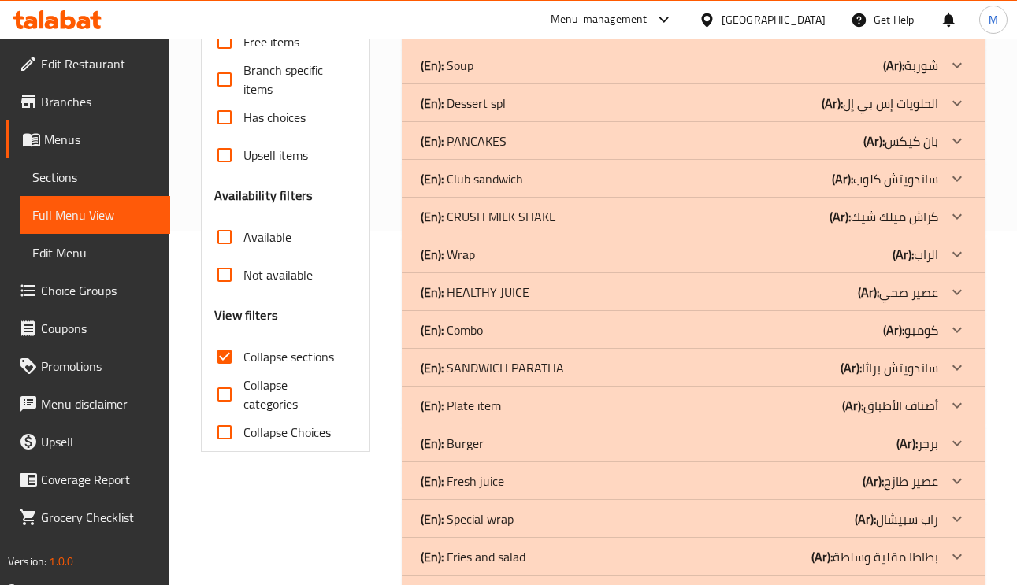
scroll to position [118, 0]
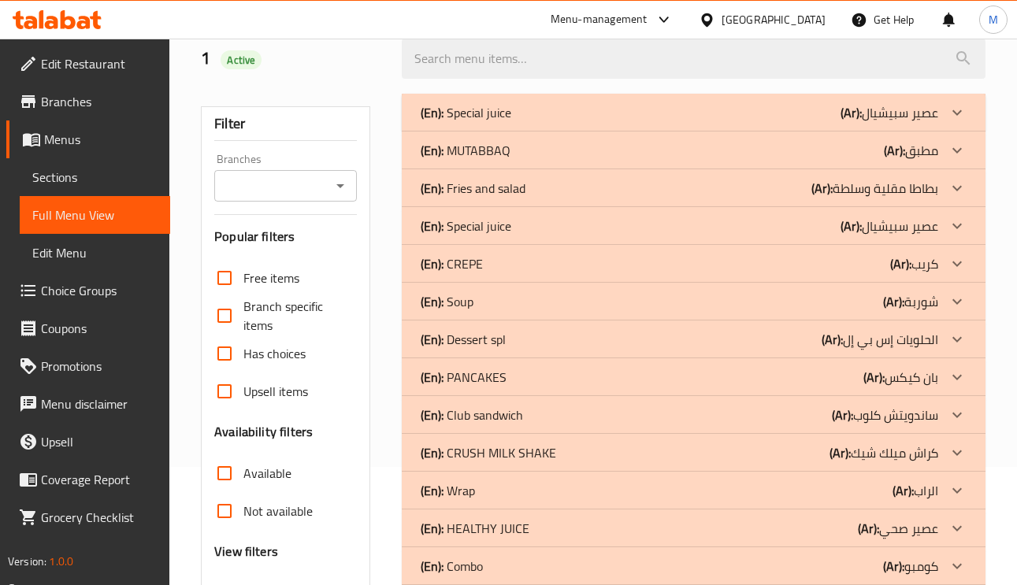
click at [932, 122] on p "(Ar): مطبق" at bounding box center [889, 112] width 98 height 19
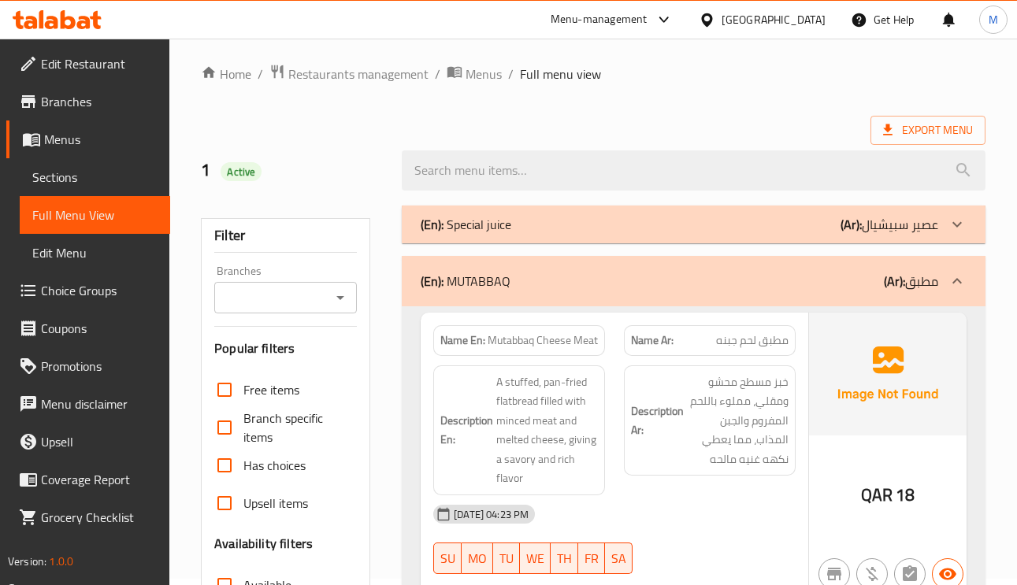
scroll to position [236, 0]
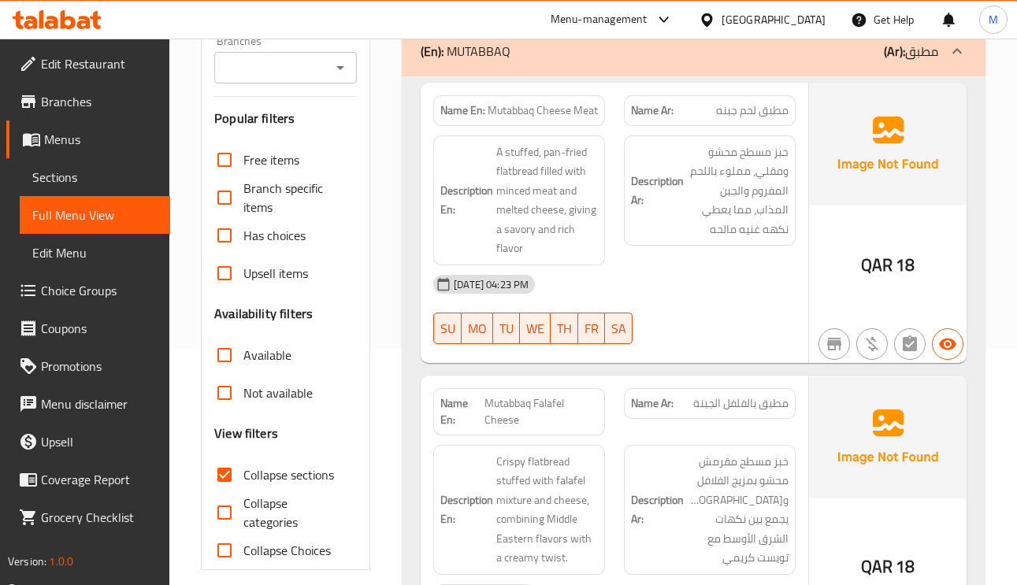
click at [555, 110] on span "Mutabbaq Cheese Meat" at bounding box center [543, 110] width 110 height 17
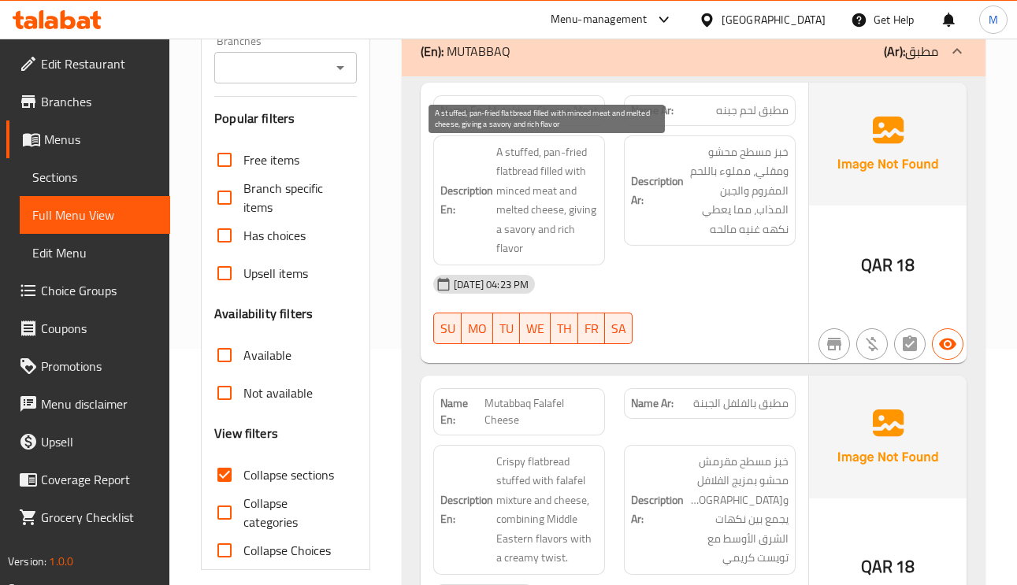
click at [554, 149] on span "A stuffed, pan-fried flatbread filled with minced meat and melted cheese, givin…" at bounding box center [547, 201] width 102 height 116
click at [506, 175] on span "A stuffed, pan-fried flatbread filled with minced meat and melted cheese, givin…" at bounding box center [547, 201] width 102 height 116
drag, startPoint x: 544, startPoint y: 155, endPoint x: 592, endPoint y: 157, distance: 48.1
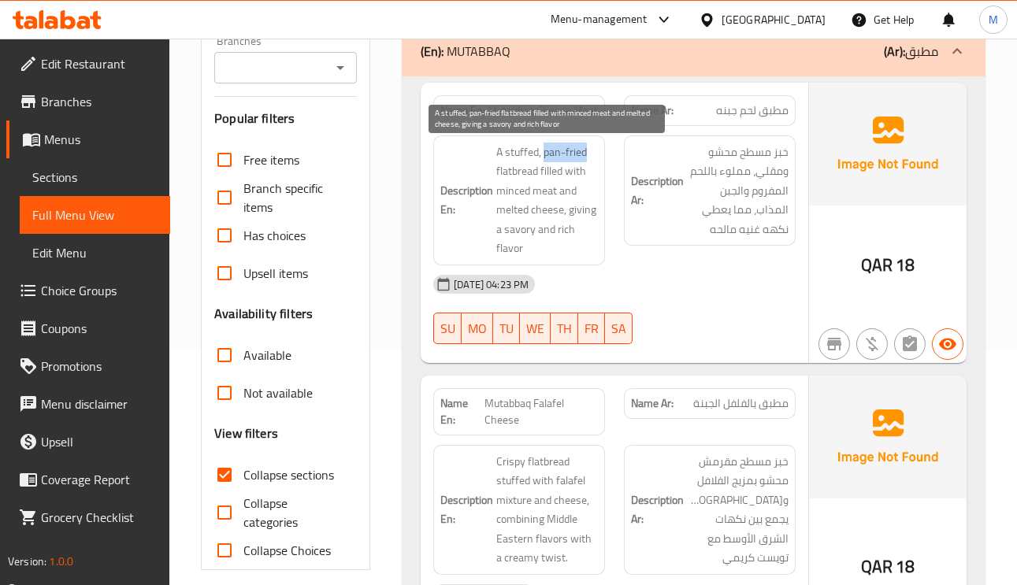
click at [592, 157] on span "A stuffed, pan-fried flatbread filled with minced meat and melted cheese, givin…" at bounding box center [547, 201] width 102 height 116
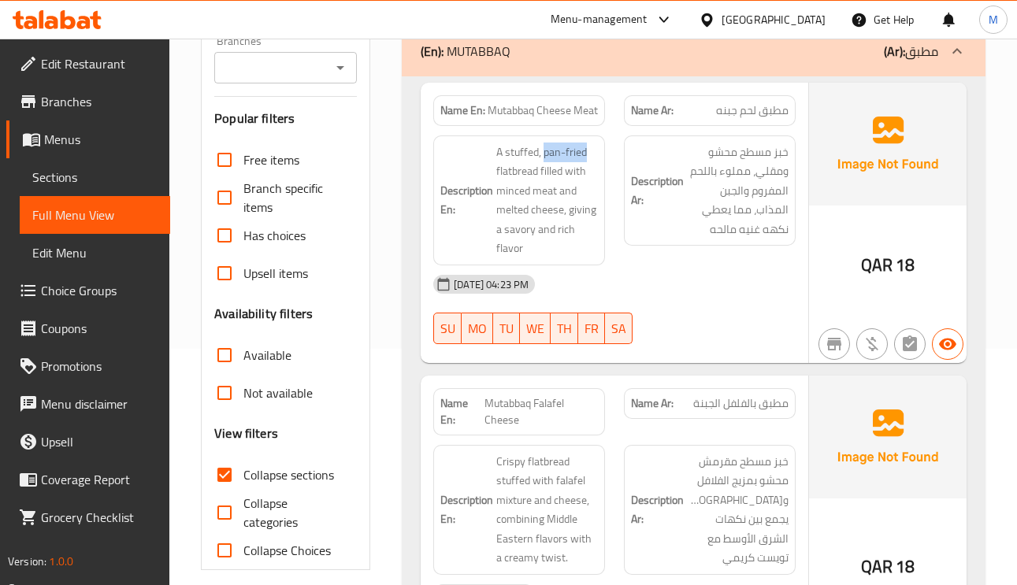
copy span "pan-fried"
click at [565, 107] on span "Mutabbaq Cheese Meat" at bounding box center [543, 110] width 110 height 17
copy span "Mutabbaq Cheese Meat"
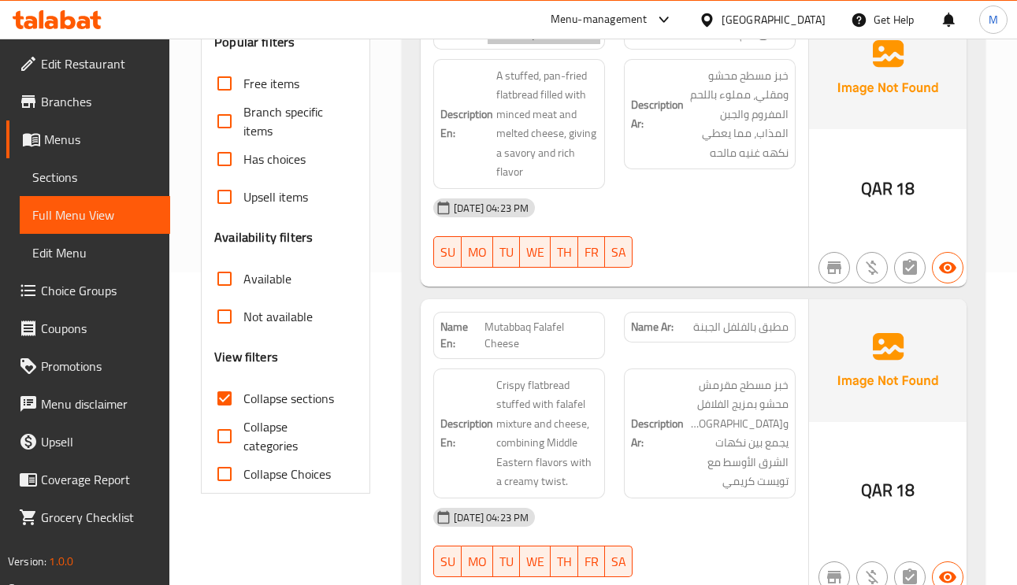
scroll to position [354, 0]
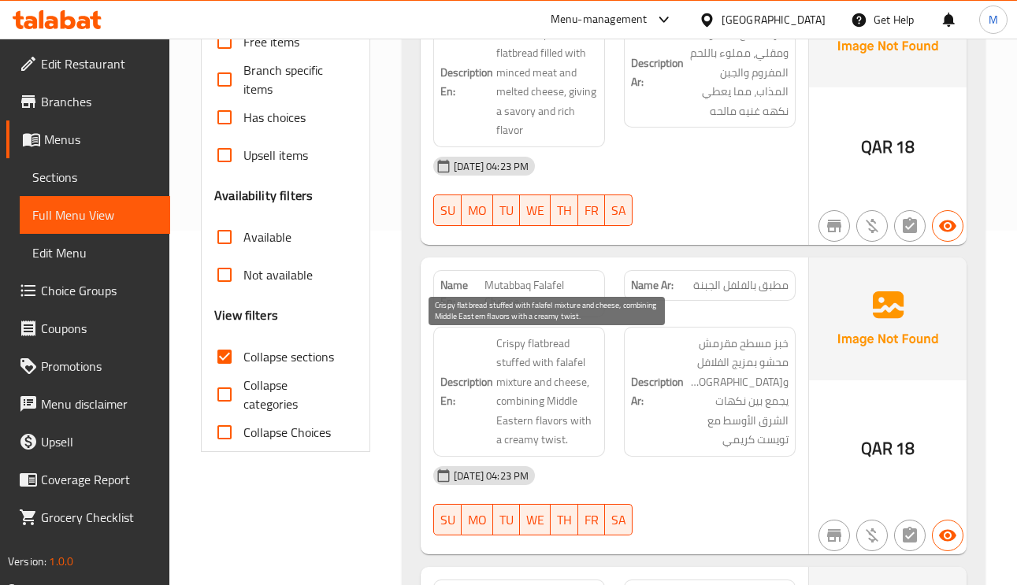
click at [577, 391] on span "Crispy flatbread stuffed with falafel mixture and cheese, combining Middle East…" at bounding box center [547, 392] width 102 height 116
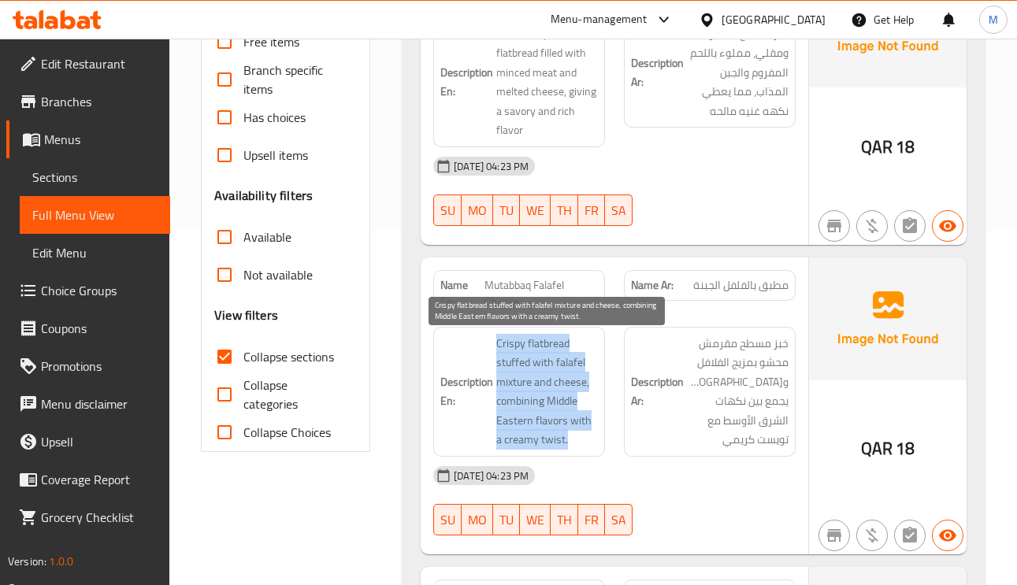
click at [577, 391] on span "Crispy flatbread stuffed with falafel mixture and cheese, combining Middle East…" at bounding box center [547, 392] width 102 height 116
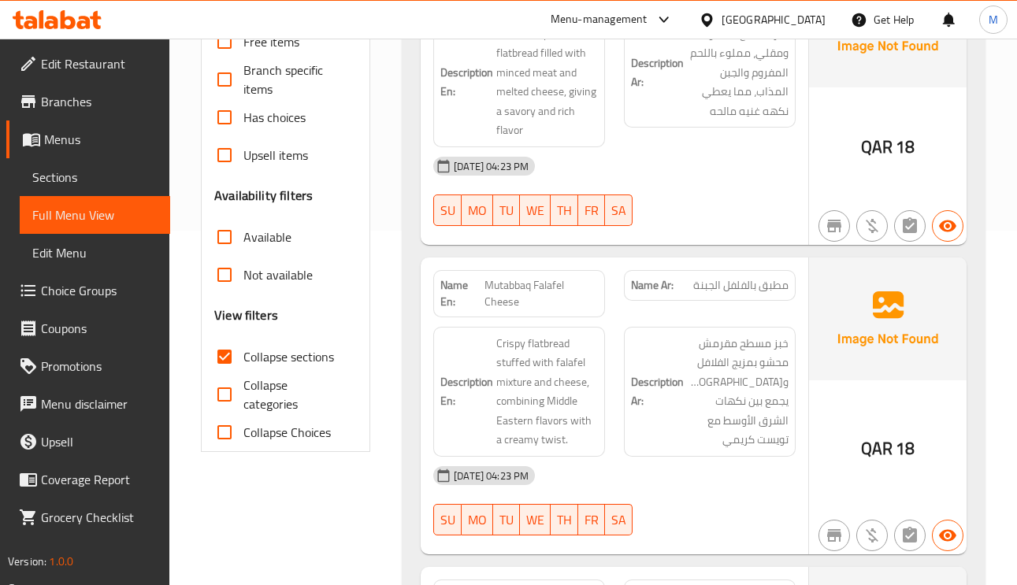
click at [517, 286] on span "Mutabbaq Falafel Cheese" at bounding box center [540, 293] width 113 height 33
copy span "Mutabbaq Falafel Cheese"
click at [778, 291] on span "مطبق بالفلفل الجبنة" at bounding box center [740, 285] width 95 height 17
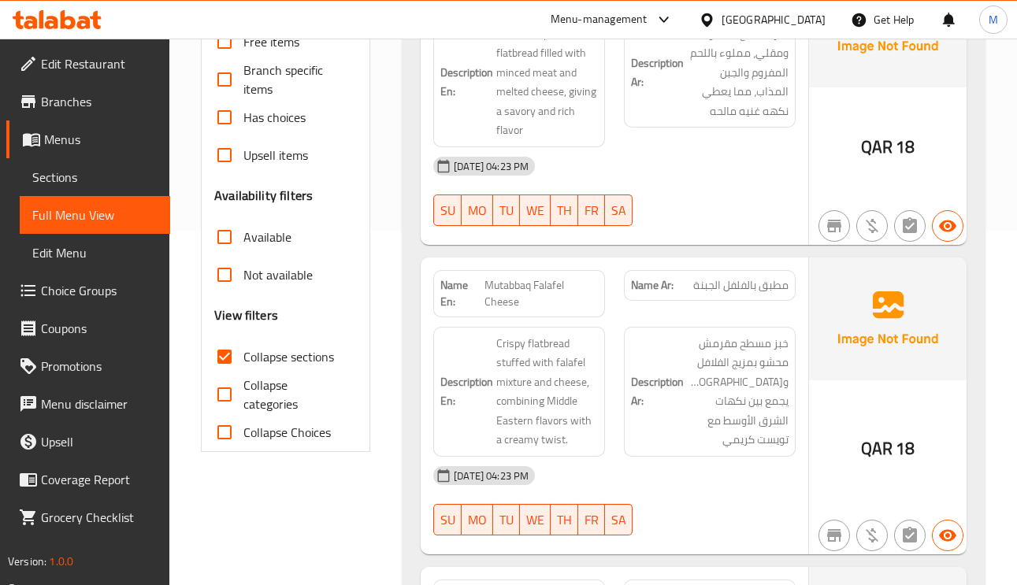
click at [778, 291] on span "مطبق بالفلفل الجبنة" at bounding box center [740, 285] width 95 height 17
copy span "مطبق بالفلفل الجبنة"
click at [556, 289] on span "Mutabbaq Falafel Cheese" at bounding box center [540, 293] width 113 height 33
click at [557, 290] on span "Mutabbaq Falafel Cheese" at bounding box center [540, 293] width 113 height 33
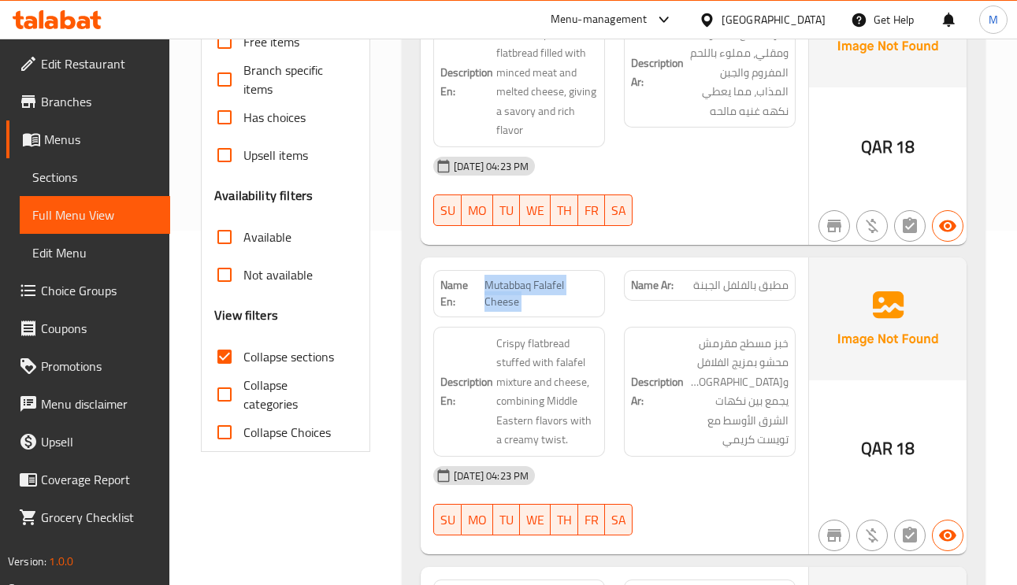
click at [557, 290] on span "Mutabbaq Falafel Cheese" at bounding box center [540, 293] width 113 height 33
copy span "Mutabbaq Falafel Cheese"
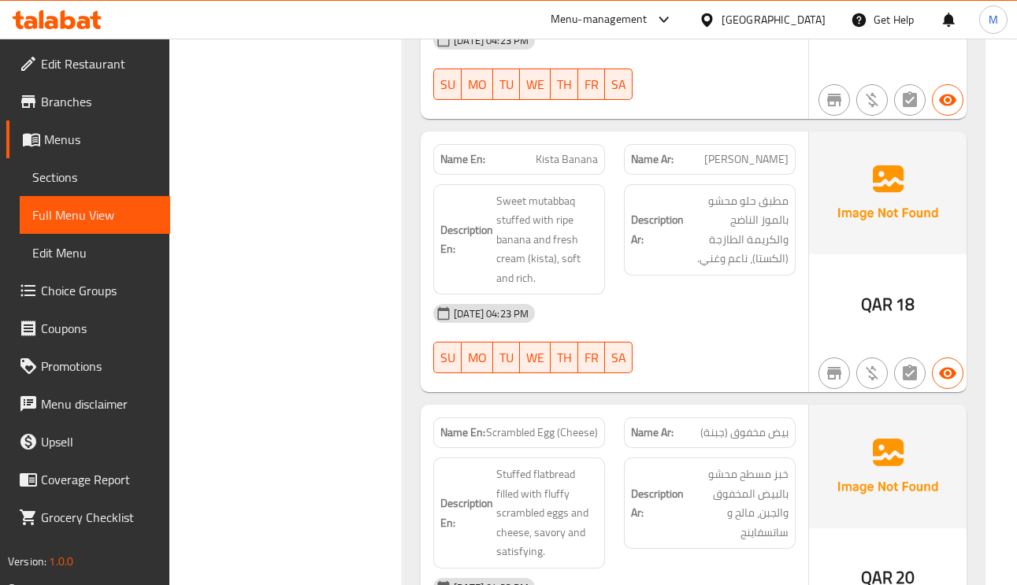
scroll to position [945, 0]
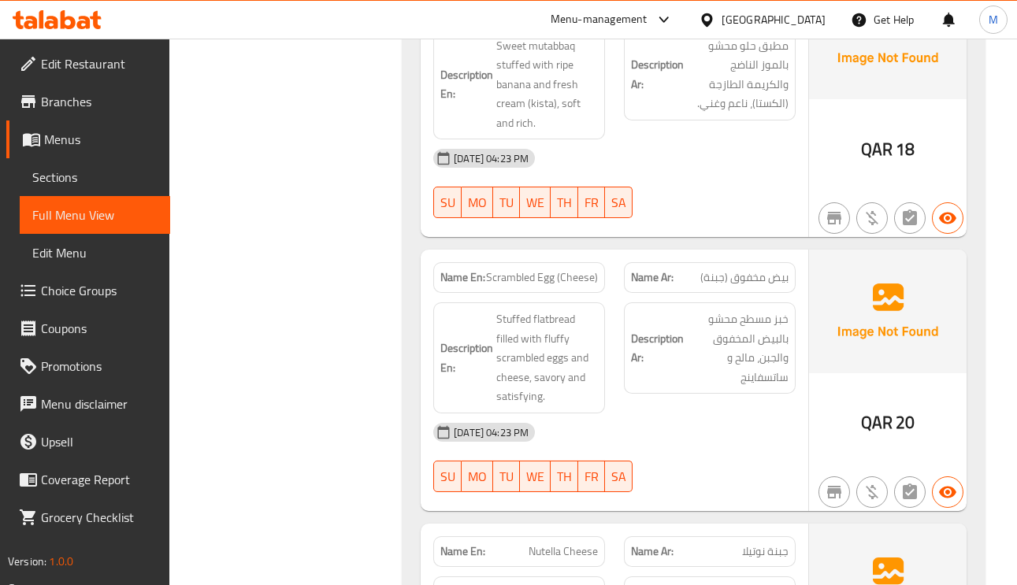
click at [747, 286] on span "بيض مخفوق (جبنة)" at bounding box center [744, 277] width 88 height 17
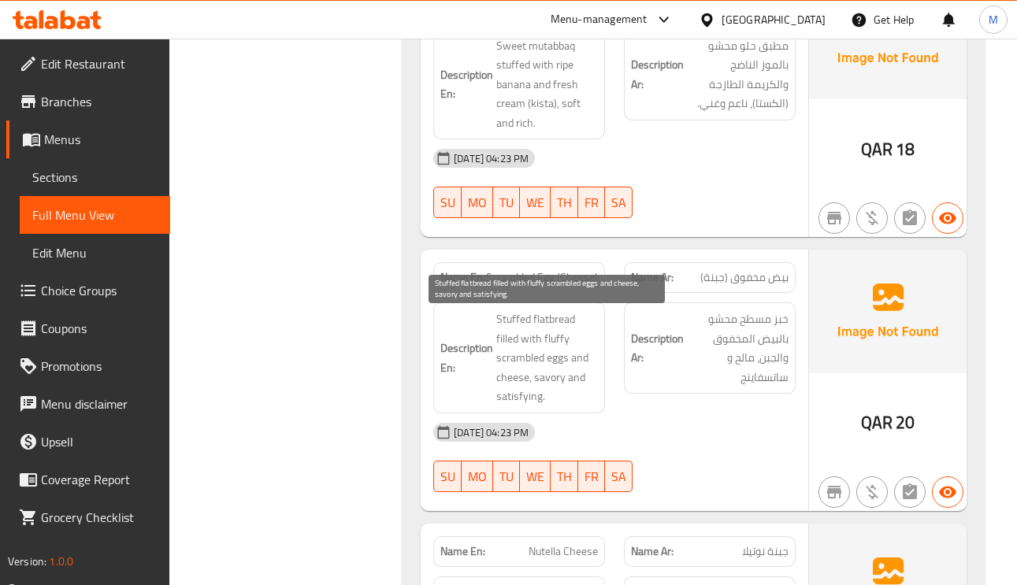
click at [509, 386] on span "Stuffed flatbread filled with fluffy scrambled eggs and cheese, savory and sati…" at bounding box center [547, 358] width 102 height 97
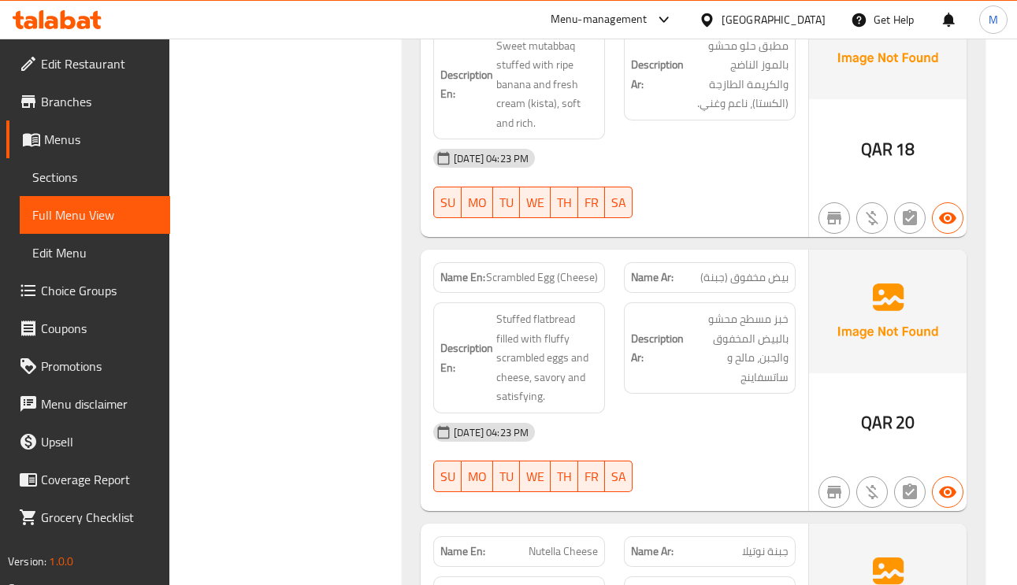
click at [514, 283] on span "Scrambled Egg (Cheese)" at bounding box center [542, 277] width 112 height 17
copy span "Scrambled Egg (Cheese)"
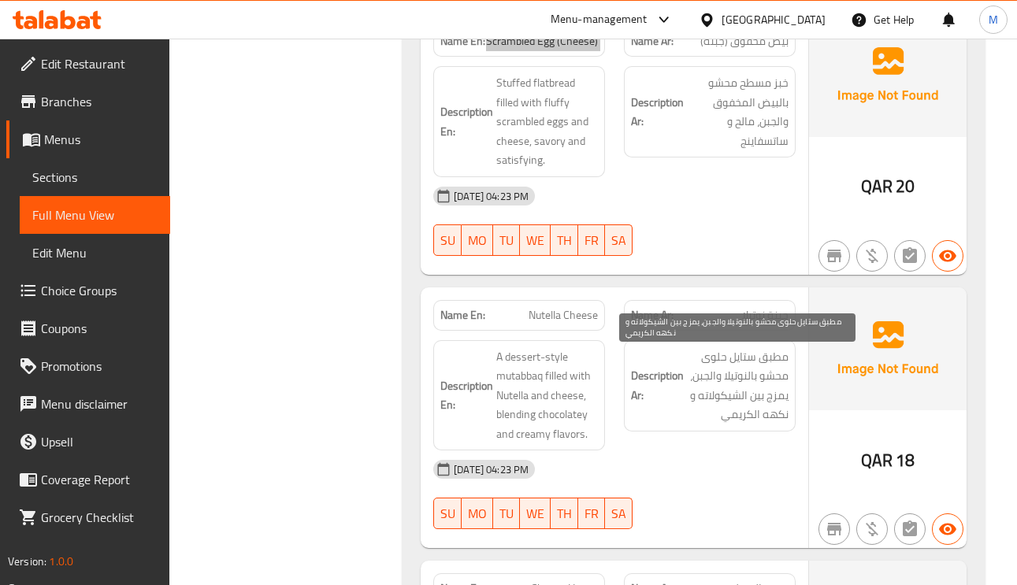
scroll to position [1300, 0]
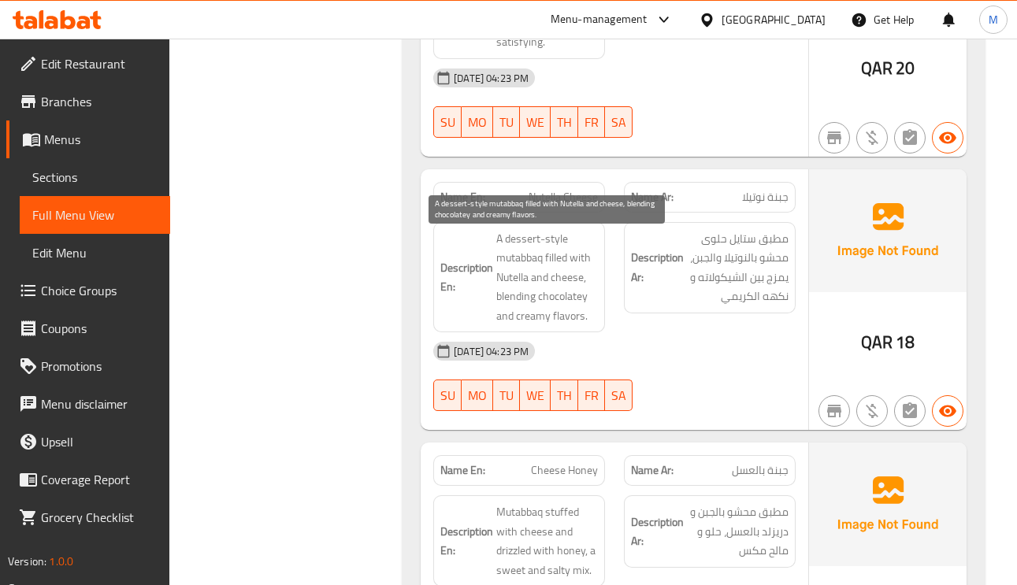
click at [520, 310] on span "A dessert-style mutabbaq filled with Nutella and cheese, blending chocolatey an…" at bounding box center [547, 277] width 102 height 97
click at [532, 326] on span "A dessert-style mutabbaq filled with Nutella and cheese, blending chocolatey an…" at bounding box center [547, 277] width 102 height 97
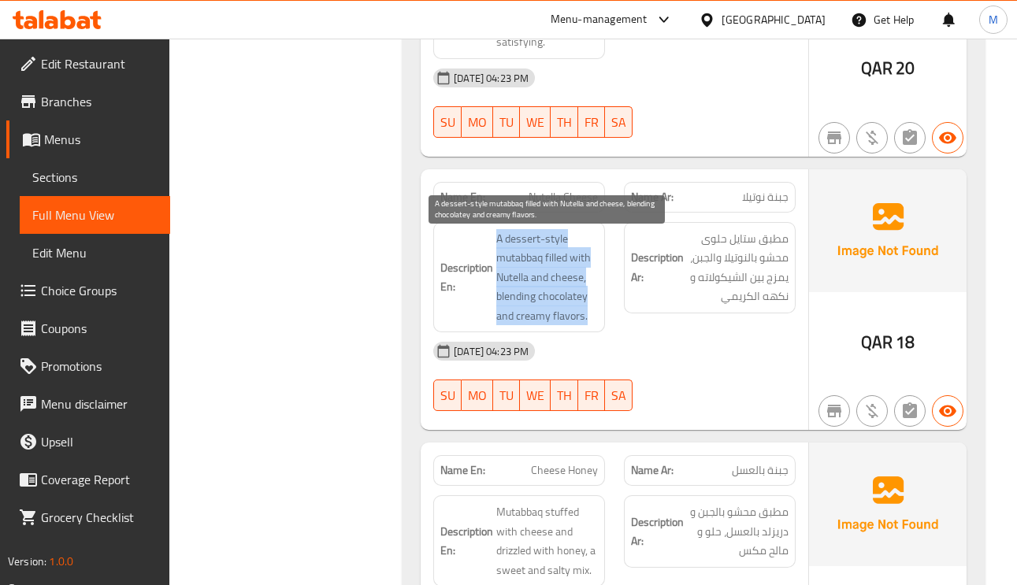
click at [531, 326] on span "A dessert-style mutabbaq filled with Nutella and cheese, blending chocolatey an…" at bounding box center [547, 277] width 102 height 97
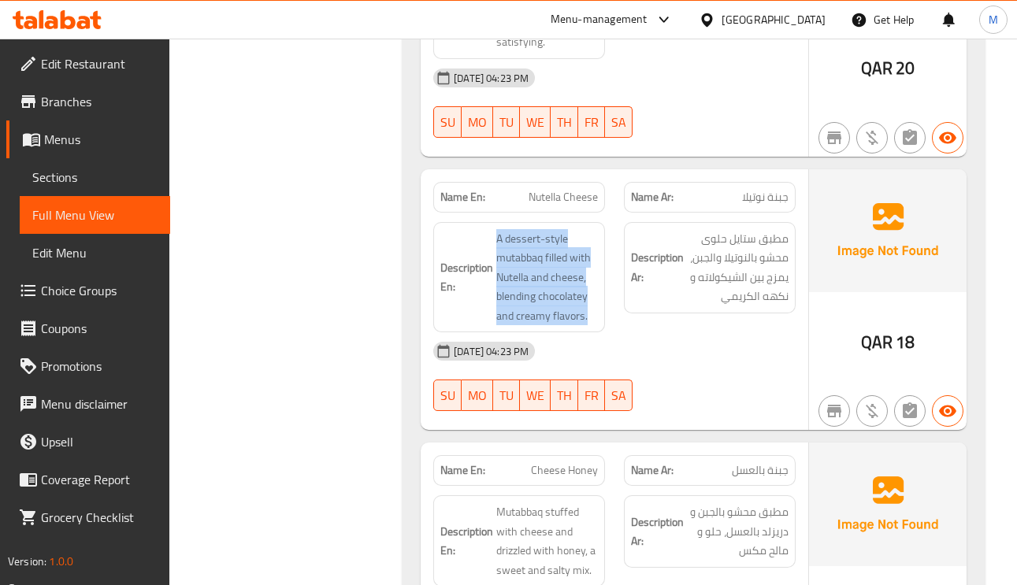
scroll to position [1418, 0]
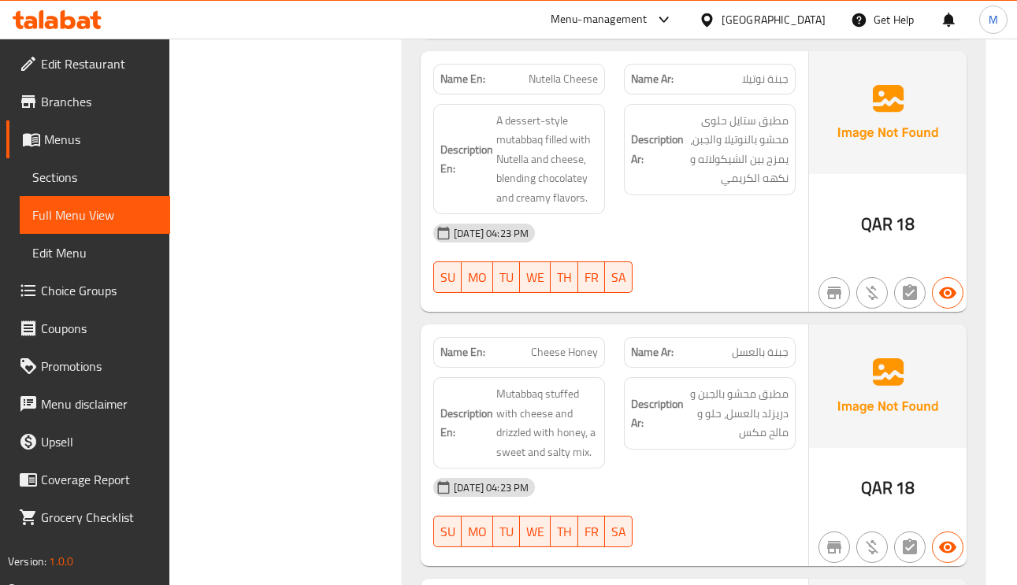
click at [770, 350] on span "جبنة بالعسل" at bounding box center [760, 352] width 57 height 17
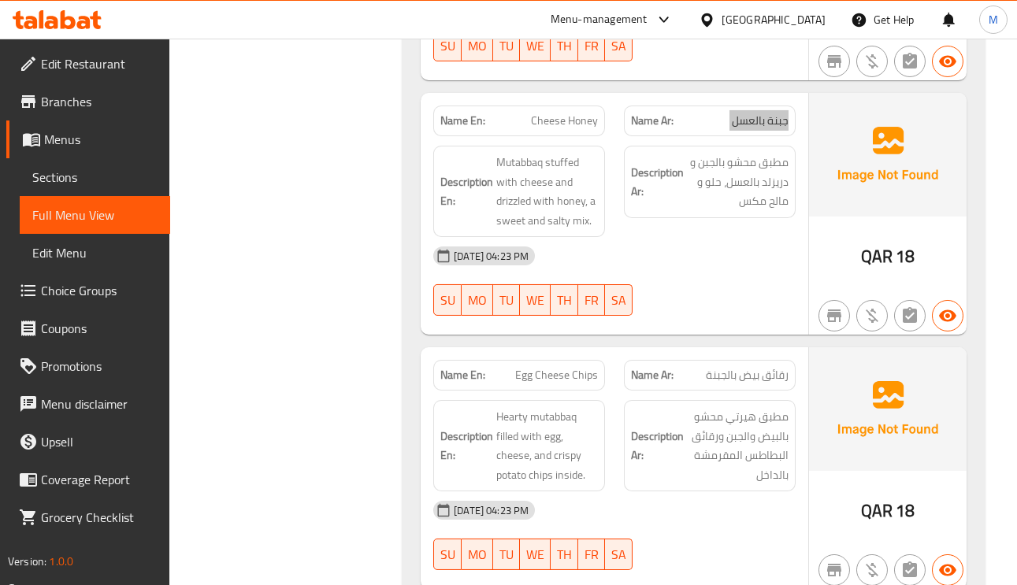
scroll to position [1654, 0]
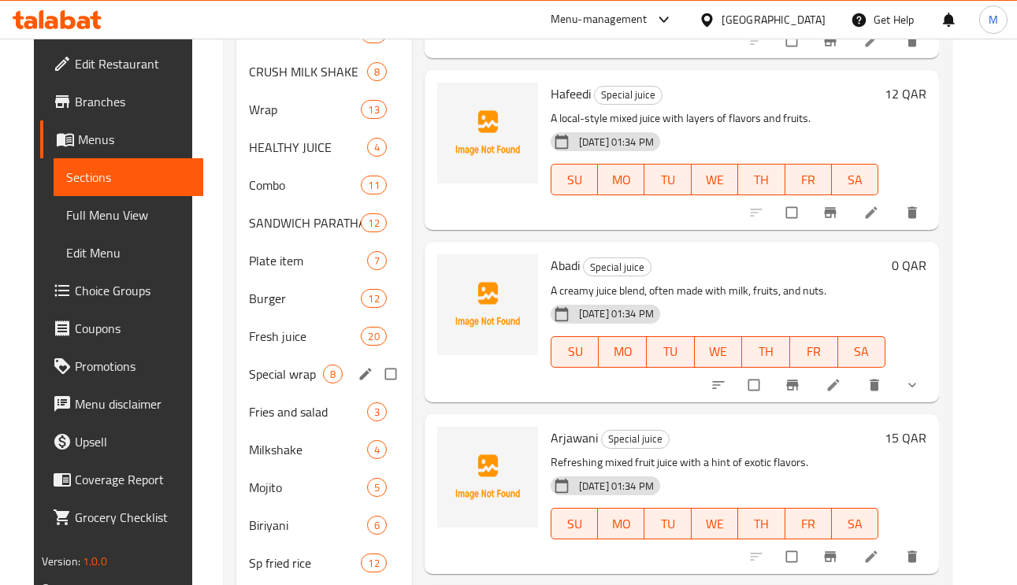
scroll to position [549, 0]
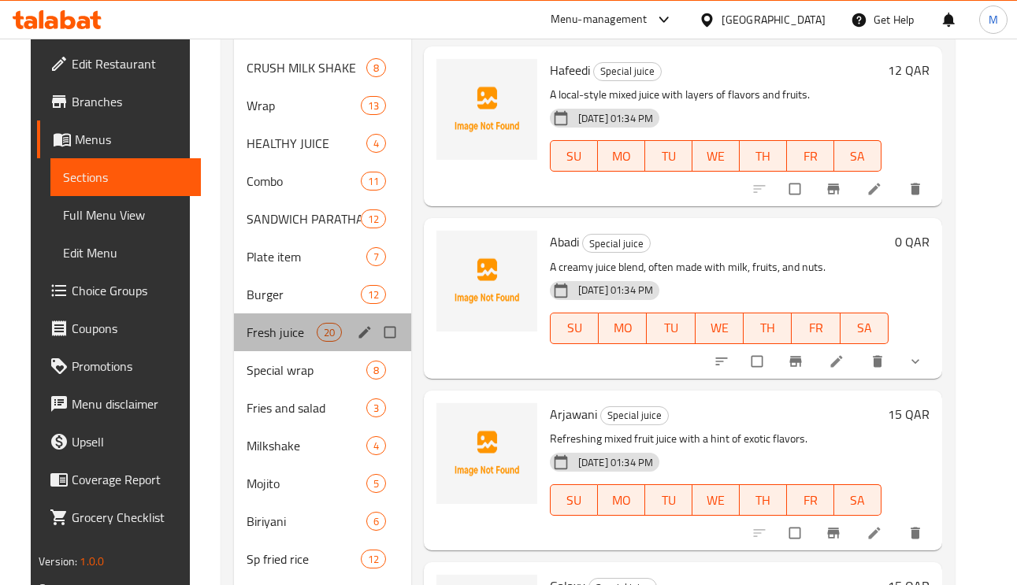
click at [241, 320] on div "Fresh juice 20" at bounding box center [322, 332] width 177 height 38
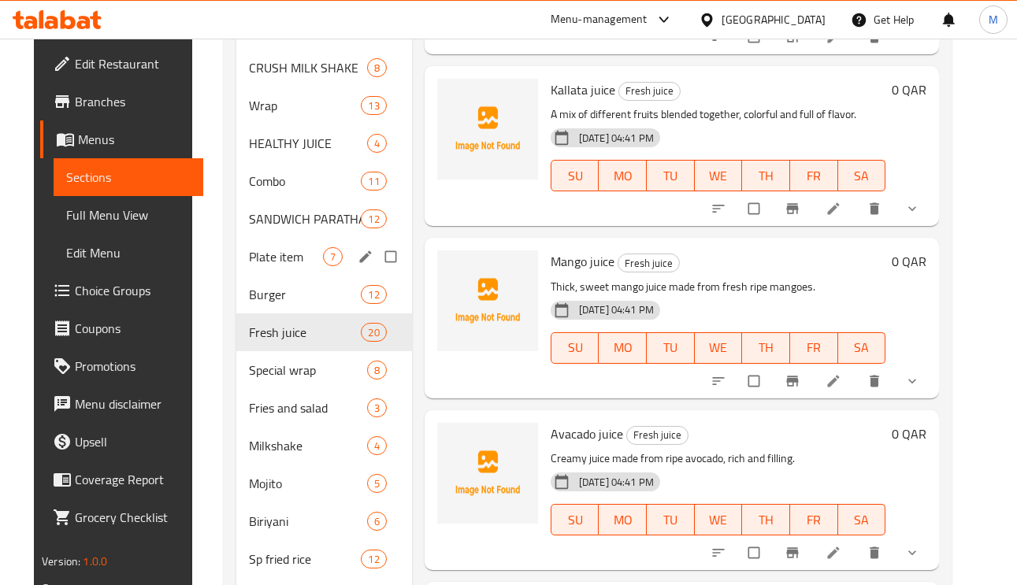
click at [249, 238] on div "Plate item 7" at bounding box center [324, 257] width 176 height 38
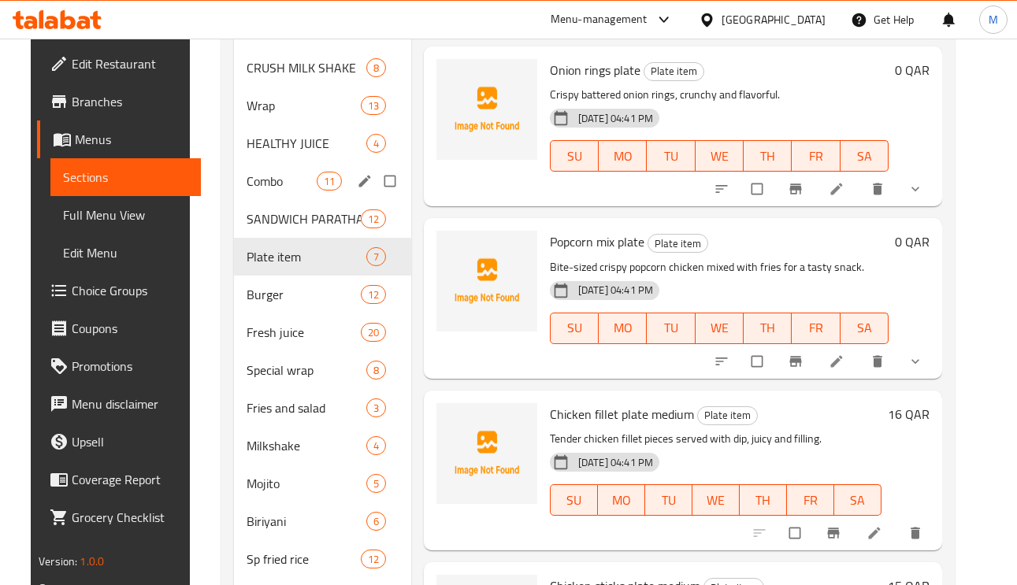
click at [267, 180] on span "Combo" at bounding box center [281, 181] width 69 height 19
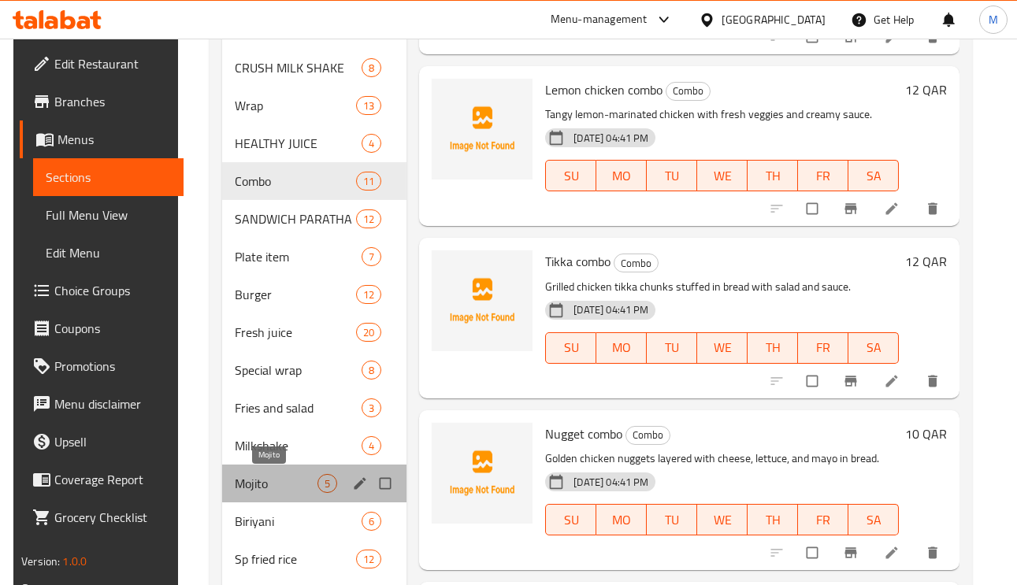
click at [264, 491] on span "Mojito" at bounding box center [276, 483] width 83 height 19
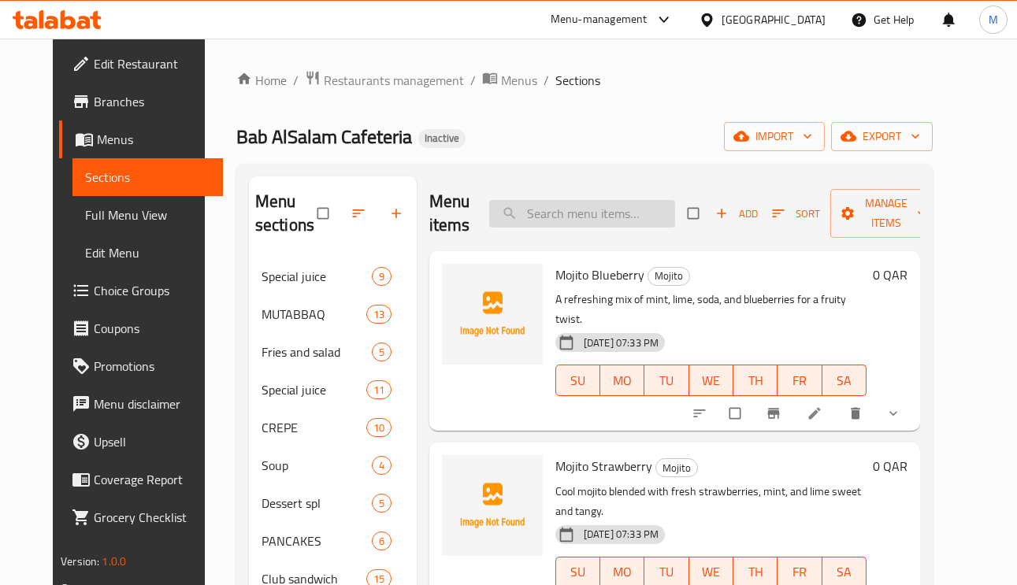
paste input "Mutabbaq Cheese Meat"
click at [625, 202] on input "Mutabbaq Cheese Meat" at bounding box center [582, 214] width 186 height 28
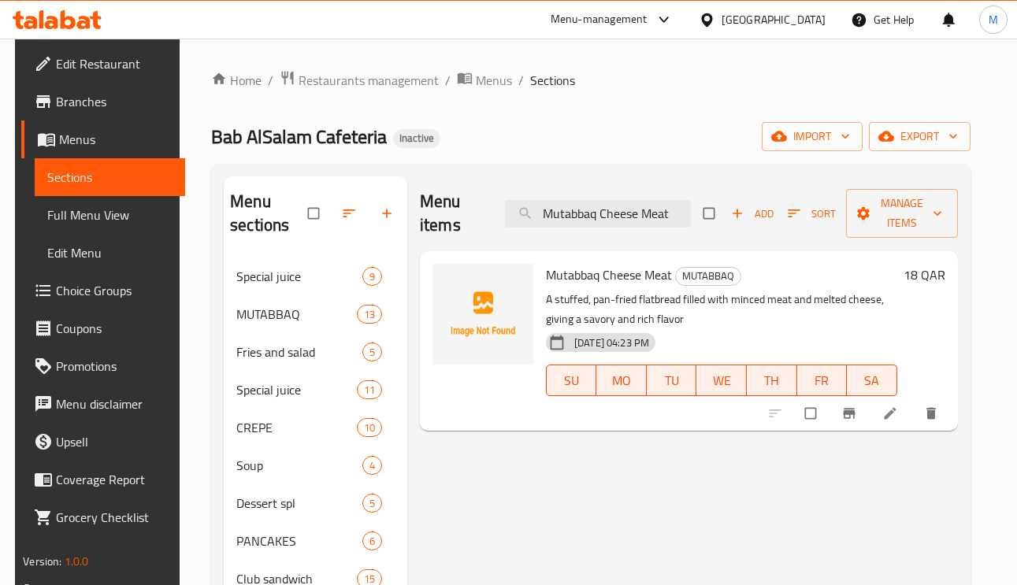
type input "Mutabbaq Cheese Meat"
click at [899, 425] on li at bounding box center [892, 413] width 44 height 25
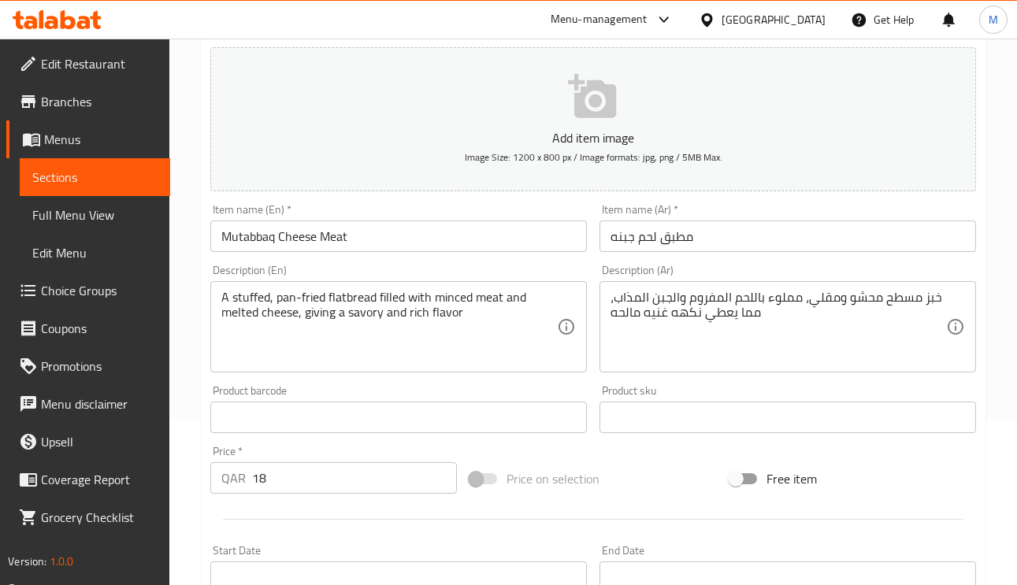
scroll to position [236, 0]
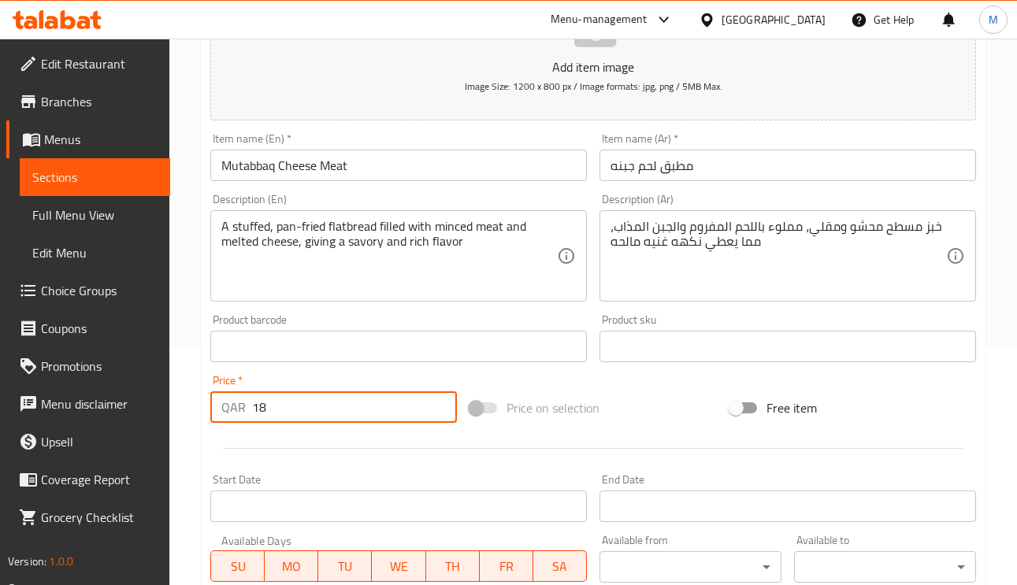
click at [245, 405] on div "QAR 18 Price *" at bounding box center [333, 407] width 247 height 32
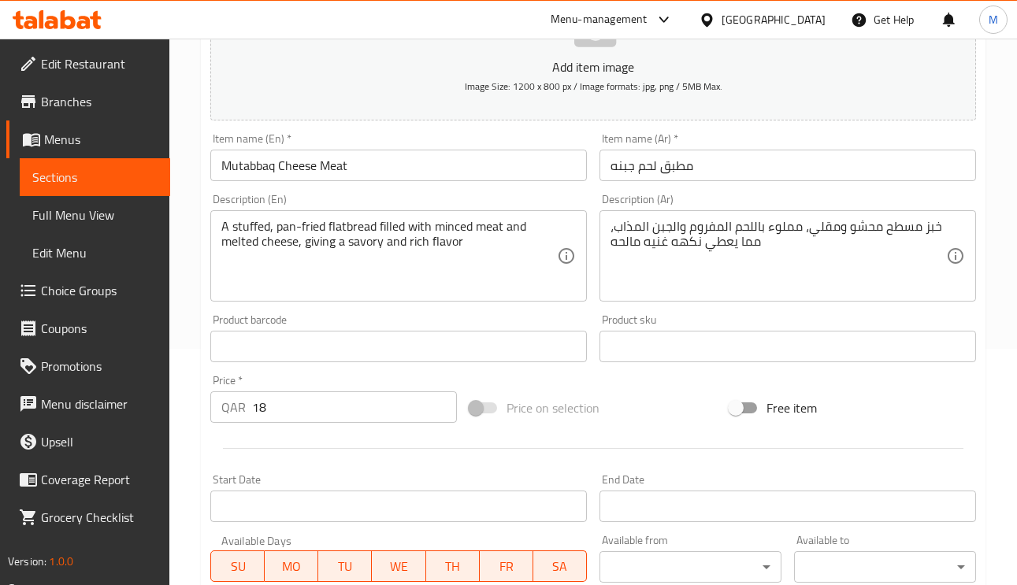
click at [810, 232] on textarea "خبز مسطح محشو ومقلي، مملوء باللحم المفروم والجبن المذاب، مما يعطي نكهه غنيه مال…" at bounding box center [778, 256] width 336 height 75
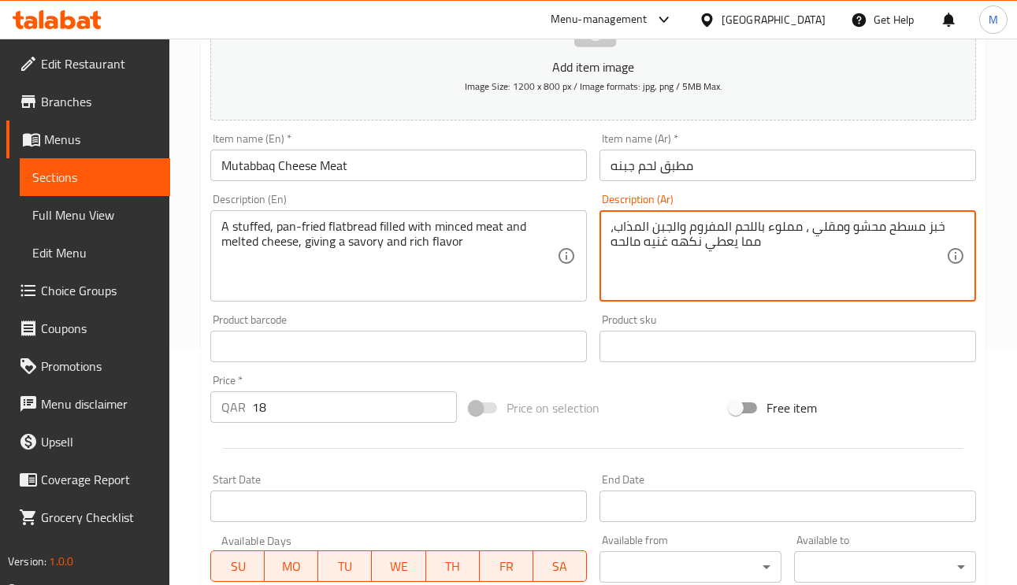
paste textarea "الطاسة"
type textarea "خبز مسطح محشو ومقلي بالطاسة، مملوء باللحم المفروم والجبن المذاب، مما يعطي نكهه …"
click at [777, 167] on input "مطبق لحم جبنه" at bounding box center [787, 166] width 376 height 32
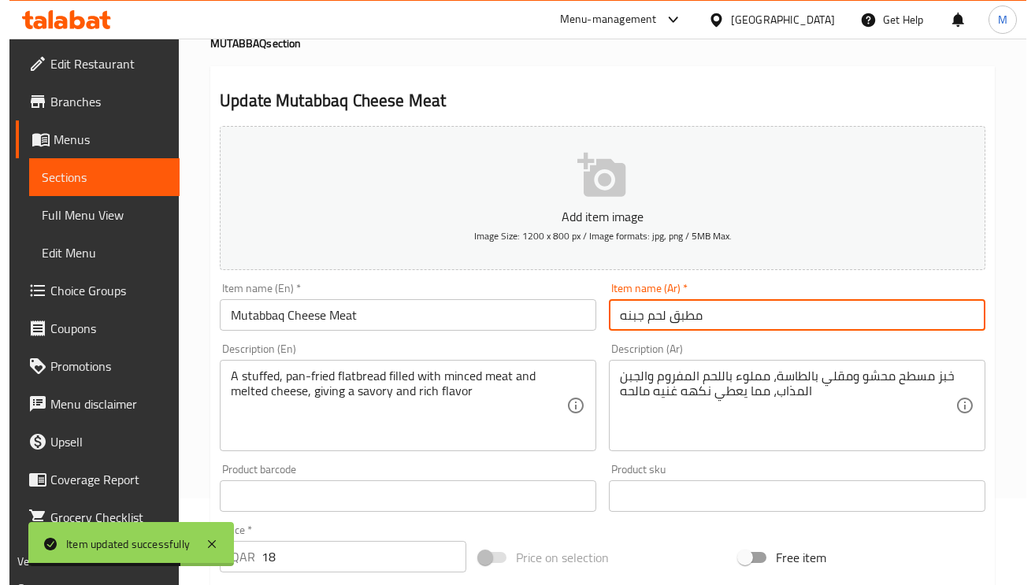
scroll to position [0, 0]
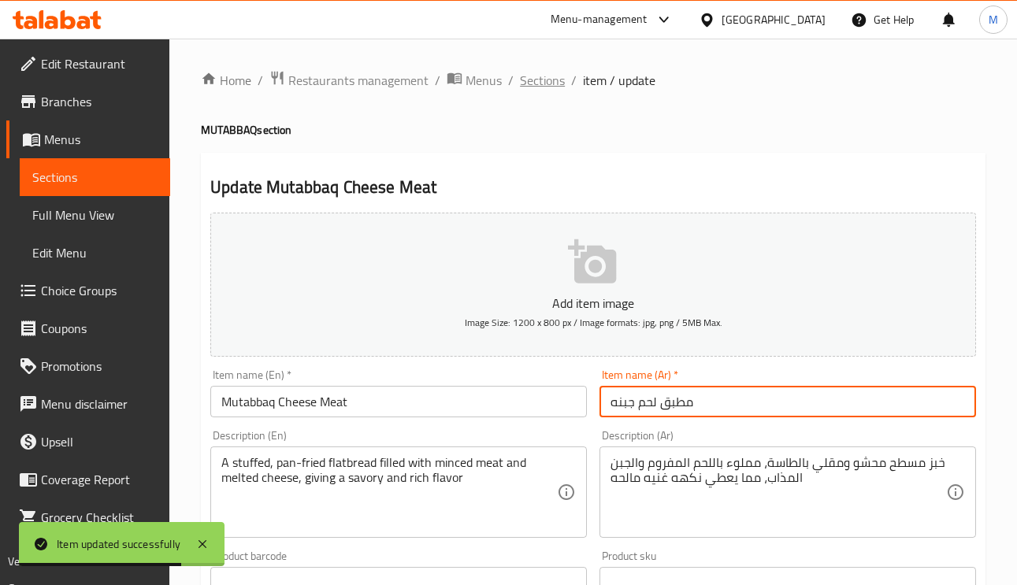
click at [538, 85] on span "Sections" at bounding box center [542, 80] width 45 height 19
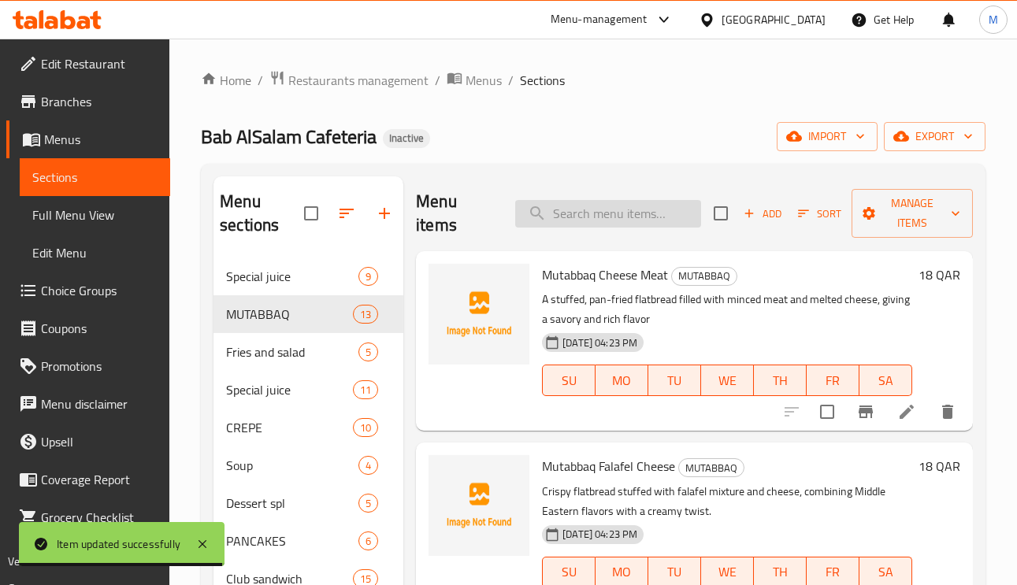
click at [636, 217] on input "search" at bounding box center [608, 214] width 186 height 28
paste input "Mutabbaq Falafel Cheese"
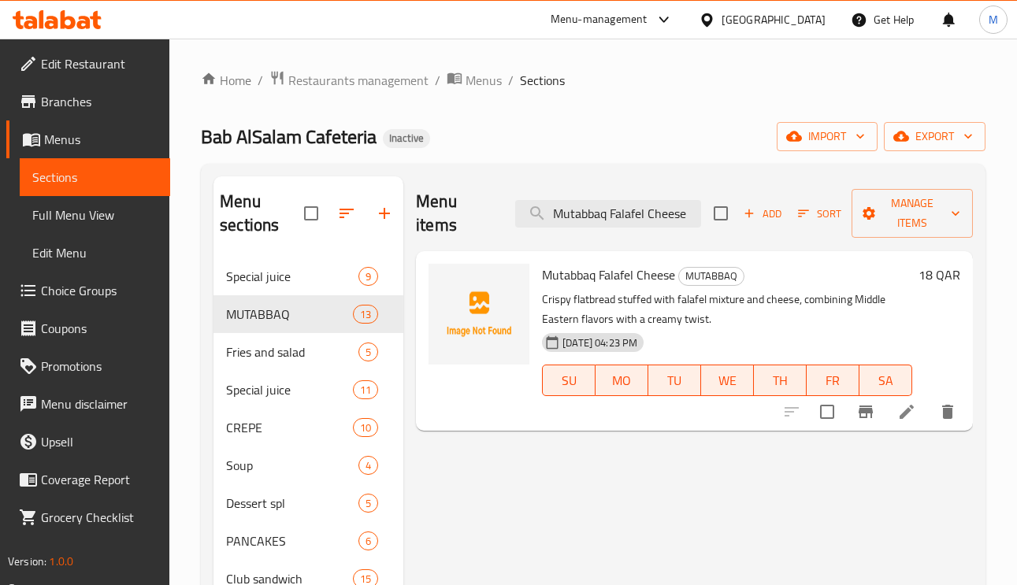
type input "Mutabbaq Falafel Cheese"
click at [896, 413] on li at bounding box center [906, 412] width 44 height 28
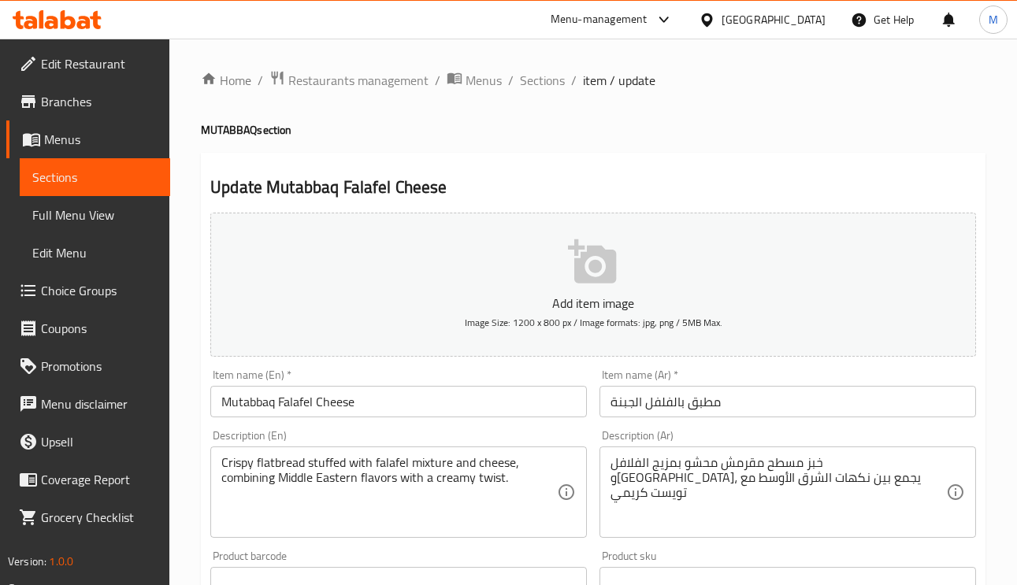
click at [668, 409] on input "مطبق بالفلفل الجبنة" at bounding box center [787, 402] width 376 height 32
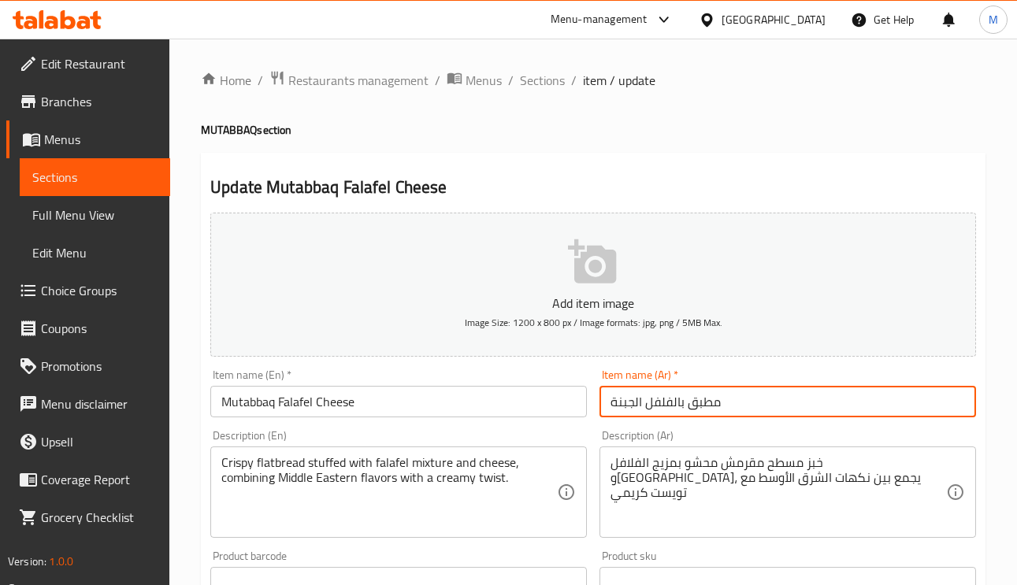
click at [668, 409] on input "مطبق بالفلفل الجبنة" at bounding box center [787, 402] width 376 height 32
paste input "فلافل ب"
type input "مطبق فلافل بالجبنة"
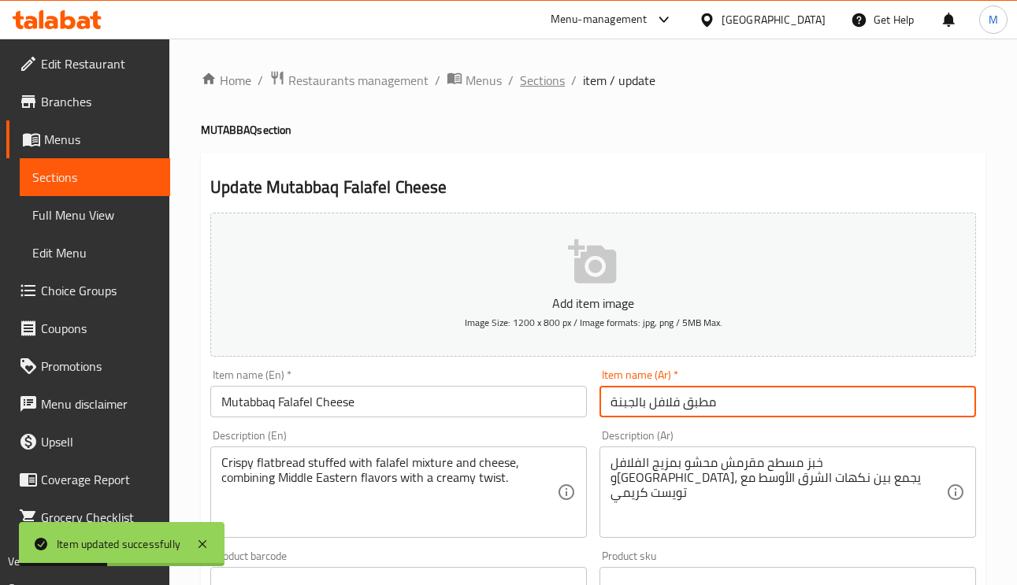
click at [525, 71] on span "Sections" at bounding box center [542, 80] width 45 height 19
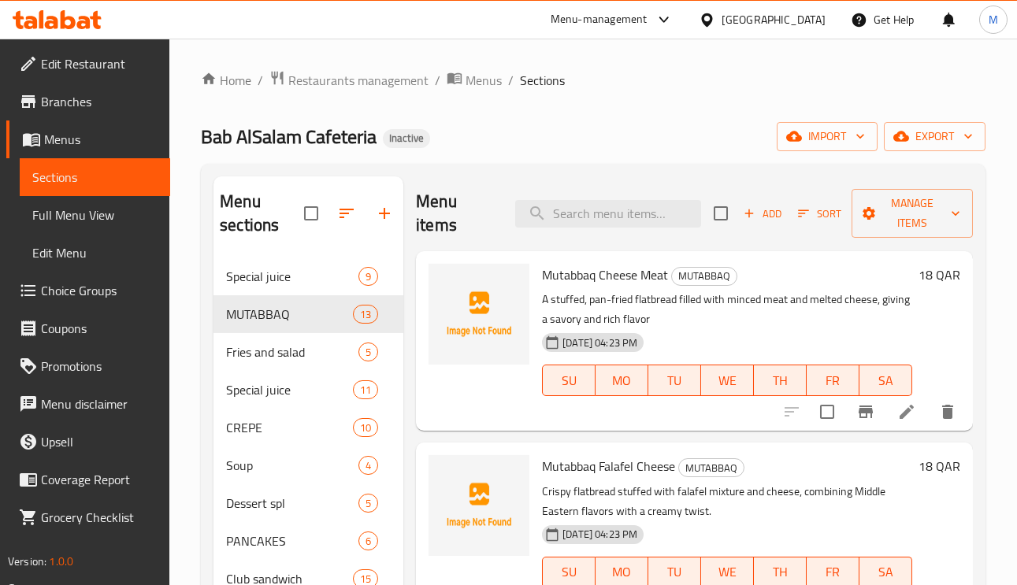
click at [634, 232] on div "Menu items Add Sort Manage items" at bounding box center [694, 213] width 557 height 75
paste input "Scrambled Egg (Cheese)"
click at [634, 221] on input "Scrambled Egg (Cheese)" at bounding box center [608, 214] width 186 height 28
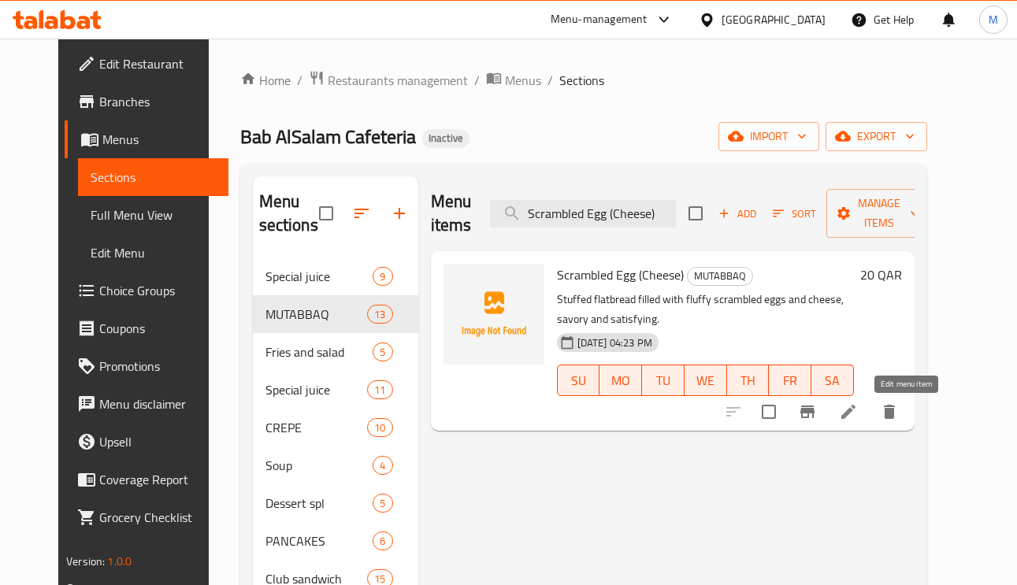
type input "Scrambled Egg (Cheese)"
click at [858, 421] on icon at bounding box center [848, 411] width 19 height 19
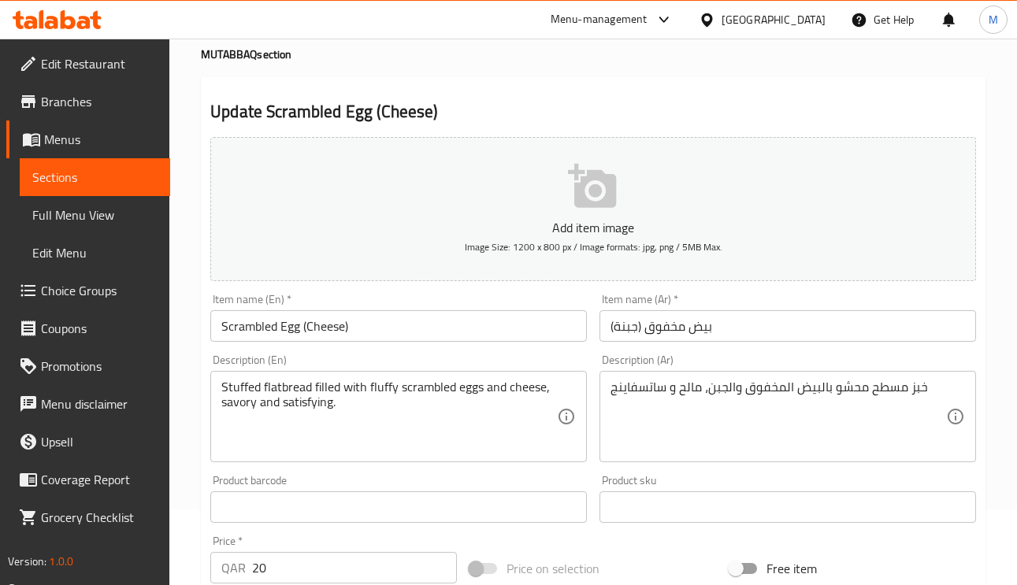
scroll to position [118, 0]
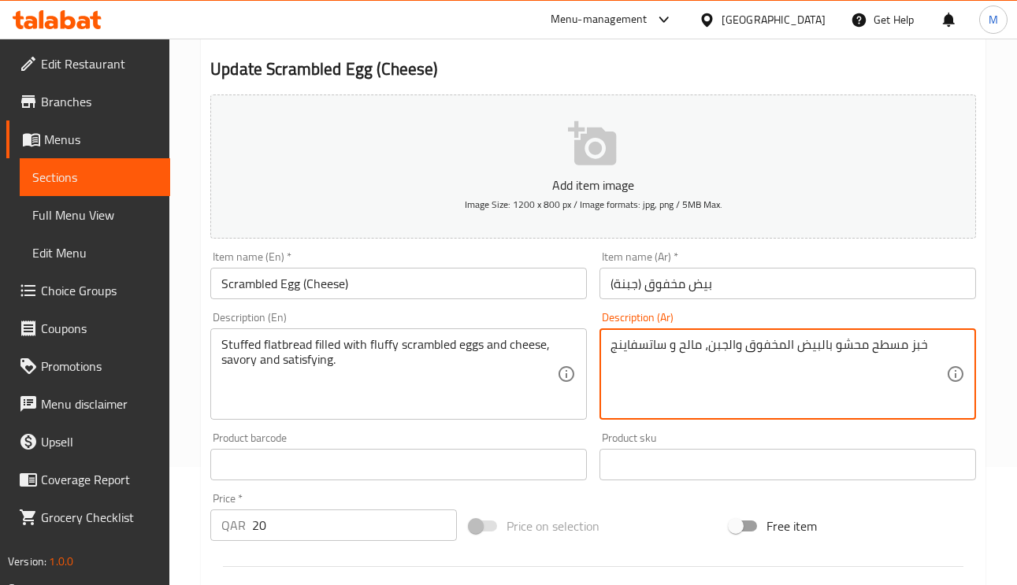
click at [829, 350] on textarea "خبز مسطح محشو بالبيض المخفوق والجبن، مالح و ساتسفاينج" at bounding box center [778, 374] width 336 height 75
type textarea "خبز مسطح محشو مملوء بالبيض المخفوق الفلافي والجبن، مالح و ساتسفاينج"
click at [790, 282] on input "بيض مخفوق (جبنة)" at bounding box center [787, 284] width 376 height 32
